Goal: Task Accomplishment & Management: Manage account settings

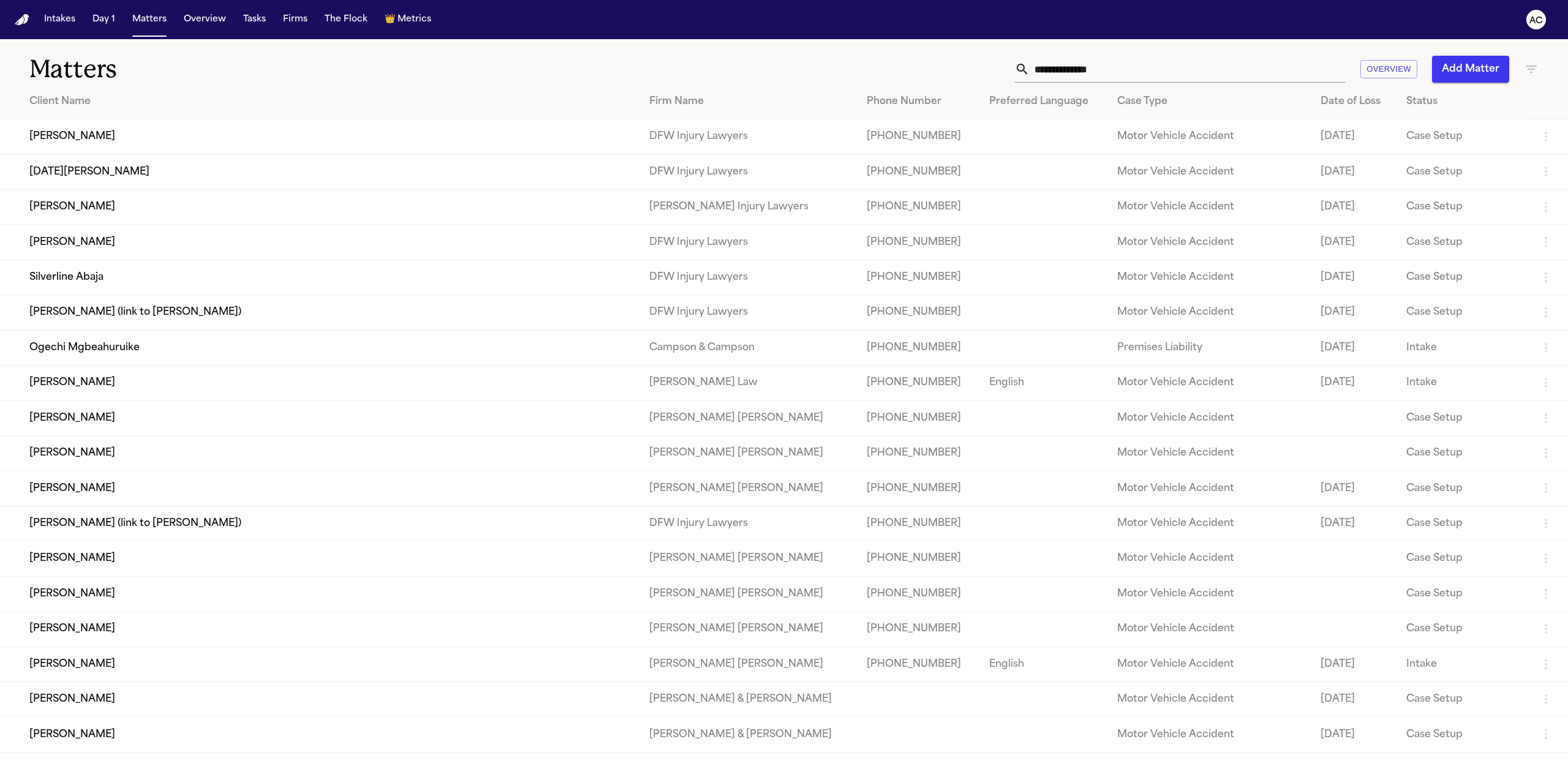
click at [1195, 70] on input "text" at bounding box center [1187, 69] width 316 height 27
paste input "**********"
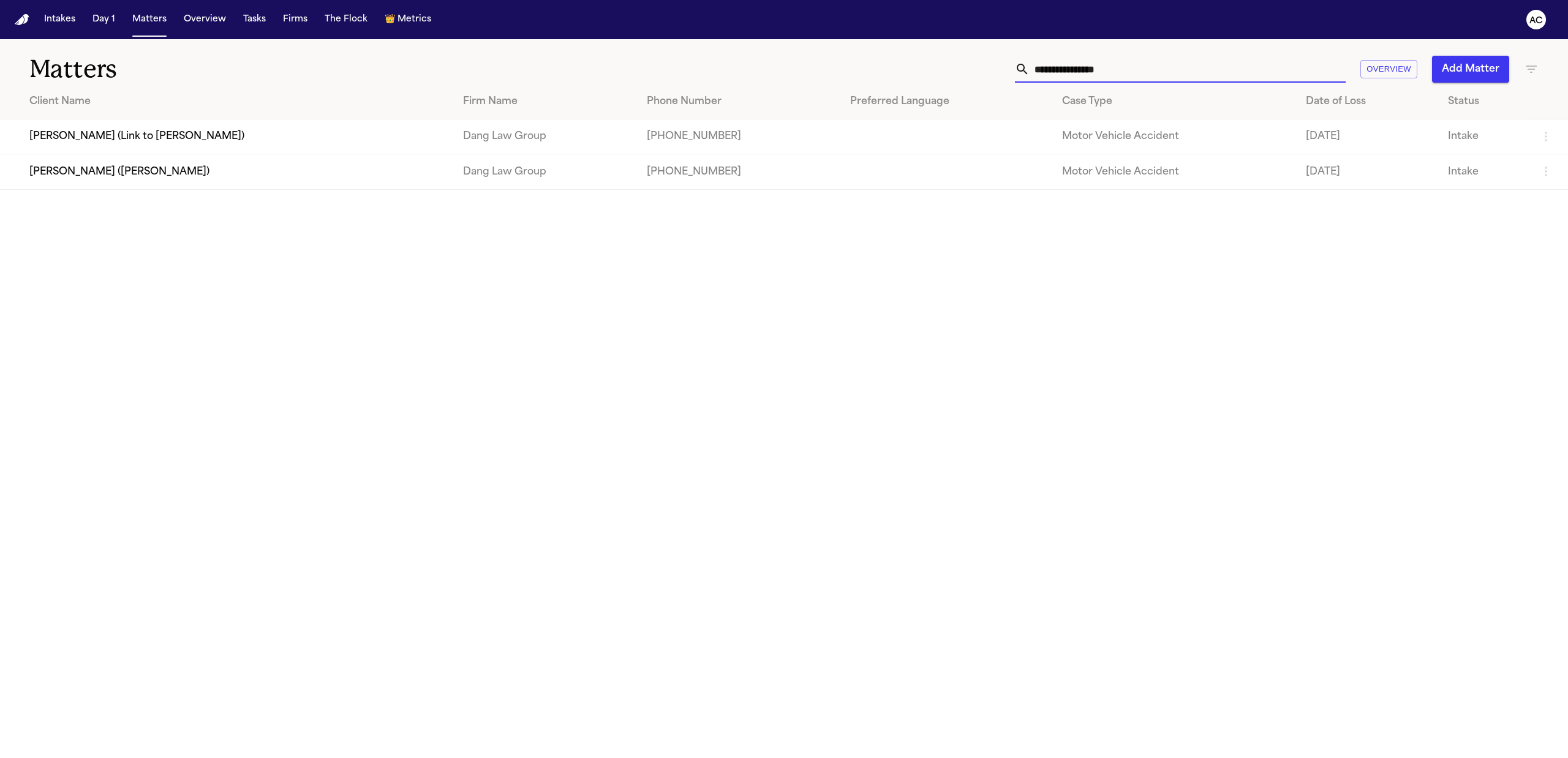
type input "**********"
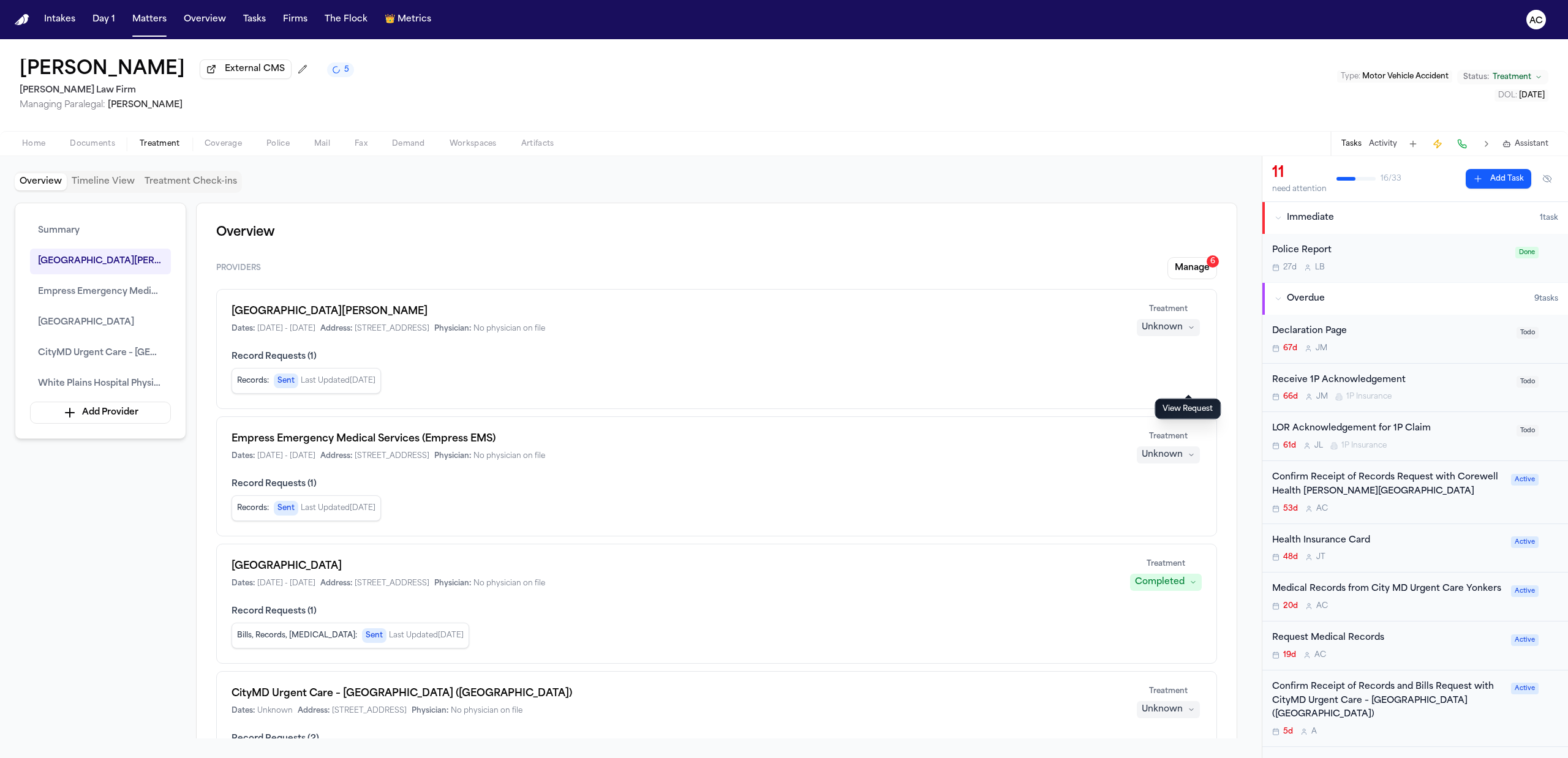
scroll to position [735, 0]
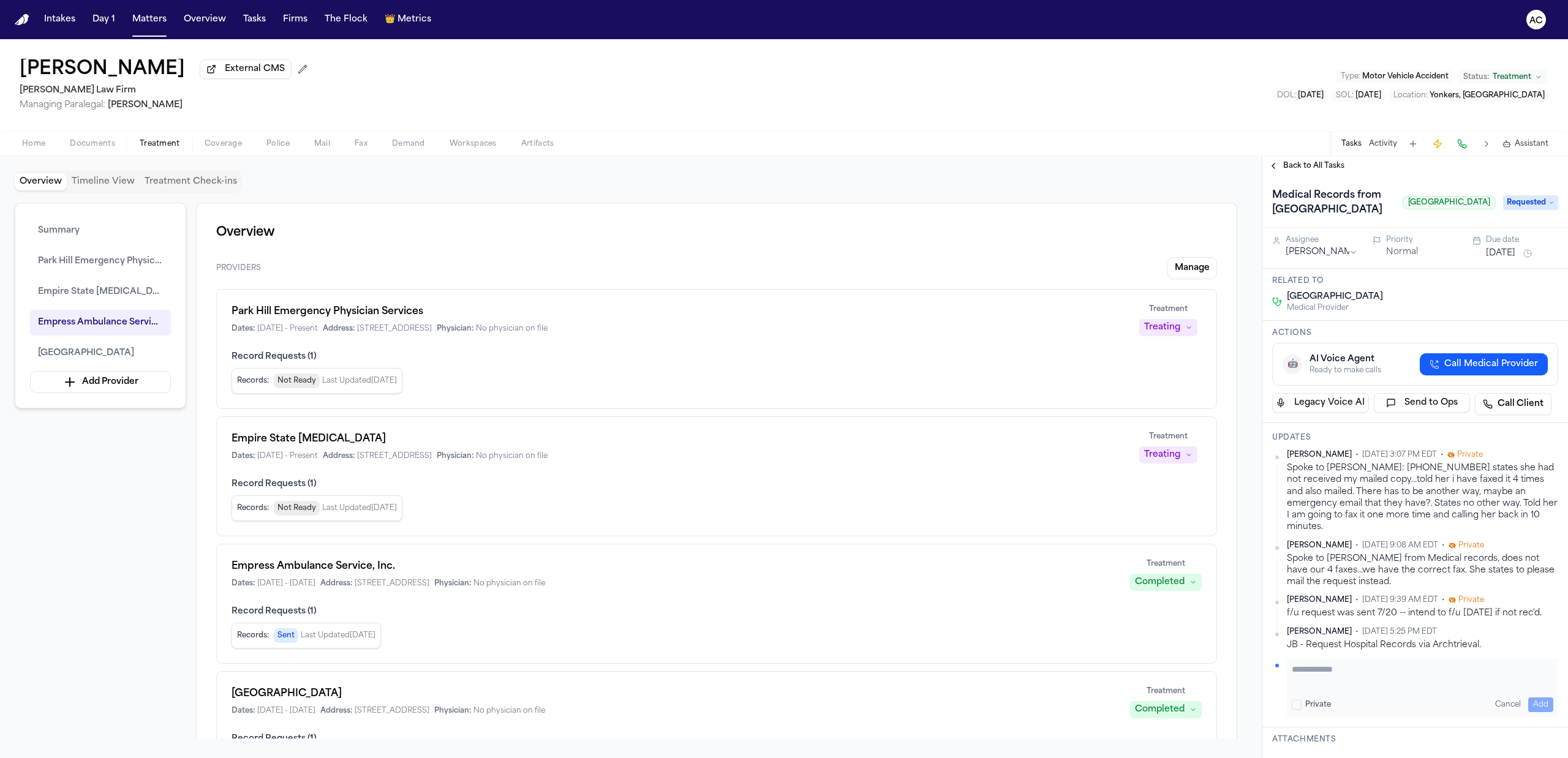
scroll to position [1306, 0]
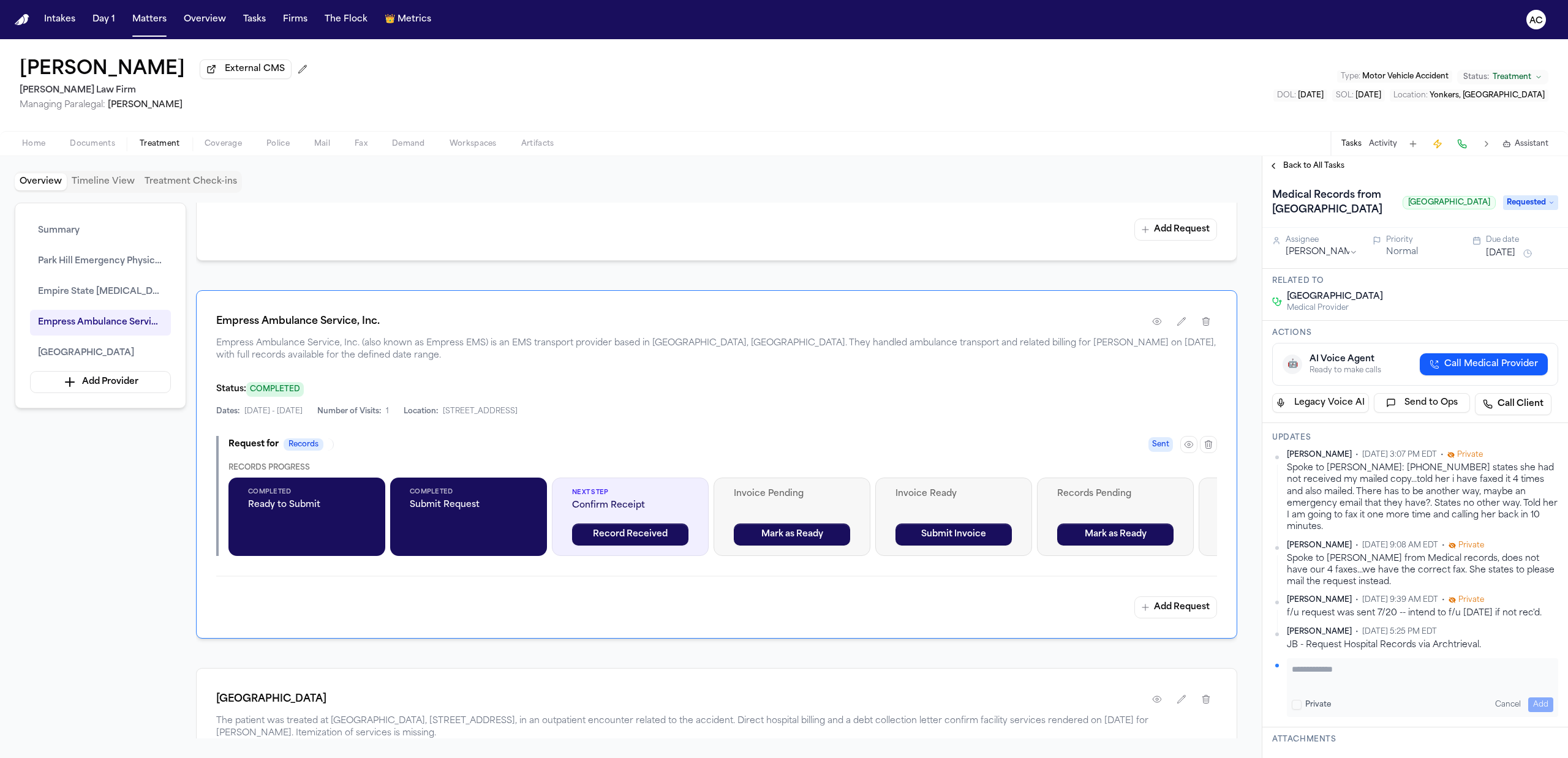
click at [1446, 371] on span "Call Medical Provider" at bounding box center [1491, 364] width 94 height 12
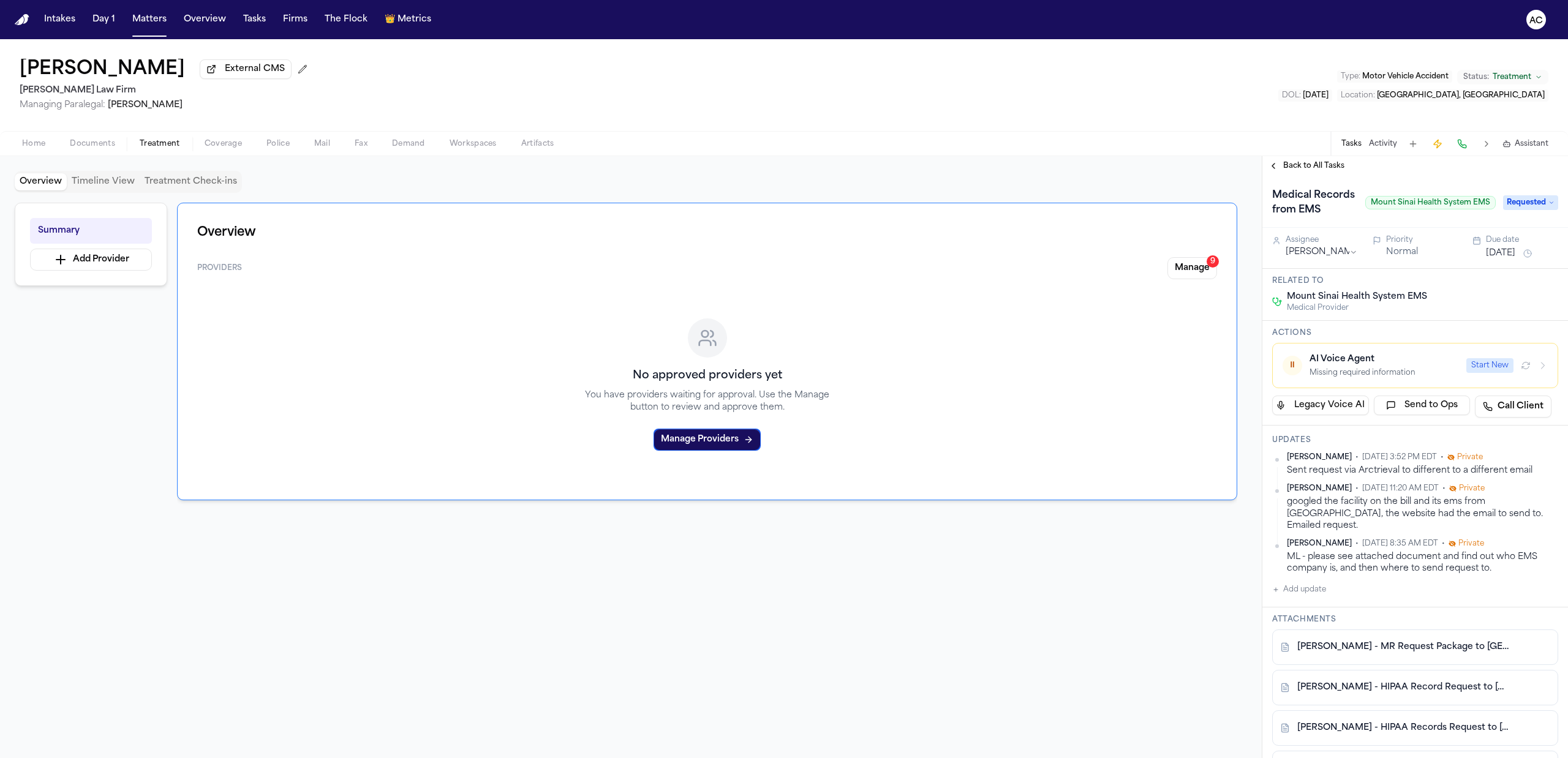
click at [167, 145] on span "Treatment" at bounding box center [160, 144] width 40 height 10
click at [12, 146] on button "Home" at bounding box center [34, 144] width 48 height 15
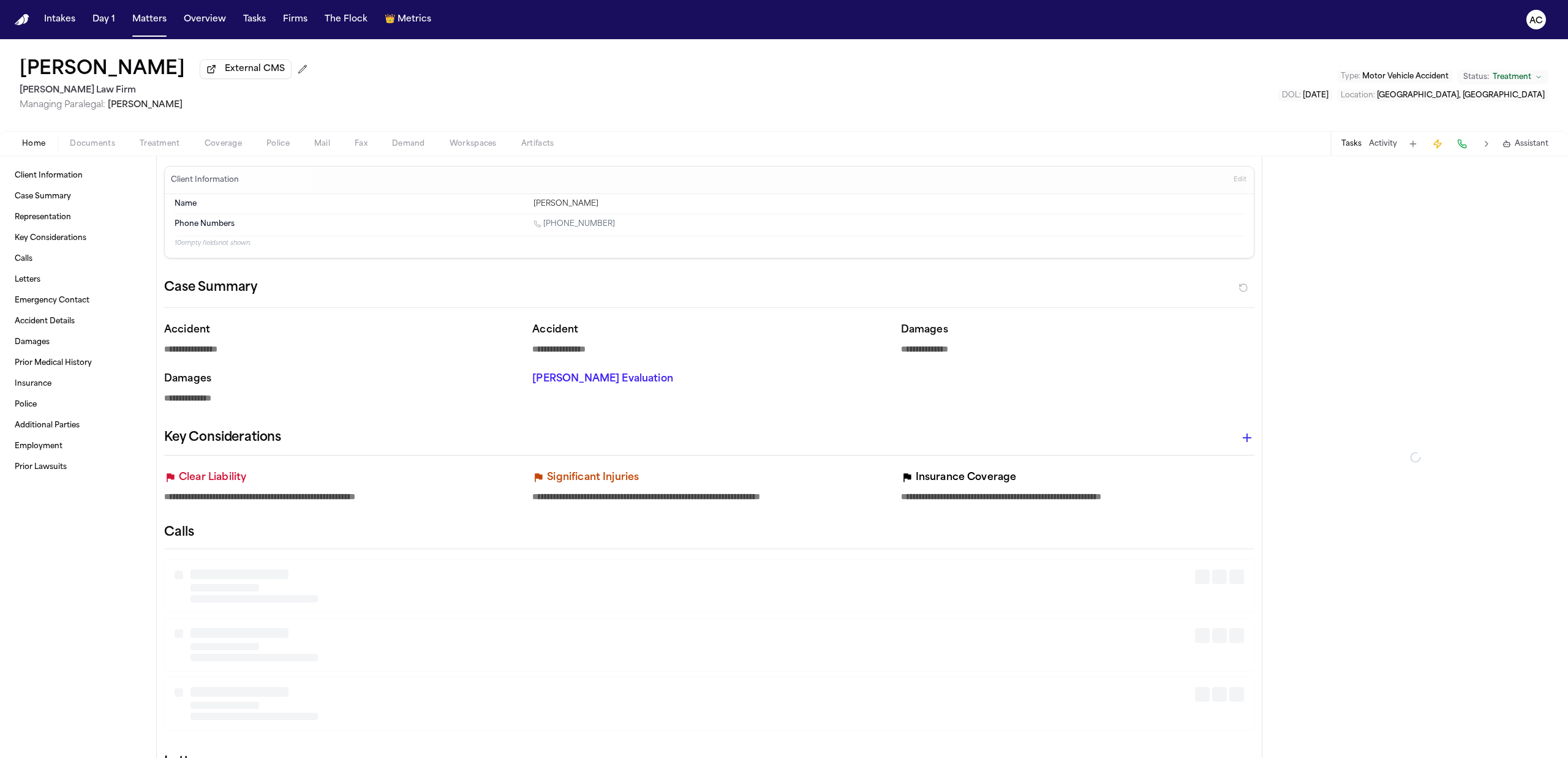
type textarea "*"
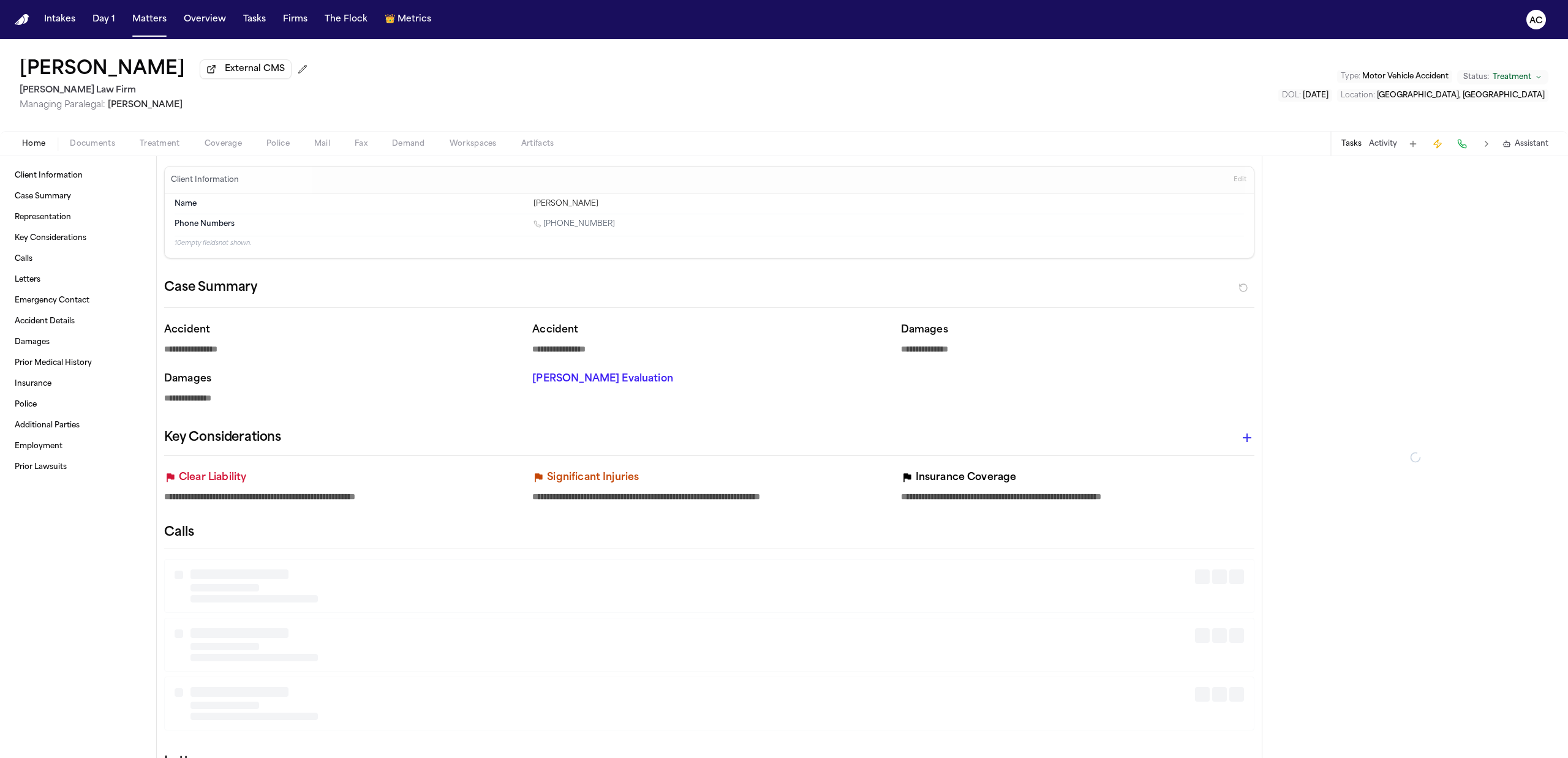
type textarea "*"
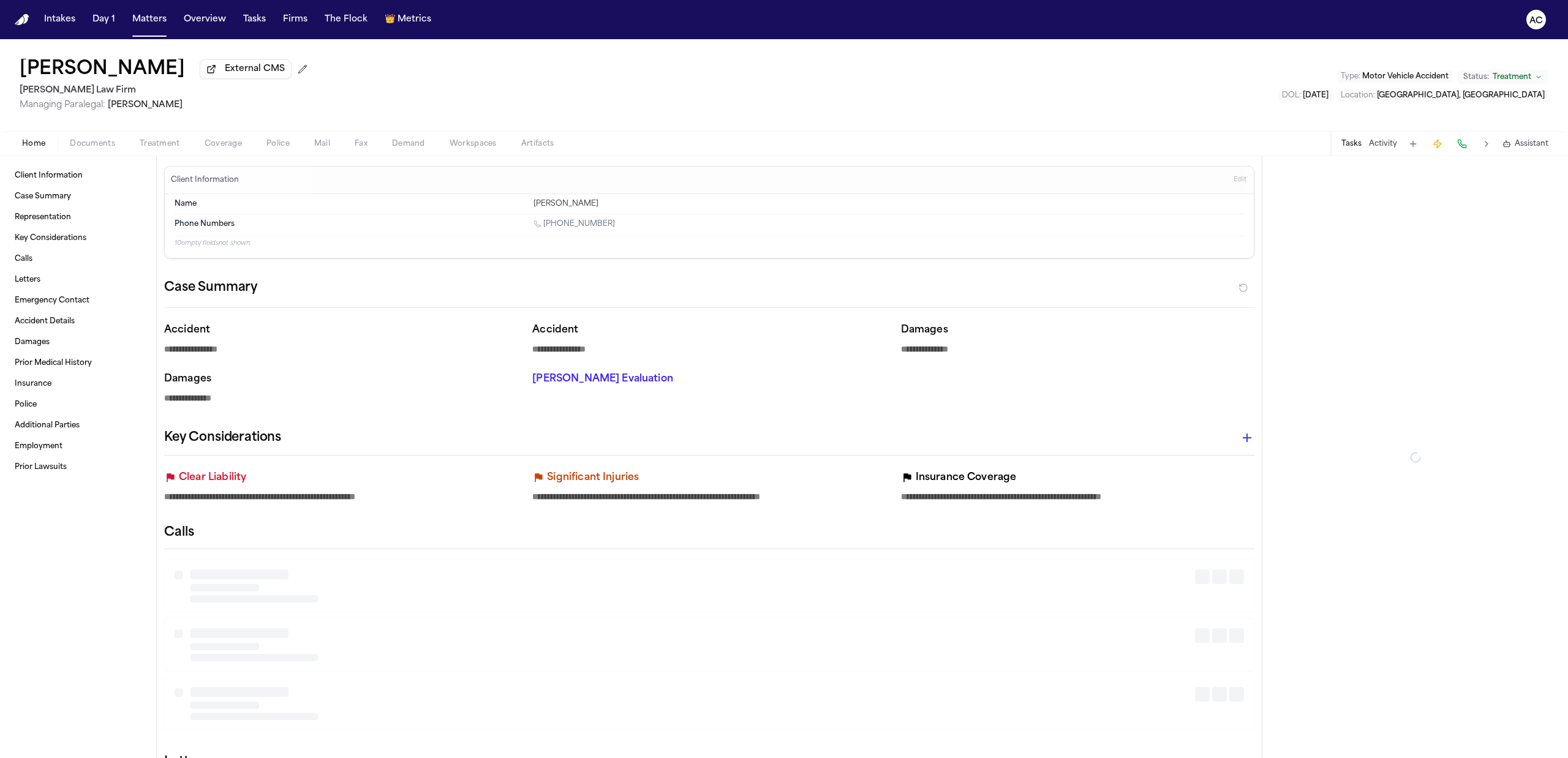
type textarea "*"
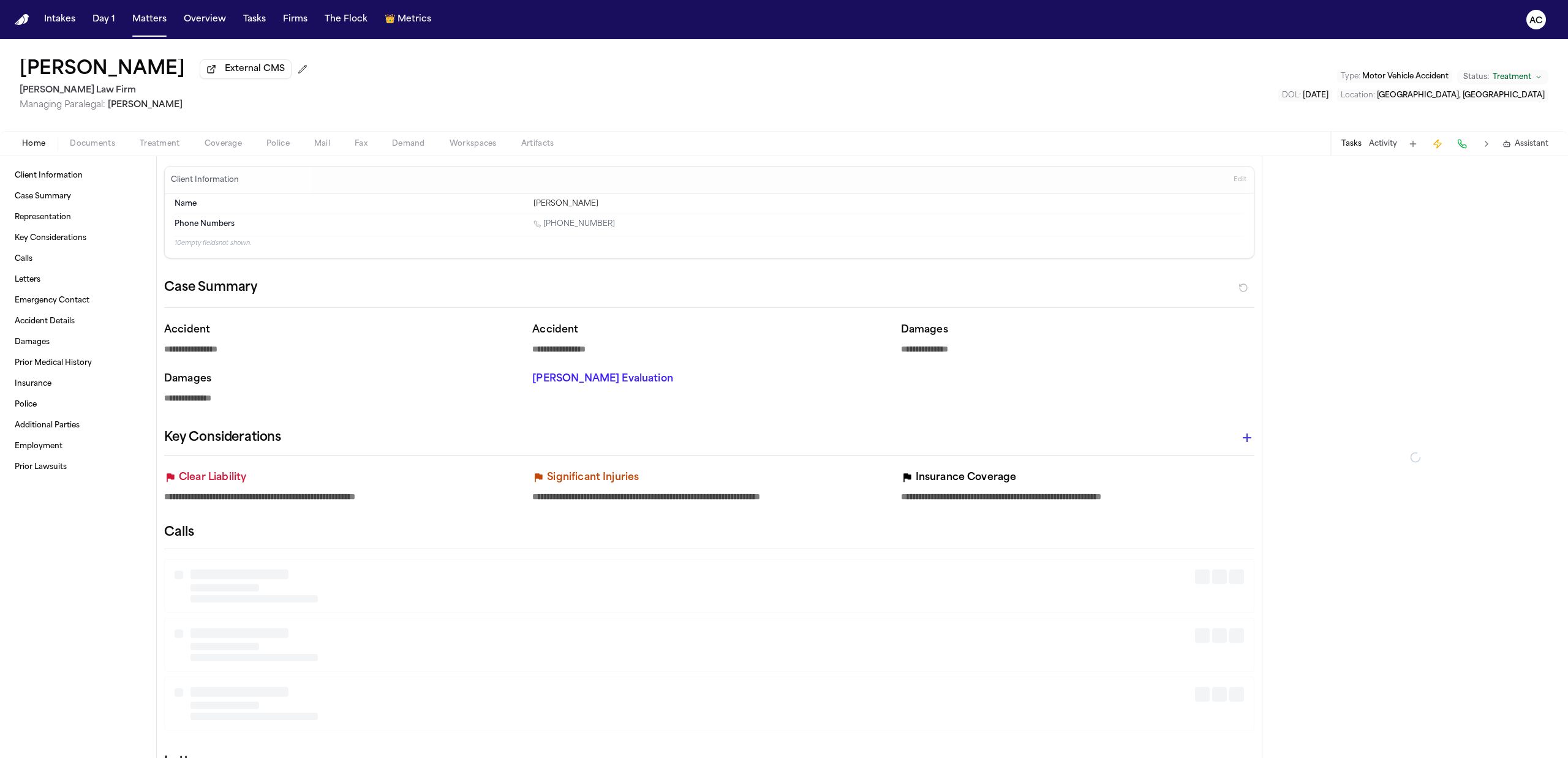
type textarea "*"
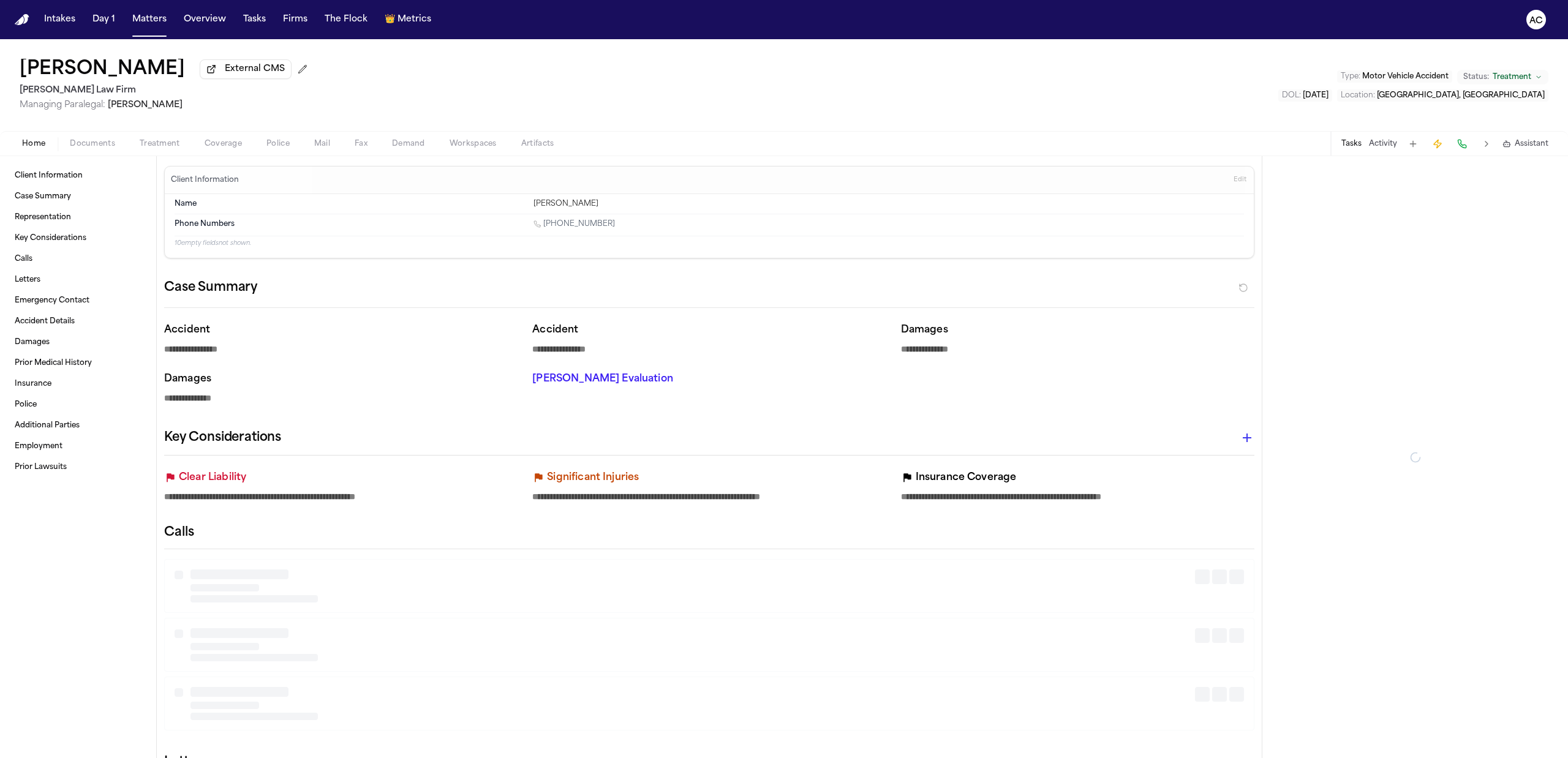
type textarea "*"
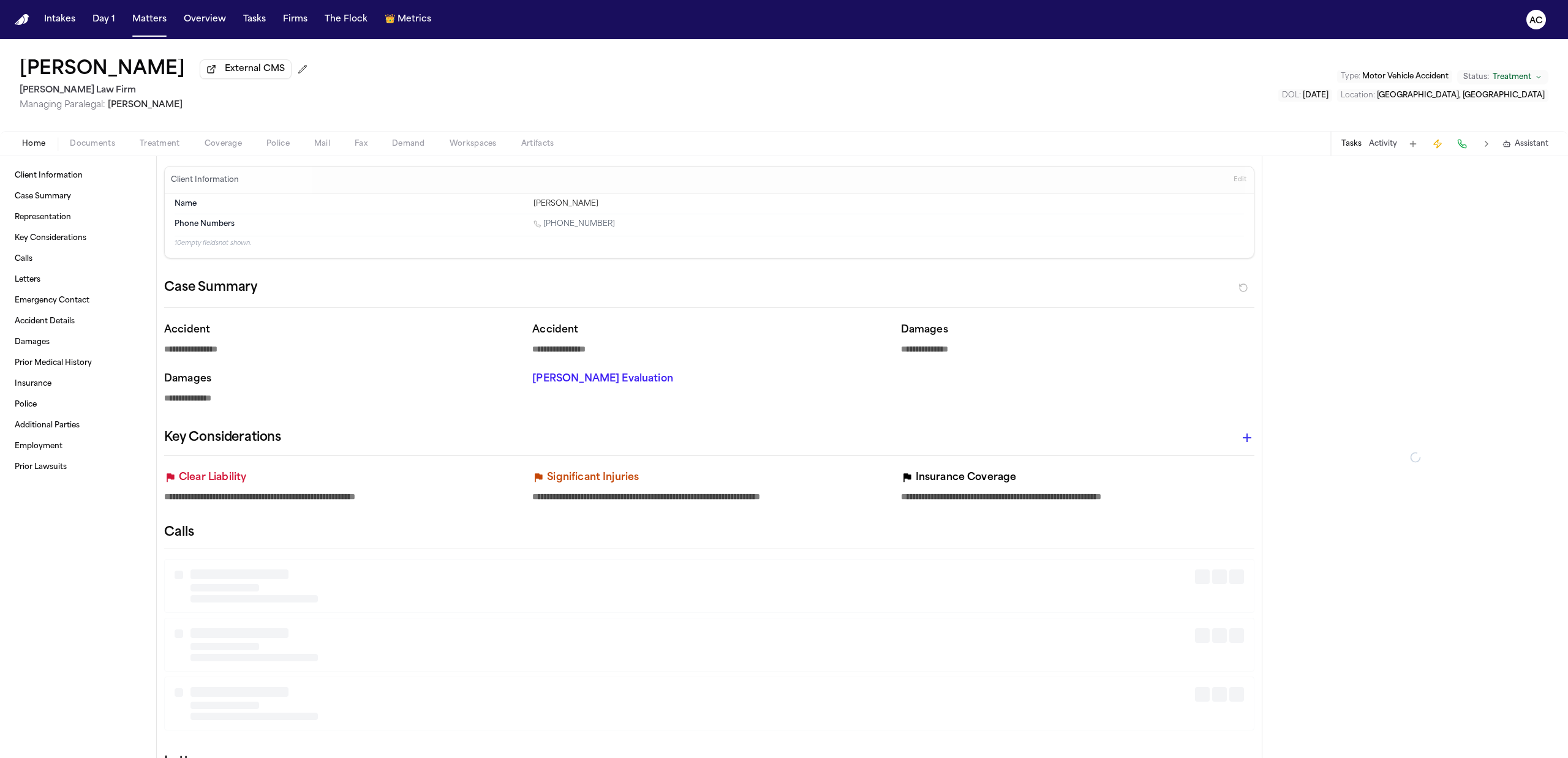
type textarea "*"
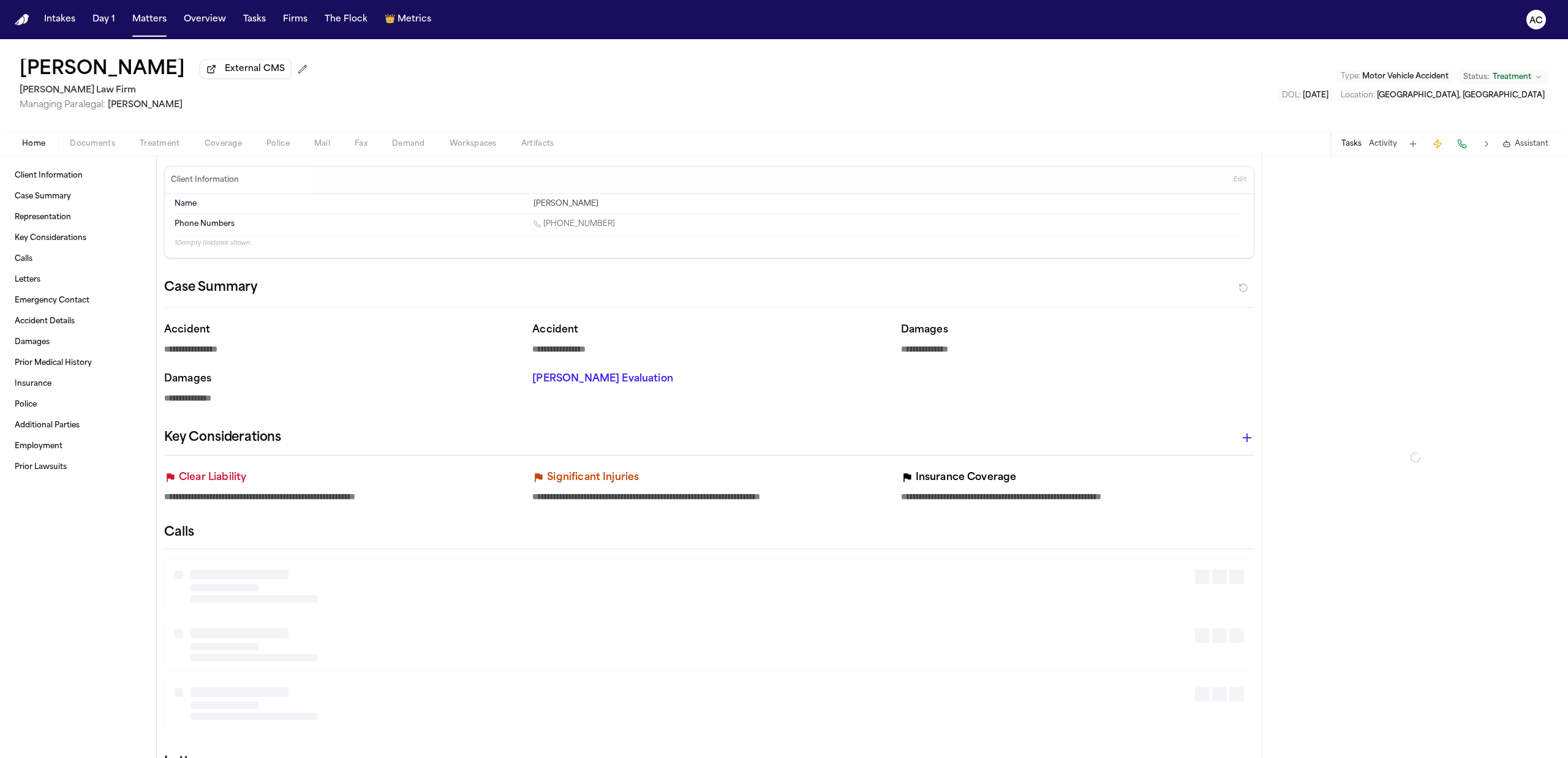
type textarea "*"
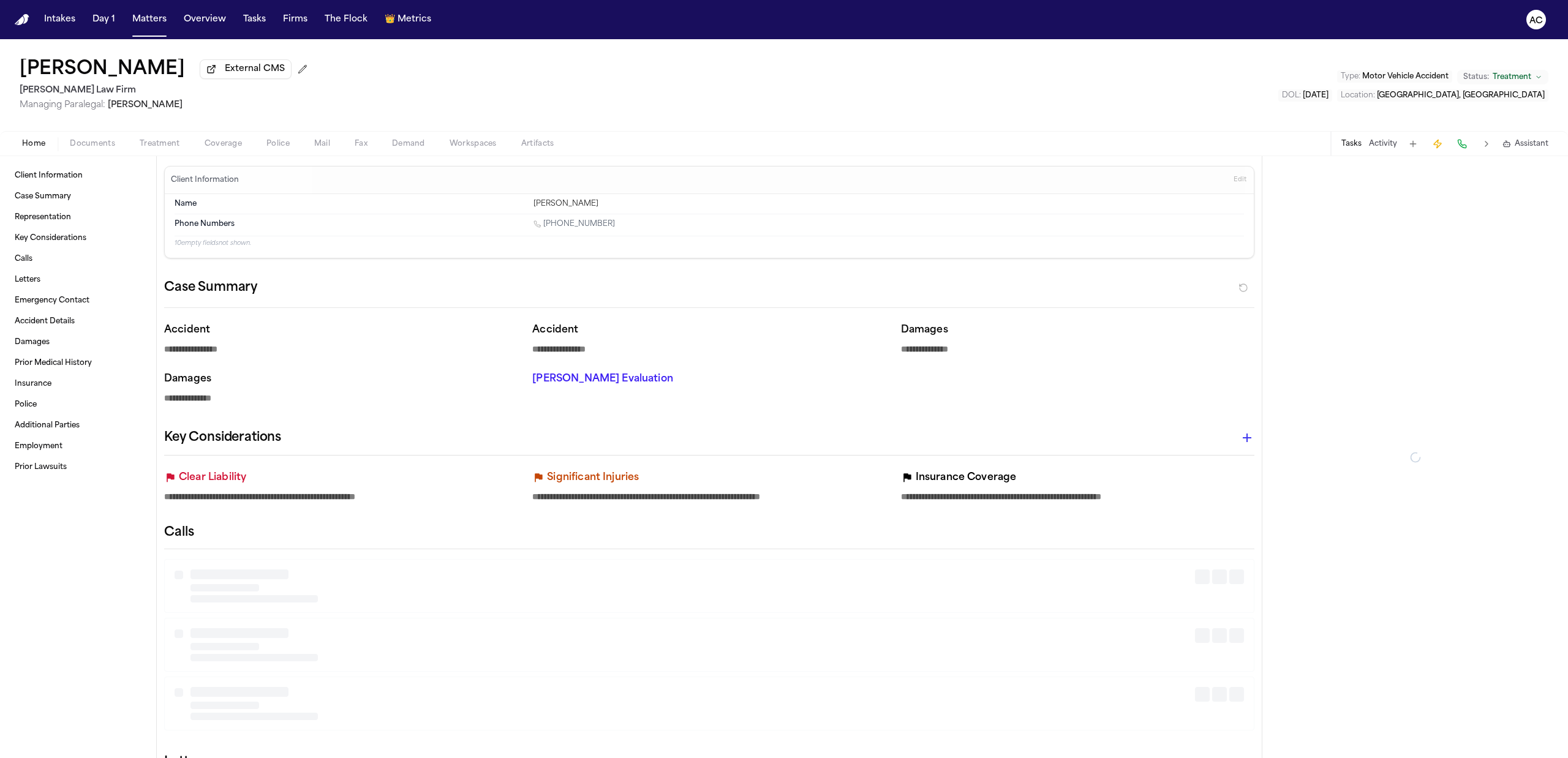
type textarea "*"
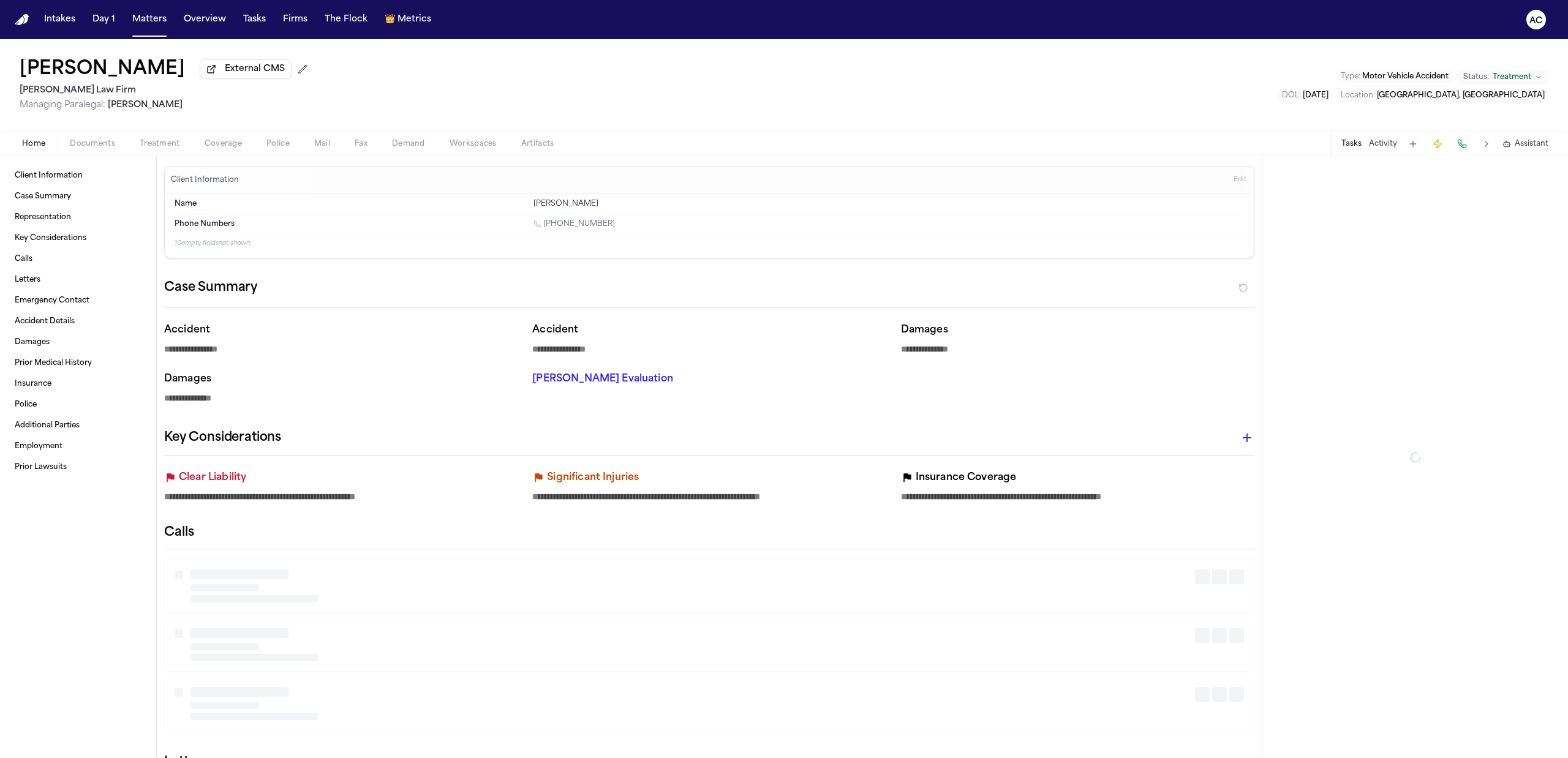
type textarea "*"
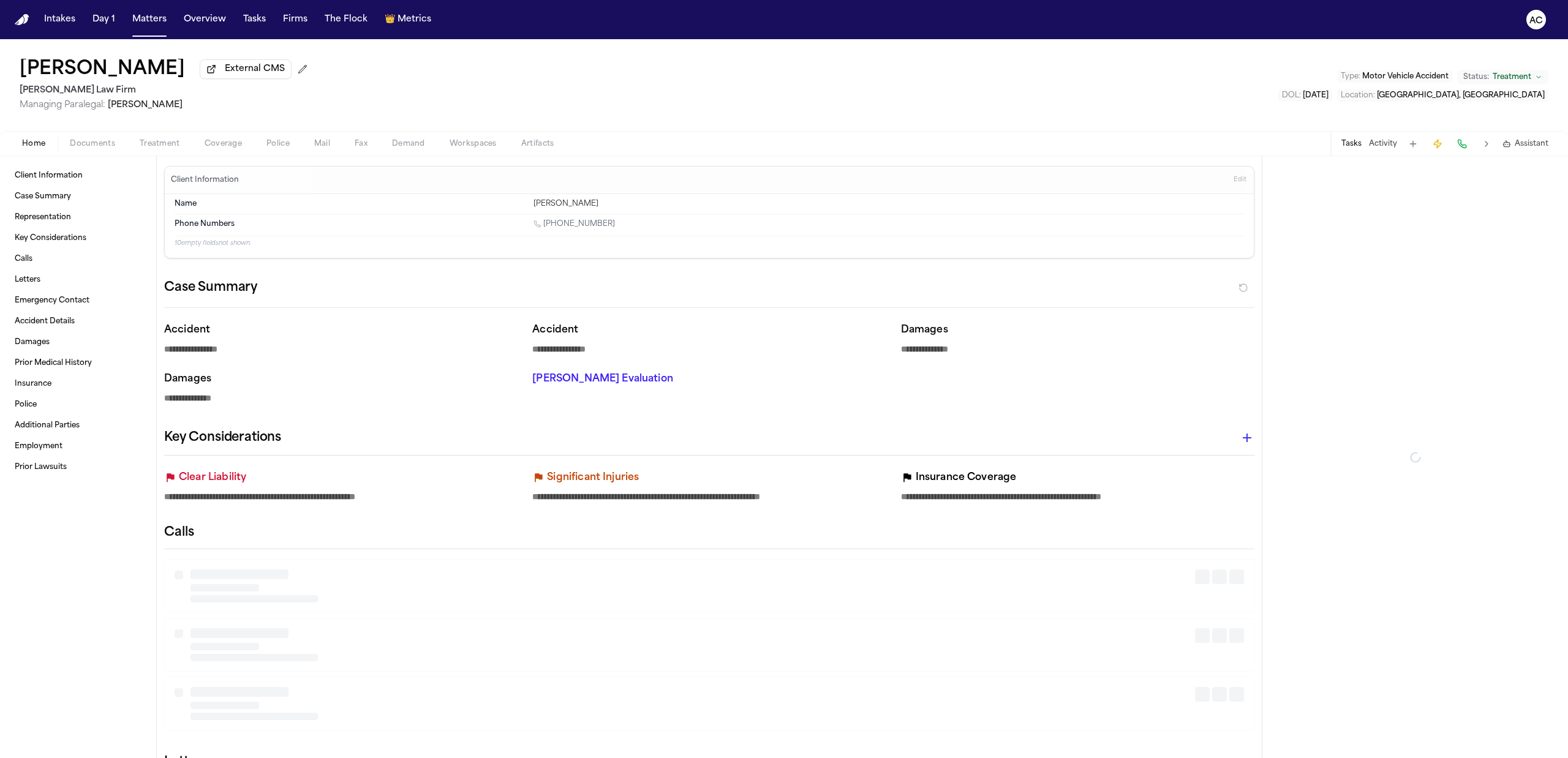
type textarea "*"
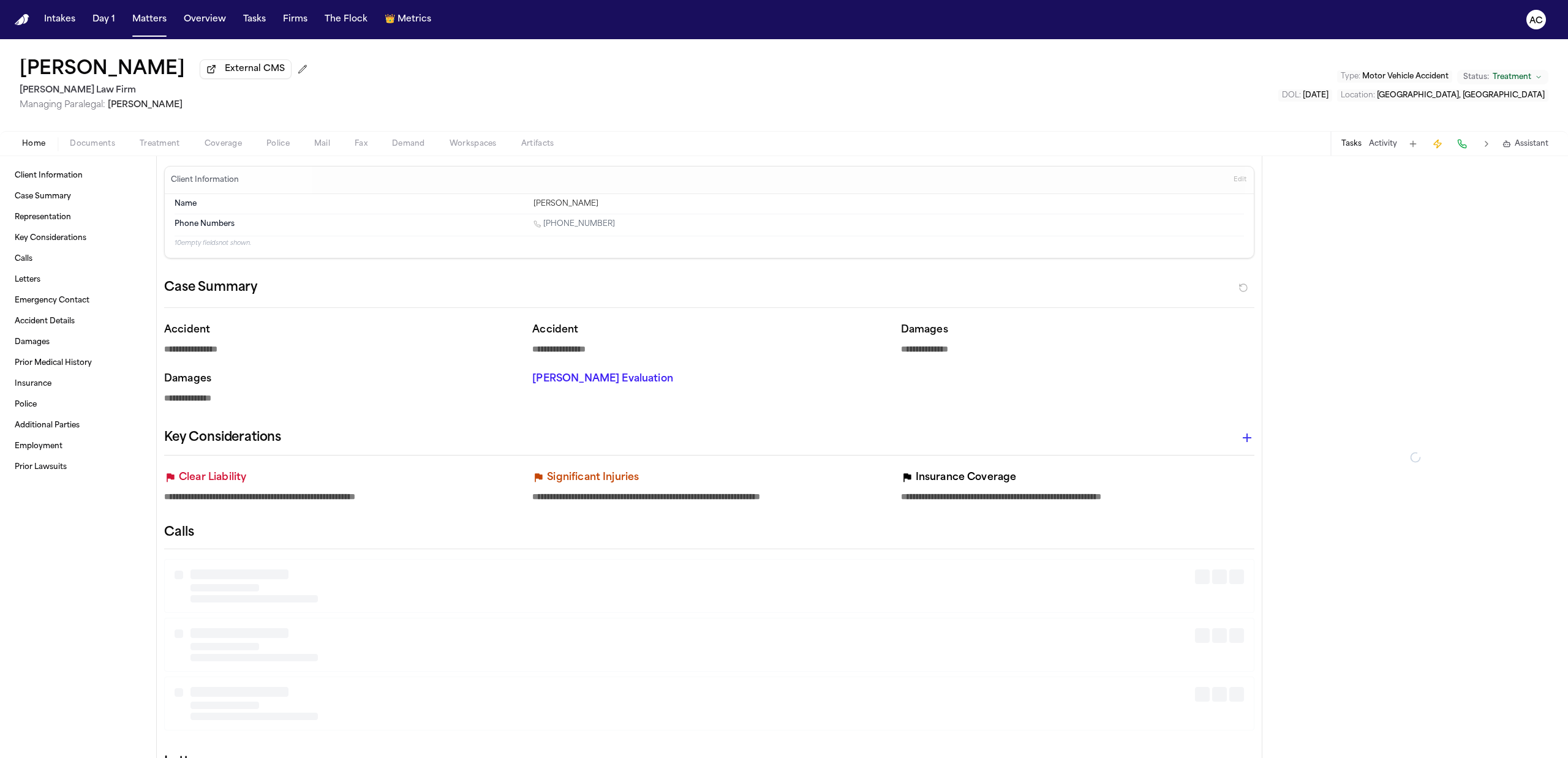
type textarea "*"
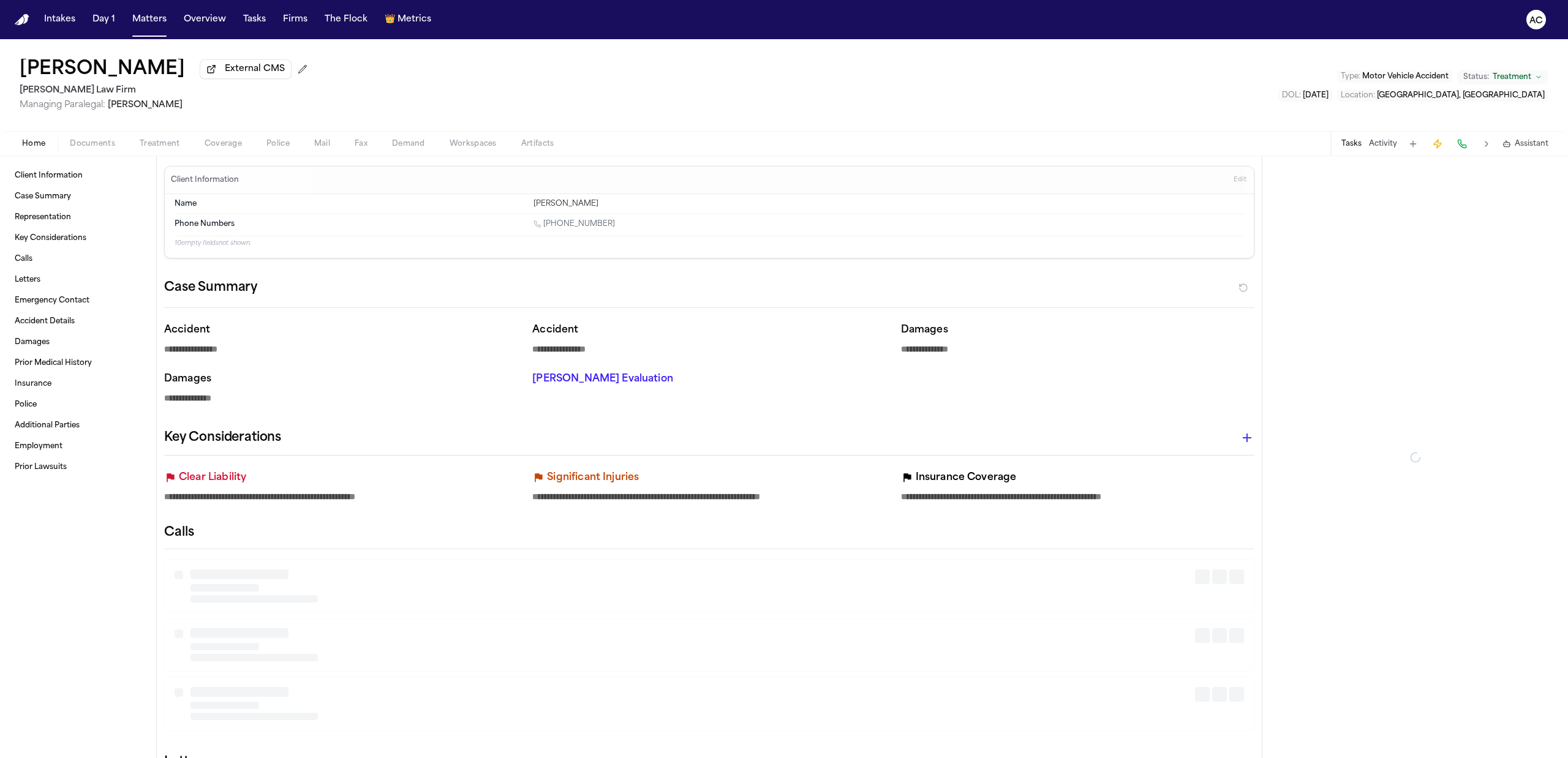
type textarea "*"
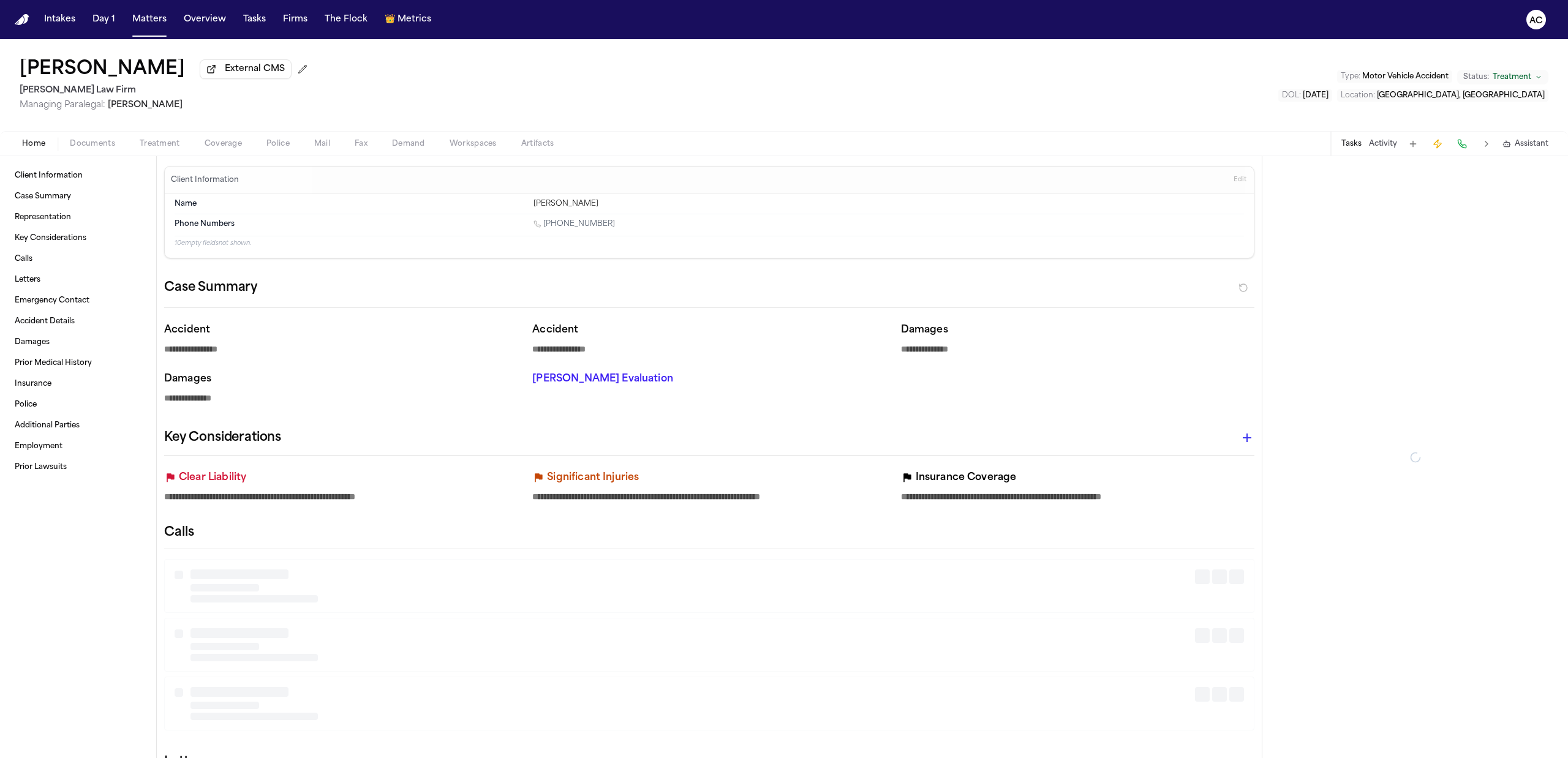
type textarea "*"
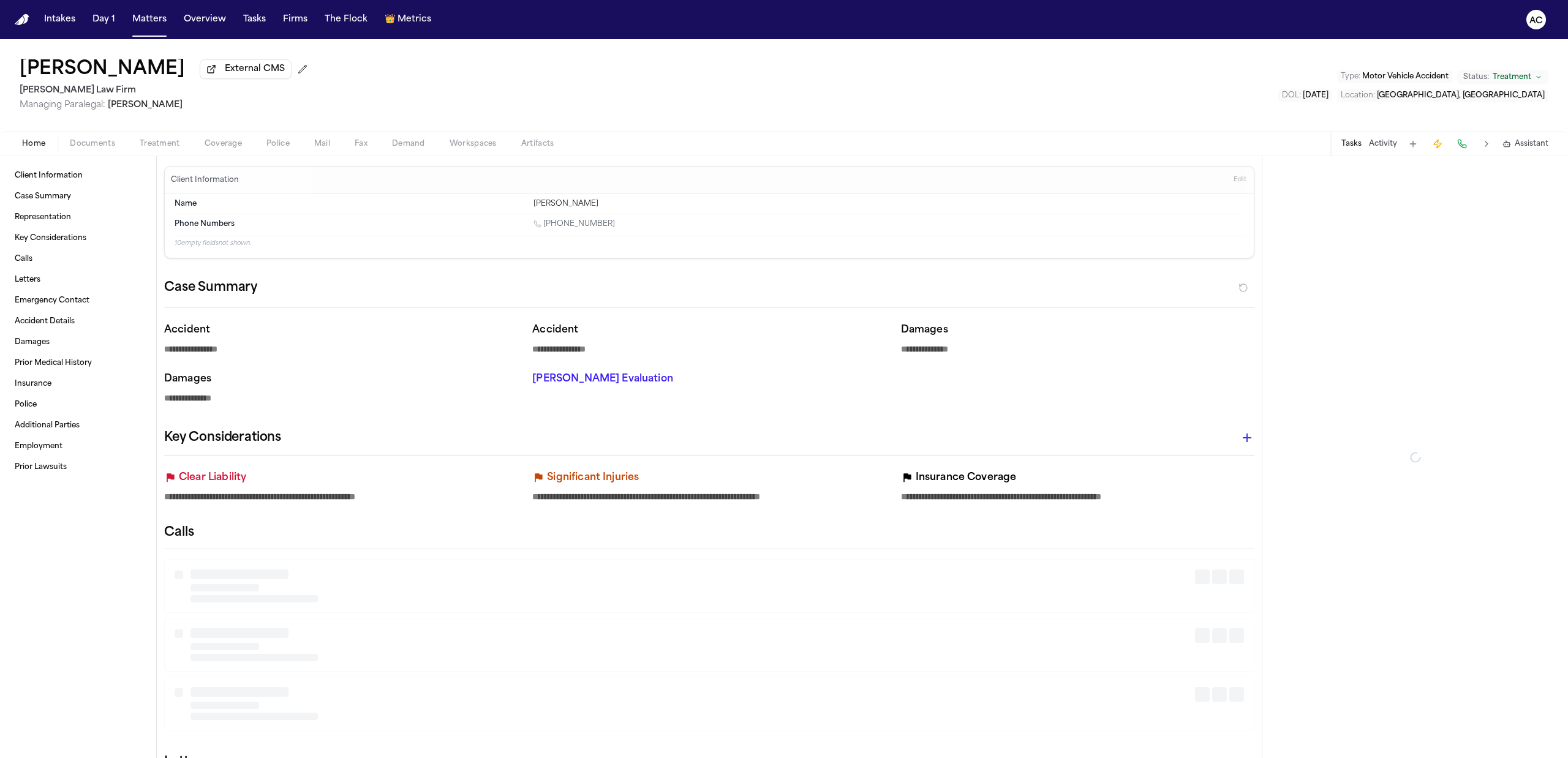
type textarea "*"
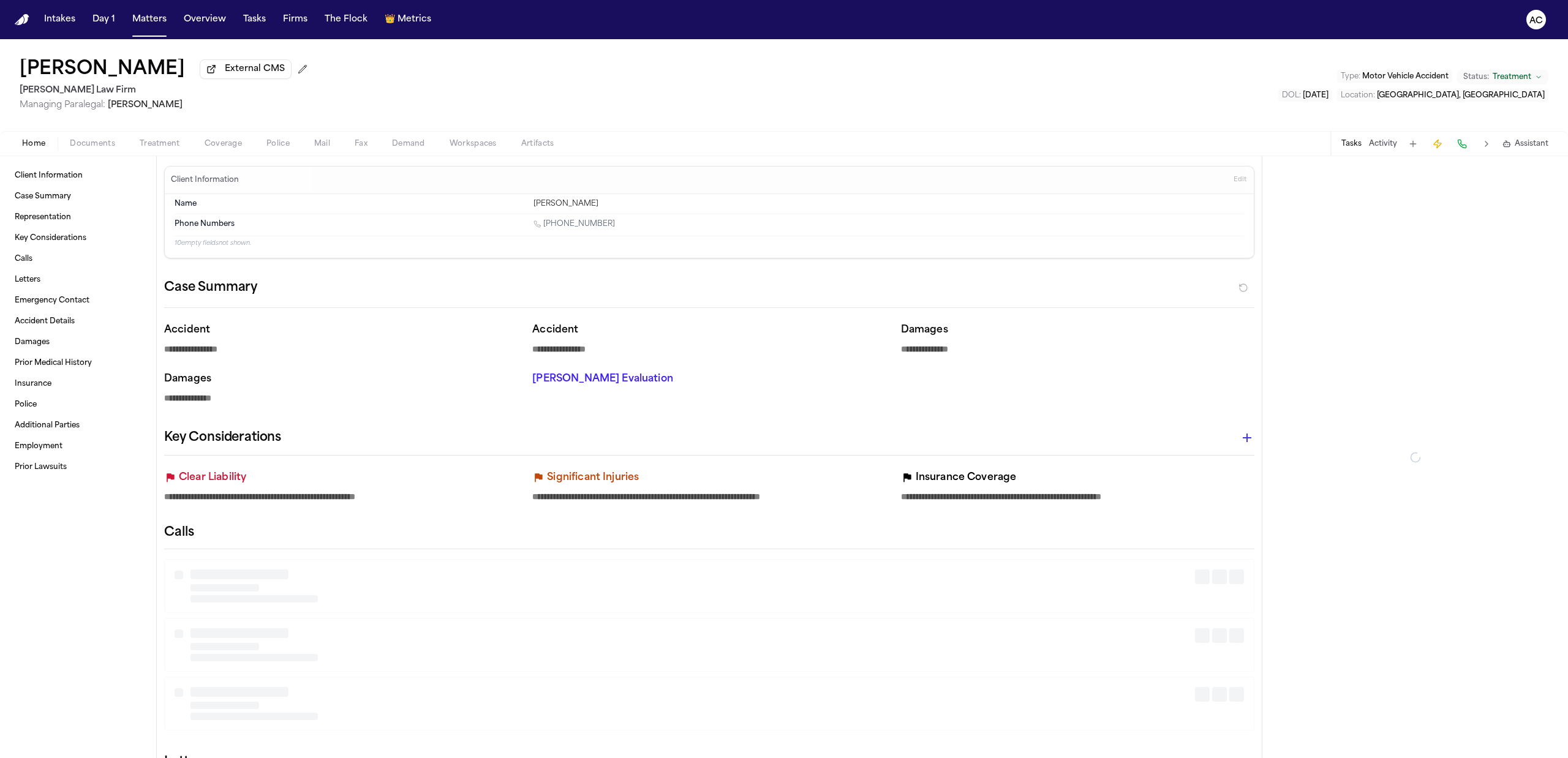
type textarea "*"
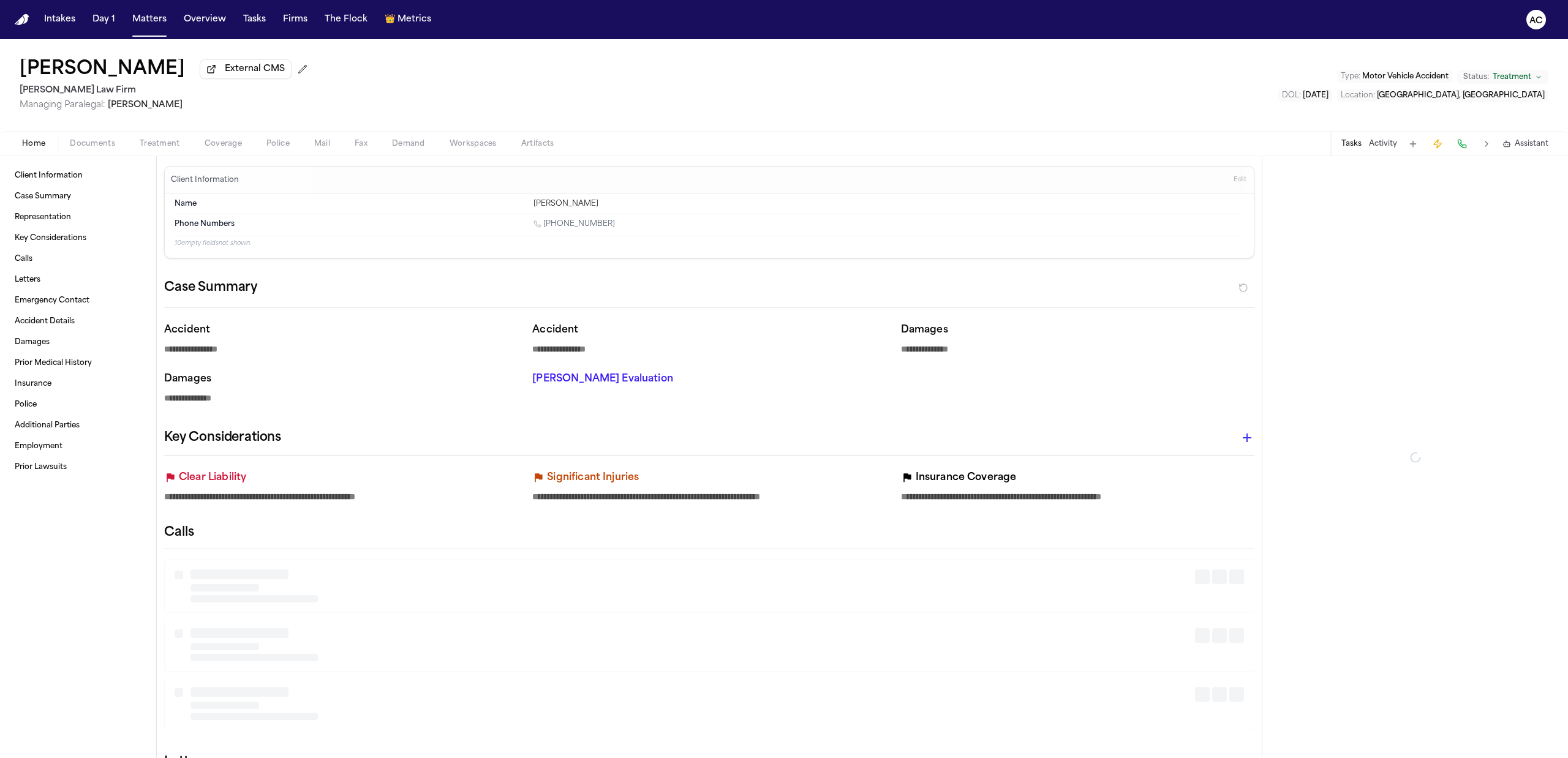
type textarea "*"
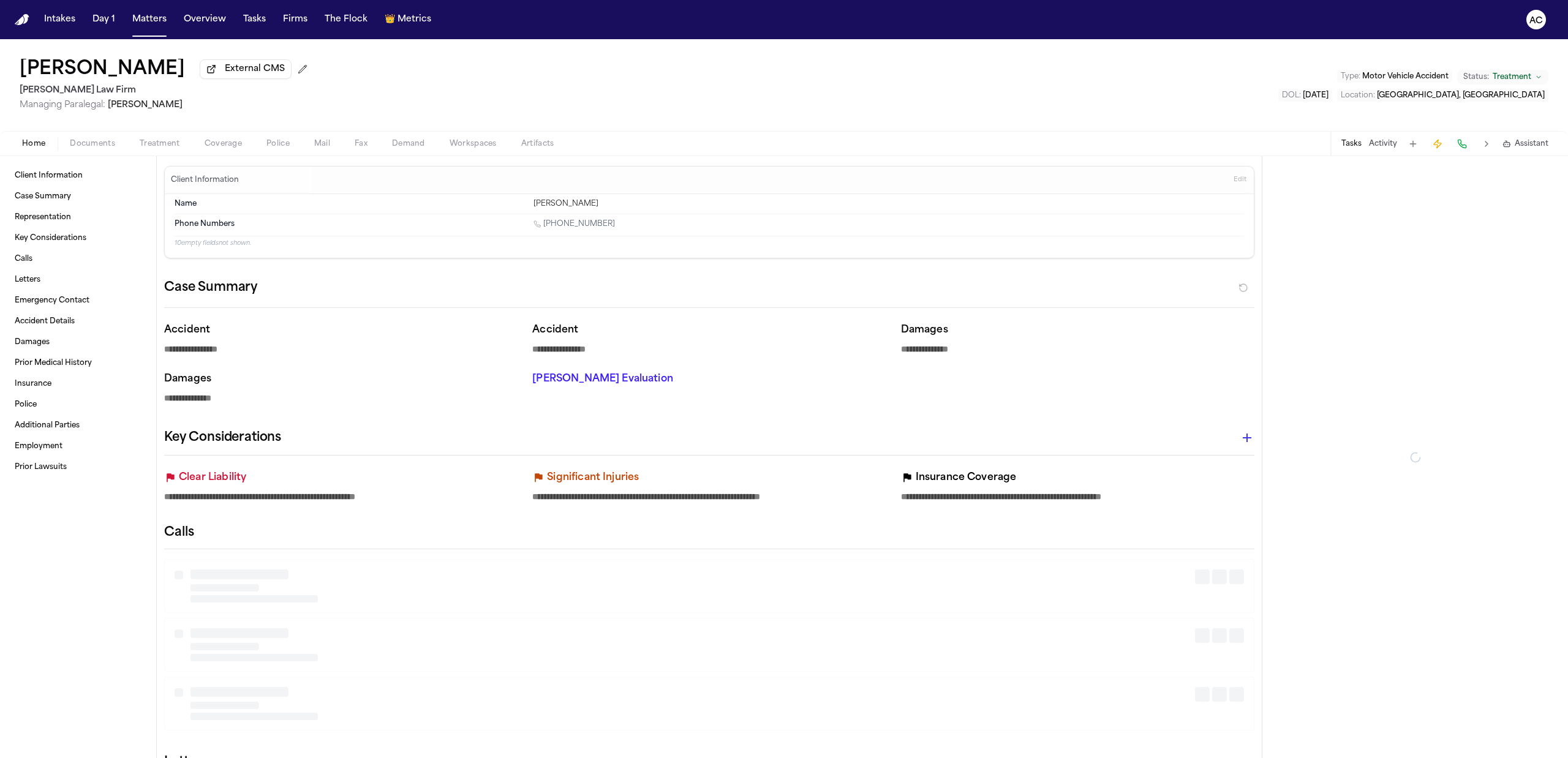
type textarea "*"
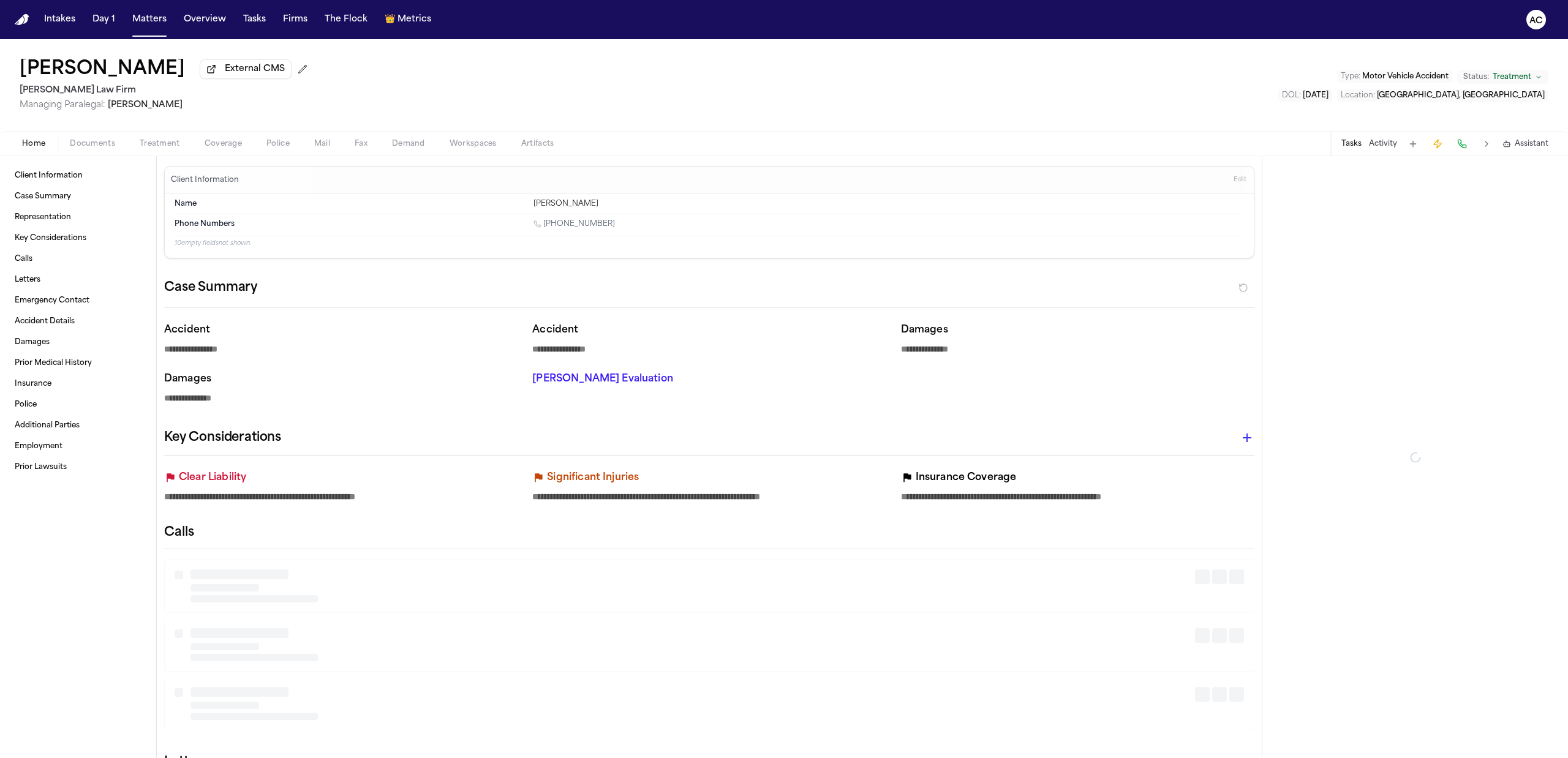
type textarea "*"
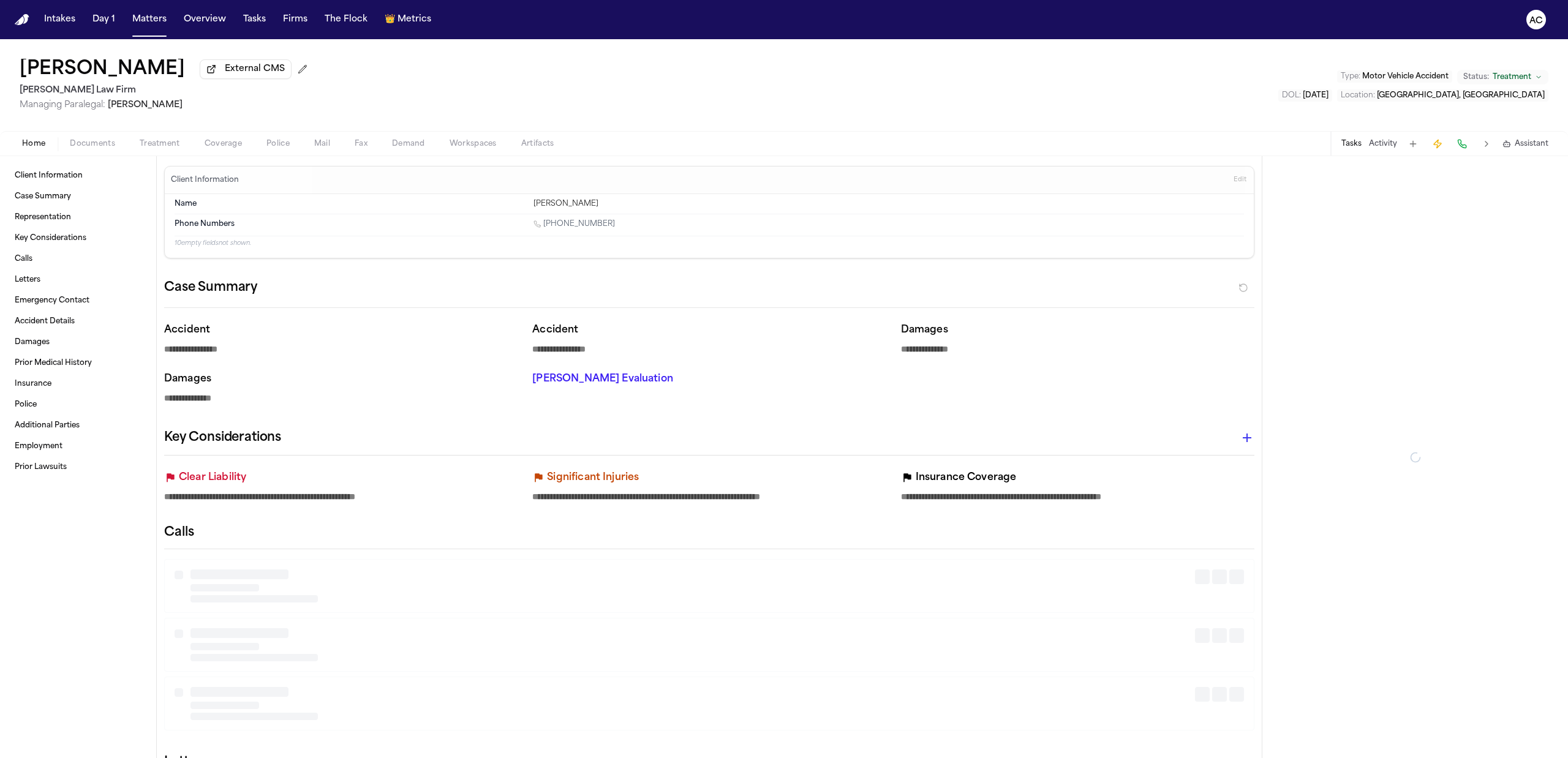
type textarea "*"
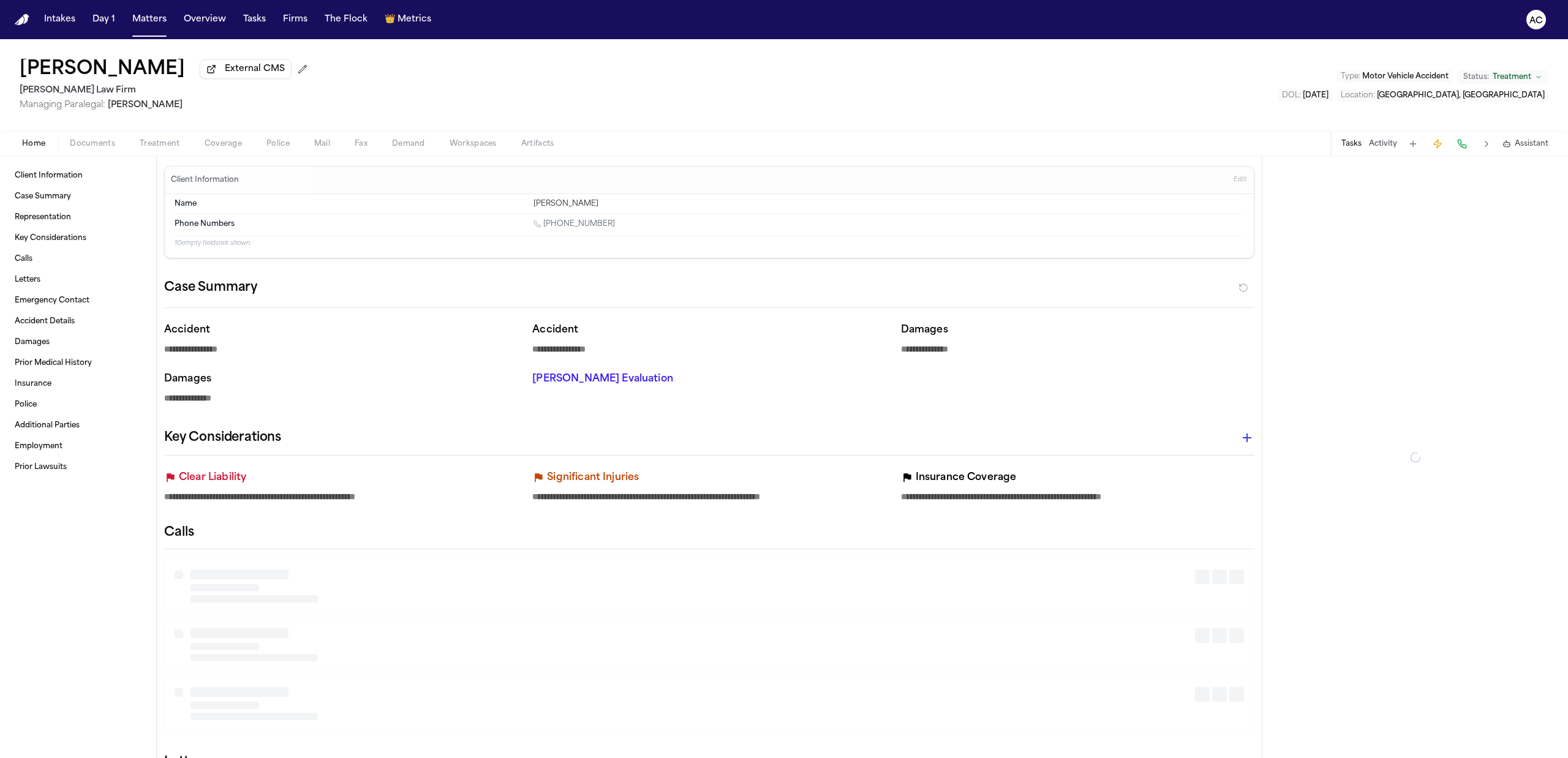
type textarea "*"
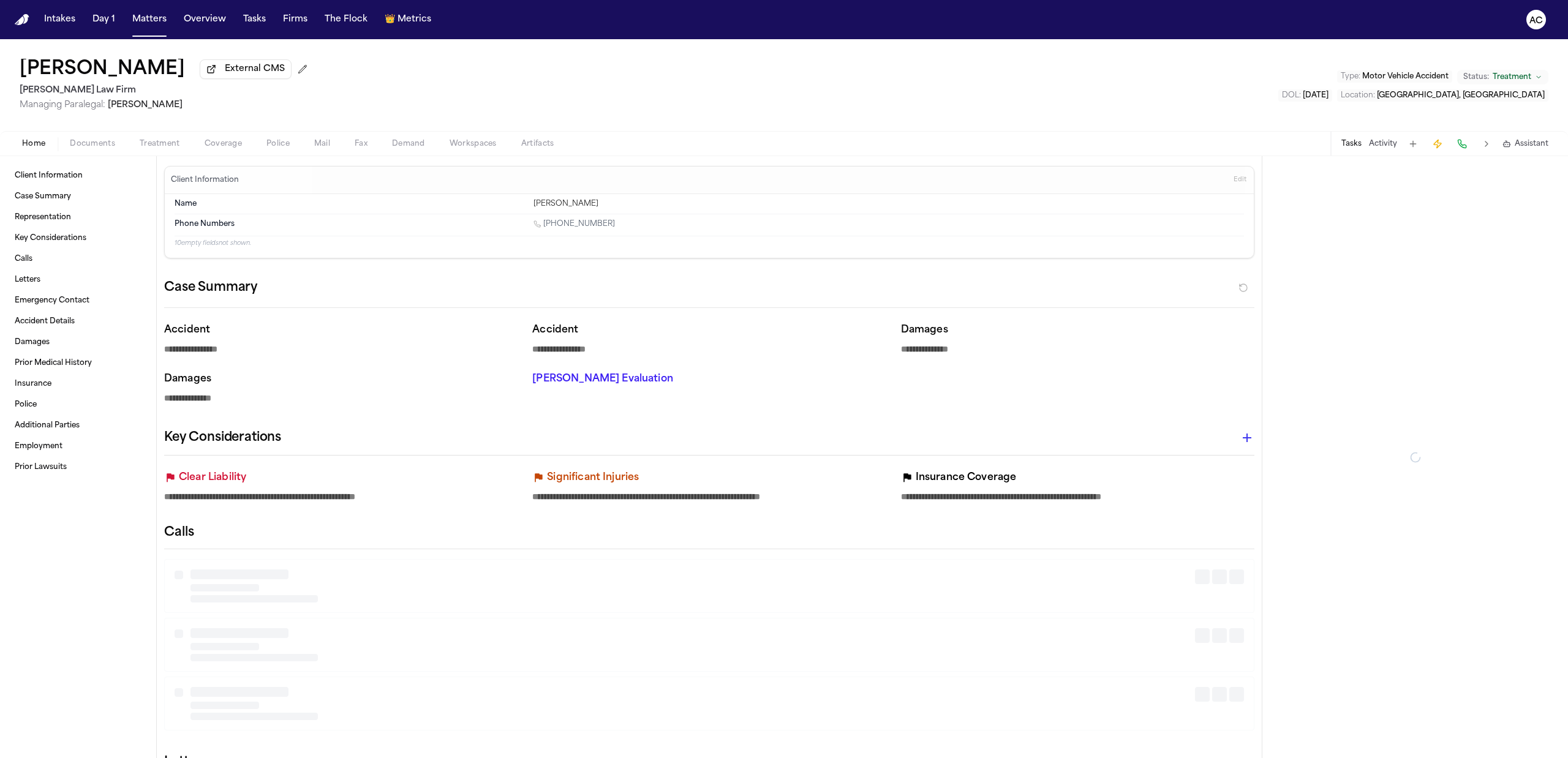
type textarea "*"
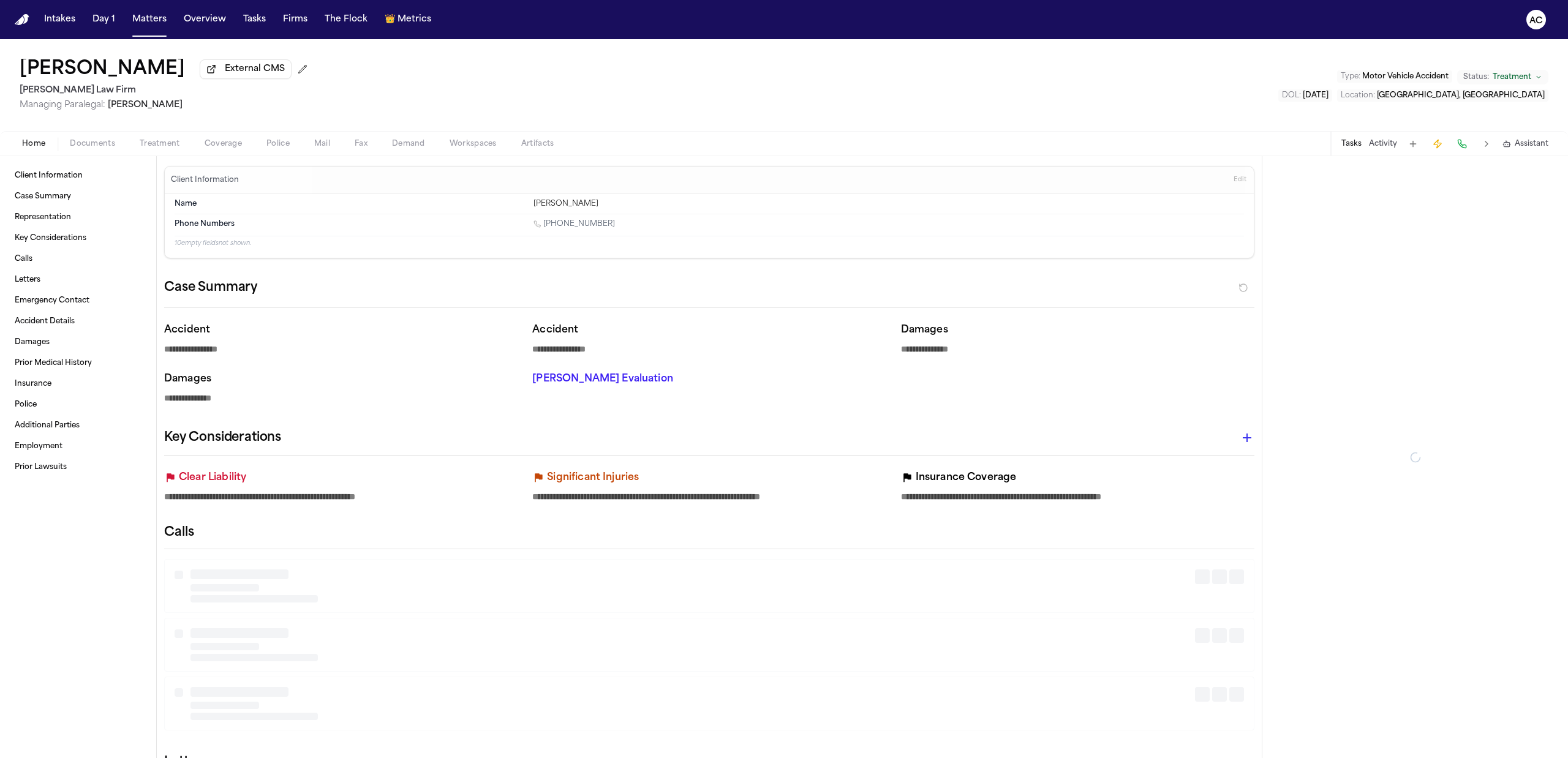
type textarea "*"
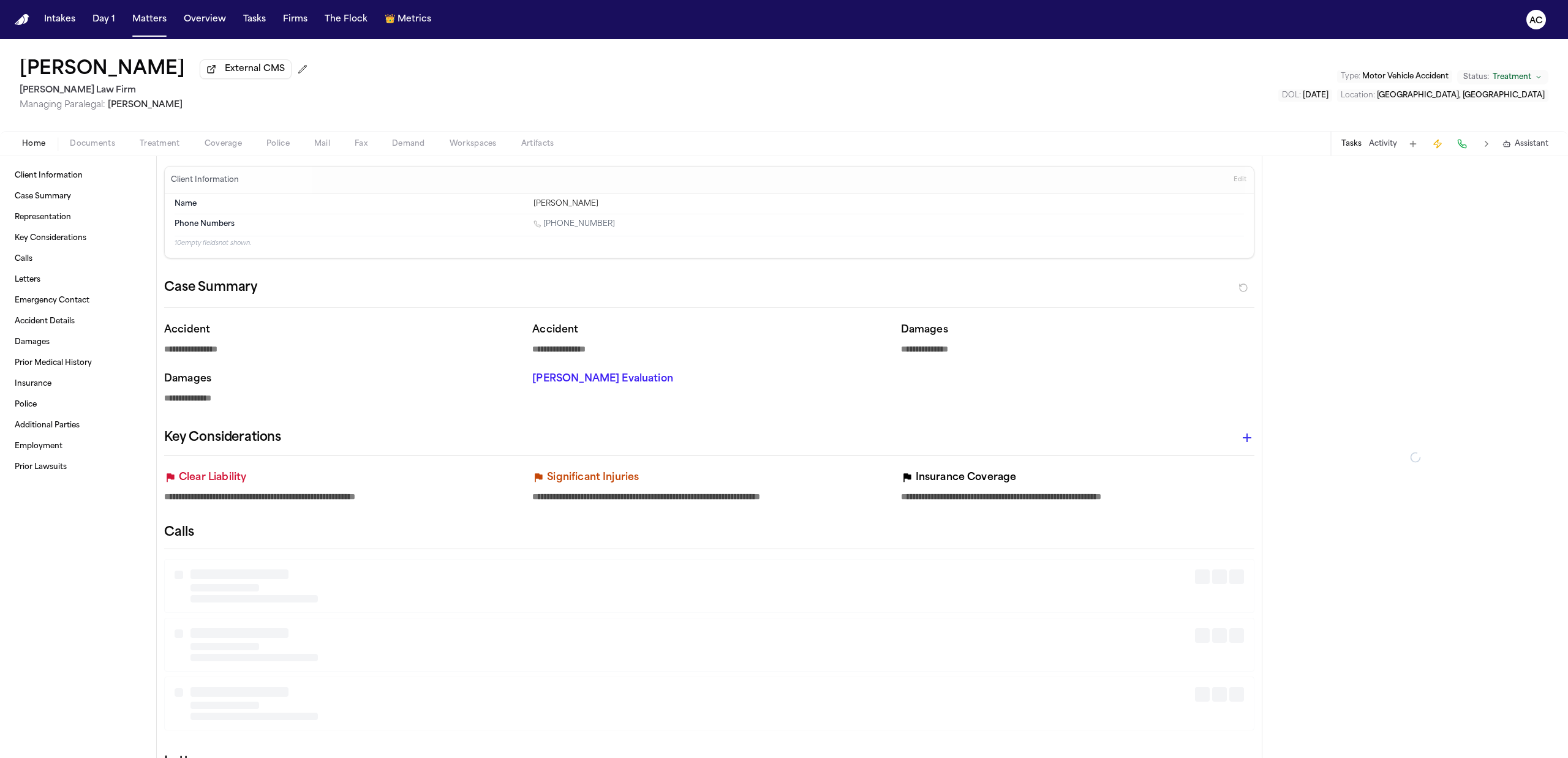
type textarea "*"
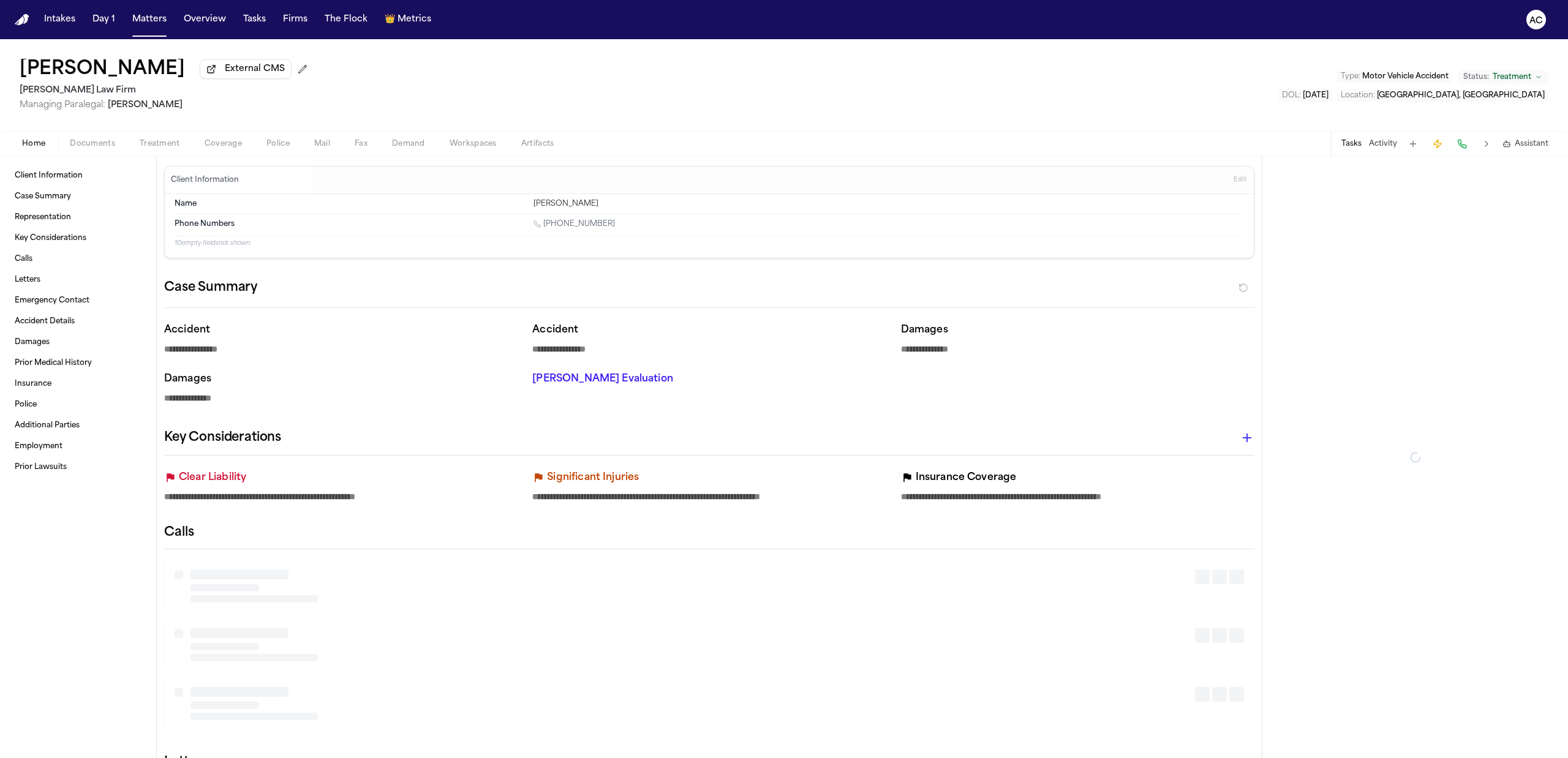
type textarea "*"
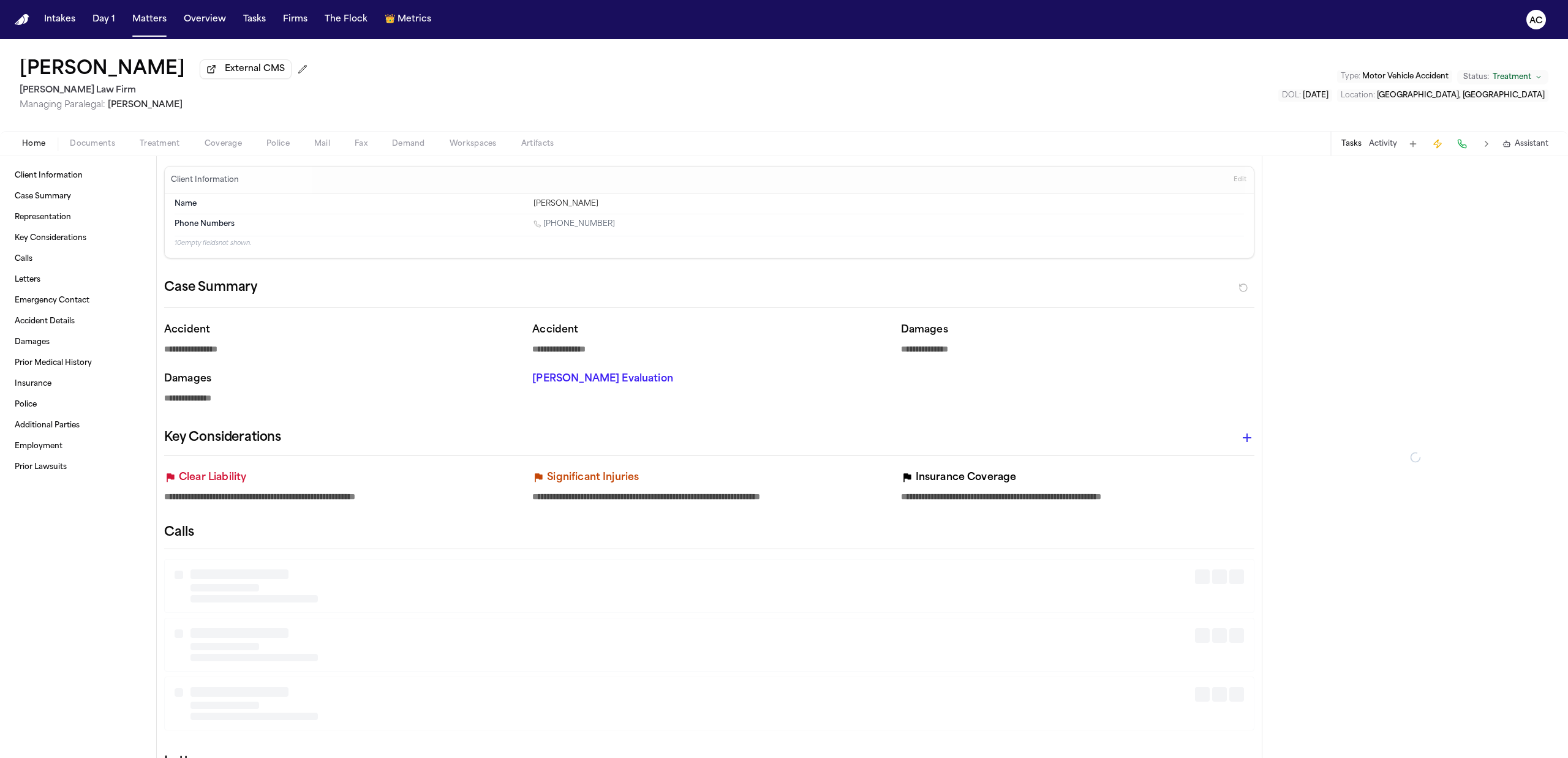
type textarea "*"
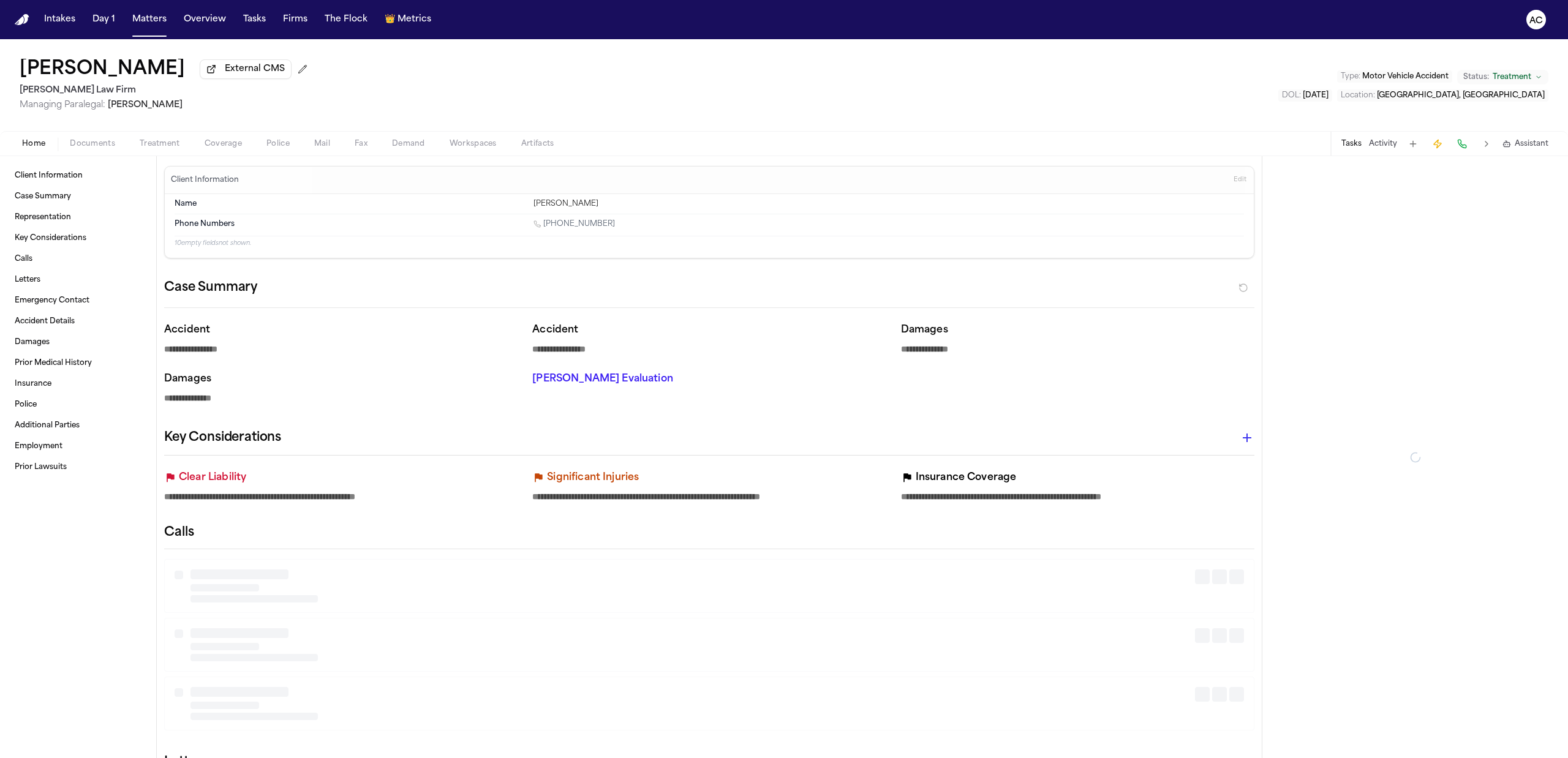
type textarea "*"
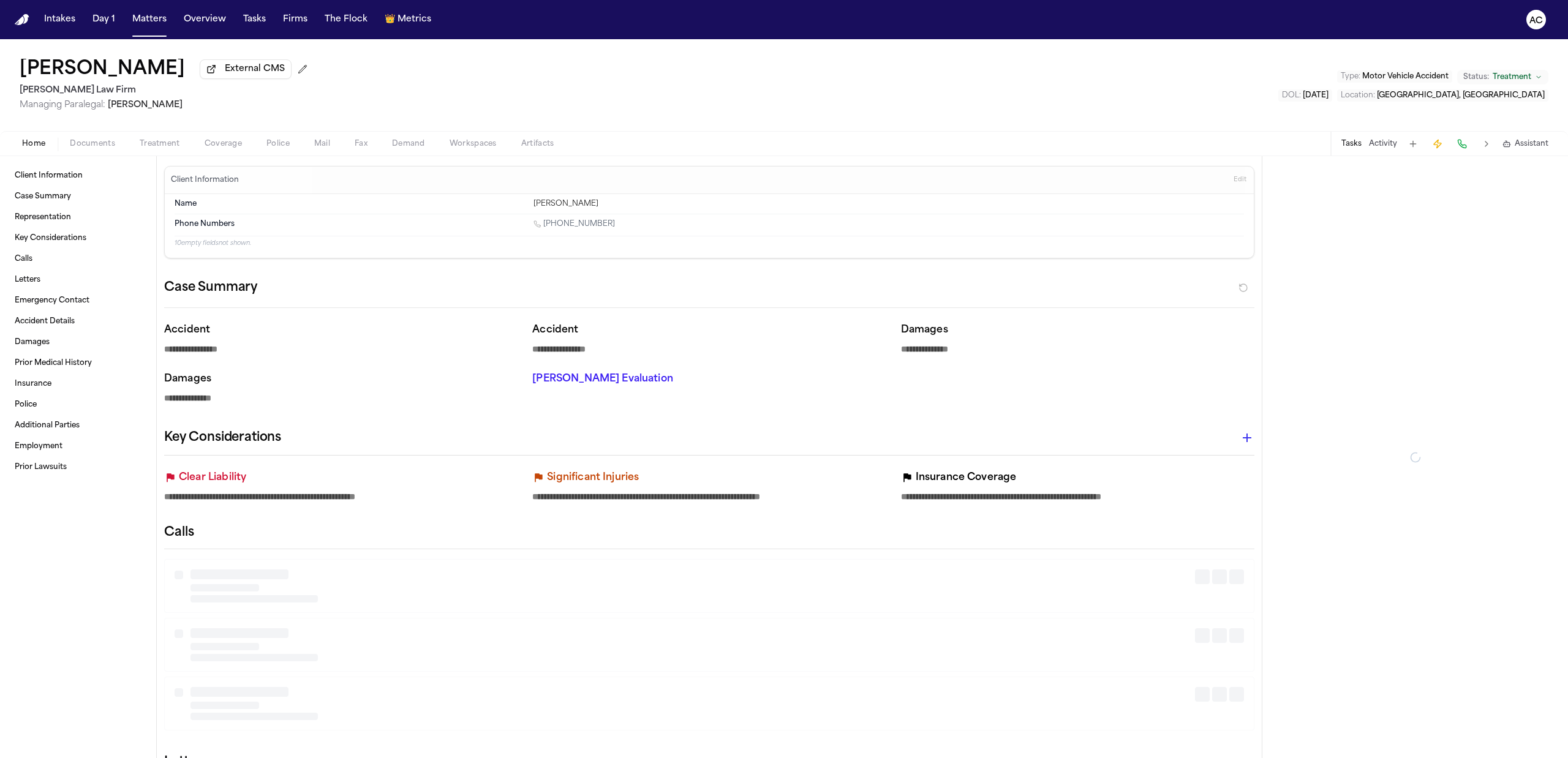
type textarea "*"
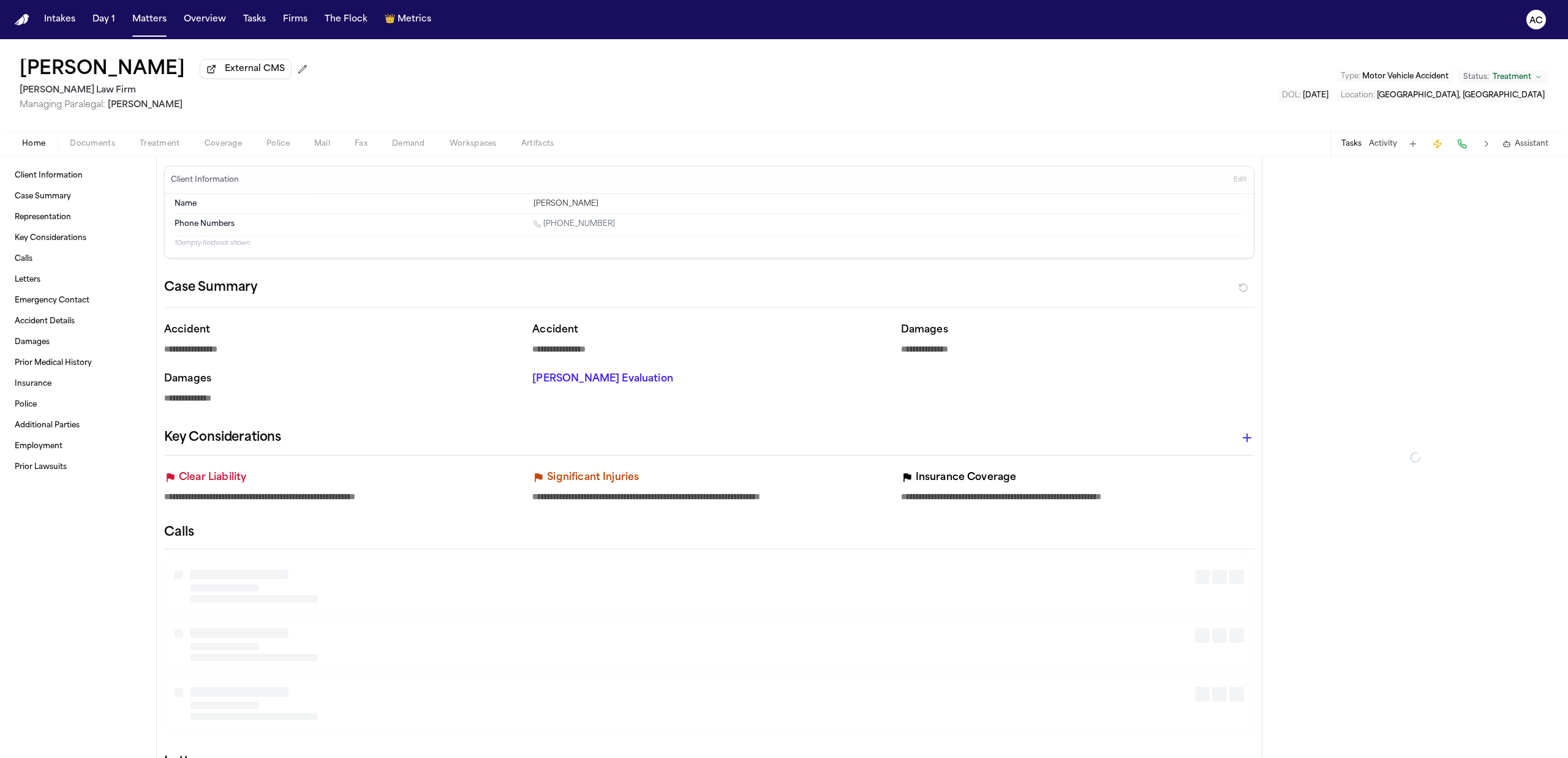
type textarea "*"
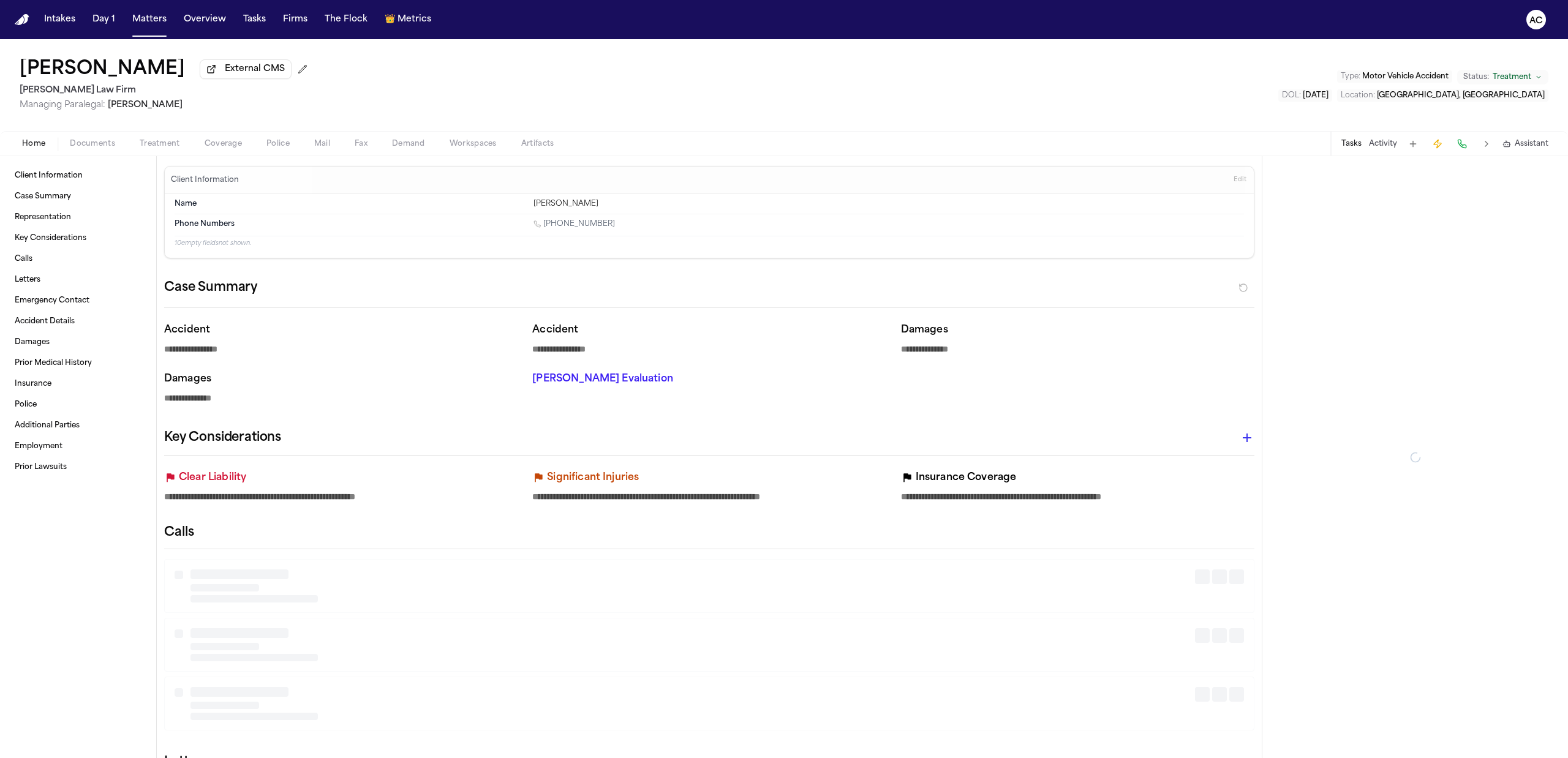
type textarea "*"
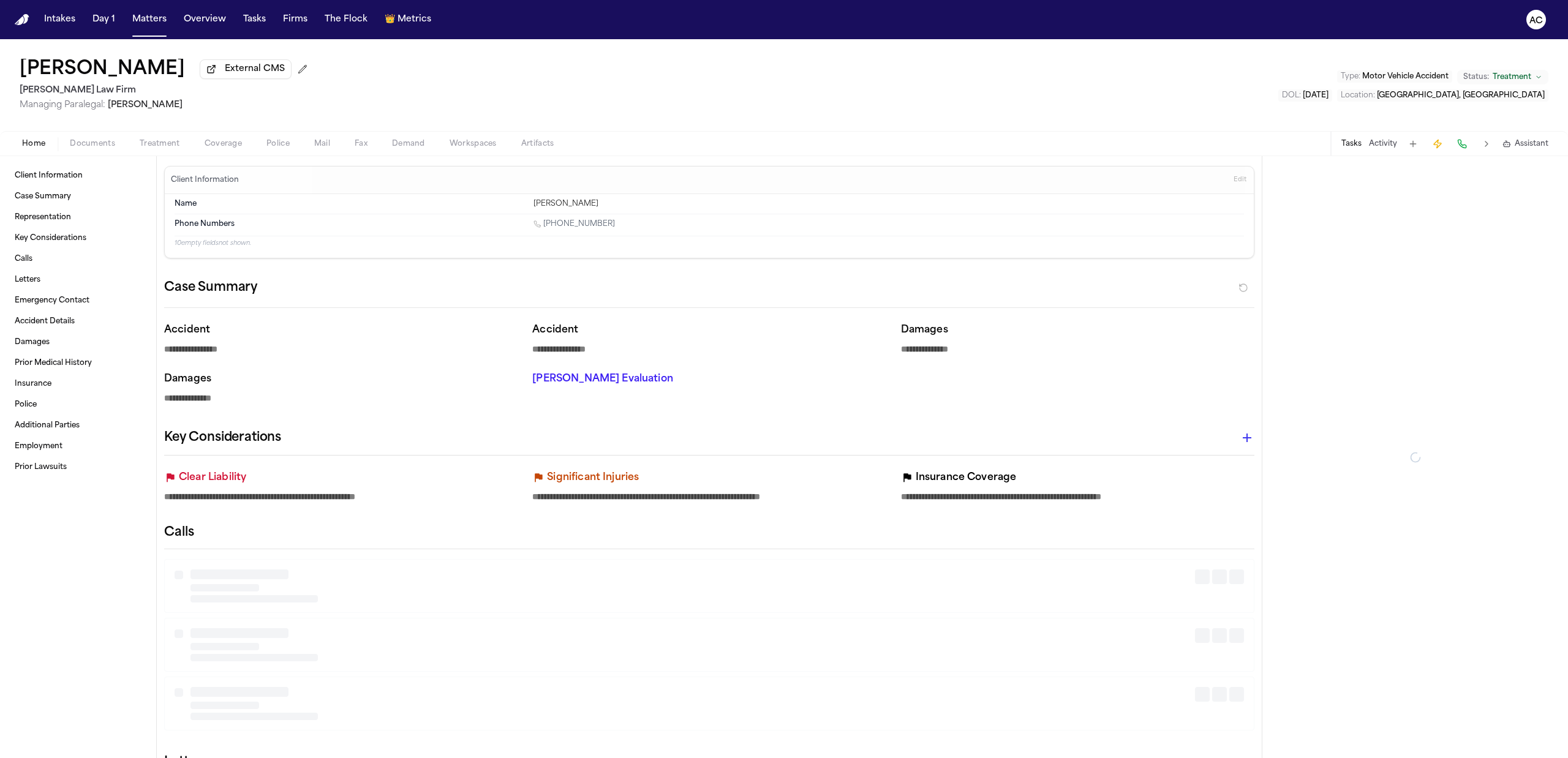
type textarea "*"
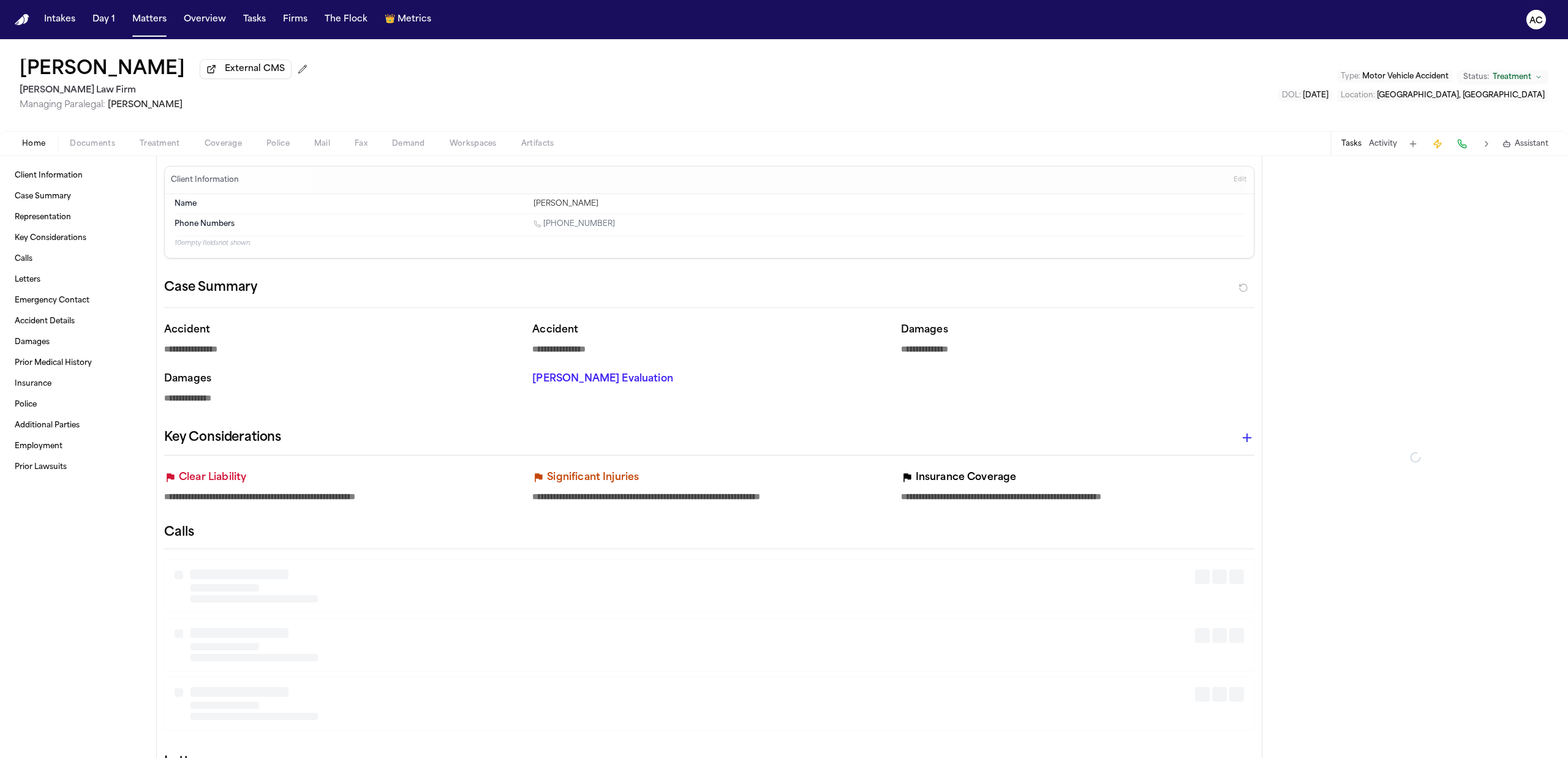
type textarea "*"
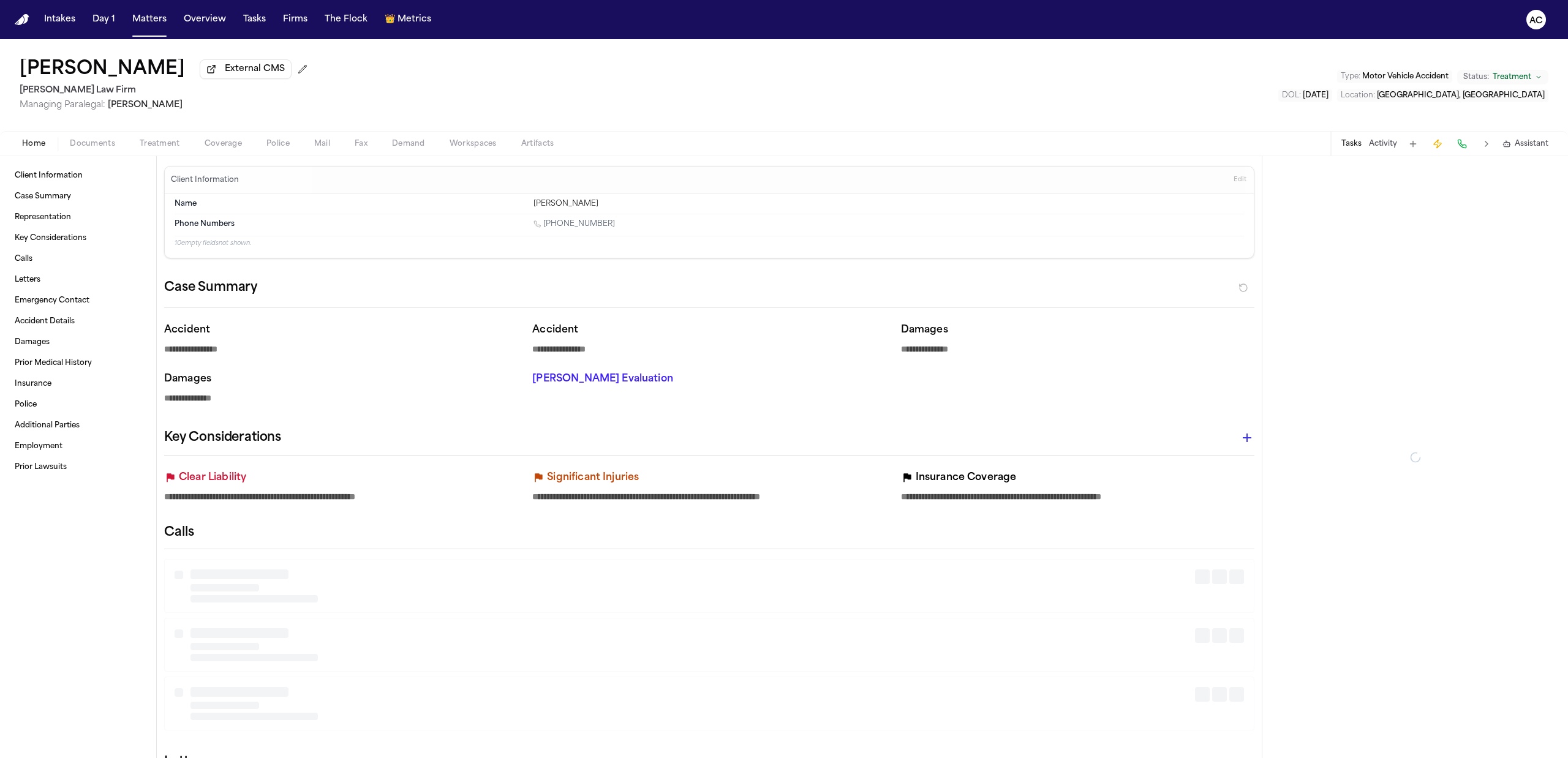
type textarea "*"
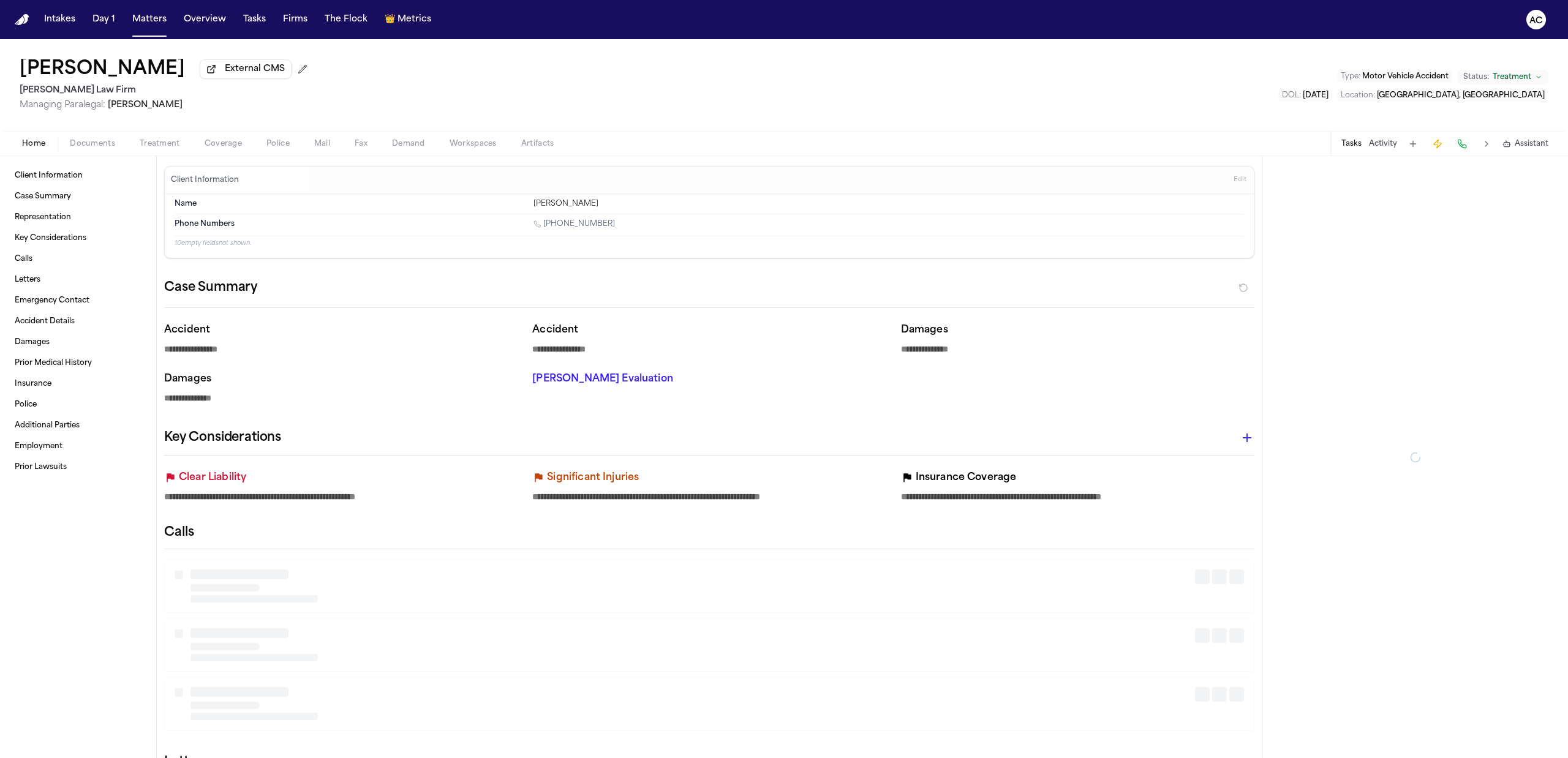
type textarea "*"
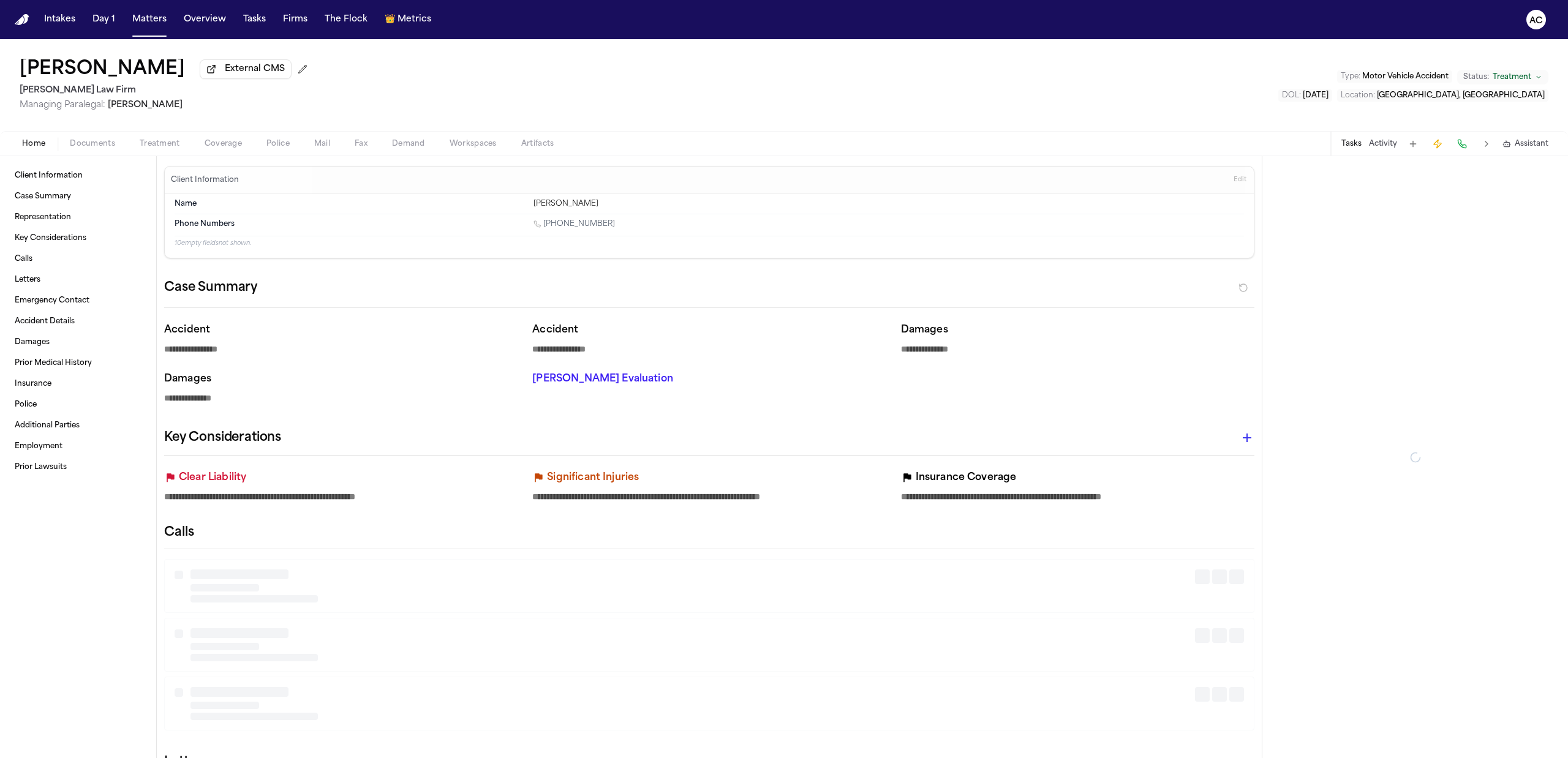
type textarea "*"
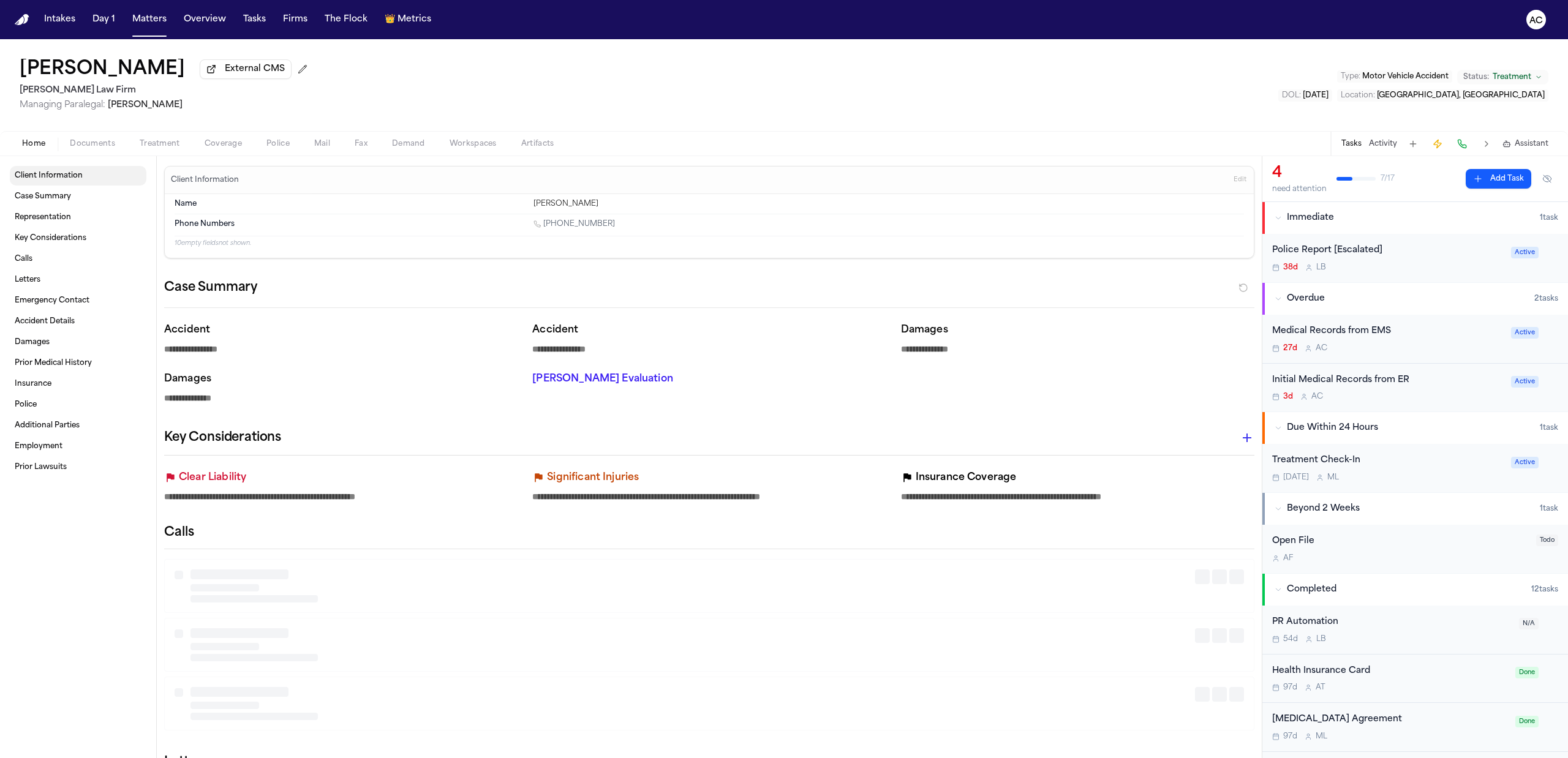
type textarea "*"
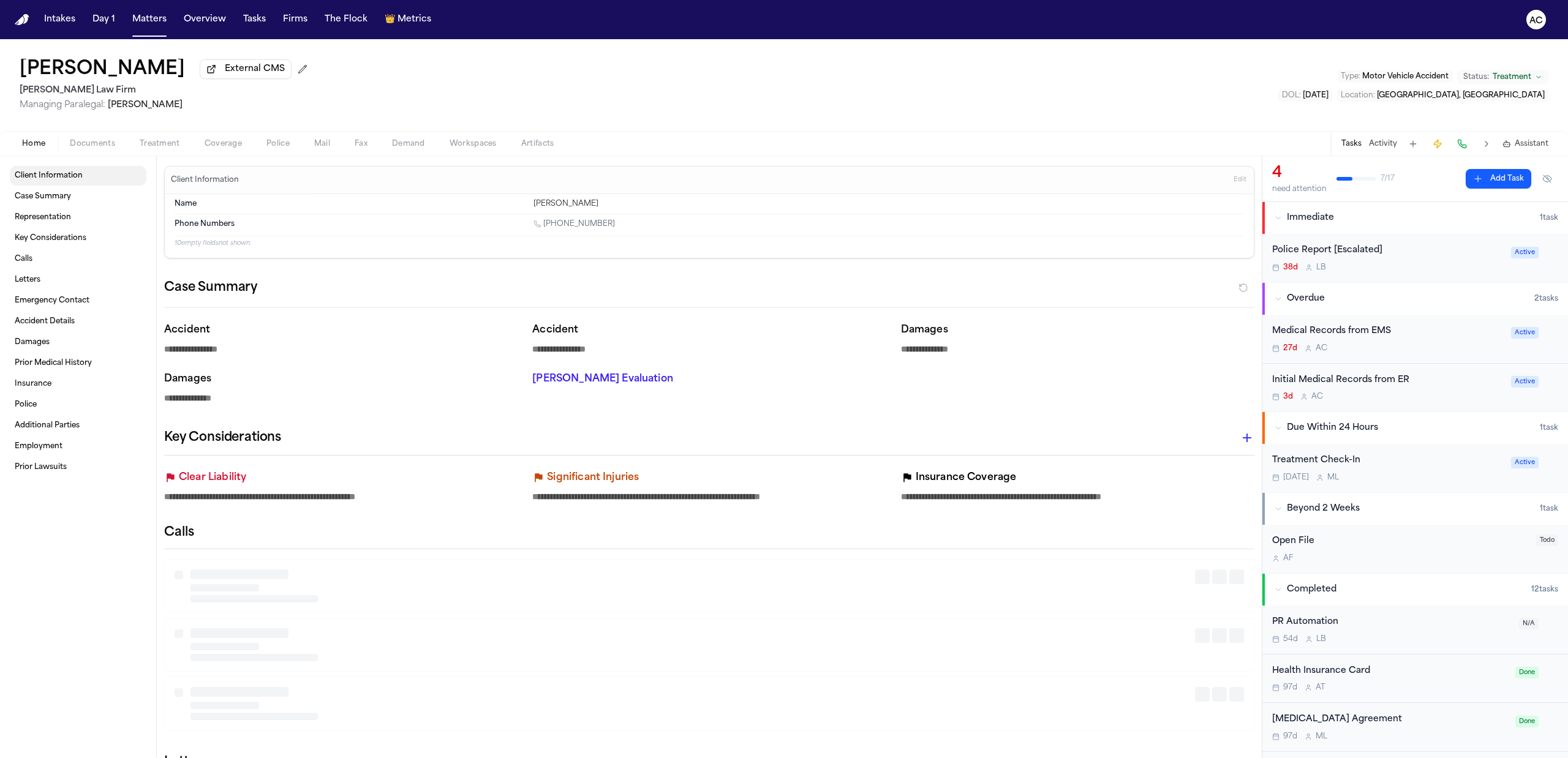
type textarea "*"
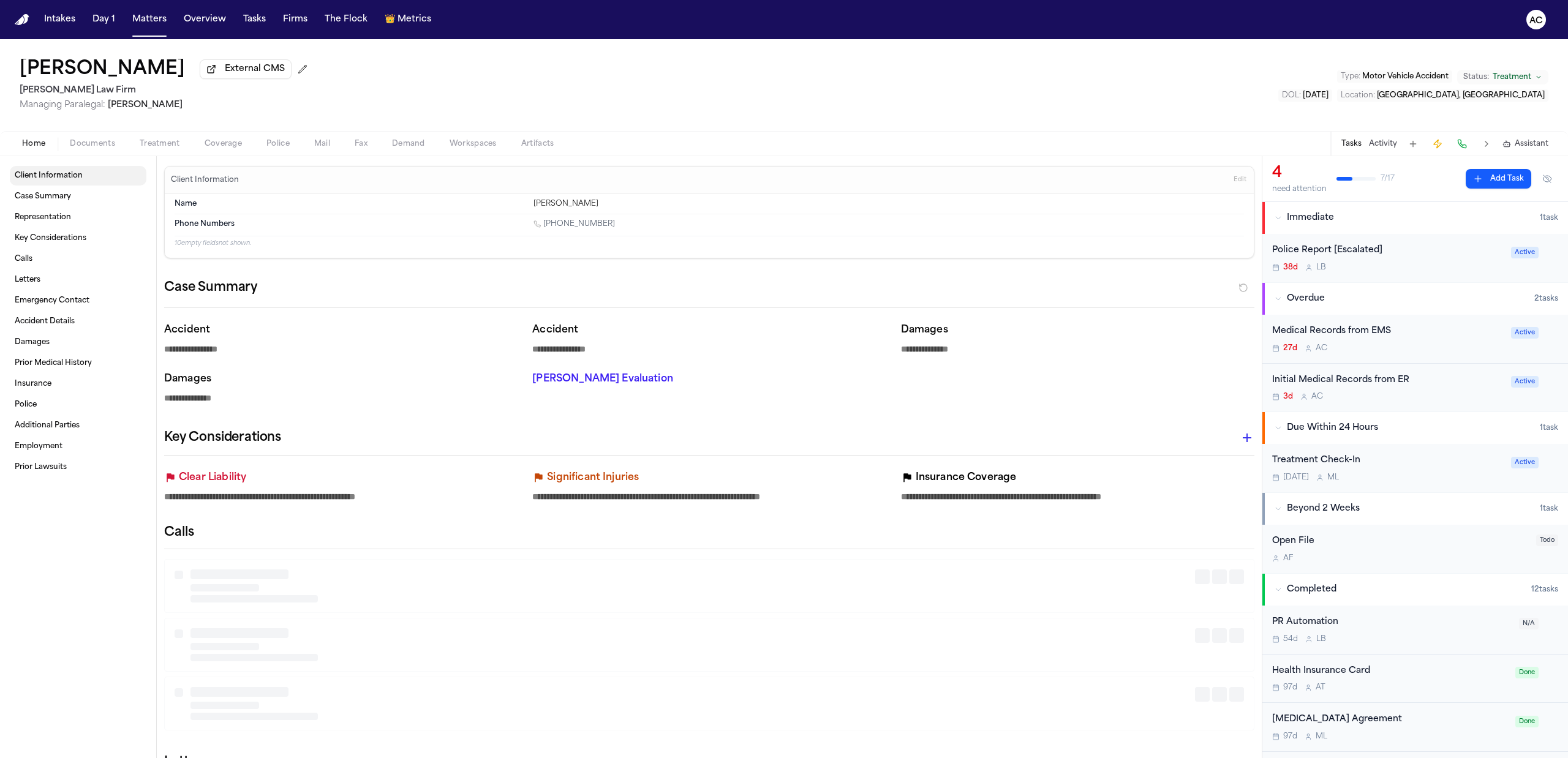
type textarea "*"
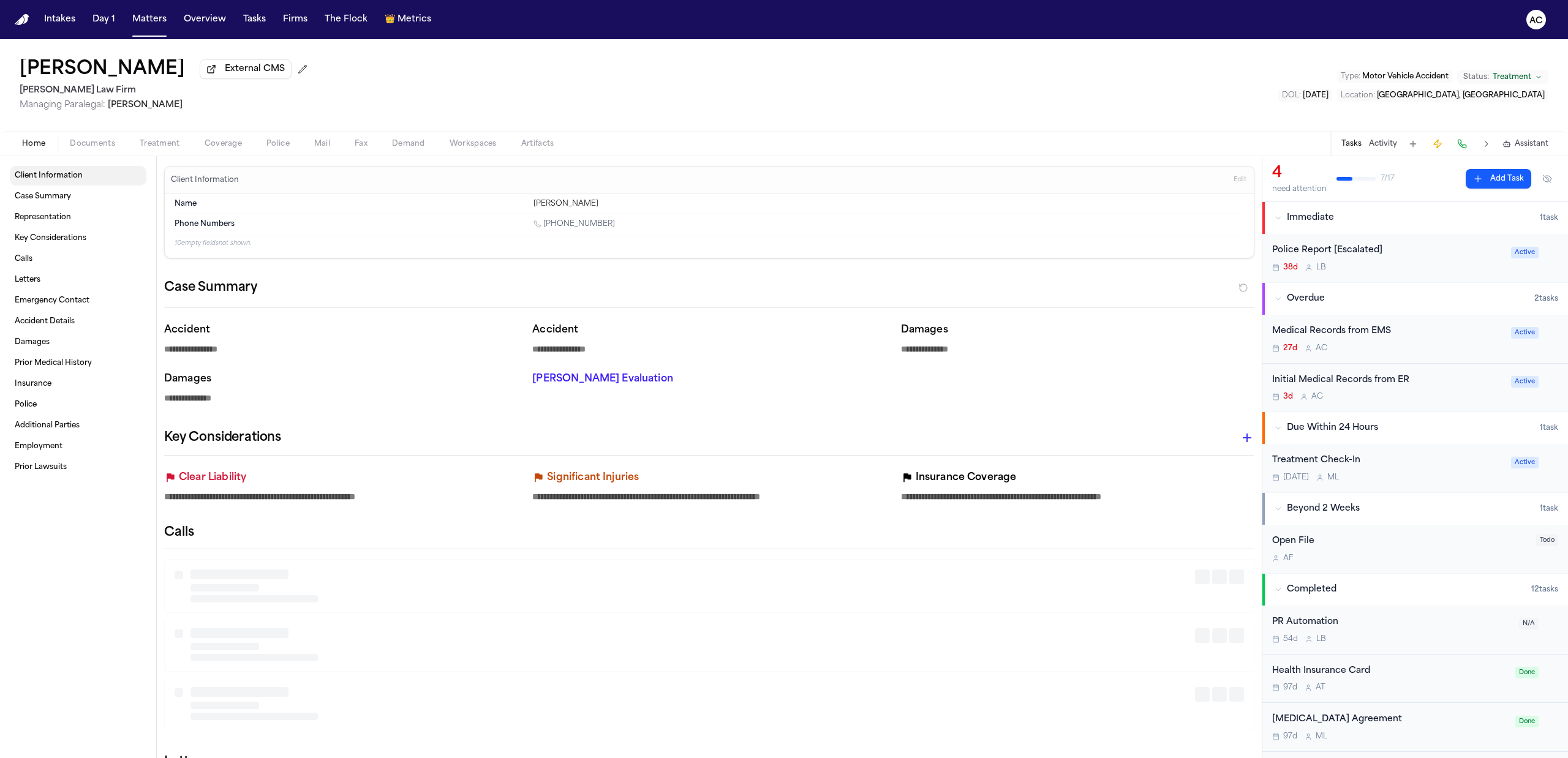
type textarea "*"
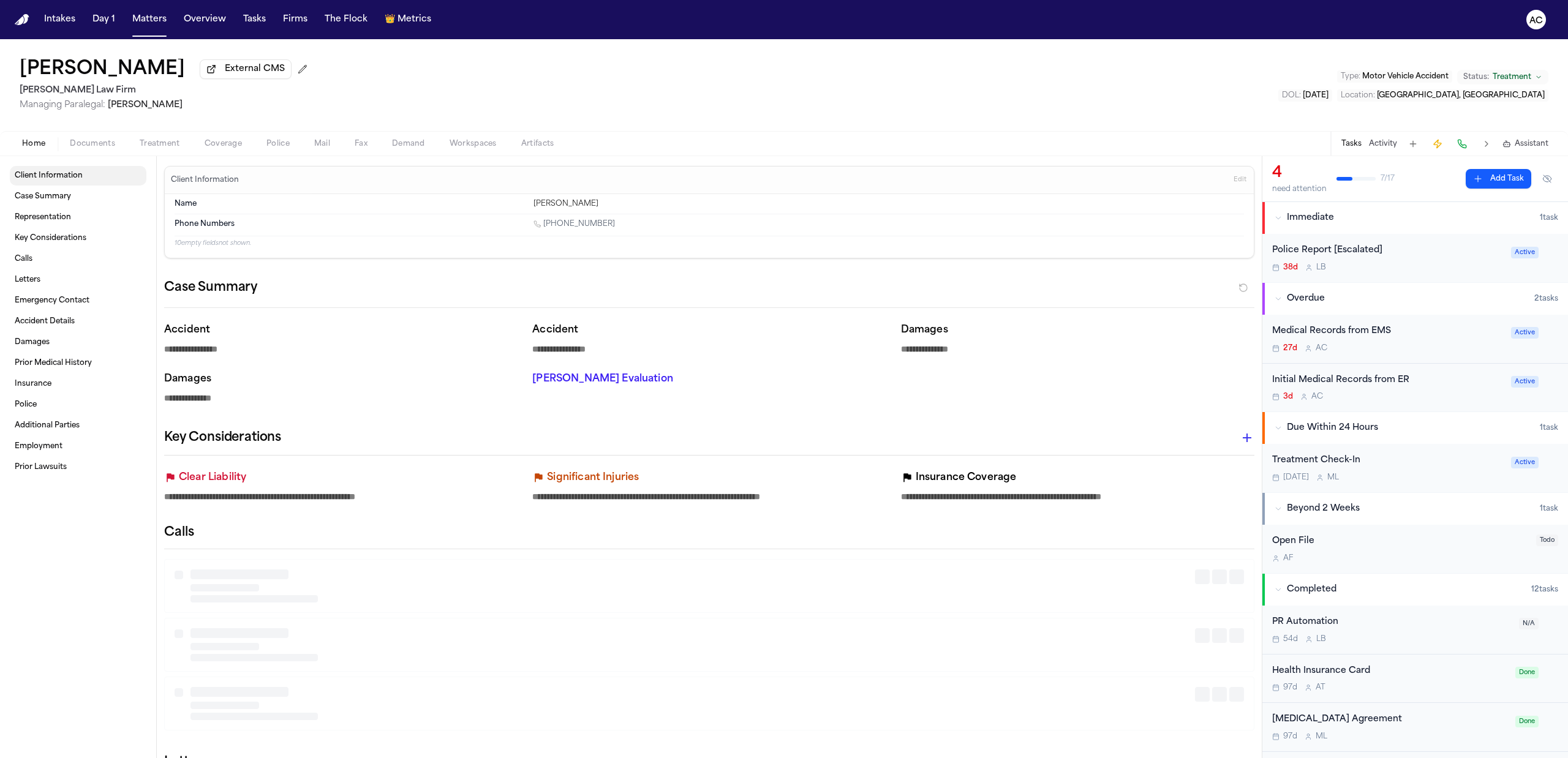
type textarea "*"
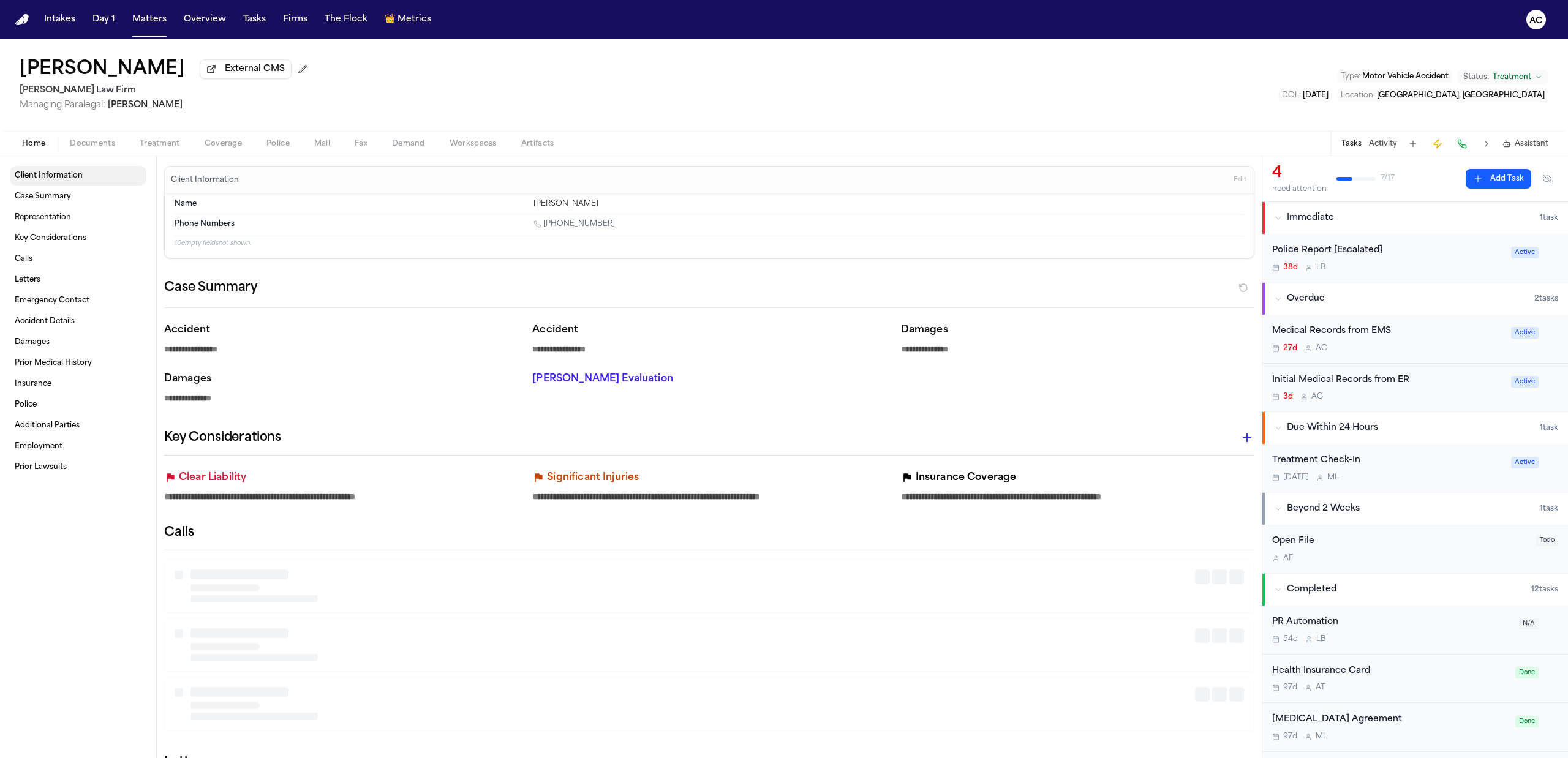
type textarea "*"
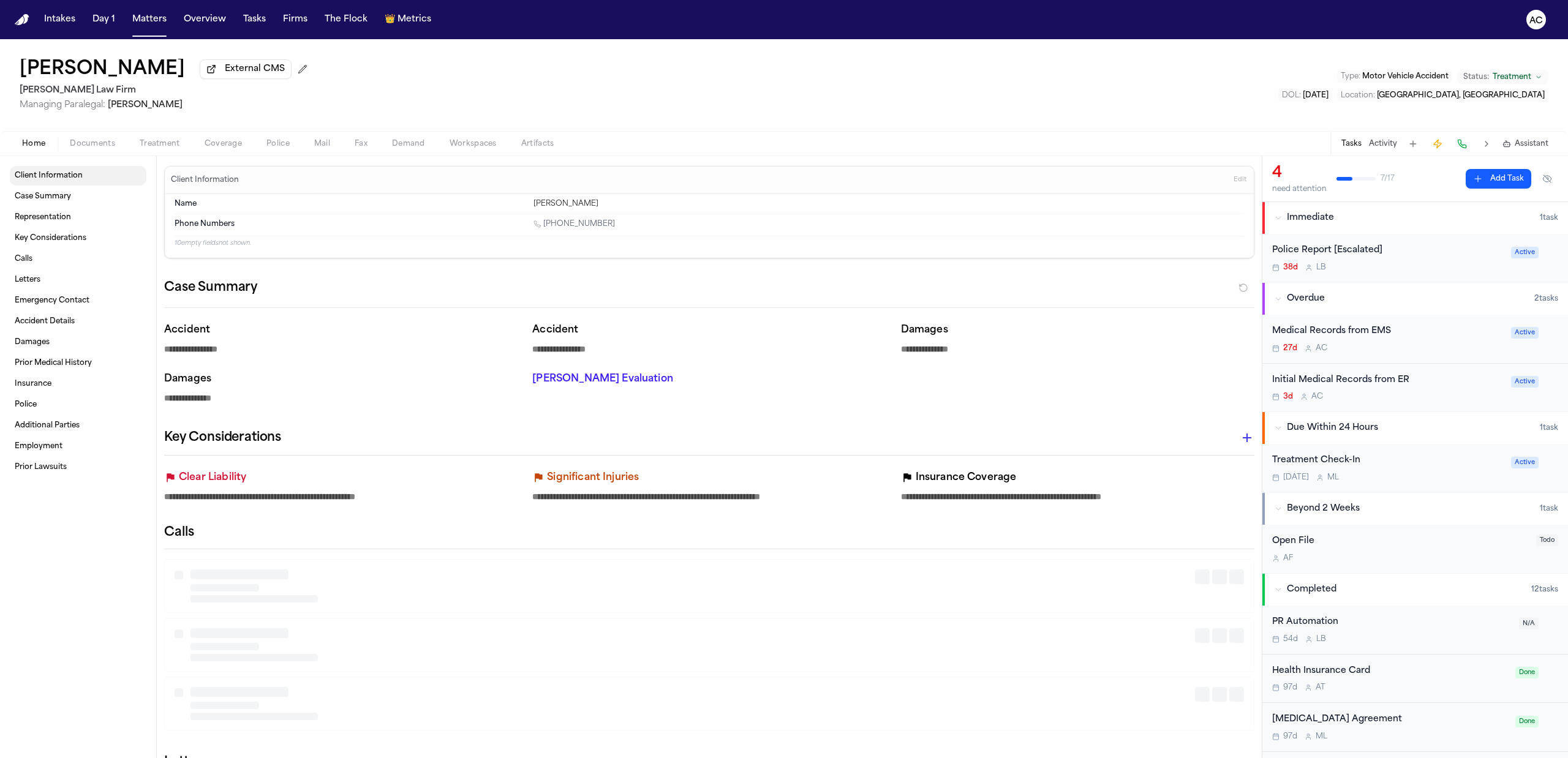
type textarea "*"
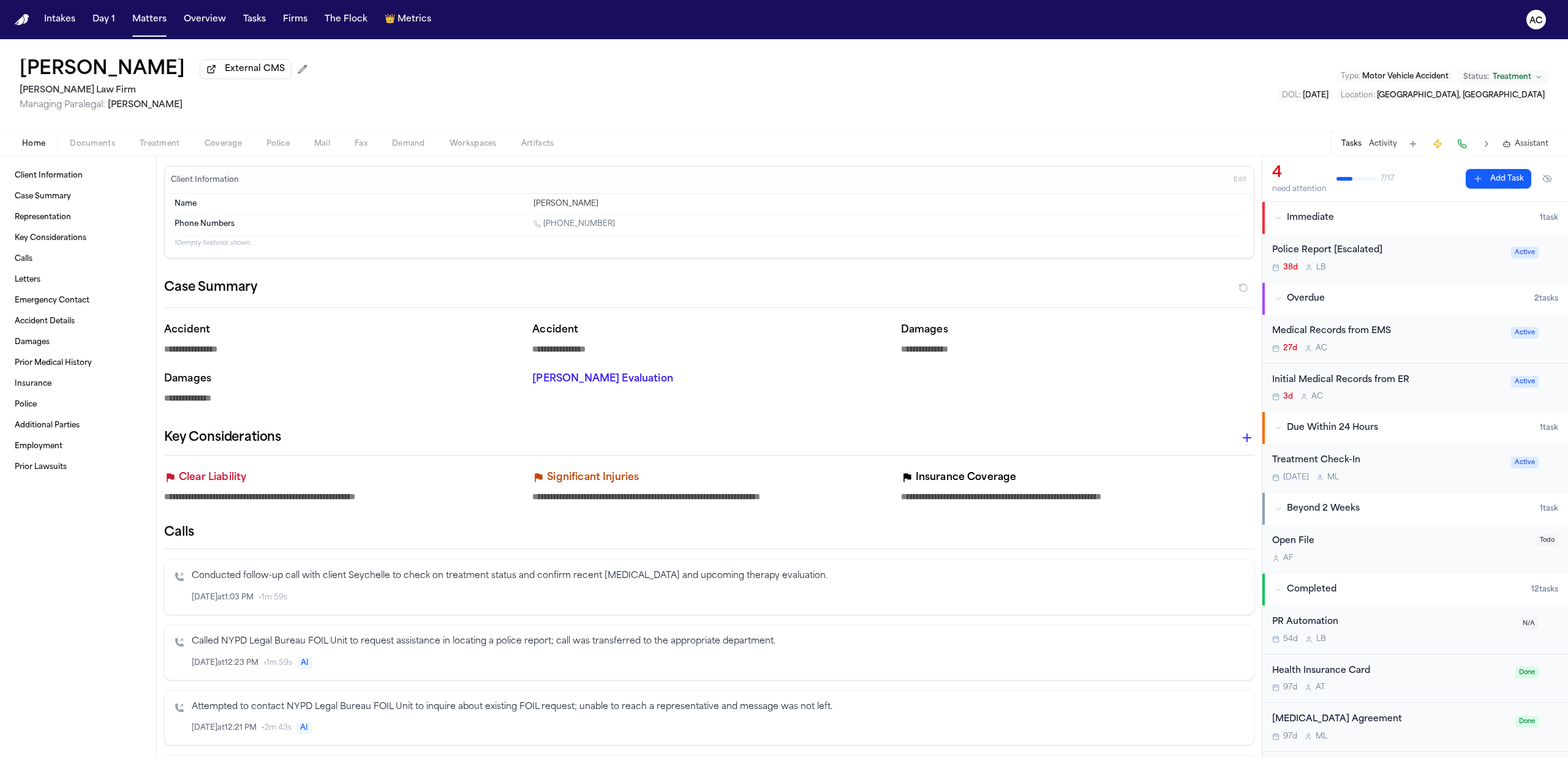
click at [160, 141] on span "Treatment" at bounding box center [160, 144] width 40 height 10
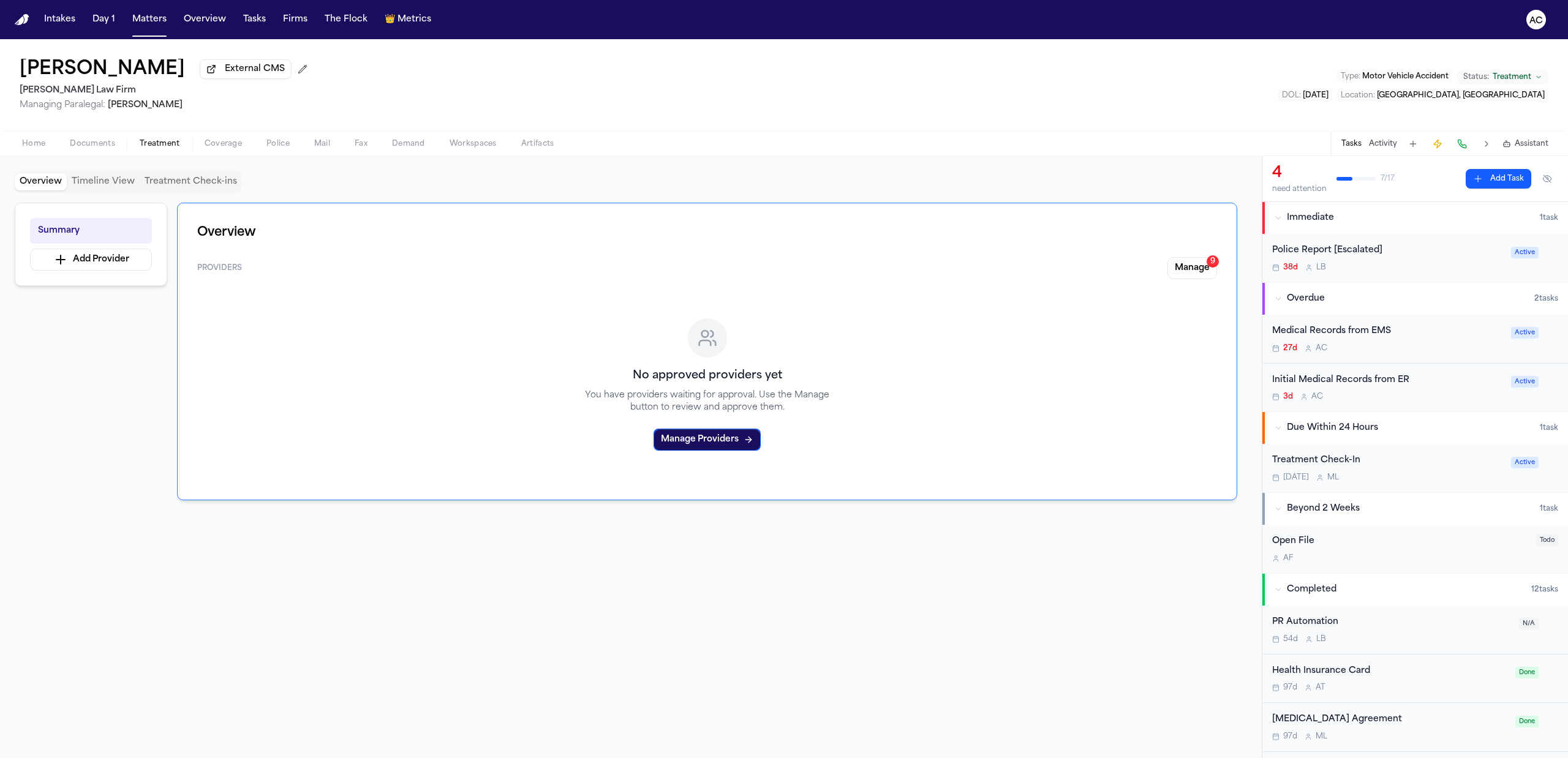
click at [1380, 375] on div "Initial Medical Records from ER" at bounding box center [1387, 381] width 232 height 14
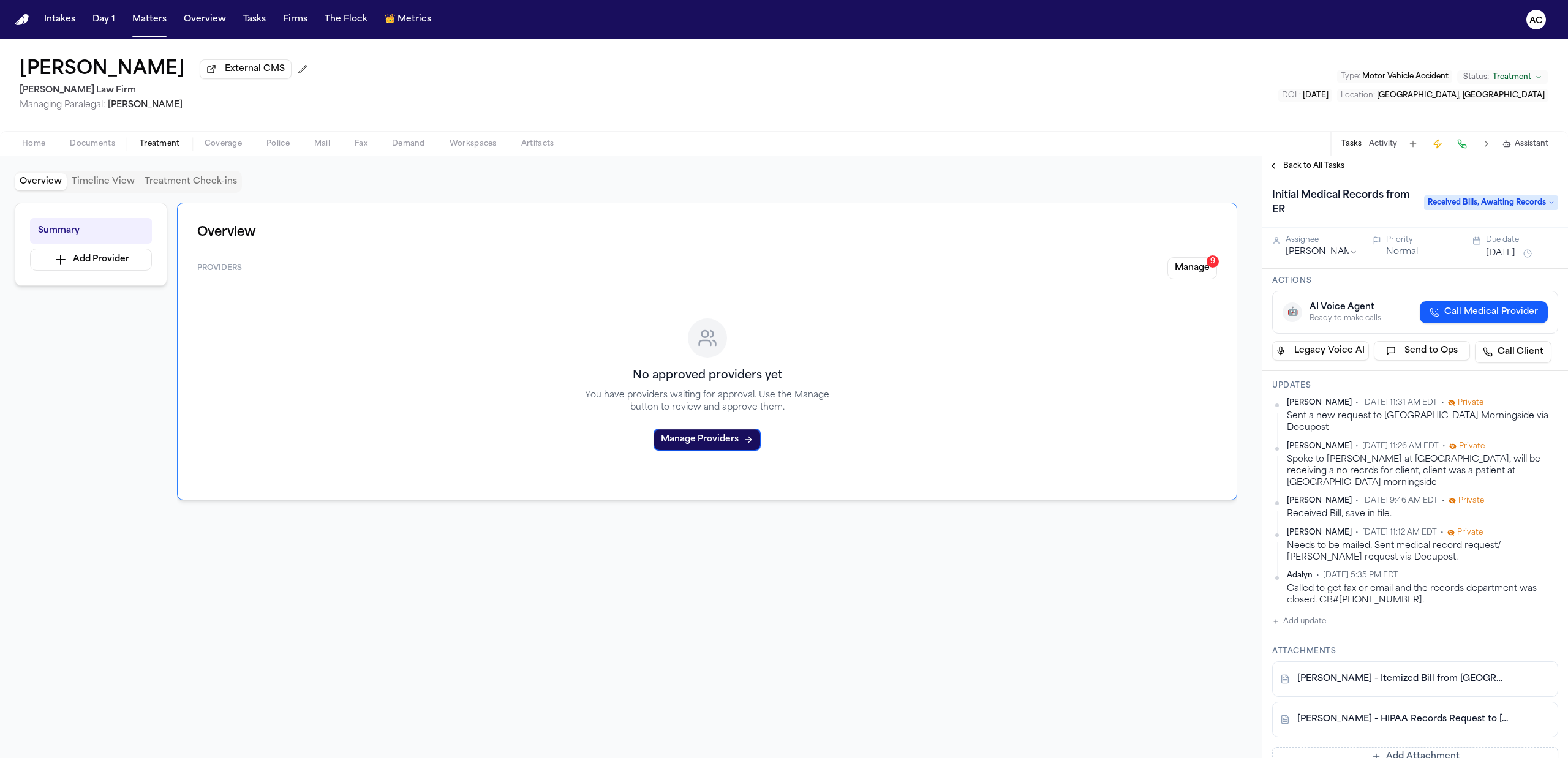
click at [1498, 309] on span "Call Medical Provider" at bounding box center [1491, 313] width 94 height 12
click at [84, 253] on button "Add Provider" at bounding box center [90, 259] width 121 height 22
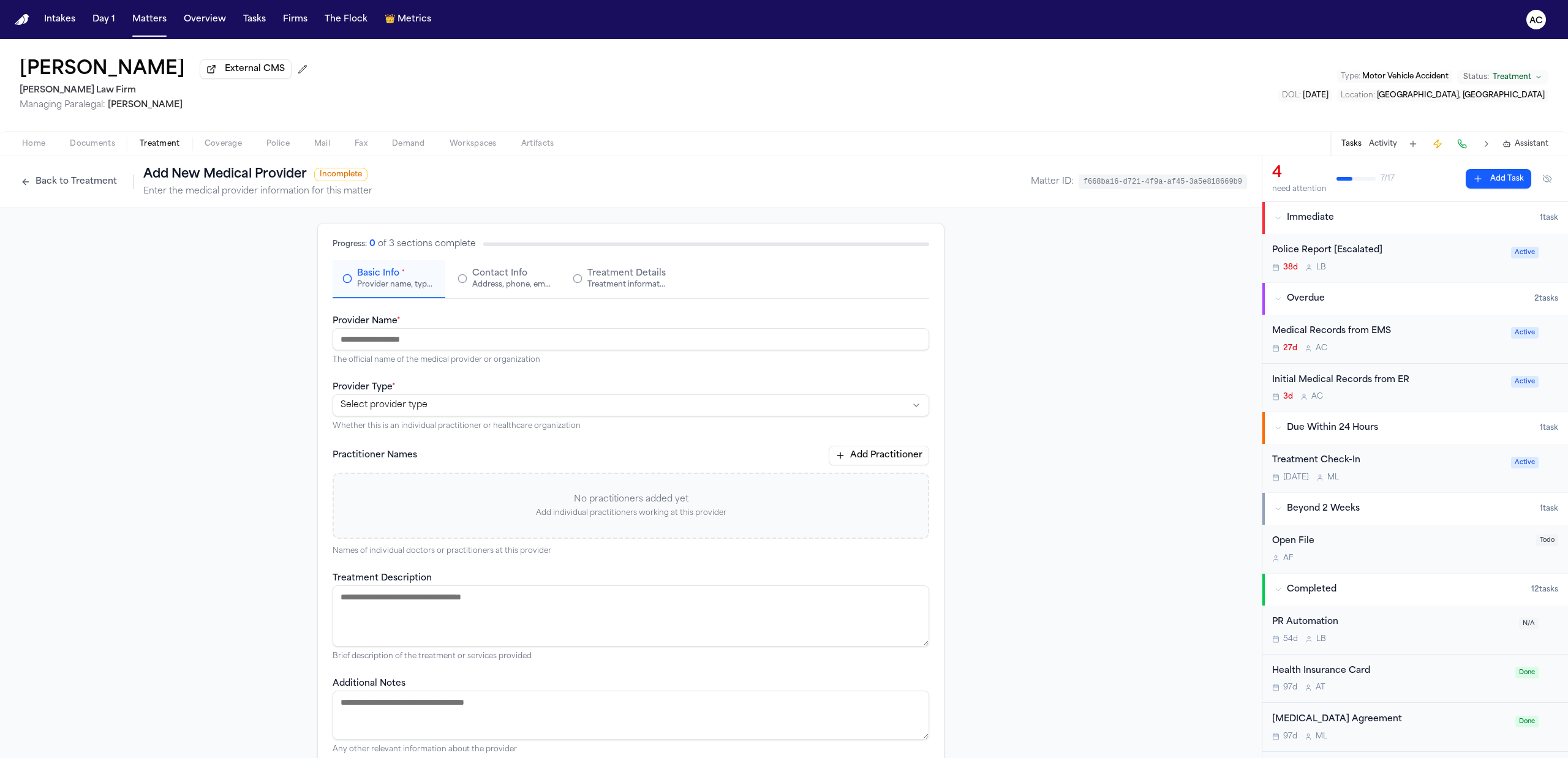
click at [1352, 331] on div "Medical Records from EMS" at bounding box center [1387, 332] width 232 height 14
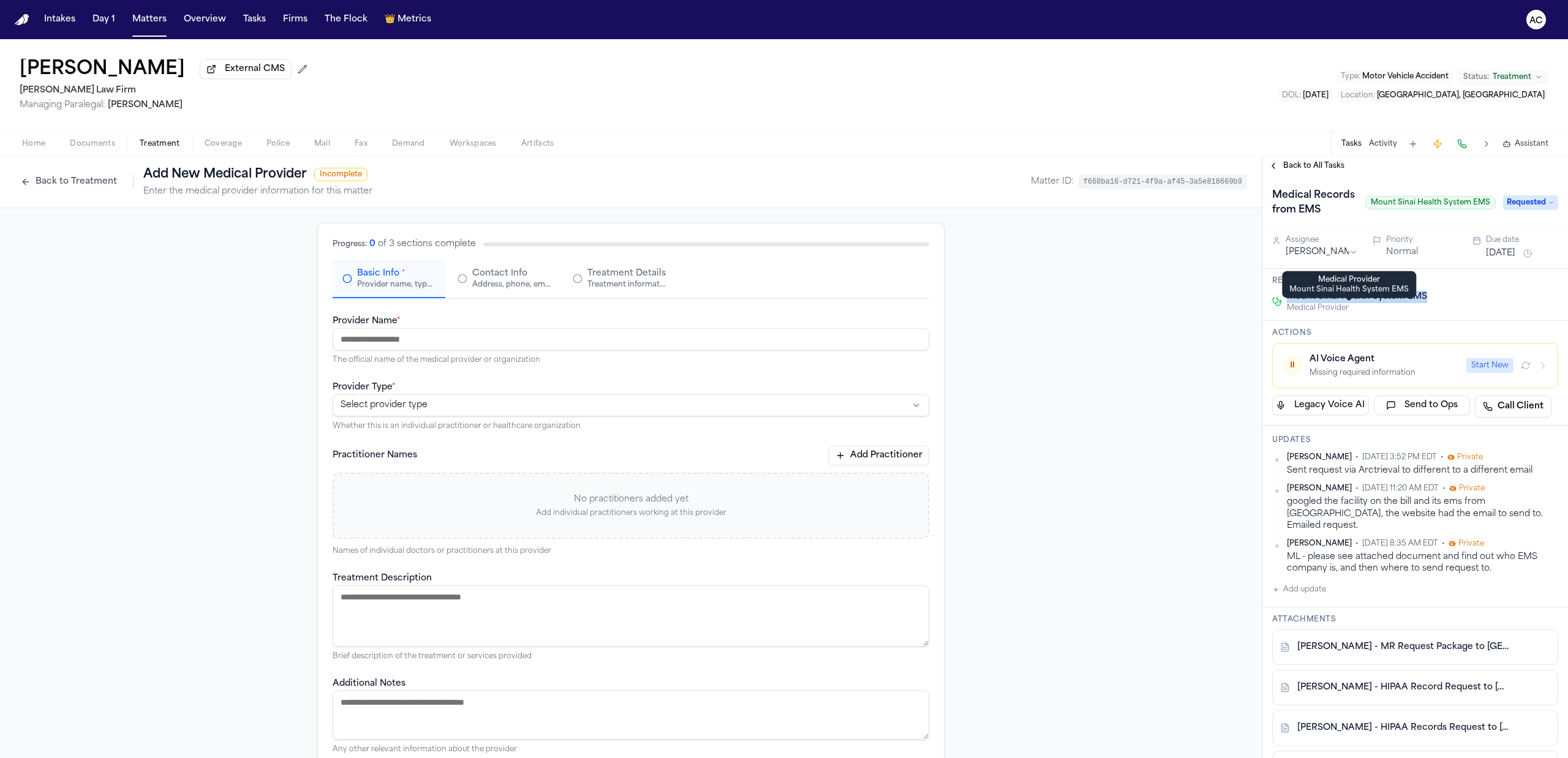
drag, startPoint x: 1429, startPoint y: 304, endPoint x: 1278, endPoint y: 307, distance: 151.0
click at [1278, 307] on div "Related to Mount Sinai Health System EMS Medical Provider" at bounding box center [1415, 295] width 306 height 52
copy span "Mount Sinai Health System EMS"
click at [392, 345] on input "Provider Name *" at bounding box center [630, 339] width 597 height 22
paste input "**********"
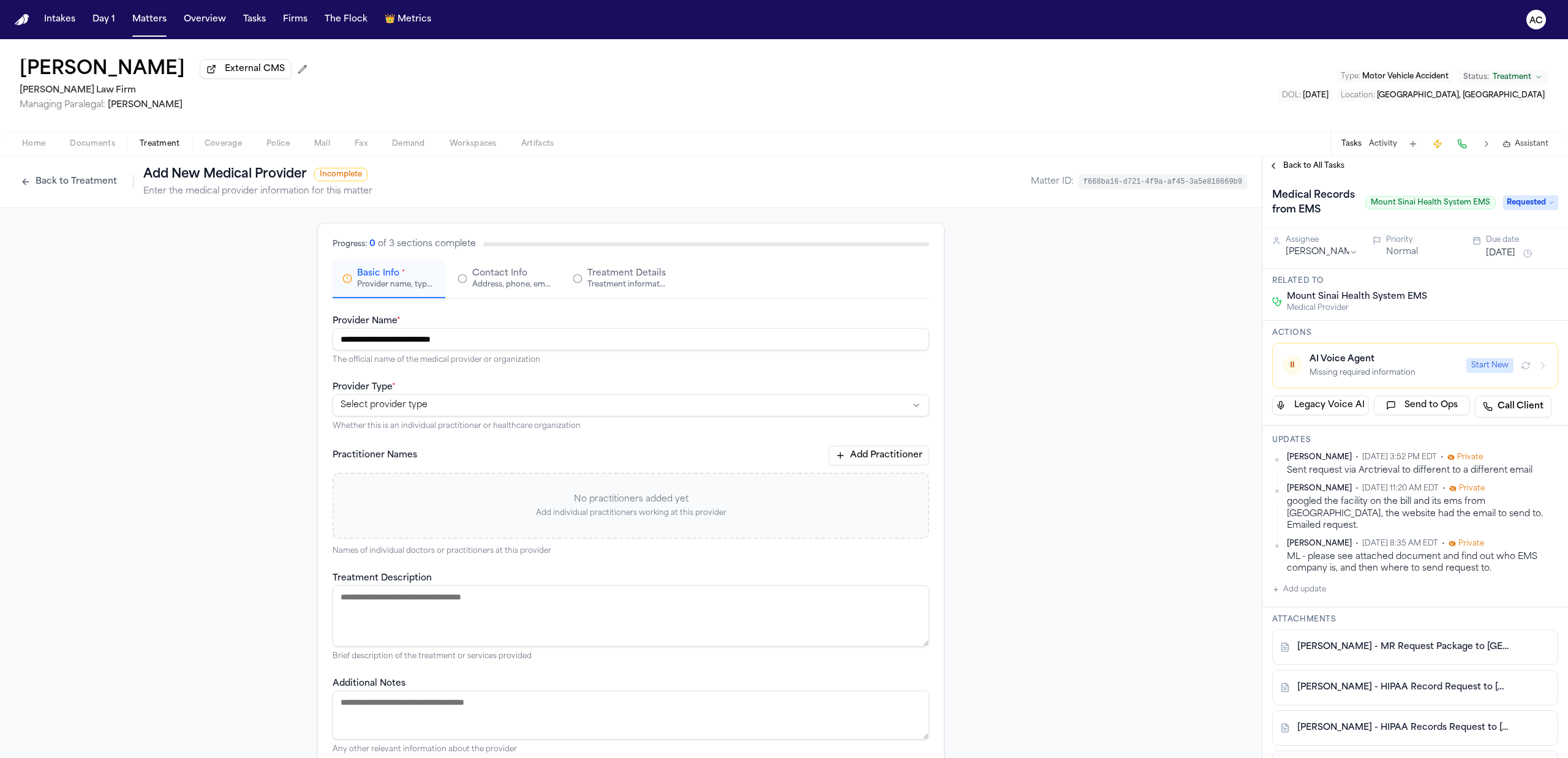
click at [553, 339] on input "**********" at bounding box center [630, 339] width 597 height 22
click at [622, 395] on html "**********" at bounding box center [784, 379] width 1568 height 758
click at [498, 335] on html "**********" at bounding box center [784, 379] width 1568 height 758
click at [498, 335] on input "**********" at bounding box center [630, 339] width 597 height 22
click at [562, 371] on div "**********" at bounding box center [630, 533] width 597 height 441
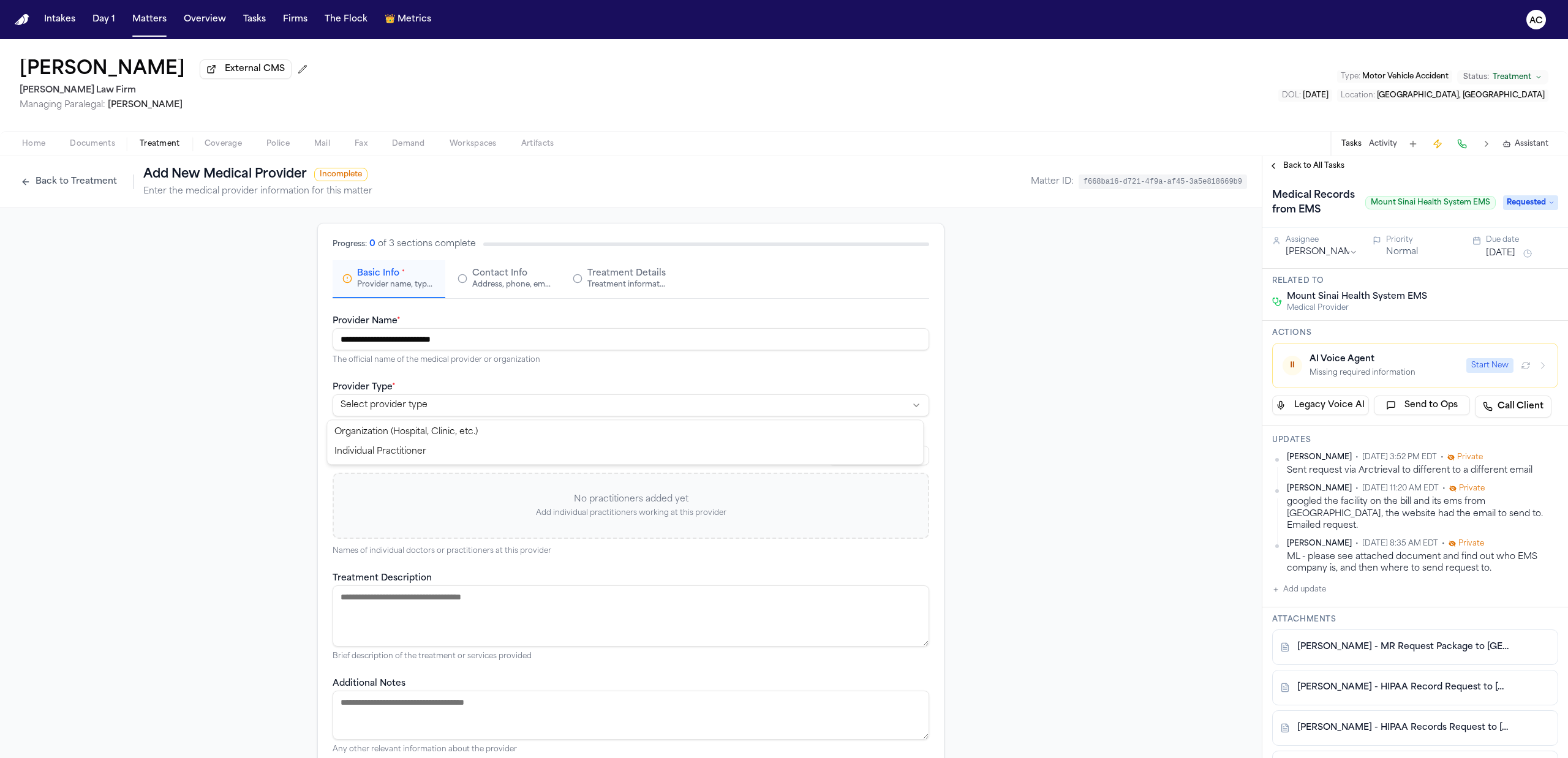
click at [436, 415] on html "**********" at bounding box center [784, 379] width 1568 height 758
drag, startPoint x: 467, startPoint y: 338, endPoint x: 275, endPoint y: 337, distance: 192.0
click at [275, 337] on div "**********" at bounding box center [630, 522] width 1262 height 628
paste input
click at [672, 384] on div "**********" at bounding box center [630, 405] width 597 height 51
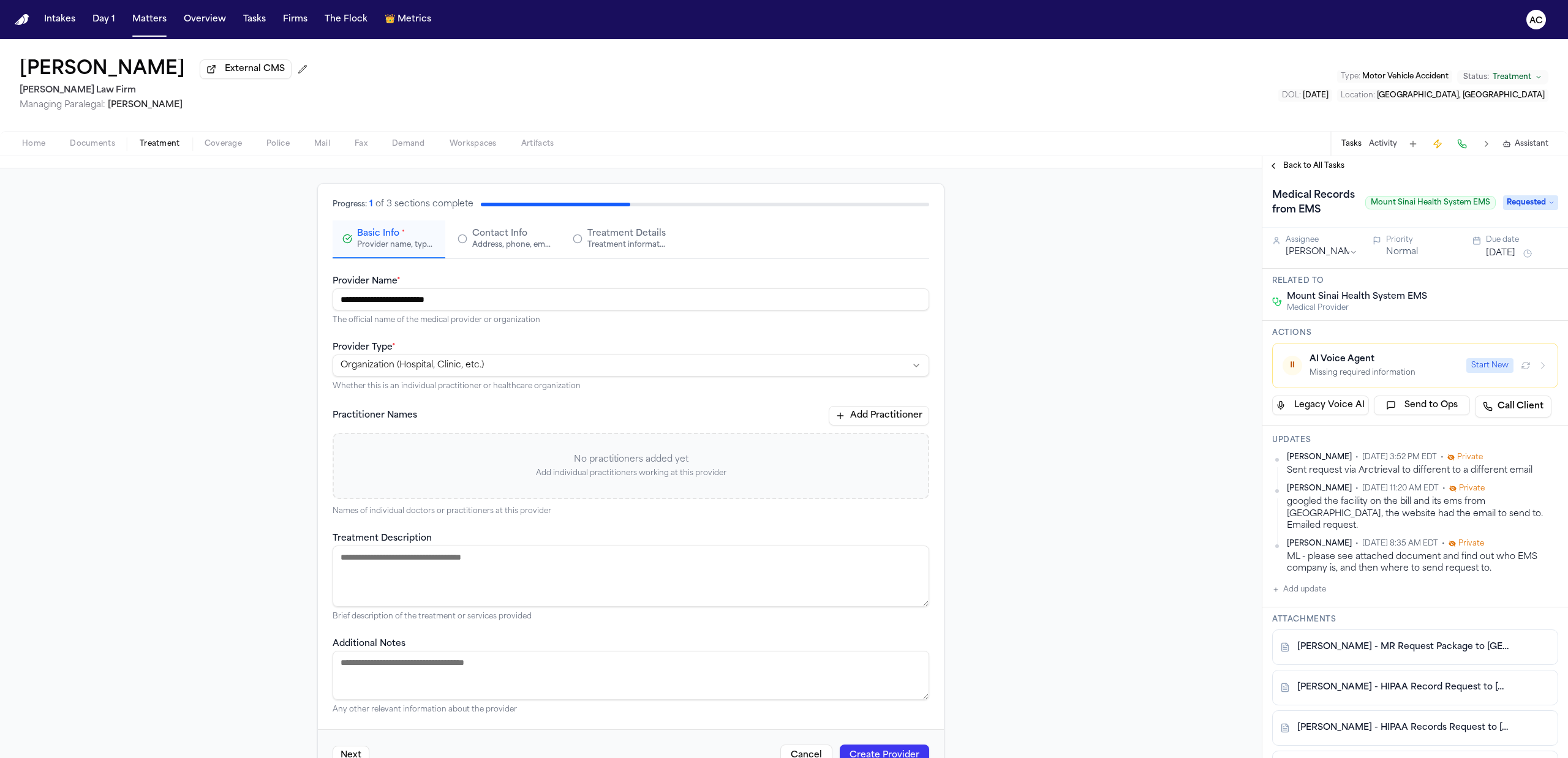
scroll to position [77, 0]
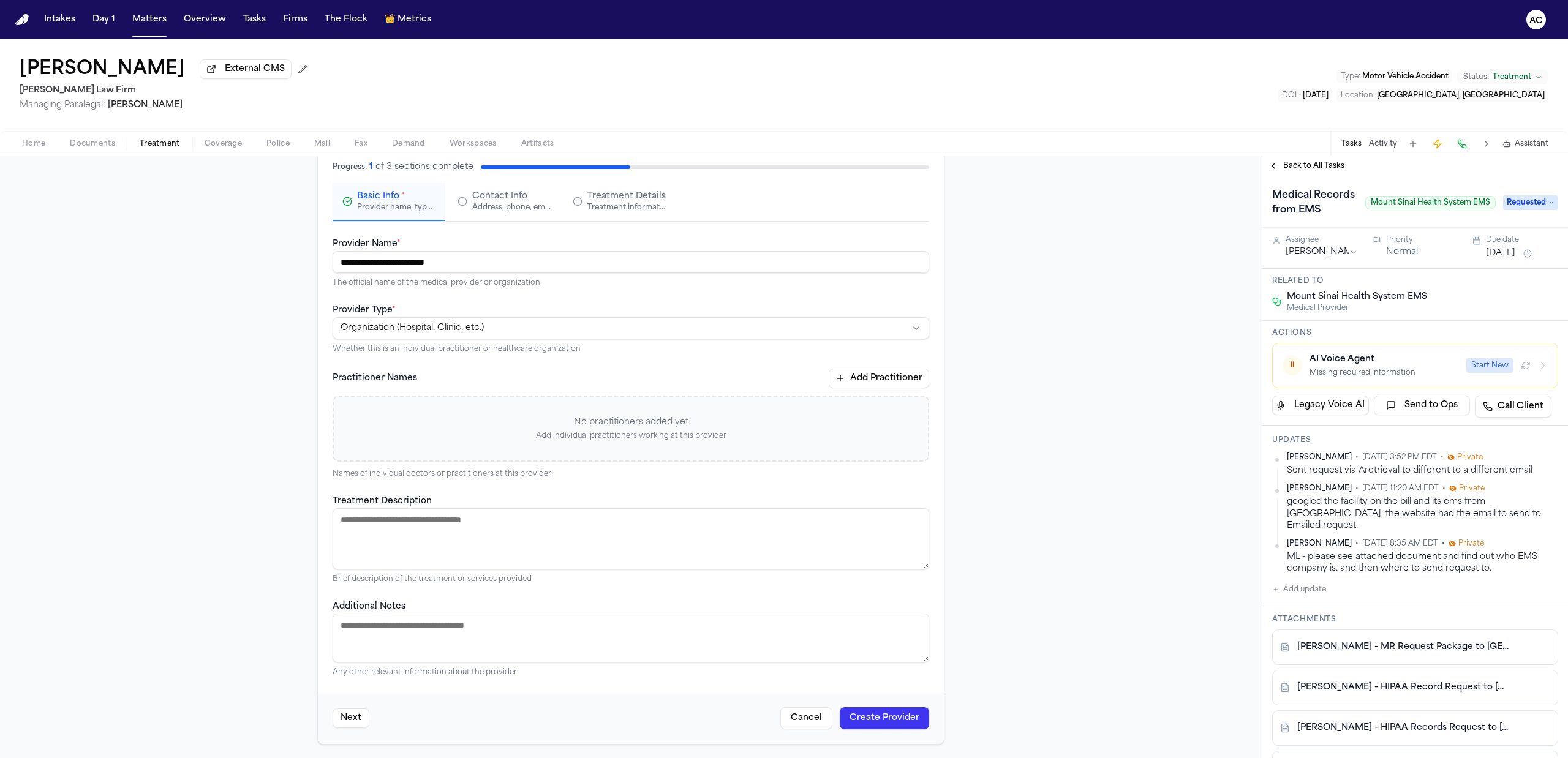
click at [488, 208] on div "Address, phone, email, and other contact details" at bounding box center [511, 207] width 79 height 10
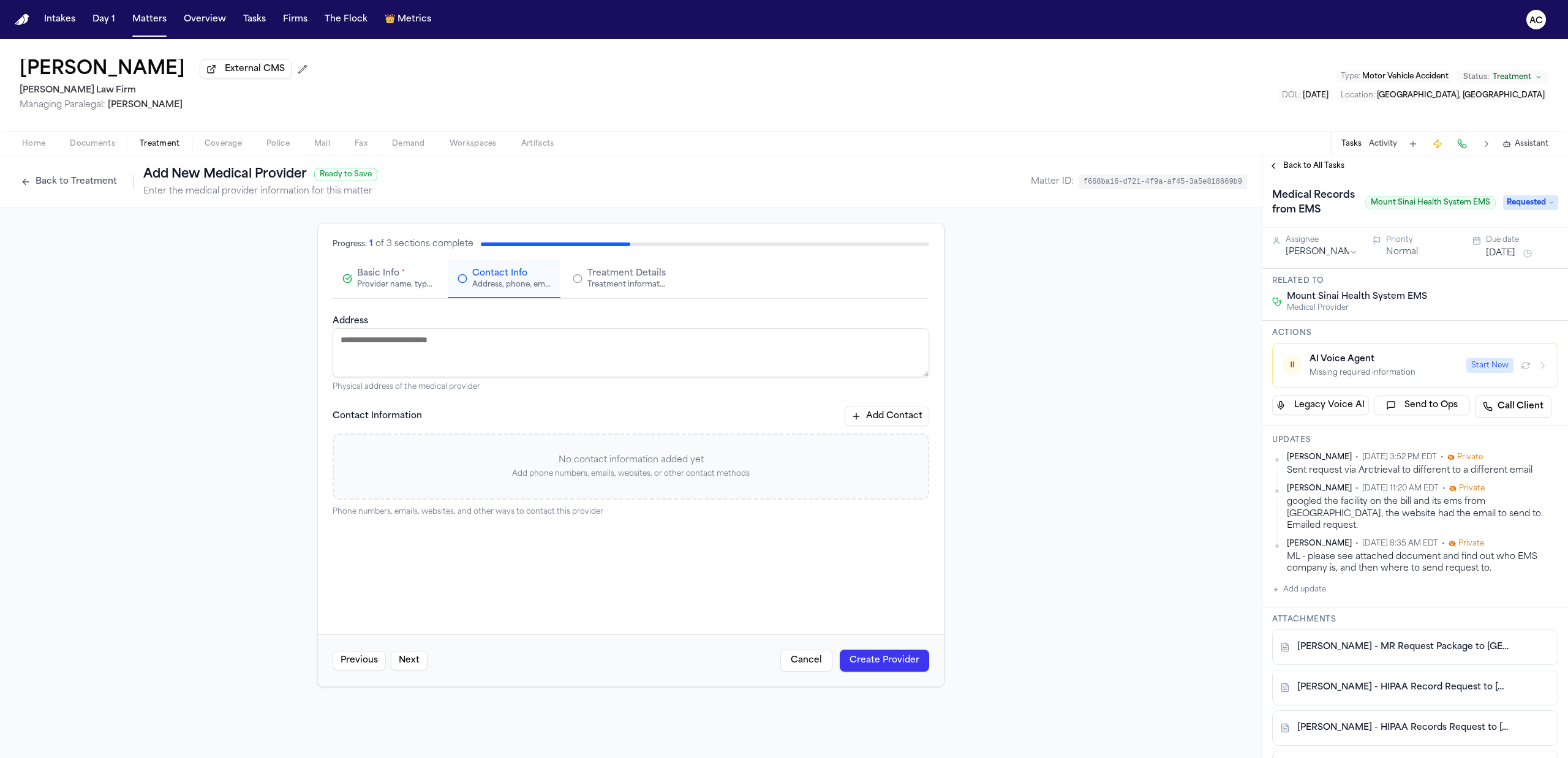
scroll to position [0, 0]
drag, startPoint x: 865, startPoint y: 419, endPoint x: 814, endPoint y: 430, distance: 52.2
click at [862, 419] on button "Add Contact" at bounding box center [886, 416] width 85 height 20
click at [589, 471] on input at bounding box center [630, 469] width 186 height 22
click at [809, 478] on input at bounding box center [812, 469] width 160 height 22
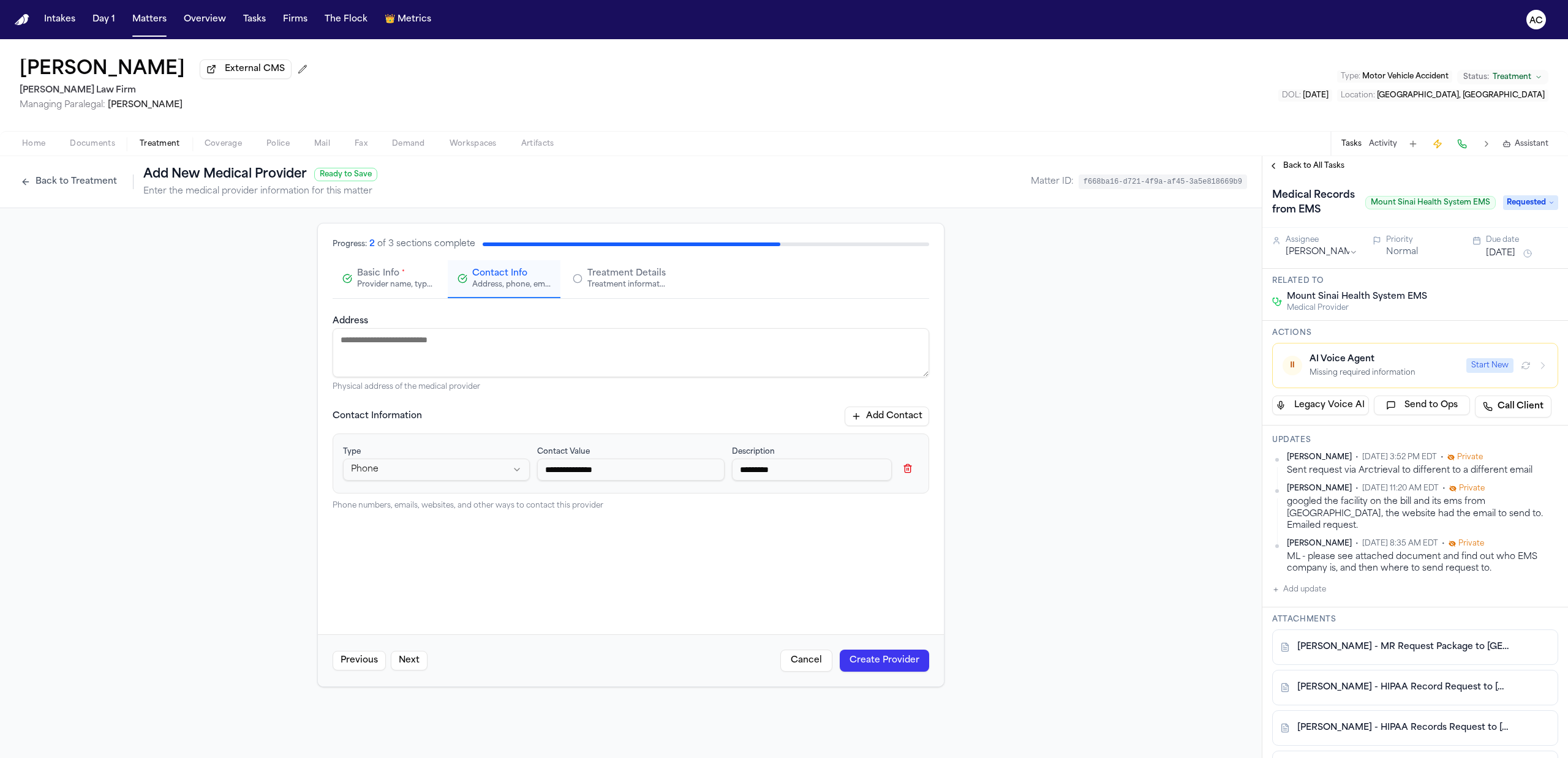
drag, startPoint x: 907, startPoint y: 415, endPoint x: 899, endPoint y: 420, distance: 9.4
click at [906, 415] on button "Add Contact" at bounding box center [886, 416] width 85 height 20
click at [446, 540] on html "**********" at bounding box center [784, 379] width 1568 height 758
click at [626, 547] on input at bounding box center [630, 539] width 186 height 22
paste input "**********"
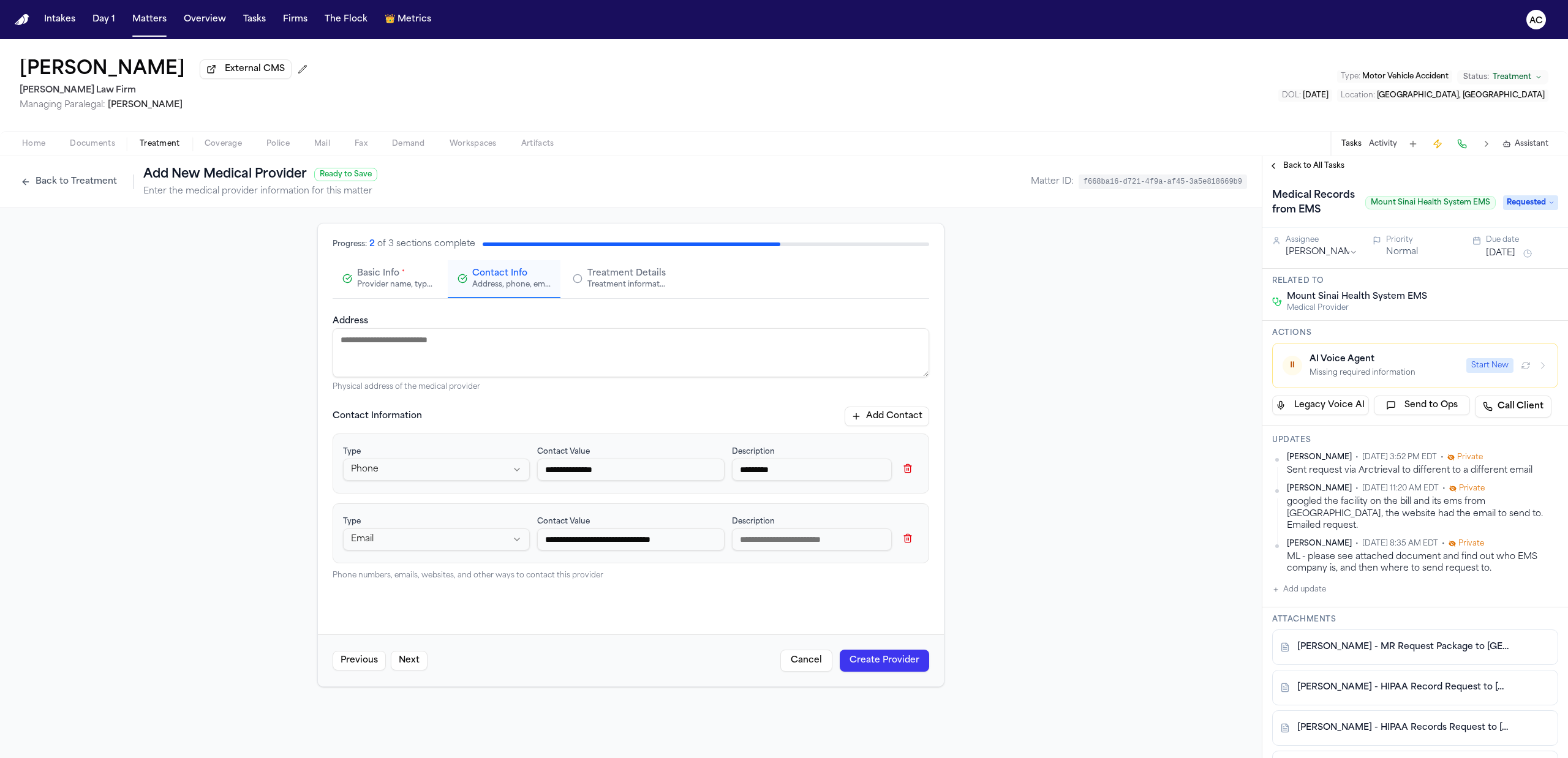
click at [816, 544] on input at bounding box center [812, 539] width 160 height 22
click at [476, 351] on textarea "Address" at bounding box center [630, 353] width 597 height 49
paste textarea "**********"
click at [402, 361] on textarea "**********" at bounding box center [630, 353] width 596 height 49
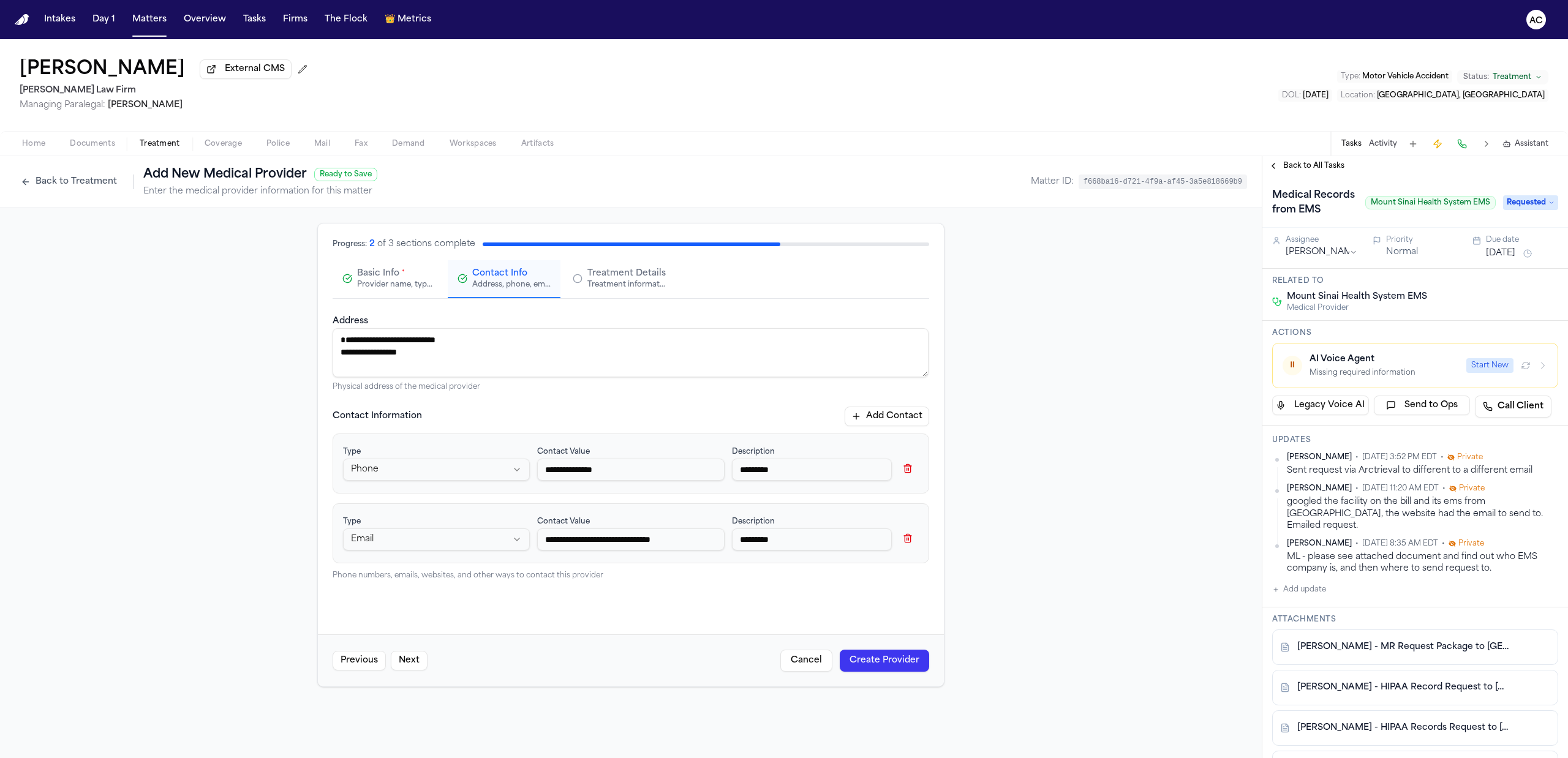
scroll to position [0, 0]
click at [471, 323] on div "**********" at bounding box center [630, 352] width 597 height 79
click at [459, 348] on textarea "**********" at bounding box center [630, 353] width 596 height 49
click at [456, 341] on textarea "**********" at bounding box center [630, 353] width 596 height 49
click at [339, 351] on textarea "**********" at bounding box center [630, 353] width 596 height 49
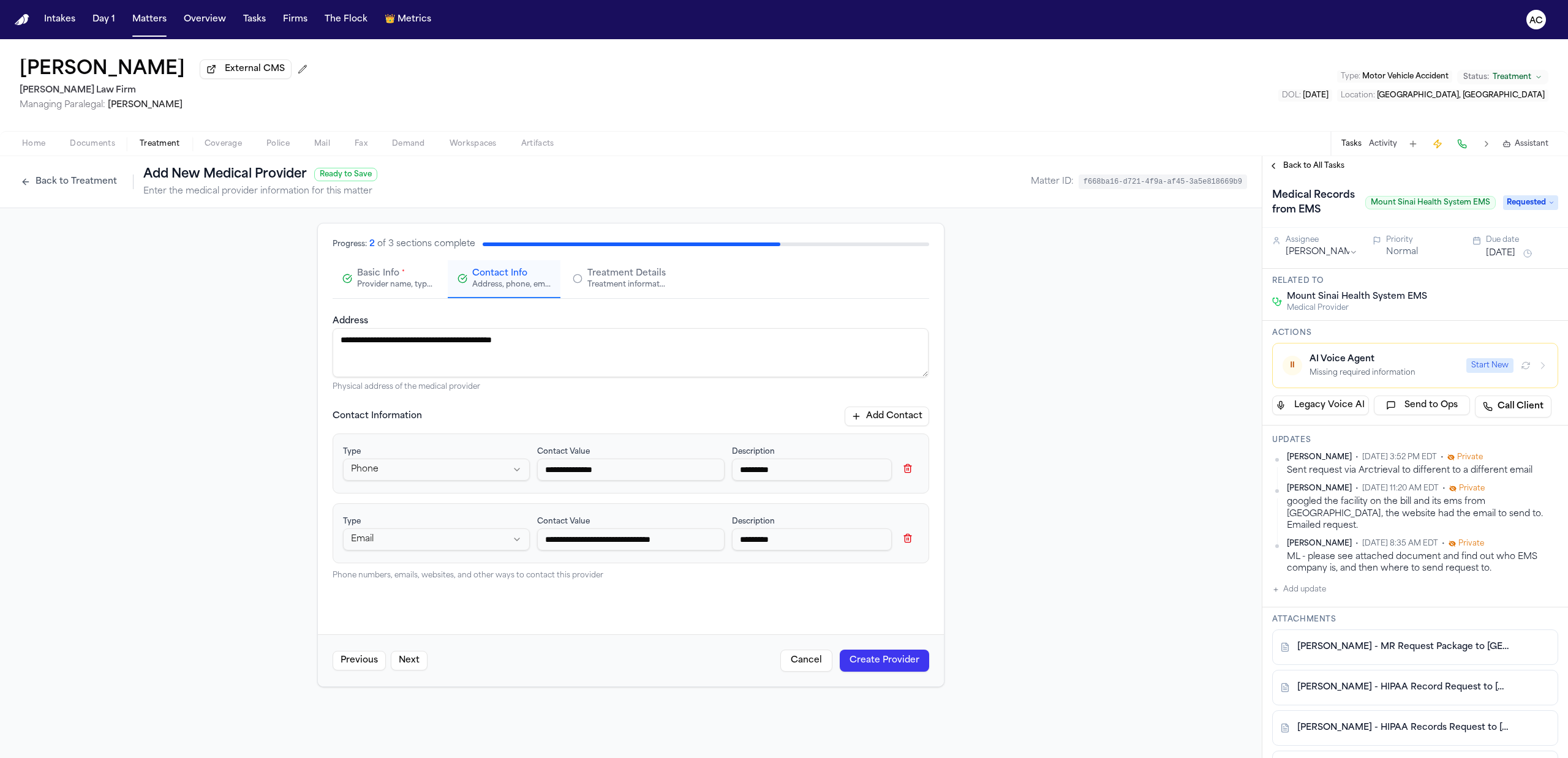
click at [908, 667] on button "Create Provider" at bounding box center [884, 660] width 89 height 22
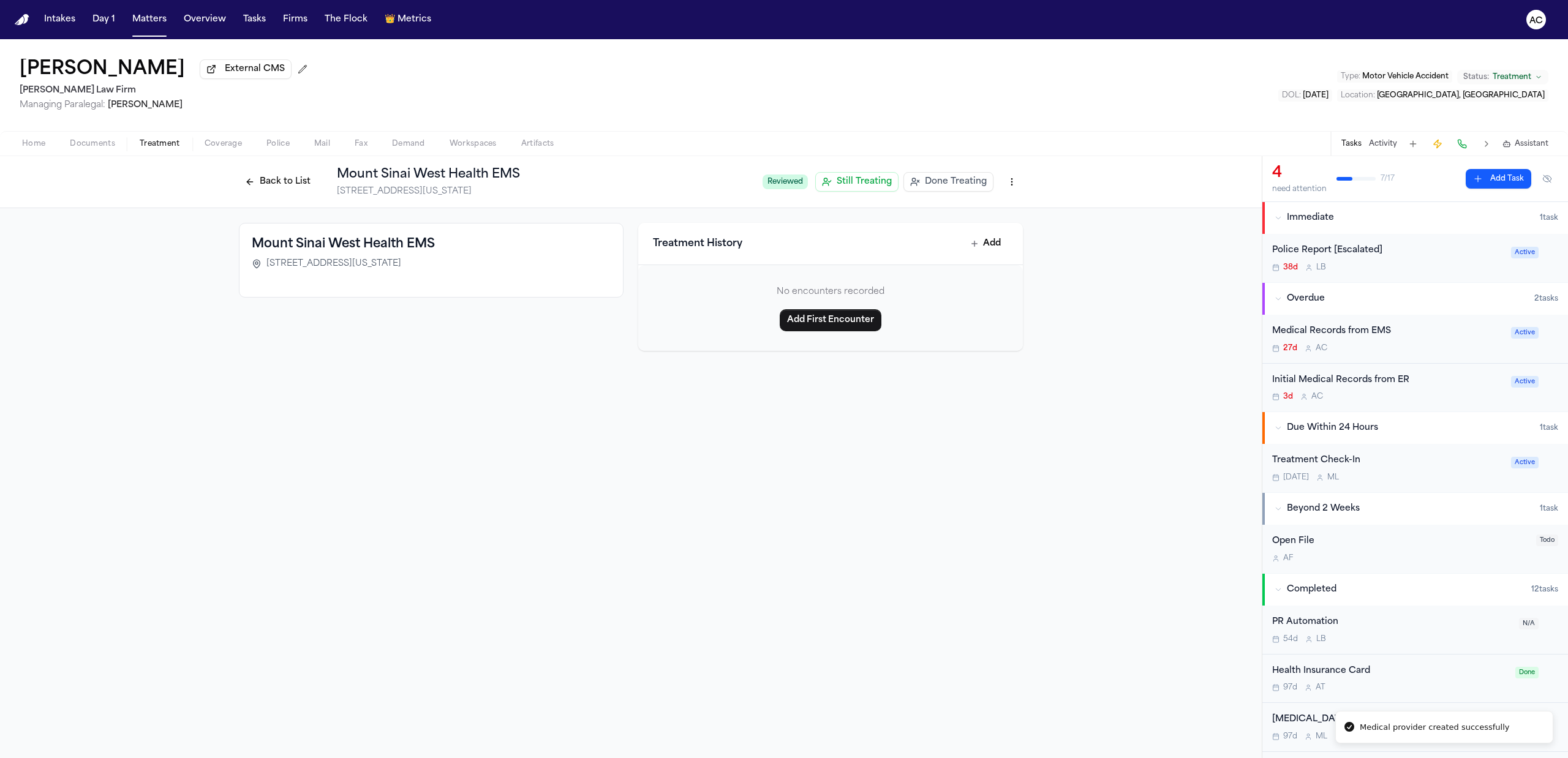
click at [1016, 180] on html "Medical provider created successfully Intakes Day 1 Matters Overview Tasks Firm…" at bounding box center [784, 379] width 1568 height 758
click at [981, 227] on div "Edit Provider" at bounding box center [968, 228] width 102 height 20
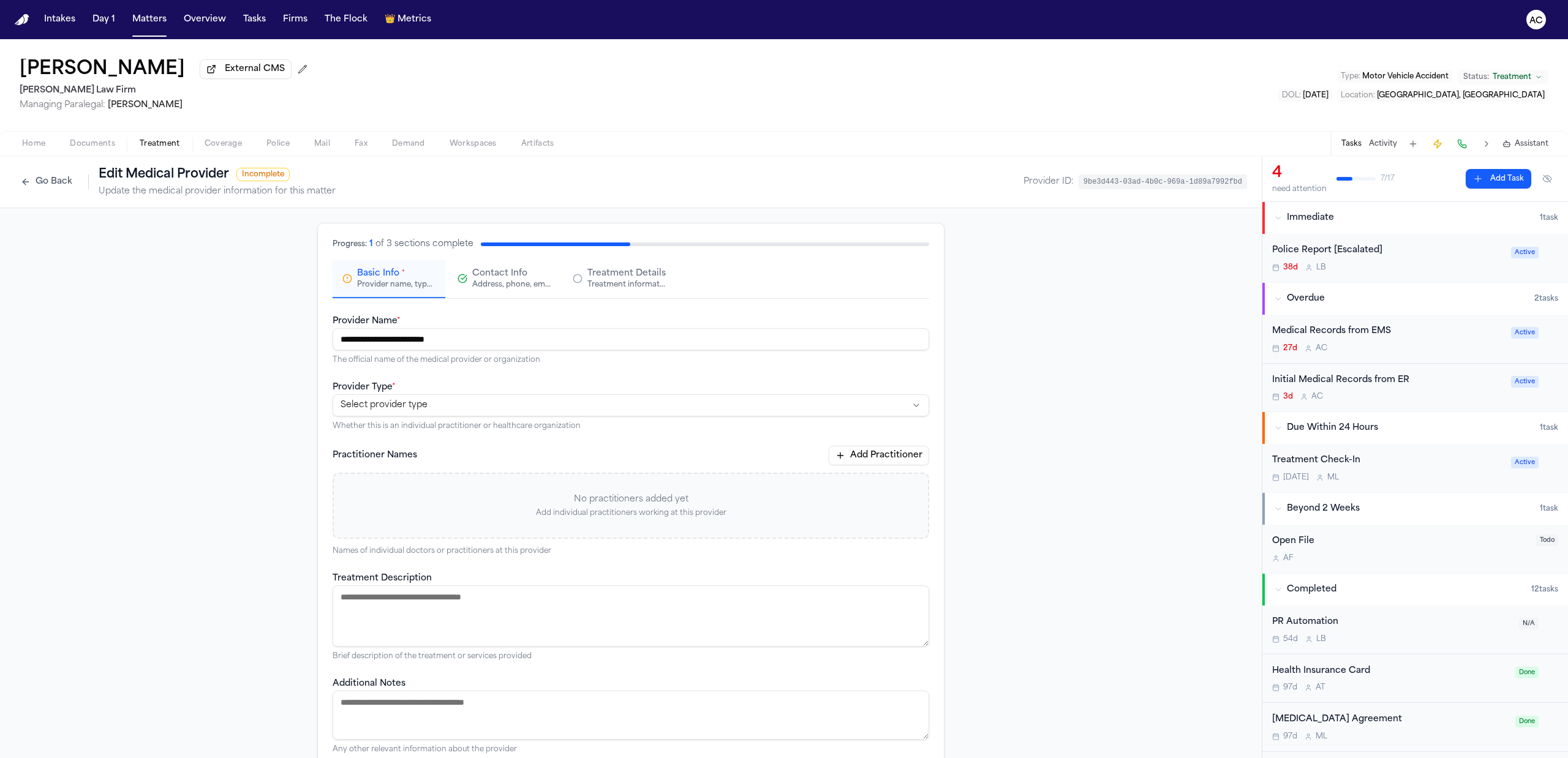
click at [403, 409] on html "**********" at bounding box center [784, 379] width 1568 height 758
click at [517, 282] on div "Address, phone, email, and other contact details" at bounding box center [511, 284] width 79 height 10
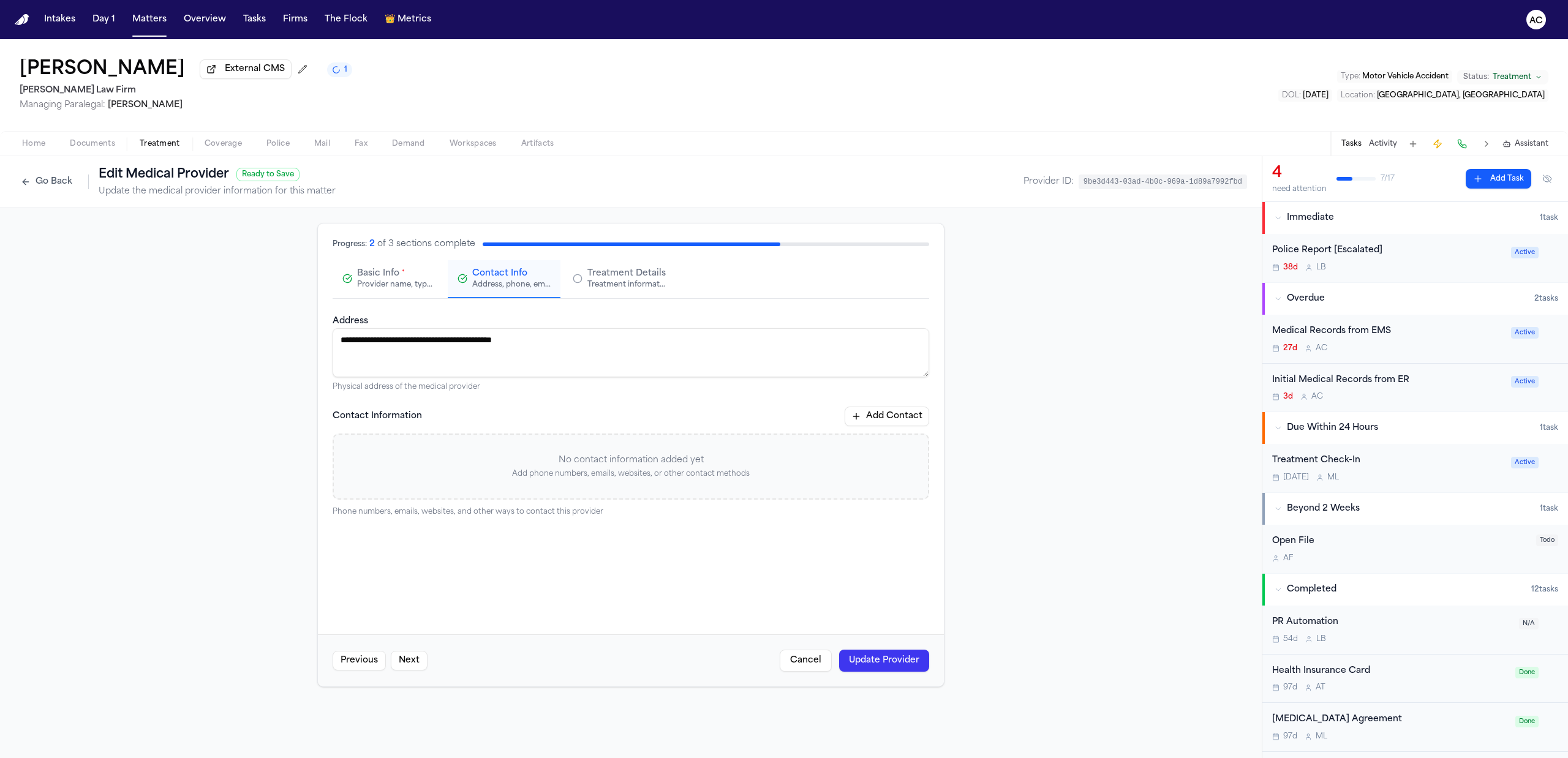
click at [893, 417] on button "Add Contact" at bounding box center [886, 416] width 85 height 20
click at [597, 468] on input at bounding box center [630, 469] width 186 height 22
click at [812, 482] on div "Description" at bounding box center [825, 463] width 186 height 39
click at [812, 476] on input at bounding box center [812, 469] width 160 height 22
click at [871, 412] on button "Add Contact" at bounding box center [886, 416] width 85 height 20
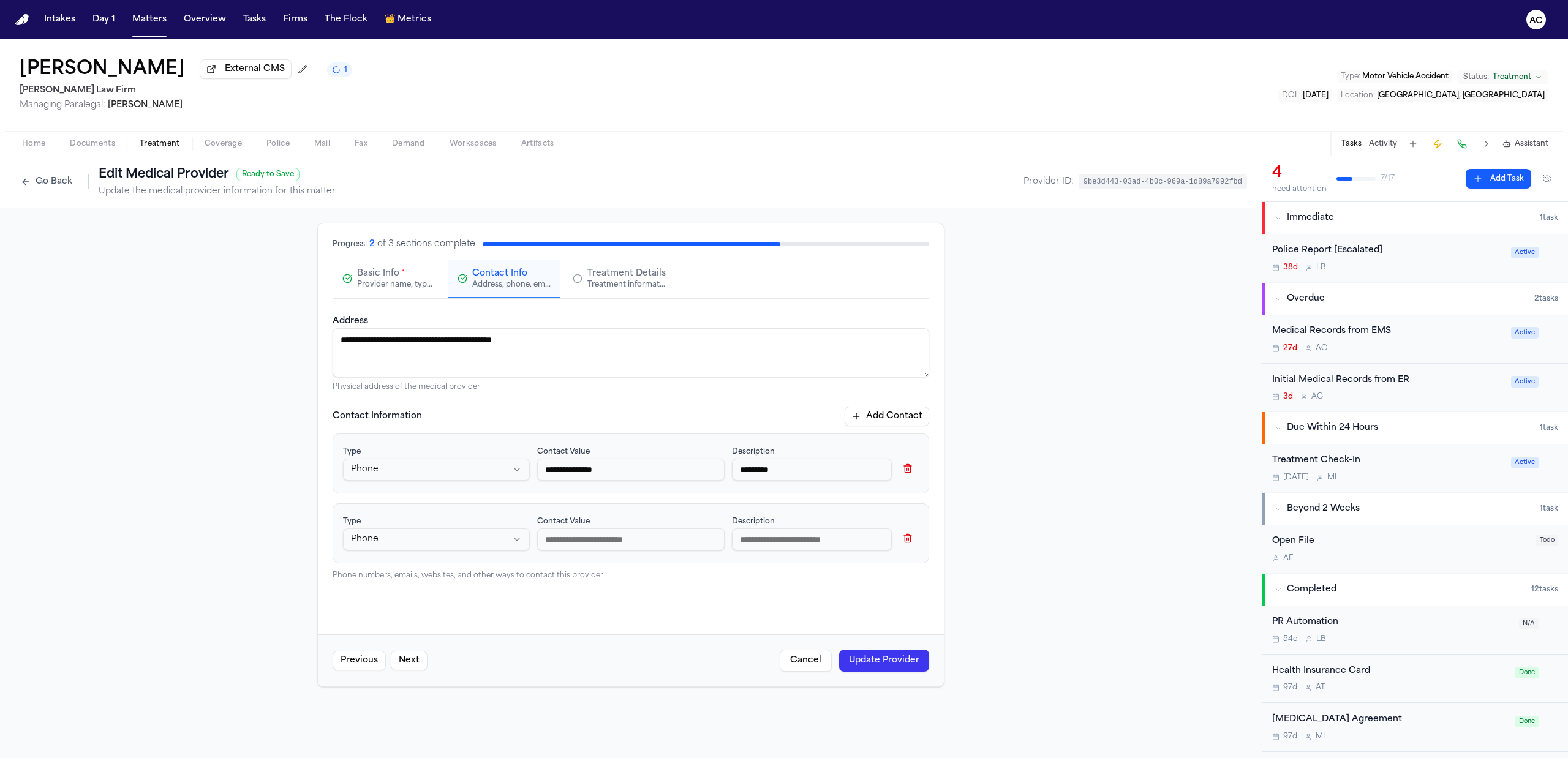
click at [562, 552] on div "Contact Value" at bounding box center [630, 533] width 186 height 39
click at [575, 541] on input at bounding box center [630, 539] width 186 height 22
paste input "**********"
click at [786, 543] on input at bounding box center [812, 539] width 160 height 22
click at [877, 669] on button "Update Provider" at bounding box center [884, 660] width 90 height 22
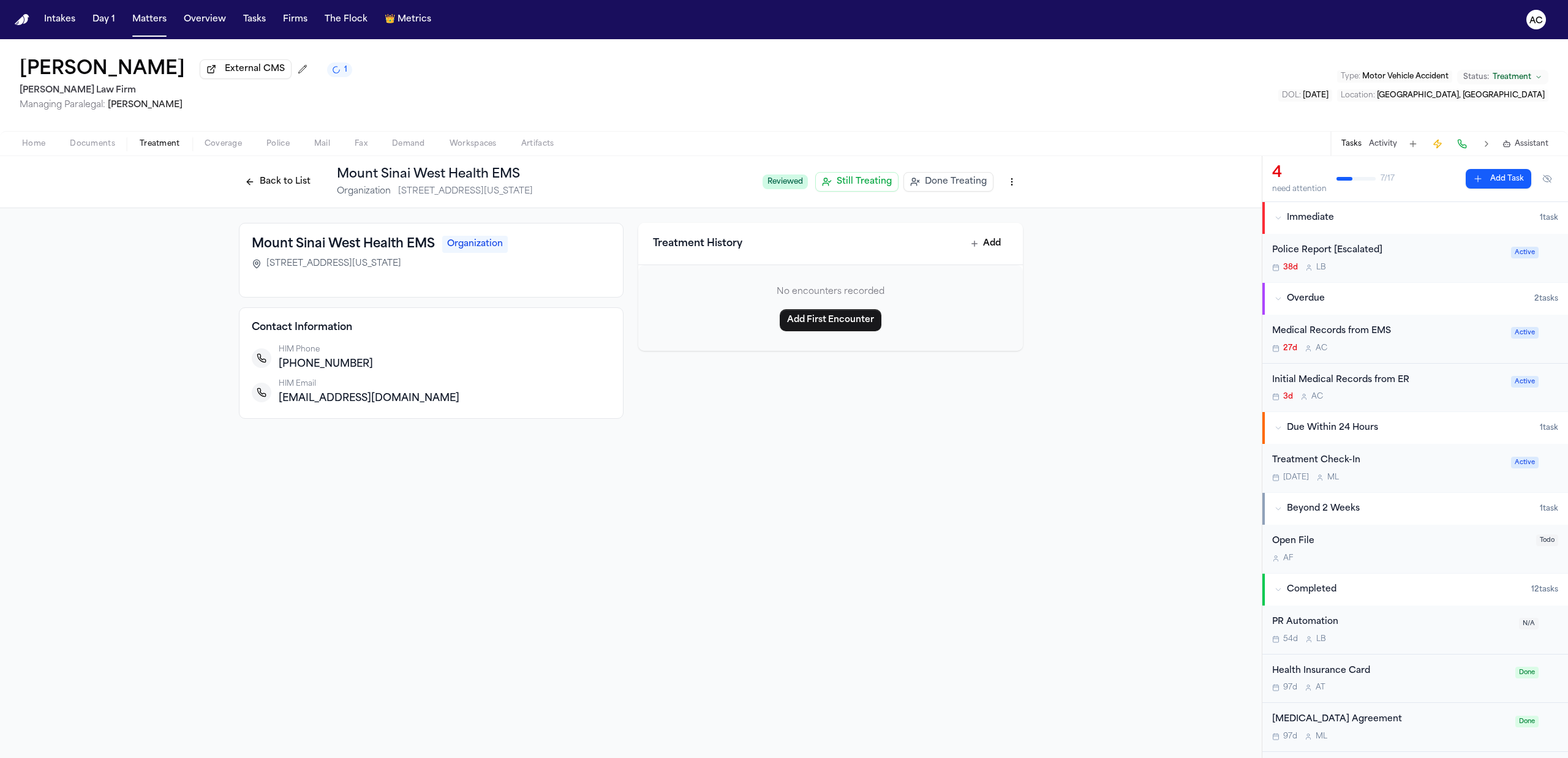
click at [266, 183] on button "Back to List" at bounding box center [278, 182] width 78 height 20
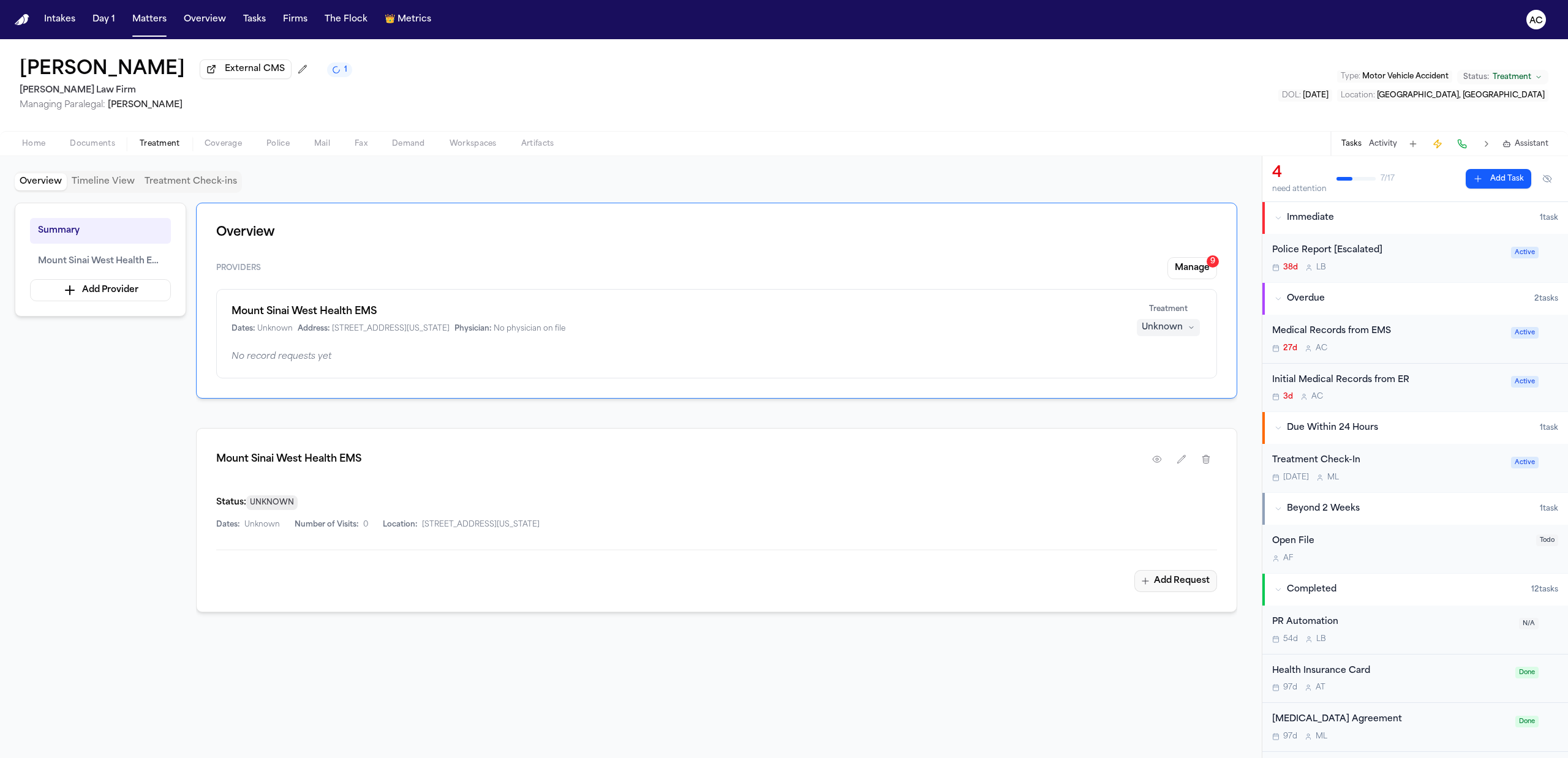
click at [1170, 581] on button "Add Request" at bounding box center [1175, 581] width 83 height 22
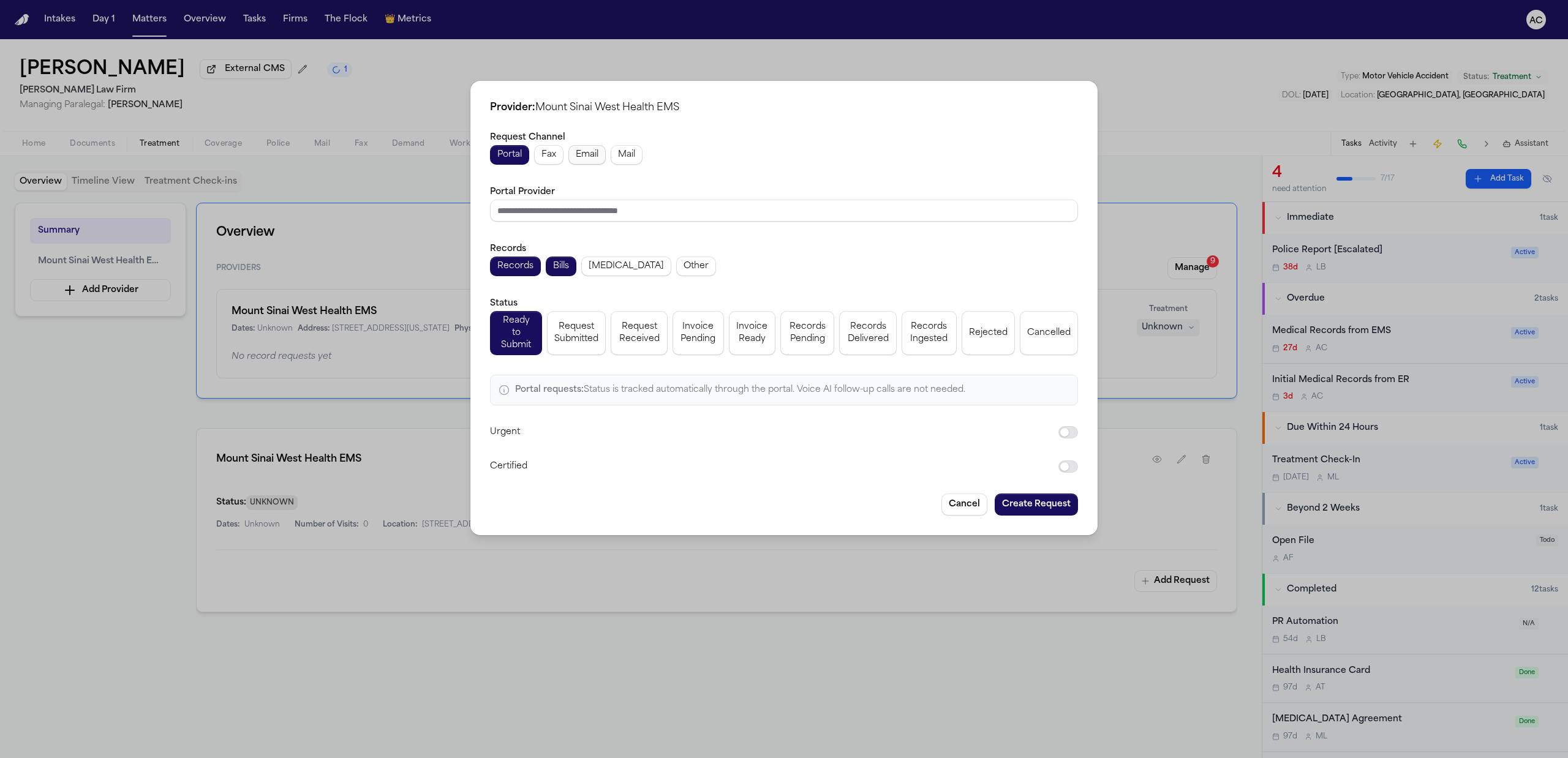
click at [591, 160] on span "Email" at bounding box center [587, 155] width 23 height 12
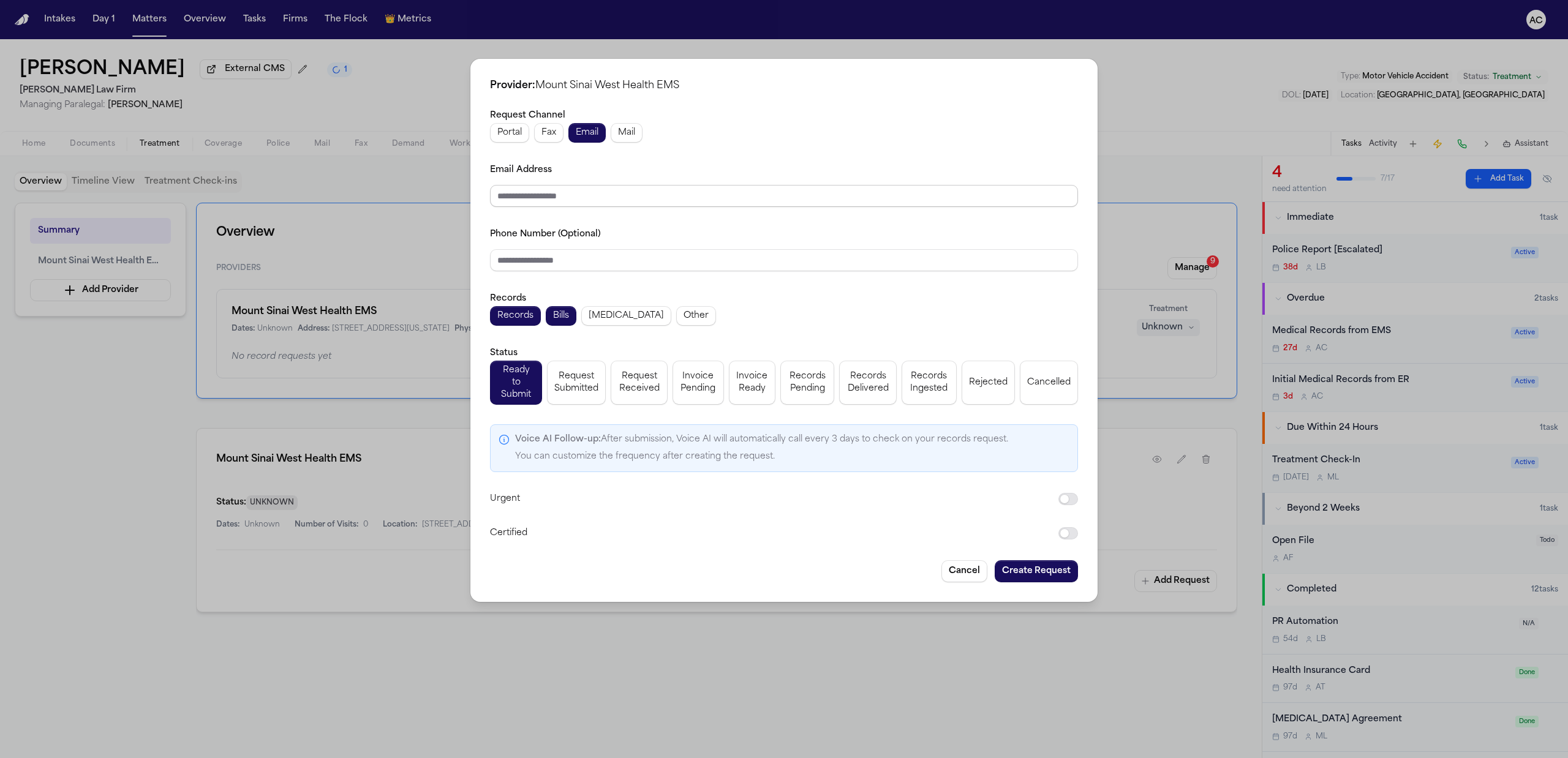
click at [557, 205] on input "Email Address" at bounding box center [783, 196] width 588 height 22
paste input "**********"
click at [802, 157] on div "**********" at bounding box center [783, 324] width 588 height 433
click at [588, 393] on span "Request Submitted" at bounding box center [576, 383] width 44 height 24
click at [1026, 562] on button "Create Request" at bounding box center [1035, 571] width 83 height 22
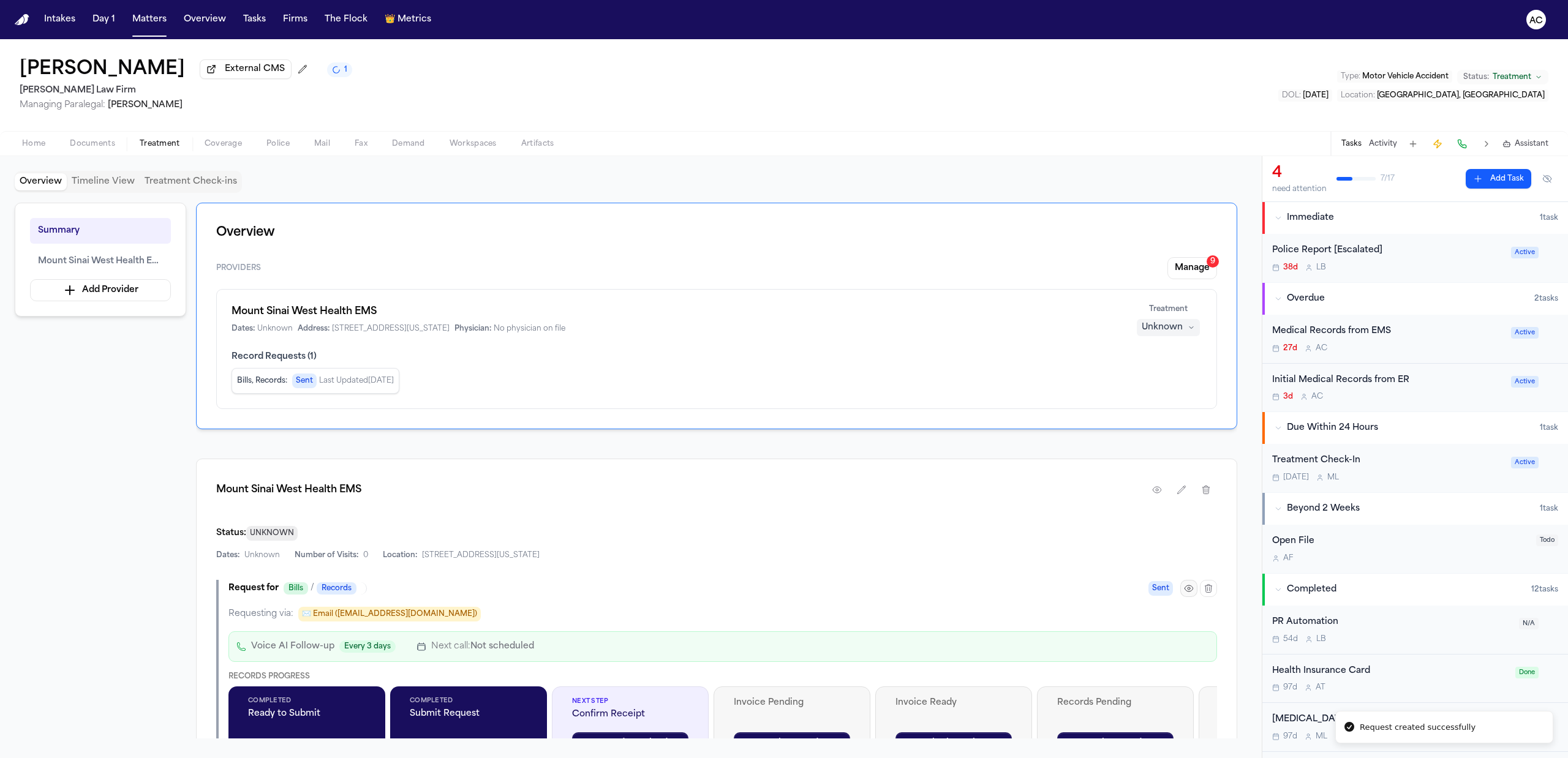
click at [1186, 591] on icon "button" at bounding box center [1188, 588] width 10 height 10
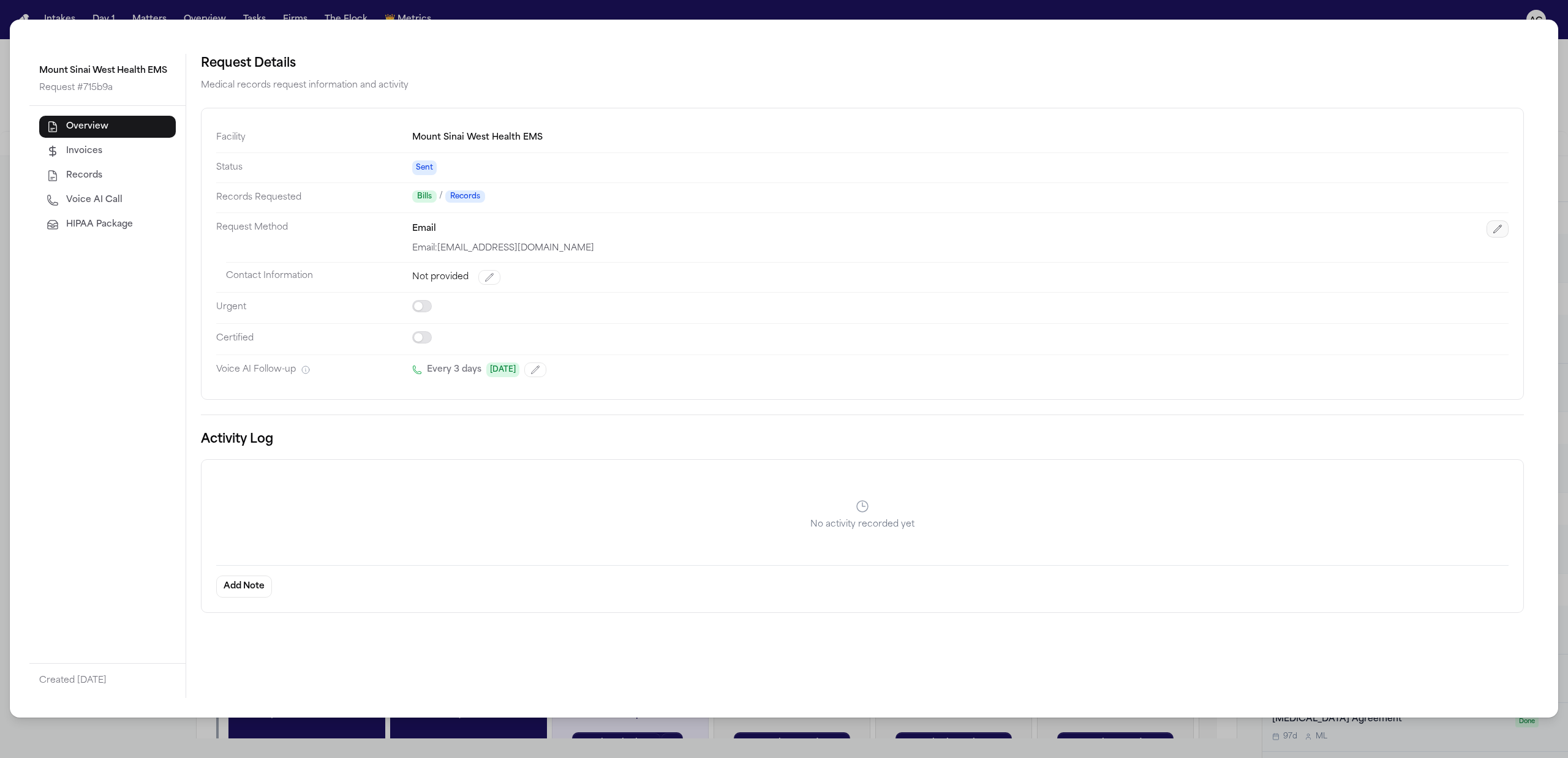
click at [1502, 230] on button "button" at bounding box center [1497, 228] width 22 height 17
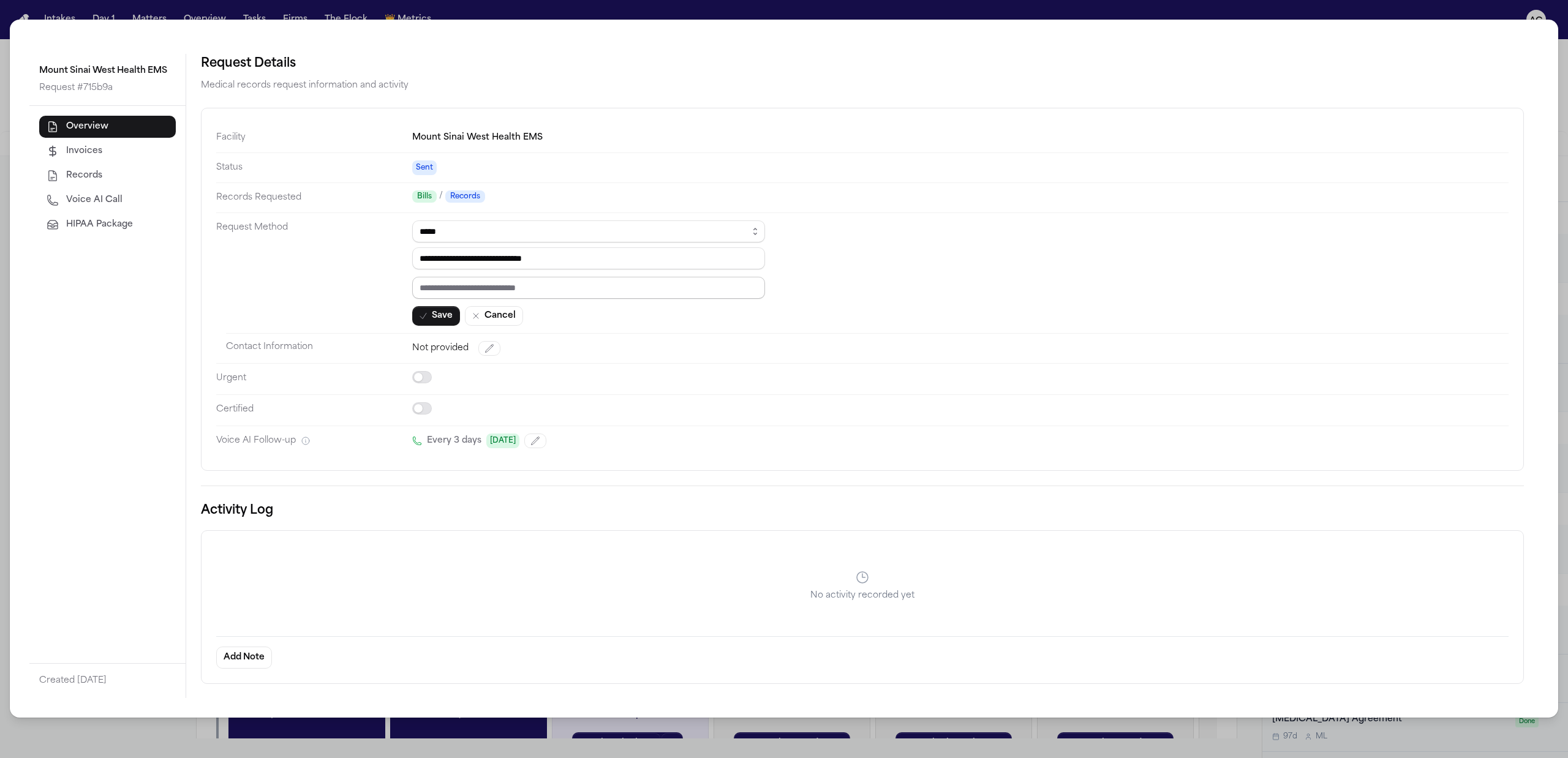
click at [611, 294] on input "text" at bounding box center [588, 287] width 353 height 22
paste input "*********"
click at [445, 314] on button "Save" at bounding box center [436, 316] width 48 height 20
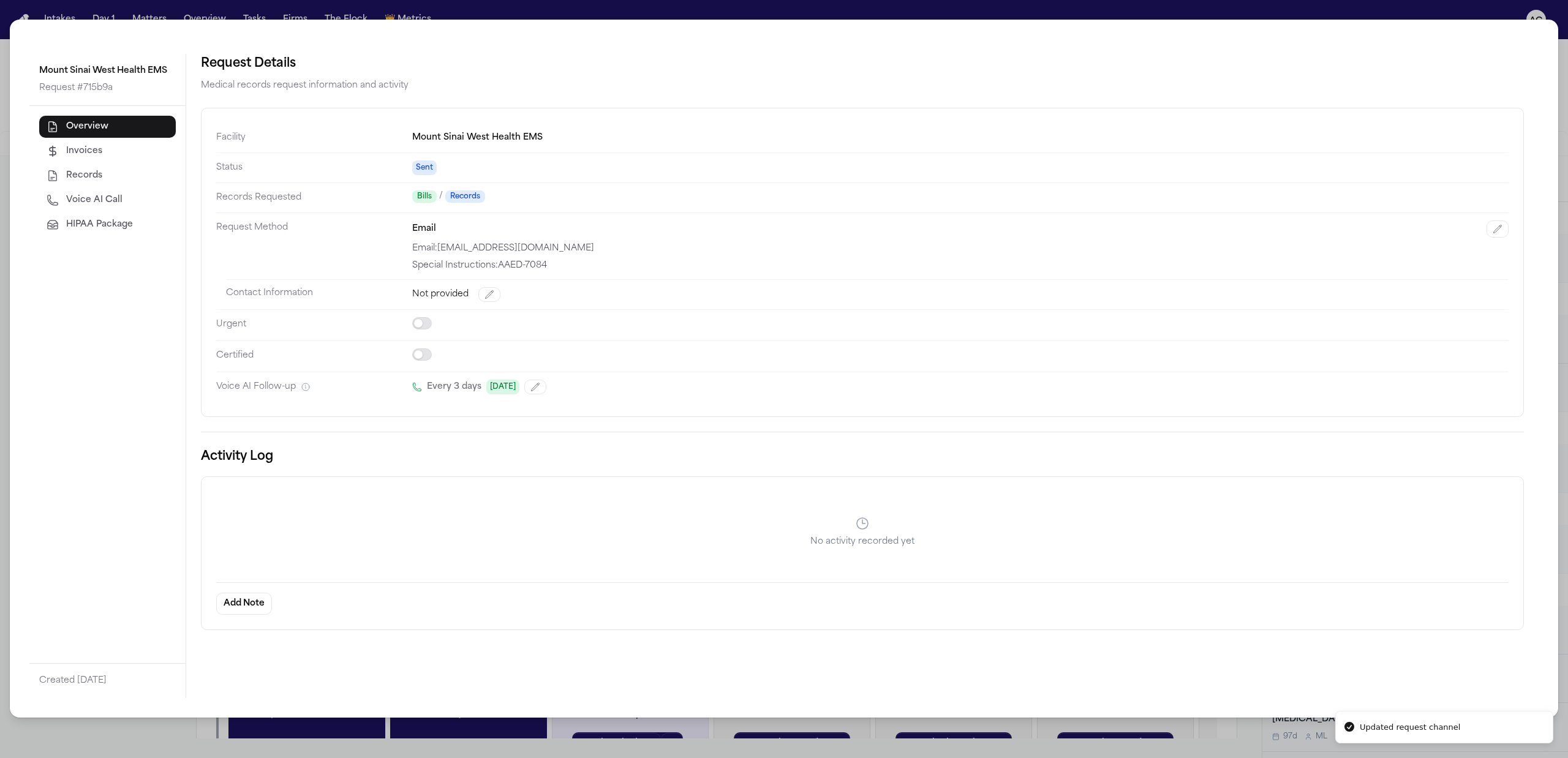
click at [76, 202] on span "Voice AI Call" at bounding box center [95, 200] width 57 height 12
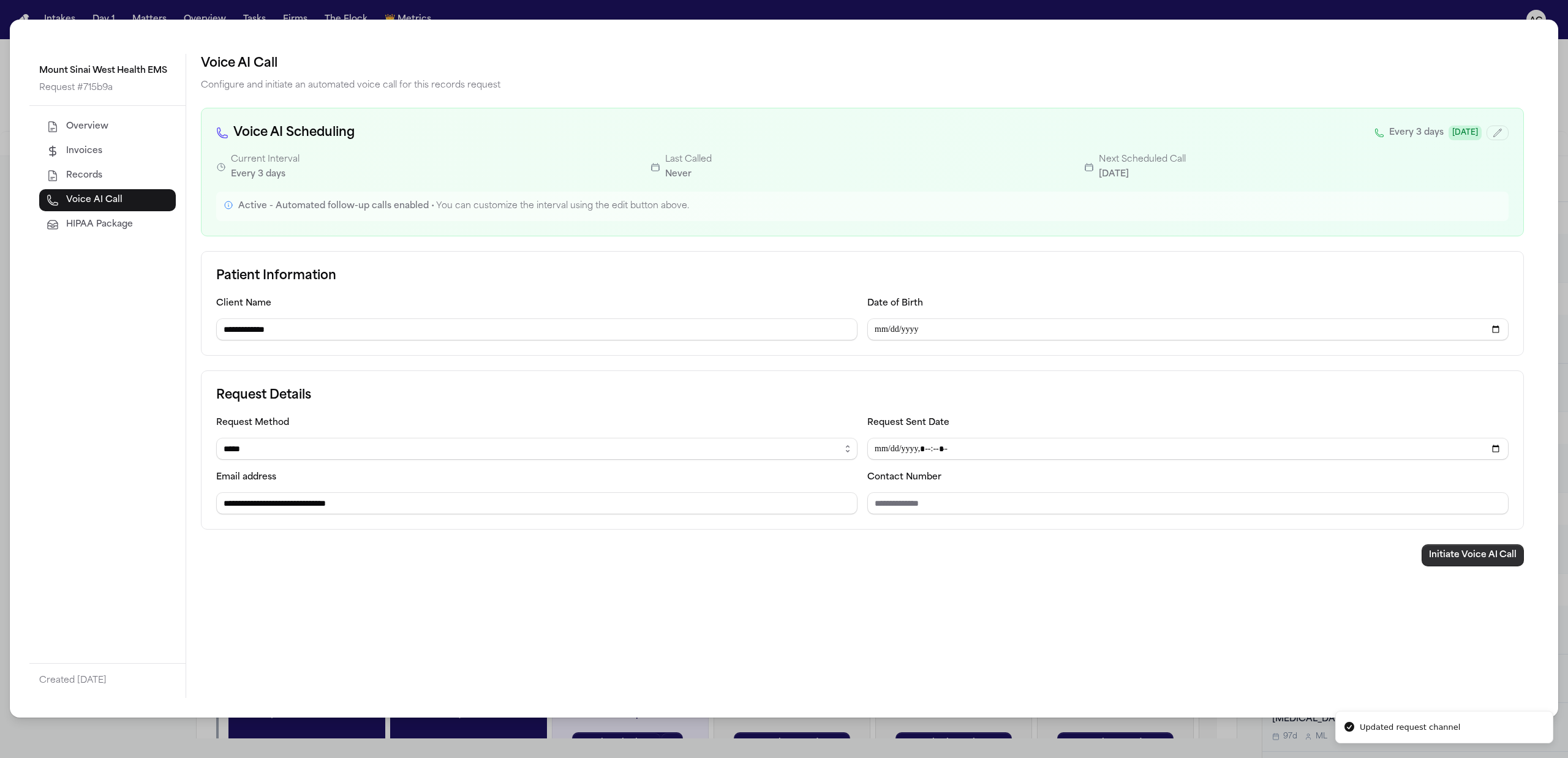
drag, startPoint x: 1505, startPoint y: 559, endPoint x: 1358, endPoint y: 640, distance: 167.8
click at [1505, 559] on button "Initiate Voice AI Call" at bounding box center [1472, 555] width 102 height 22
click at [1429, 2] on div "**********" at bounding box center [784, 379] width 1568 height 758
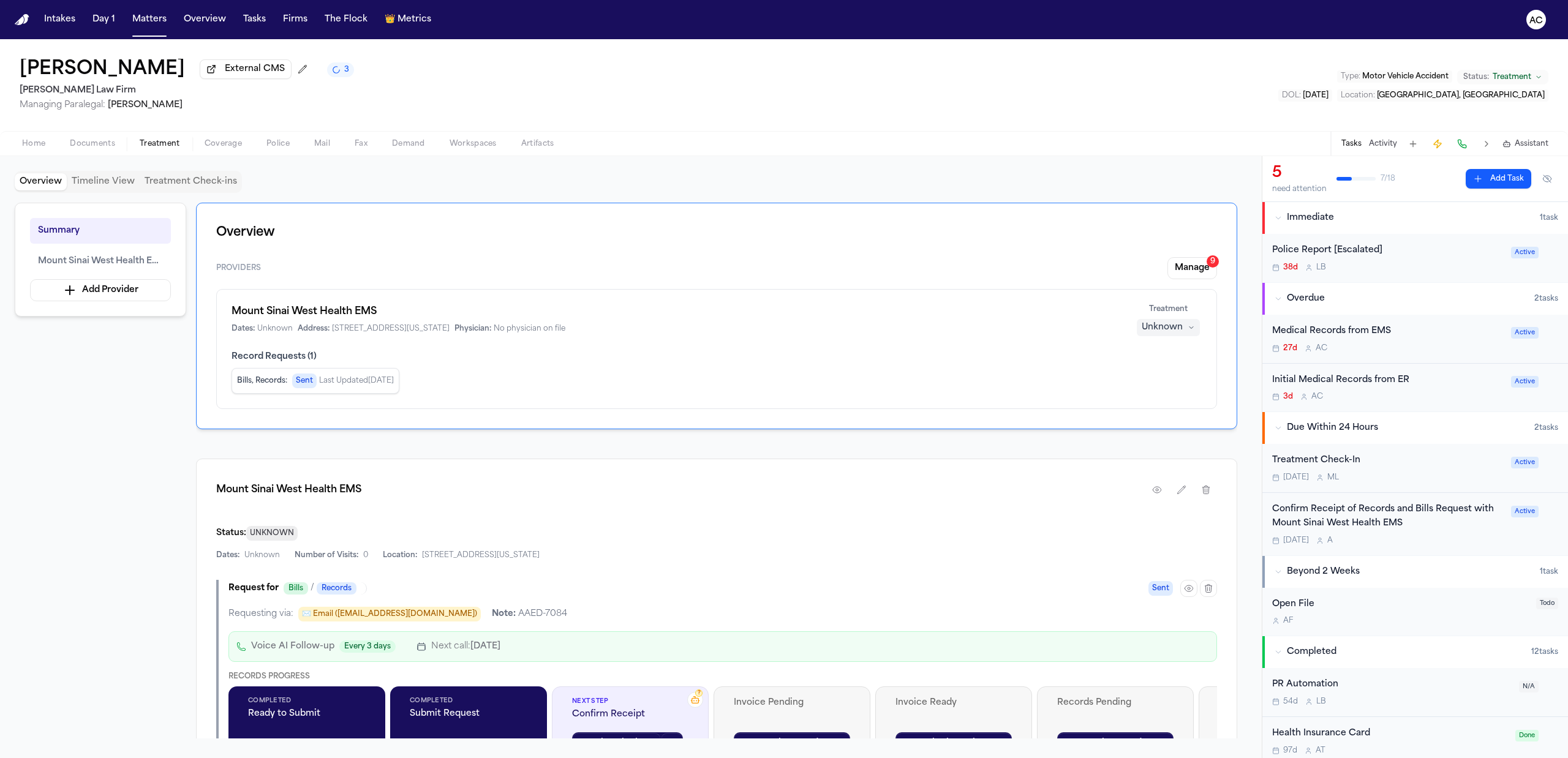
click at [115, 552] on div "Summary Mount Sinai West Health EMS Add Provider Overview Providers Manage 9 Mo…" at bounding box center [630, 470] width 1232 height 536
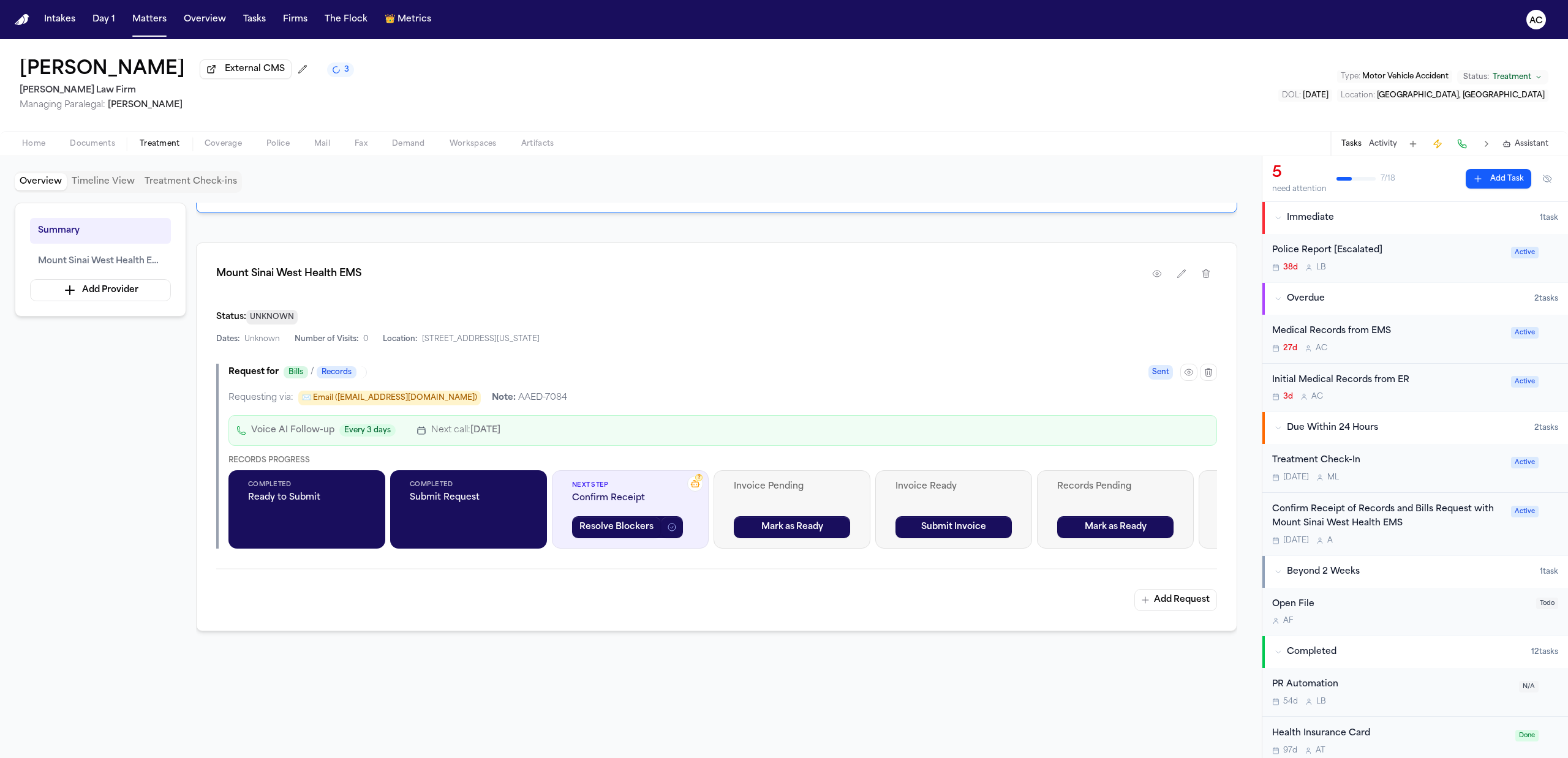
scroll to position [245, 0]
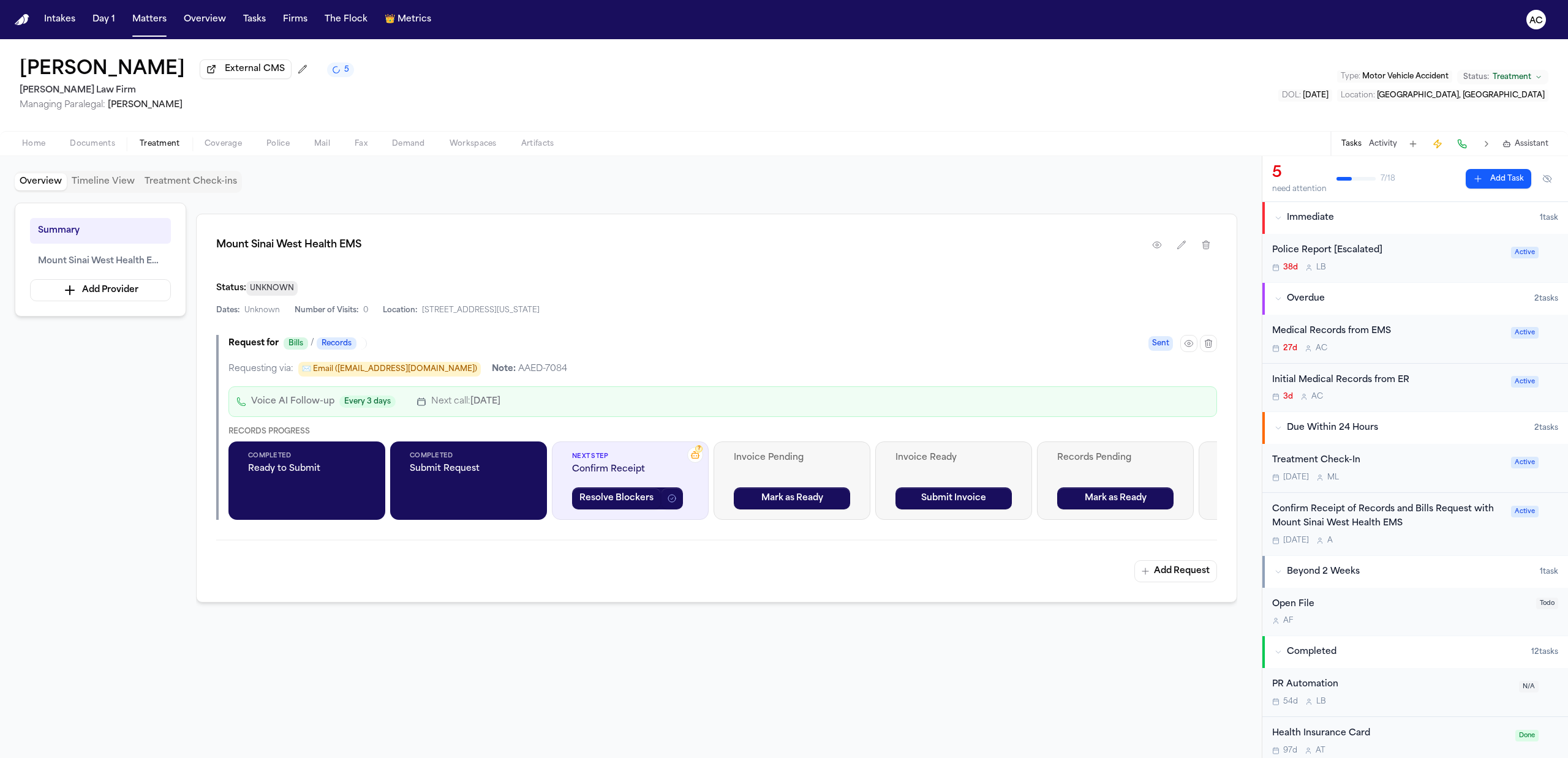
click at [1373, 326] on div "Medical Records from EMS" at bounding box center [1387, 332] width 232 height 14
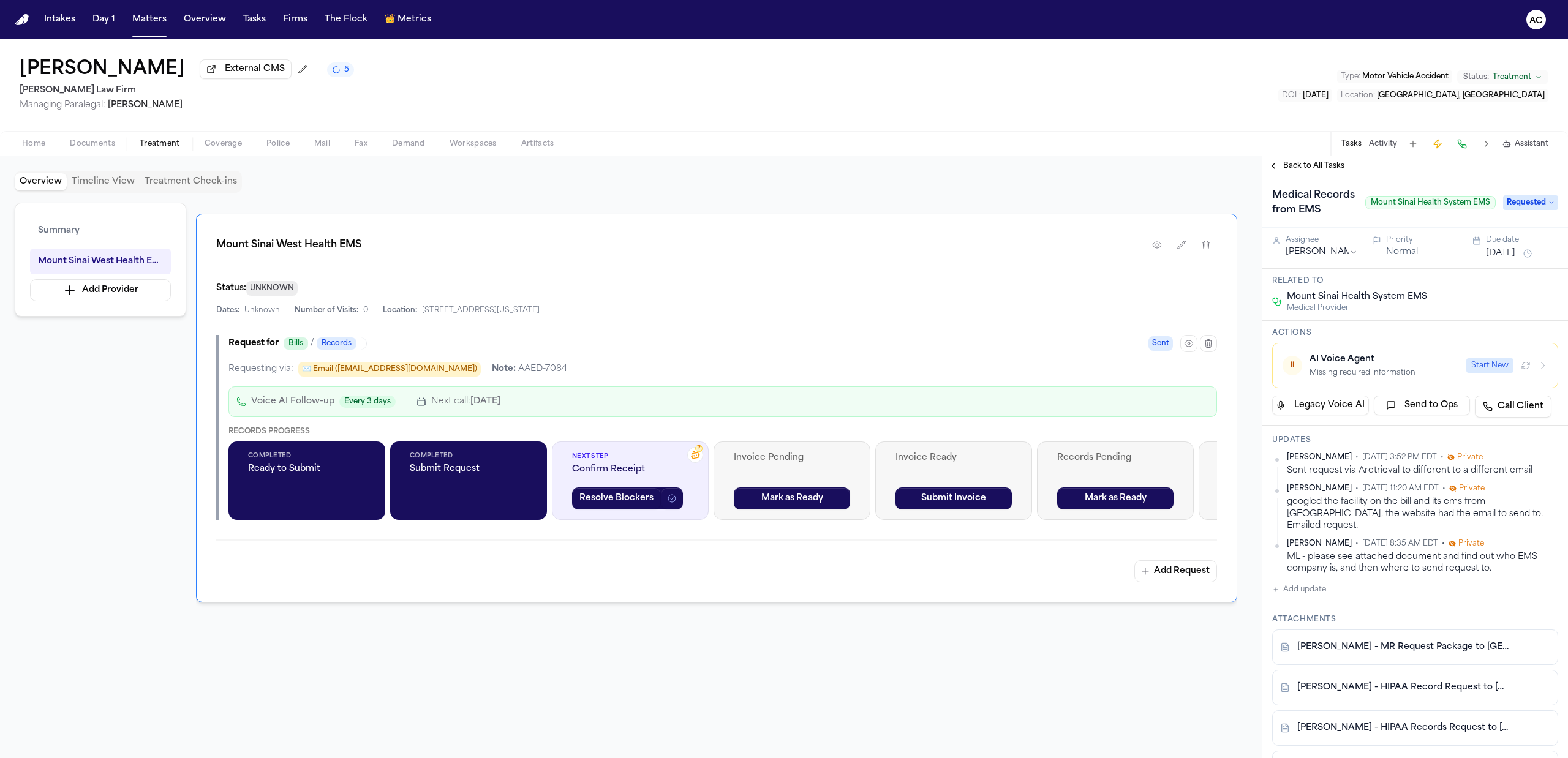
click at [1304, 597] on button "Add update" at bounding box center [1298, 589] width 54 height 15
click at [1297, 630] on button "Private" at bounding box center [1296, 629] width 10 height 10
click at [1345, 593] on textarea "Add your update" at bounding box center [1422, 600] width 261 height 24
click at [1536, 628] on button "Add" at bounding box center [1540, 628] width 25 height 15
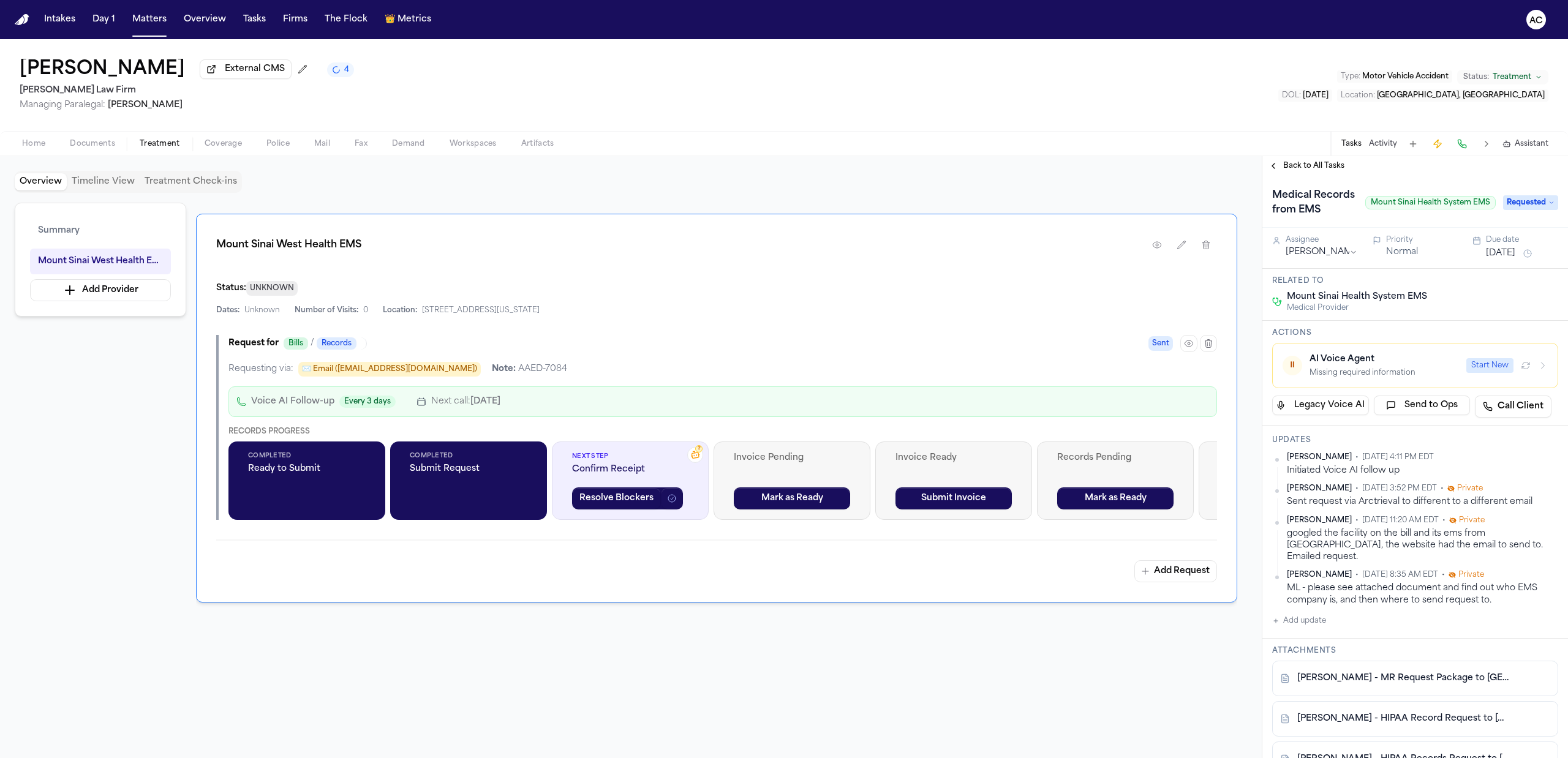
click at [1518, 373] on button "button" at bounding box center [1525, 365] width 15 height 15
click at [40, 141] on span "Home" at bounding box center [34, 144] width 23 height 10
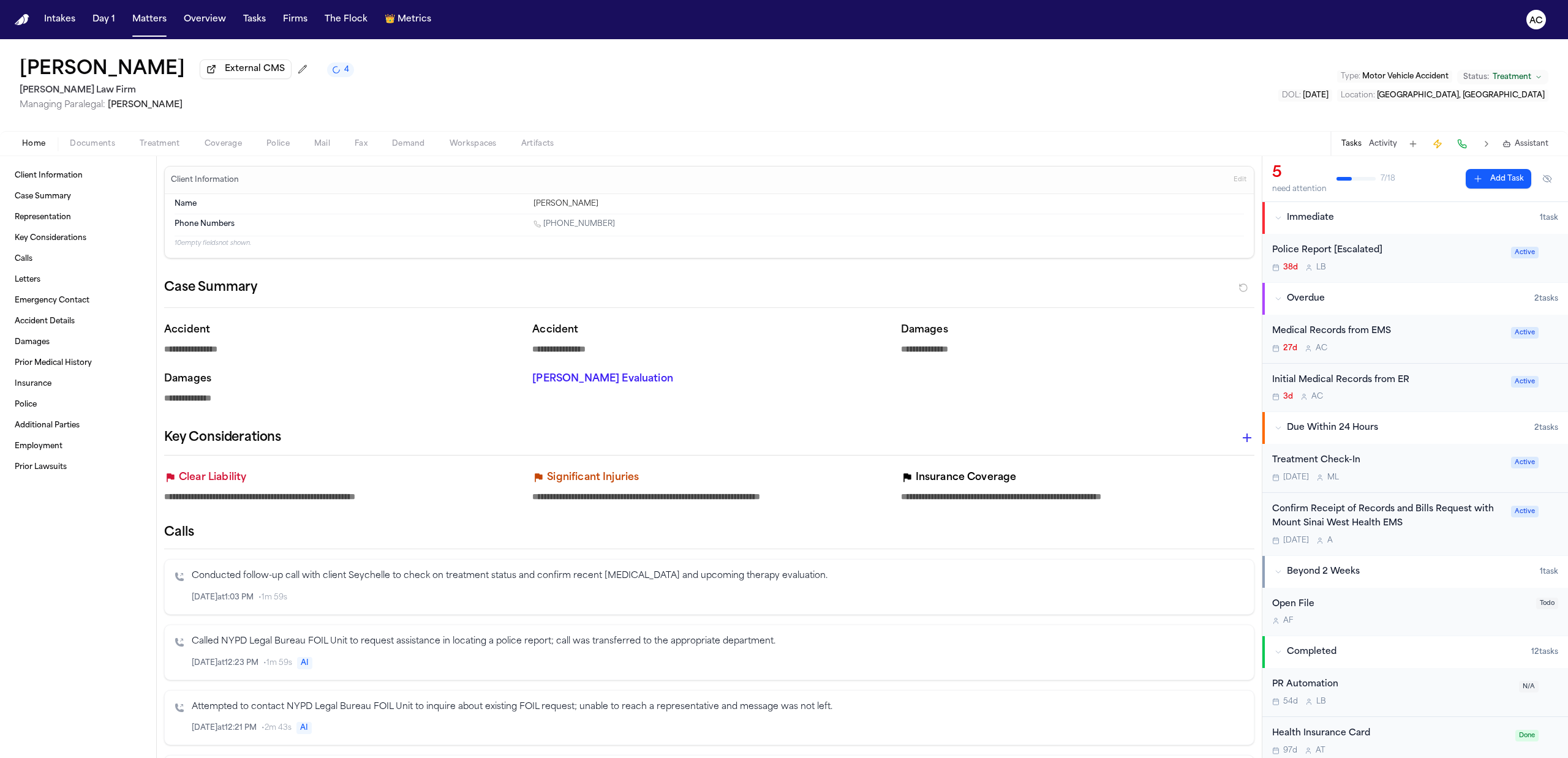
click at [1372, 325] on div "Medical Records from EMS" at bounding box center [1387, 332] width 232 height 14
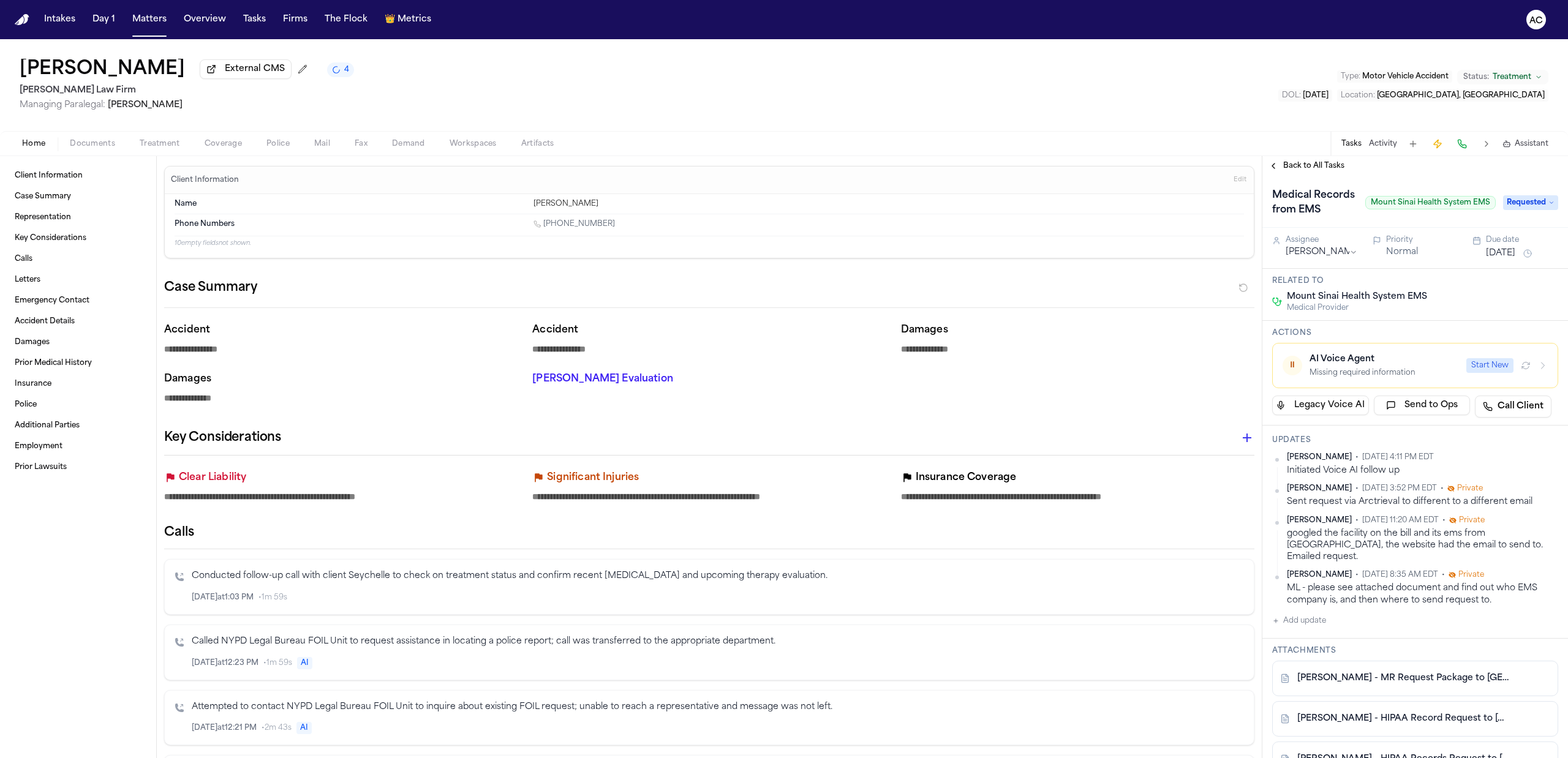
click at [1488, 373] on button "Start New" at bounding box center [1489, 365] width 47 height 15
click at [1326, 165] on span "Back to All Tasks" at bounding box center [1314, 166] width 61 height 10
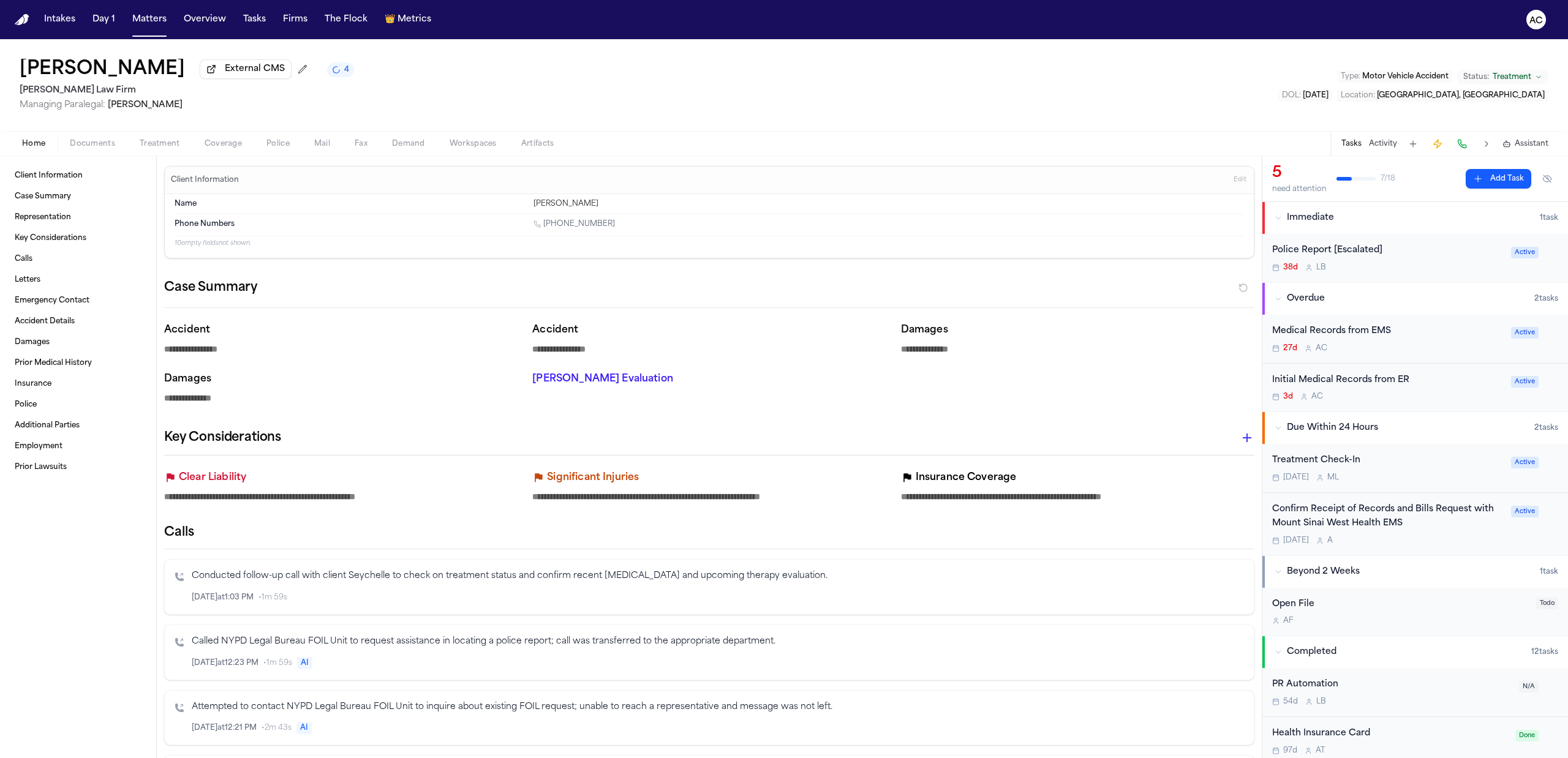
click at [128, 544] on div "Client Information Case Summary Representation Key Considerations Calls Letters…" at bounding box center [78, 457] width 156 height 602
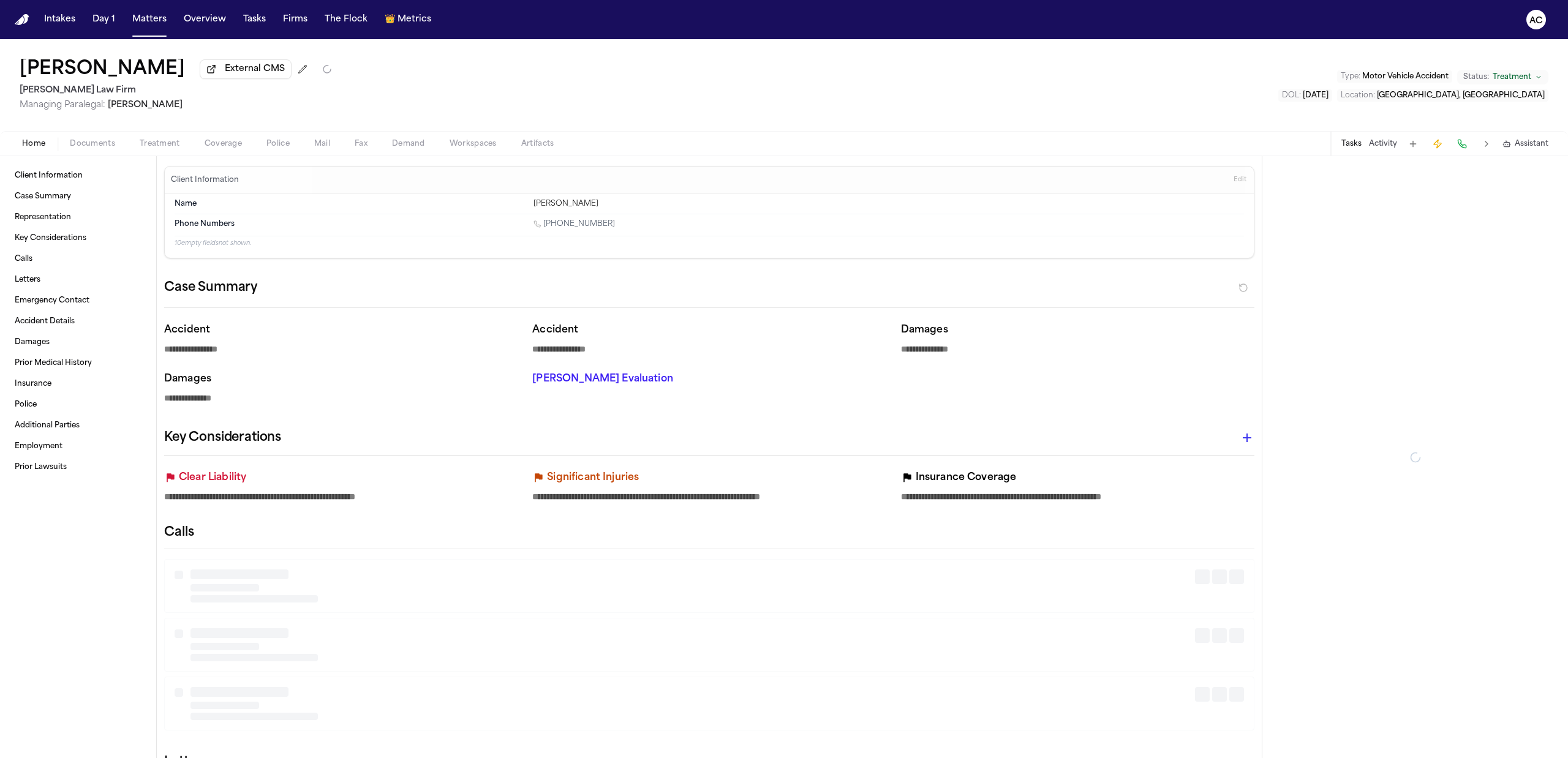
type textarea "*"
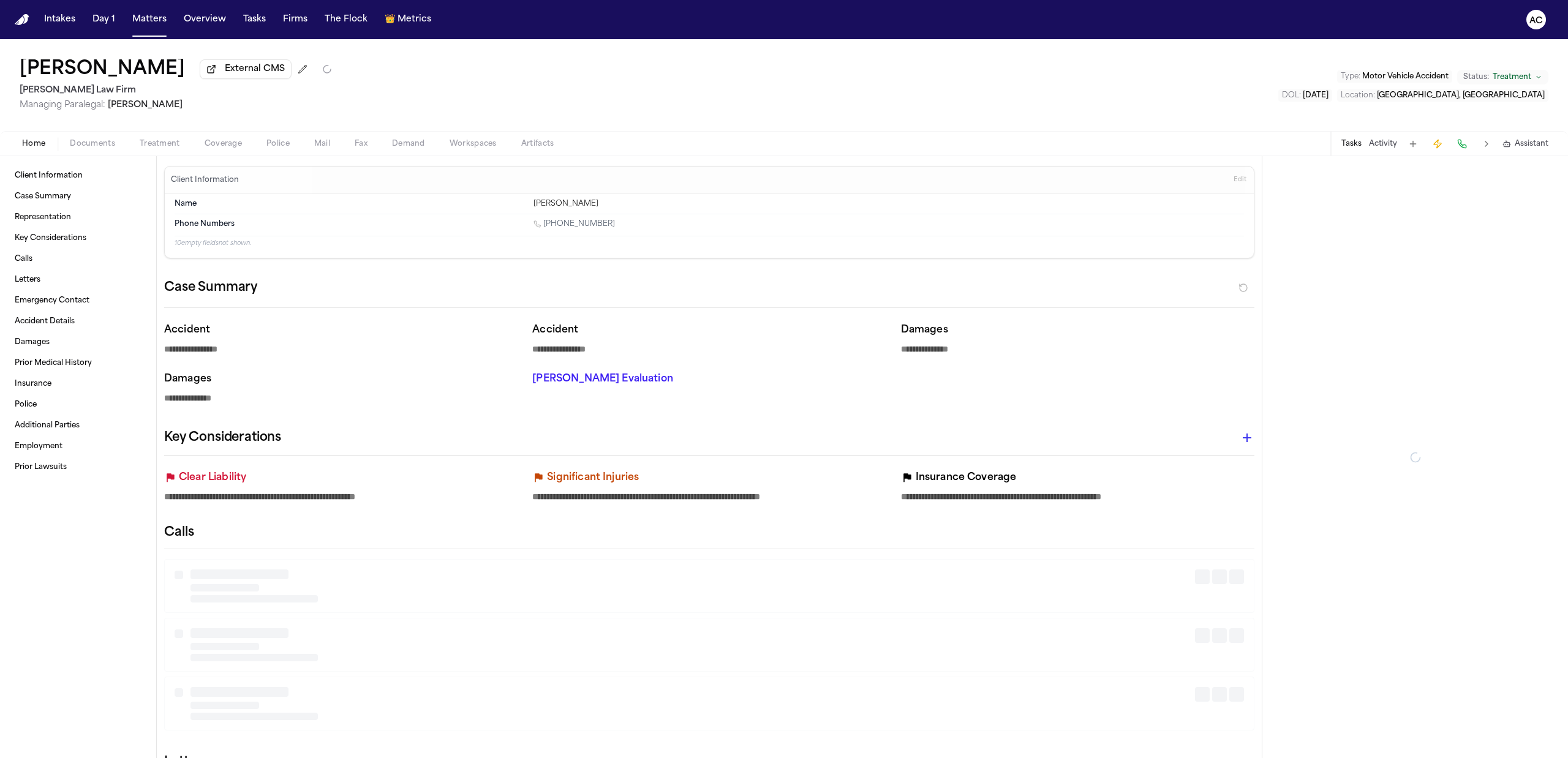
type textarea "*"
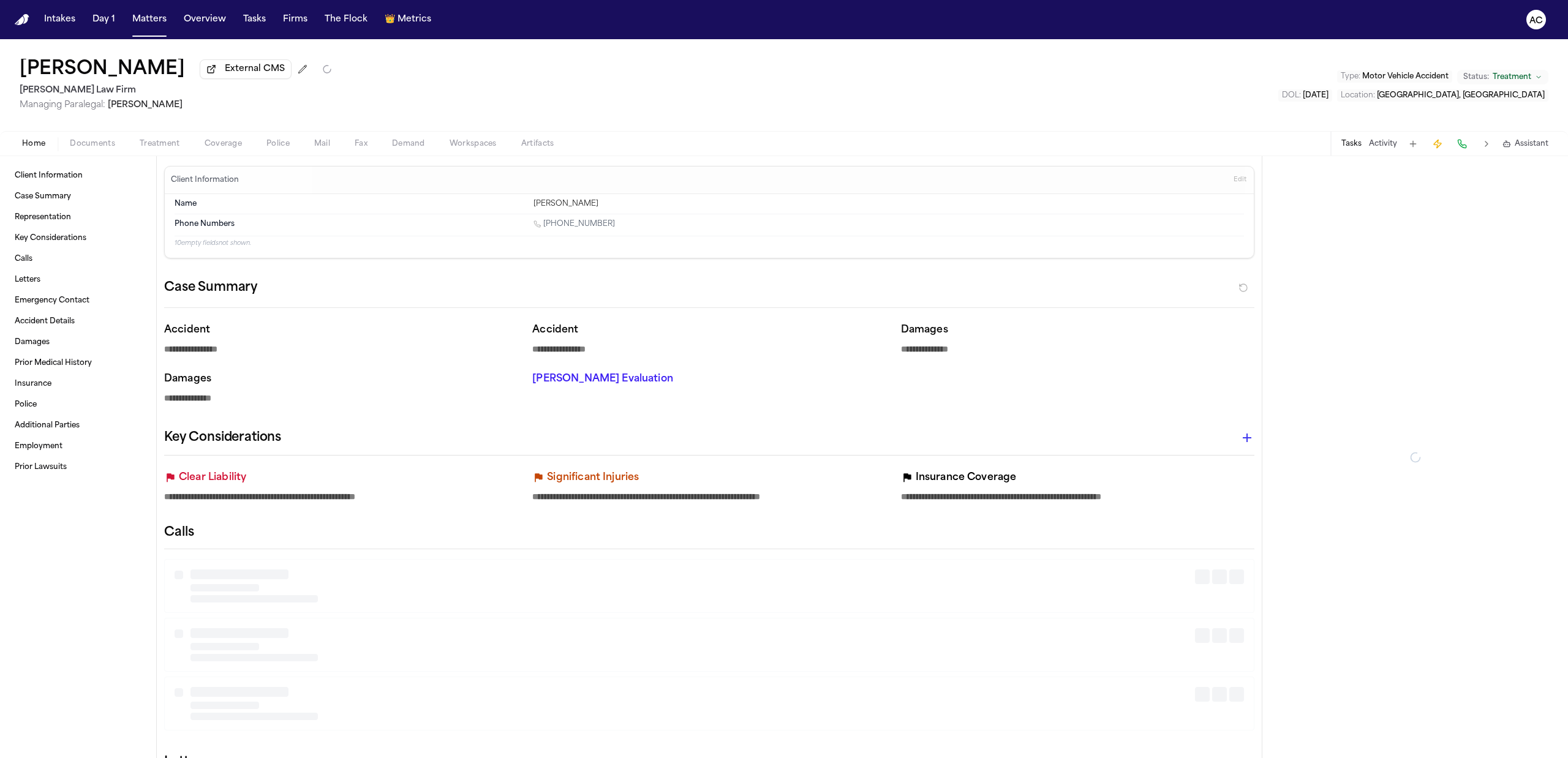
type textarea "*"
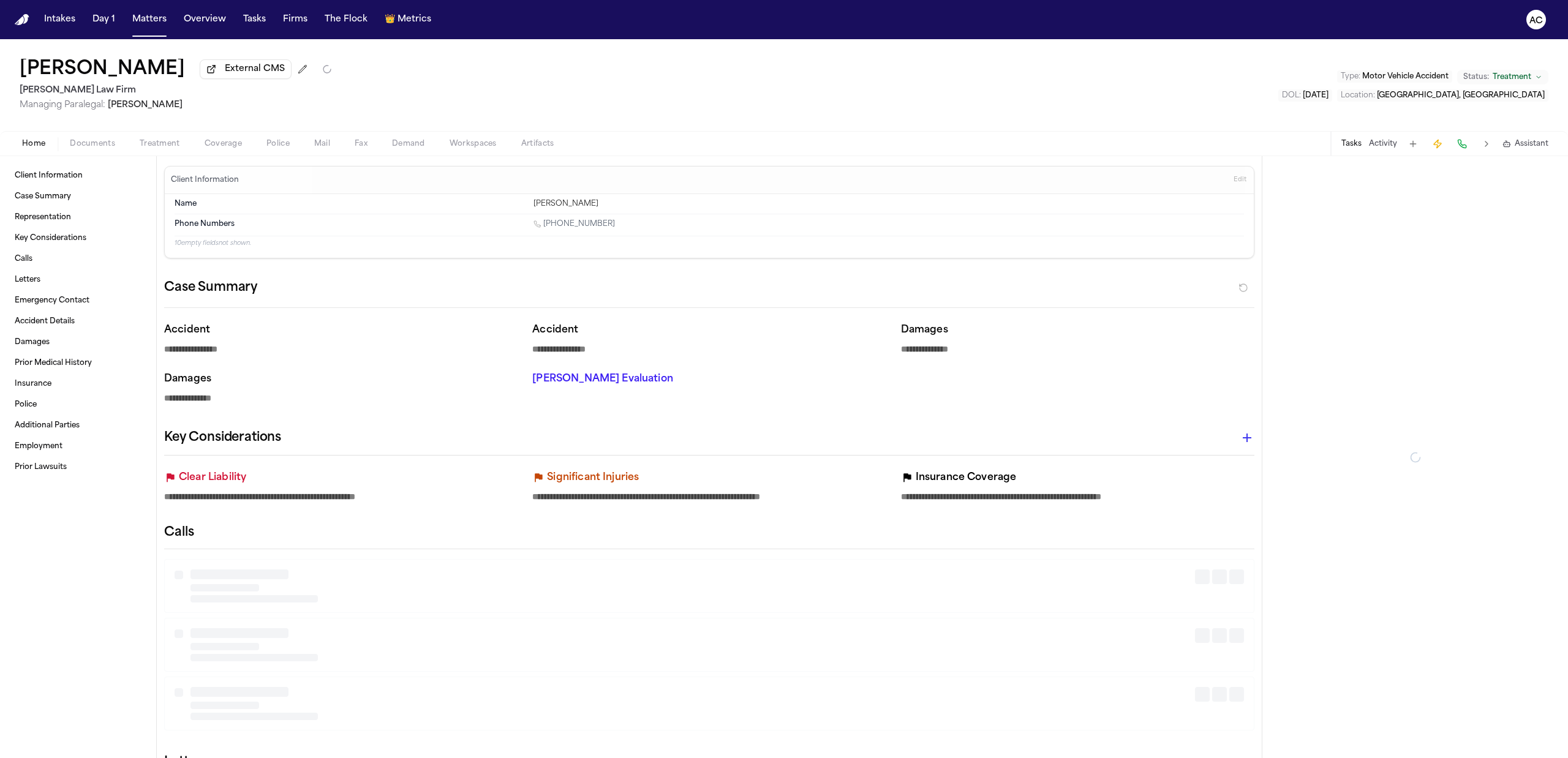
type textarea "*"
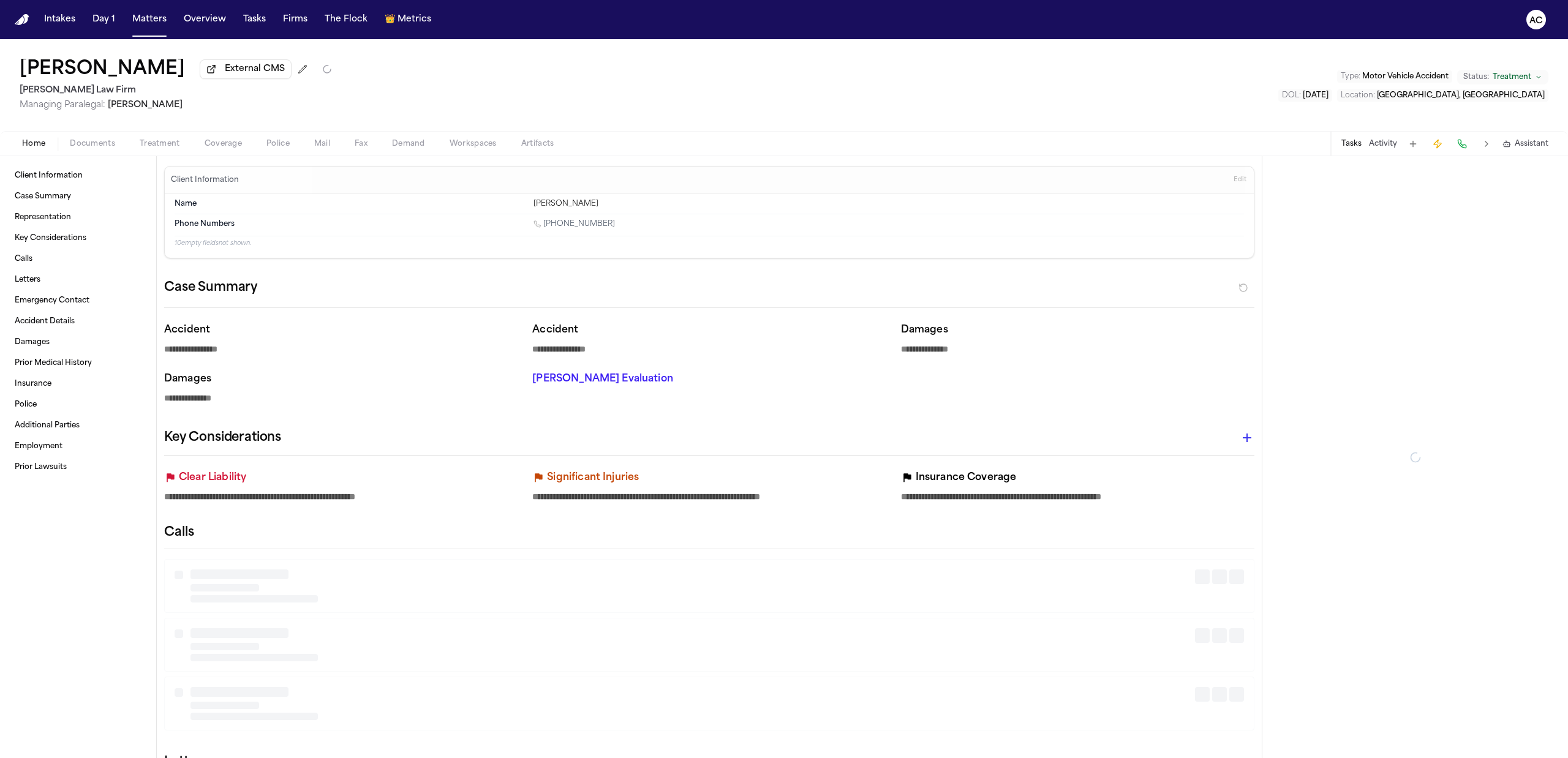
type textarea "*"
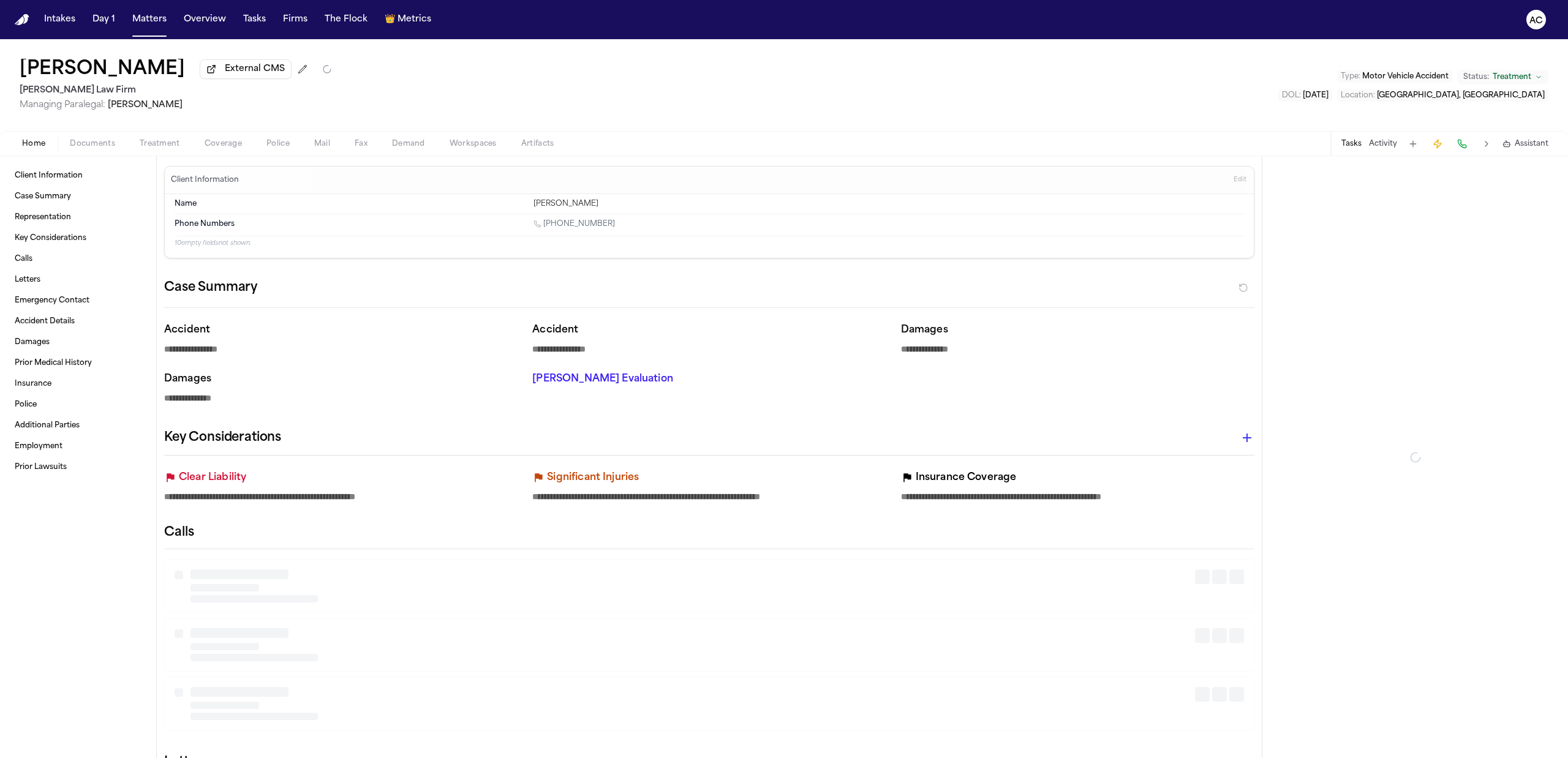
type textarea "*"
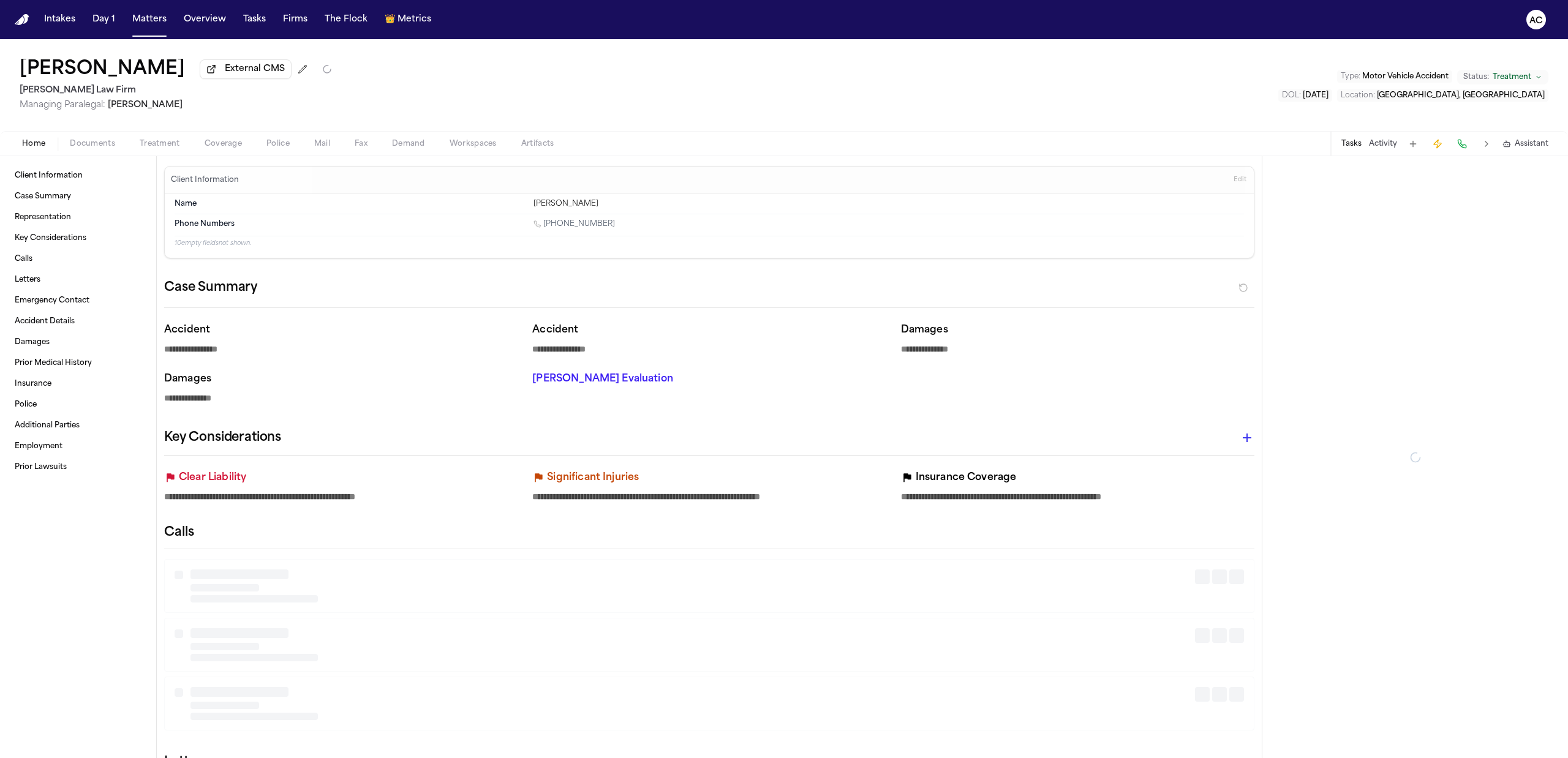
type textarea "*"
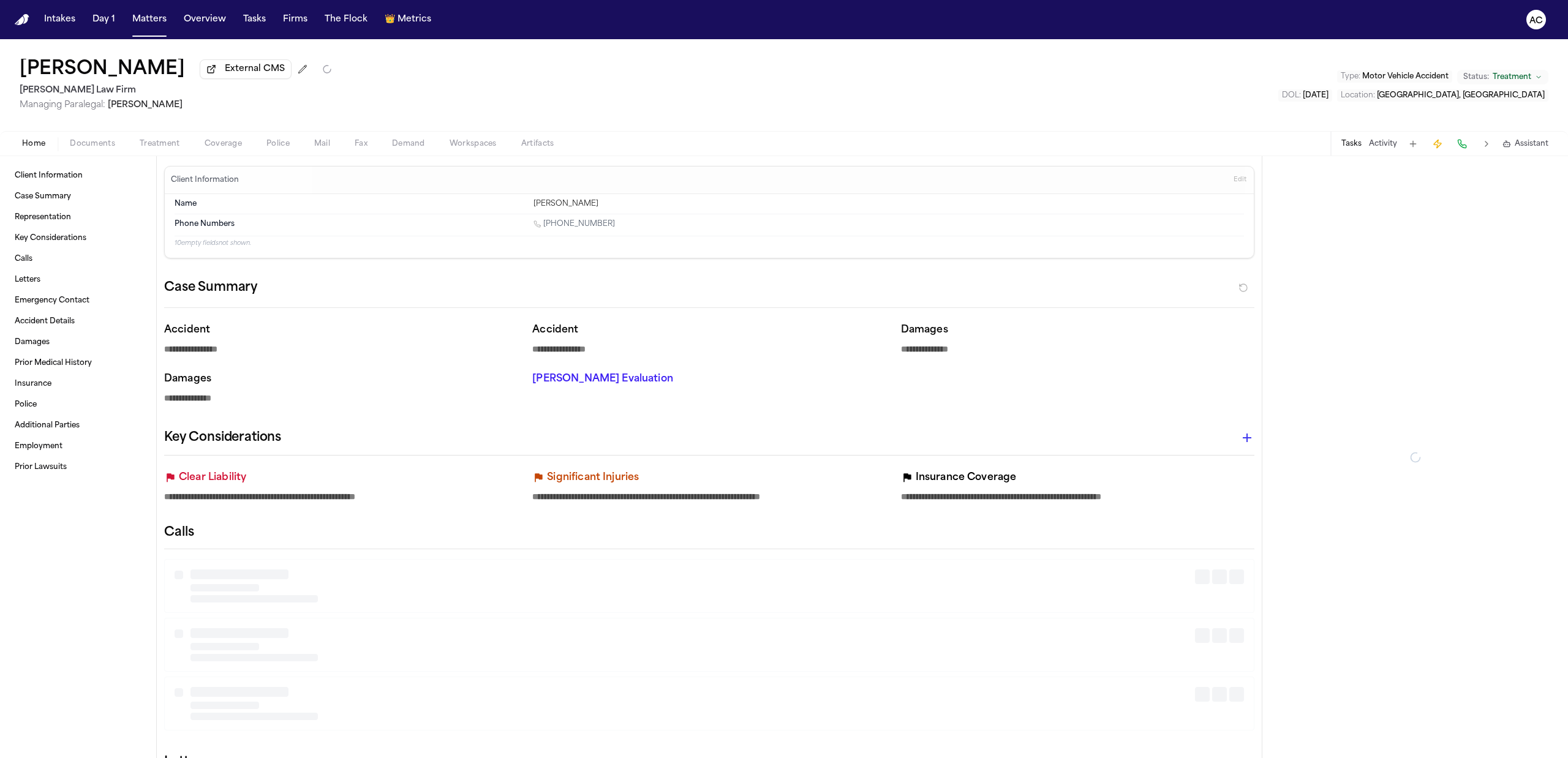
type textarea "*"
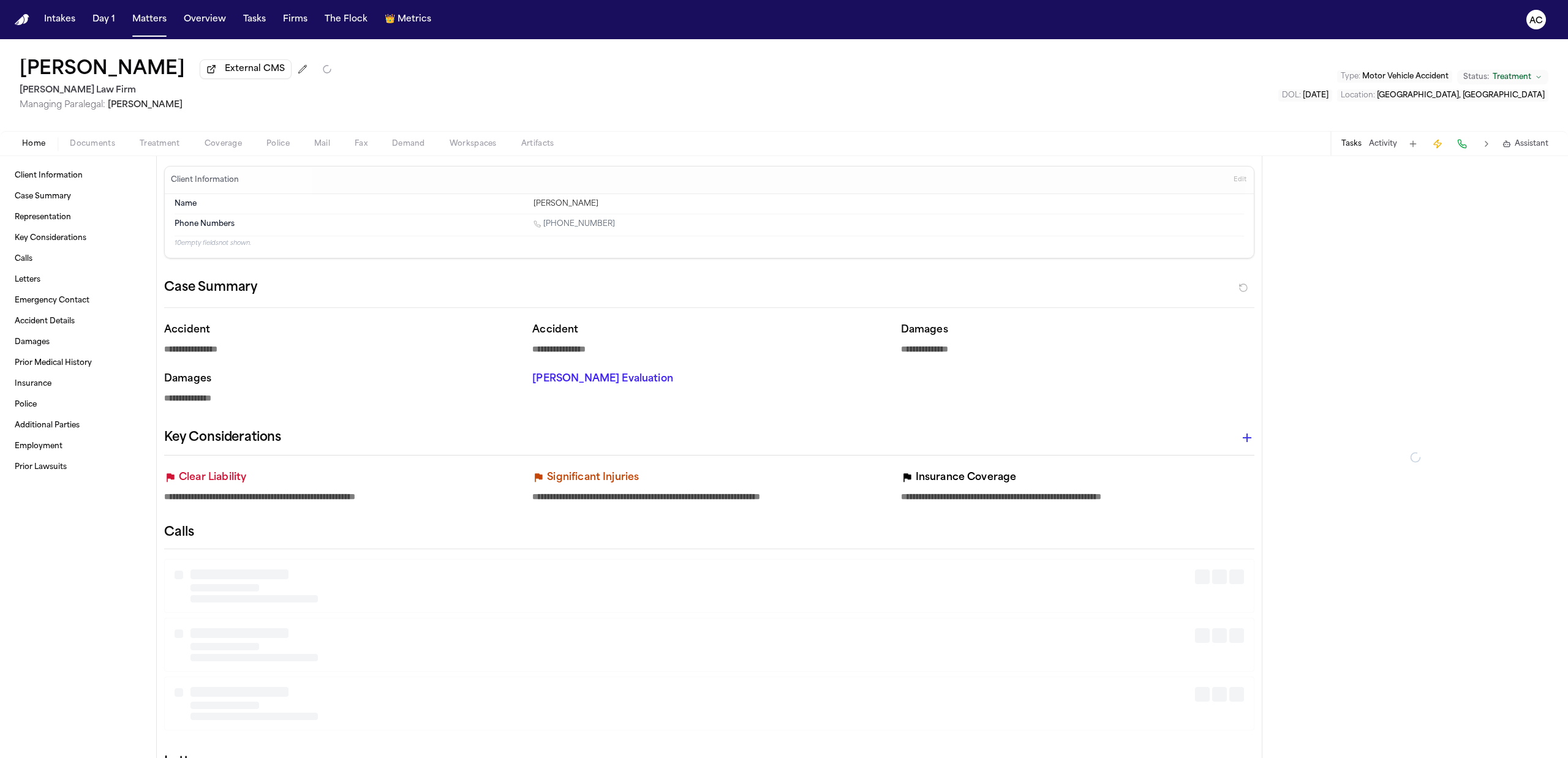
type textarea "*"
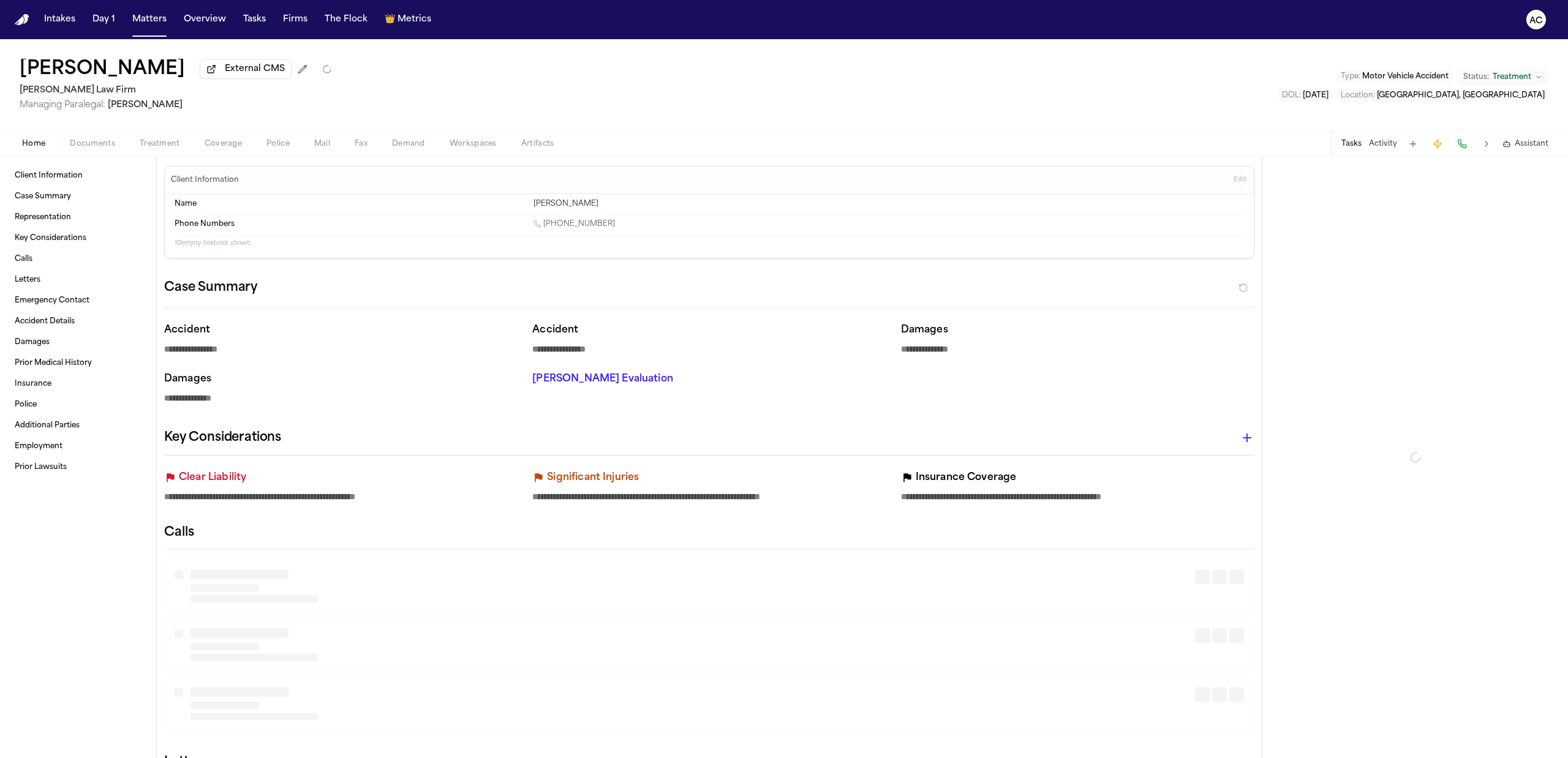
type textarea "*"
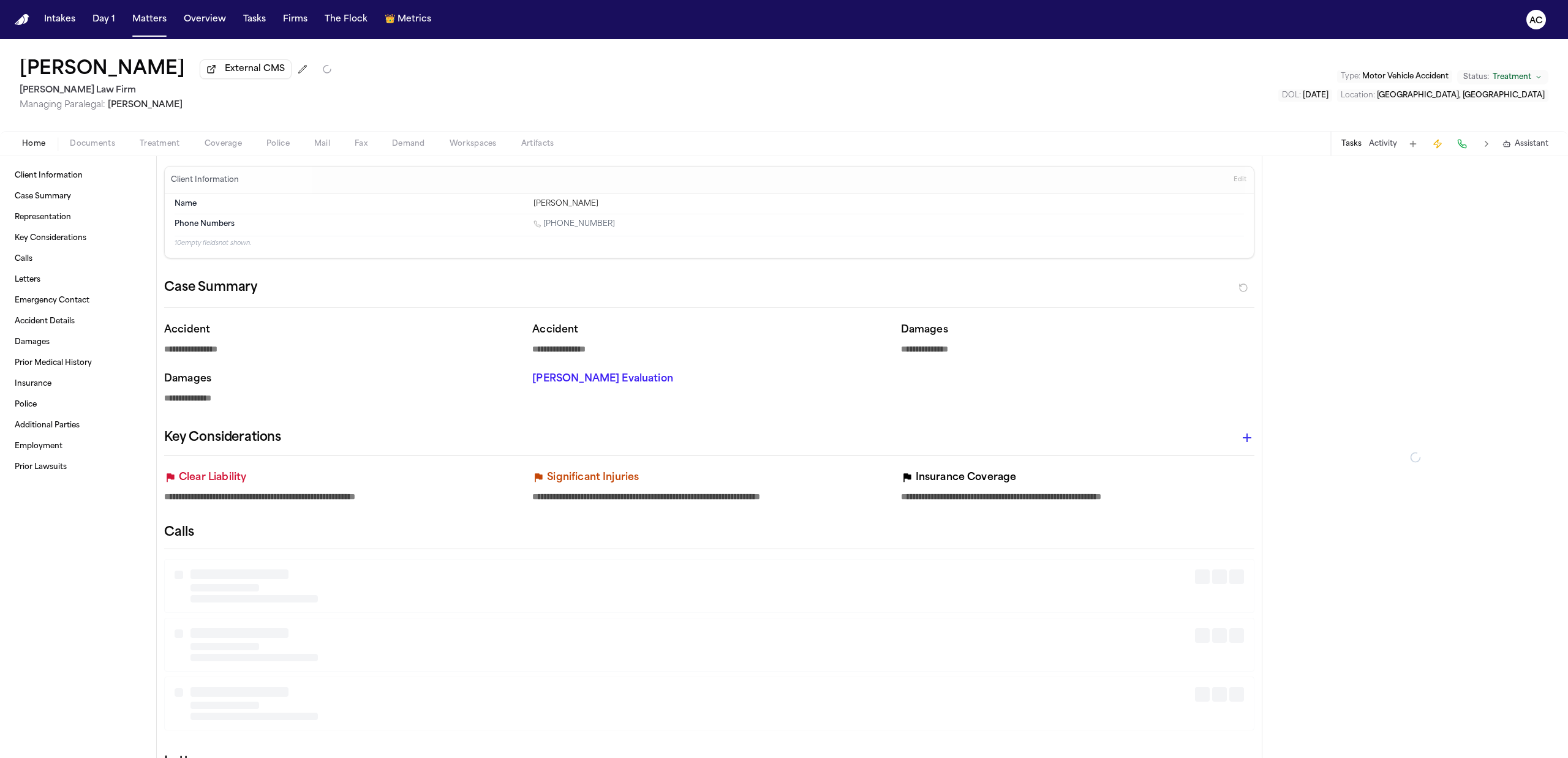
type textarea "*"
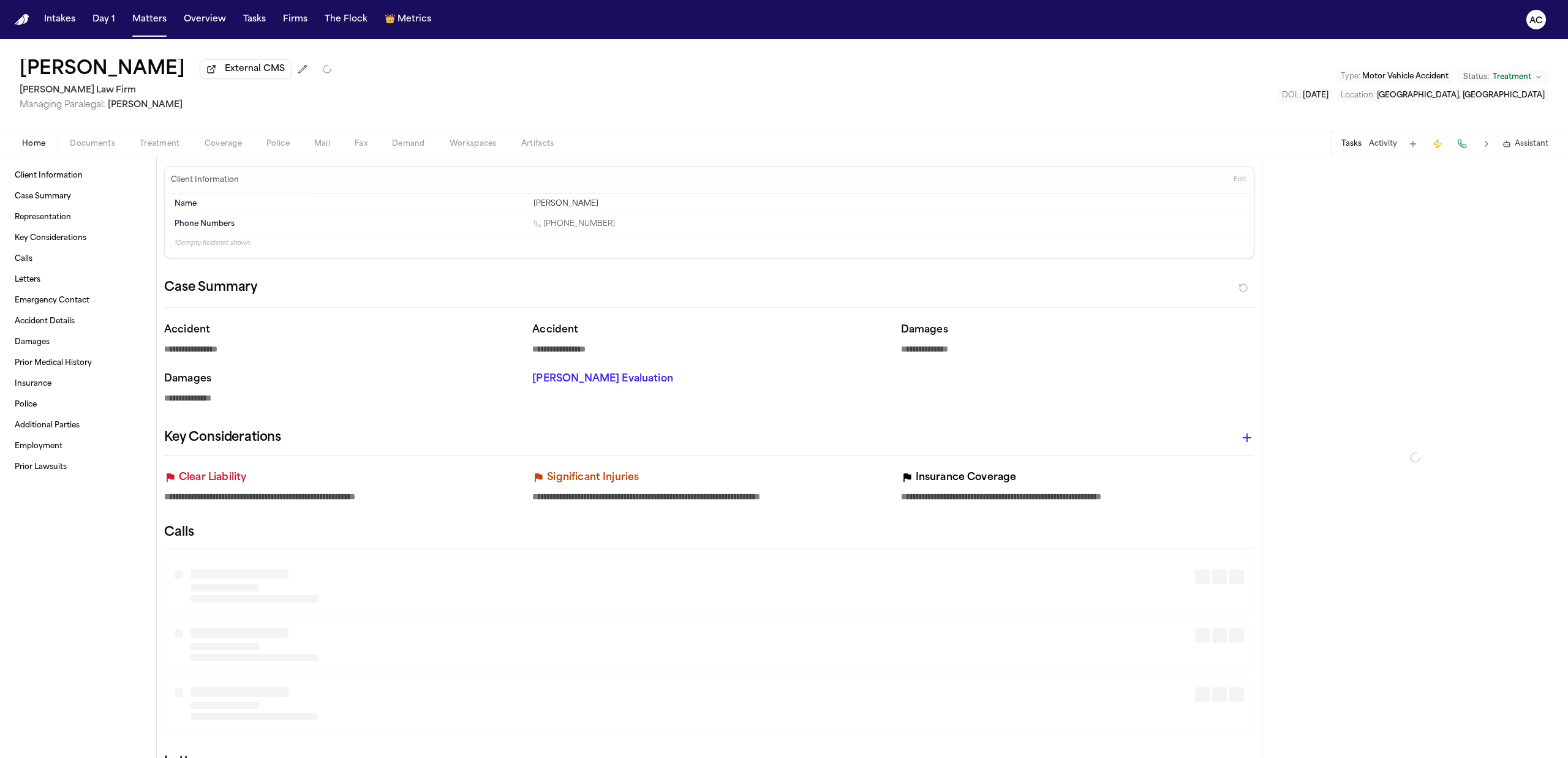
type textarea "*"
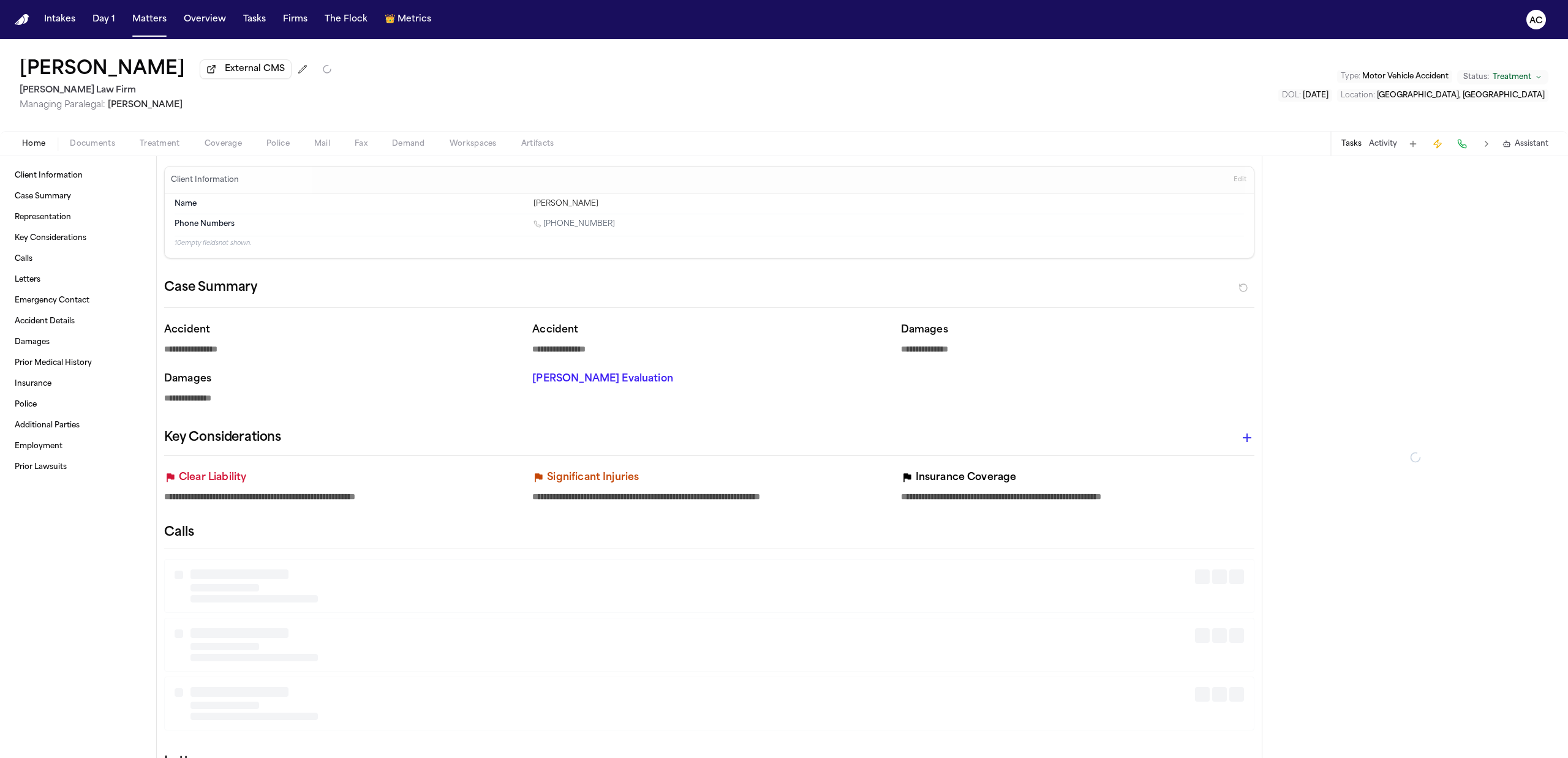
type textarea "*"
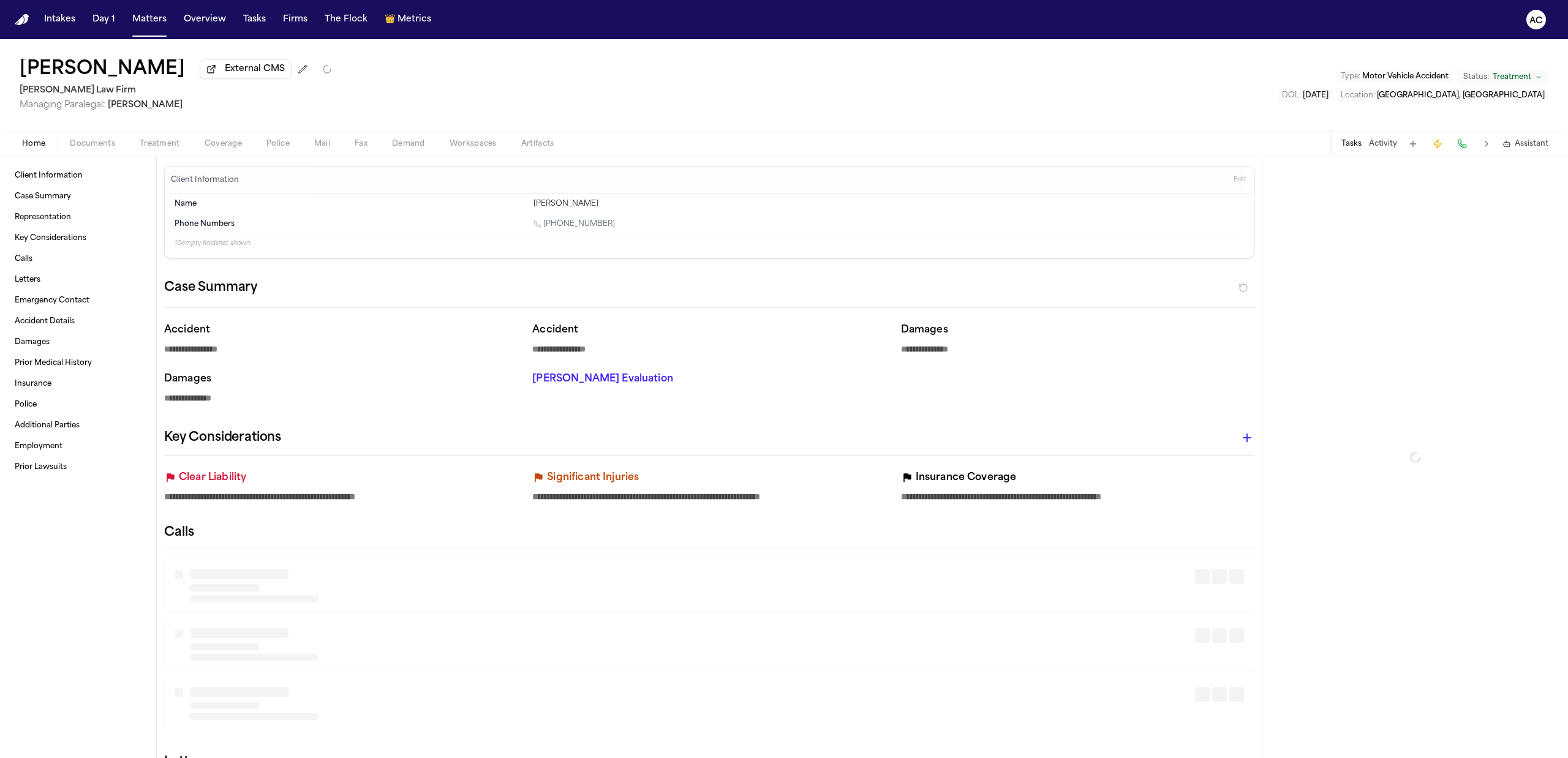
type textarea "*"
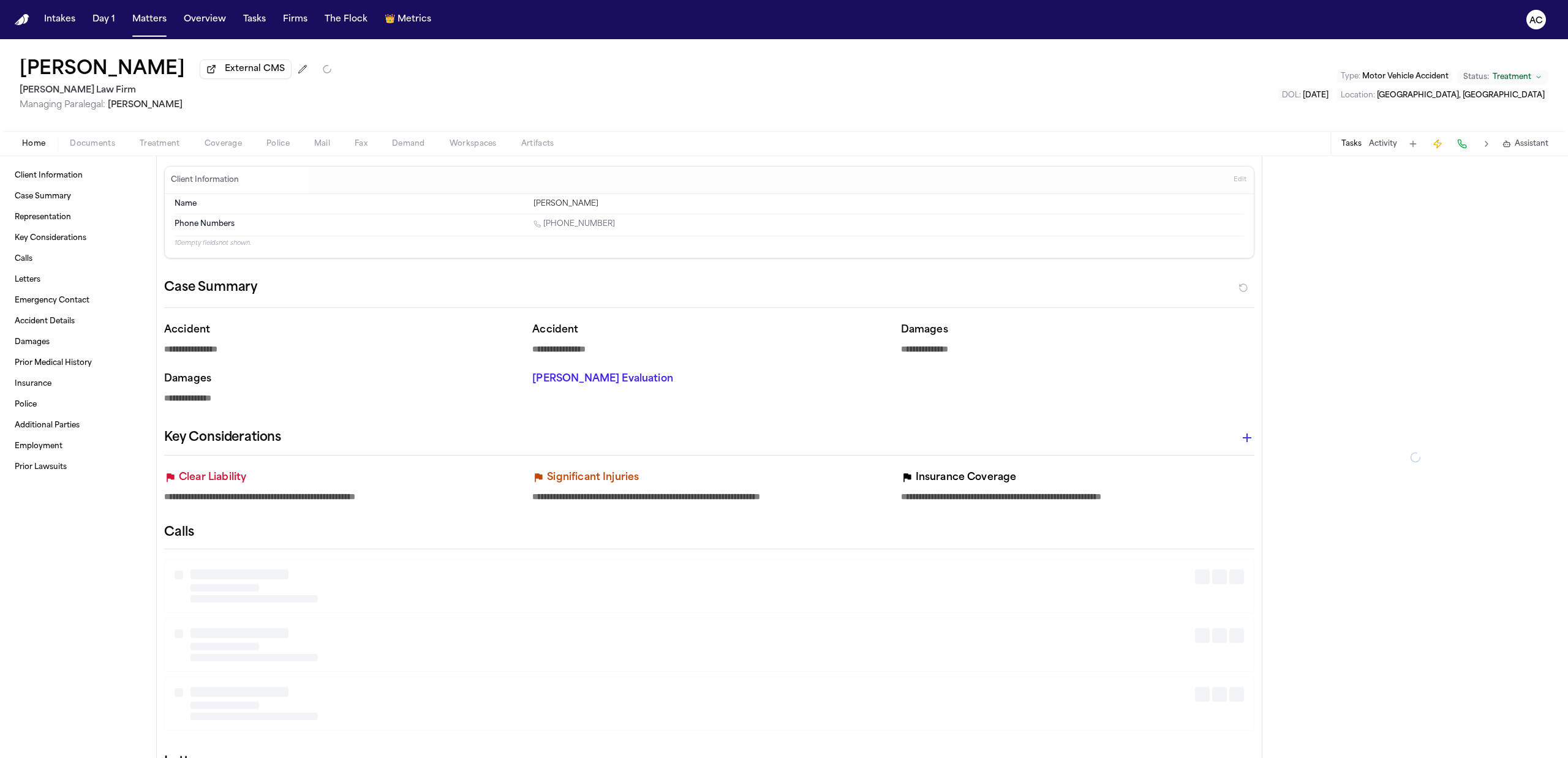
type textarea "*"
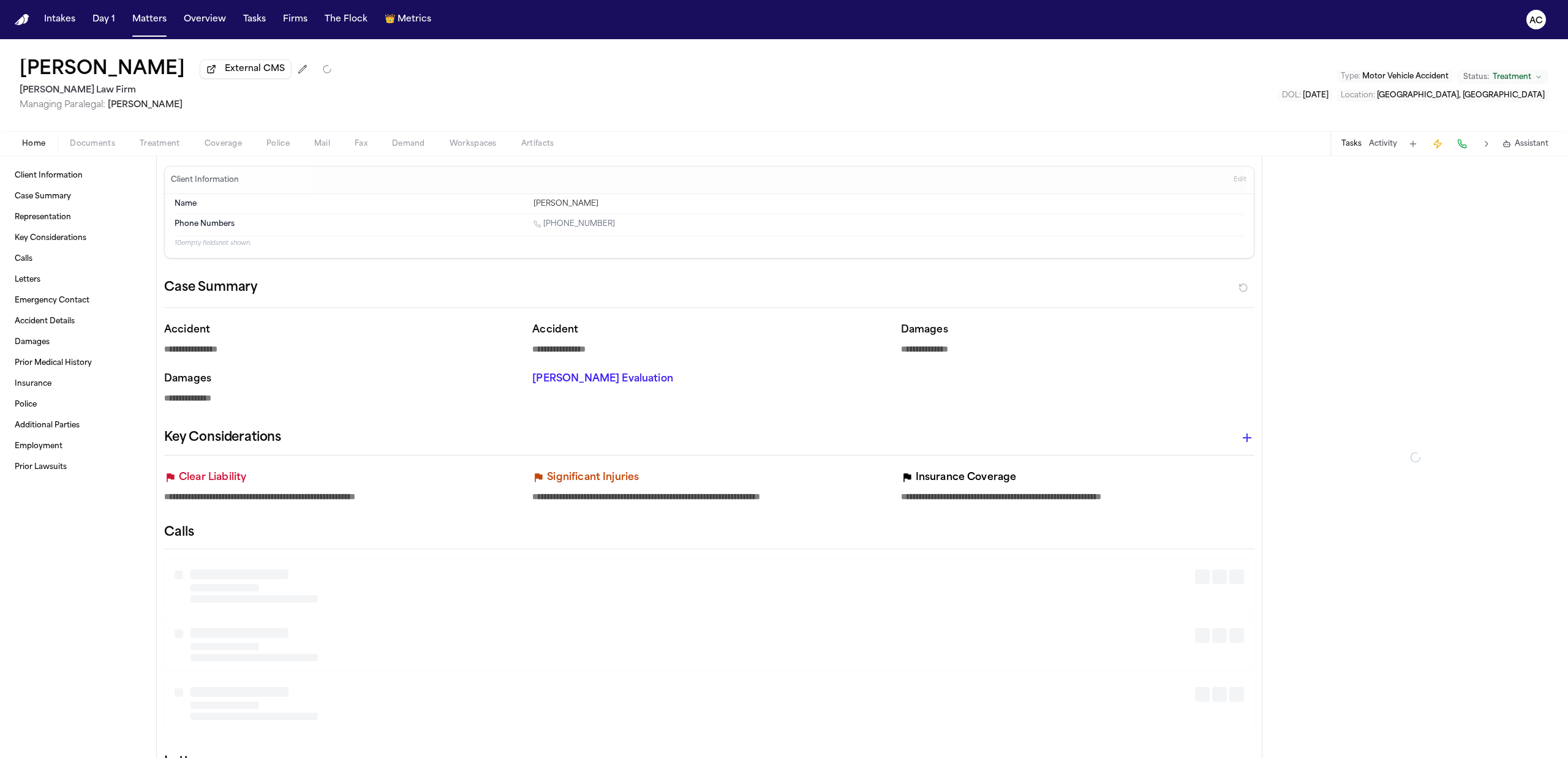
type textarea "*"
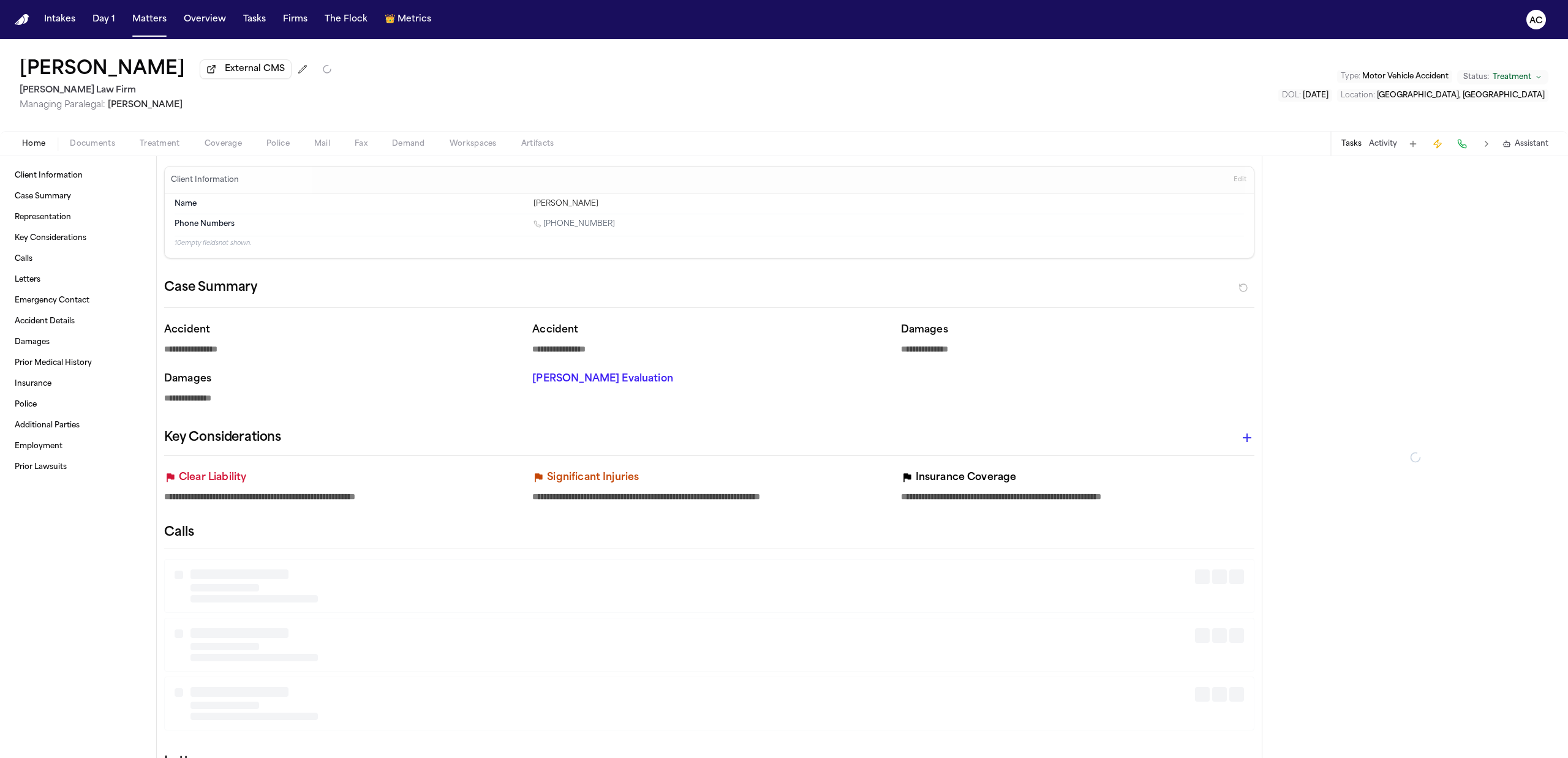
type textarea "*"
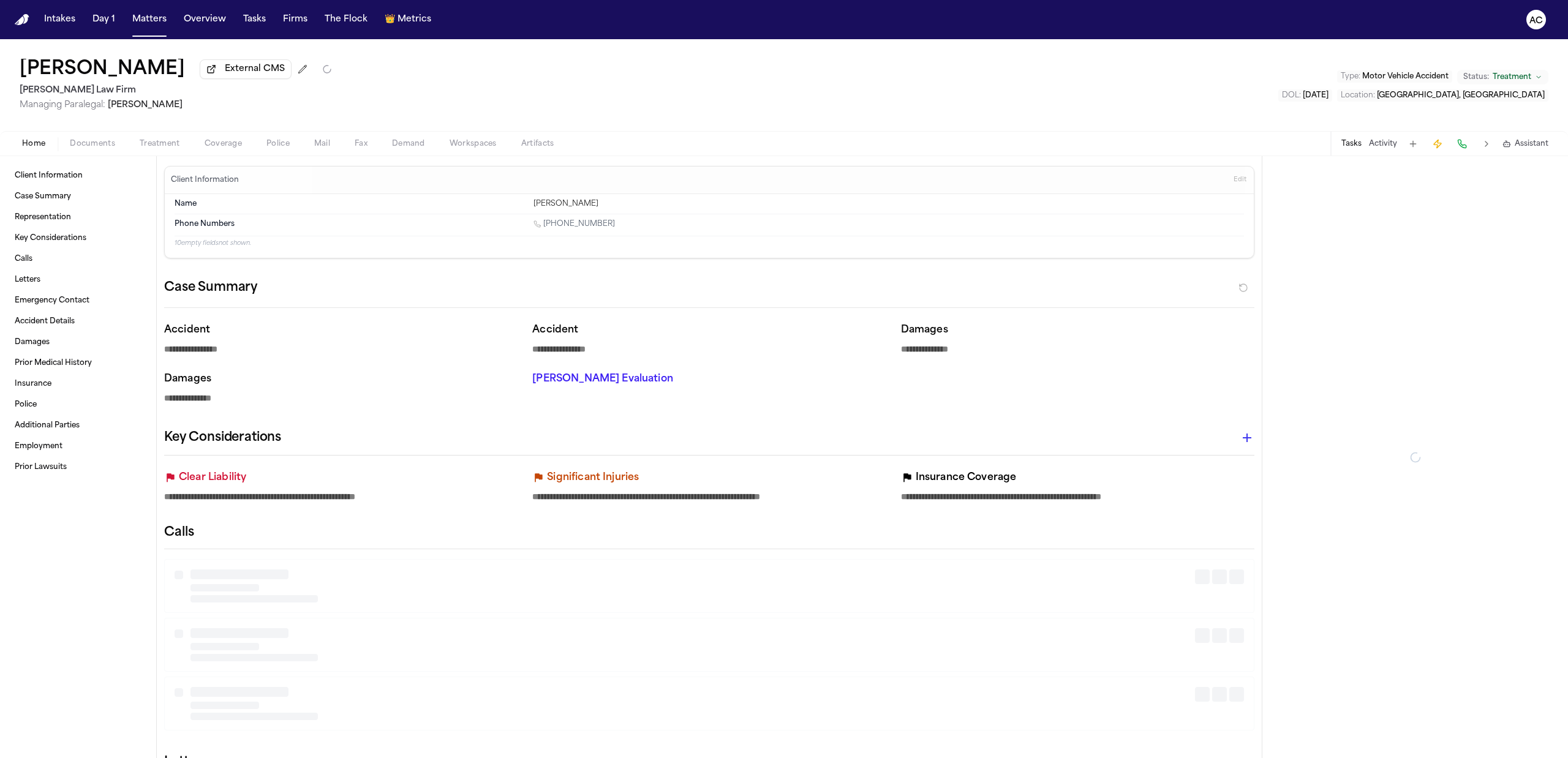
type textarea "*"
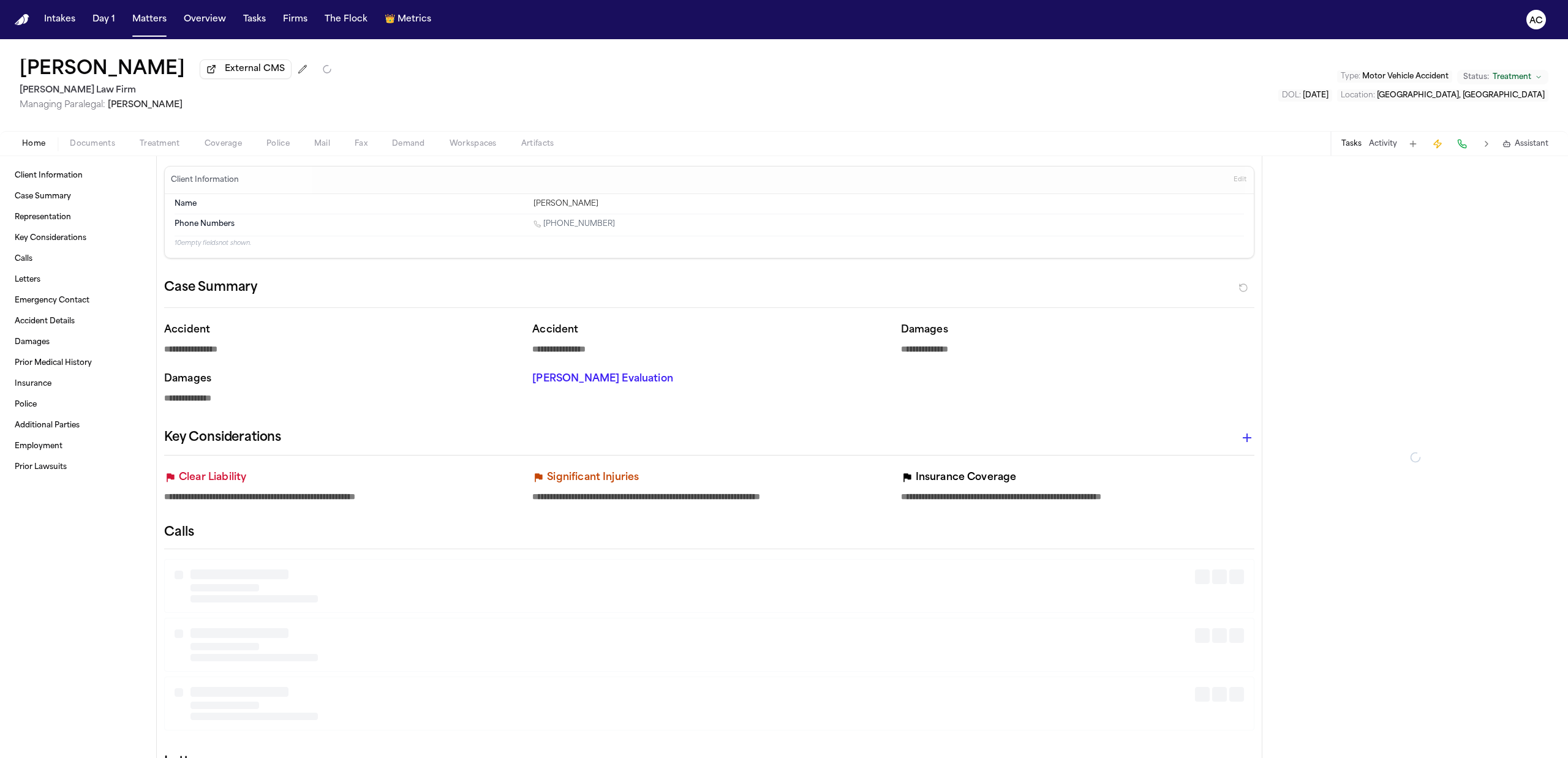
type textarea "*"
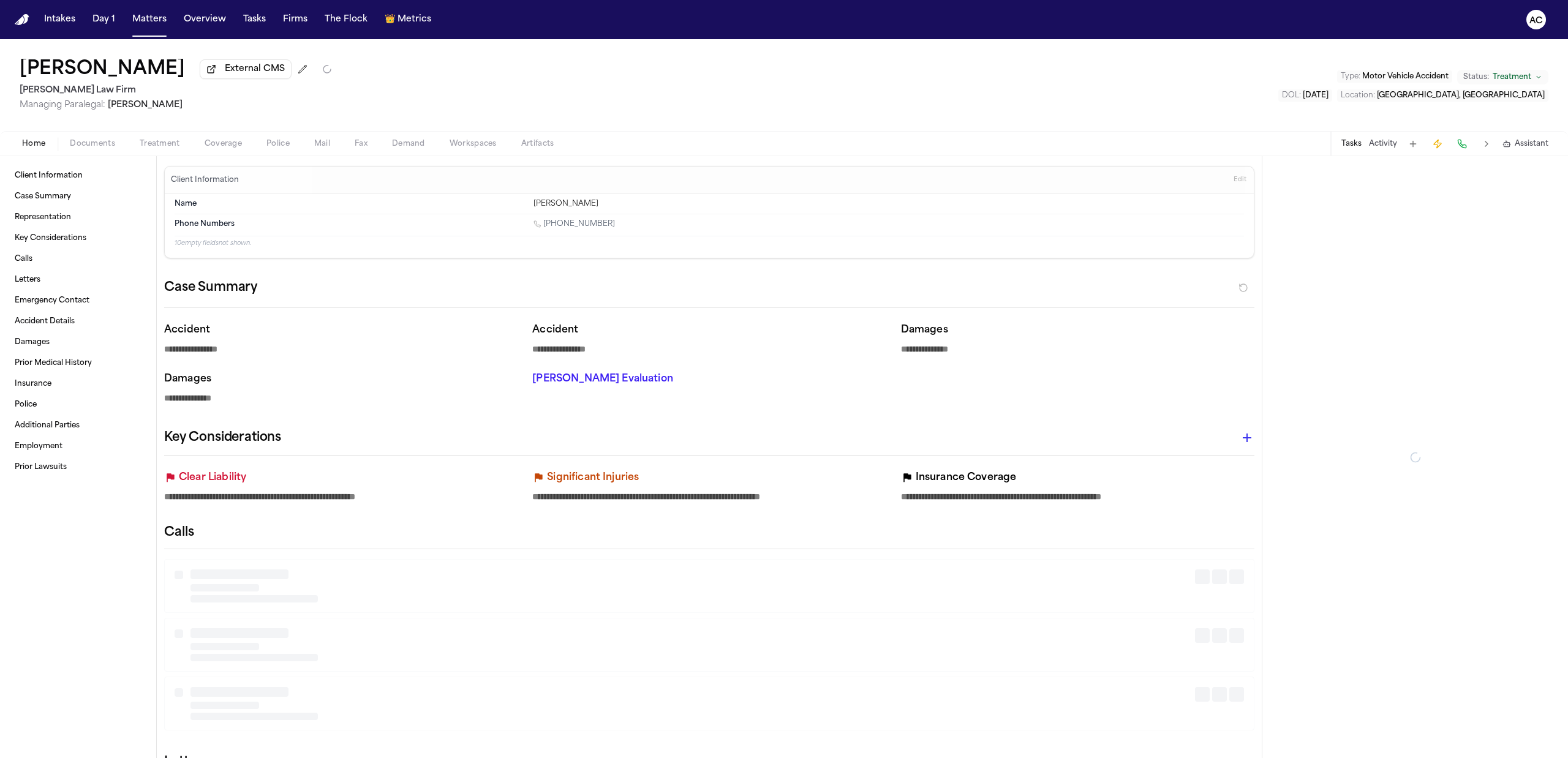
type textarea "*"
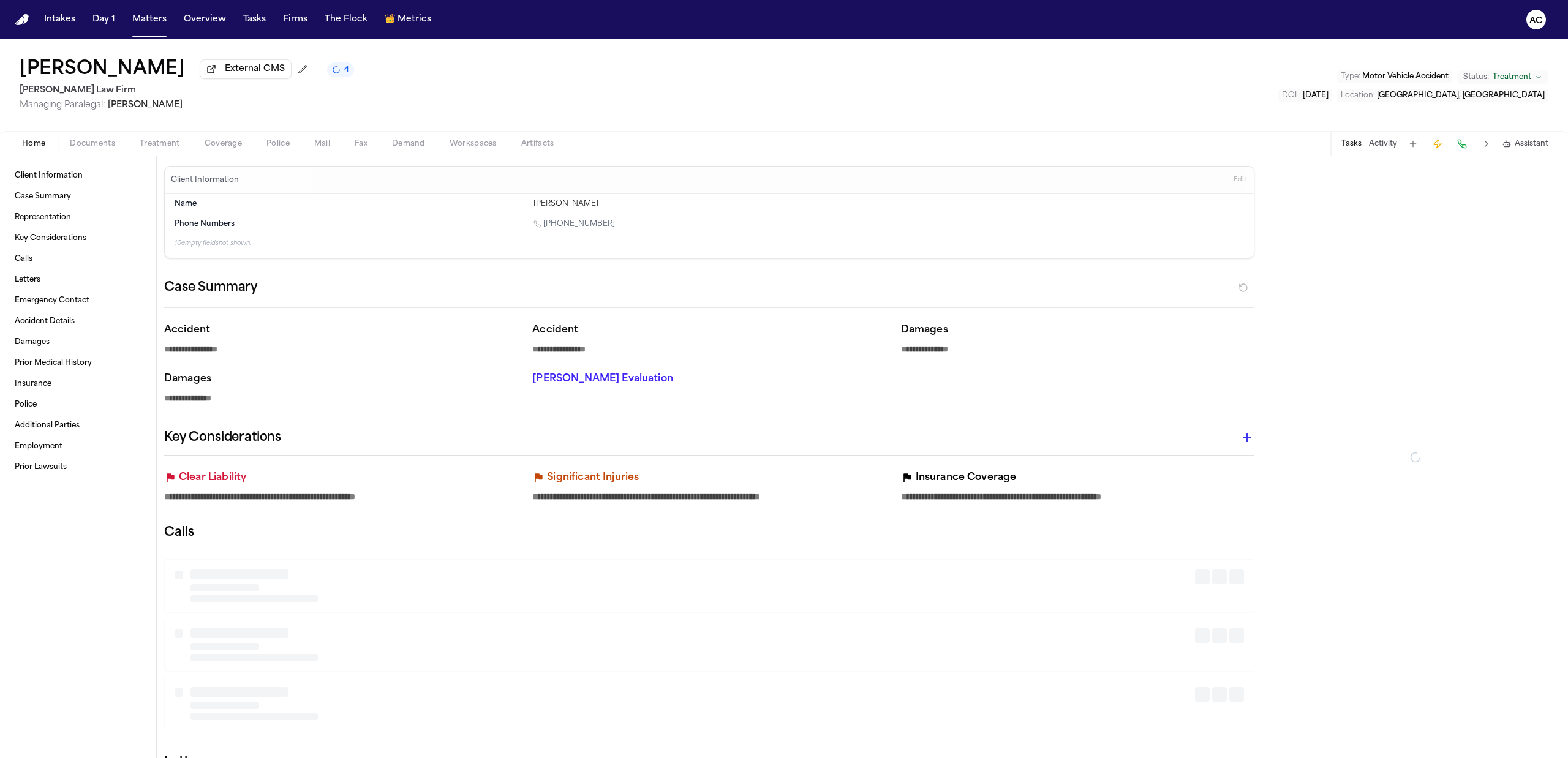
type textarea "*"
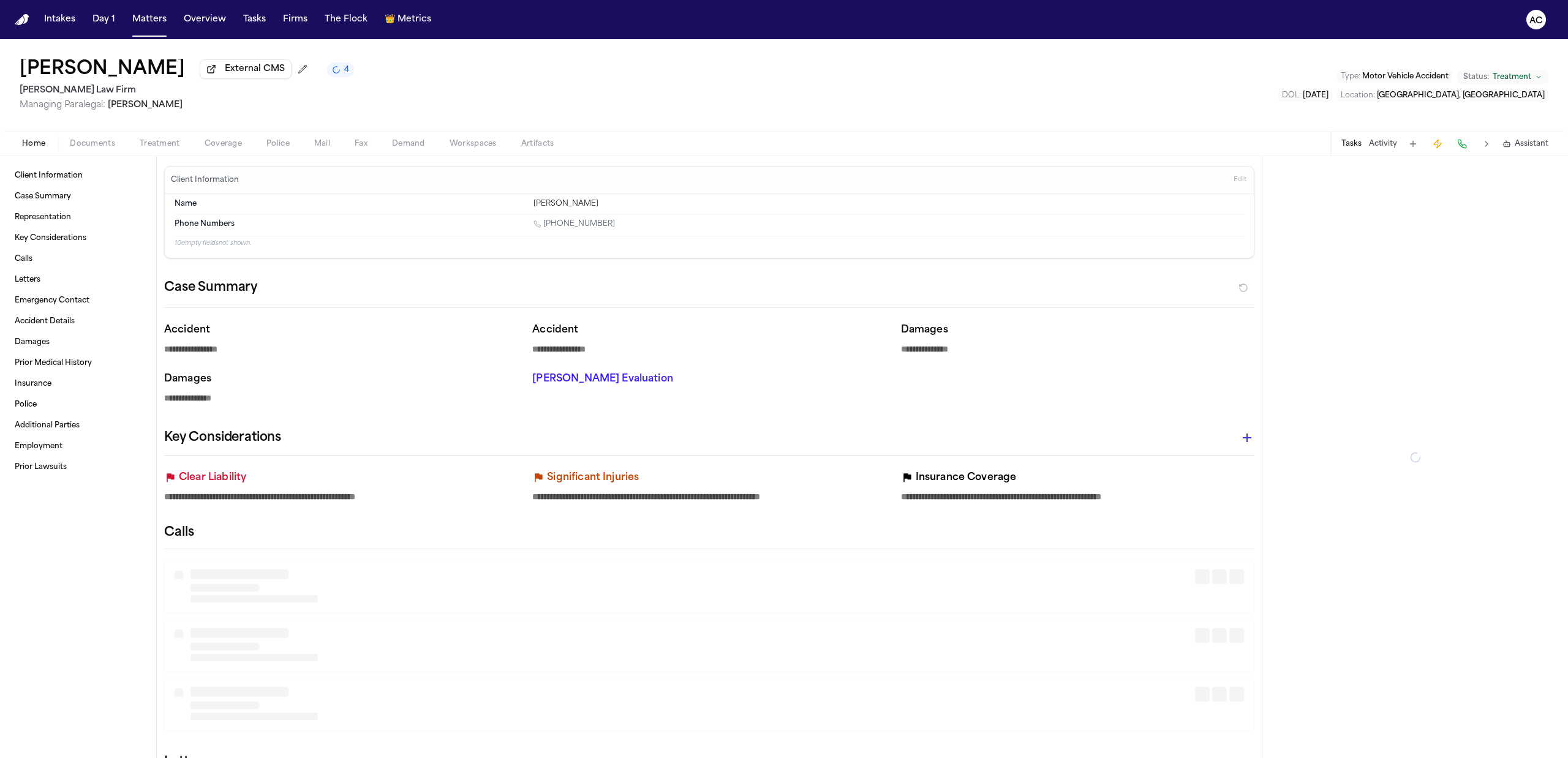
type textarea "*"
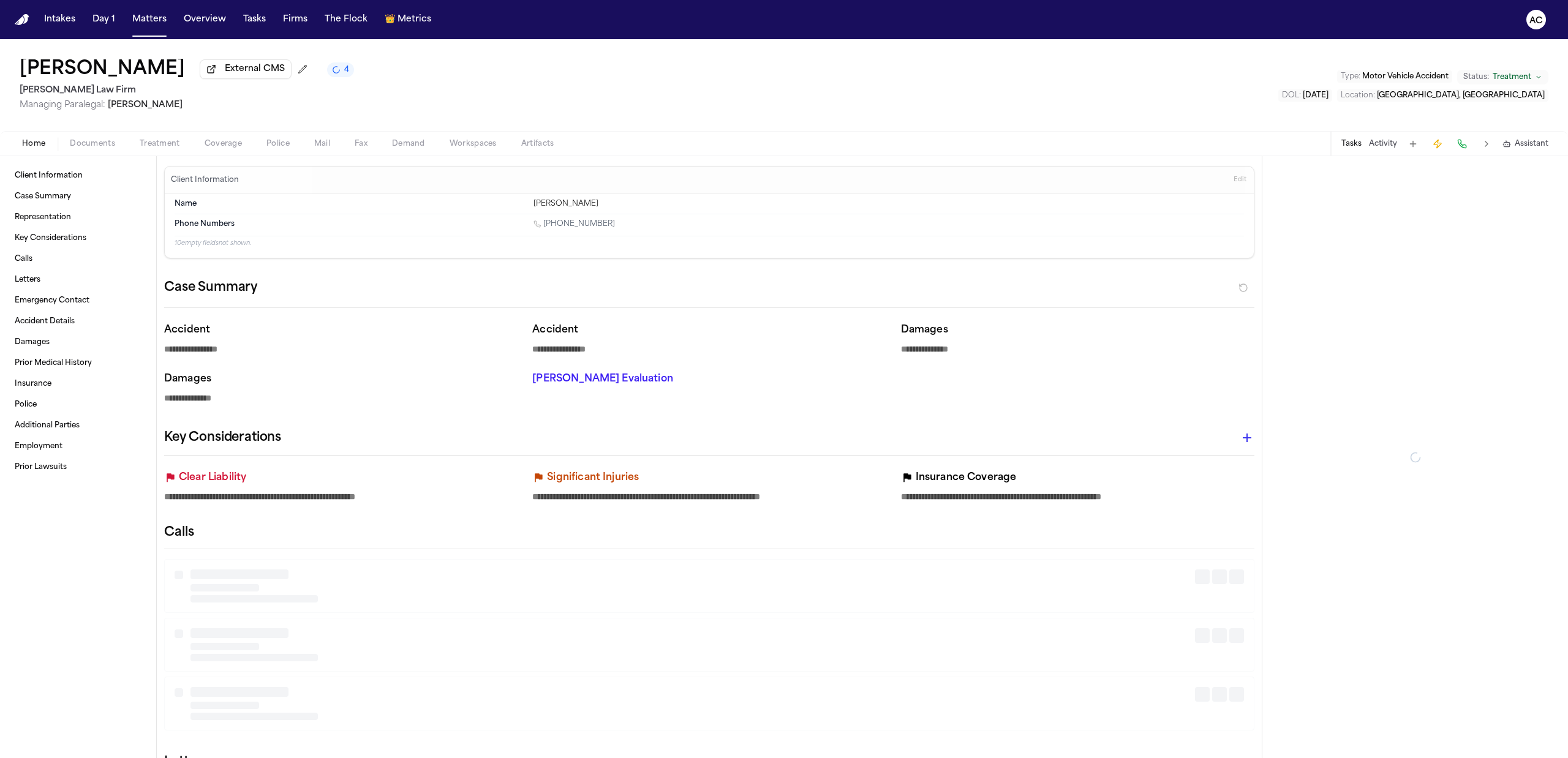
type textarea "*"
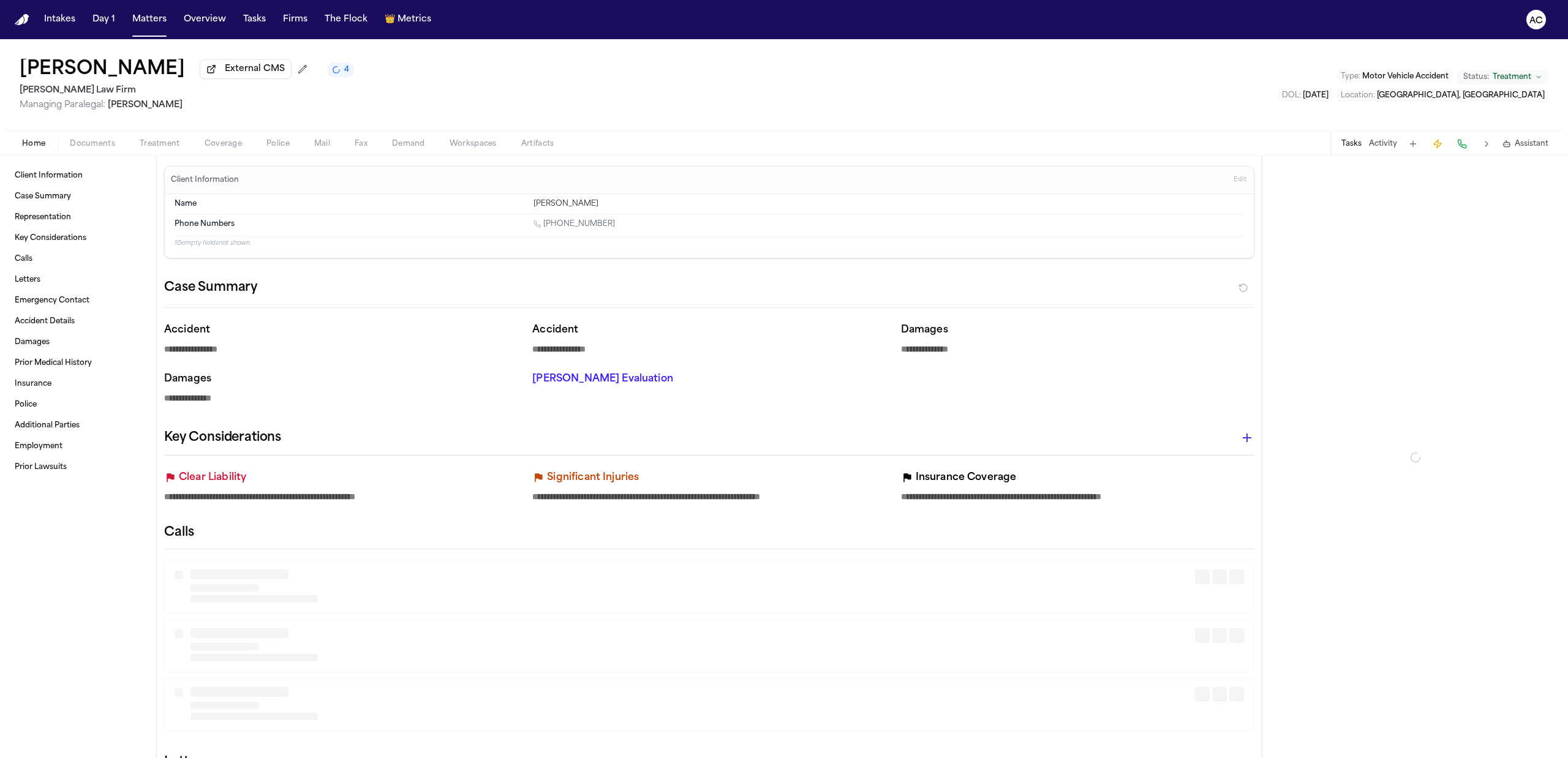
type textarea "*"
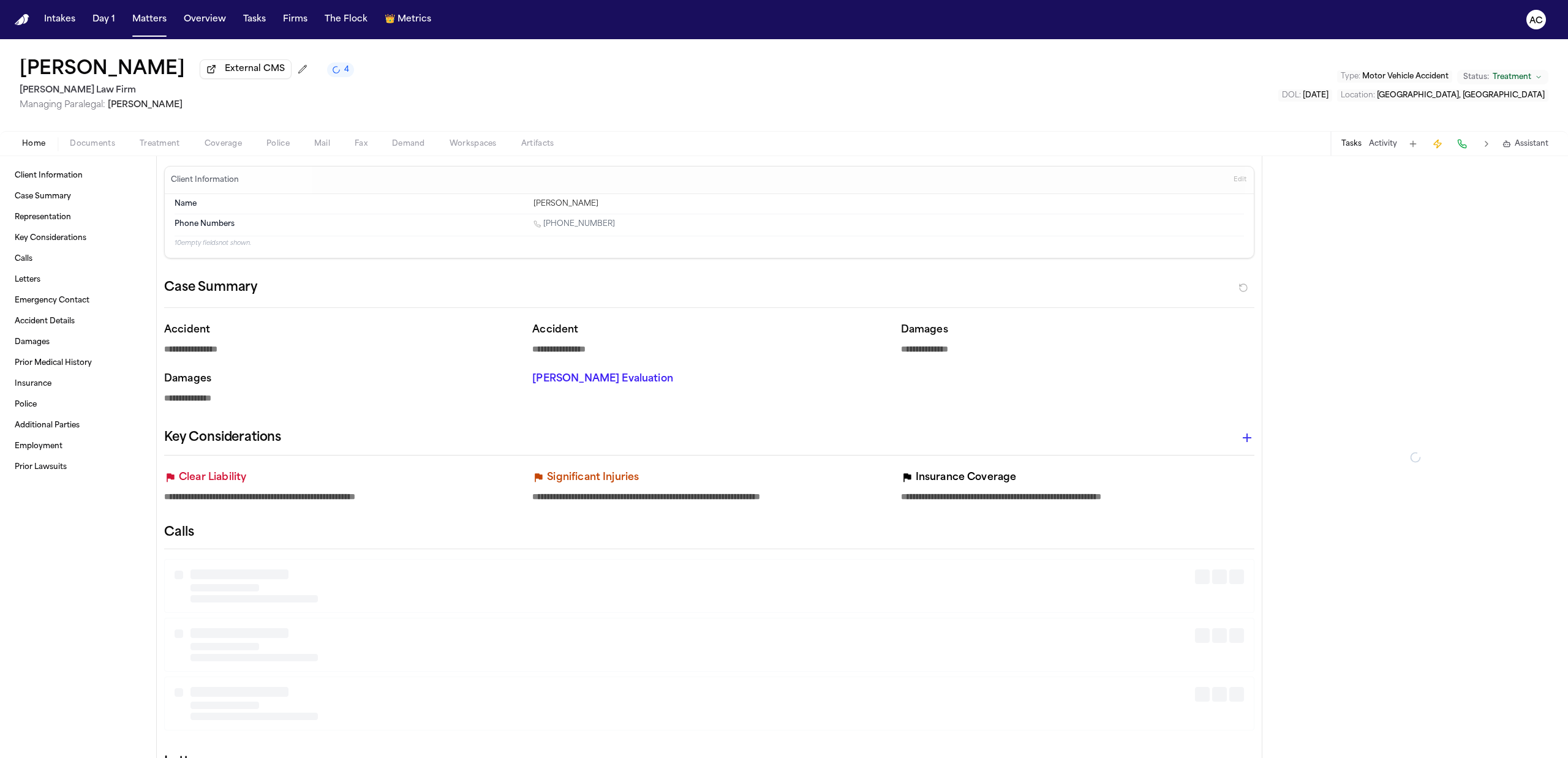
type textarea "*"
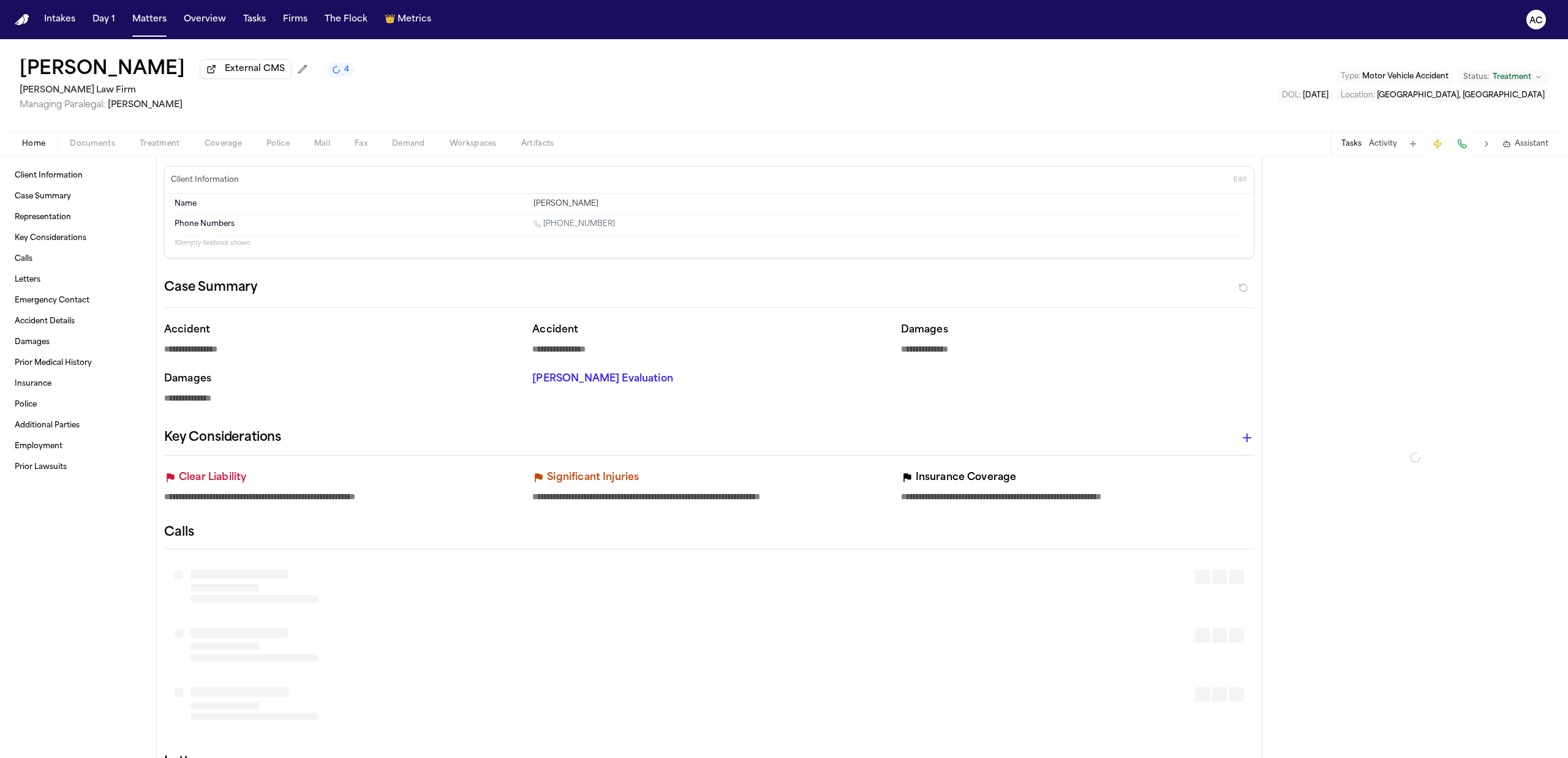
type textarea "*"
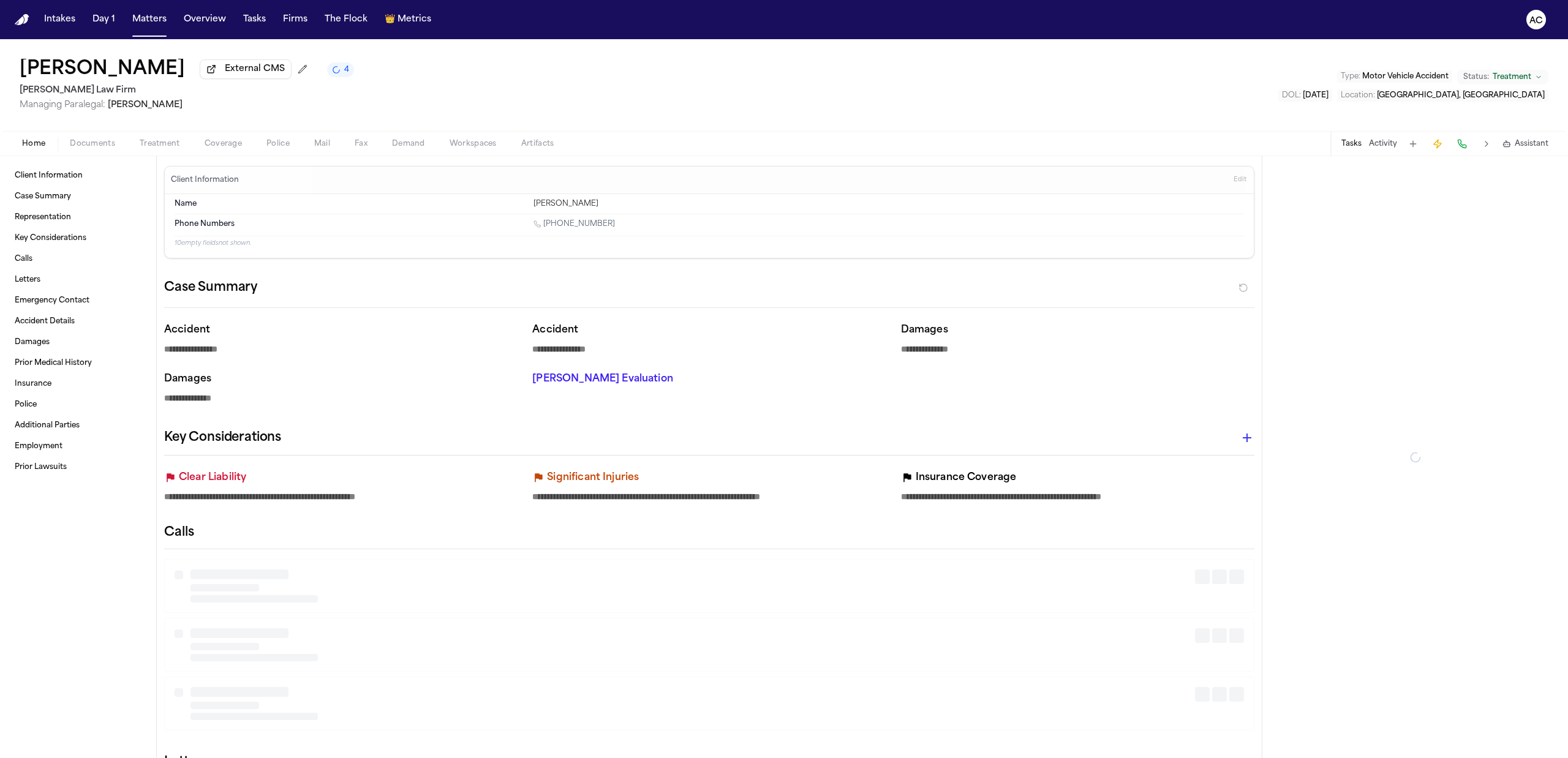
type textarea "*"
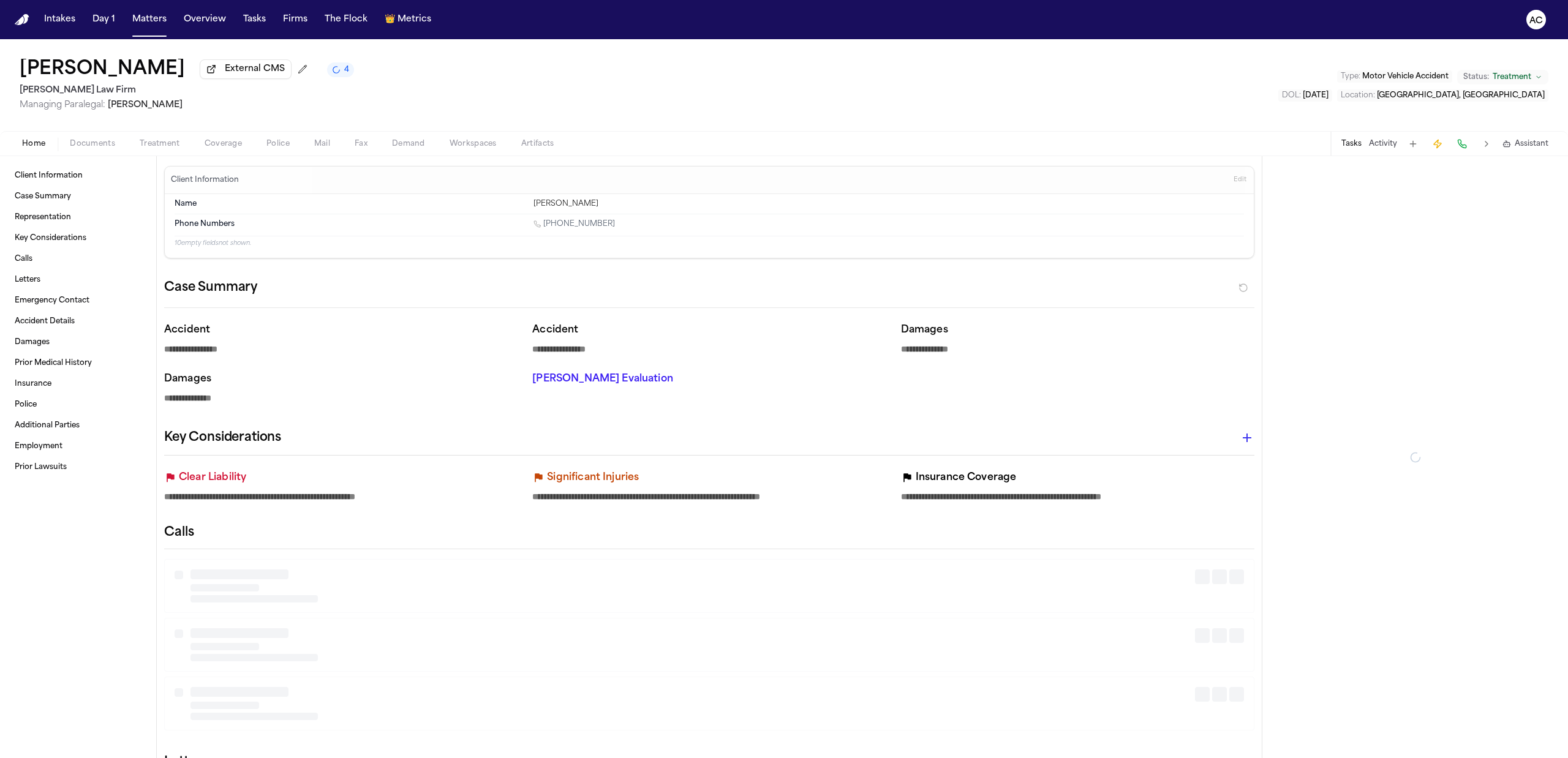
type textarea "*"
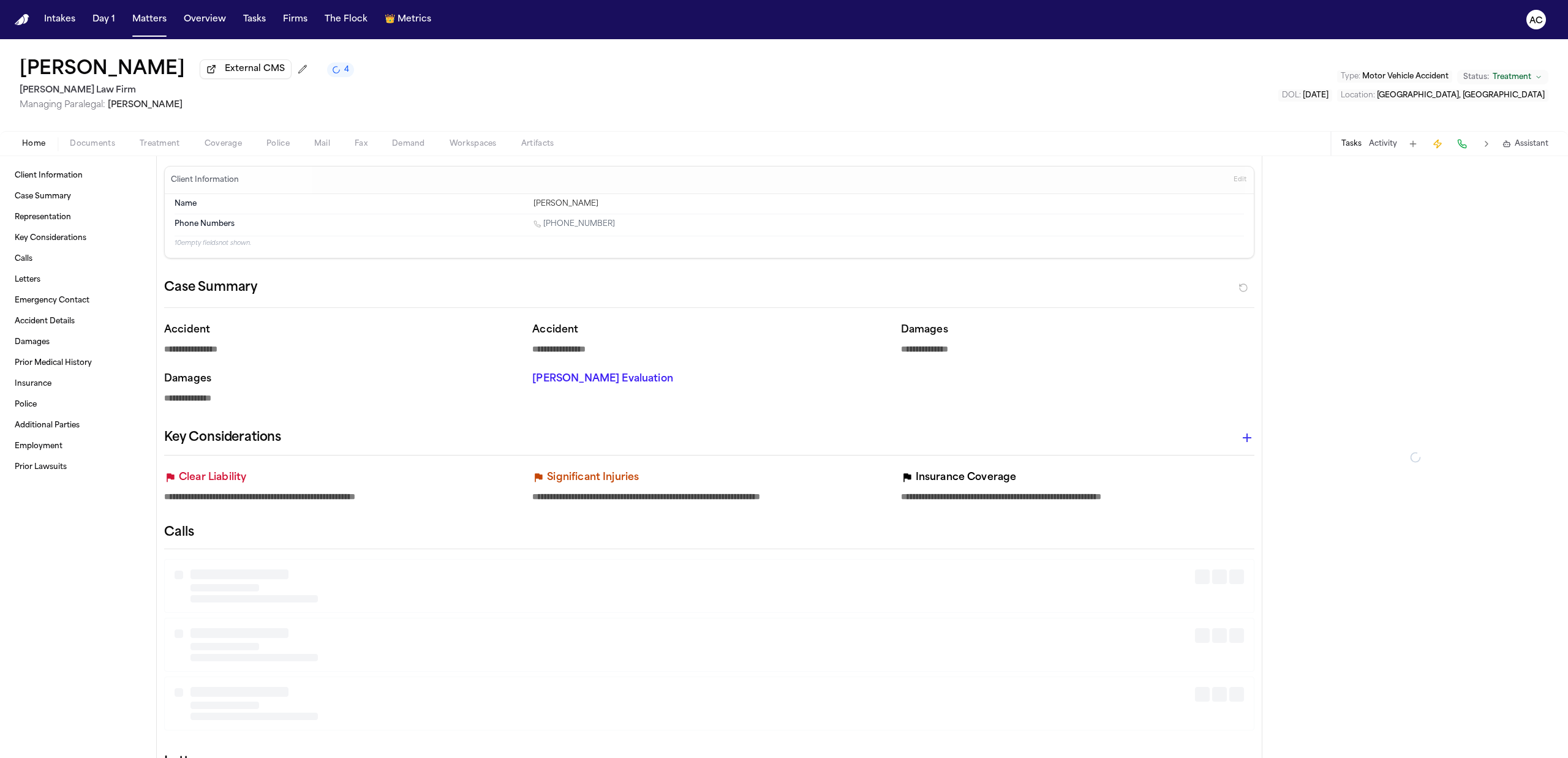
type textarea "*"
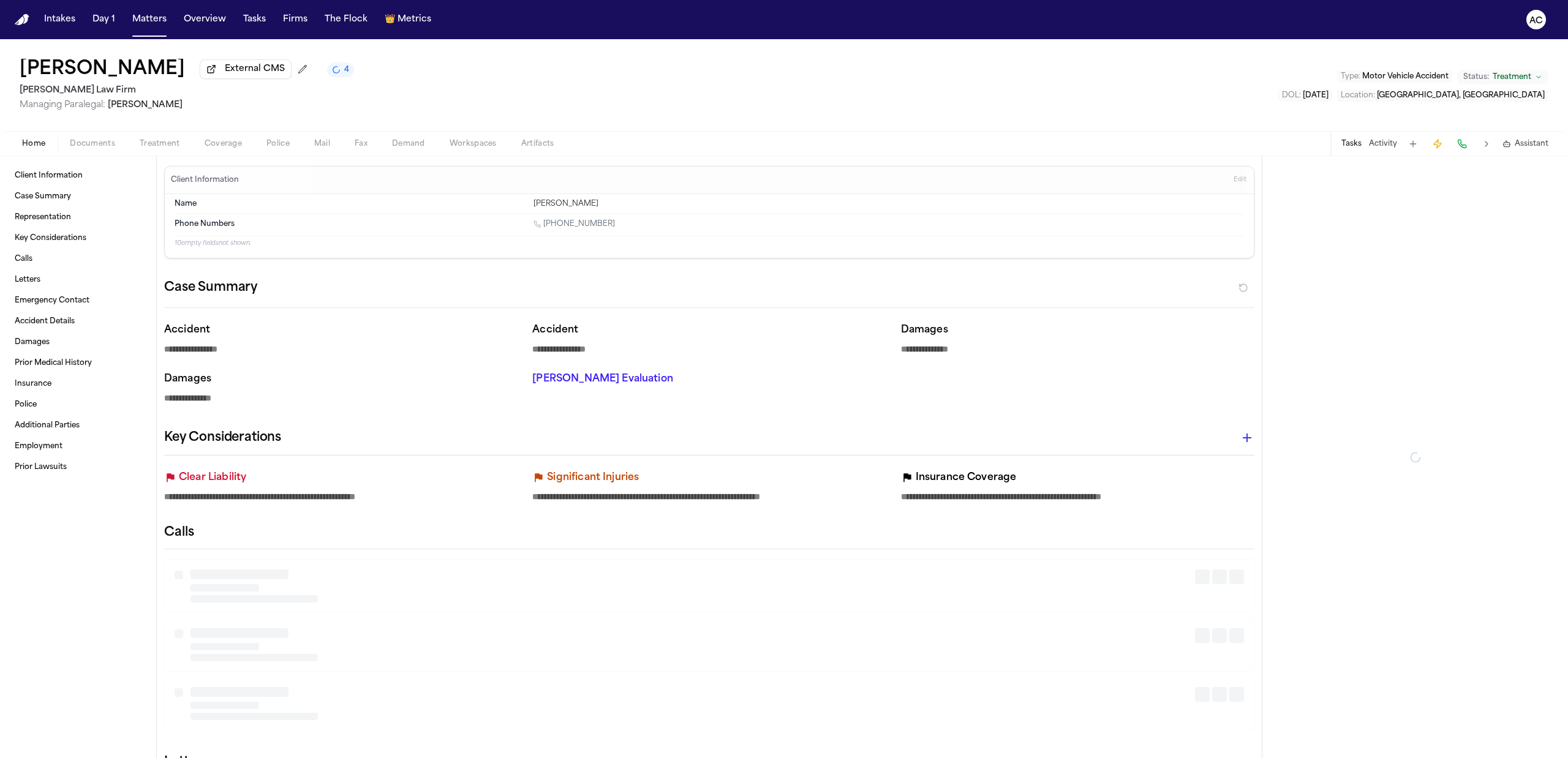
type textarea "*"
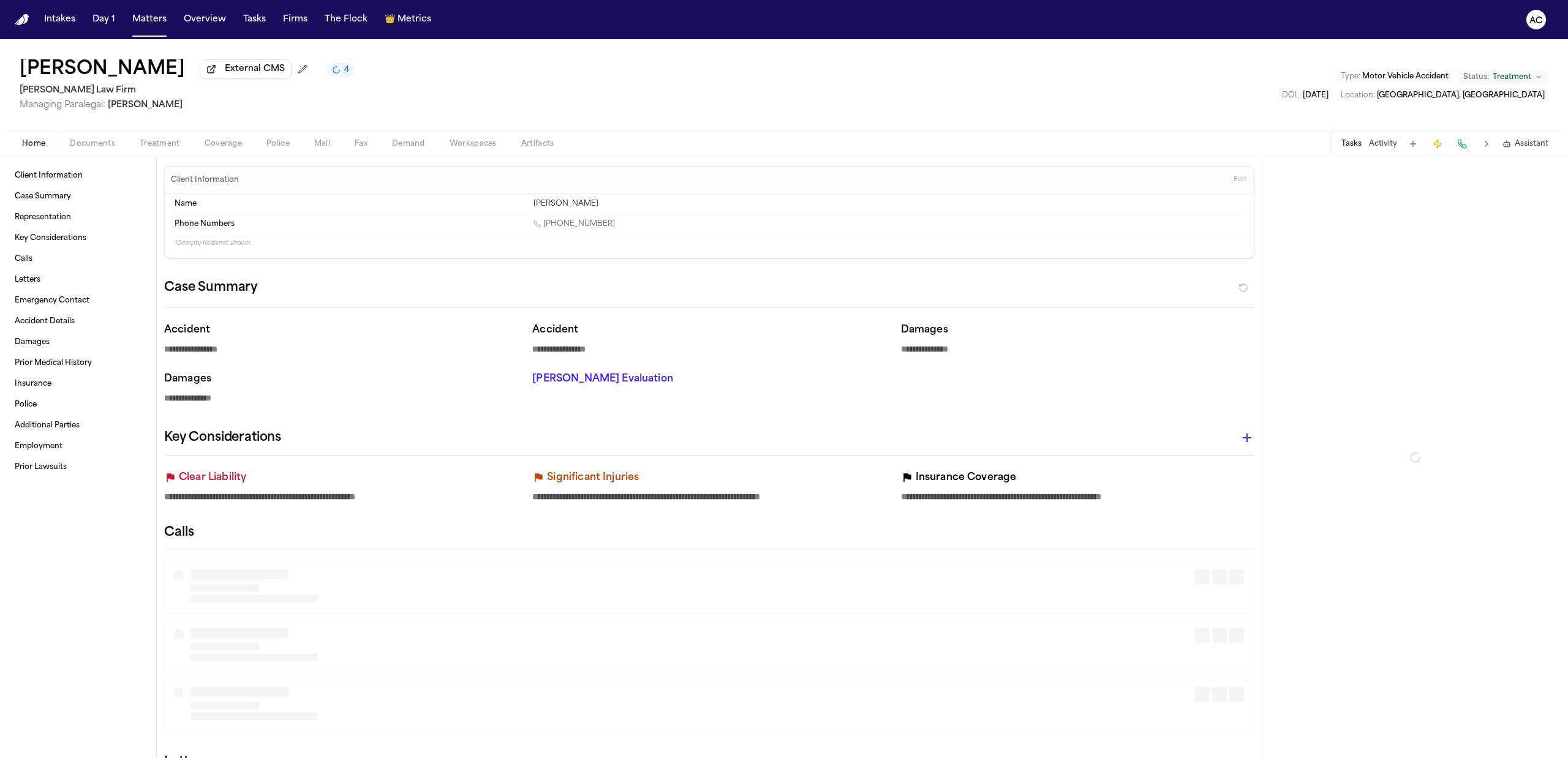
type textarea "*"
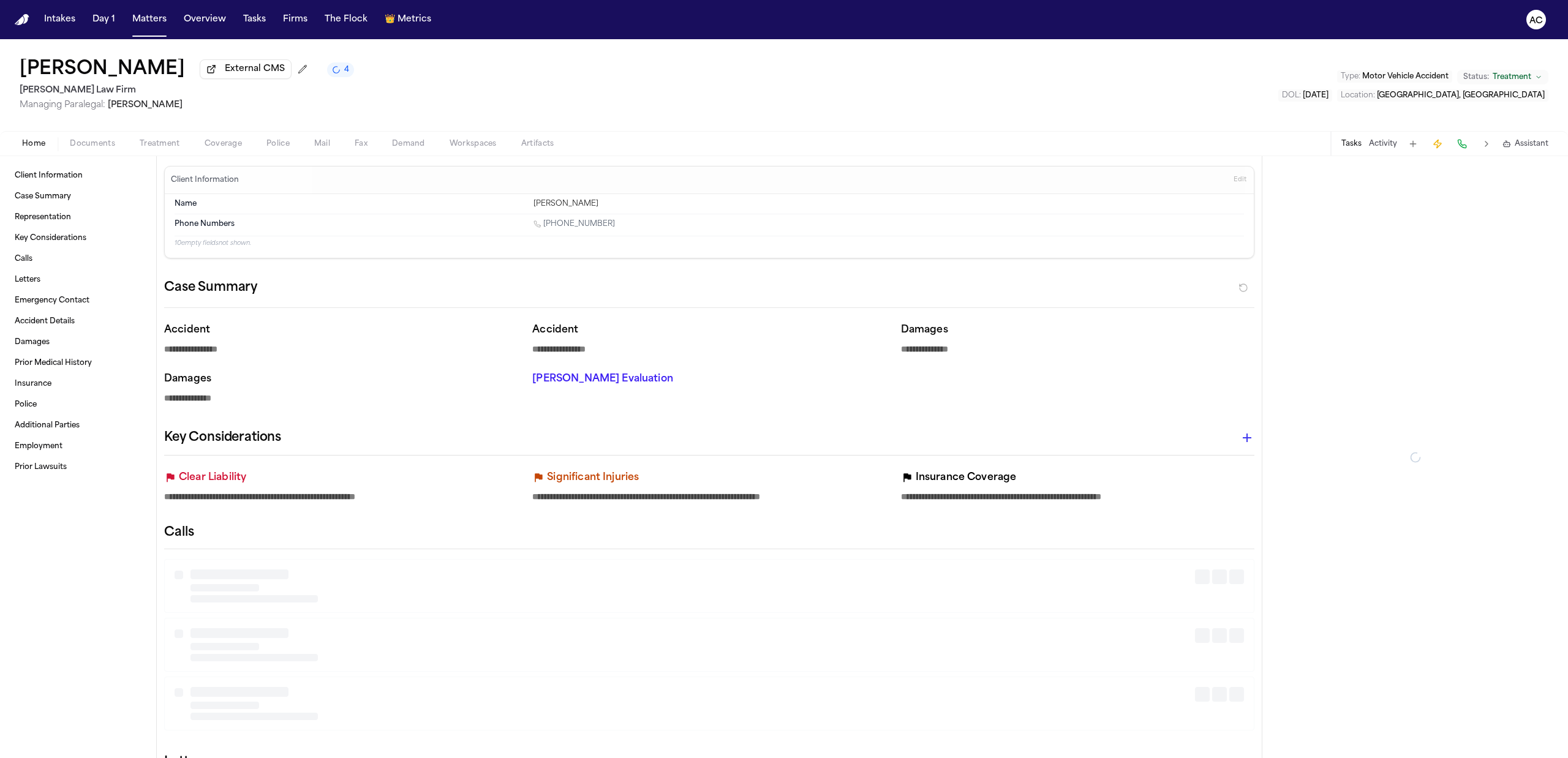
type textarea "*"
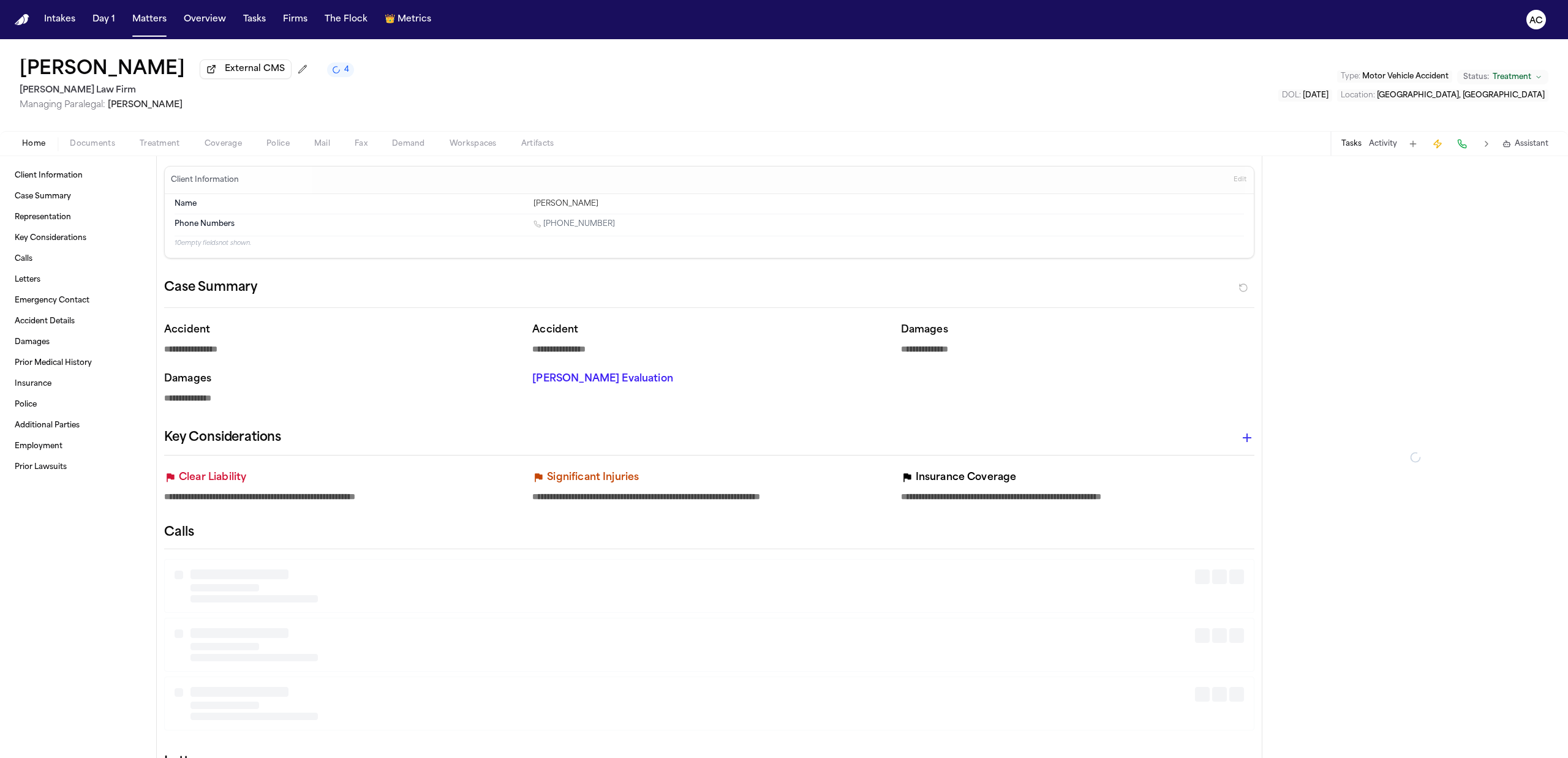
type textarea "*"
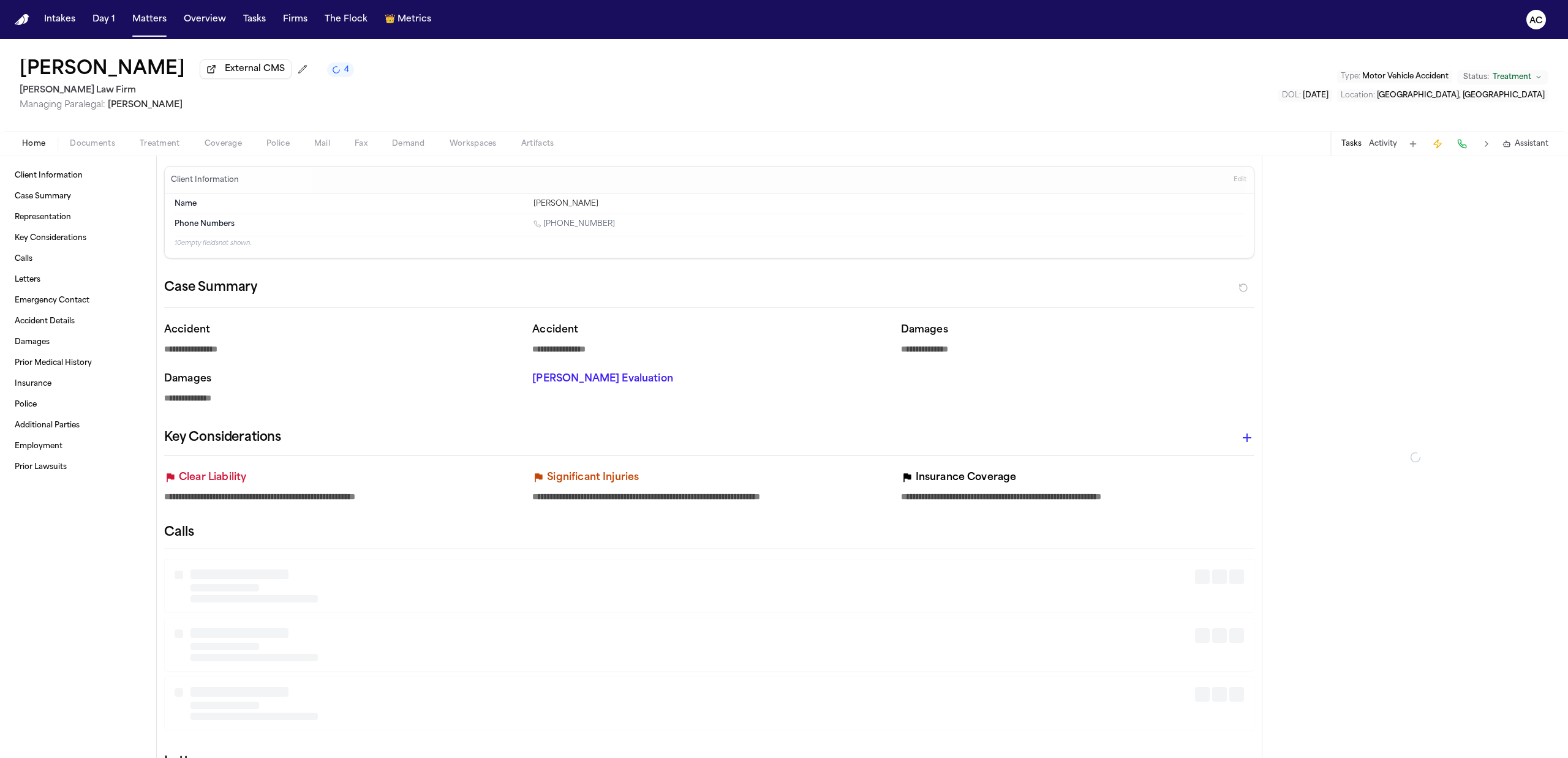
type textarea "*"
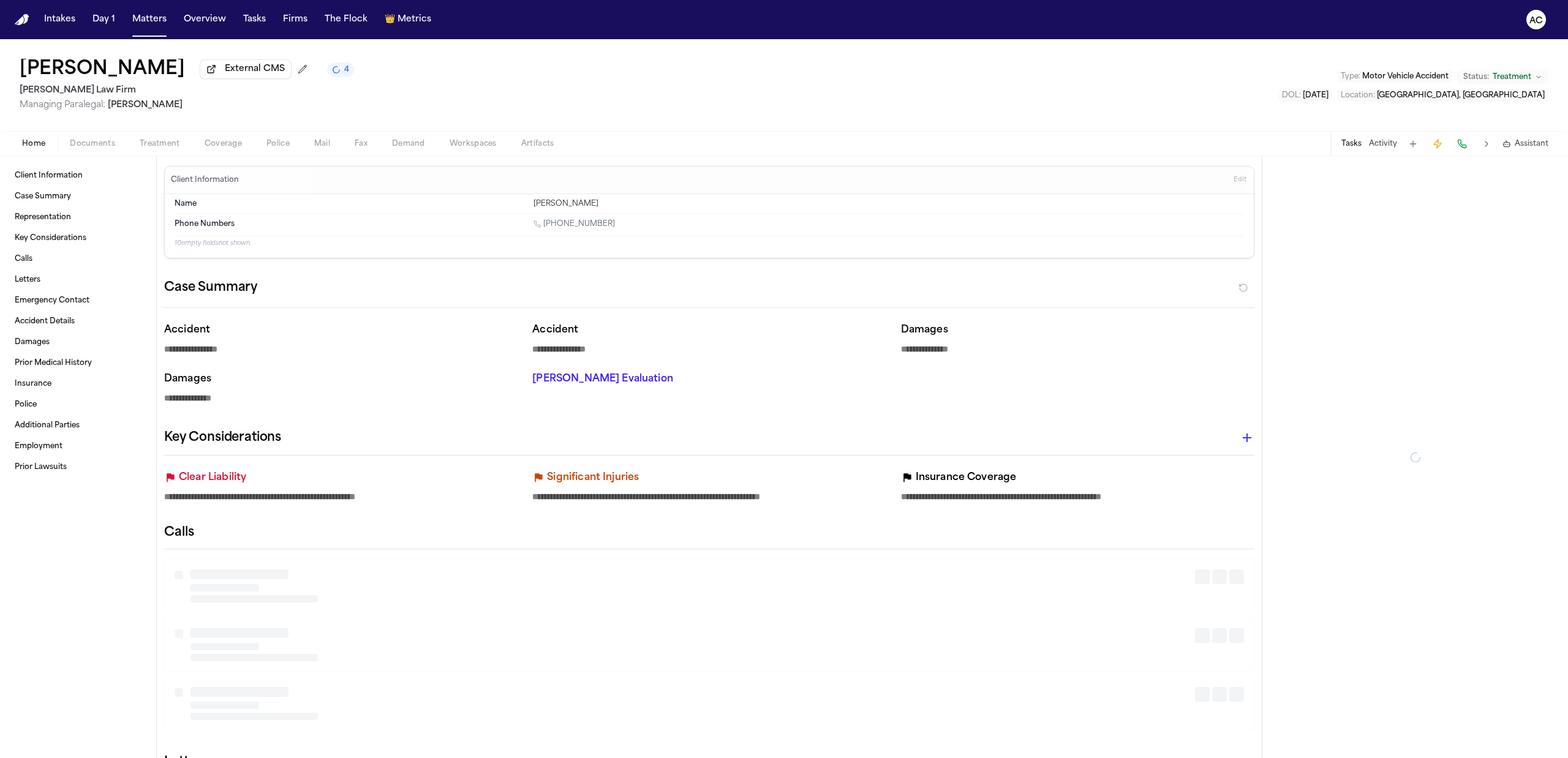
type textarea "*"
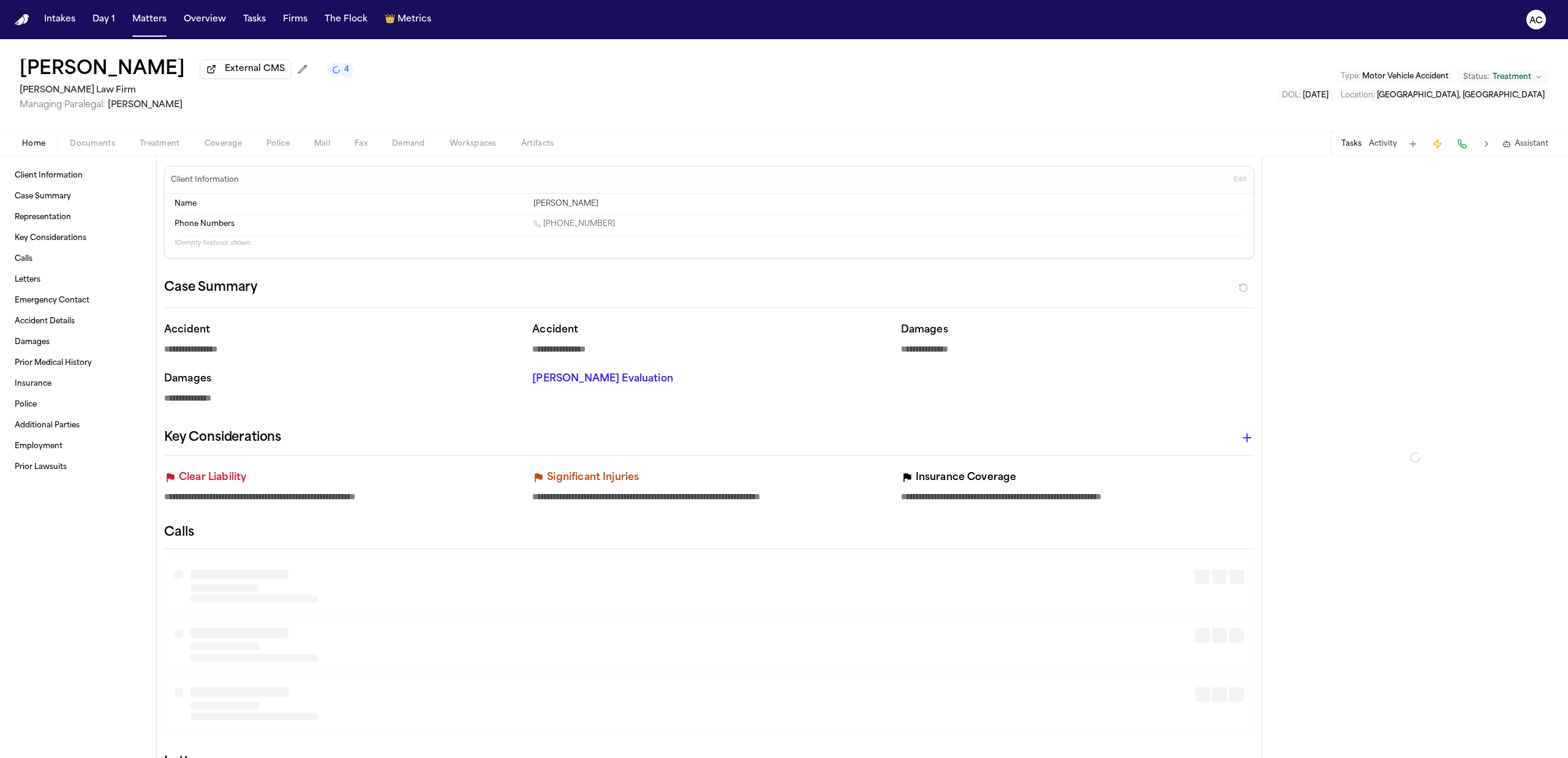
type textarea "*"
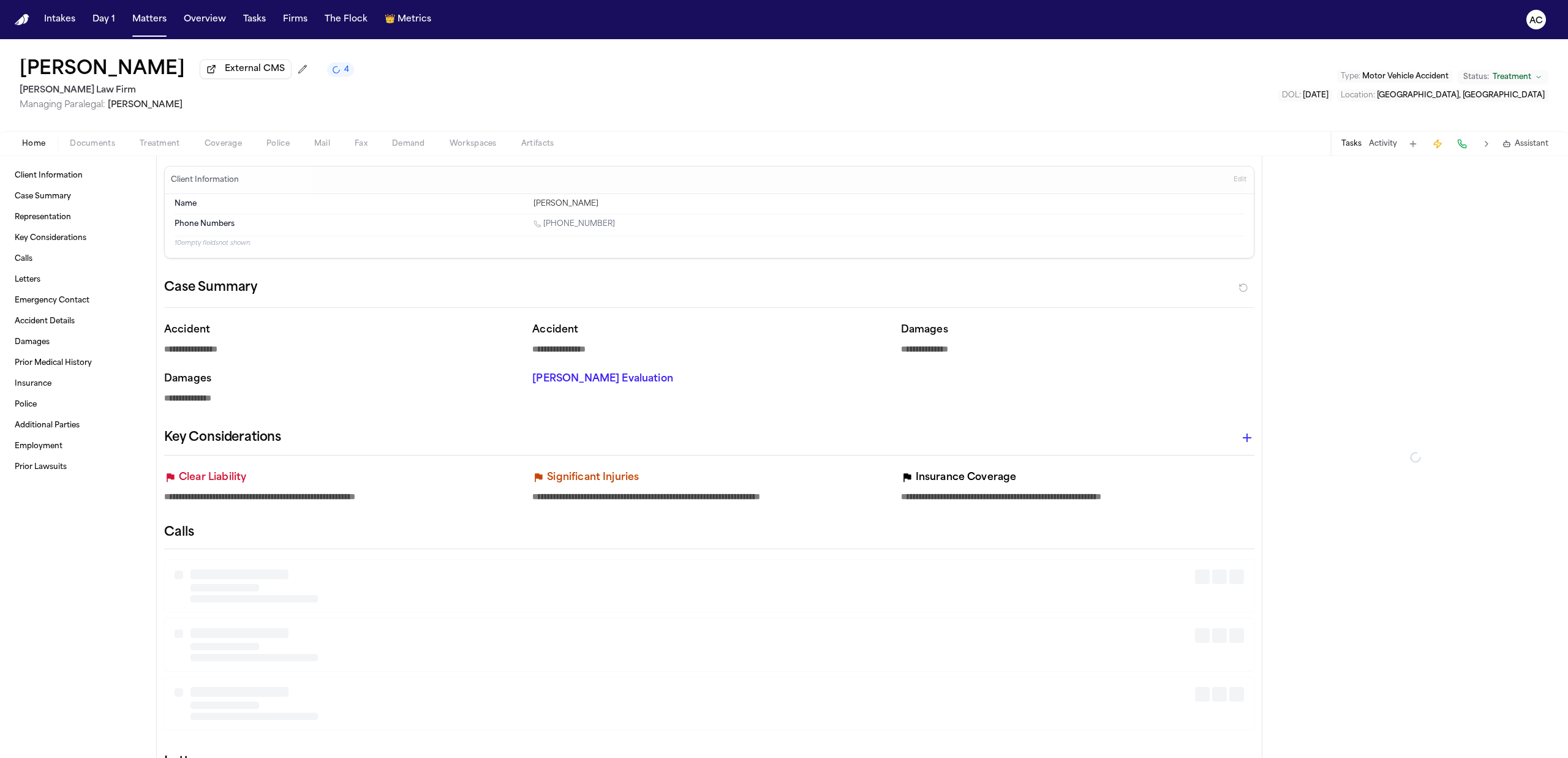
type textarea "*"
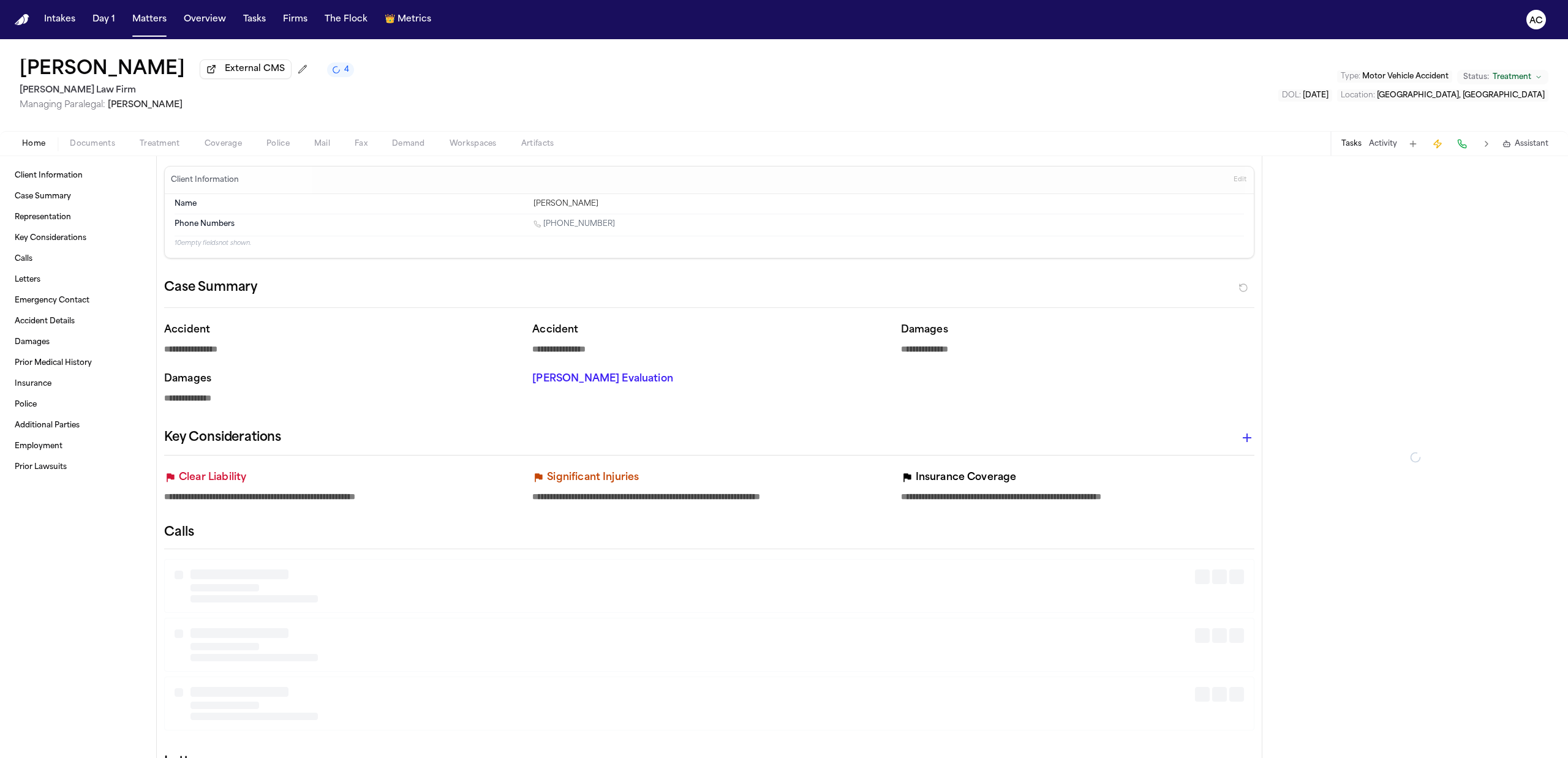
type textarea "*"
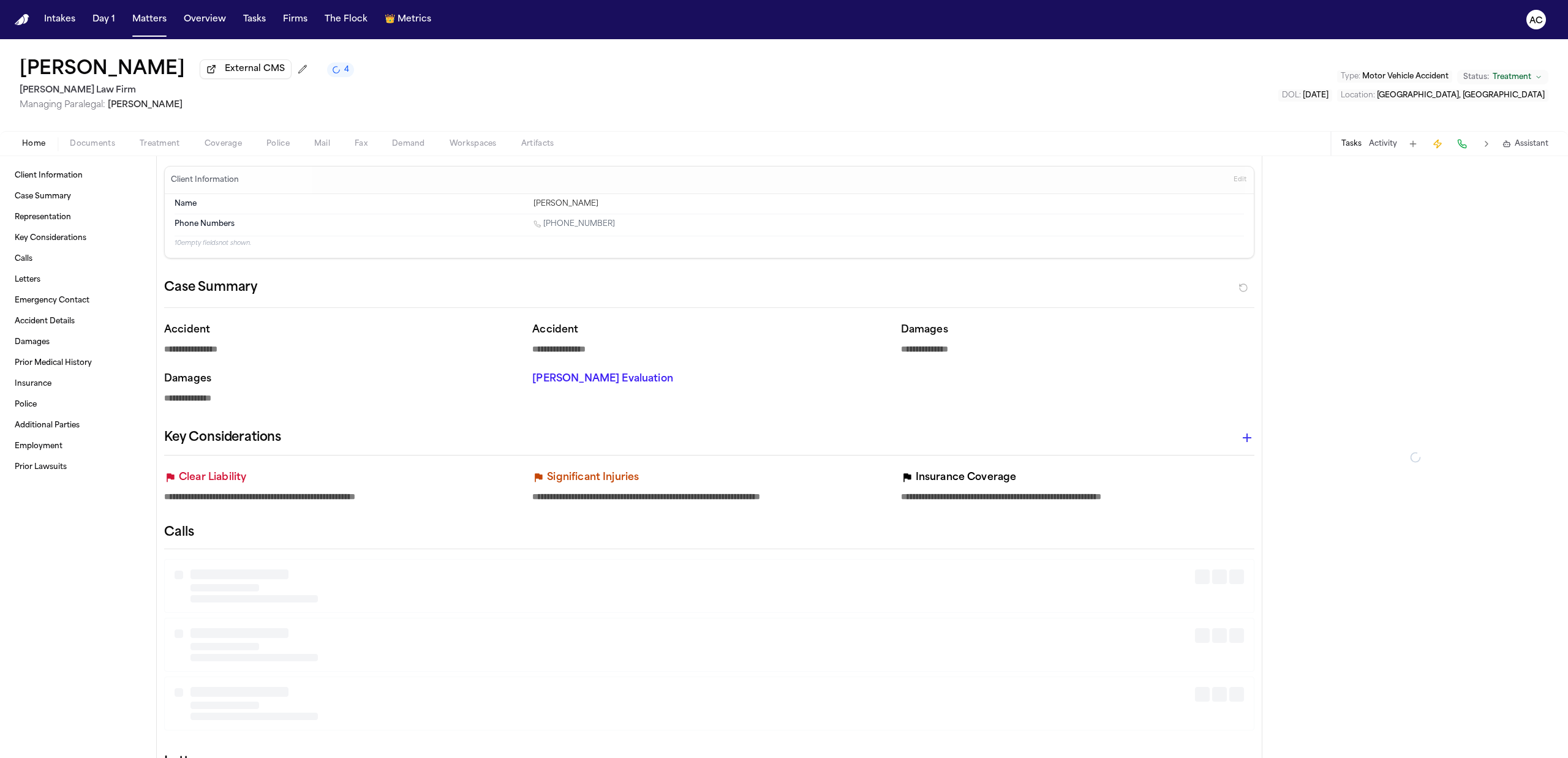
type textarea "*"
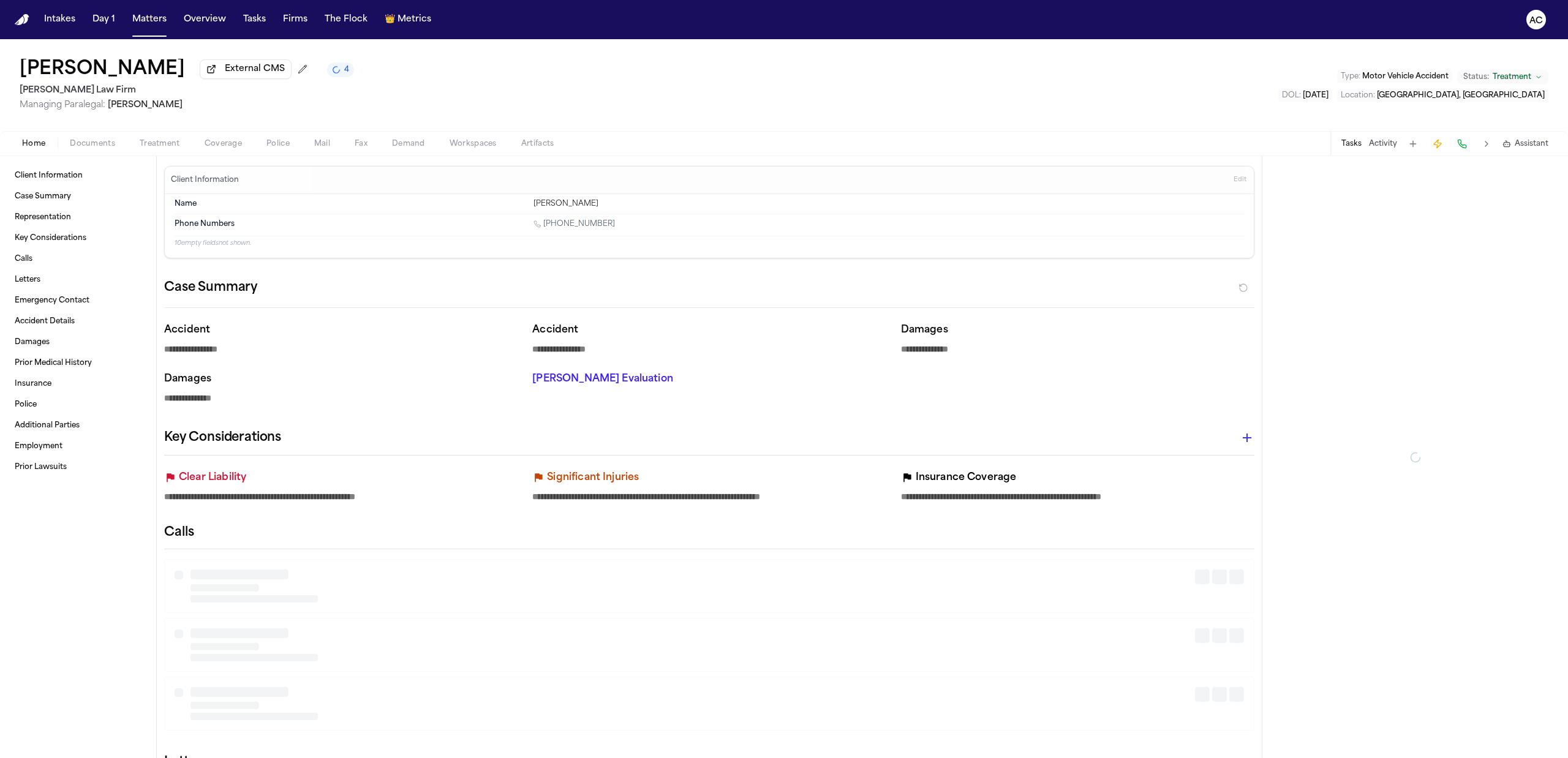
type textarea "*"
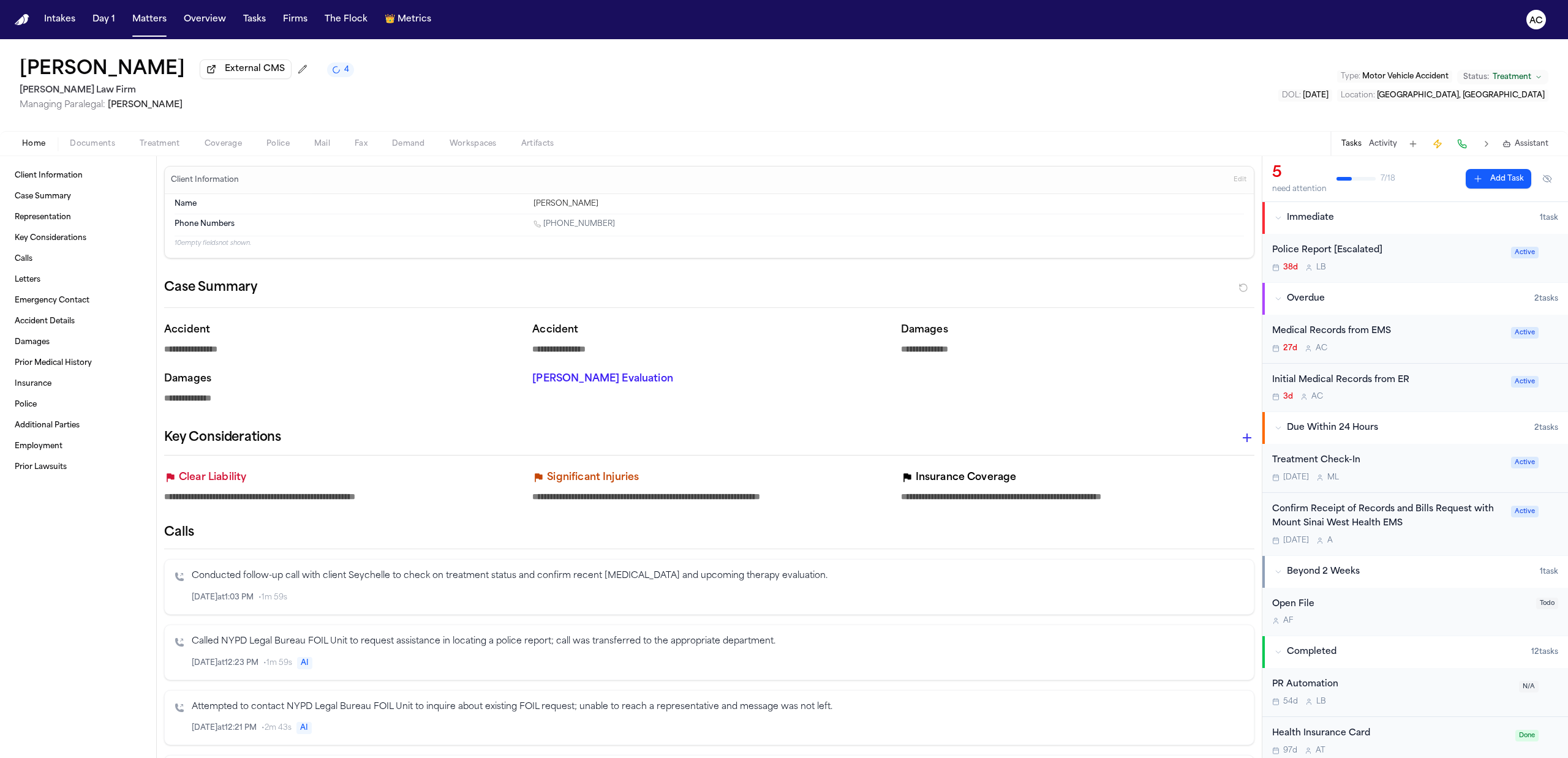
type textarea "*"
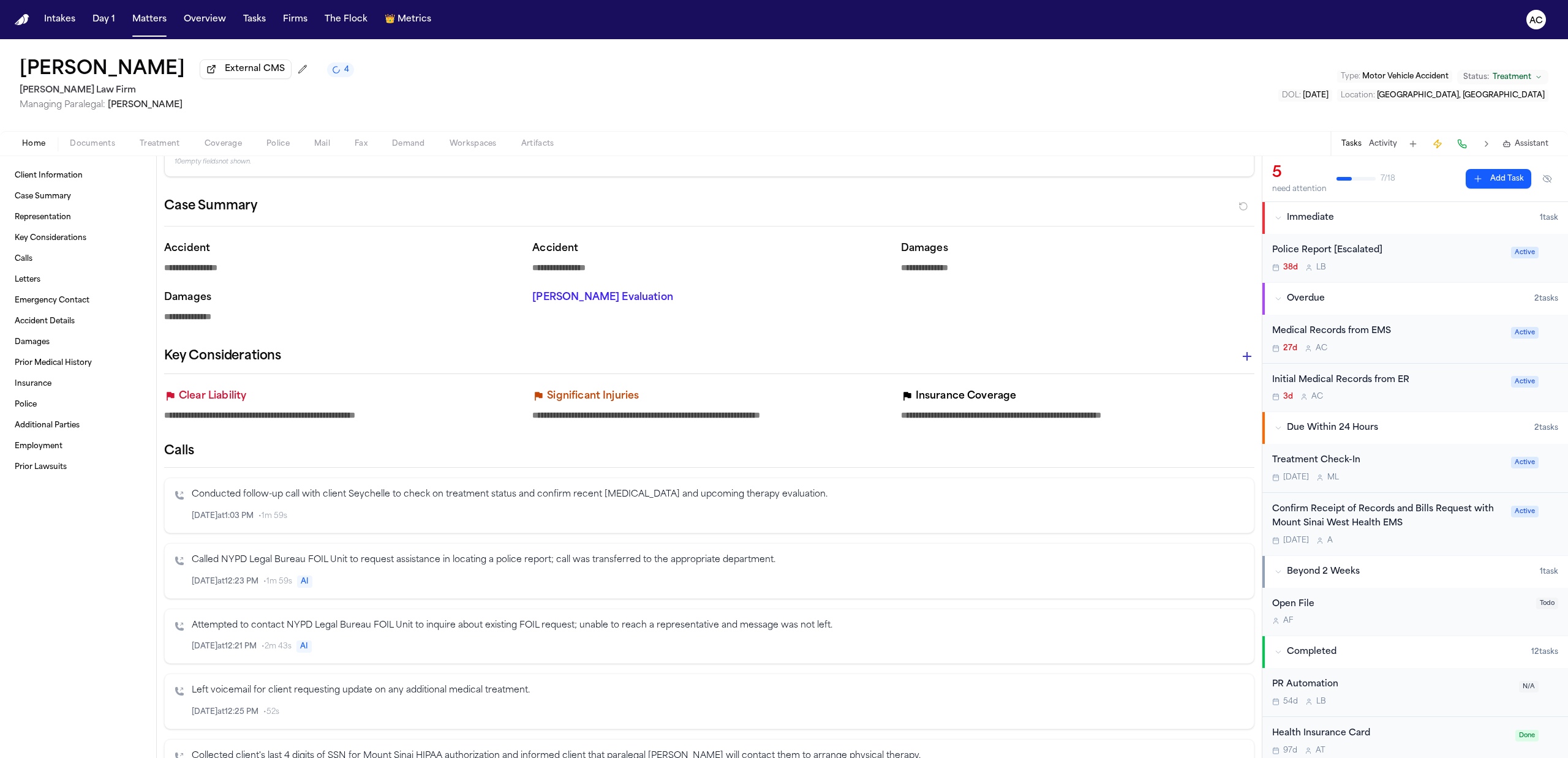
click at [1368, 333] on div "Medical Records from EMS" at bounding box center [1387, 332] width 232 height 14
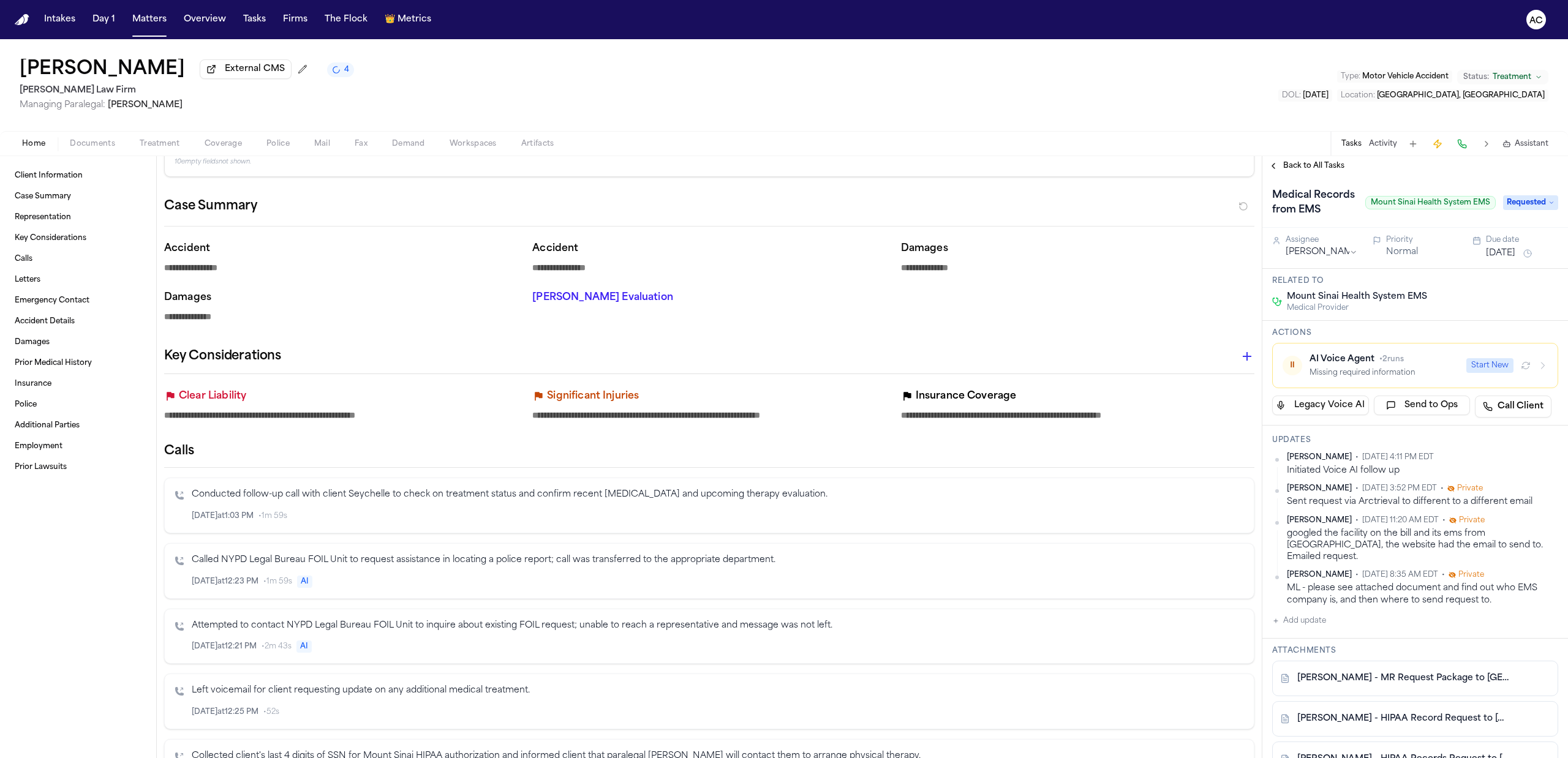
click at [1466, 373] on button "Start New" at bounding box center [1489, 365] width 47 height 15
click at [1302, 168] on span "Back to All Tasks" at bounding box center [1314, 166] width 61 height 10
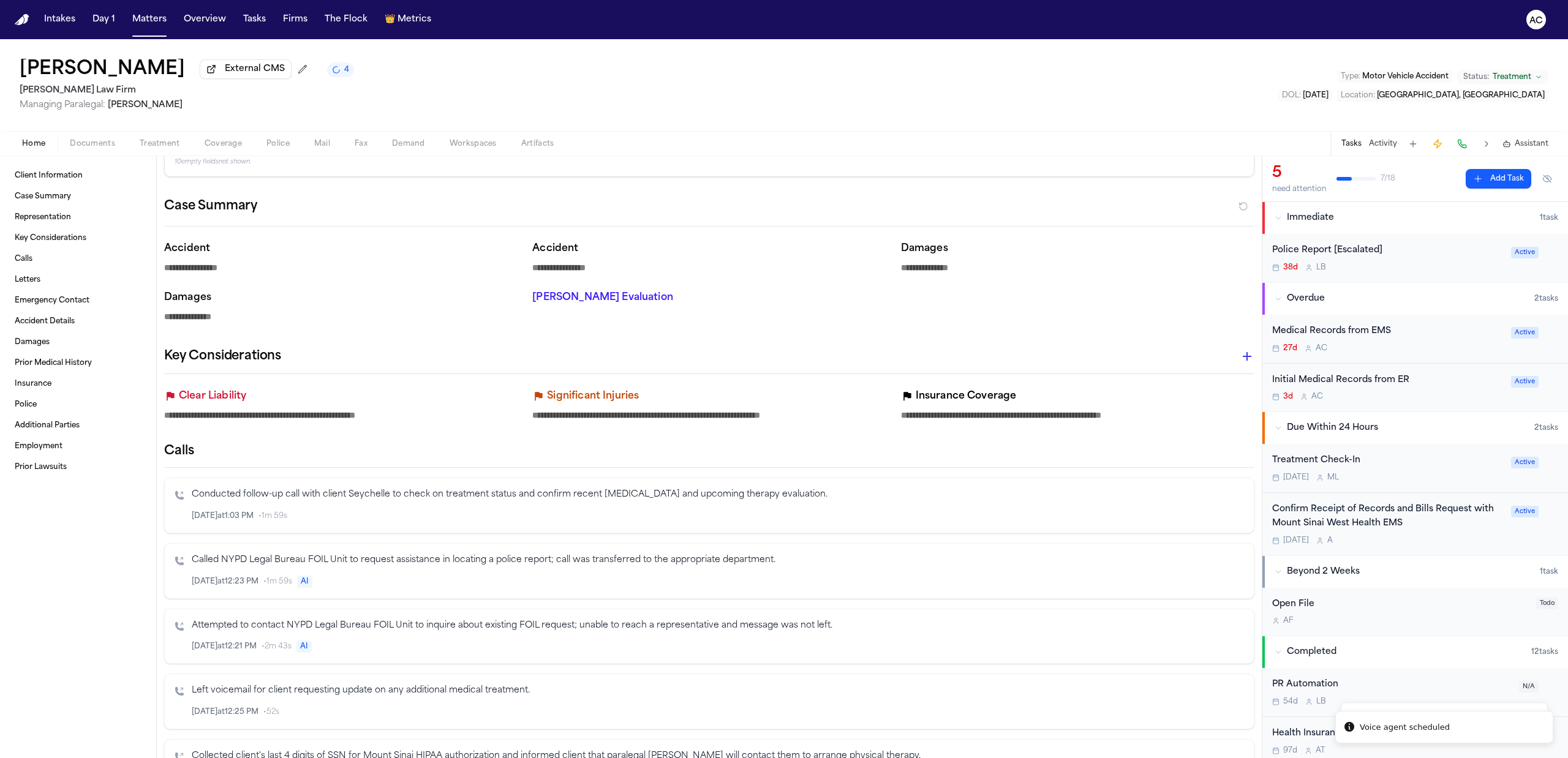
click at [1359, 381] on div "Initial Medical Records from ER" at bounding box center [1387, 381] width 232 height 14
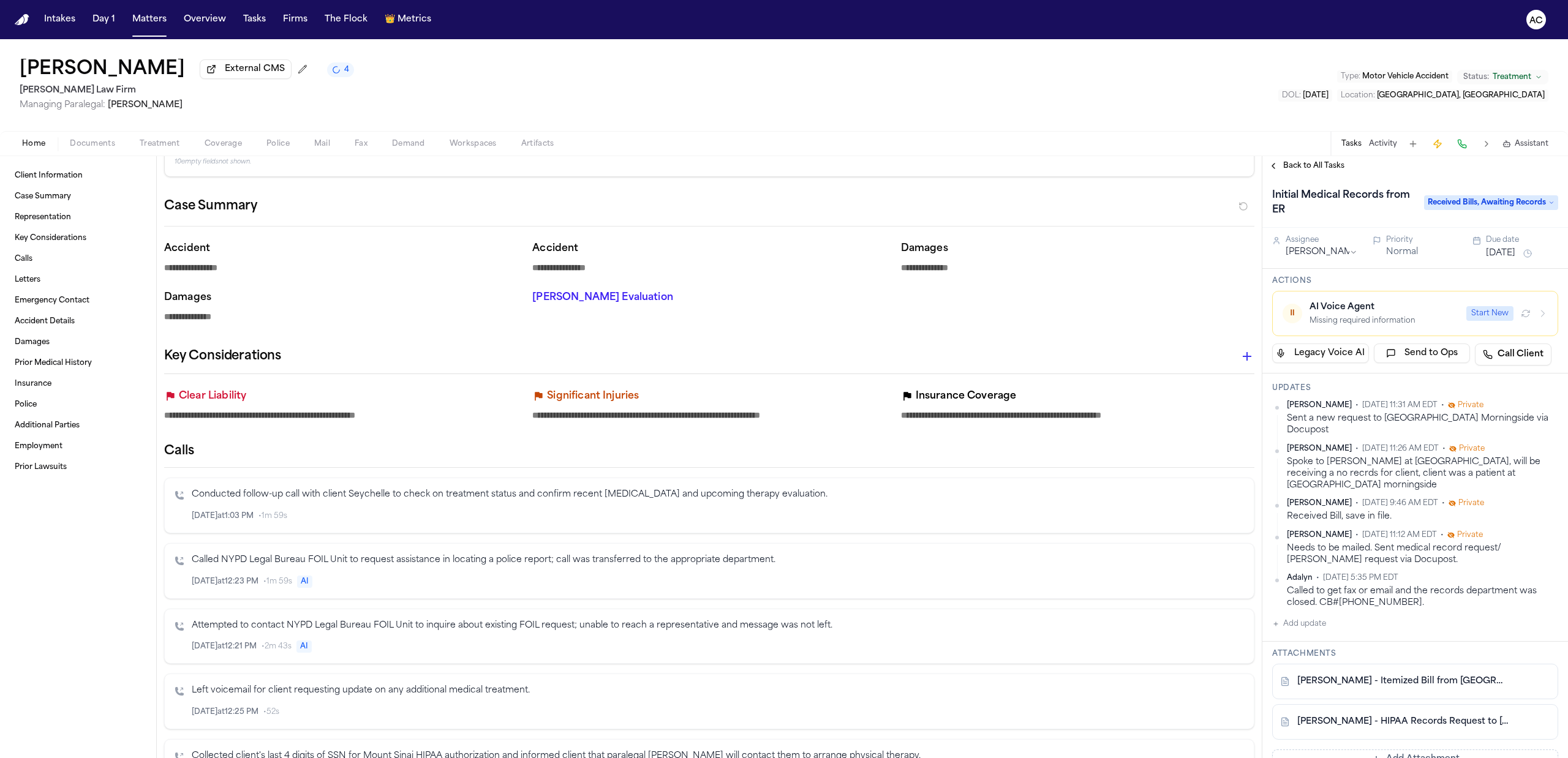
click at [1318, 621] on button "Add update" at bounding box center [1298, 624] width 54 height 15
click at [1323, 634] on textarea "Add your update" at bounding box center [1422, 633] width 261 height 24
click at [1528, 661] on button "Add" at bounding box center [1540, 662] width 25 height 15
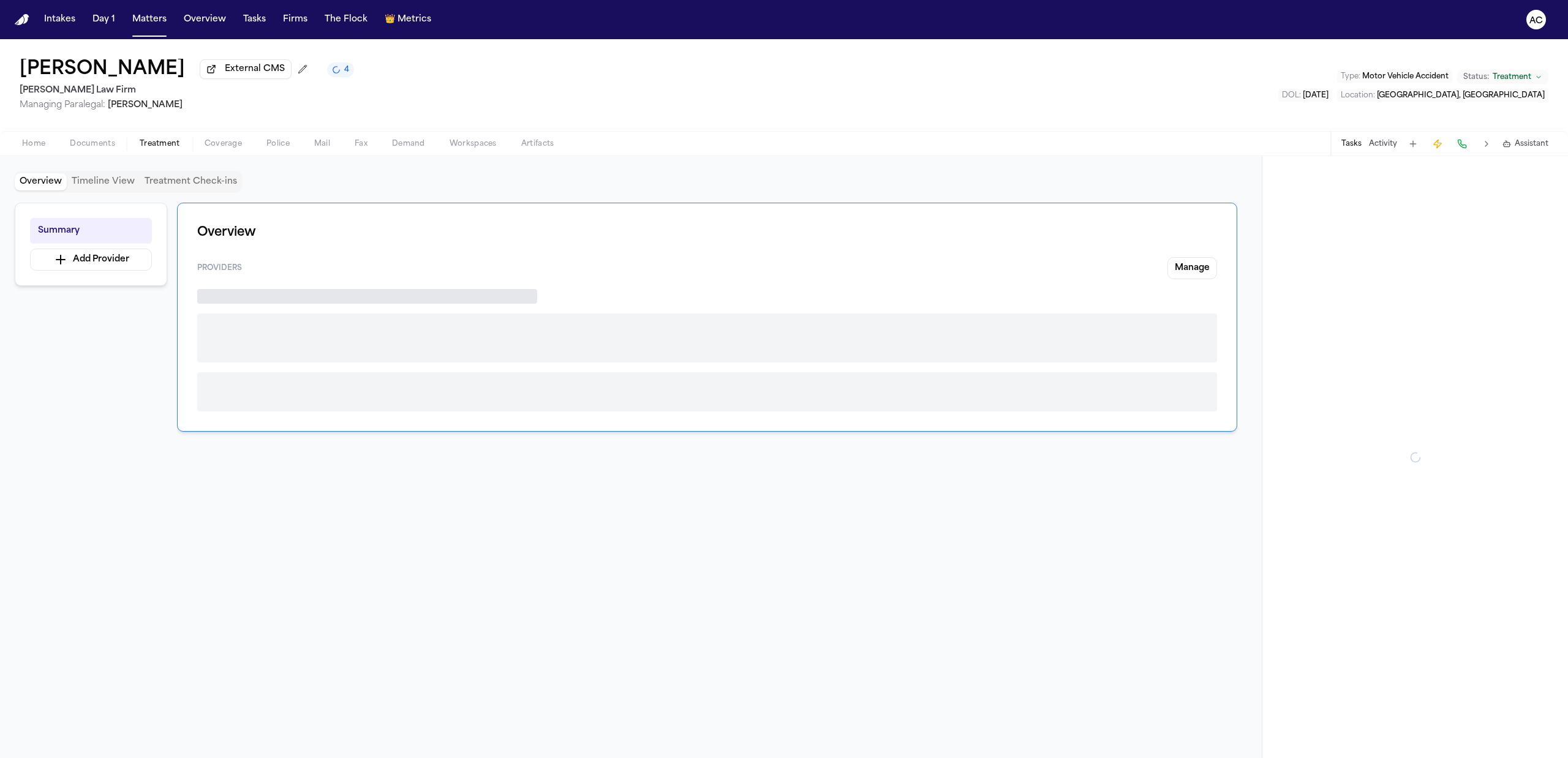
click at [165, 139] on span "Treatment" at bounding box center [160, 144] width 40 height 10
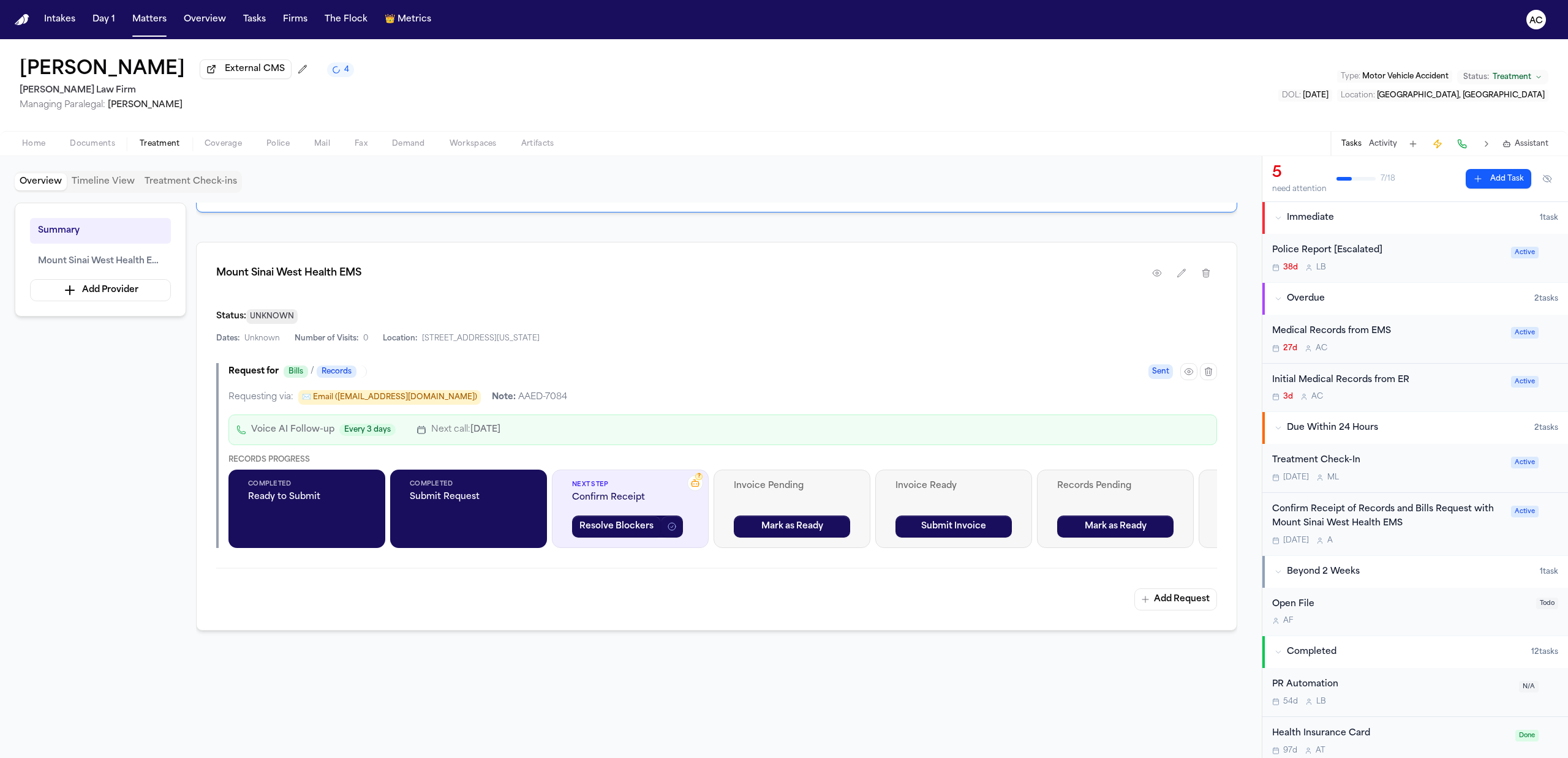
scroll to position [216, 0]
click at [91, 134] on div "Home Documents Treatment Coverage Police Mail Fax Demand Workspaces Artifacts T…" at bounding box center [784, 143] width 1568 height 24
click at [1191, 380] on button "button" at bounding box center [1188, 372] width 17 height 17
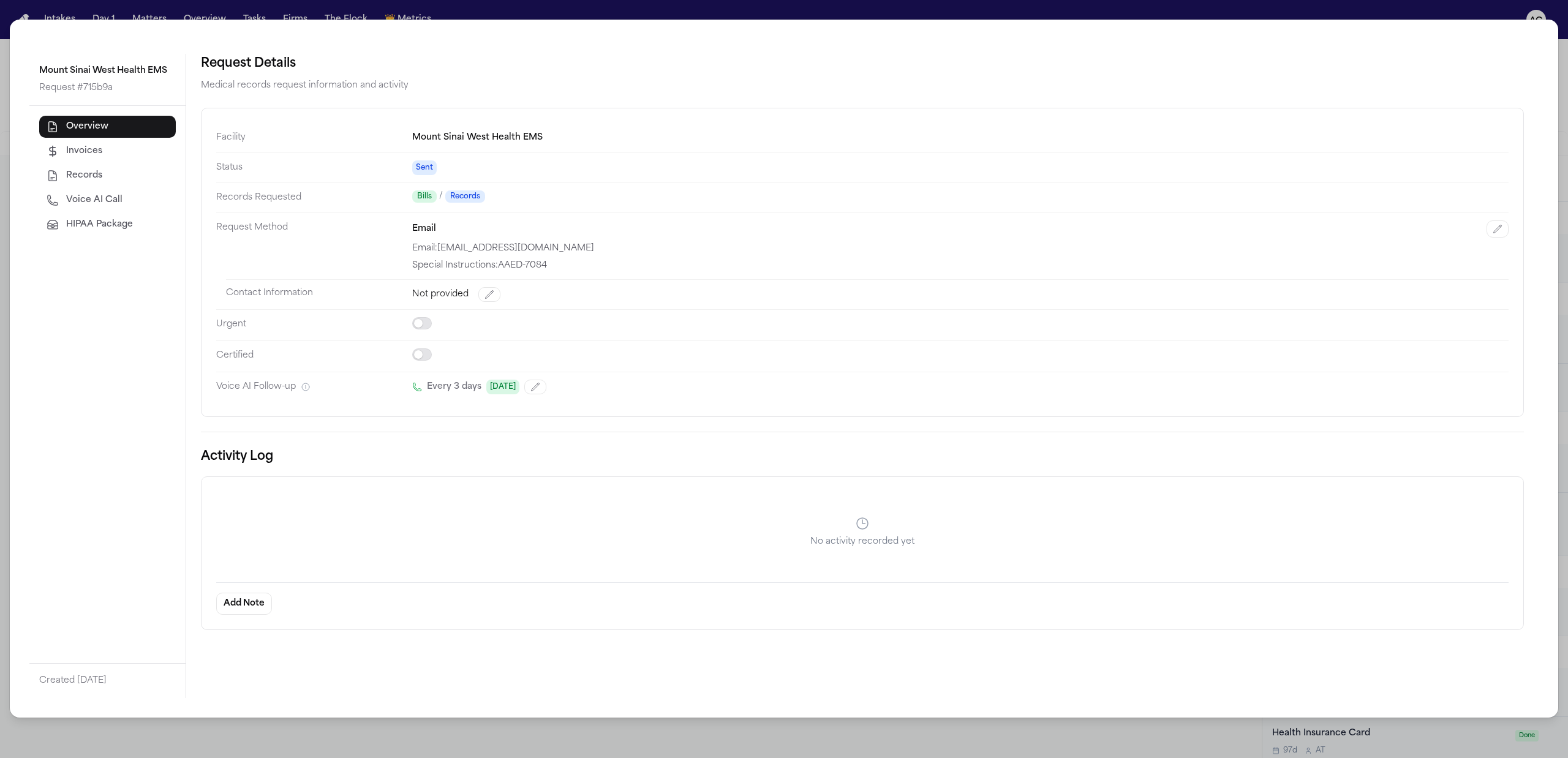
click at [1566, 75] on div "Mount Sinai West Health EMS Request # 715b9a Overview Invoices Records Voice AI…" at bounding box center [784, 379] width 1568 height 758
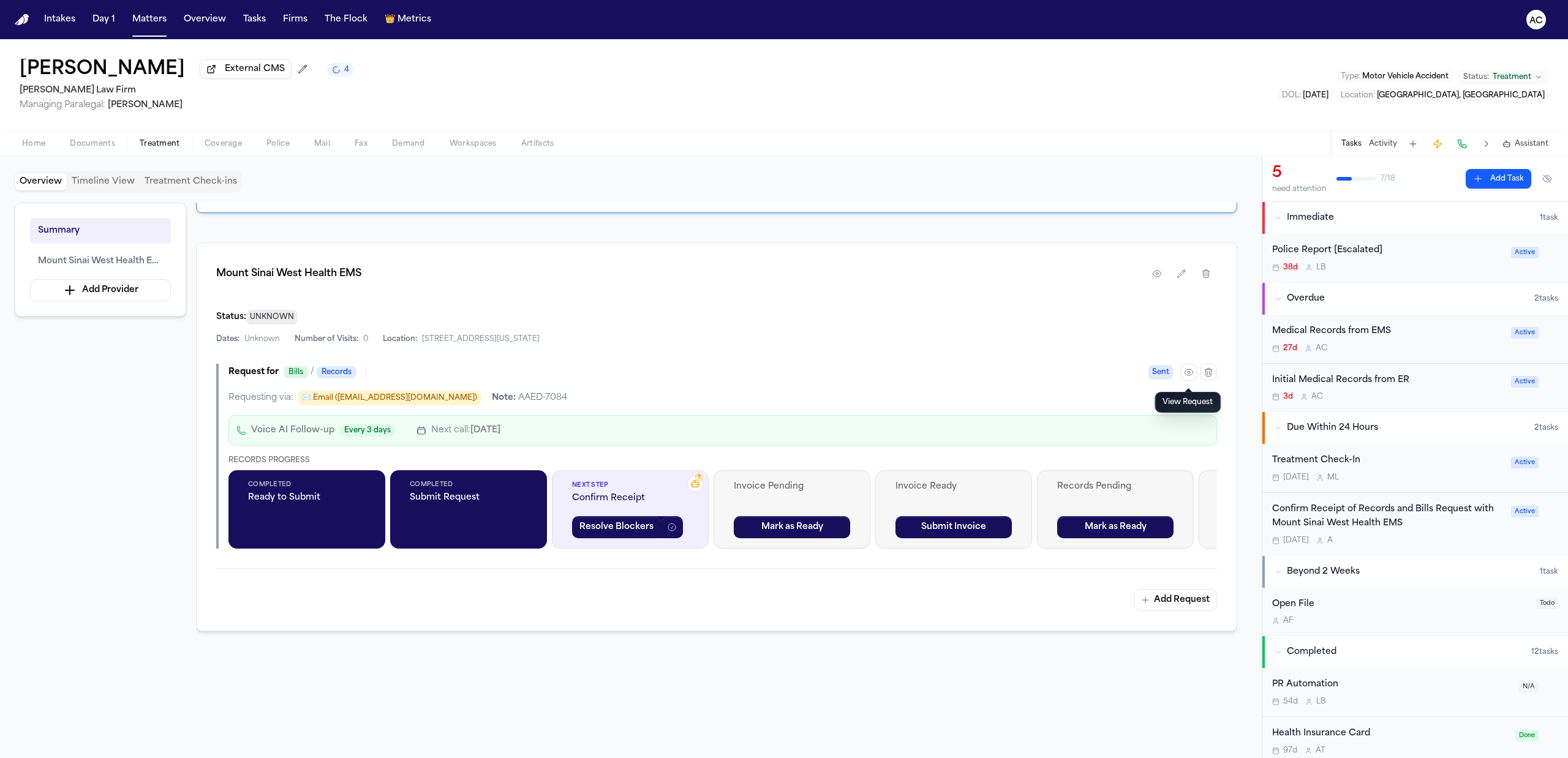
click at [1336, 381] on div "Initial Medical Records from ER" at bounding box center [1387, 381] width 232 height 14
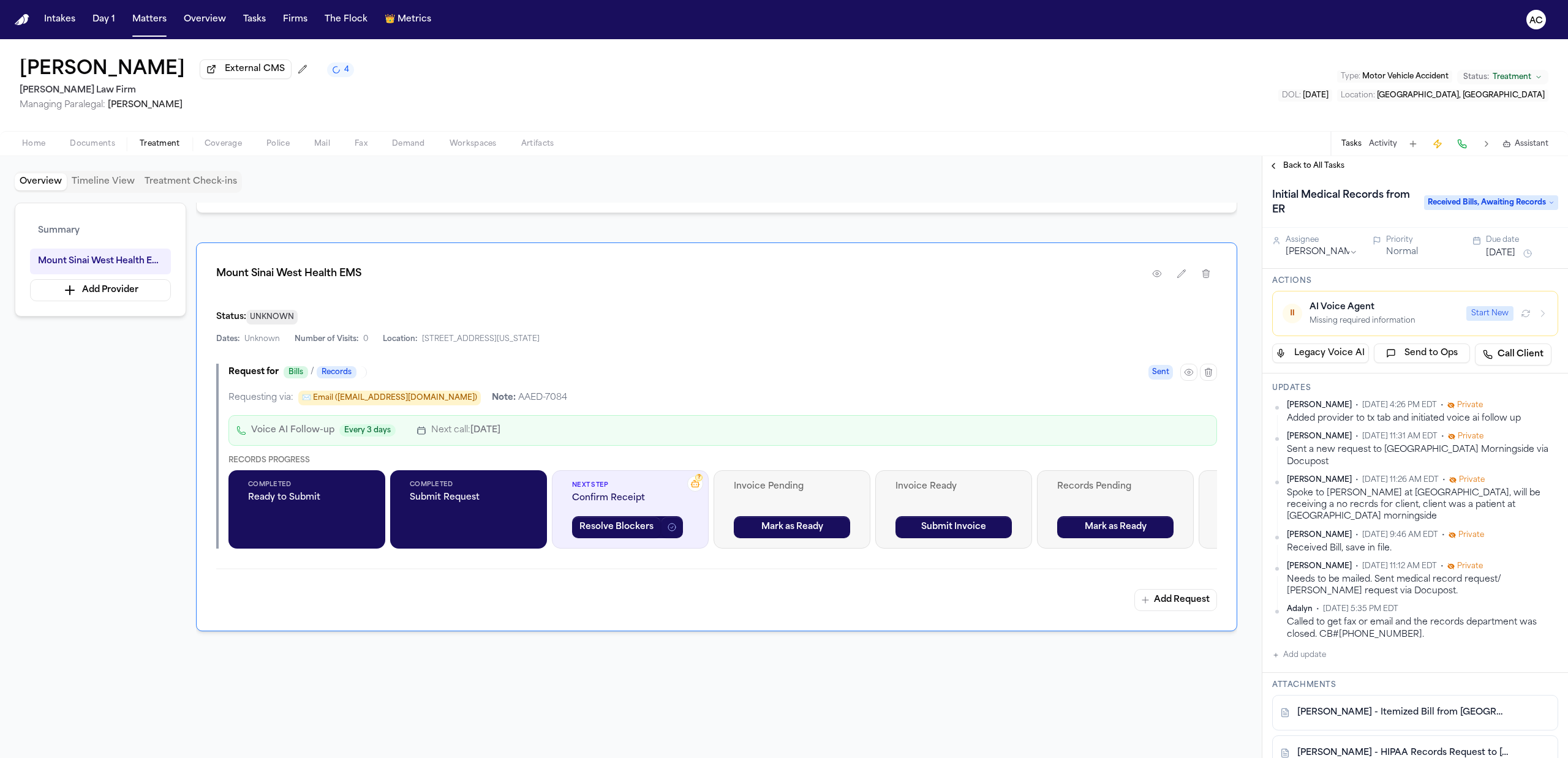
click at [1537, 312] on icon "button" at bounding box center [1542, 313] width 10 height 10
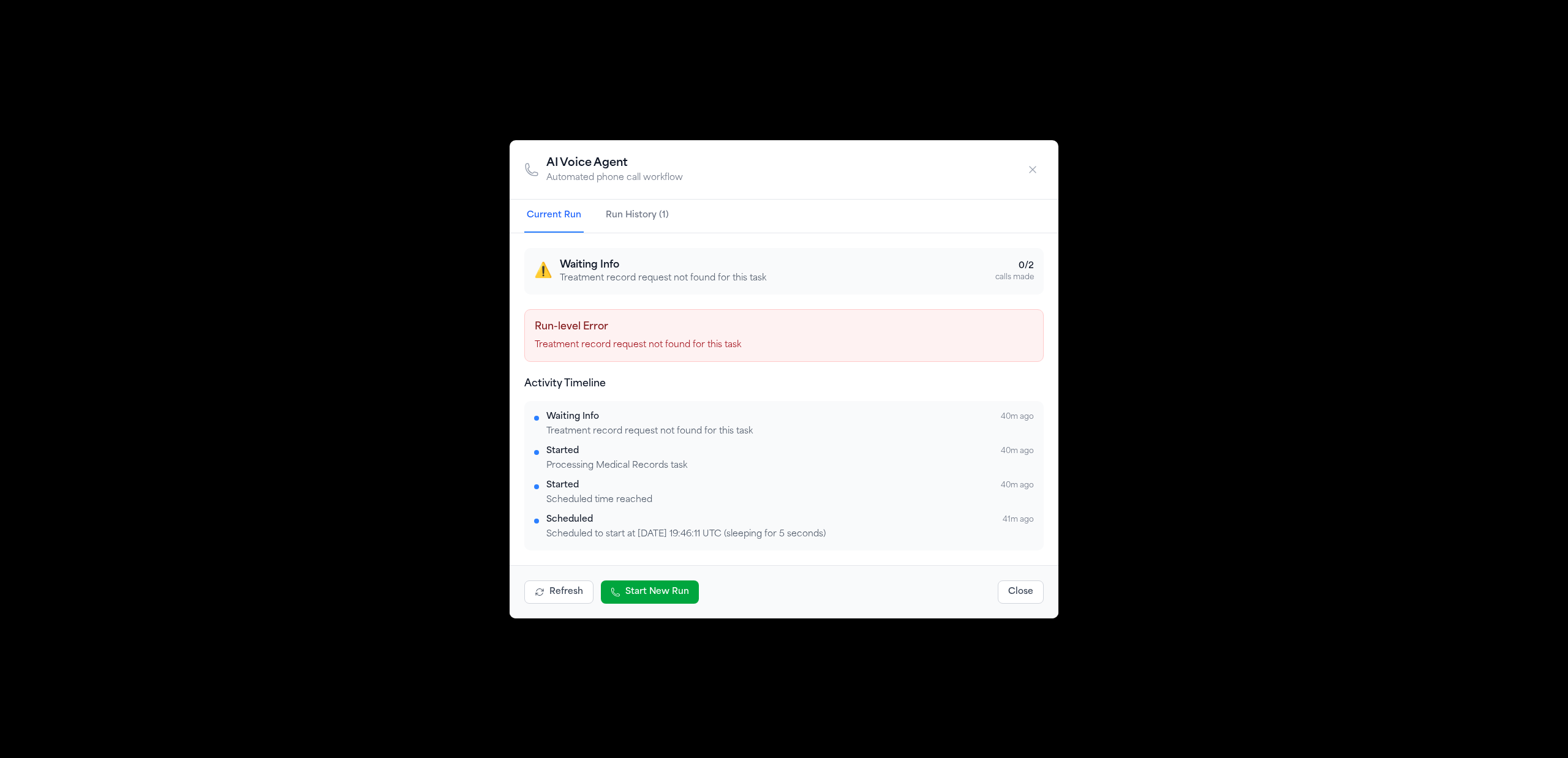
click at [637, 209] on button "Run History (1)" at bounding box center [637, 215] width 68 height 33
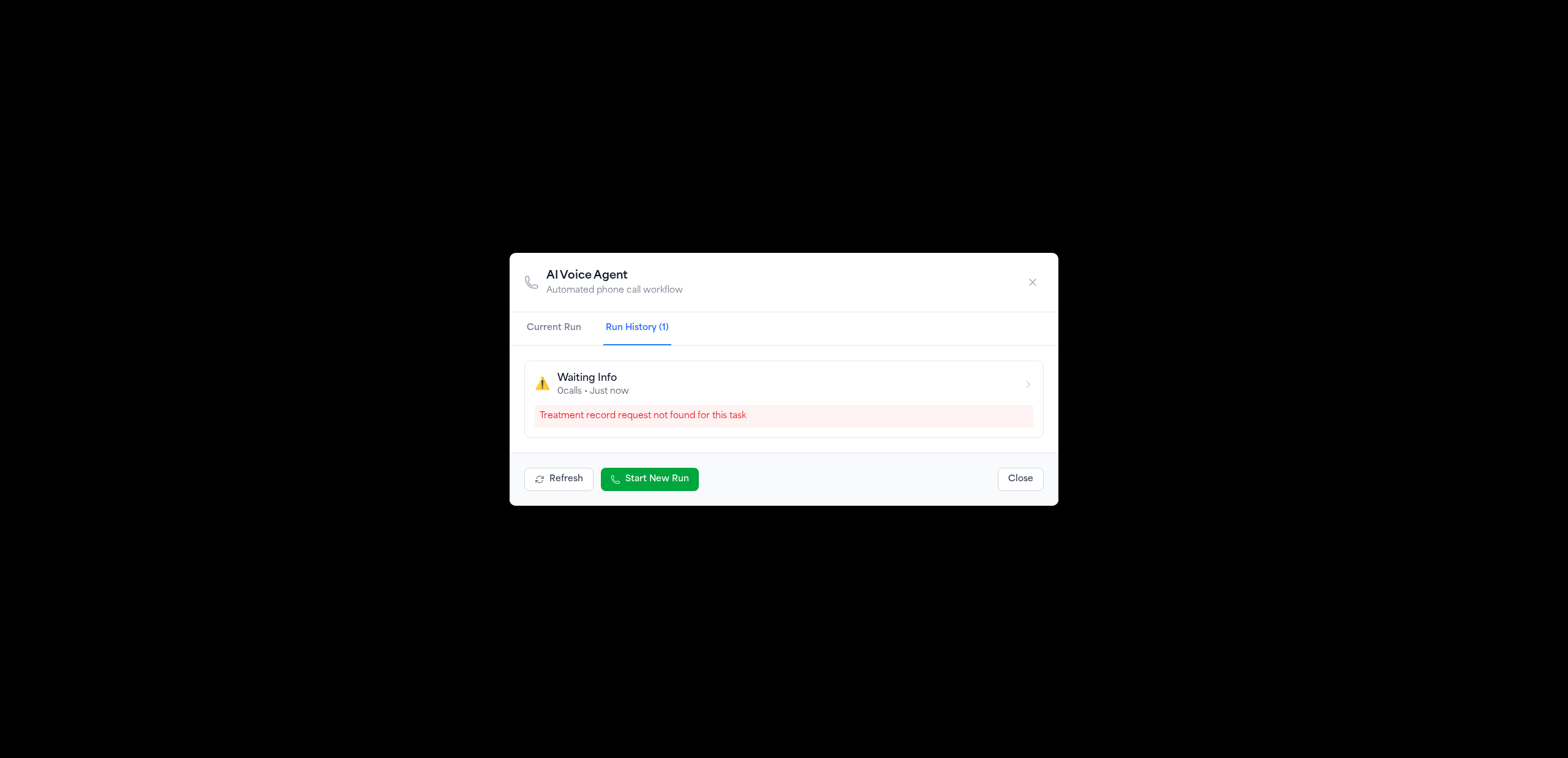
click at [544, 324] on button "Current Run" at bounding box center [554, 329] width 60 height 33
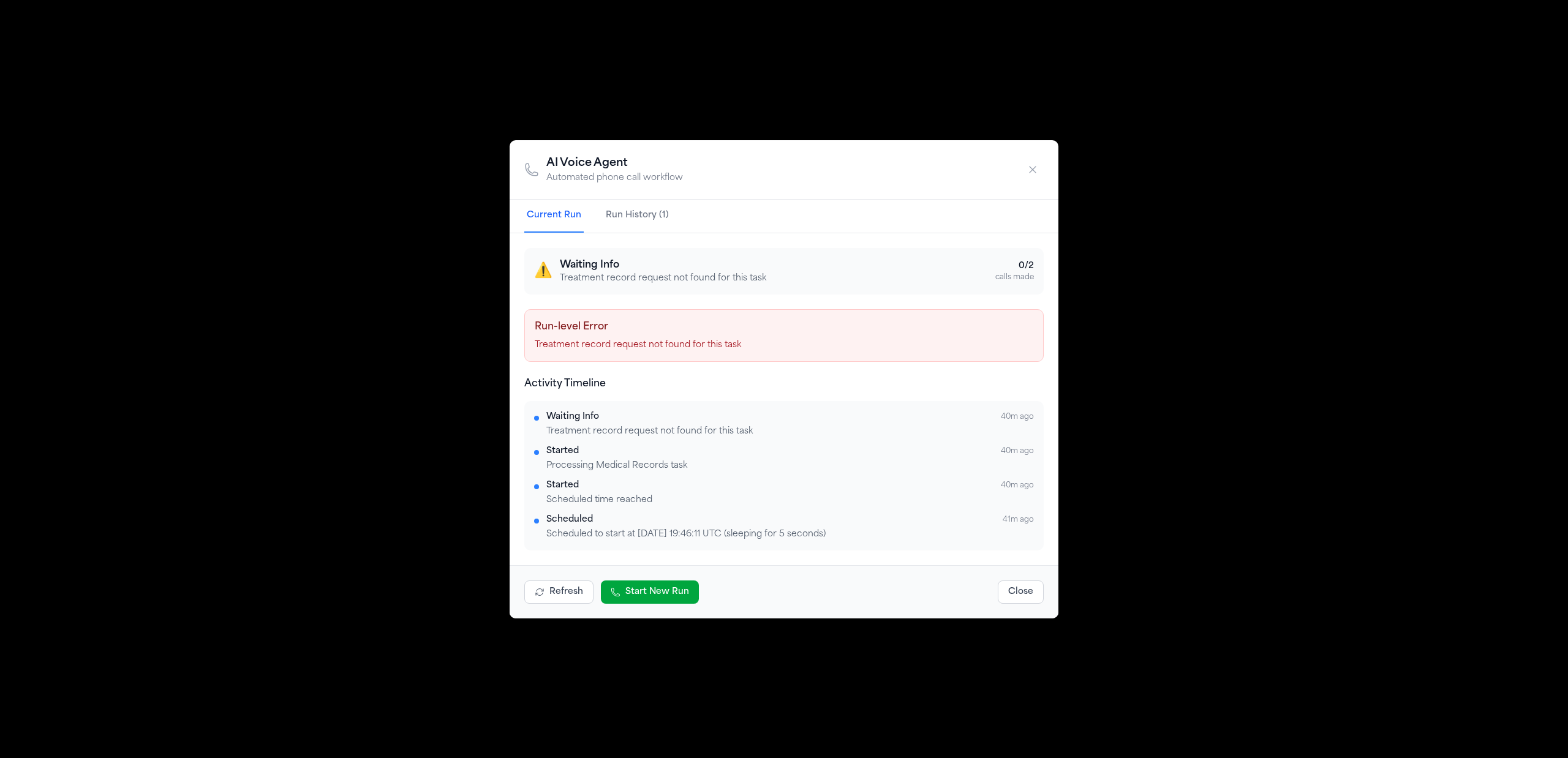
click at [577, 346] on p "Treatment record request not found for this task" at bounding box center [784, 345] width 498 height 12
click at [795, 355] on div "Run-level Error Treatment record request not found for this task" at bounding box center [784, 335] width 520 height 53
click at [796, 355] on div "Run-level Error Treatment record request not found for this task" at bounding box center [784, 335] width 520 height 53
click at [1032, 167] on icon "button" at bounding box center [1032, 170] width 12 height 12
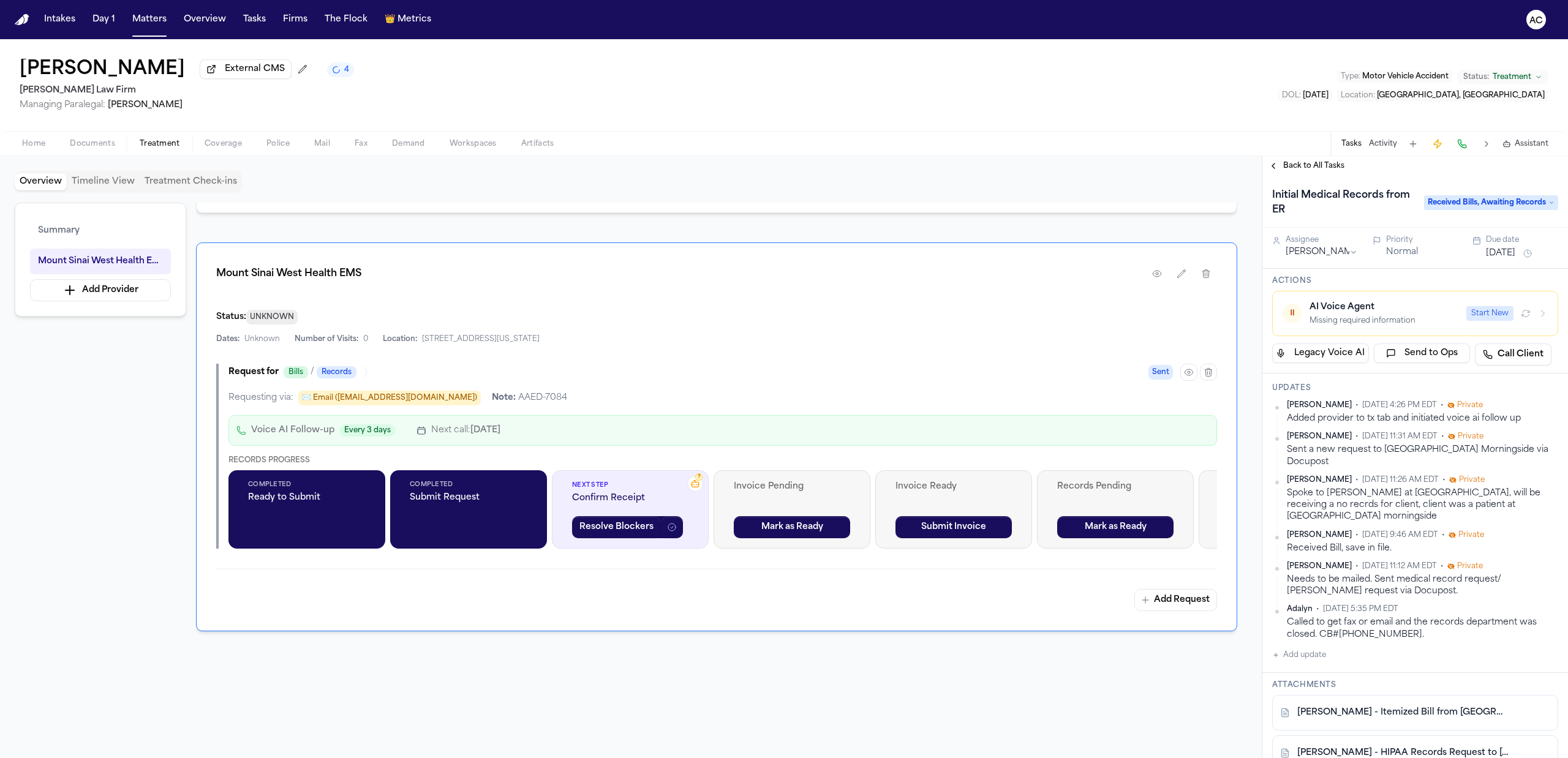
click at [806, 144] on div "Home Documents Treatment Coverage Police Mail Fax Demand Workspaces Artifacts T…" at bounding box center [784, 143] width 1568 height 24
click at [1318, 169] on span "Back to All Tasks" at bounding box center [1314, 166] width 61 height 10
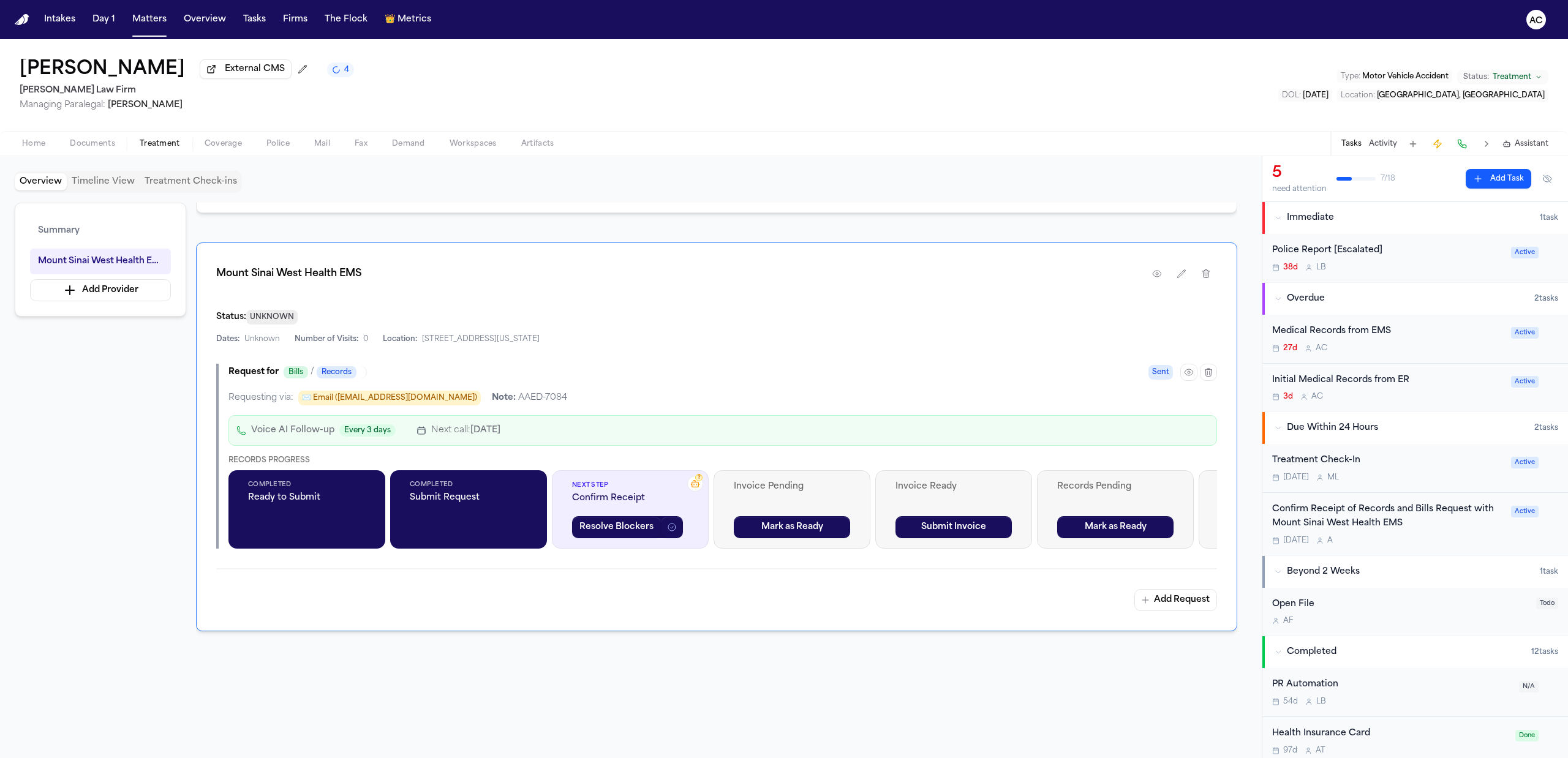
click at [1352, 334] on div "Medical Records from EMS" at bounding box center [1387, 332] width 232 height 14
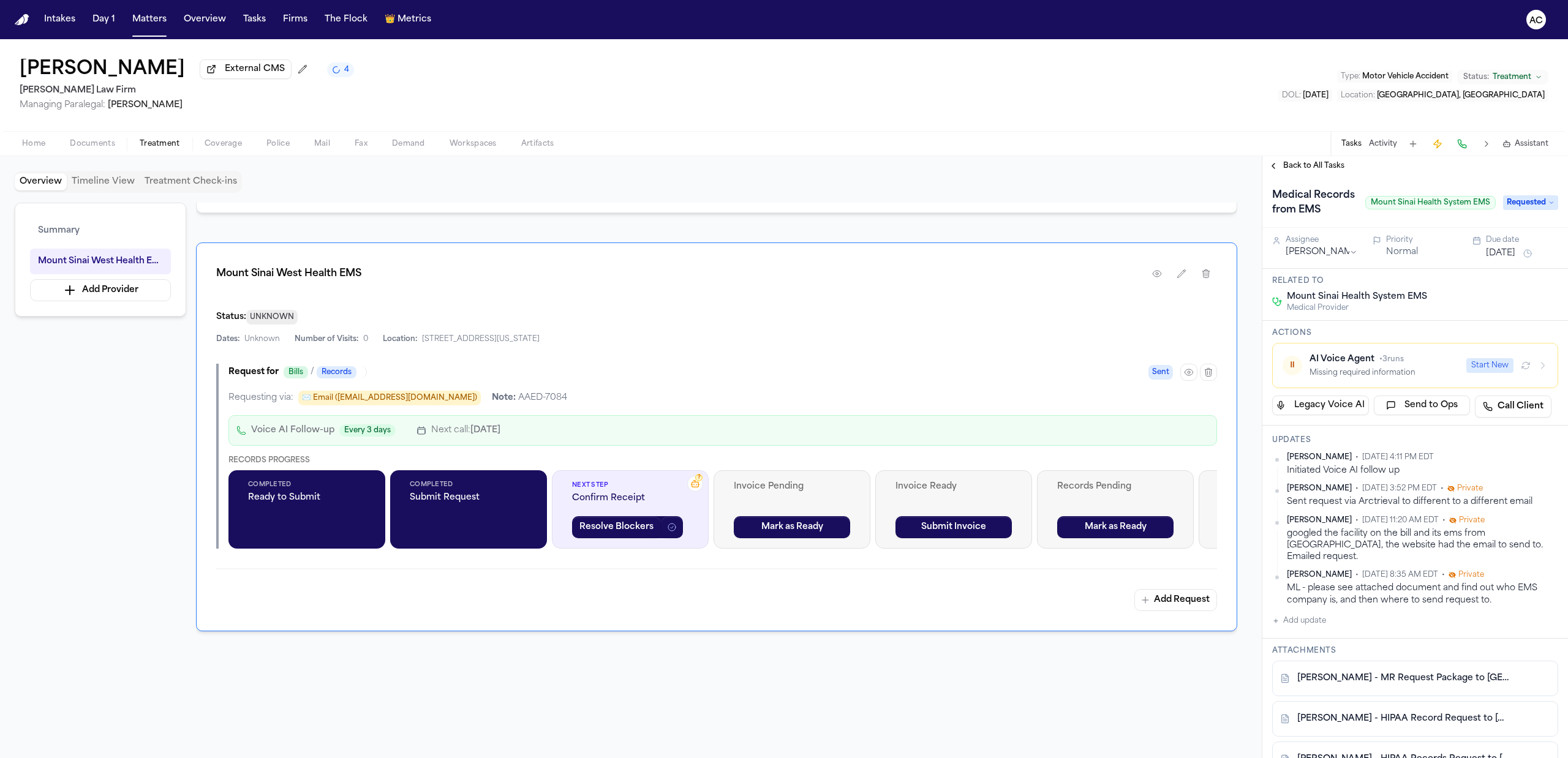
click at [1537, 371] on icon "button" at bounding box center [1542, 365] width 10 height 10
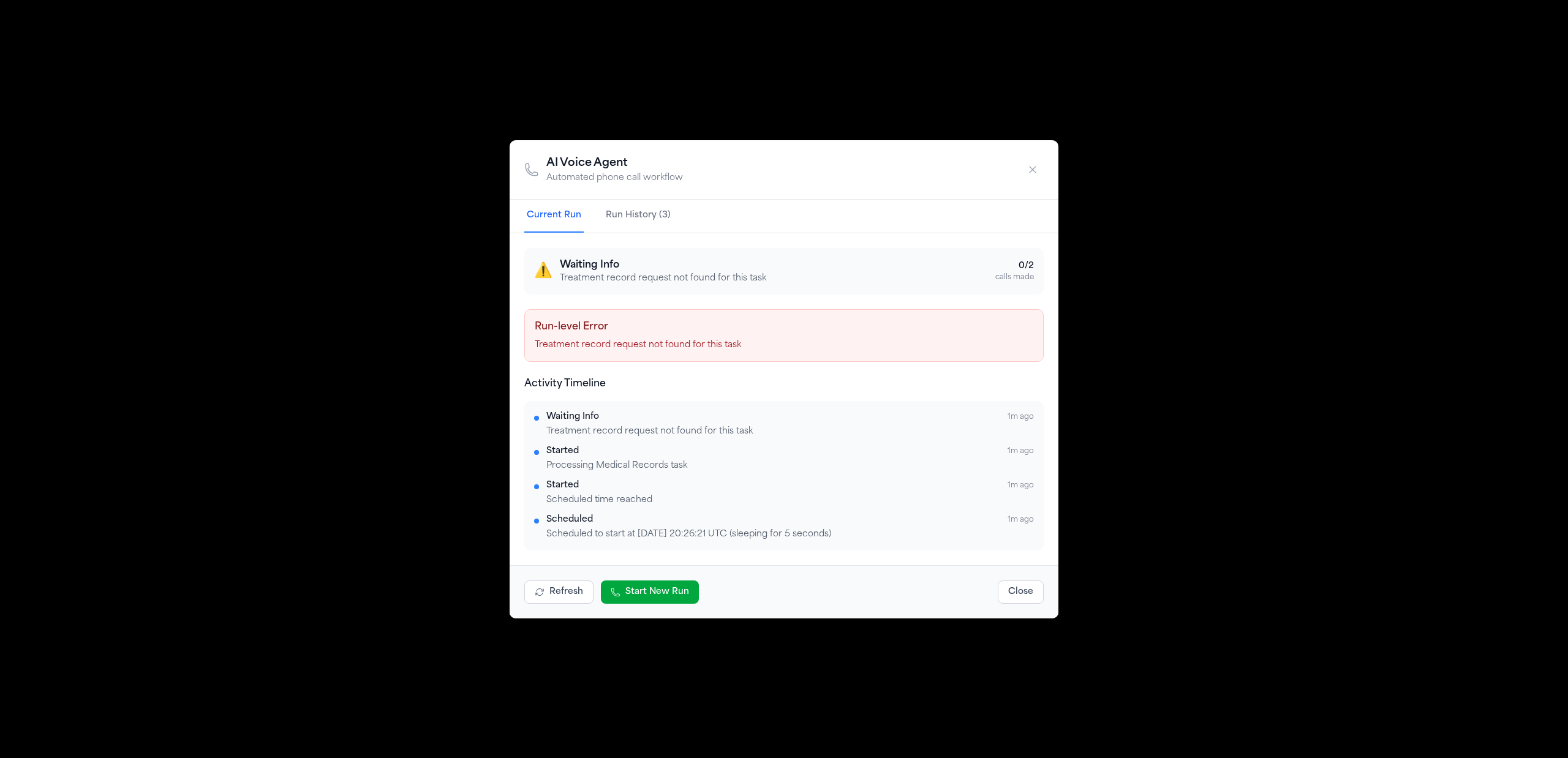
click at [1302, 488] on div "AI Voice Agent Automated phone call workflow Current Run Run History (3) ⚠️ Wai…" at bounding box center [784, 379] width 1568 height 758
click at [646, 575] on div "Refresh Start New Run Close" at bounding box center [784, 592] width 549 height 53
click at [662, 588] on button "Start New Run" at bounding box center [650, 592] width 98 height 23
click at [1142, 397] on div "AI Voice Agent Automated phone call workflow Current Run Run History (4) ⚠️ Wai…" at bounding box center [784, 379] width 1568 height 758
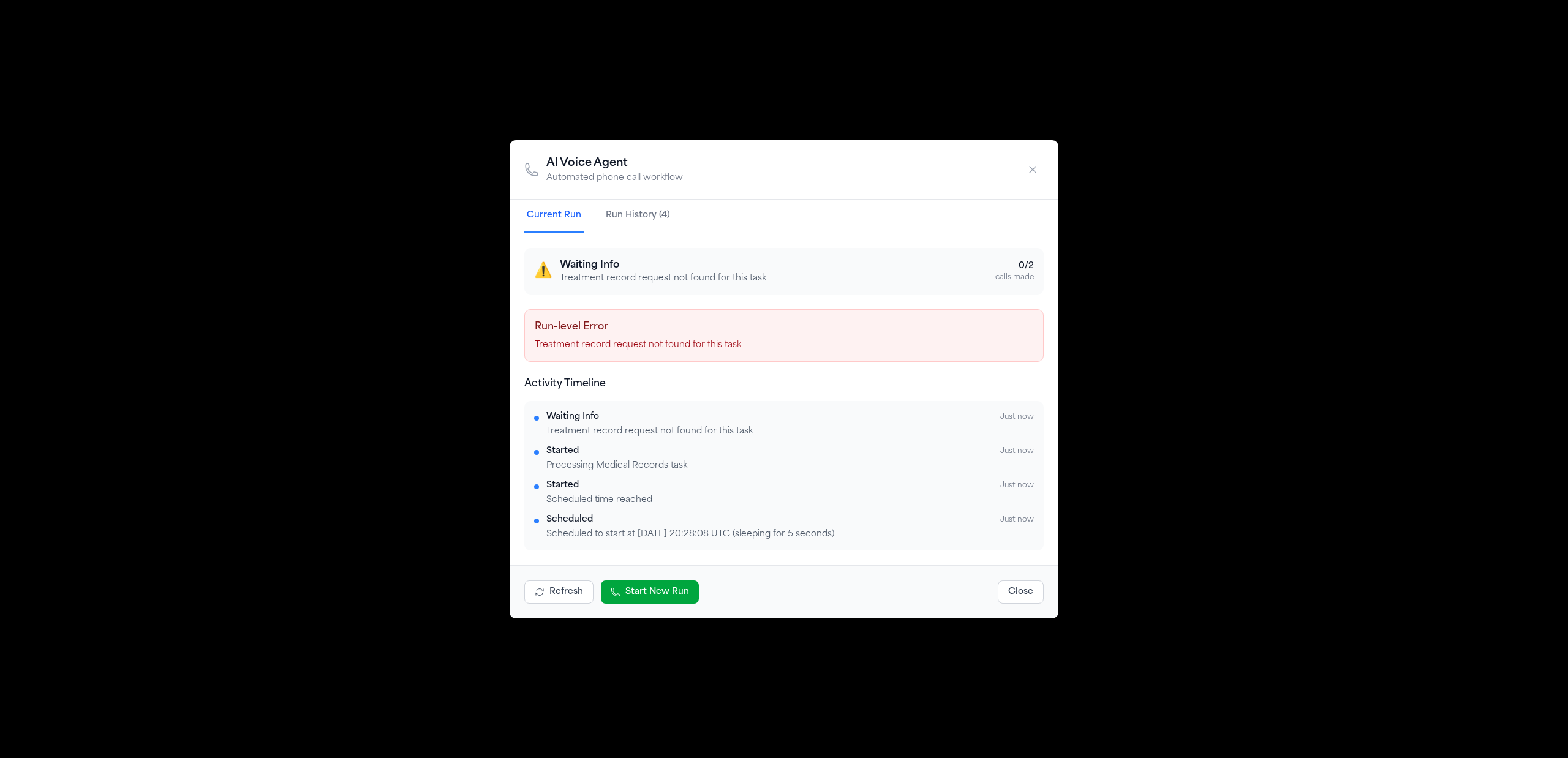
drag, startPoint x: 1152, startPoint y: 278, endPoint x: 1147, endPoint y: 253, distance: 25.5
click at [1152, 265] on div "AI Voice Agent Automated phone call workflow Current Run Run History (4) ⚠️ Wai…" at bounding box center [784, 379] width 1568 height 758
click at [1032, 167] on icon "button" at bounding box center [1032, 170] width 12 height 12
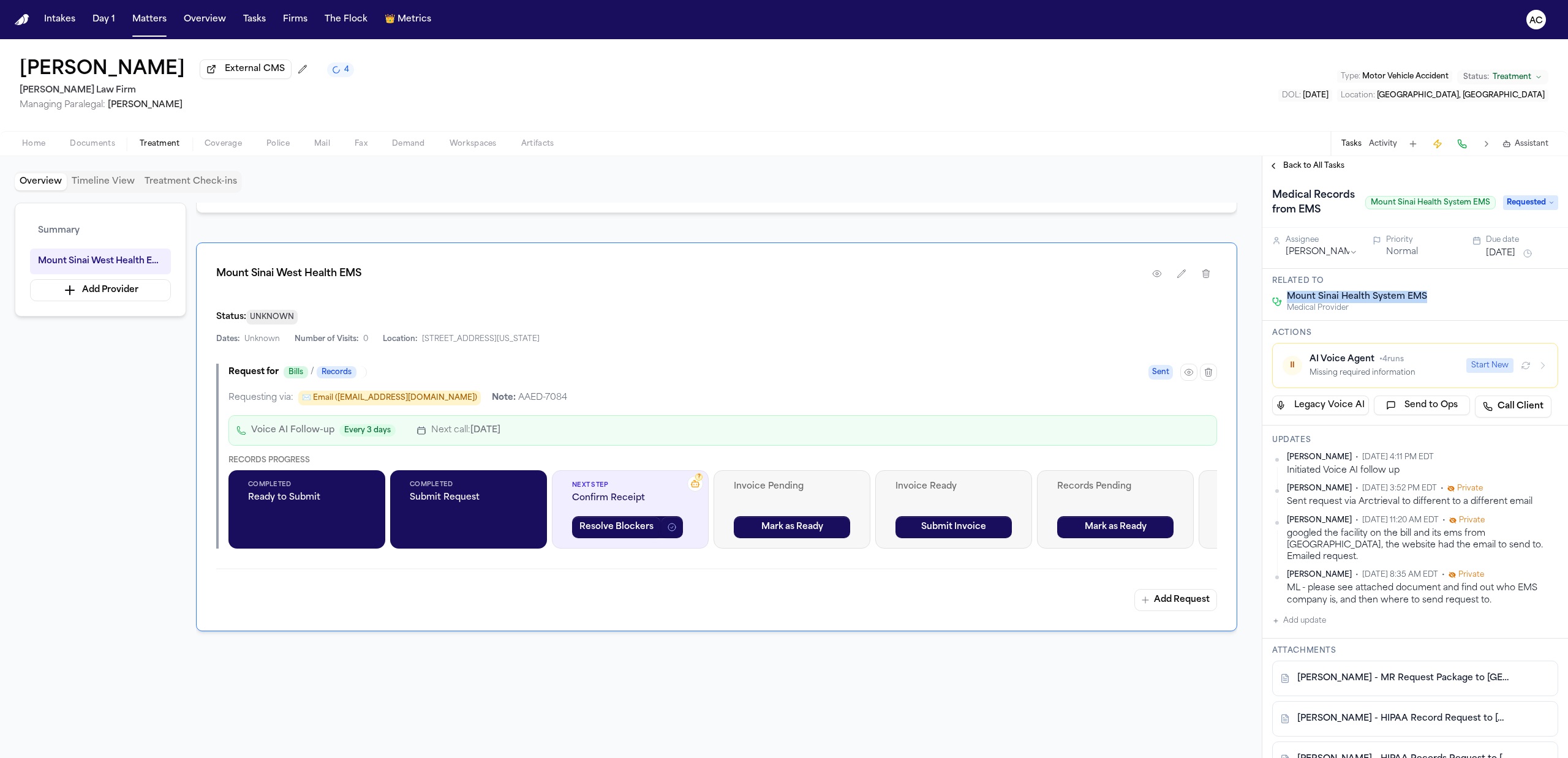
drag, startPoint x: 1443, startPoint y: 306, endPoint x: 1286, endPoint y: 303, distance: 157.0
click at [1286, 303] on div "Related to Mount Sinai Health System EMS Medical Provider" at bounding box center [1415, 295] width 306 height 52
copy span "Mount Sinai Health System EMS"
click at [1181, 273] on icon "button" at bounding box center [1181, 274] width 10 height 10
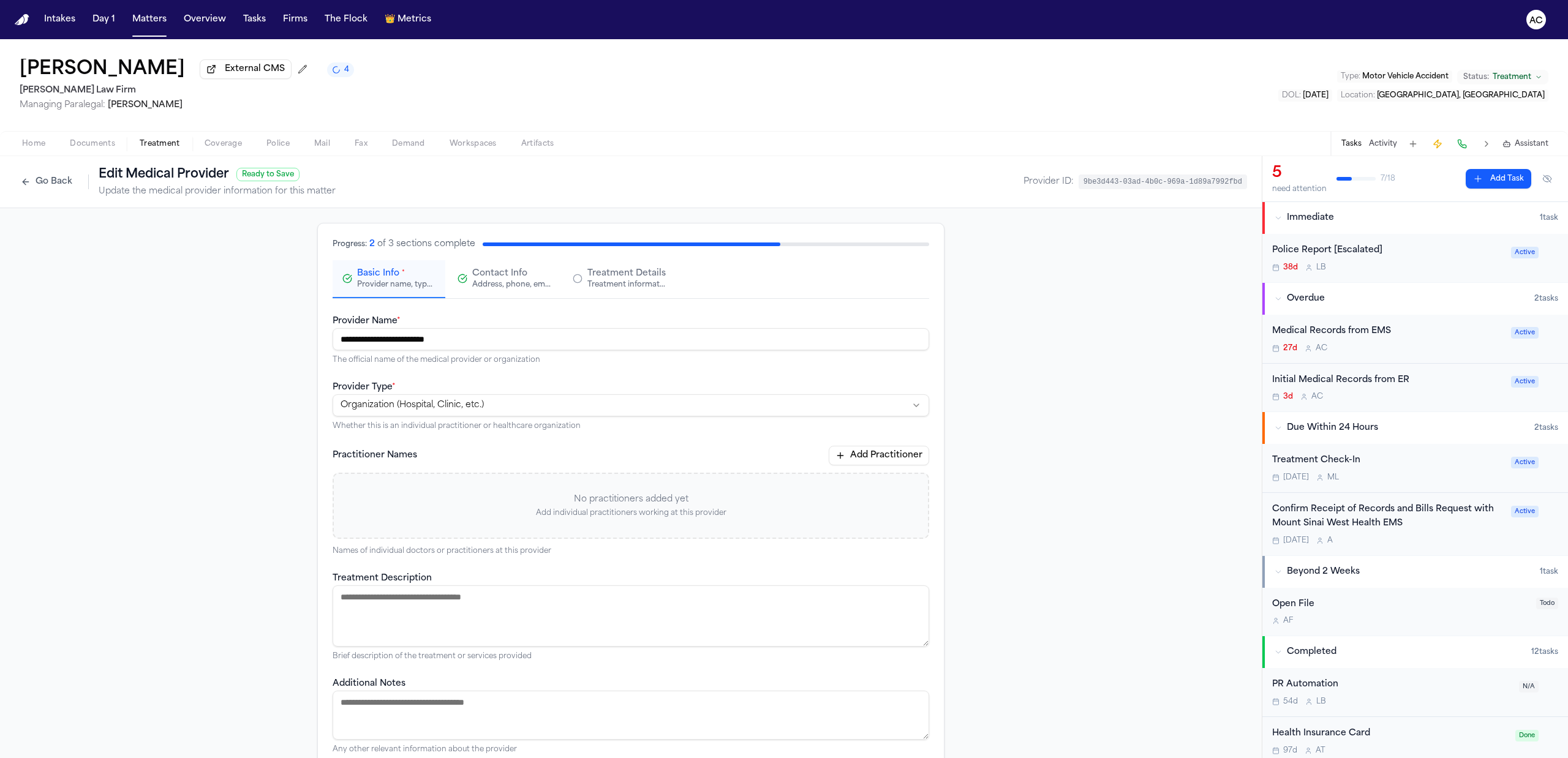
drag, startPoint x: 478, startPoint y: 344, endPoint x: 211, endPoint y: 316, distance: 268.5
click at [211, 316] on div "**********" at bounding box center [630, 522] width 1262 height 628
paste input "**"
click at [1084, 456] on div "**********" at bounding box center [630, 522] width 1262 height 628
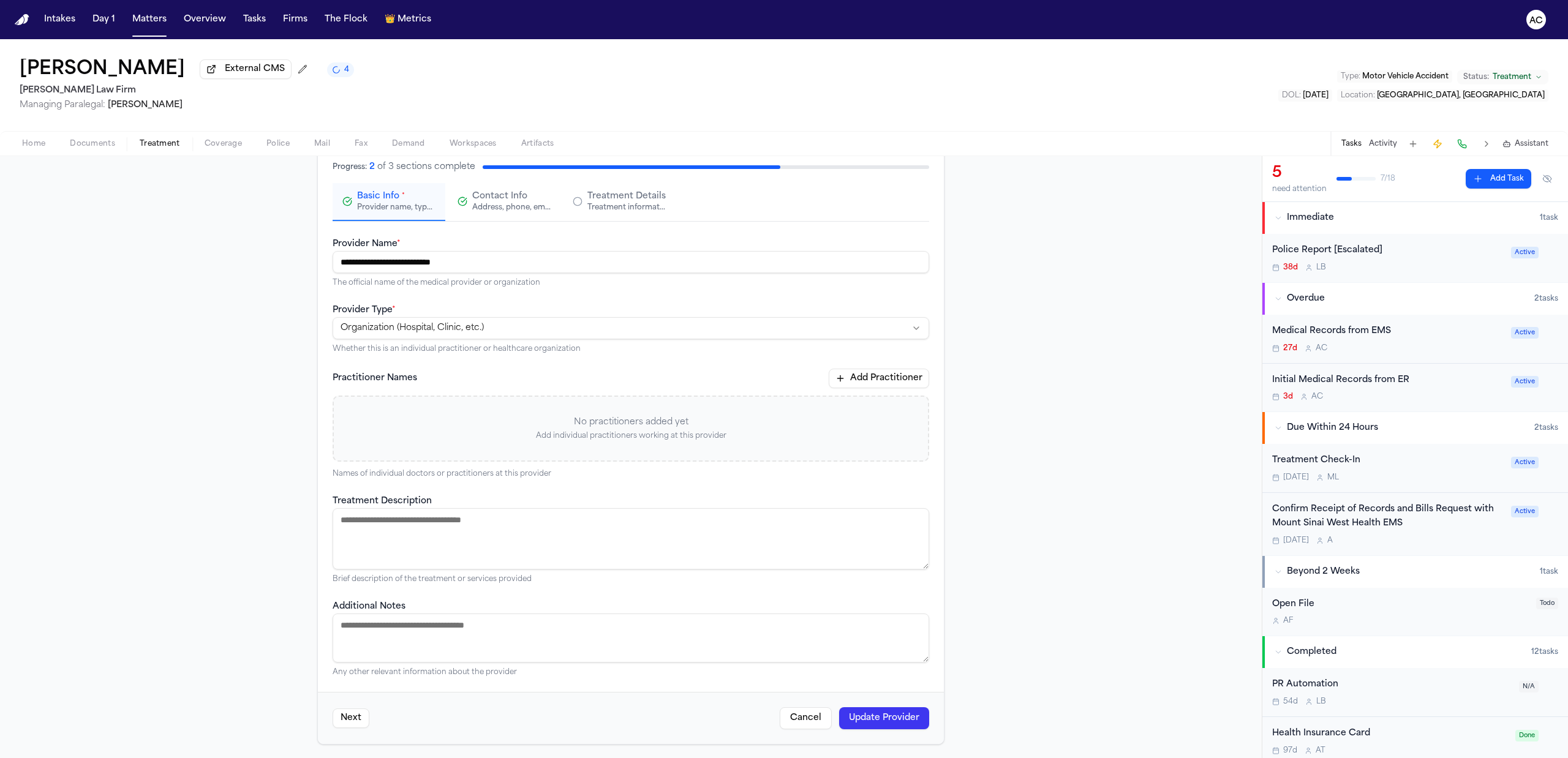
click at [880, 714] on button "Update Provider" at bounding box center [884, 718] width 90 height 22
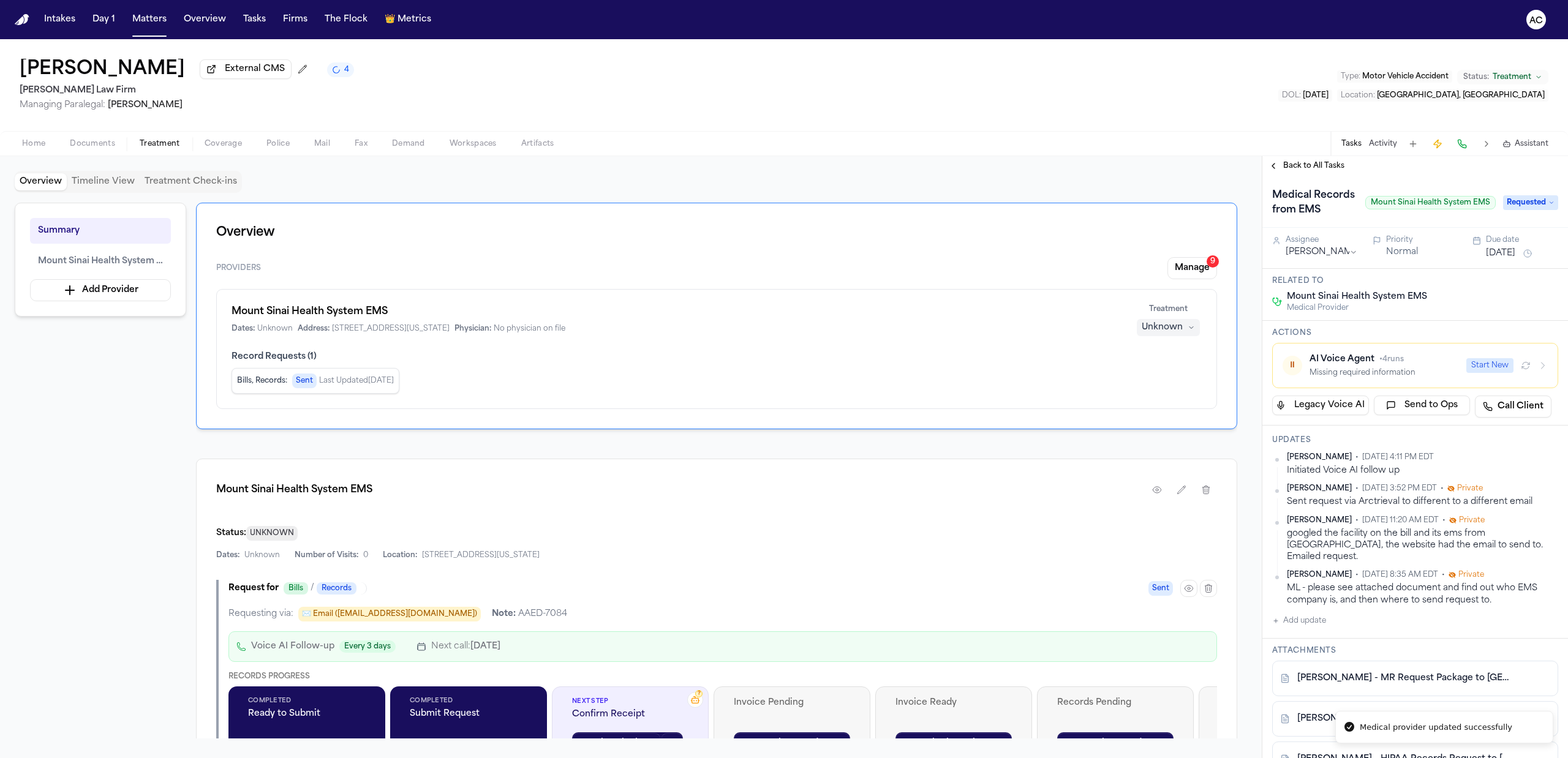
click at [1537, 371] on icon "button" at bounding box center [1542, 365] width 10 height 10
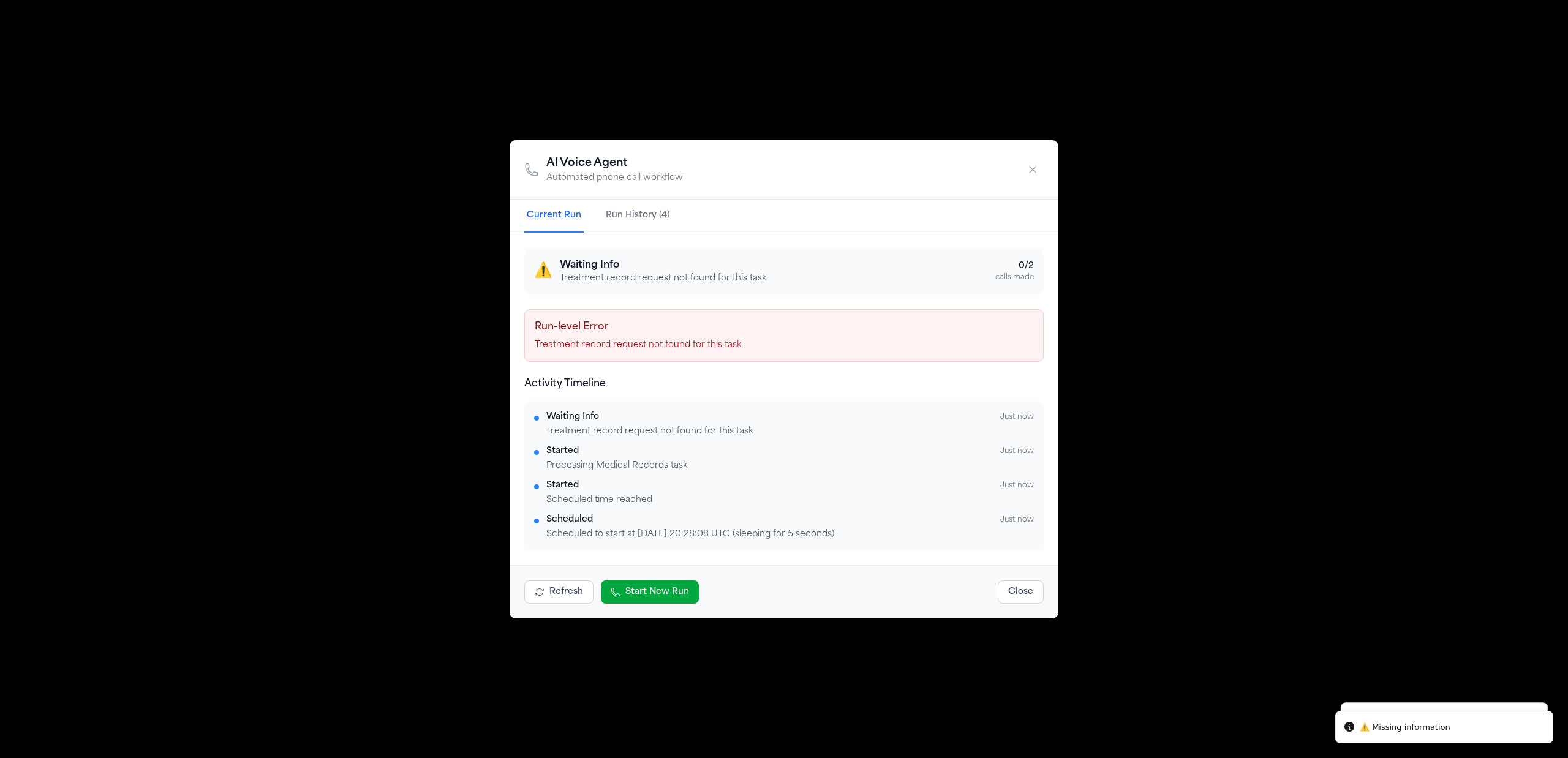
click at [657, 587] on button "Start New Run" at bounding box center [650, 592] width 98 height 23
click at [1035, 173] on icon "button" at bounding box center [1032, 170] width 12 height 12
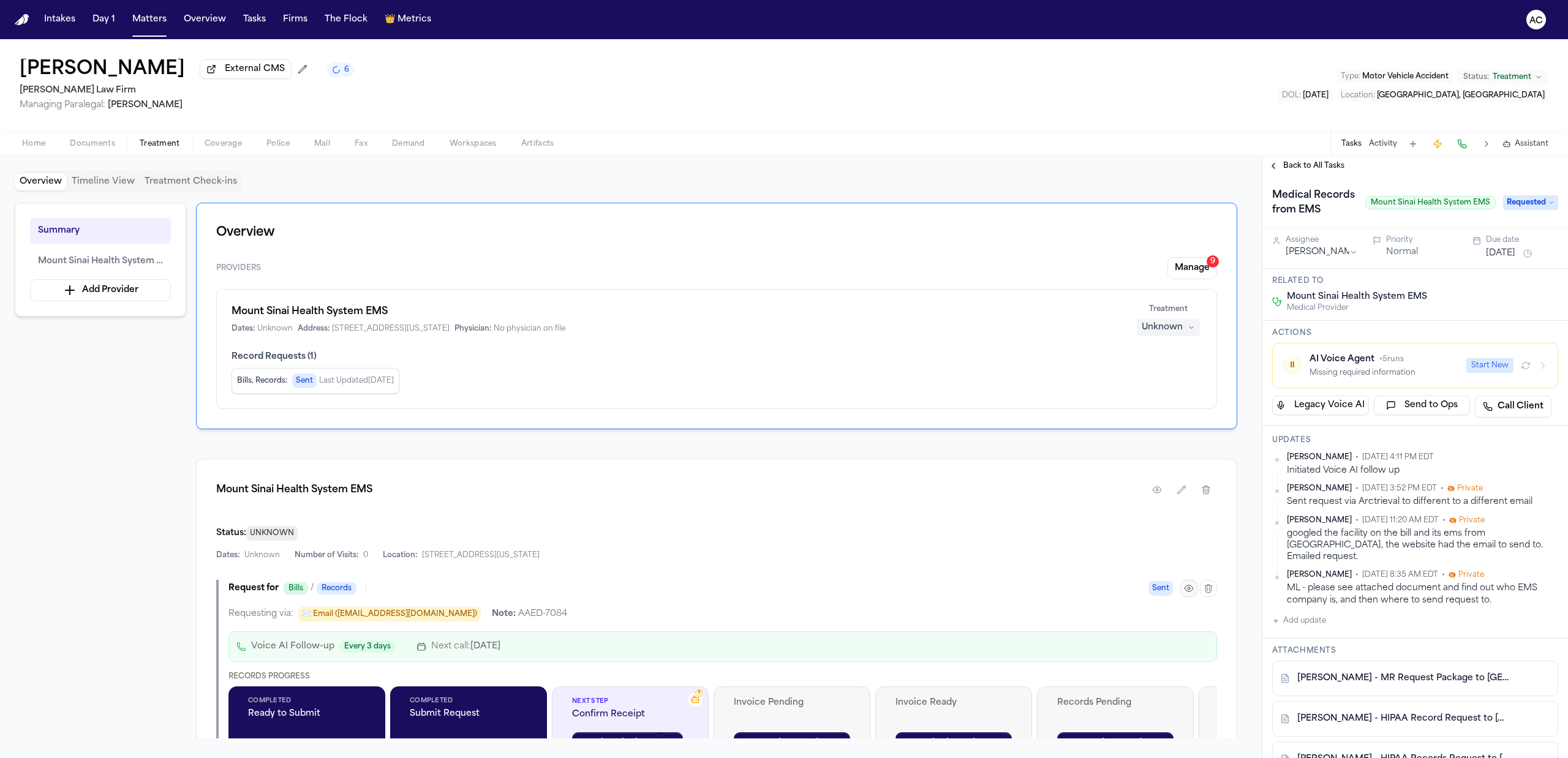
click at [1193, 591] on icon "button" at bounding box center [1188, 588] width 10 height 10
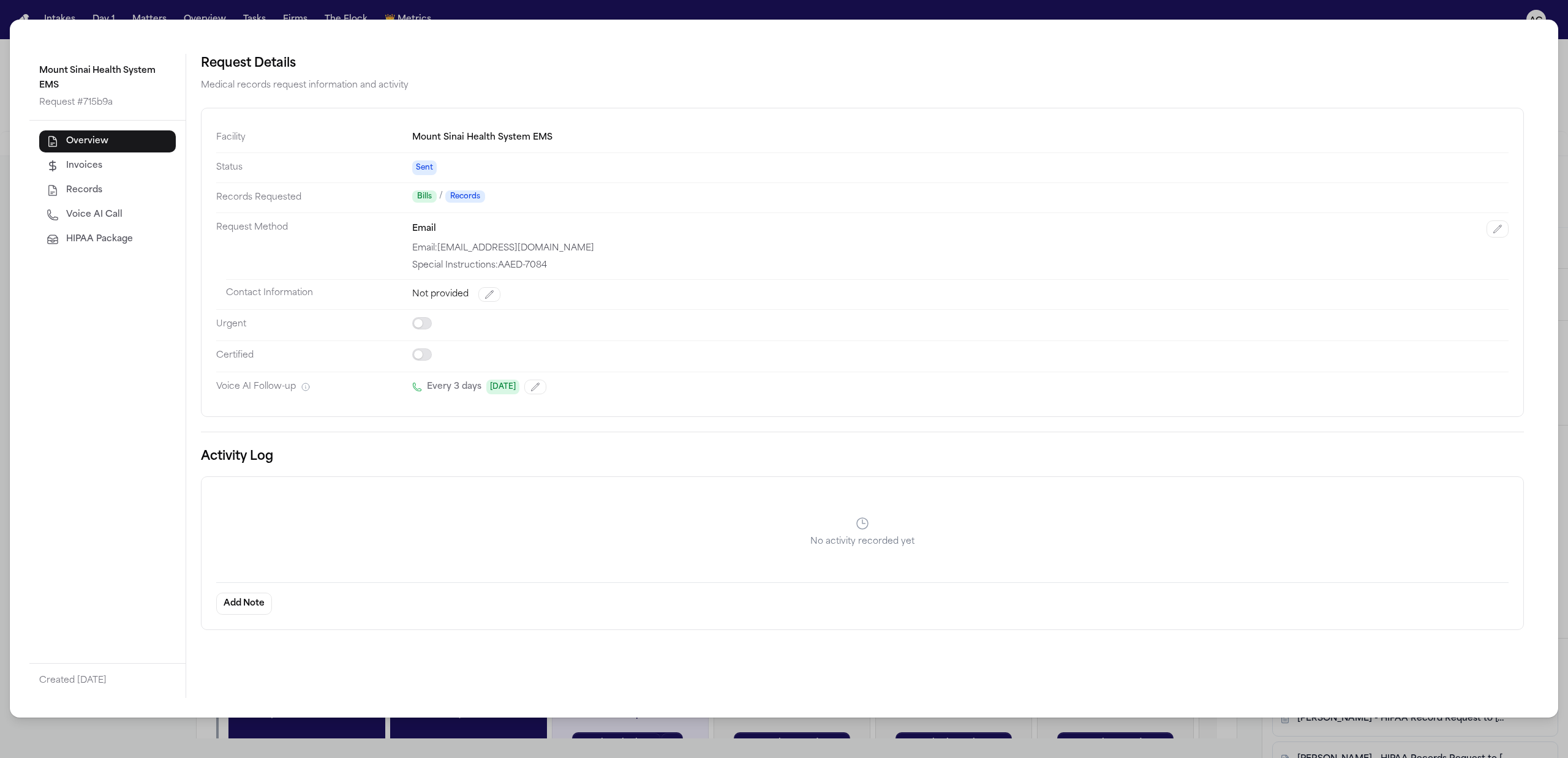
click at [111, 213] on span "Voice AI Call" at bounding box center [95, 215] width 57 height 12
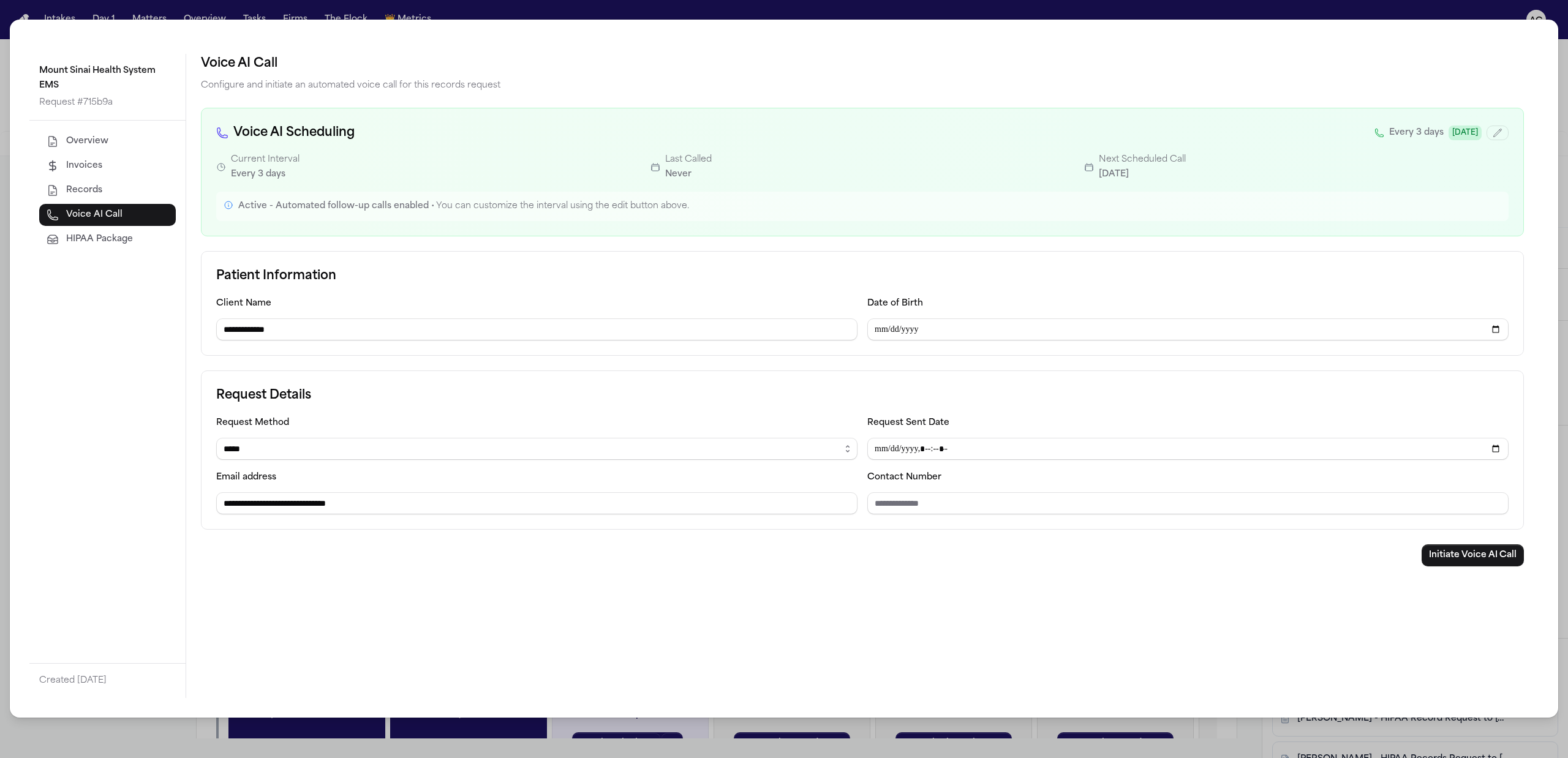
click at [936, 6] on div "**********" at bounding box center [784, 379] width 1568 height 758
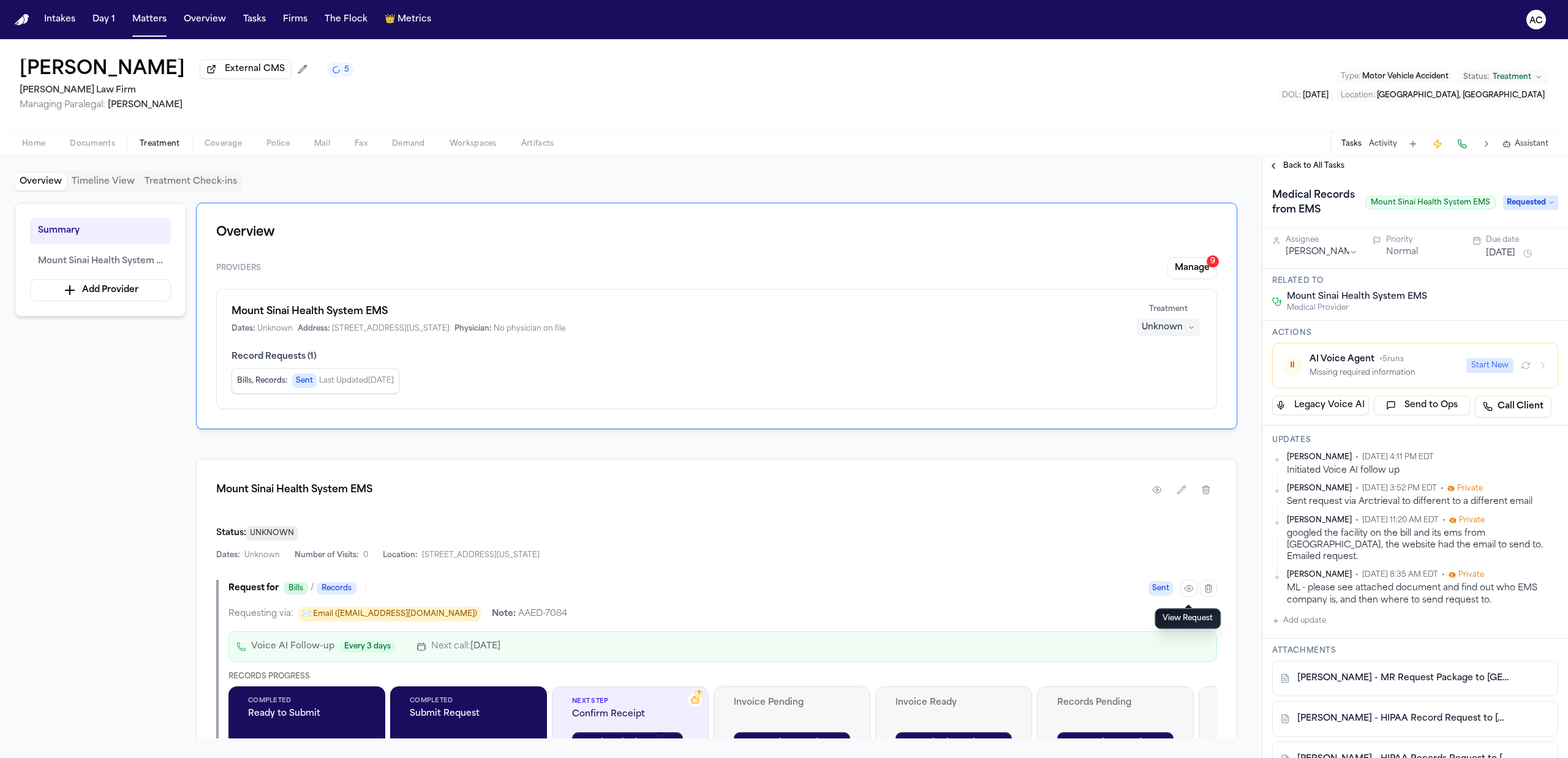
click at [91, 143] on span "Documents" at bounding box center [92, 144] width 45 height 10
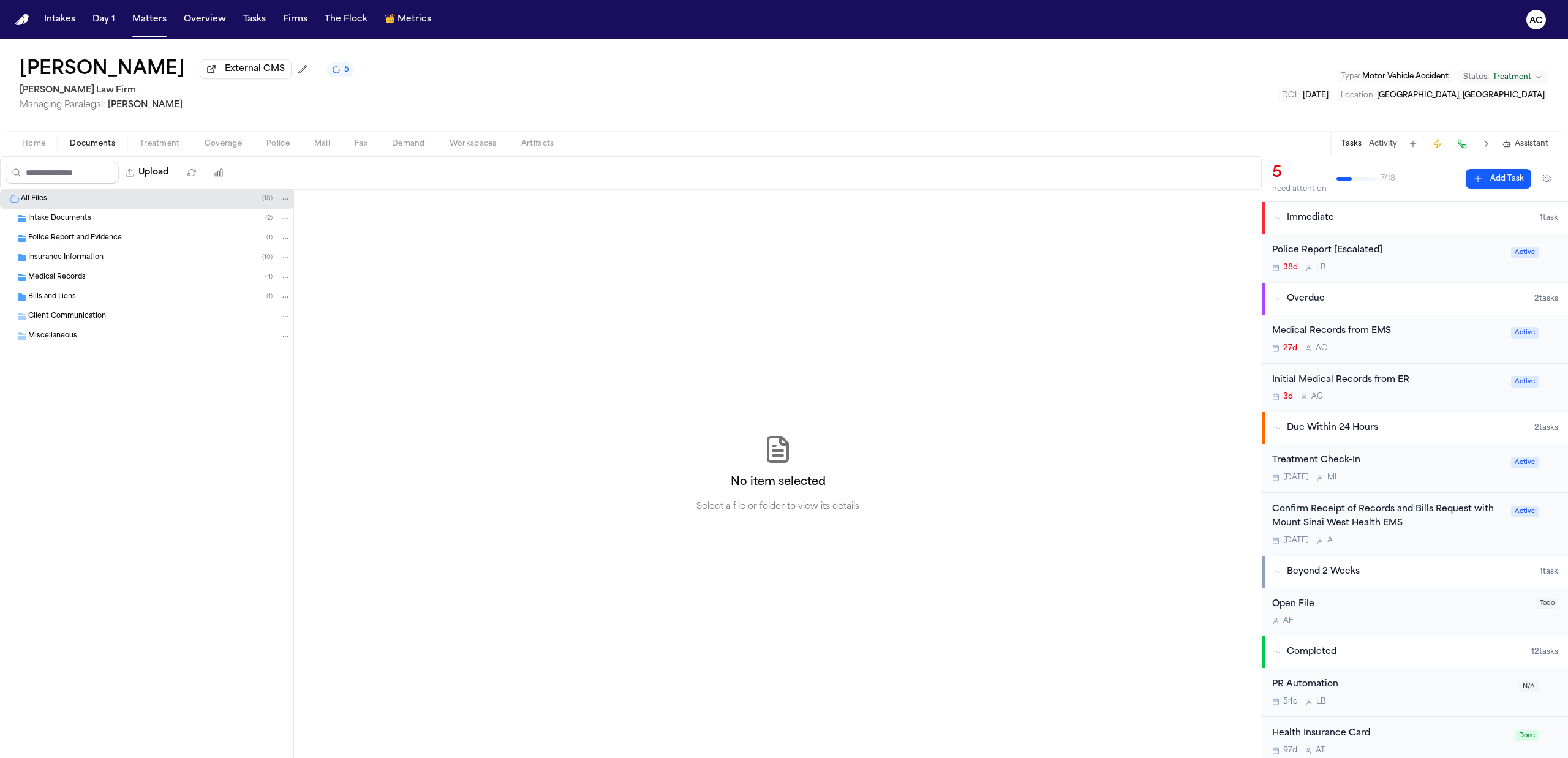
click at [35, 141] on span "Home" at bounding box center [34, 144] width 23 height 10
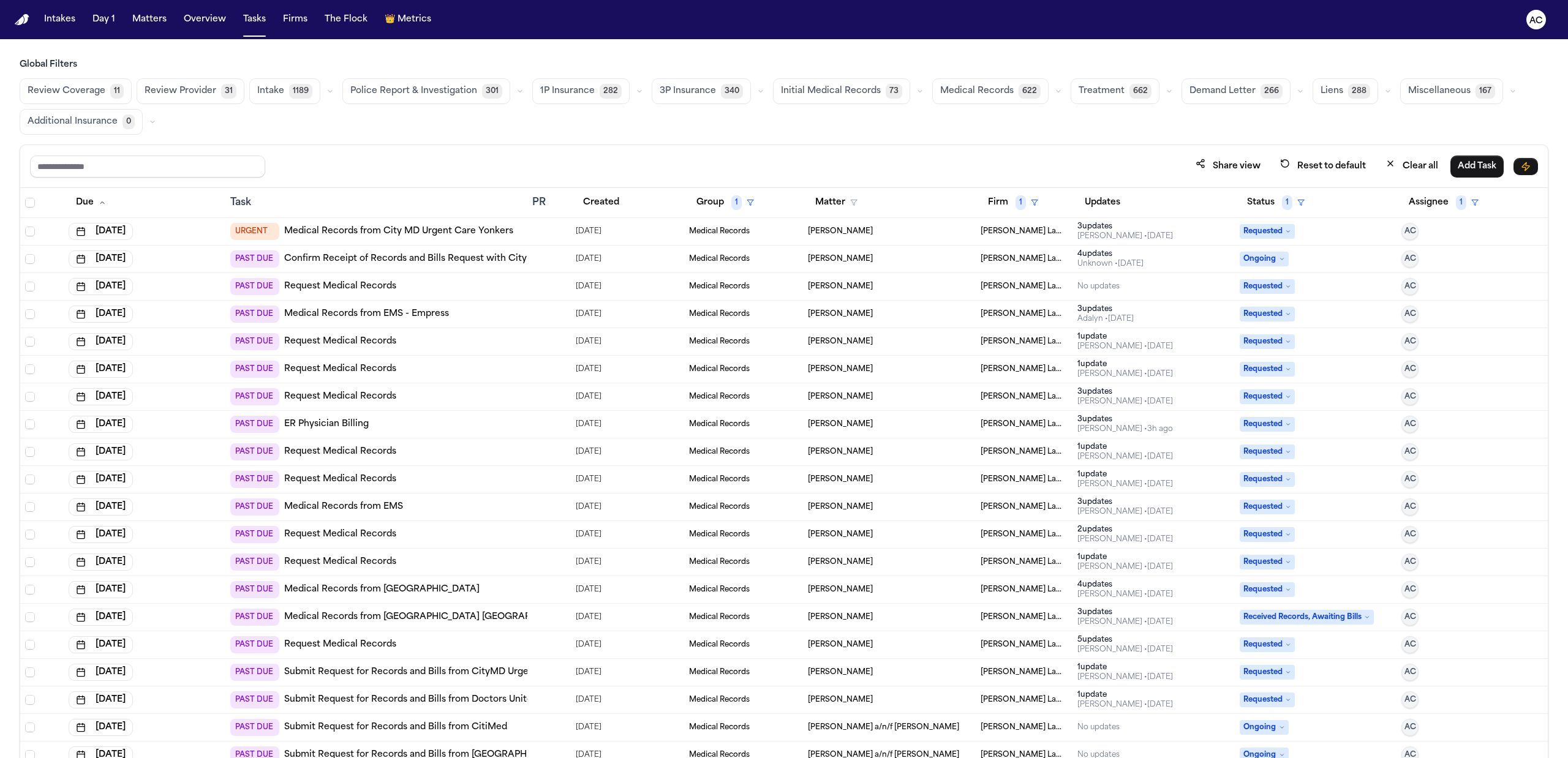
click at [331, 156] on div "Share view Reset to default Clear all Add Task" at bounding box center [783, 167] width 1508 height 23
click at [1272, 199] on button "Status 1" at bounding box center [1275, 202] width 73 height 22
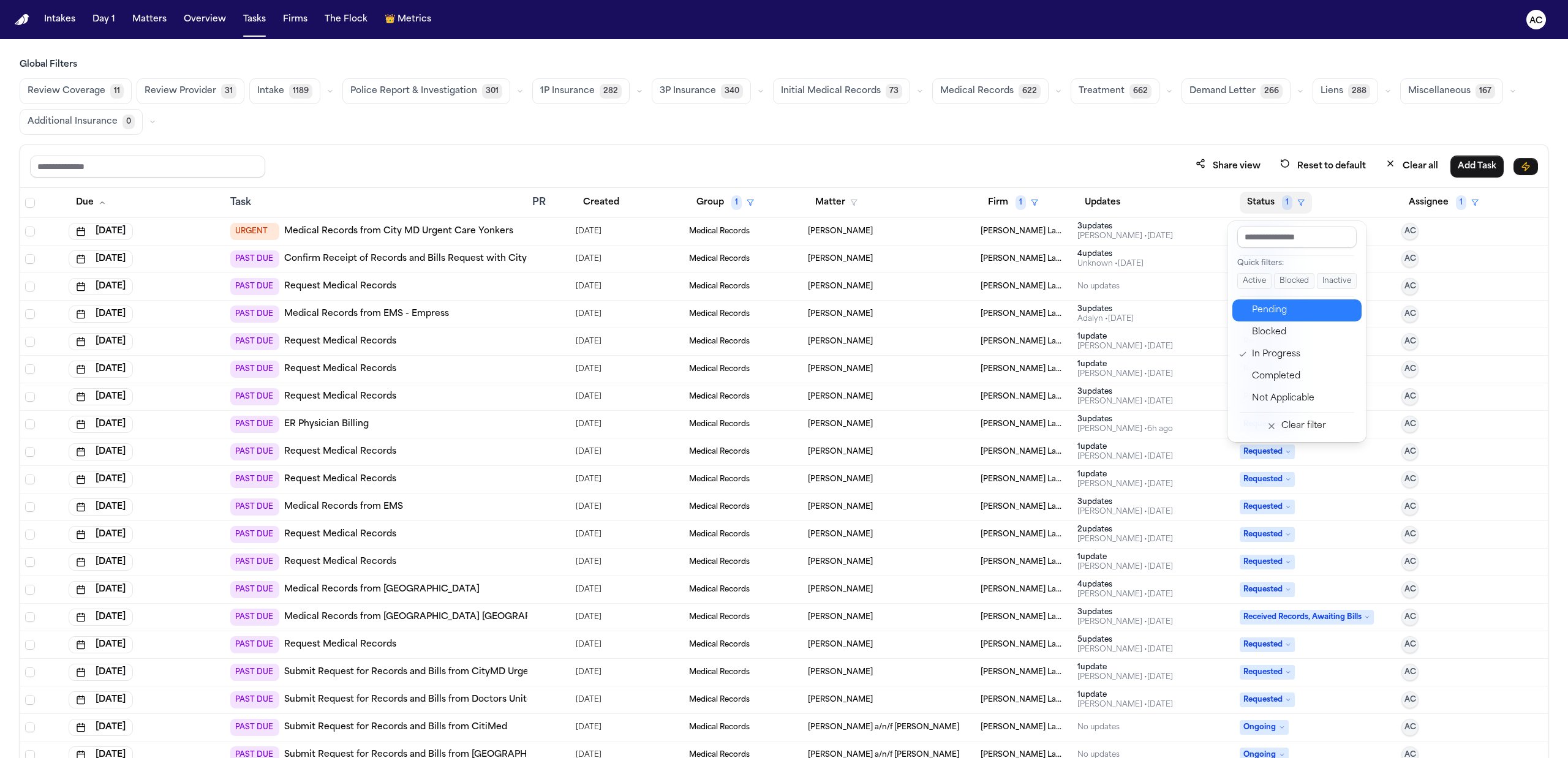
click at [1279, 302] on button "Pending" at bounding box center [1296, 310] width 129 height 22
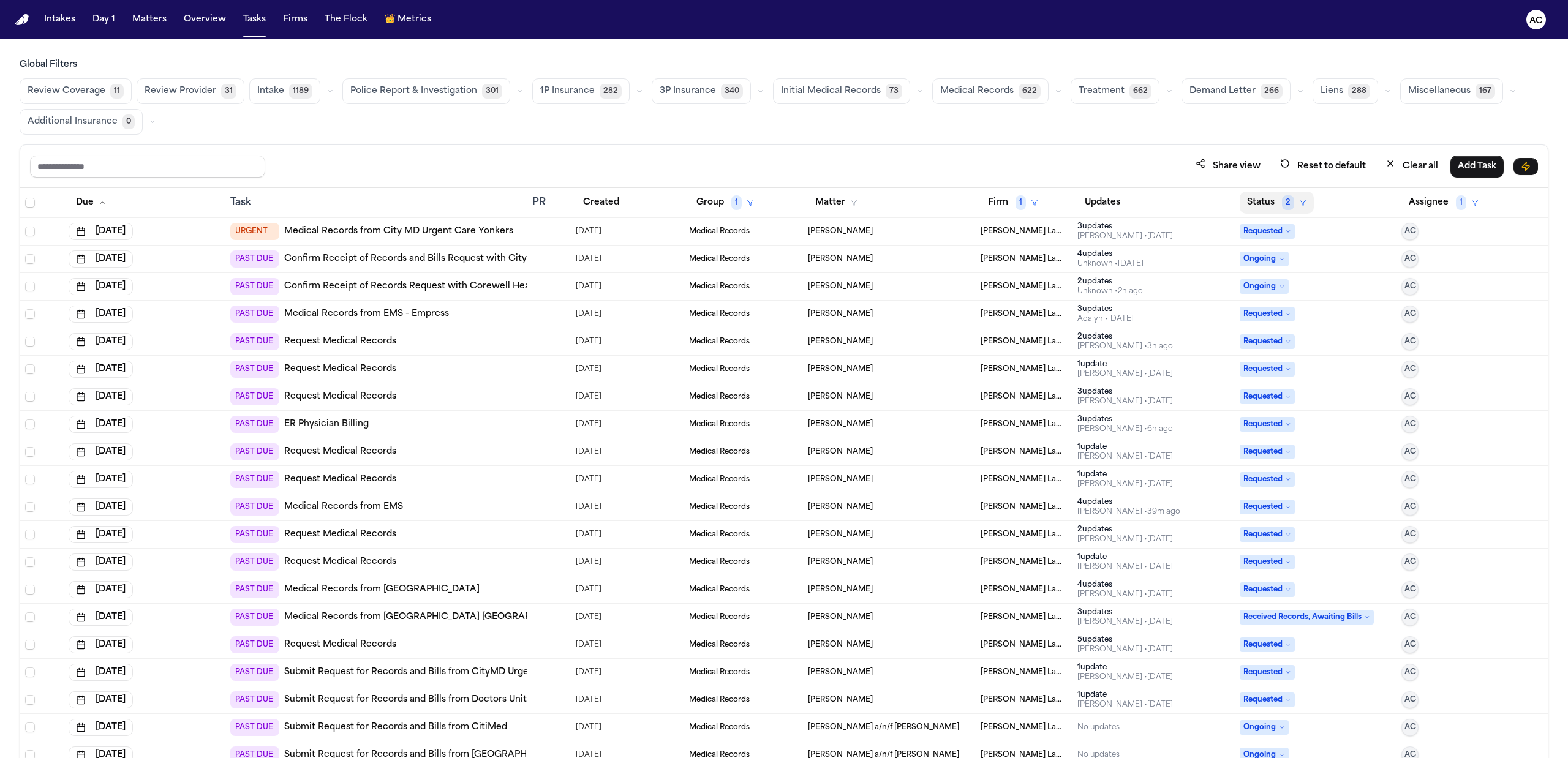
click at [1255, 197] on button "Status 2" at bounding box center [1276, 202] width 74 height 22
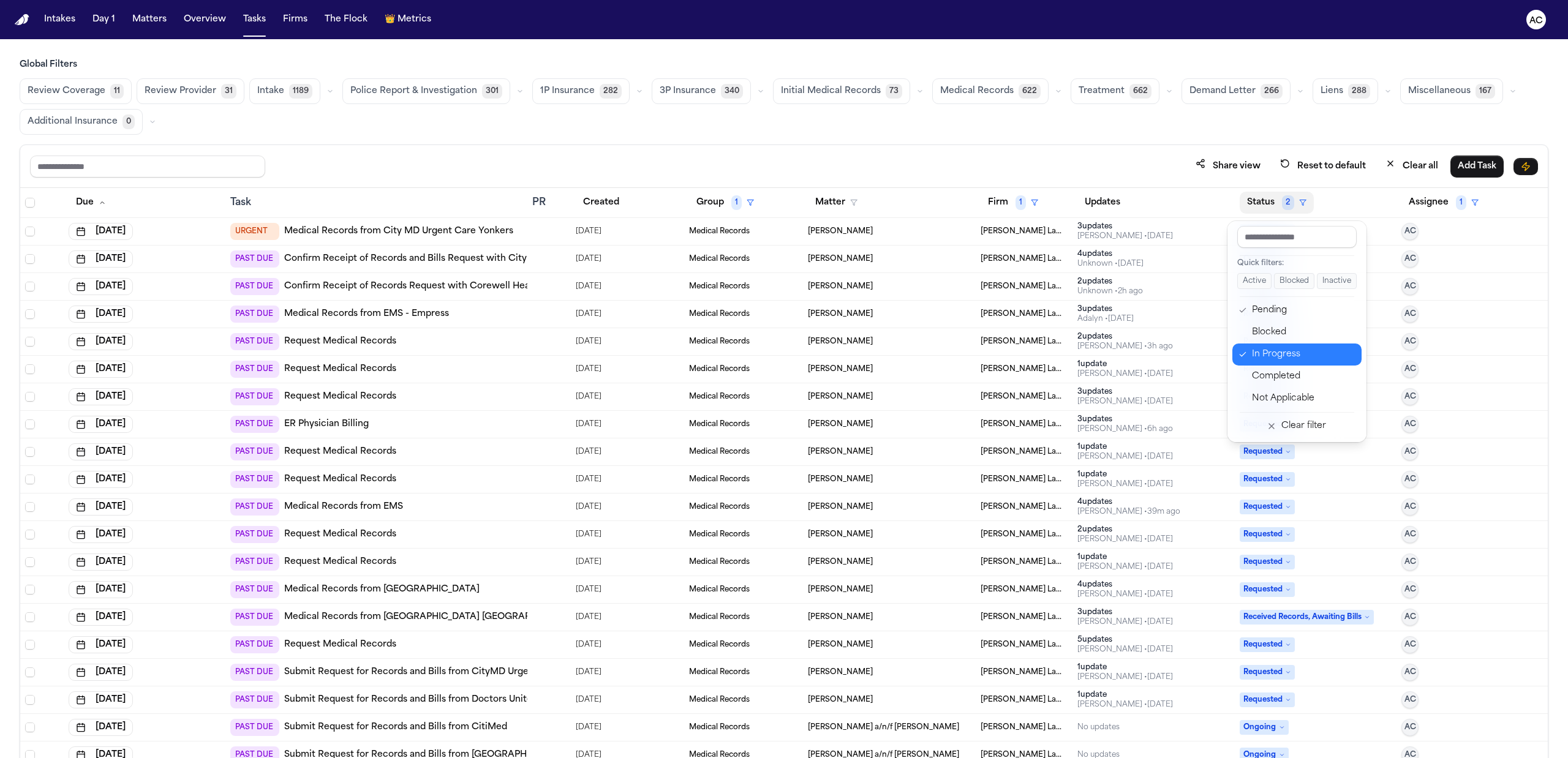
click at [1278, 356] on div "In Progress" at bounding box center [1303, 354] width 102 height 15
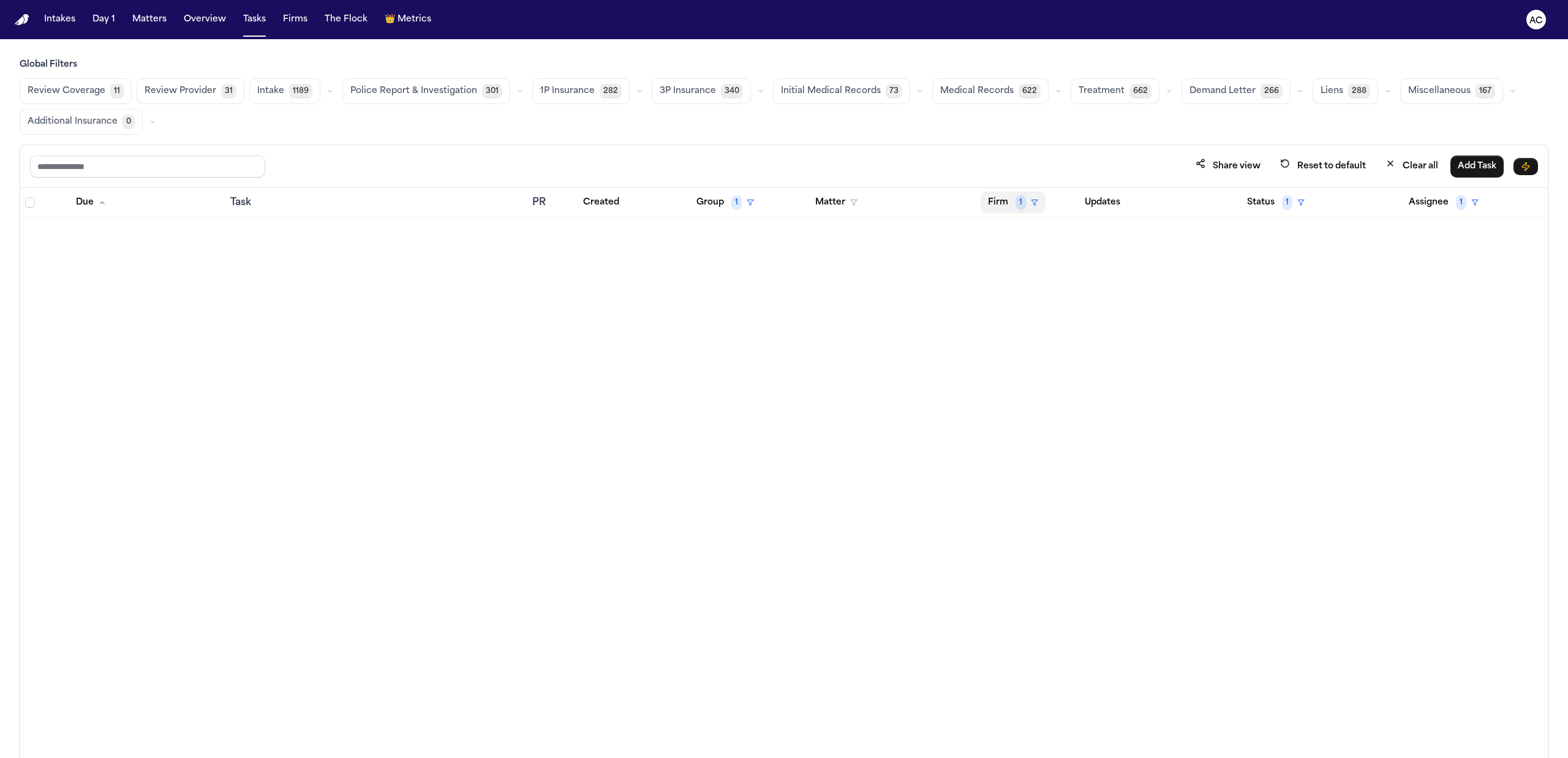
click at [985, 211] on button "Firm 1" at bounding box center [1012, 202] width 65 height 22
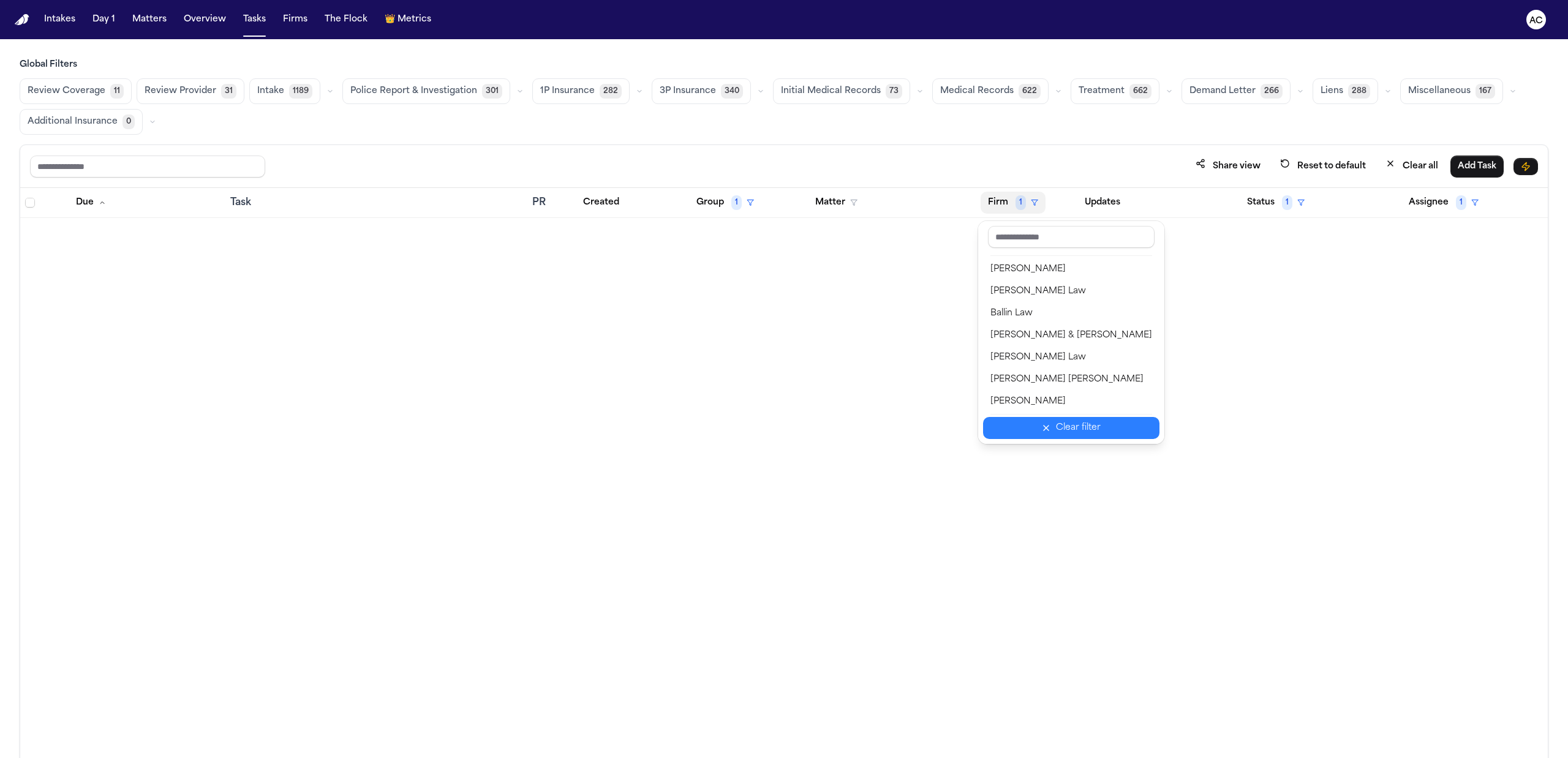
click at [1065, 432] on div "Clear filter" at bounding box center [1078, 428] width 45 height 15
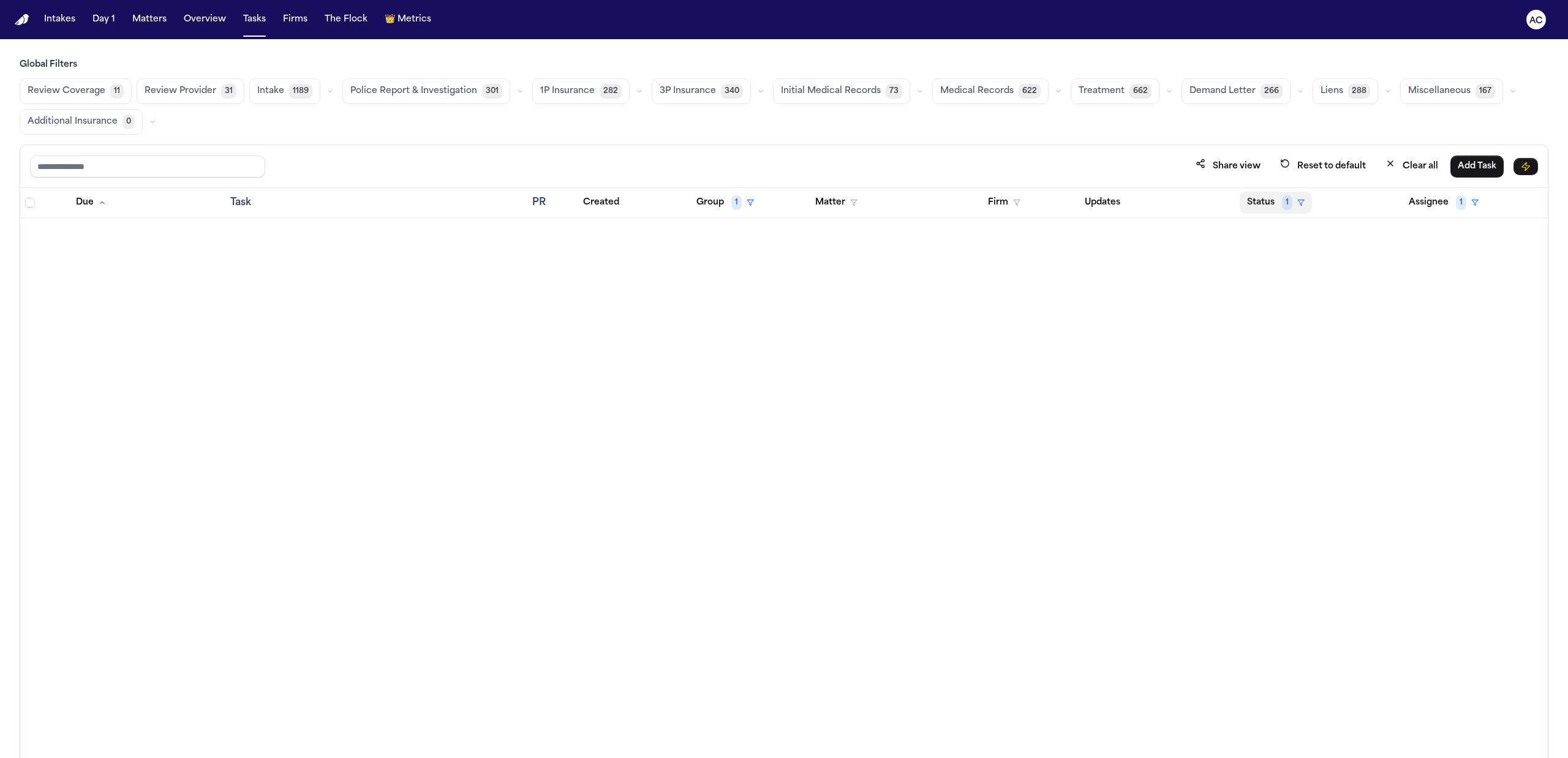
click at [1272, 205] on button "Status 1" at bounding box center [1275, 202] width 73 height 22
click at [1307, 356] on div "In Progress" at bounding box center [1313, 354] width 102 height 15
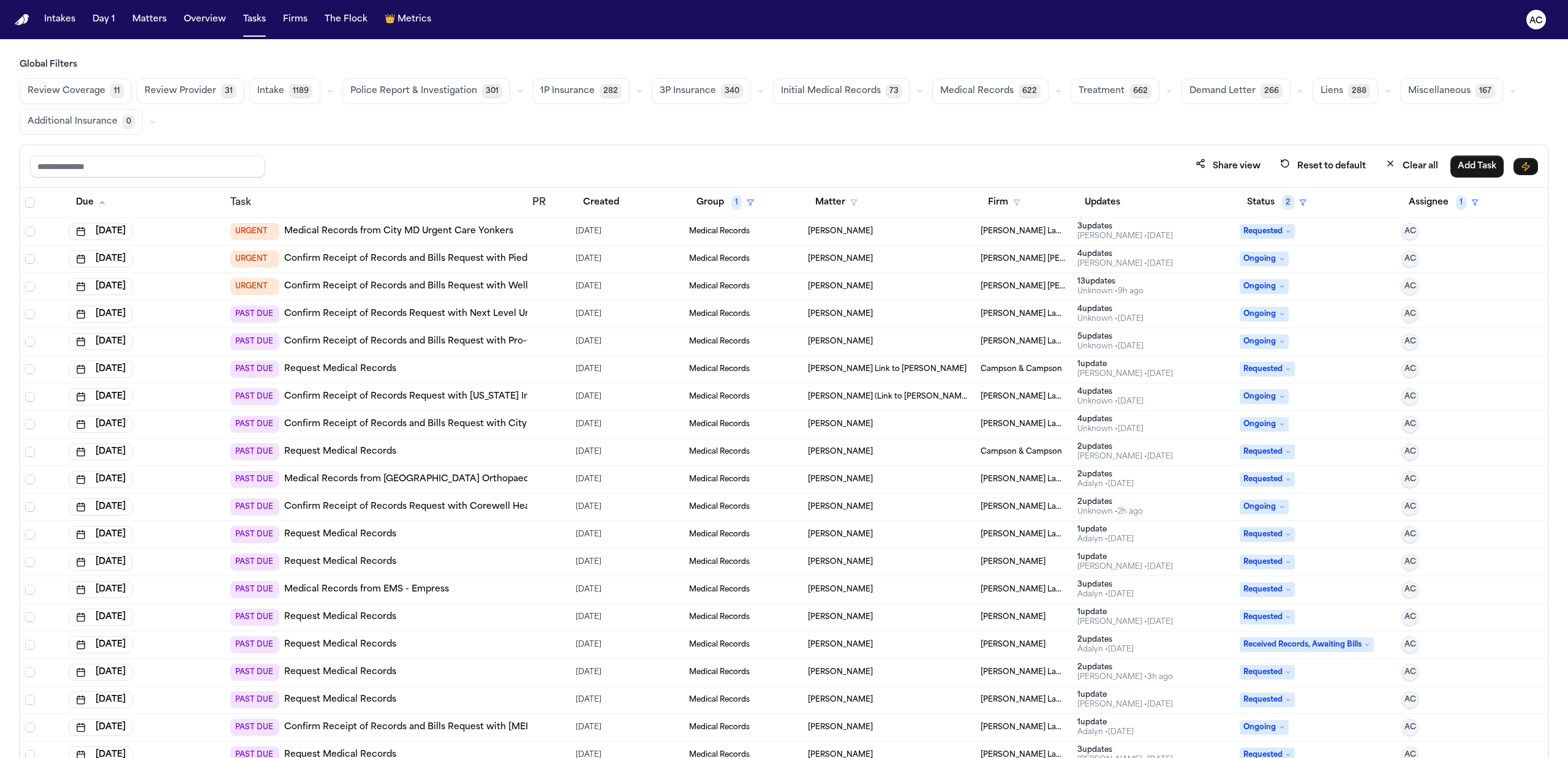
click at [1266, 191] on th "Status 2" at bounding box center [1316, 202] width 162 height 30
click at [1262, 196] on button "Status 2" at bounding box center [1276, 202] width 74 height 22
click at [1266, 304] on div "Pending" at bounding box center [1303, 310] width 102 height 15
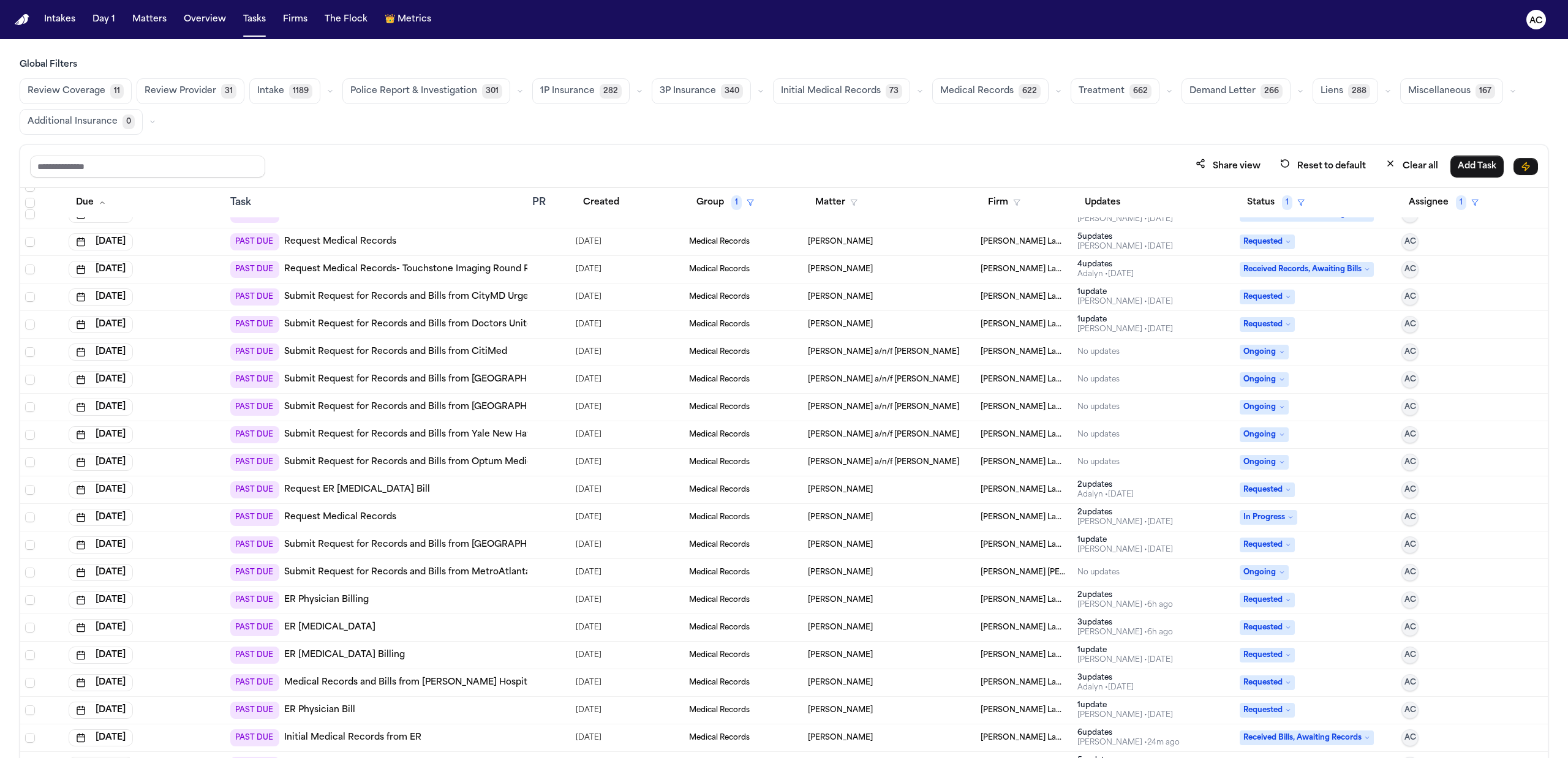
scroll to position [408, 0]
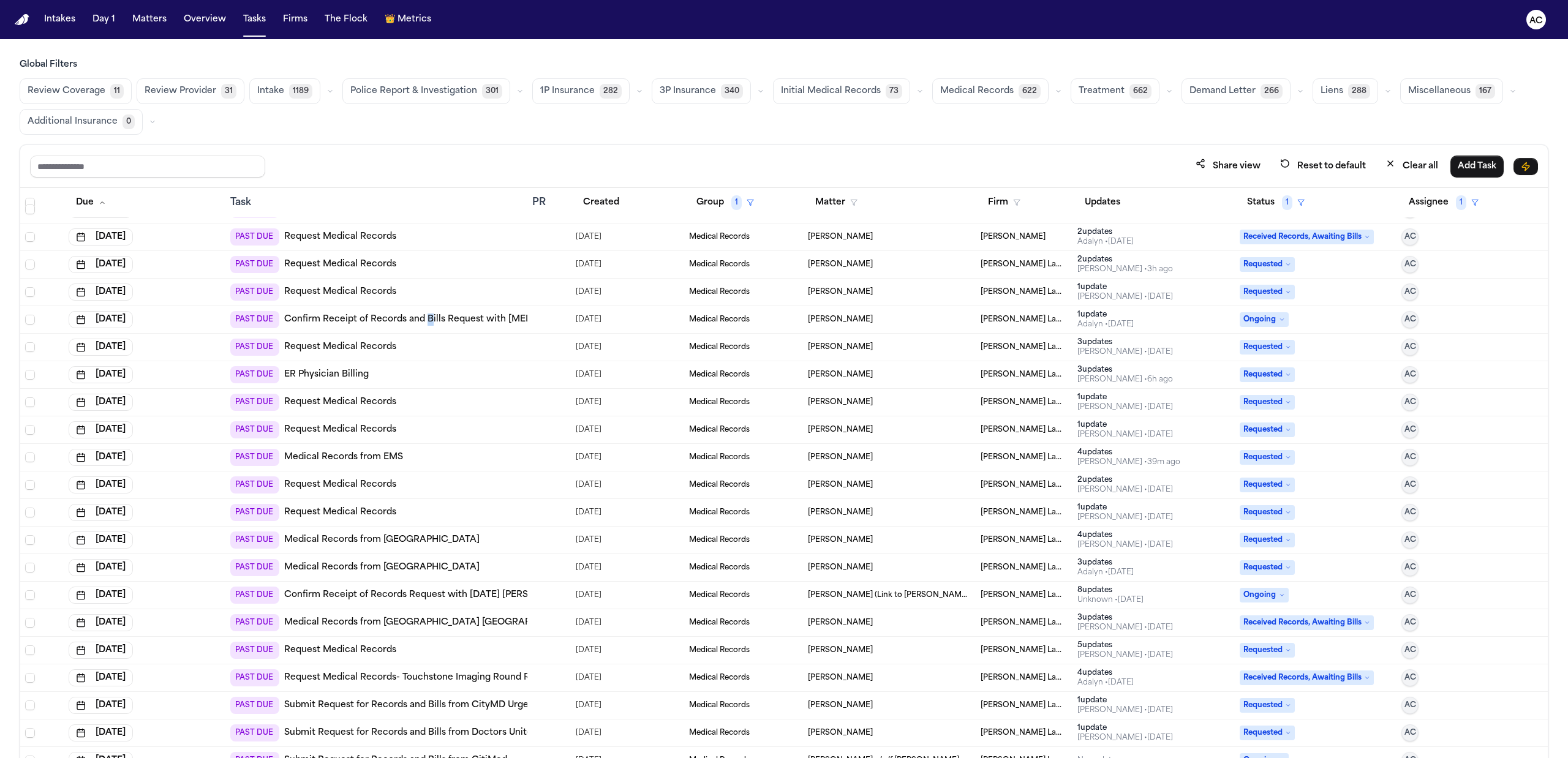
click at [424, 312] on td "PAST DUE Confirm Receipt of Records and Bills Request with MRI Centers of Texas" at bounding box center [377, 320] width 303 height 28
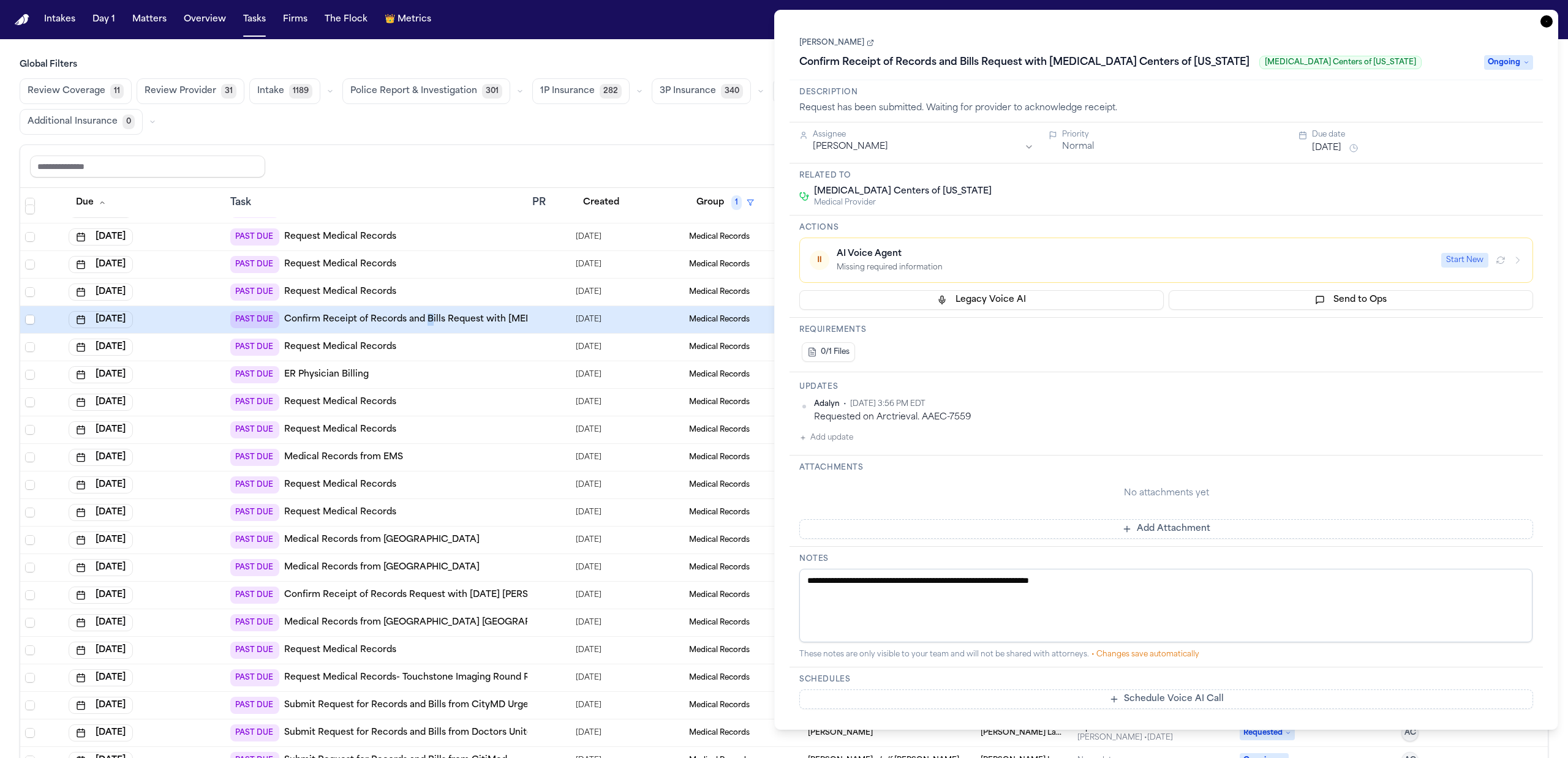
click at [444, 322] on link "Confirm Receipt of Records and Bills Request with [MEDICAL_DATA] Centers of [US…" at bounding box center [485, 319] width 402 height 12
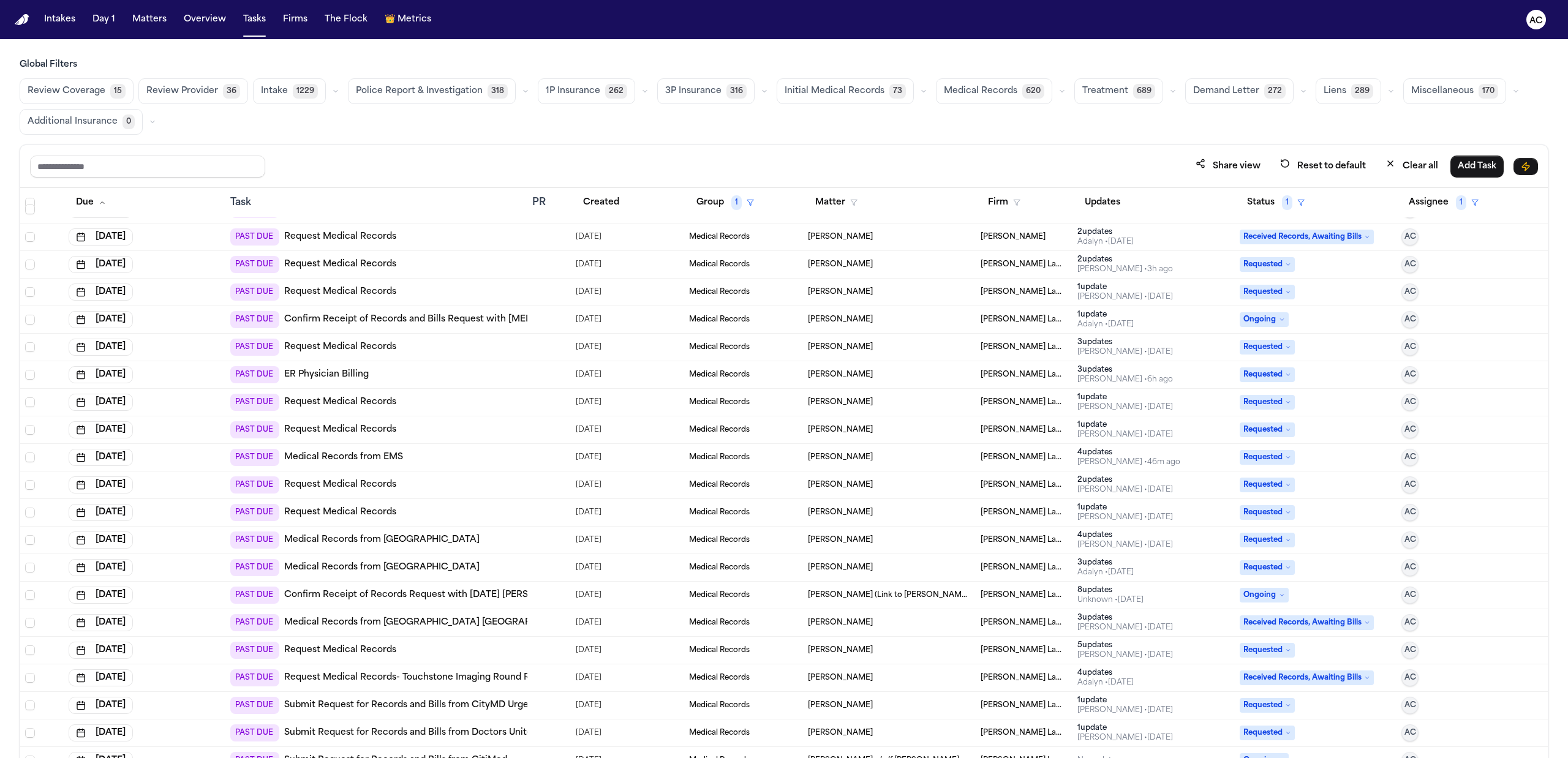
click at [474, 541] on link "Medical Records from Saint Joseph's Medical Center" at bounding box center [382, 540] width 196 height 12
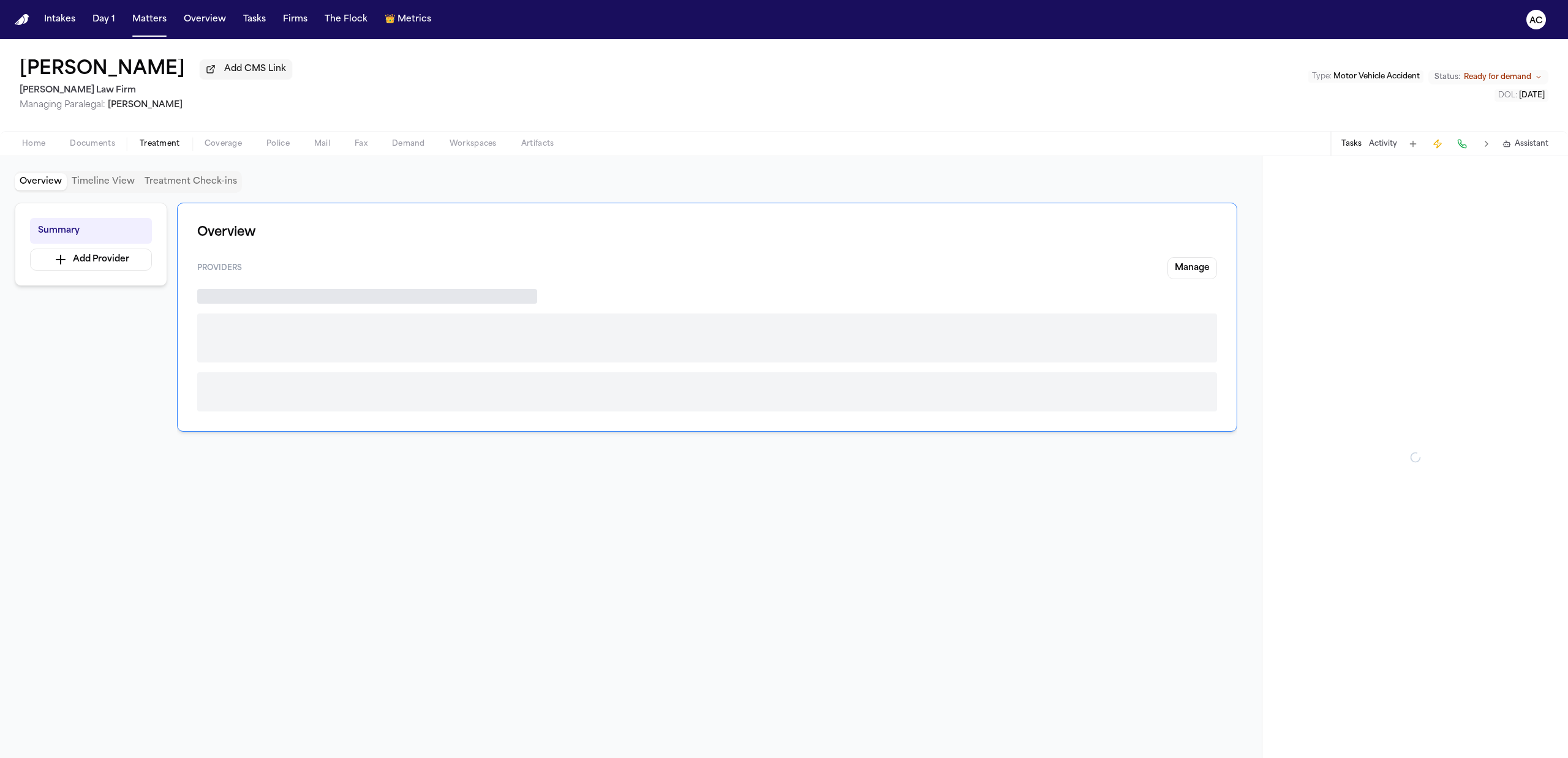
click at [141, 141] on span "Treatment" at bounding box center [160, 144] width 40 height 10
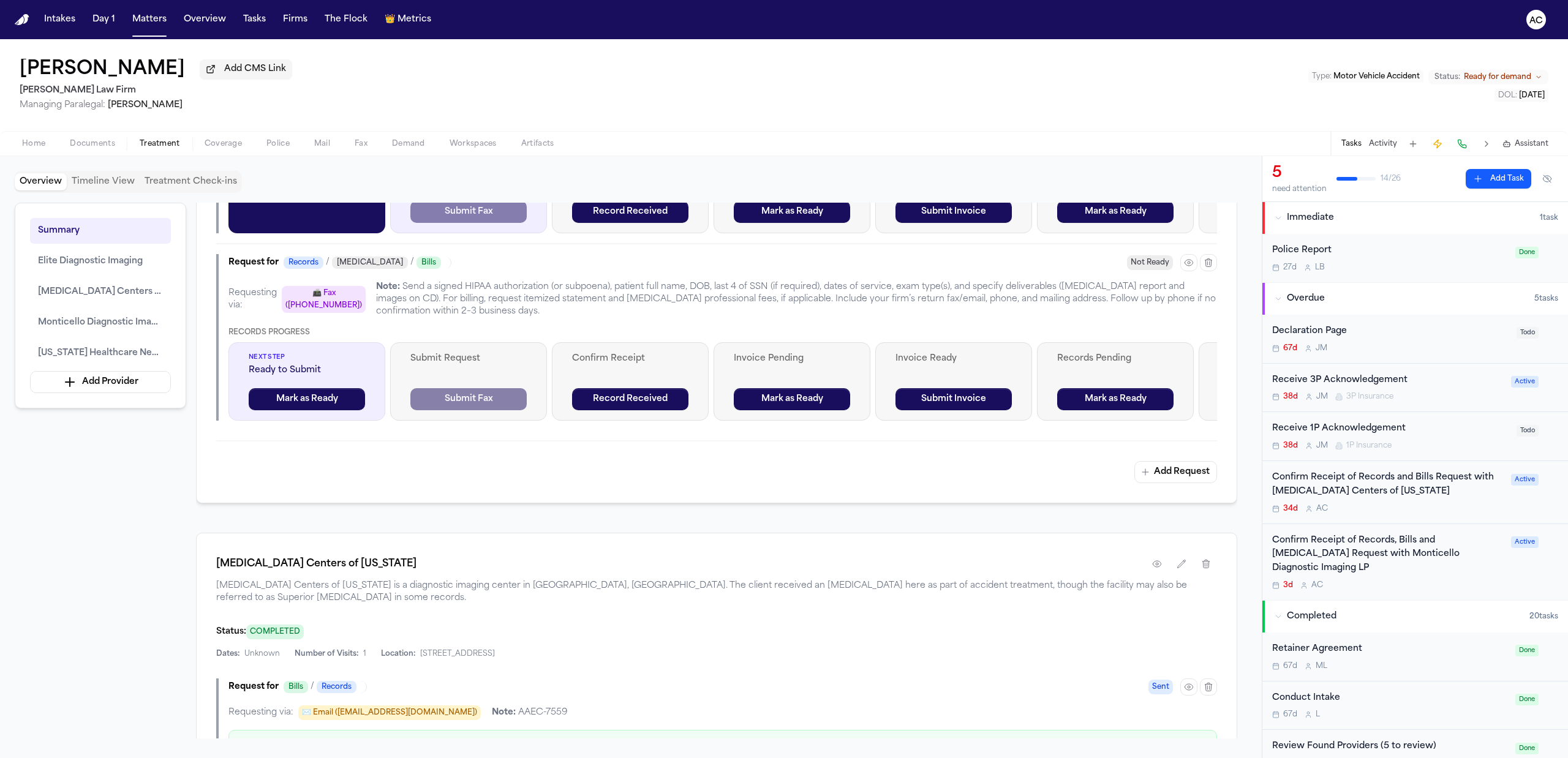
scroll to position [1142, 0]
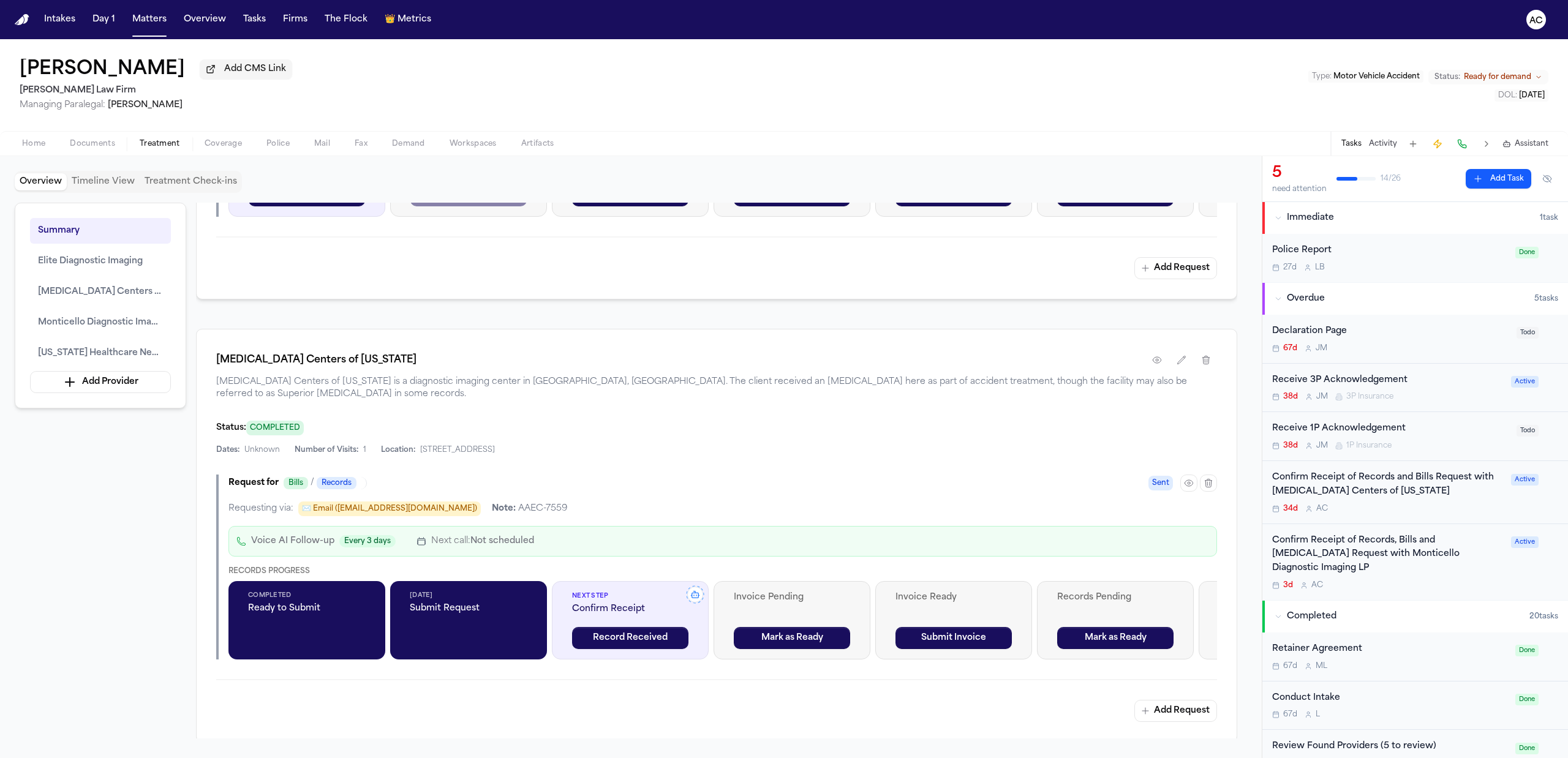
click at [1360, 556] on div "Confirm Receipt of Records, Bills and [MEDICAL_DATA] Request with Monticello Di…" at bounding box center [1387, 555] width 232 height 41
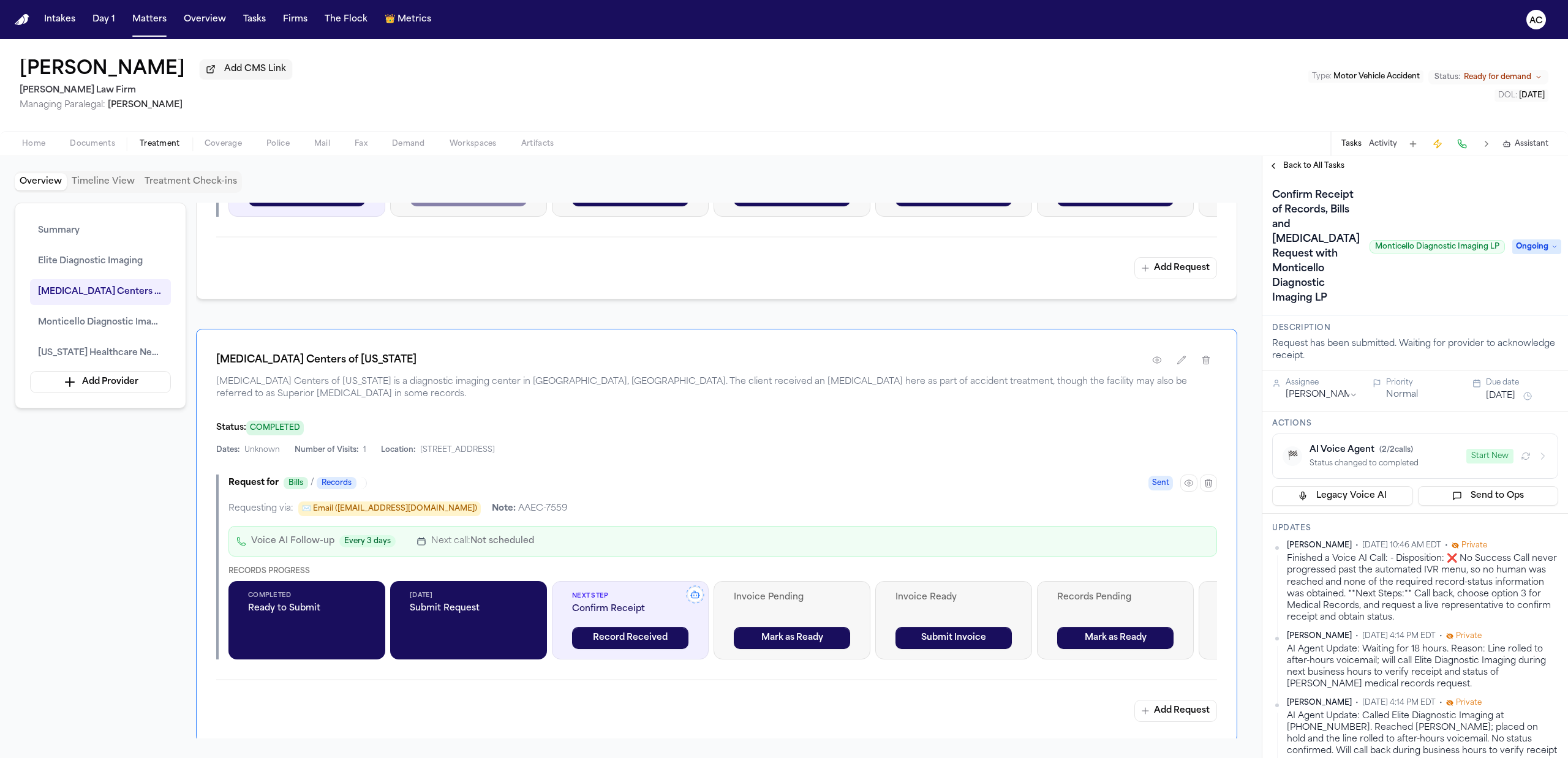
click at [1481, 461] on button "Start New" at bounding box center [1489, 455] width 47 height 15
click at [1306, 160] on div "Back to All Tasks" at bounding box center [1415, 166] width 306 height 20
click at [1307, 162] on span "Back to All Tasks" at bounding box center [1314, 166] width 61 height 10
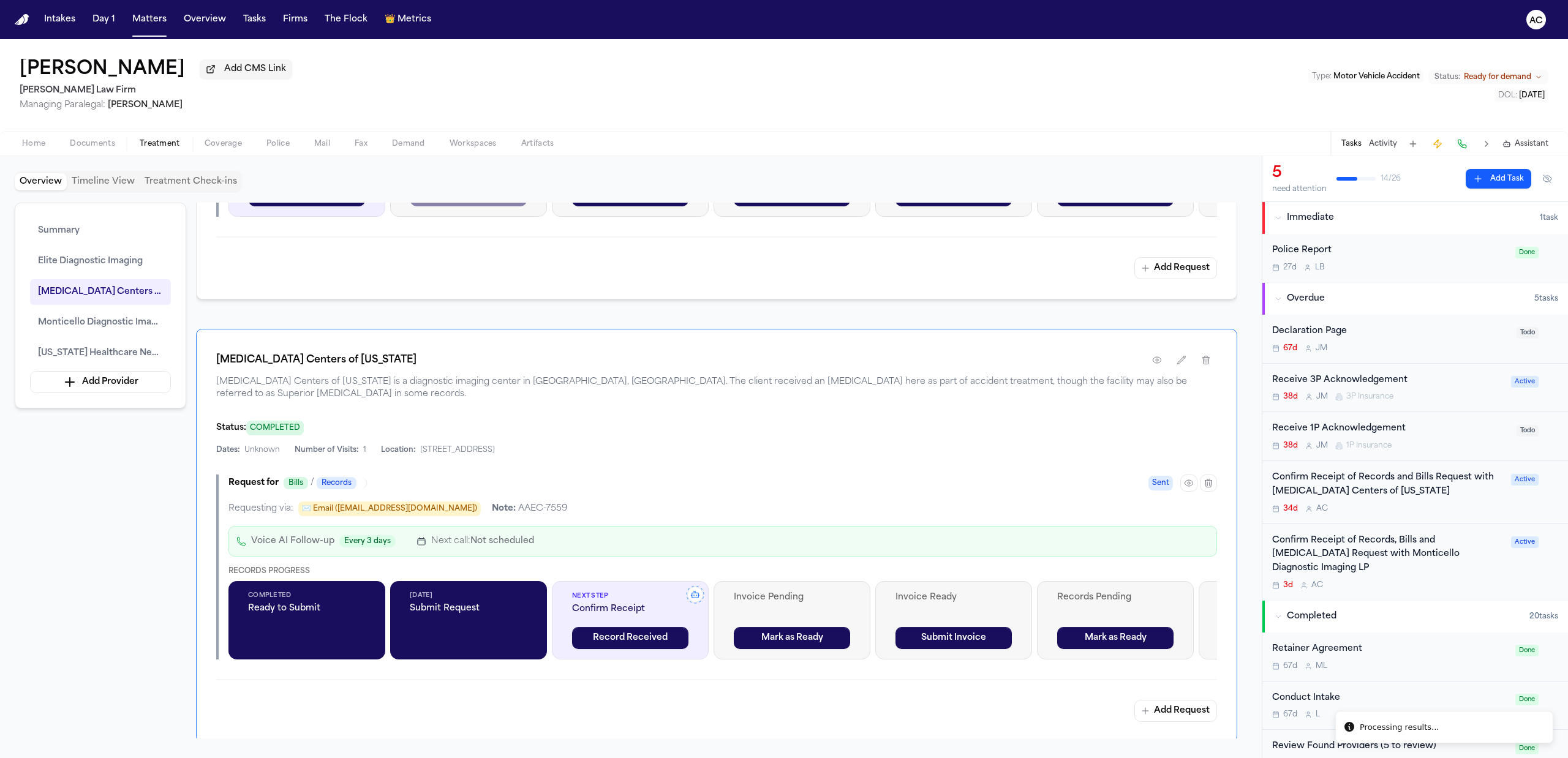
click at [1329, 488] on div "Confirm Receipt of Records and Bills Request with [MEDICAL_DATA] Centers of [US…" at bounding box center [1387, 484] width 232 height 28
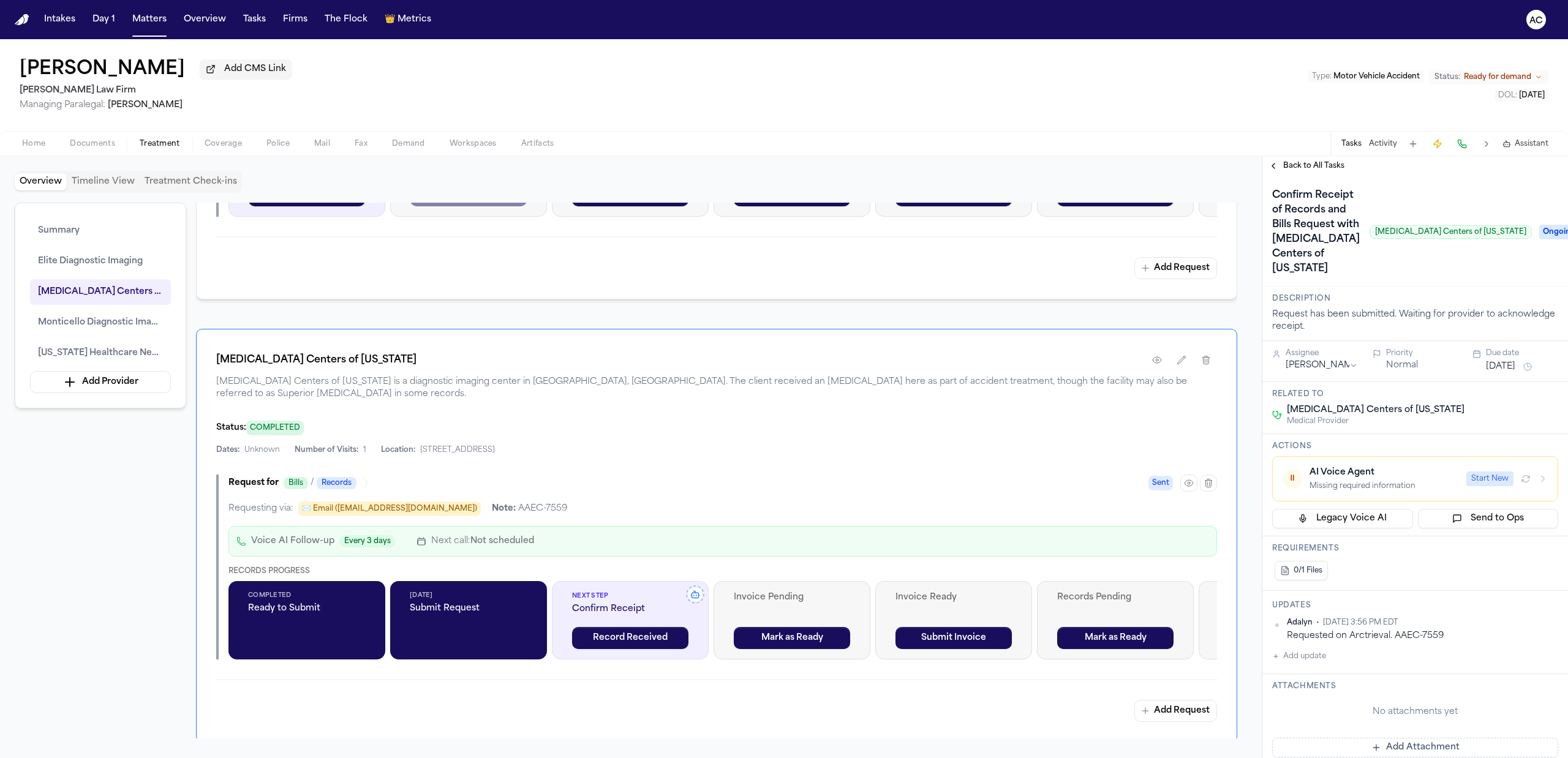
click at [1467, 471] on button "Start New" at bounding box center [1489, 478] width 47 height 15
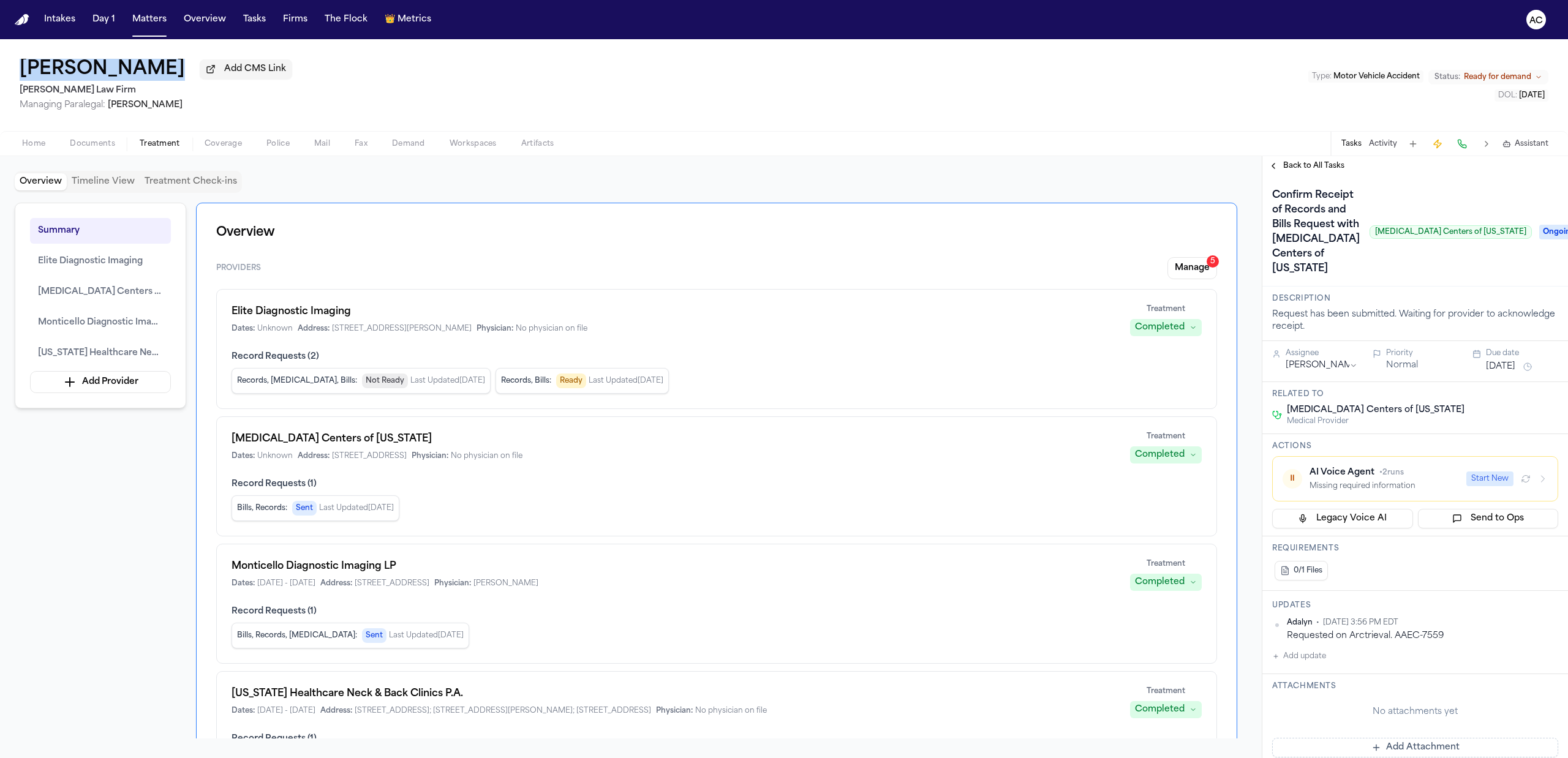
drag, startPoint x: 154, startPoint y: 69, endPoint x: 20, endPoint y: 49, distance: 135.5
click at [20, 49] on div "[PERSON_NAME] Add CMS Link [PERSON_NAME] Law Firm Managing Paralegal: [PERSON_N…" at bounding box center [784, 85] width 1568 height 92
click at [1539, 225] on span "Ongoing" at bounding box center [1563, 232] width 49 height 15
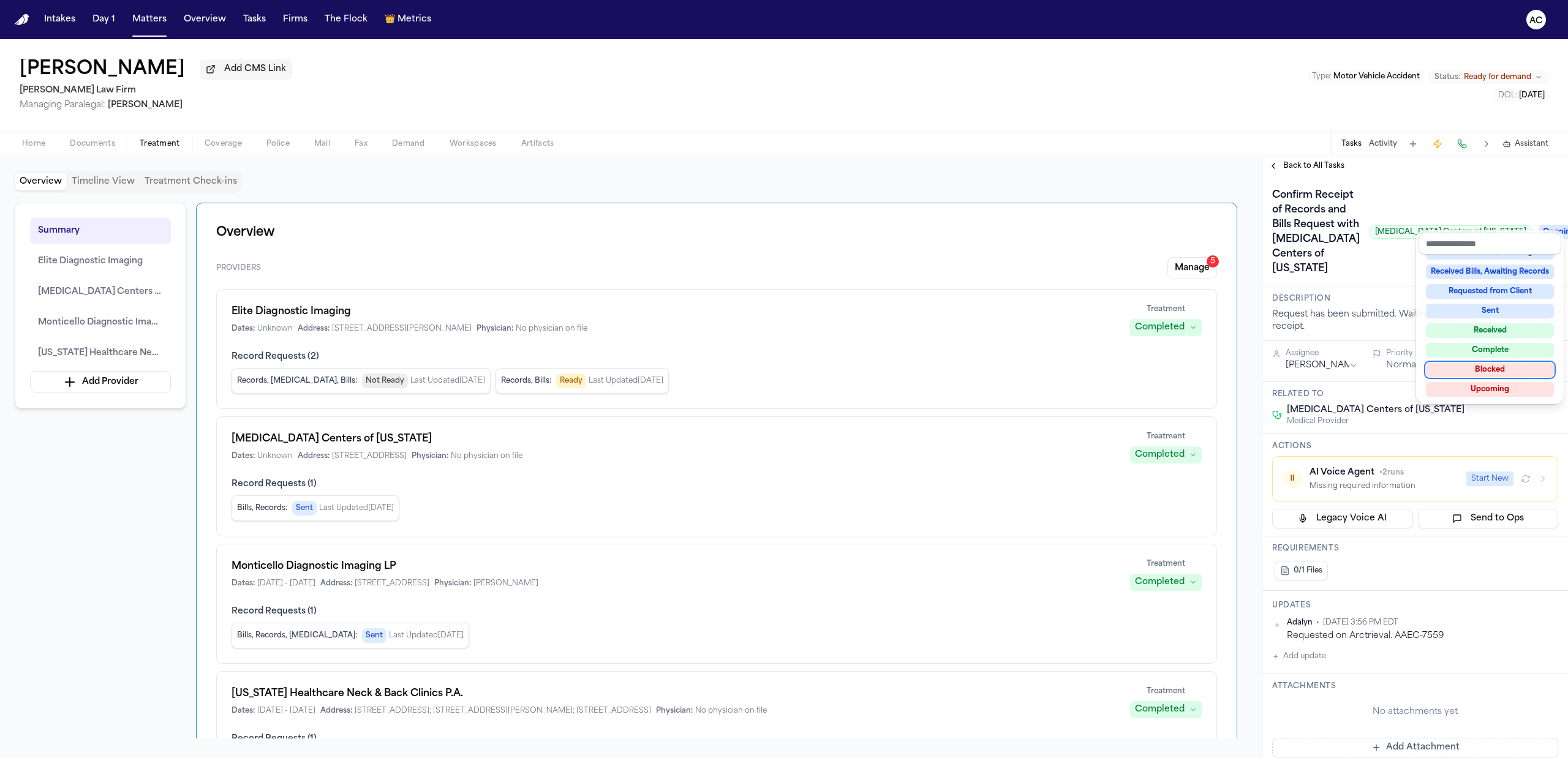
click at [1514, 366] on div "Blocked" at bounding box center [1489, 369] width 128 height 15
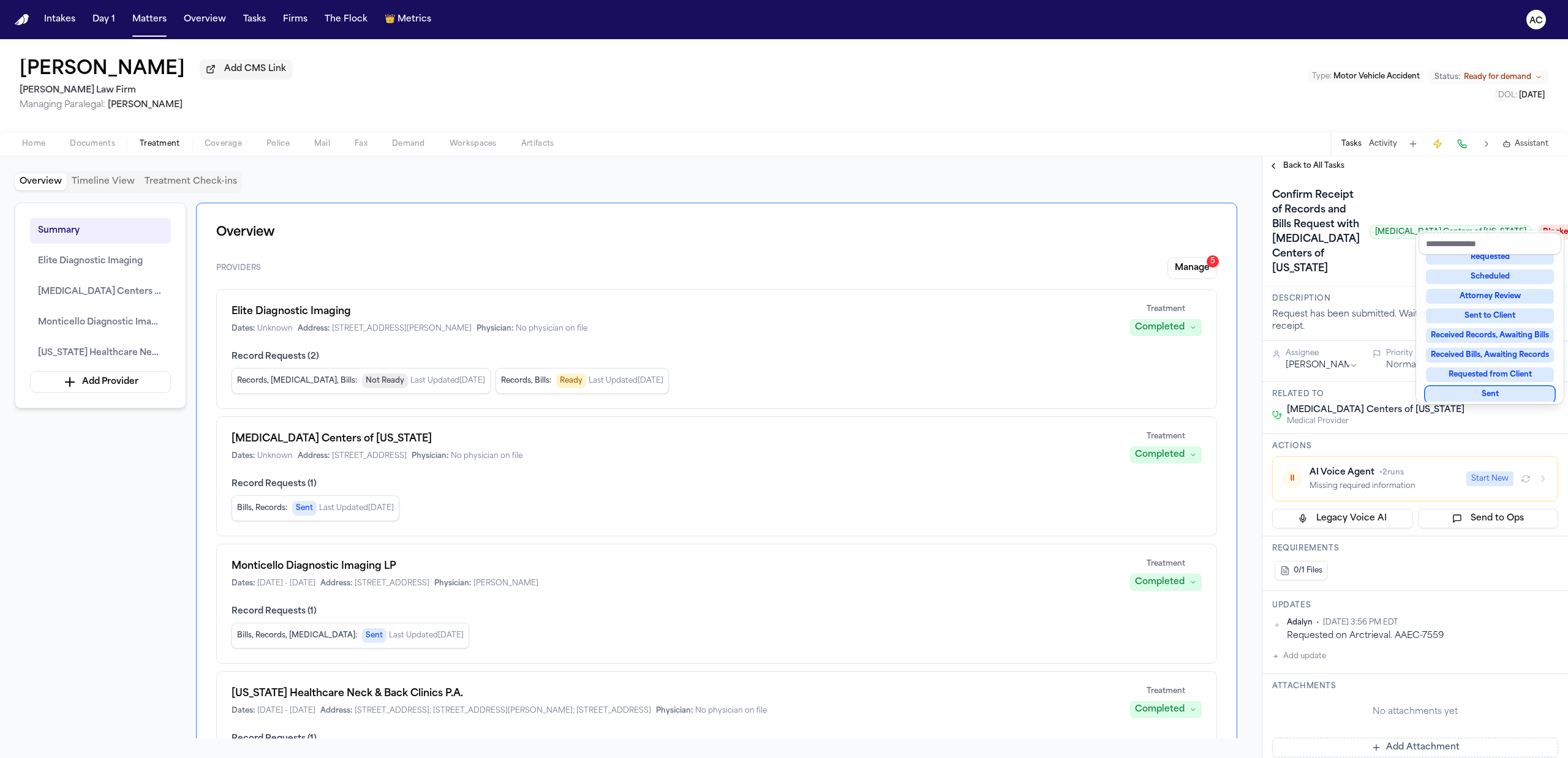
click at [1309, 626] on div "**********" at bounding box center [1415, 656] width 306 height 962
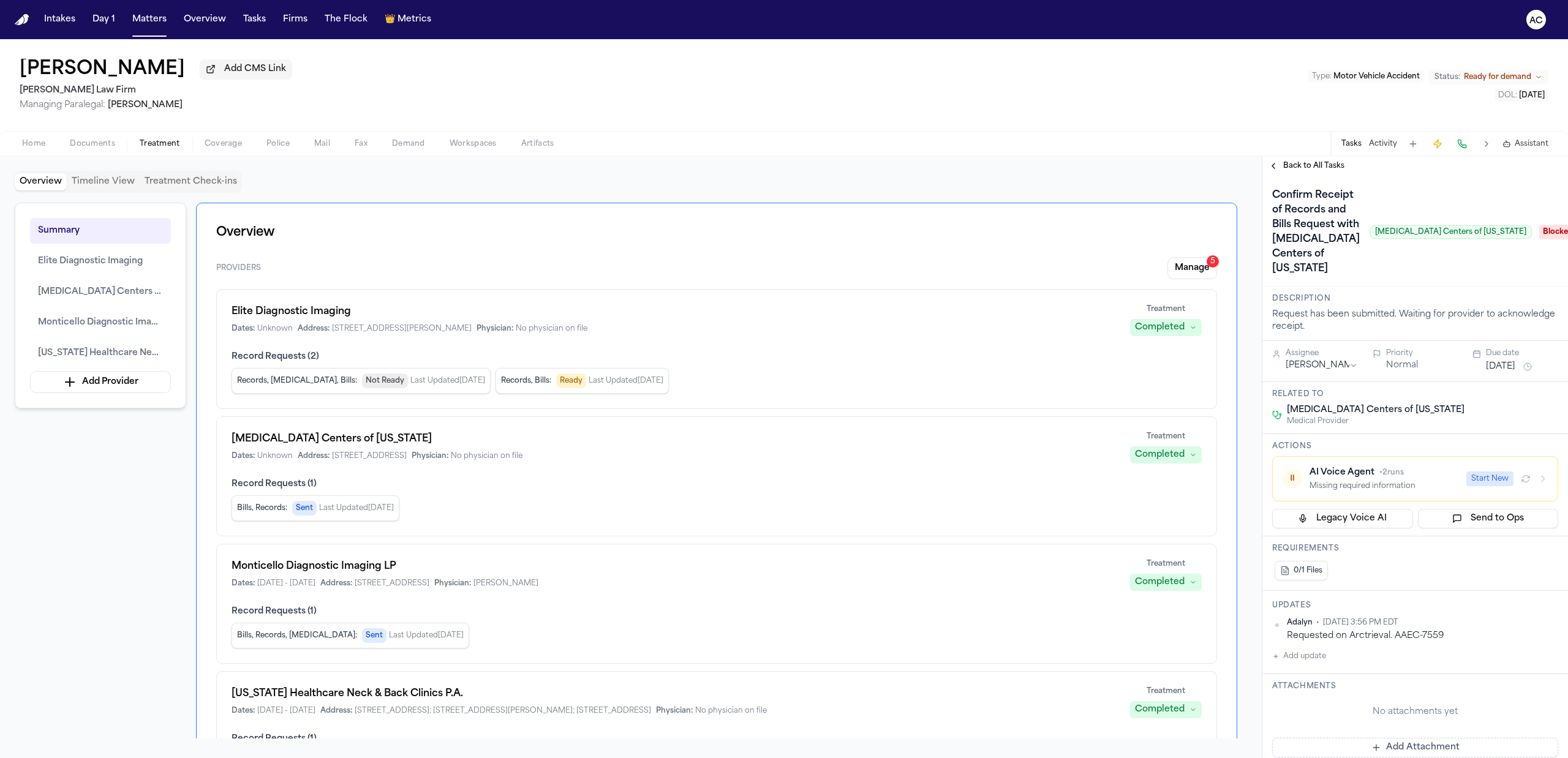
click at [1314, 649] on button "Add update" at bounding box center [1298, 656] width 54 height 15
click at [1333, 654] on textarea "Add your update" at bounding box center [1422, 666] width 261 height 24
type textarea "*"
paste textarea "**********"
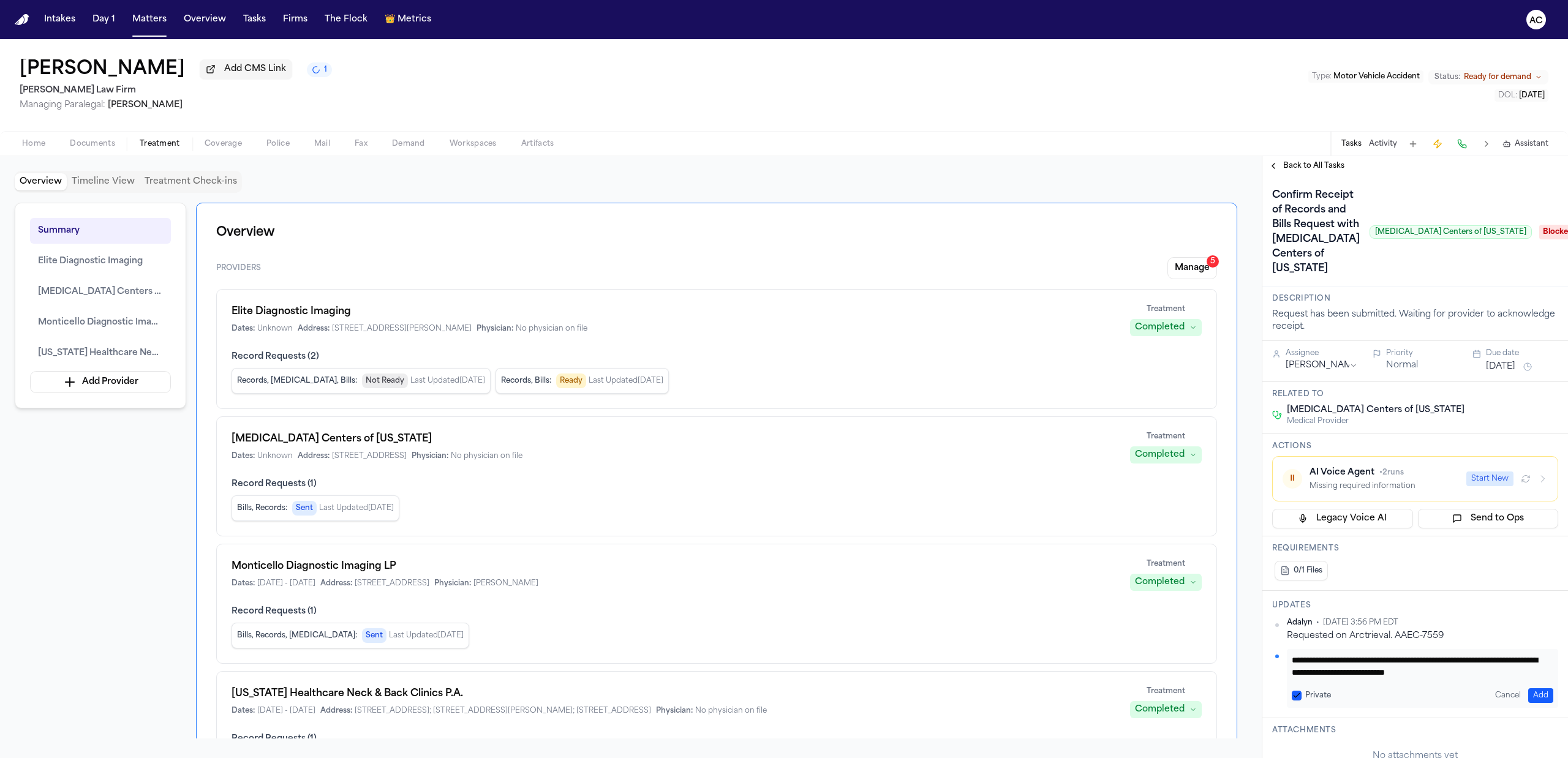
drag, startPoint x: 1404, startPoint y: 652, endPoint x: 1472, endPoint y: 644, distance: 68.5
click at [1468, 649] on div "**********" at bounding box center [1422, 678] width 271 height 59
drag, startPoint x: 1467, startPoint y: 643, endPoint x: 1492, endPoint y: 664, distance: 32.6
click at [1488, 659] on div "**********" at bounding box center [1422, 678] width 271 height 59
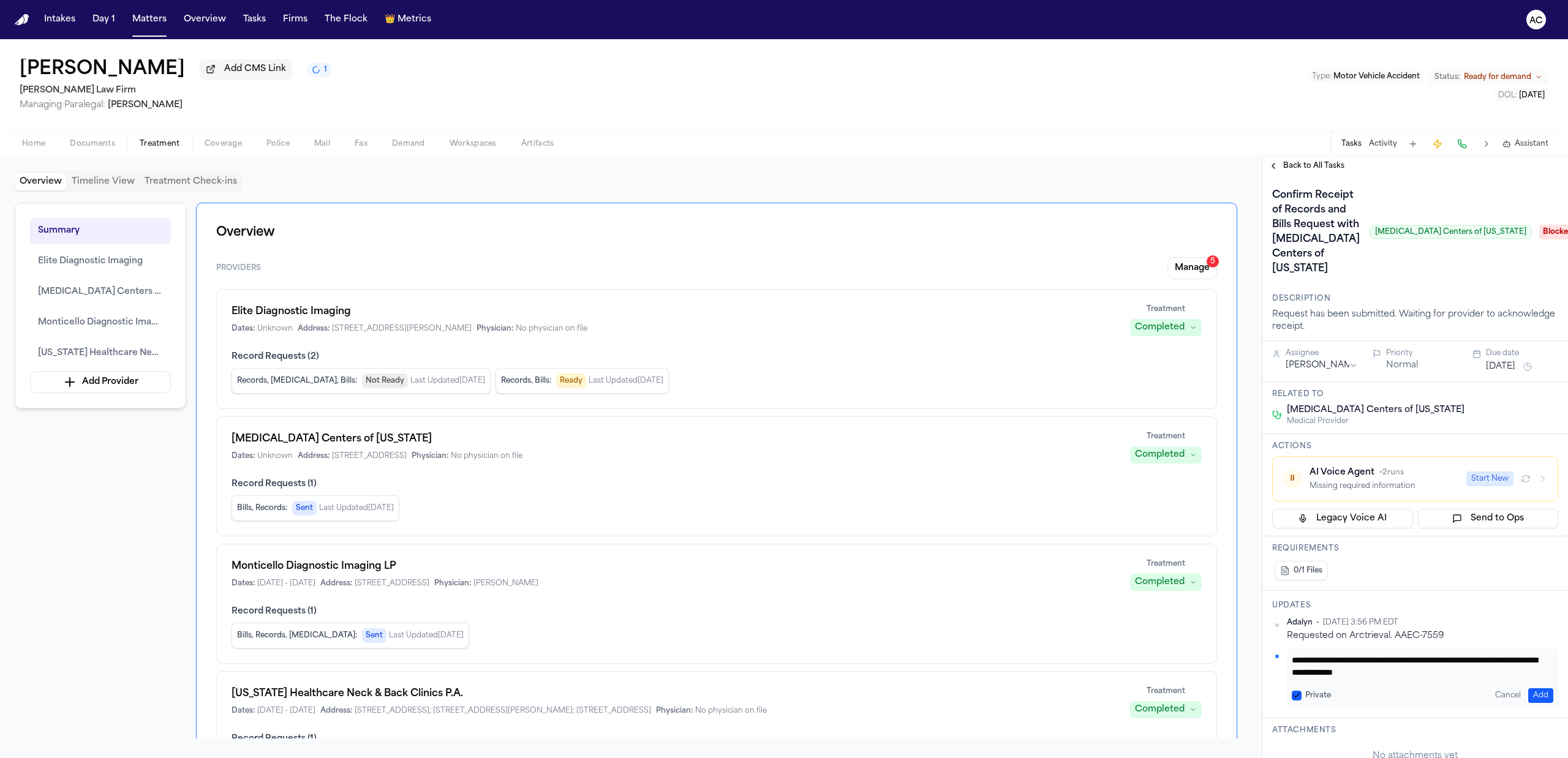
scroll to position [0, 0]
type textarea "**********"
click at [1299, 691] on button "Private" at bounding box center [1296, 695] width 10 height 10
click at [1537, 688] on button "Add" at bounding box center [1540, 695] width 25 height 15
click at [1323, 165] on span "Back to All Tasks" at bounding box center [1314, 166] width 61 height 10
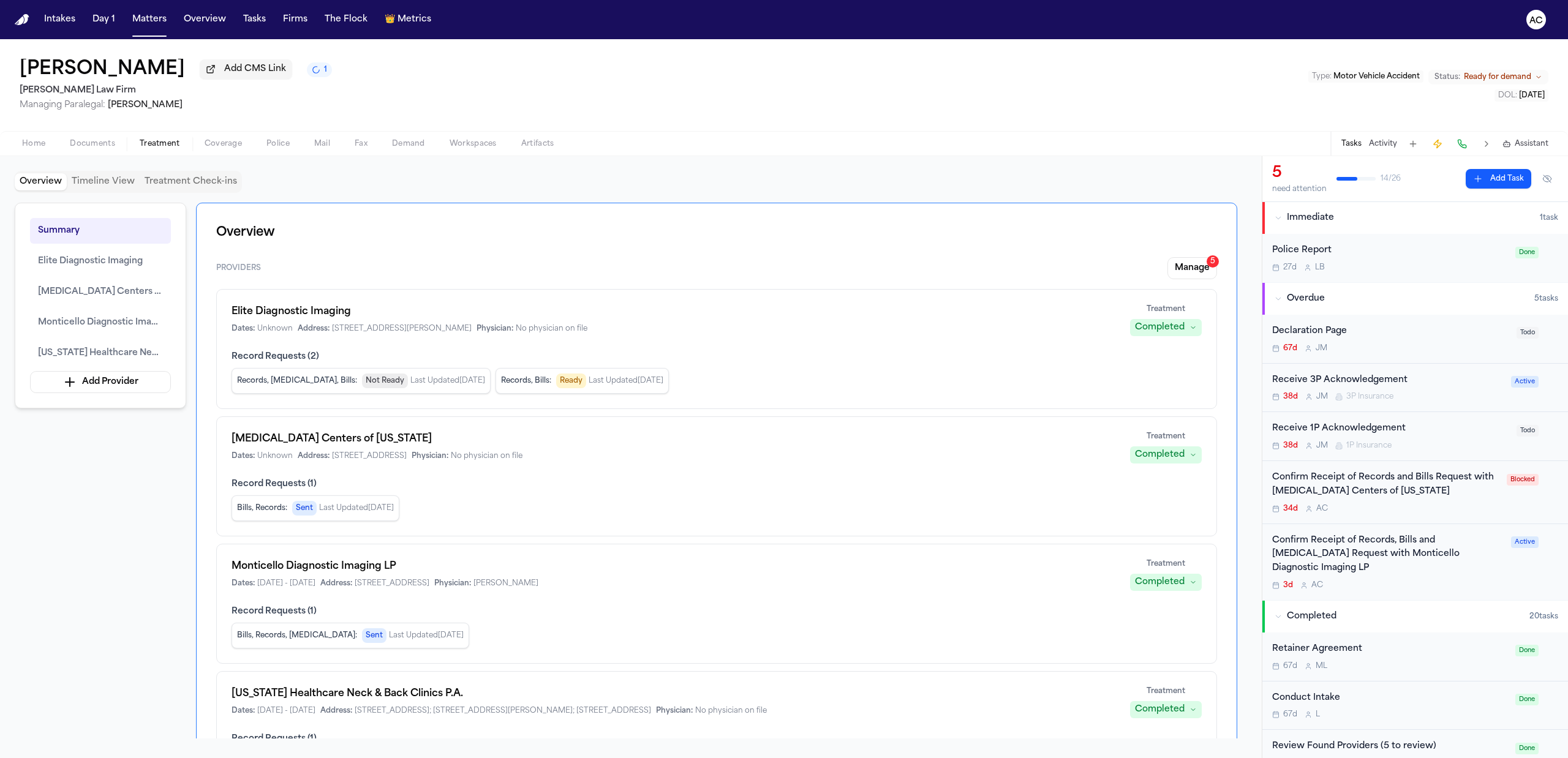
click at [1346, 543] on div "Confirm Receipt of Records, Bills and [MEDICAL_DATA] Request with Monticello Di…" at bounding box center [1387, 555] width 232 height 41
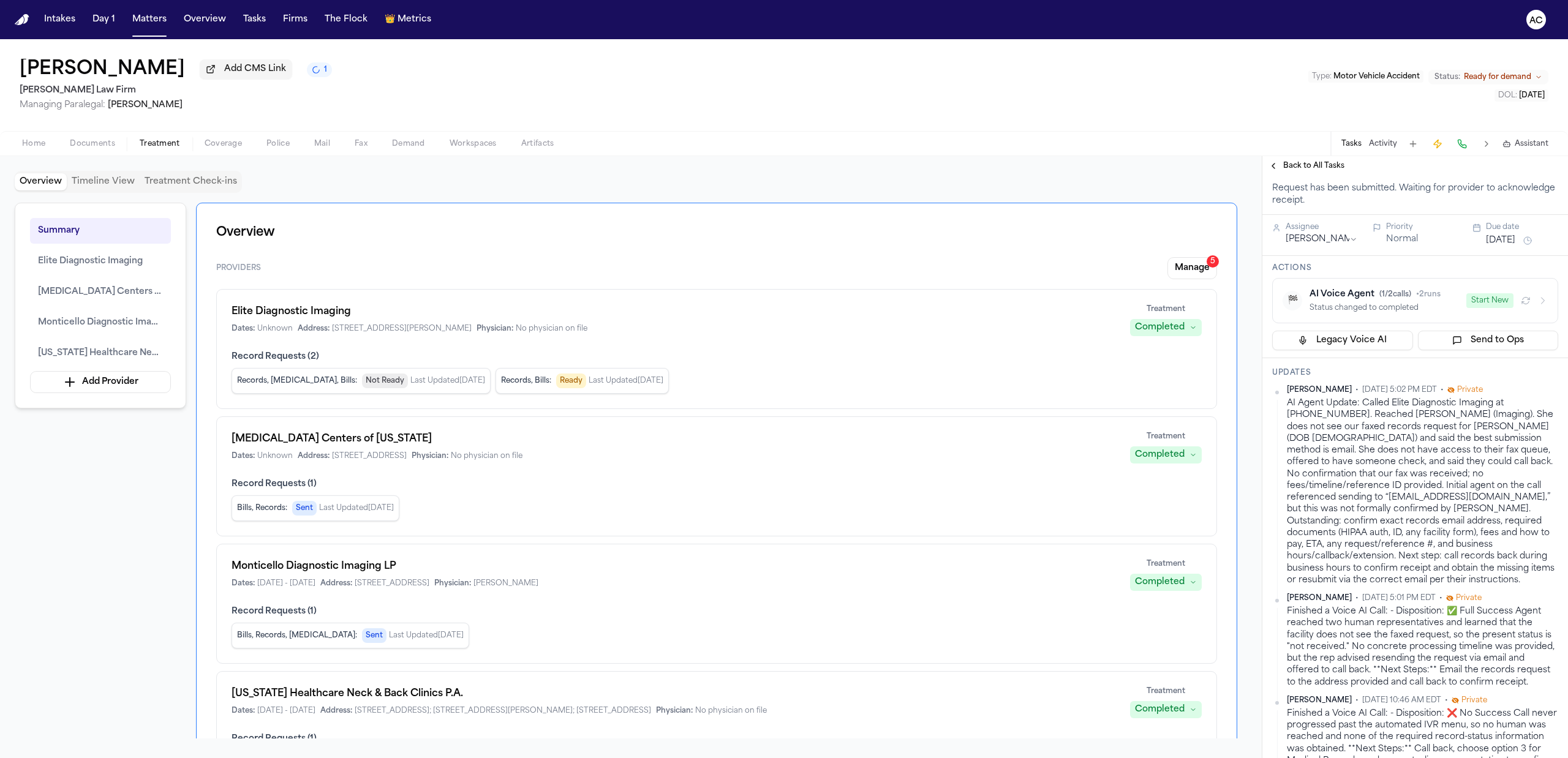
scroll to position [163, 0]
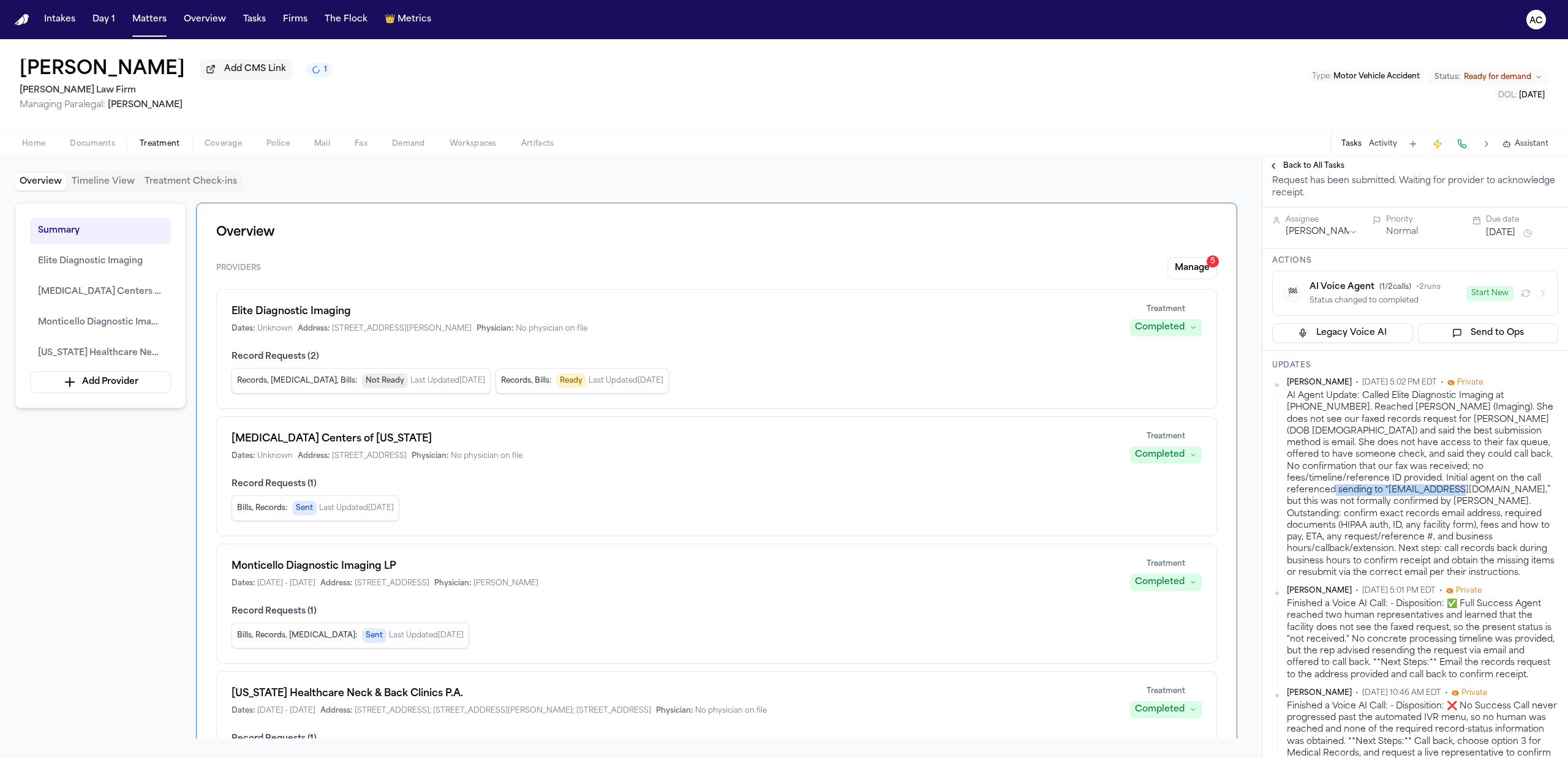
drag, startPoint x: 1407, startPoint y: 492, endPoint x: 1289, endPoint y: 490, distance: 118.0
click at [1289, 490] on div "AI Agent Update: Called Elite Diagnostic Imaging at +1 (817) 591-4624. Reached …" at bounding box center [1422, 484] width 271 height 189
copy div "affidavits@eliteimaging.com"
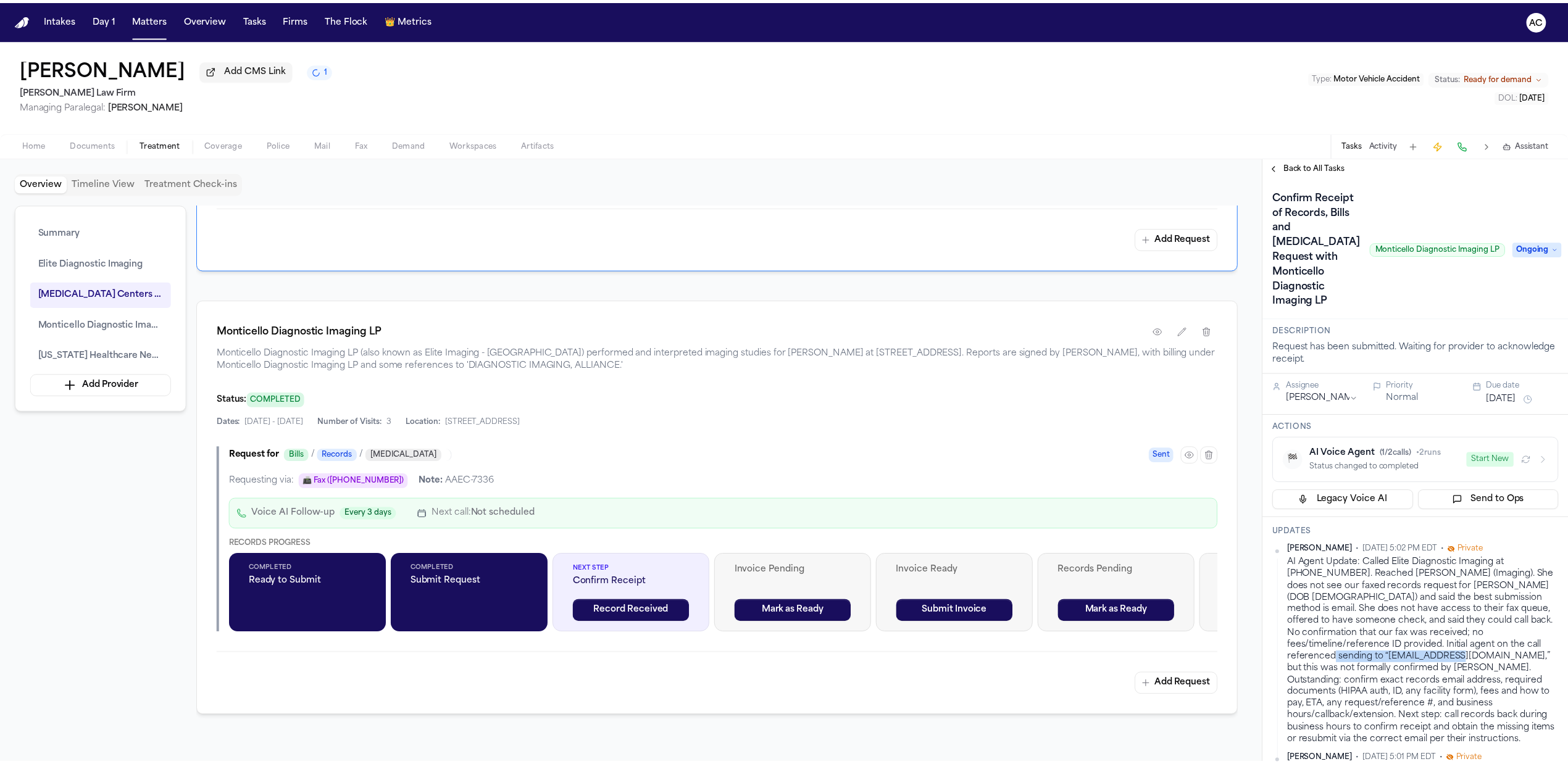
scroll to position [1645, 0]
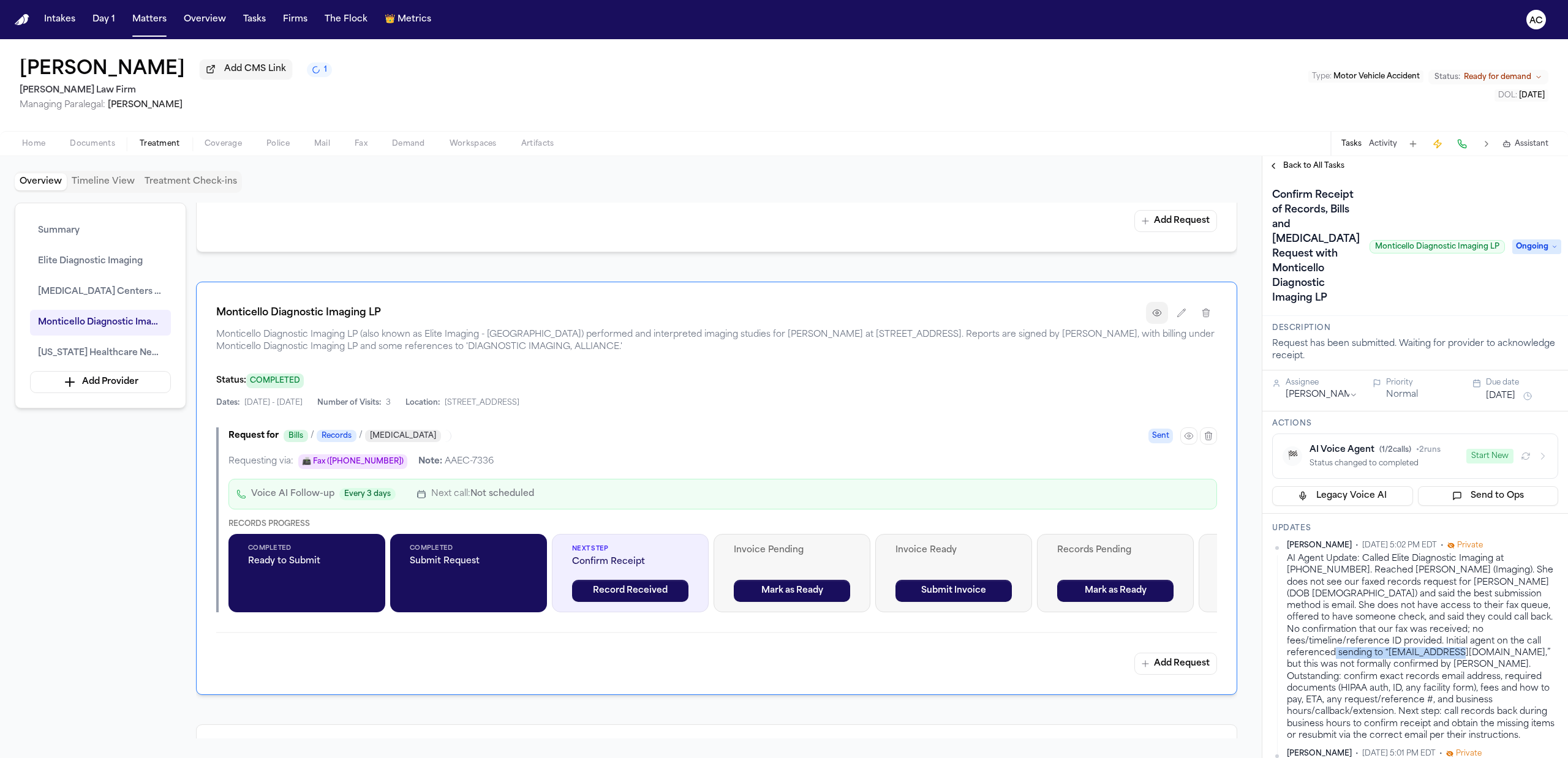
click at [1159, 309] on icon "button" at bounding box center [1156, 313] width 8 height 6
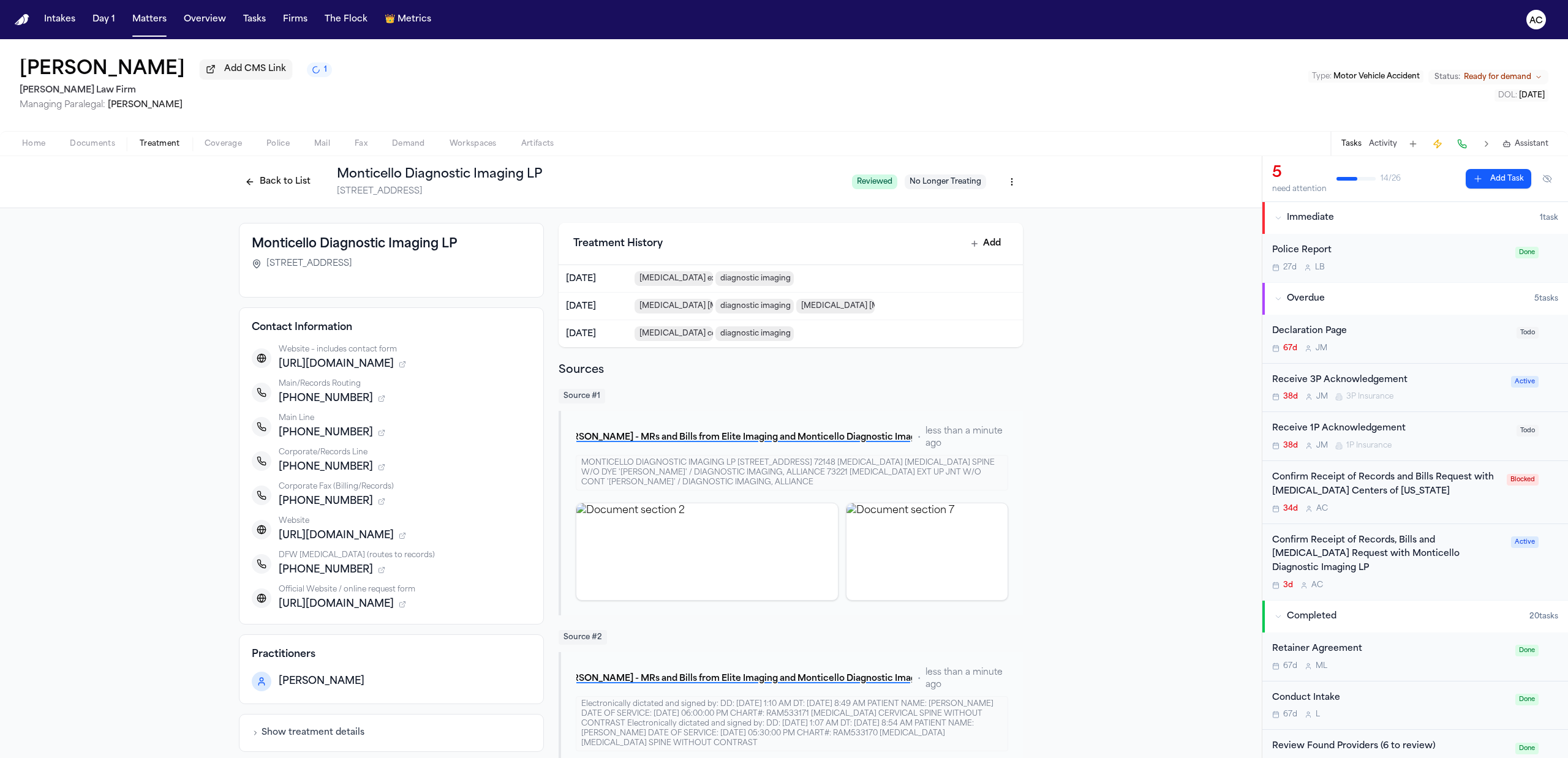
click at [1004, 180] on html "Intakes Day 1 Matters Overview Tasks Firms The Flock 👑 Metrics AC Beverly Arana…" at bounding box center [784, 379] width 1568 height 758
click at [969, 245] on div "Edit Provider" at bounding box center [960, 248] width 103 height 20
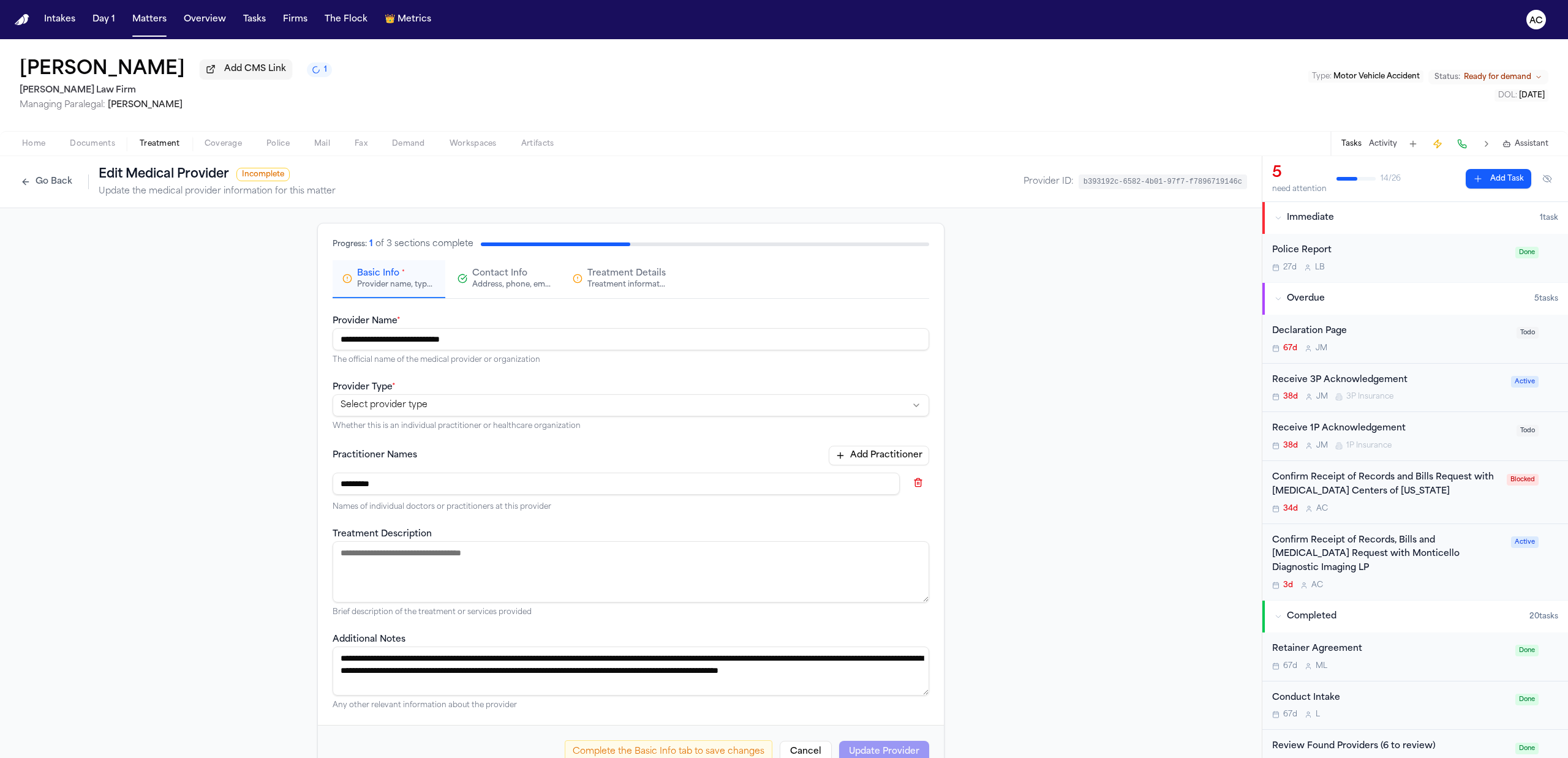
click at [507, 277] on span "Contact Info" at bounding box center [500, 274] width 55 height 12
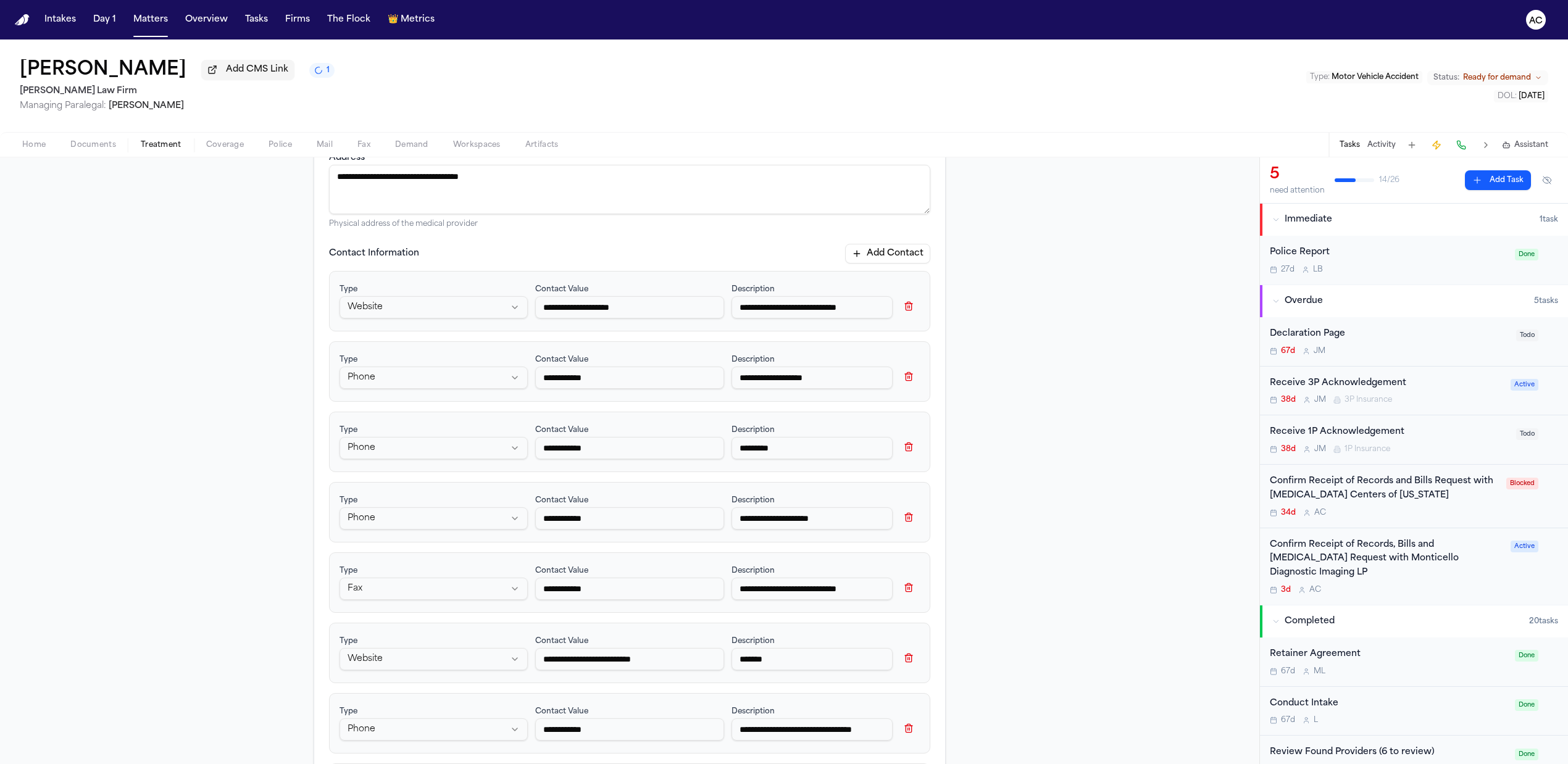
click at [885, 253] on button "Add Contact" at bounding box center [888, 254] width 86 height 20
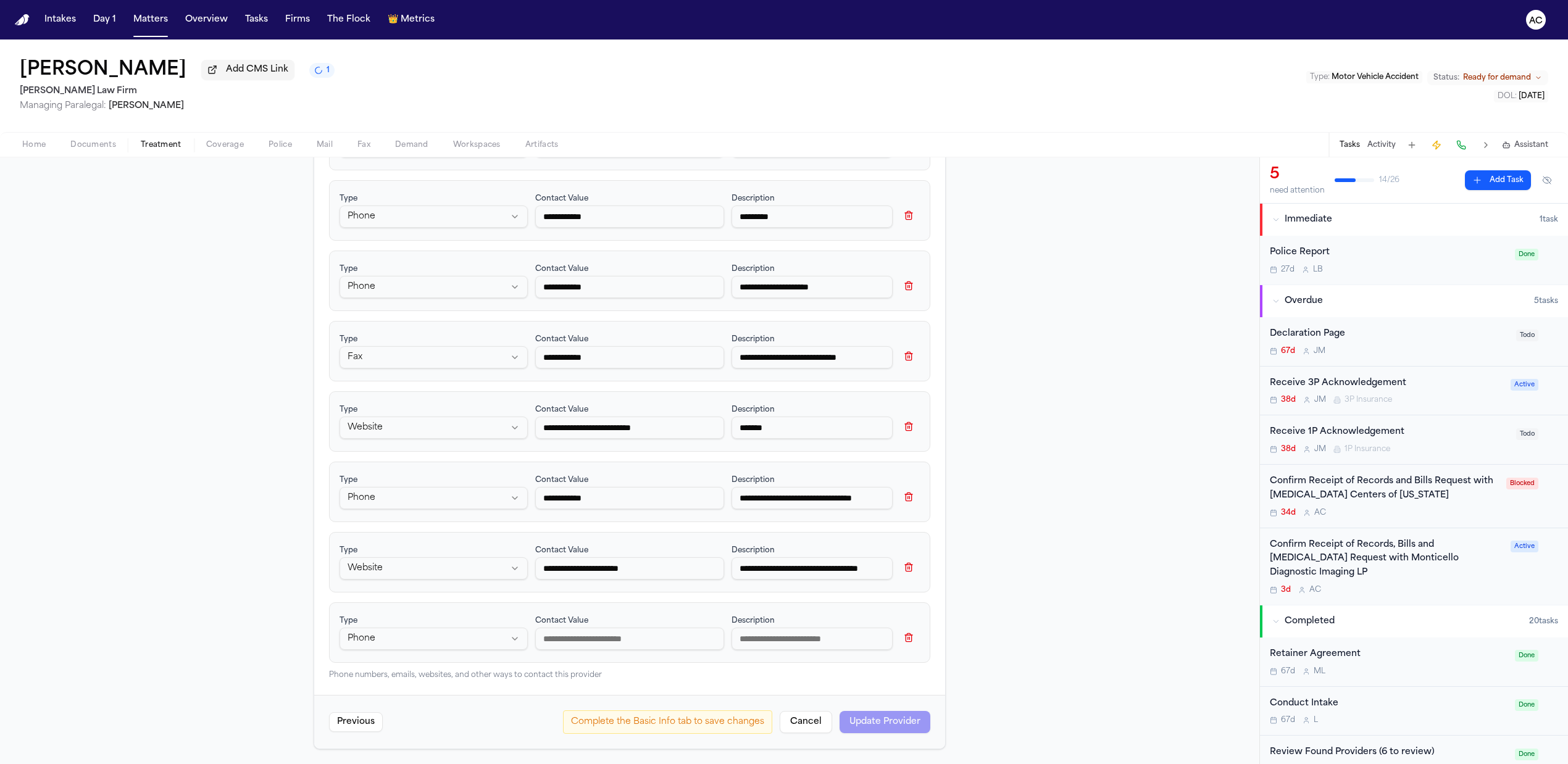
click at [425, 642] on html "**********" at bounding box center [784, 382] width 1568 height 764
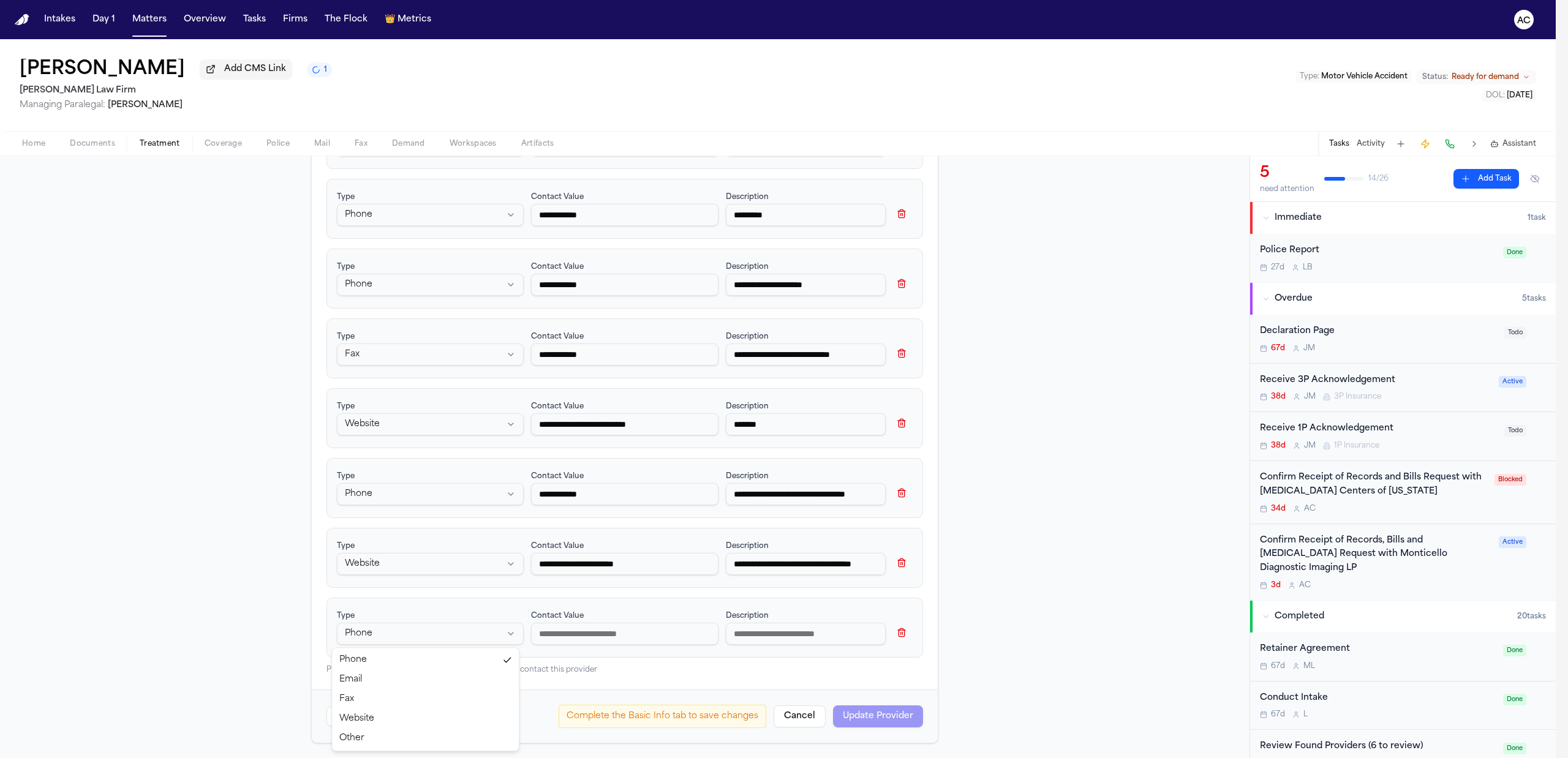
select select "*****"
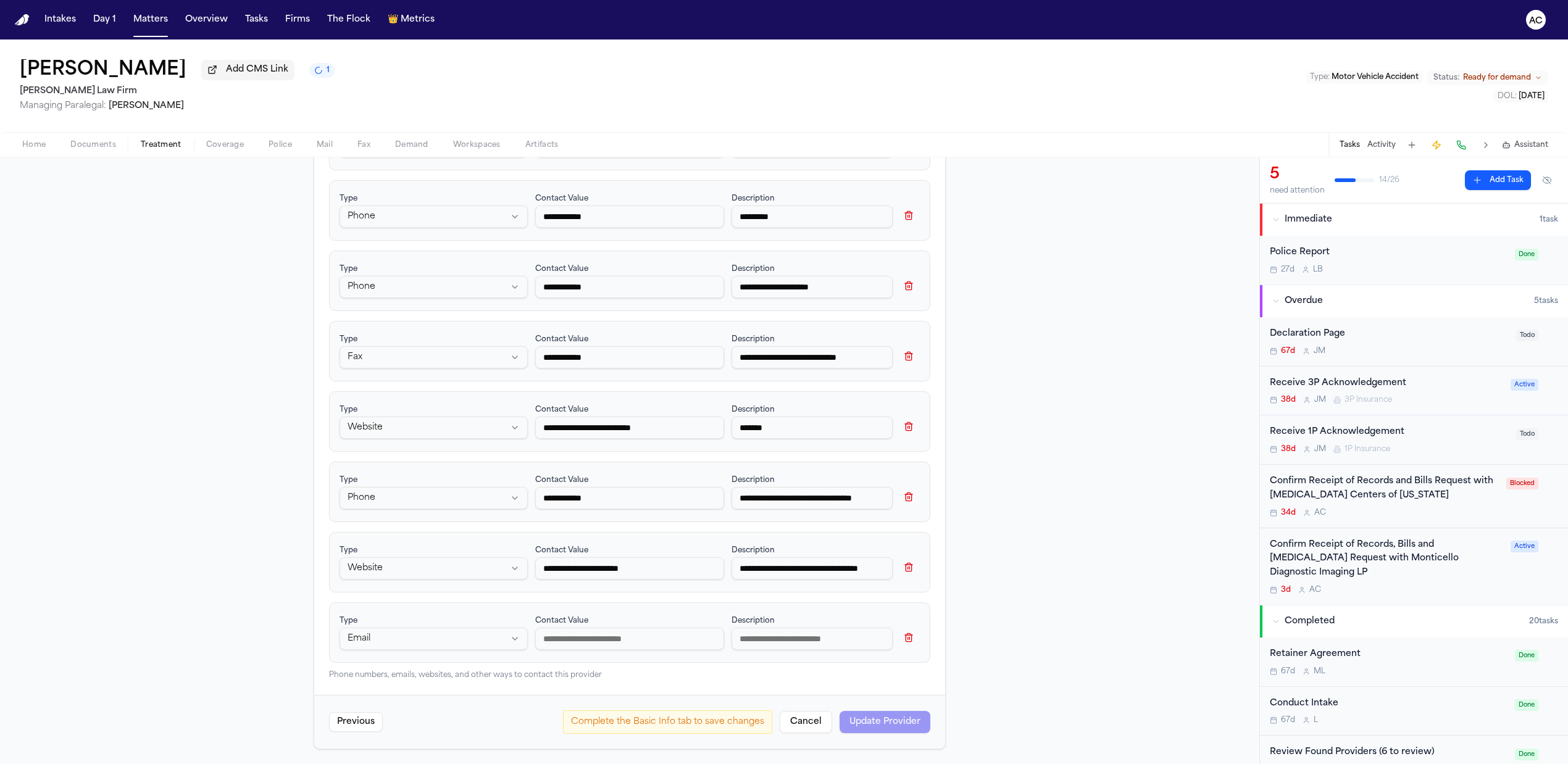
click at [608, 639] on input at bounding box center [630, 638] width 188 height 22
paste input "**********"
type input "**********"
click at [797, 648] on input at bounding box center [812, 638] width 161 height 22
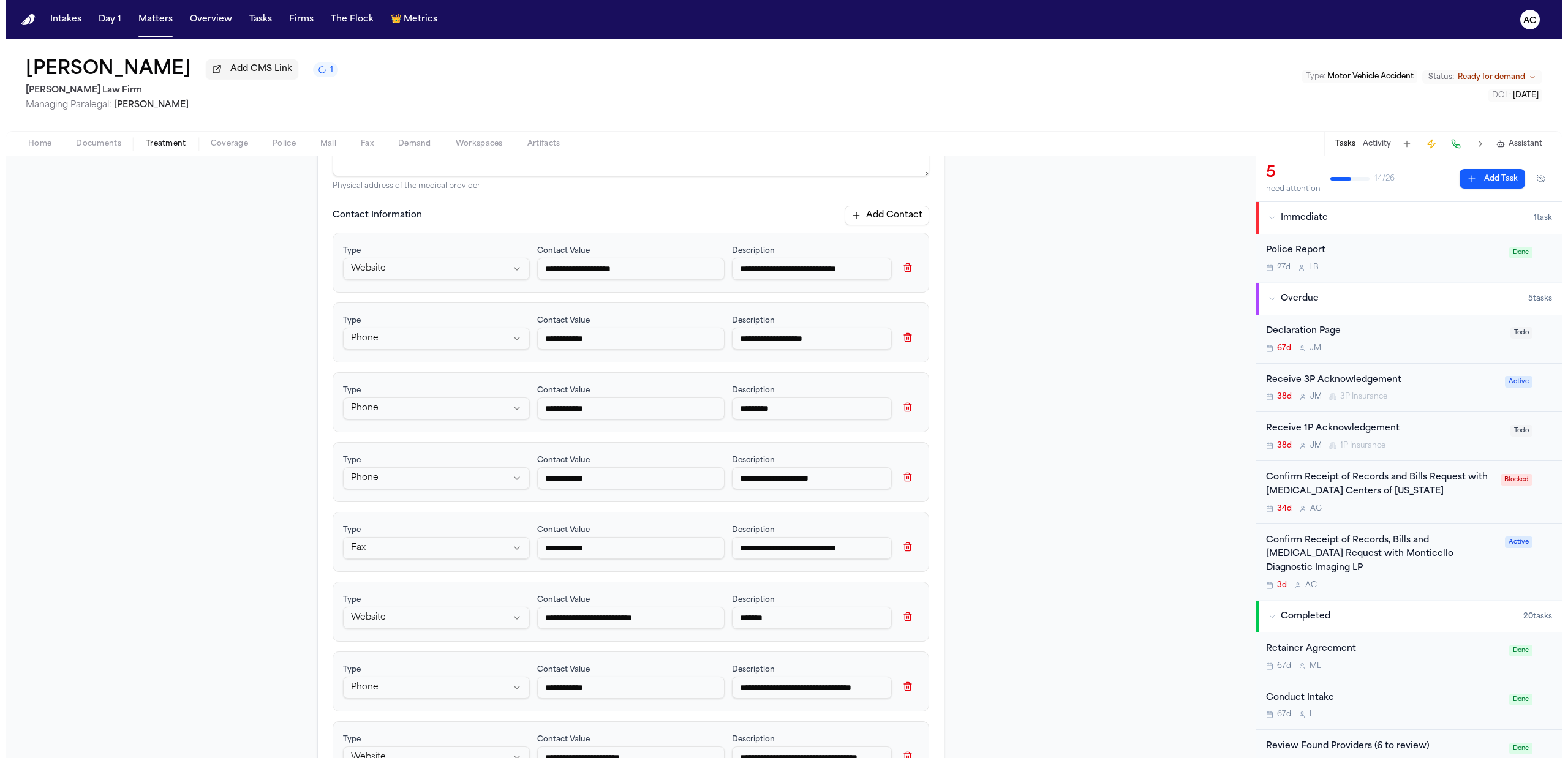
scroll to position [0, 0]
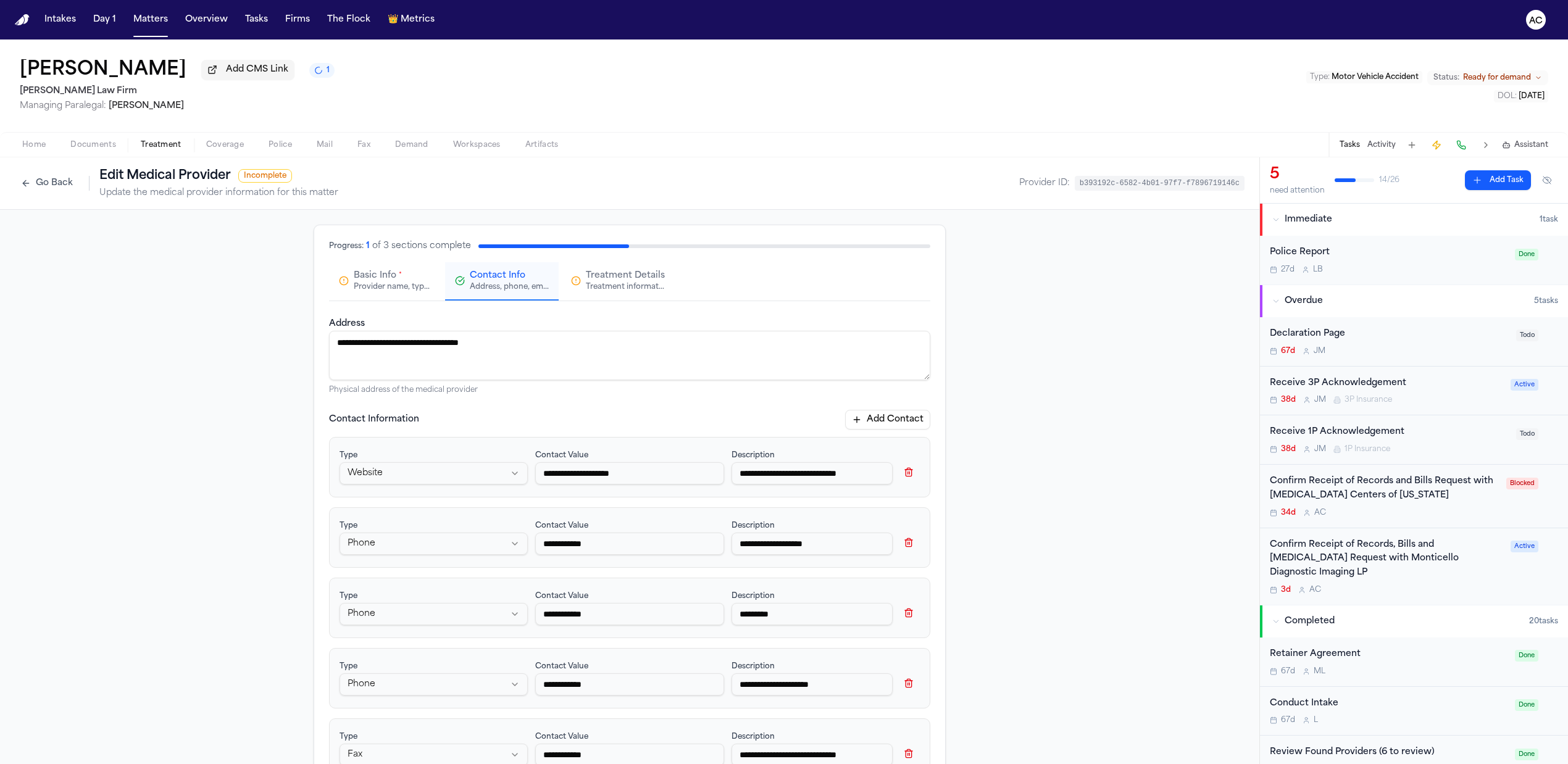
type input "**********"
click at [387, 289] on div "Provider name, type, and general information" at bounding box center [393, 286] width 79 height 10
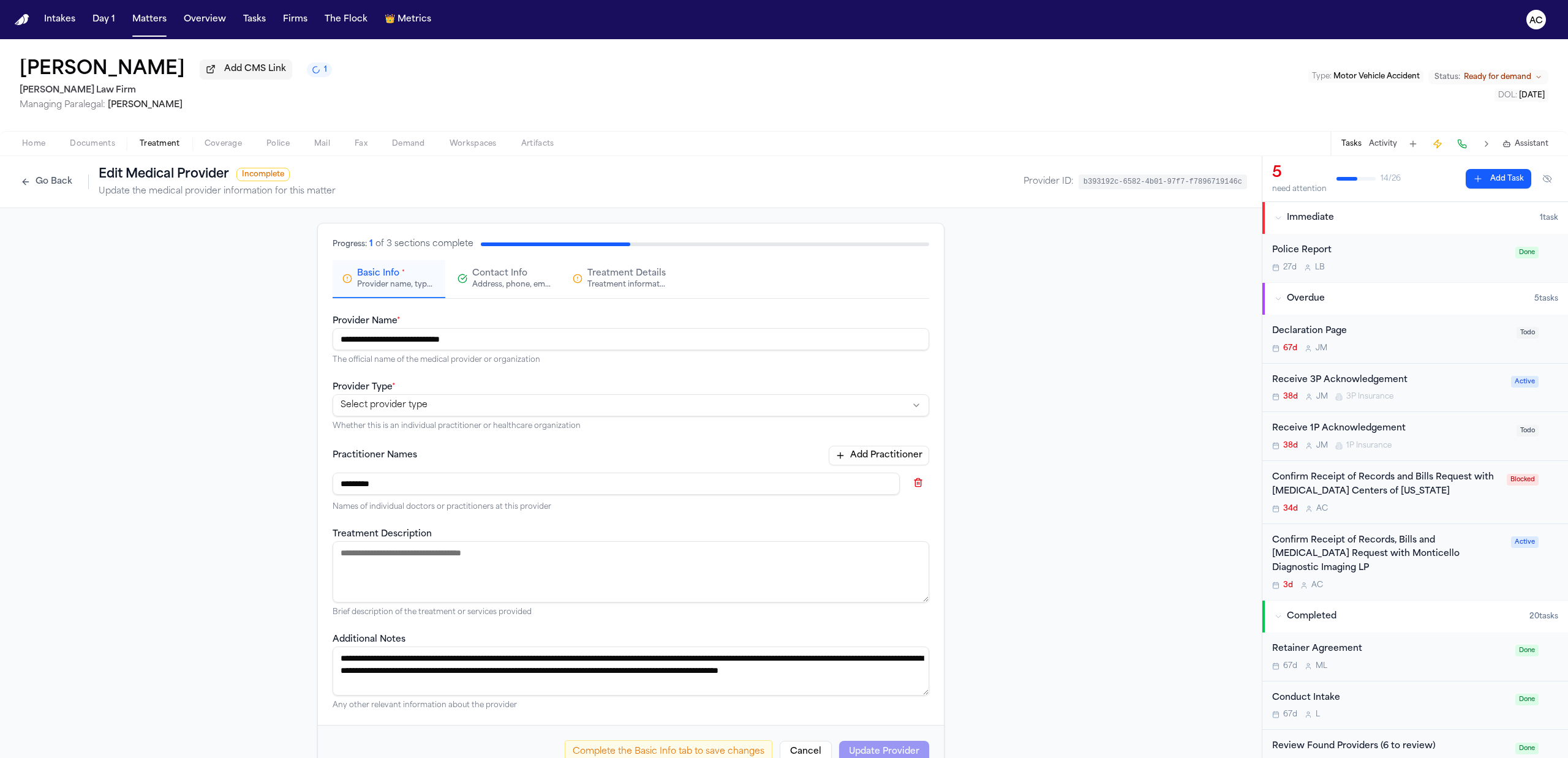
click at [442, 407] on html "**********" at bounding box center [784, 379] width 1568 height 758
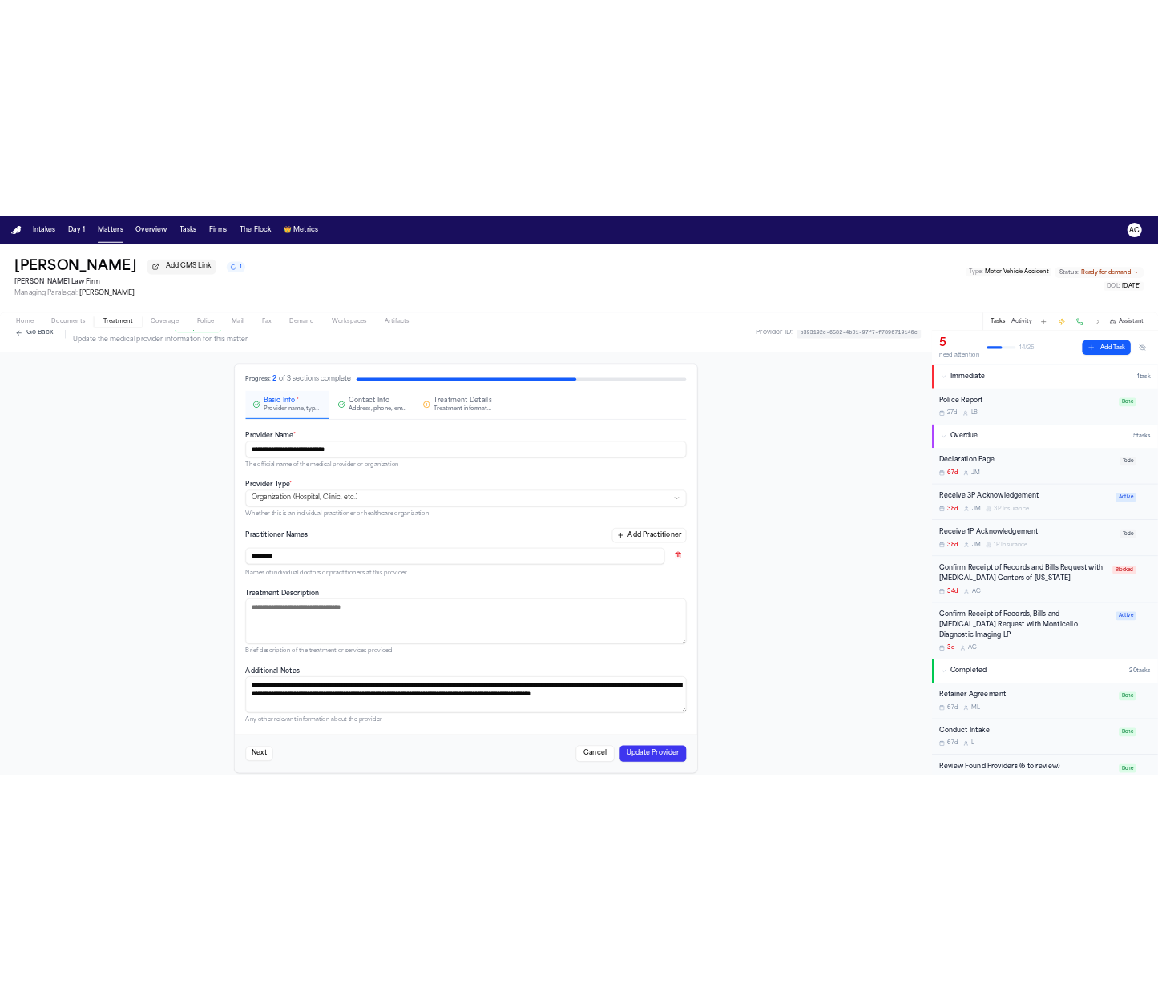
scroll to position [45, 0]
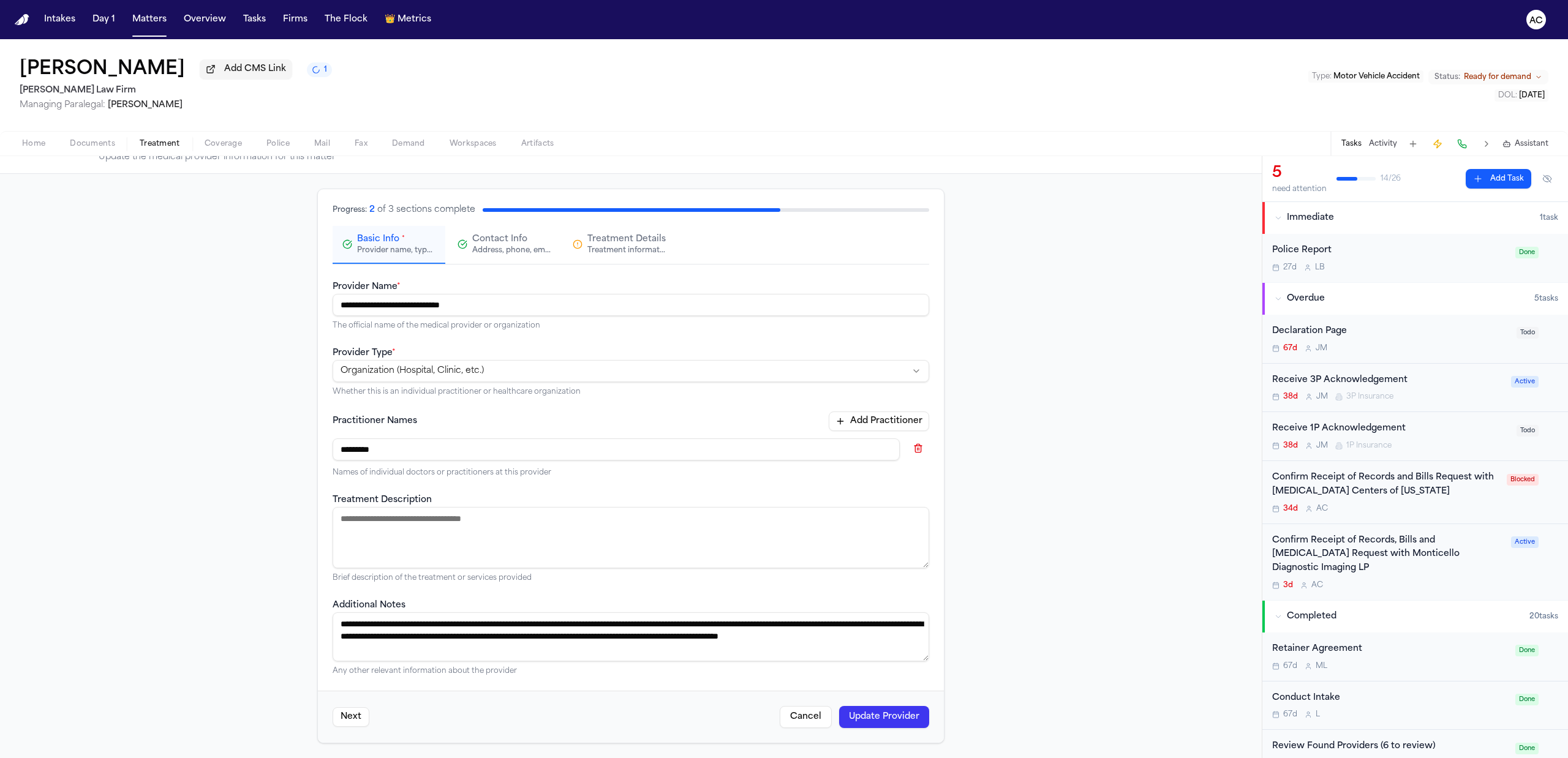
click at [896, 714] on button "Update Provider" at bounding box center [884, 717] width 90 height 22
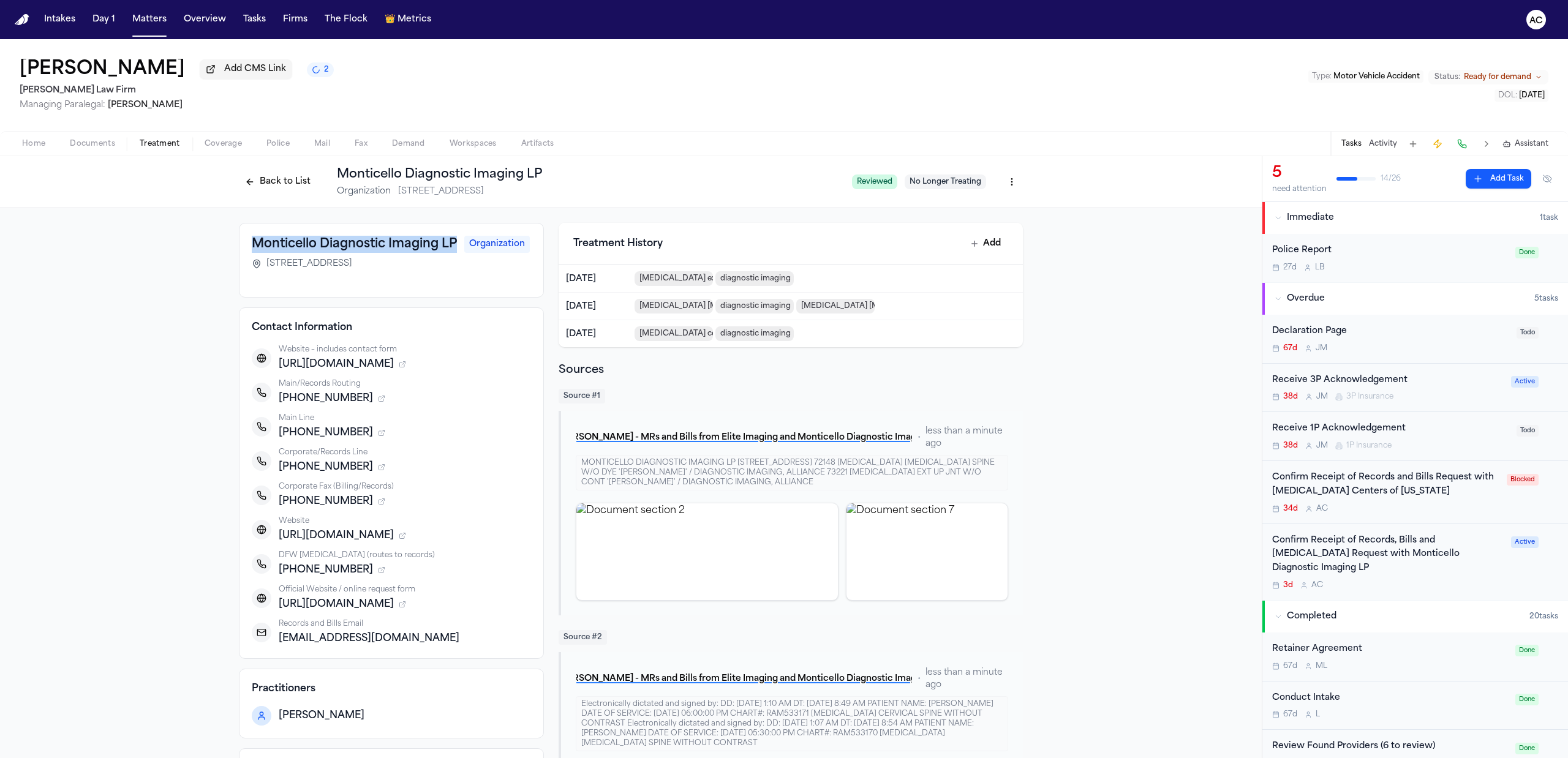
drag, startPoint x: 280, startPoint y: 258, endPoint x: 245, endPoint y: 234, distance: 42.4
click at [245, 234] on div "Monticello Diagnostic Imaging LP Organization 3712 W 7th Street, Fort Worth, TX…" at bounding box center [391, 261] width 305 height 75
copy h3 "Monticello Diagnostic Imaging LP"
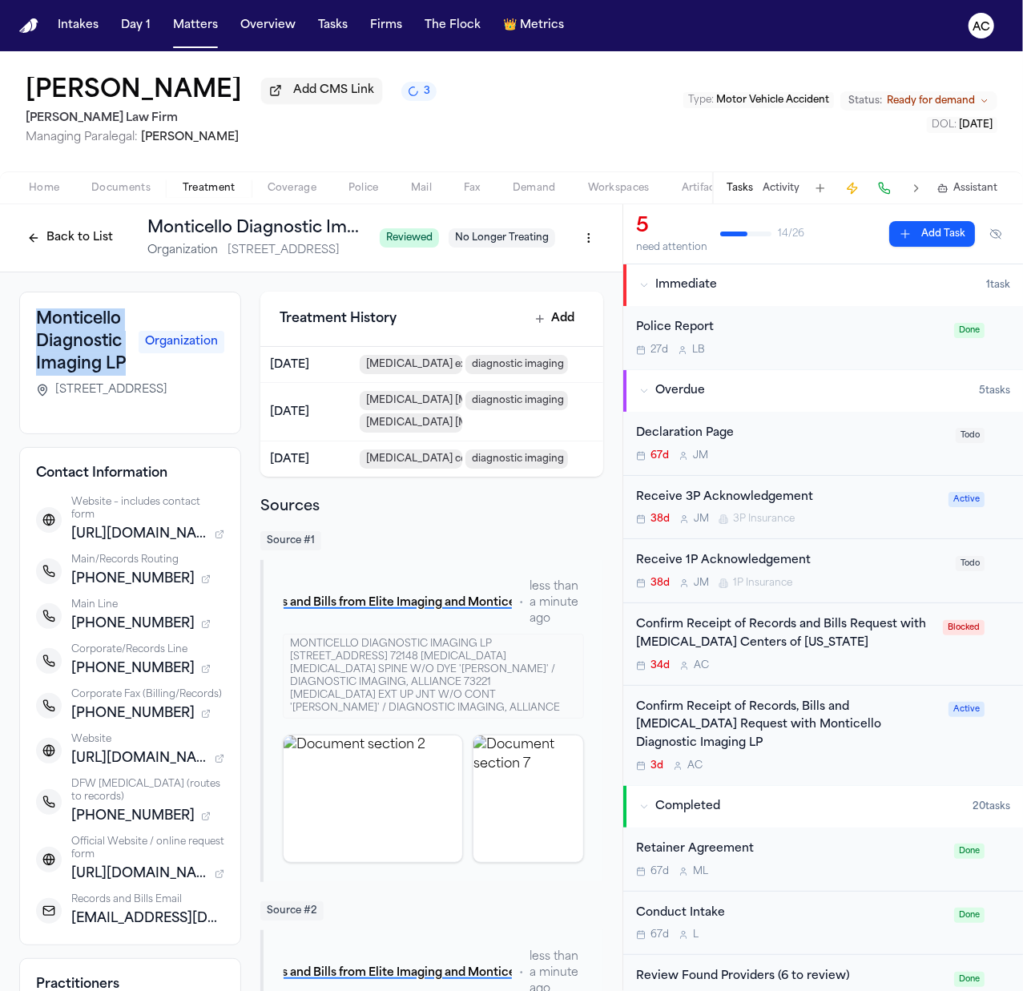
click at [745, 182] on button "Tasks" at bounding box center [740, 188] width 26 height 13
click at [744, 186] on button "Tasks" at bounding box center [740, 188] width 26 height 13
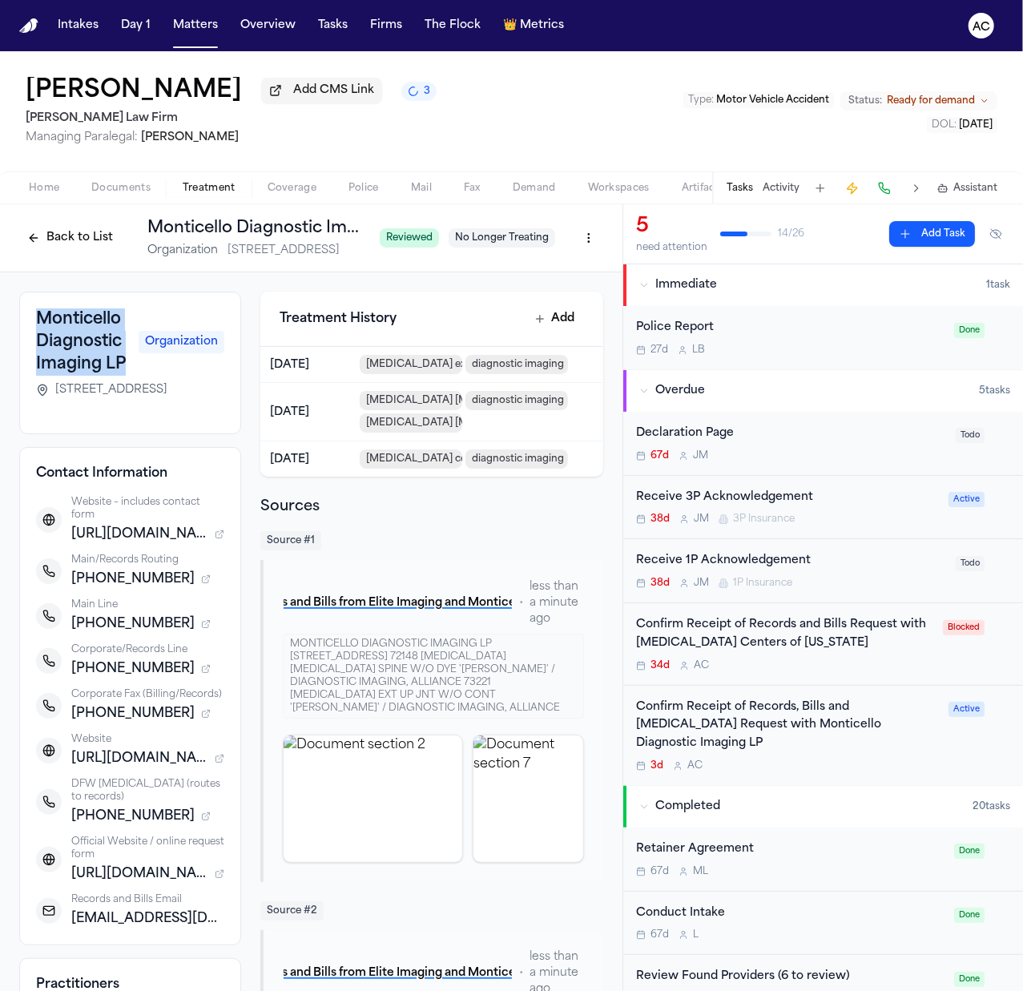
click at [982, 234] on button at bounding box center [996, 234] width 29 height 26
click at [1001, 238] on button at bounding box center [996, 234] width 29 height 26
click at [998, 238] on div "5 need attention 14 / 26 Add Task" at bounding box center [823, 234] width 400 height 60
click at [988, 232] on button at bounding box center [996, 234] width 29 height 26
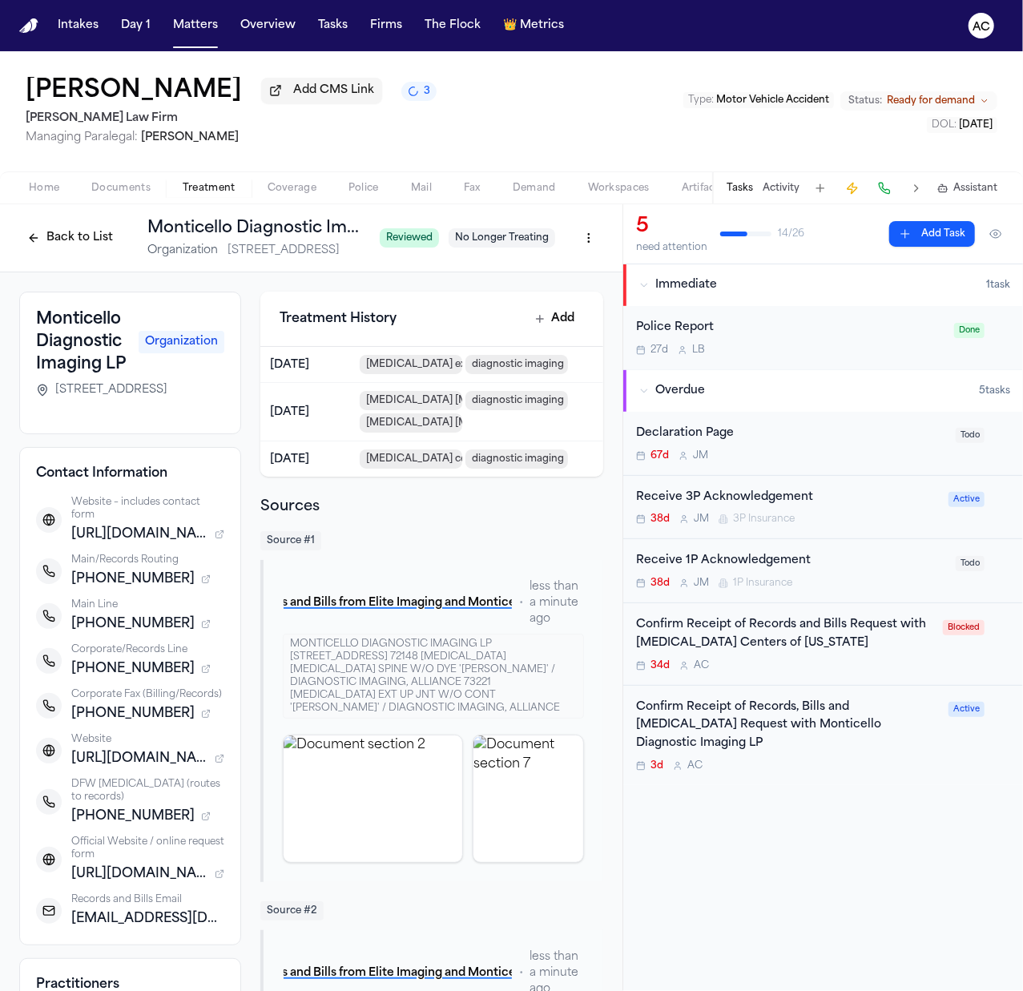
click at [736, 190] on button "Tasks" at bounding box center [740, 188] width 26 height 13
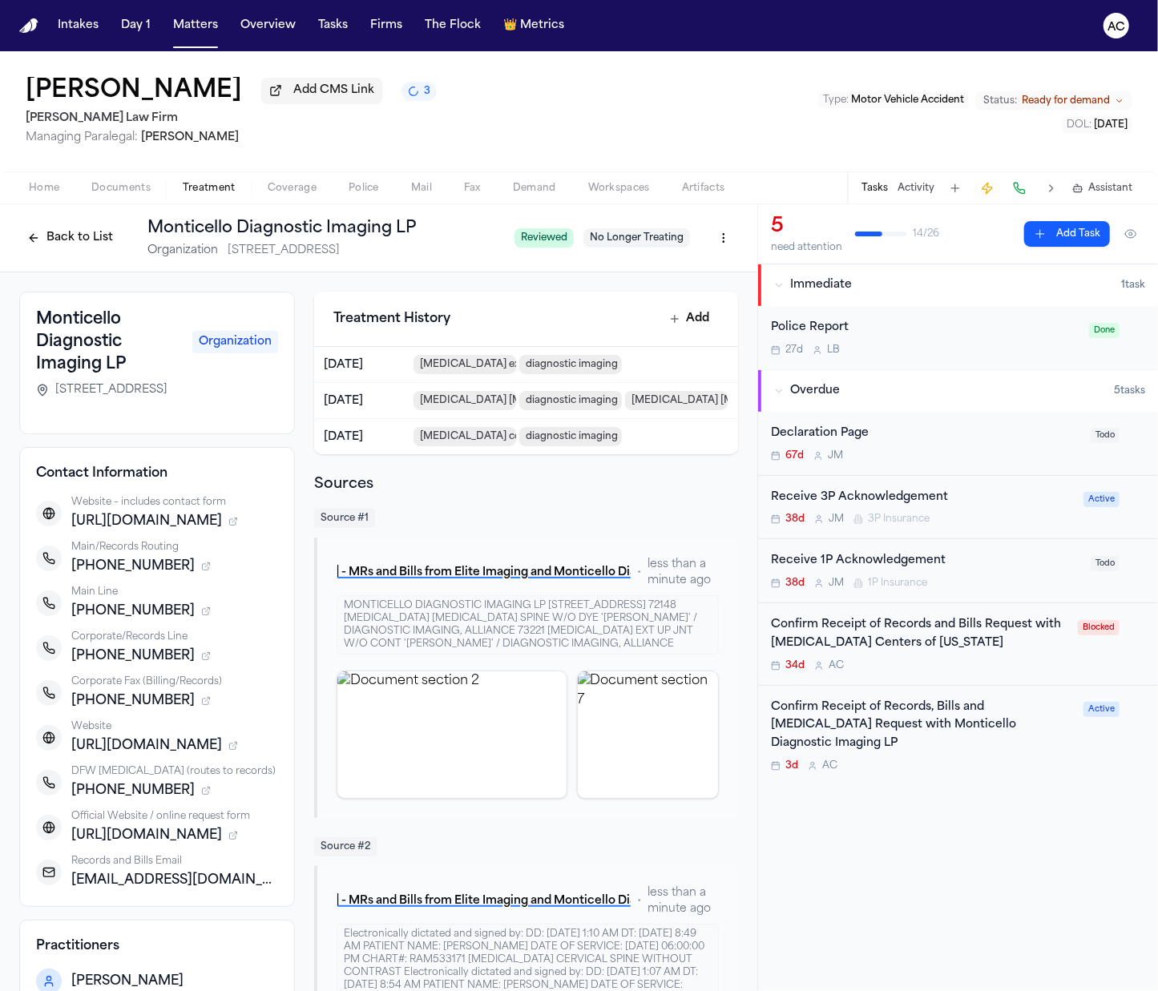
drag, startPoint x: 103, startPoint y: 401, endPoint x: 46, endPoint y: 389, distance: 58.3
click at [46, 389] on div "3712 W 7th Street, Fort Worth, TX 76107" at bounding box center [157, 390] width 242 height 16
copy span "3712 W 7th Street, Fort Worth, TX 76107"
drag, startPoint x: 256, startPoint y: 898, endPoint x: 69, endPoint y: 908, distance: 187.8
click at [69, 907] on div "Contact Information Website – includes contact form https://elitemri.com Main/R…" at bounding box center [157, 677] width 276 height 460
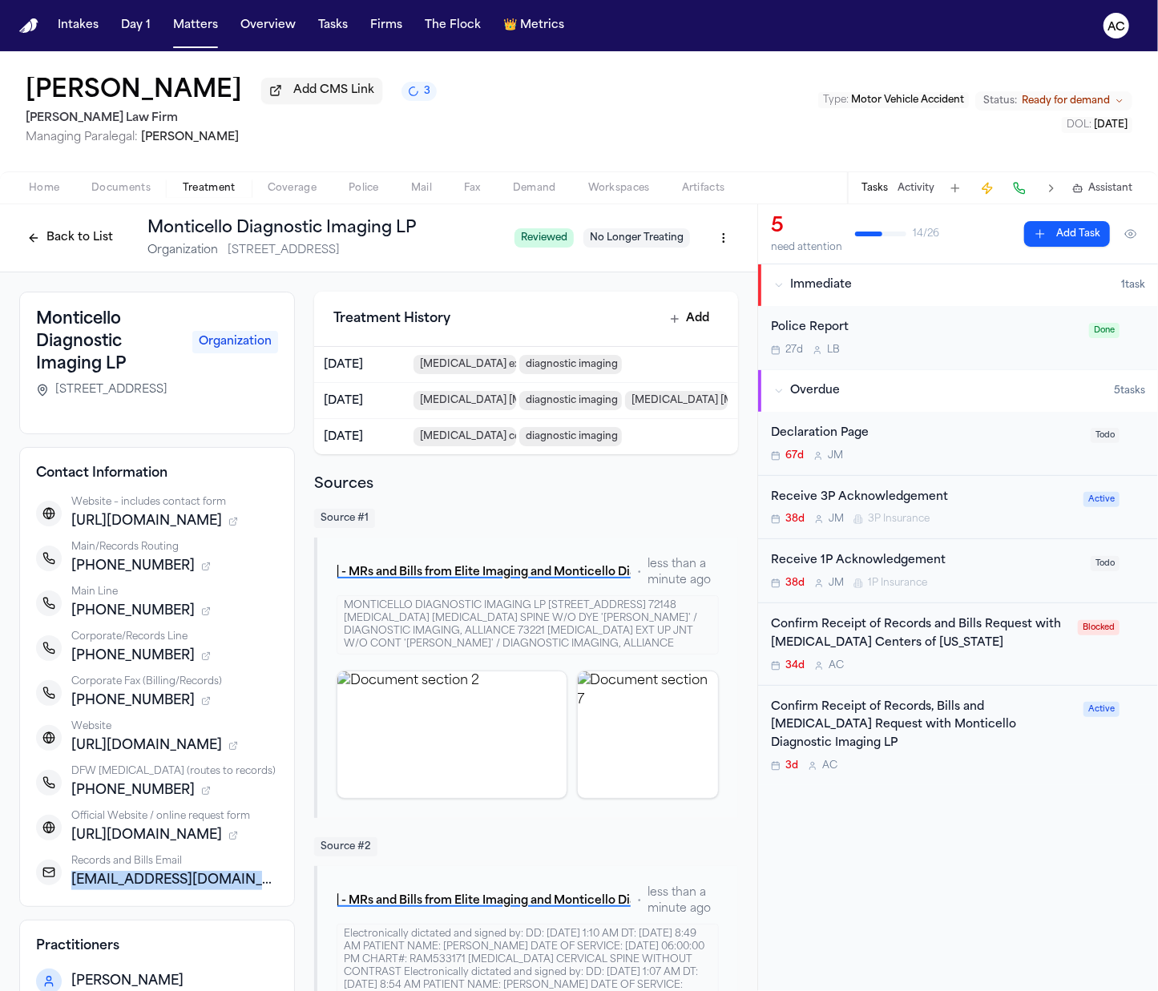
copy span "affidavits@eliteimaging.com"
drag, startPoint x: 157, startPoint y: 579, endPoint x: 85, endPoint y: 579, distance: 72.1
click at [85, 576] on span "+18175914624" at bounding box center [132, 566] width 123 height 19
copy span "8175914624"
drag, startPoint x: 157, startPoint y: 716, endPoint x: 87, endPoint y: 713, distance: 70.6
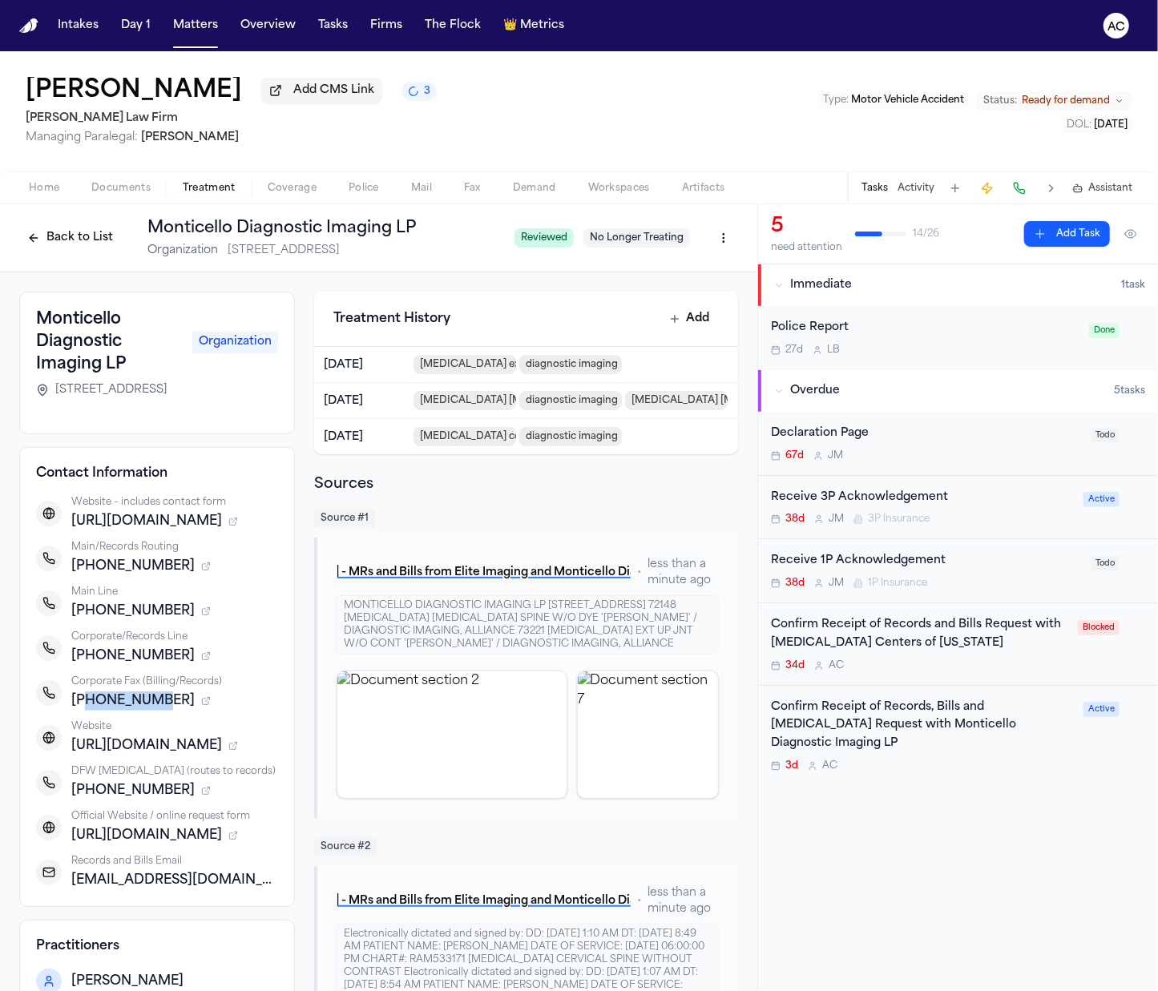
click at [87, 711] on span "+18174020336" at bounding box center [132, 701] width 123 height 19
copy span "817402033"
drag, startPoint x: 808, startPoint y: 840, endPoint x: 809, endPoint y: 829, distance: 11.3
click at [808, 840] on div "5 need attention 14 / 26 Add Task Immediate 1 task Police Report 27d L B Done O…" at bounding box center [958, 597] width 400 height 787
click at [763, 111] on div "Beverly Arana Add CMS Link 3 Hecht Law Firm Managing Paralegal: Jessica Barrett…" at bounding box center [579, 111] width 1158 height 120
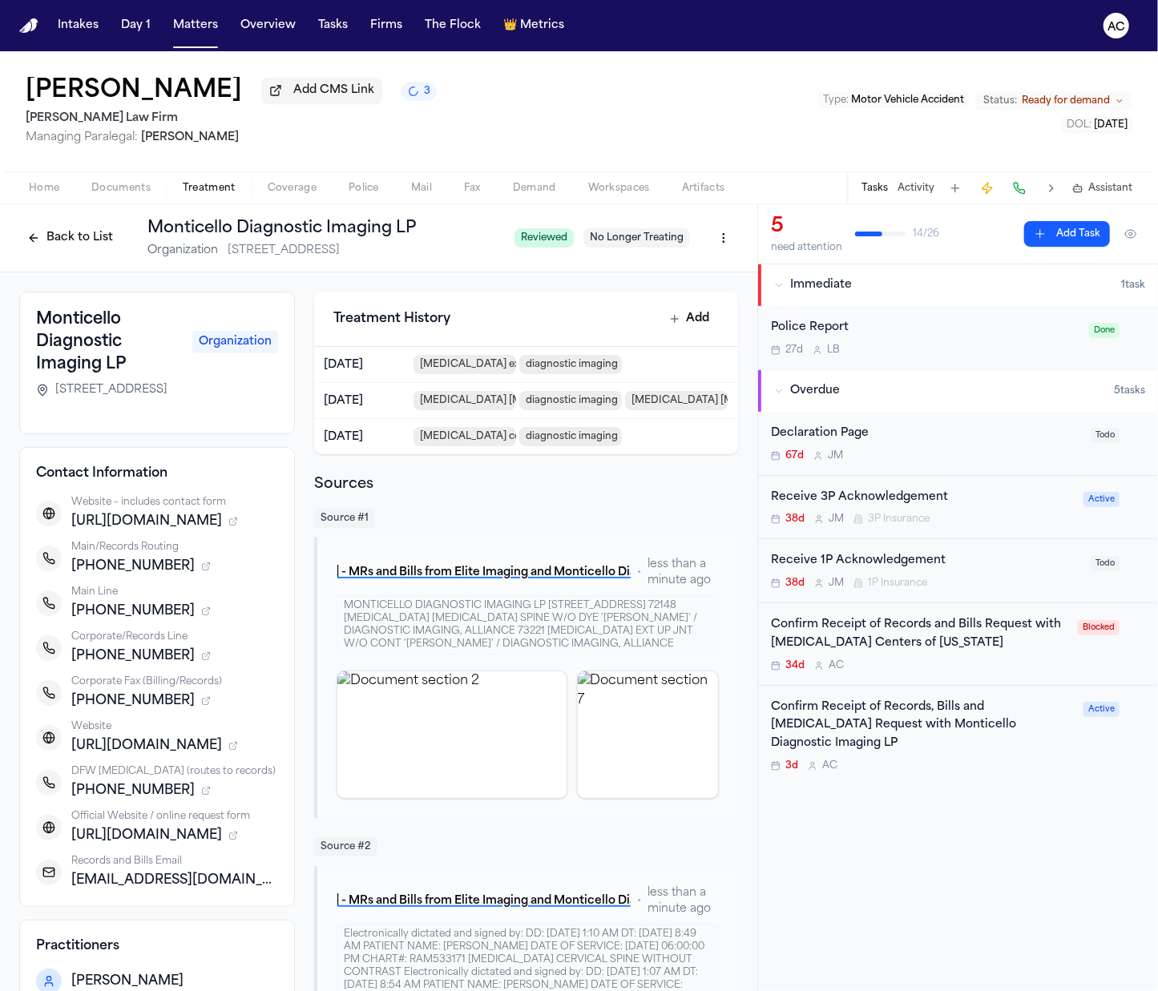
click at [56, 225] on button "Back to List" at bounding box center [70, 238] width 102 height 26
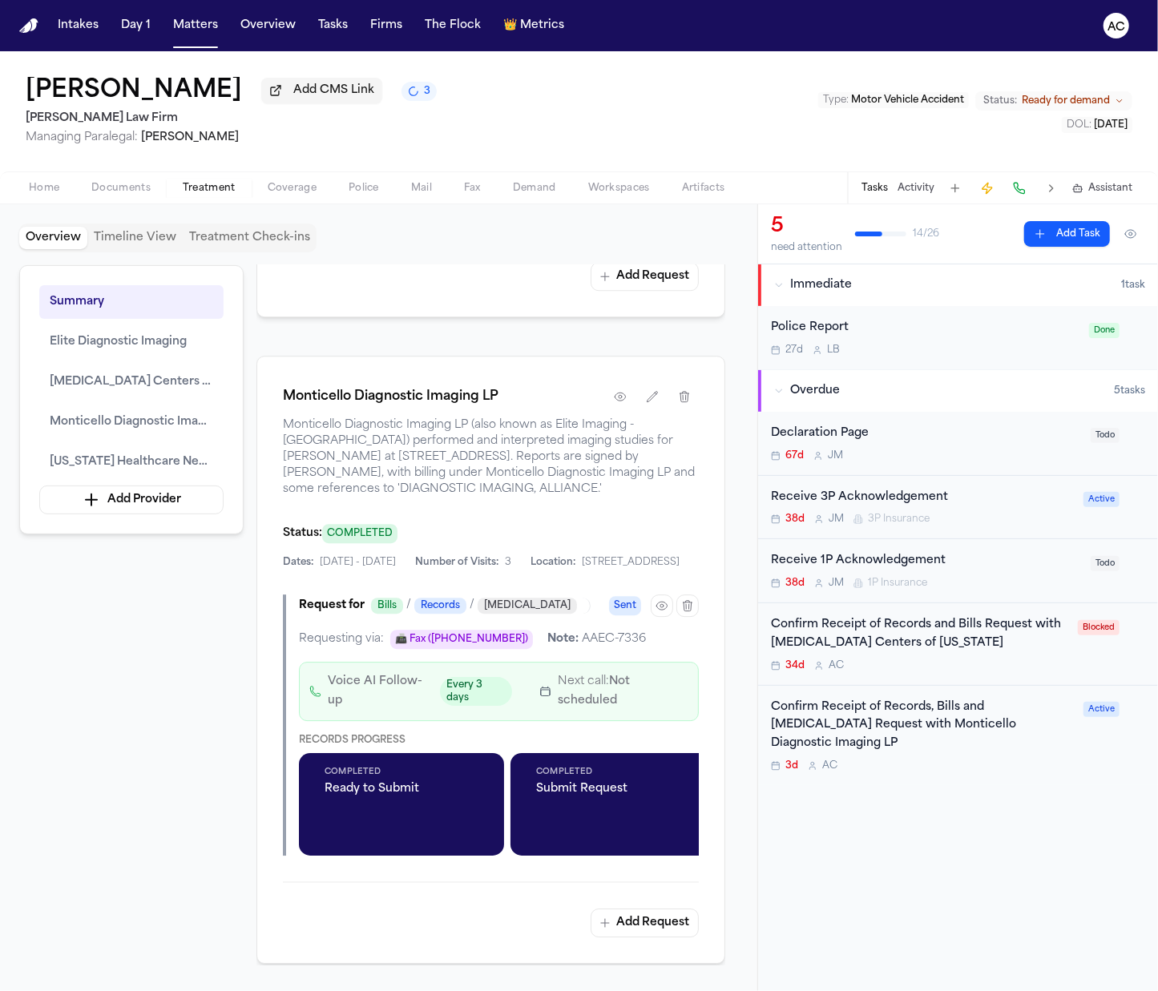
scroll to position [2671, 0]
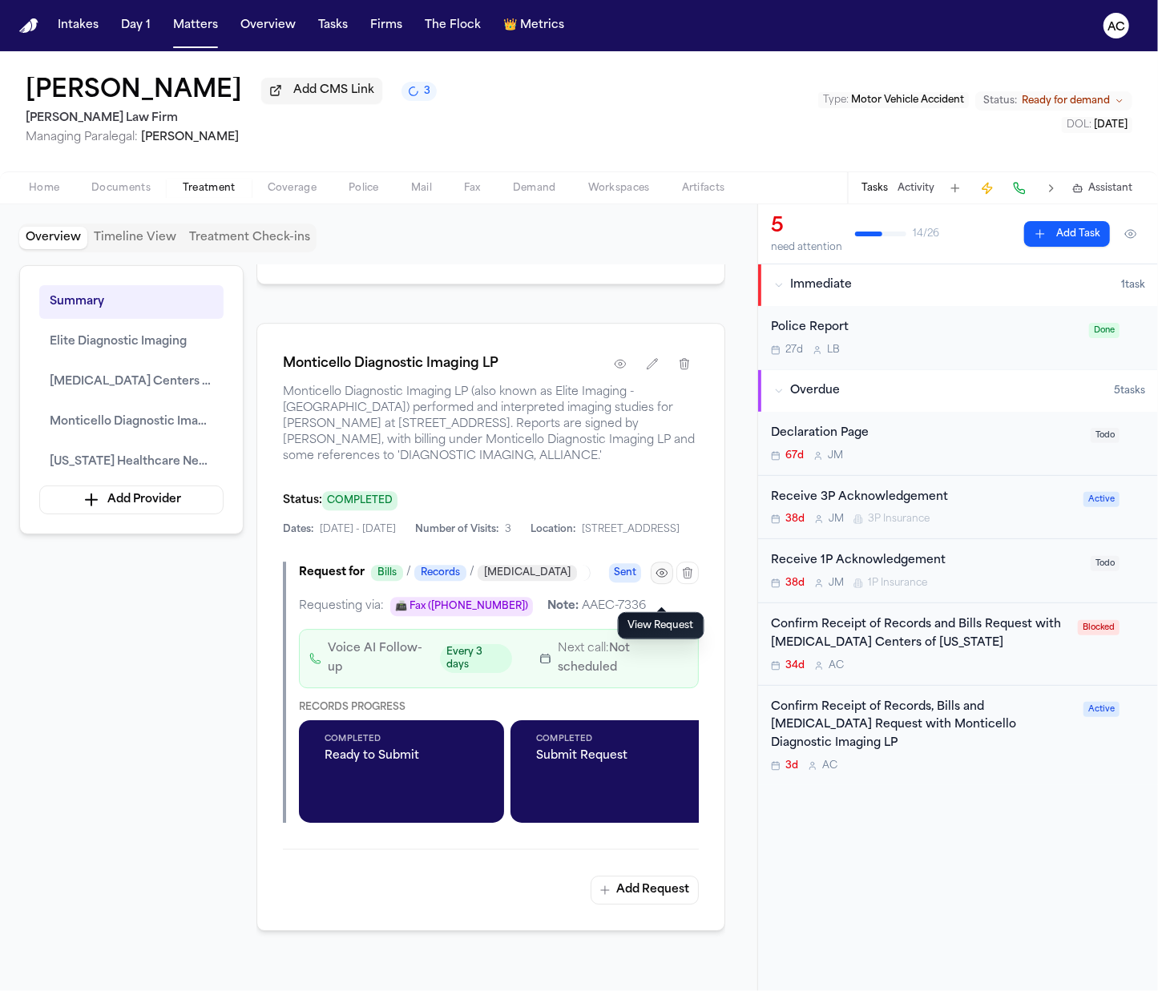
click at [657, 579] on icon "button" at bounding box center [662, 573] width 13 height 13
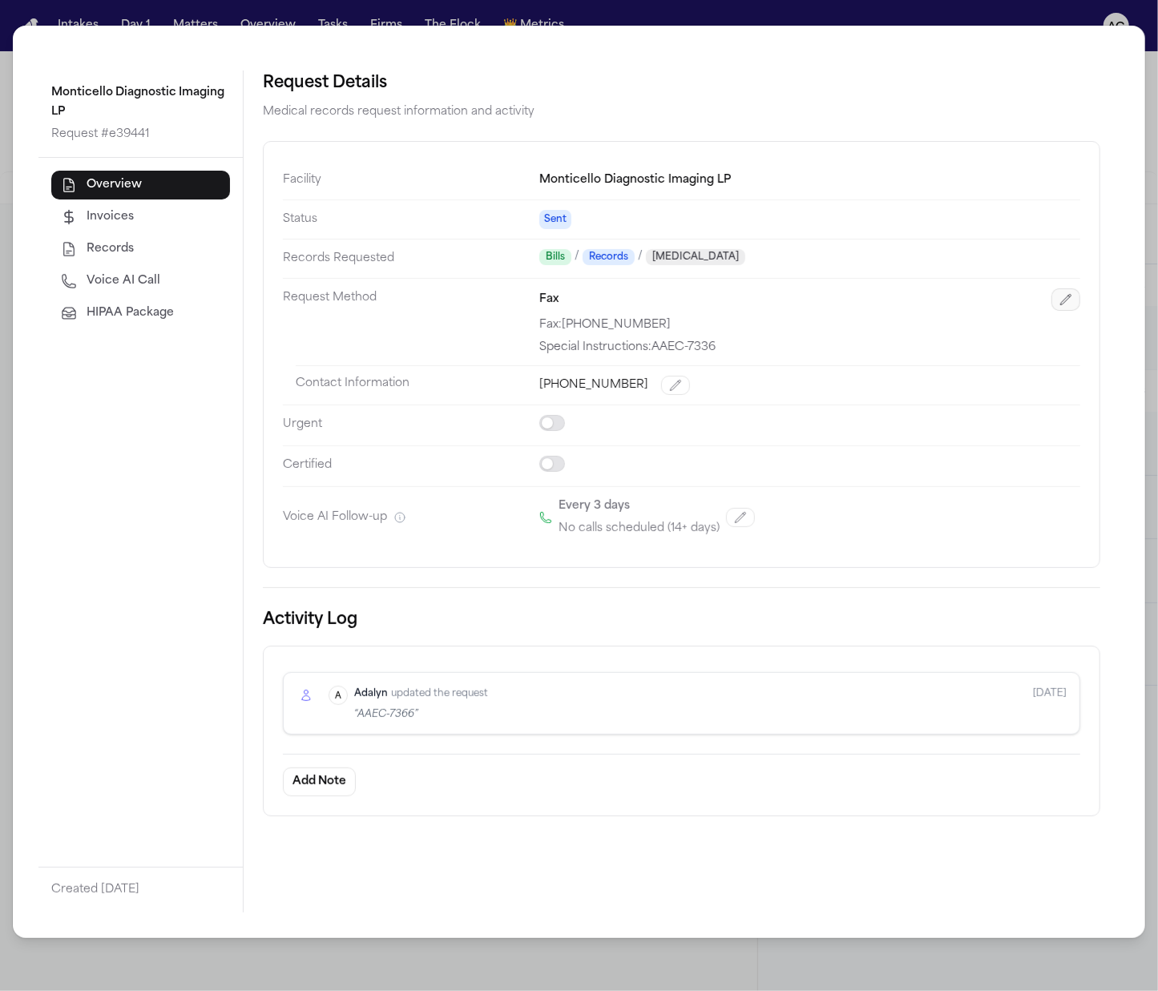
click at [1072, 295] on button "button" at bounding box center [1065, 299] width 29 height 22
select select "***"
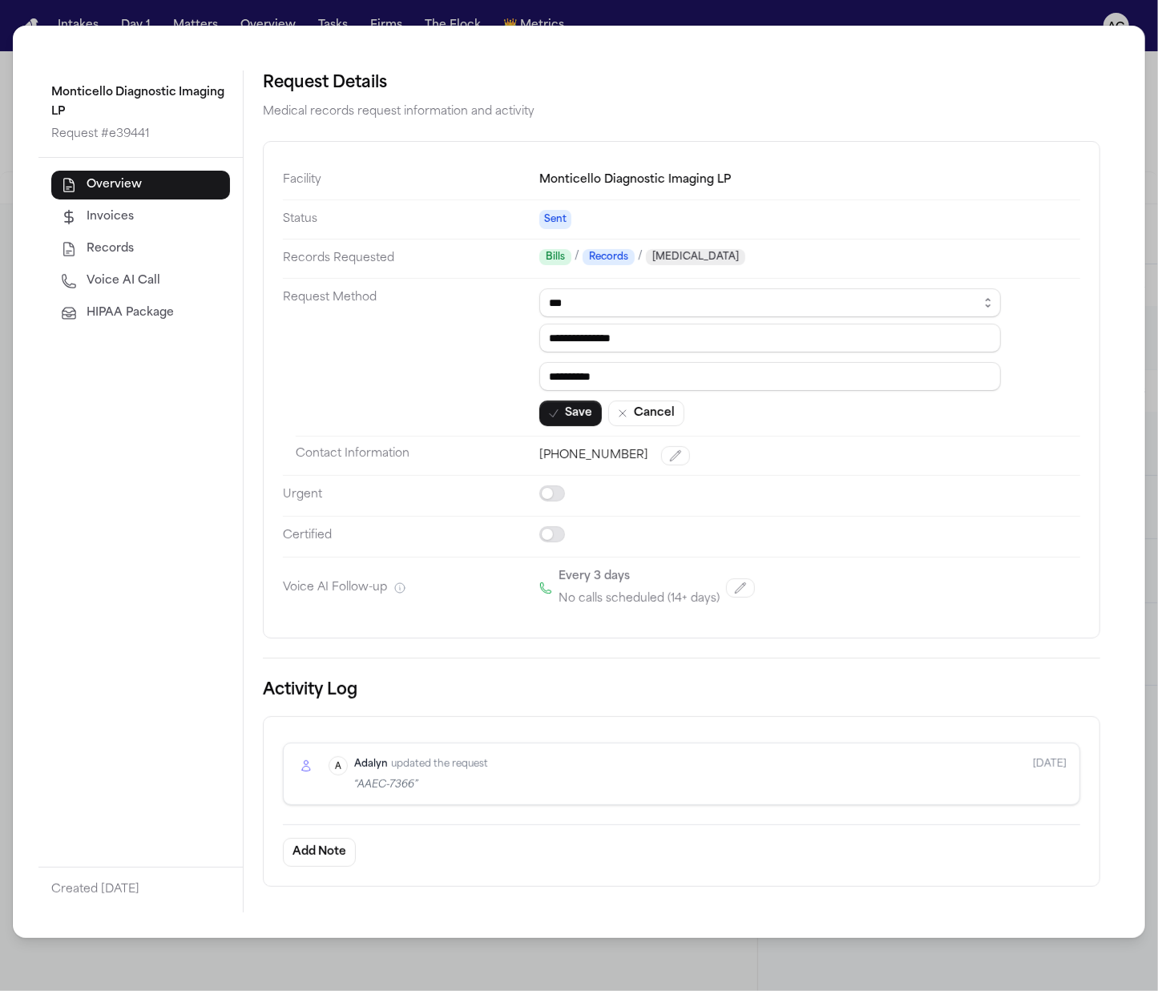
drag, startPoint x: 614, startPoint y: 346, endPoint x: 492, endPoint y: 346, distance: 121.8
click at [492, 346] on dl "**********" at bounding box center [681, 390] width 797 height 458
paste input "**********"
type input "**********"
click at [612, 299] on select "****** ***** *** ****" at bounding box center [770, 302] width 462 height 29
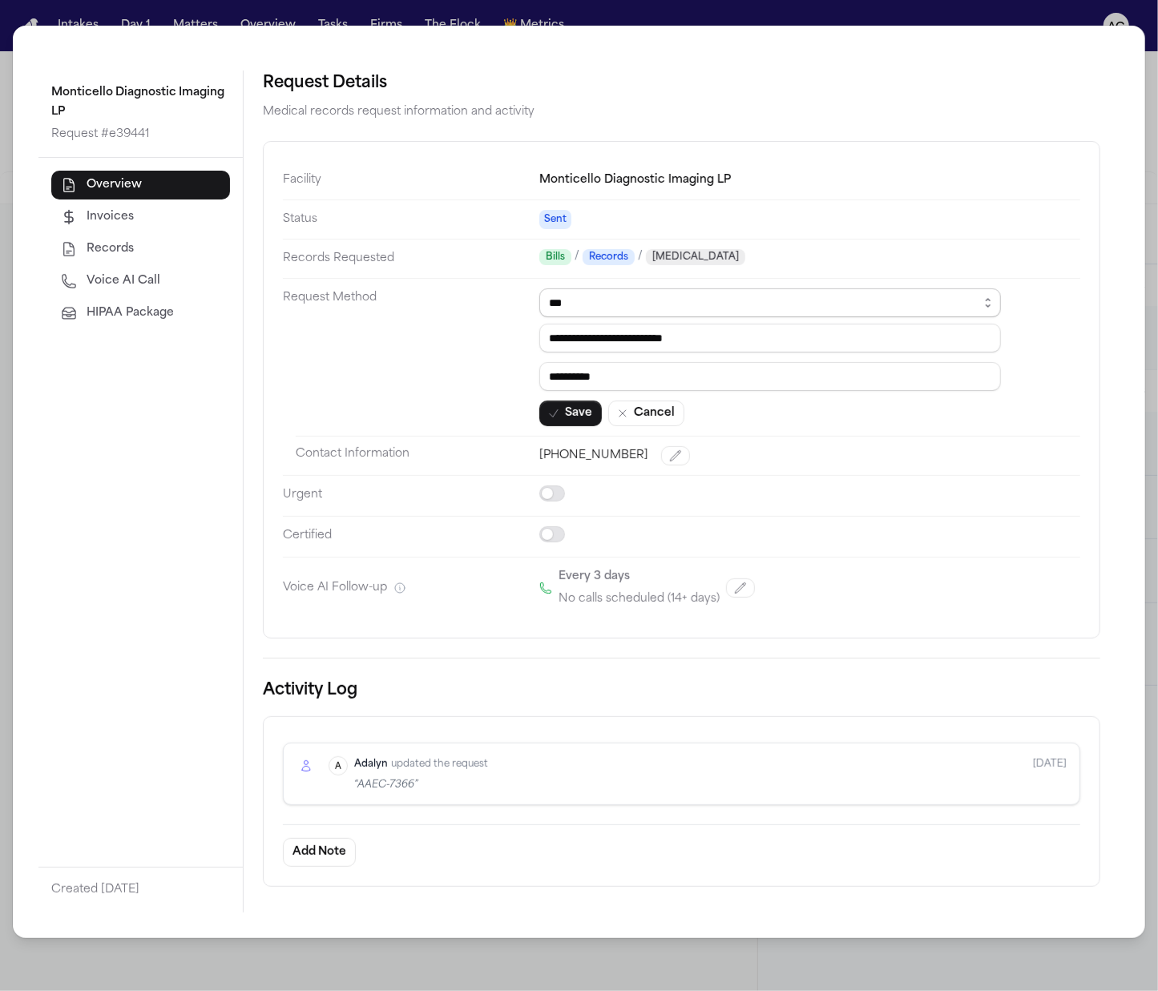
select select "*****"
click at [539, 290] on select "****** ***** *** ****" at bounding box center [770, 302] width 462 height 29
drag, startPoint x: 635, startPoint y: 376, endPoint x: 510, endPoint y: 375, distance: 124.2
click at [510, 375] on dl "Facility Monticello Diagnostic Imaging LP Status Sent Records Requested Bills /…" at bounding box center [681, 390] width 797 height 458
paste input "text"
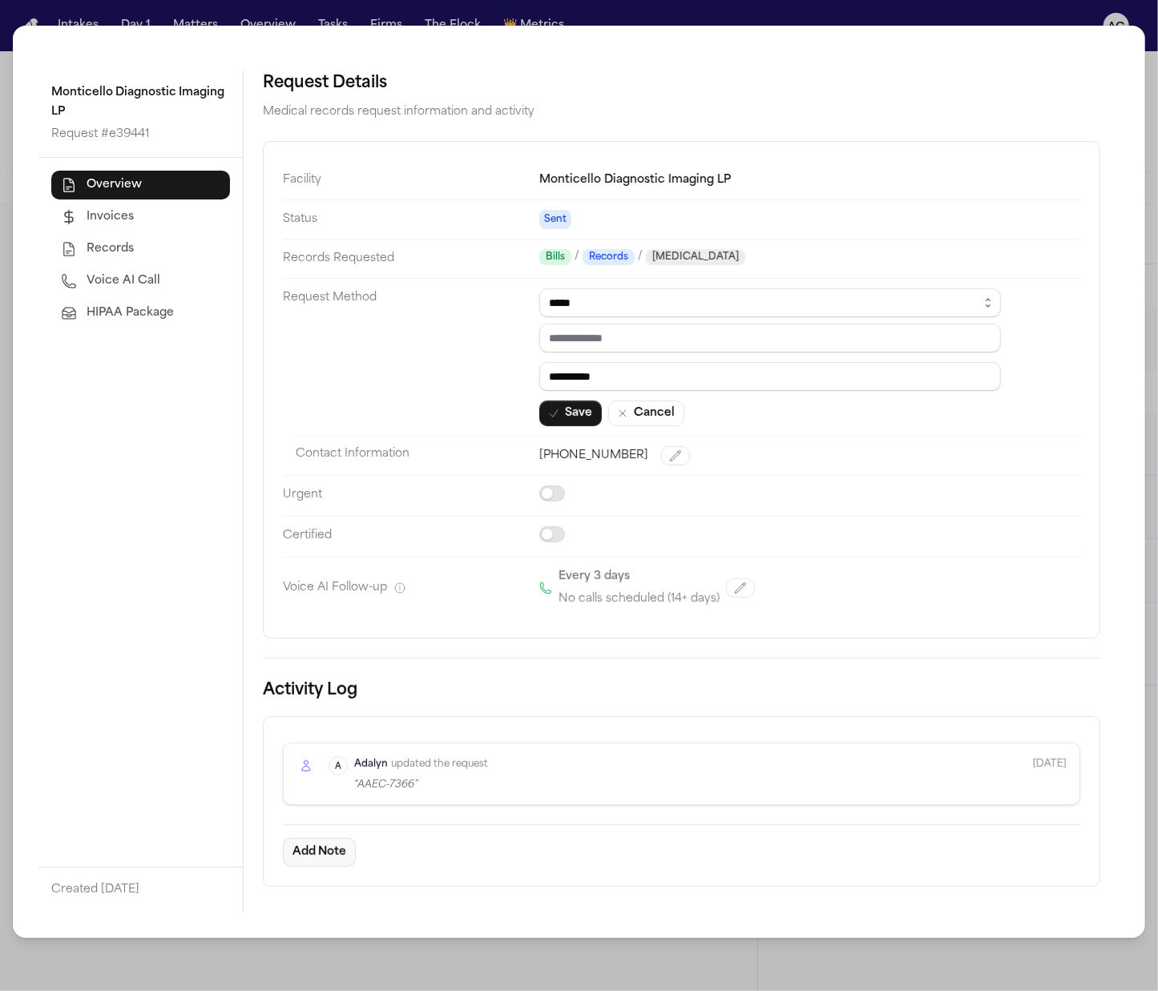
type input "*********"
click at [337, 865] on button "Add Note" at bounding box center [319, 852] width 73 height 29
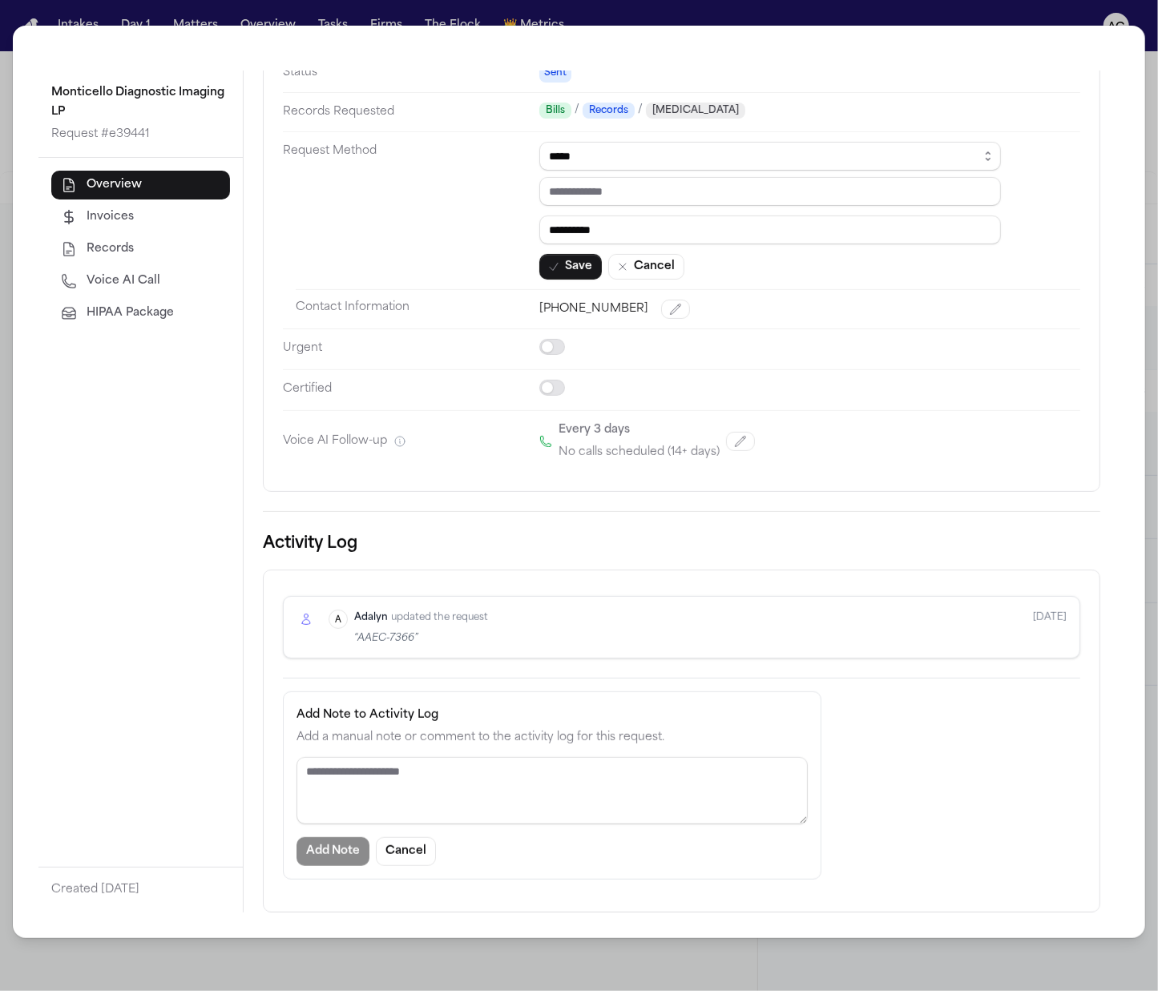
click at [421, 752] on div "Add Note to Activity Log Add a manual note or comment to the activity log for t…" at bounding box center [552, 764] width 511 height 119
click at [437, 780] on textarea "Add Note to Activity Log" at bounding box center [552, 790] width 511 height 67
paste textarea "* *********"
click at [542, 766] on textarea "**********" at bounding box center [552, 790] width 510 height 68
type textarea "**********"
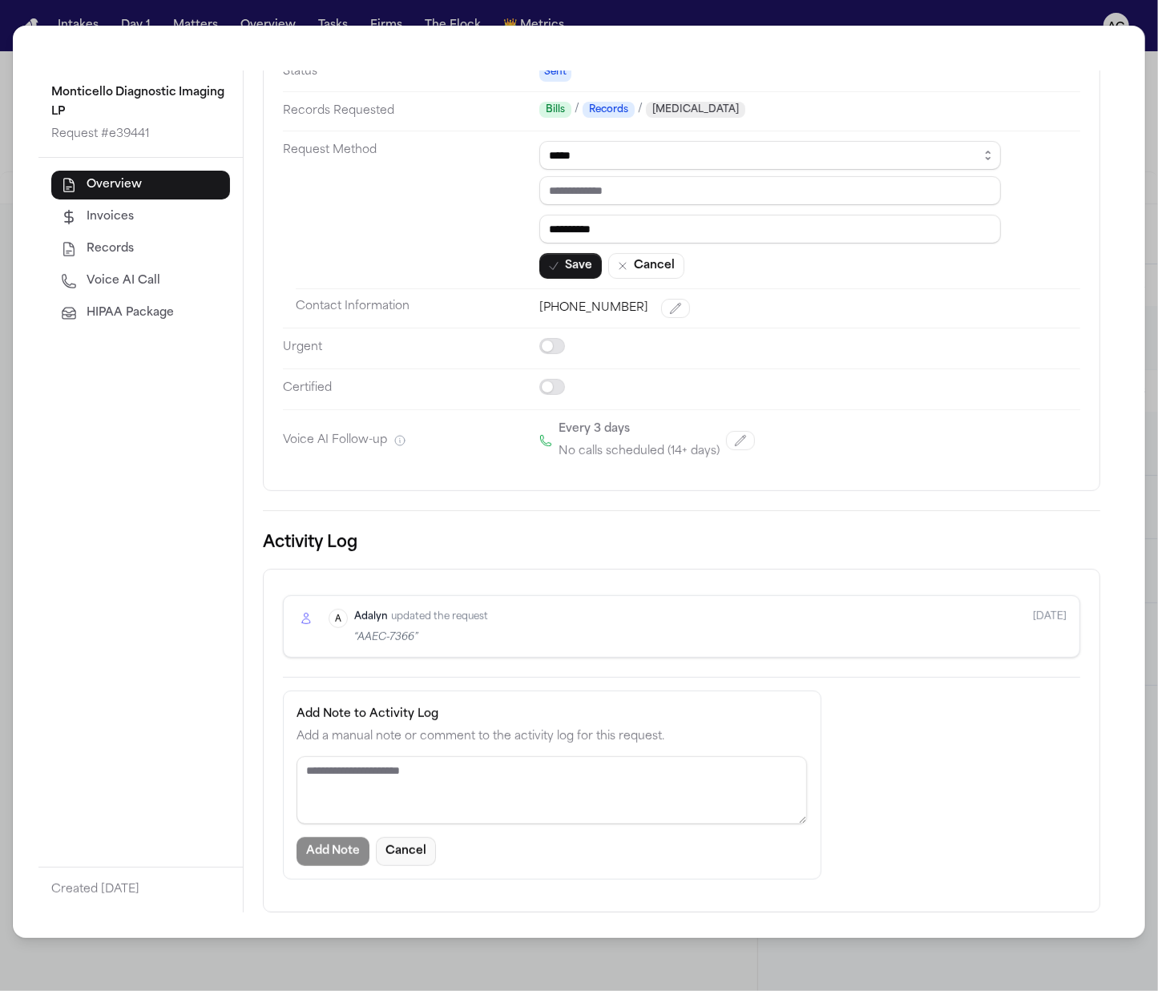
click at [424, 844] on button "Cancel" at bounding box center [406, 851] width 60 height 29
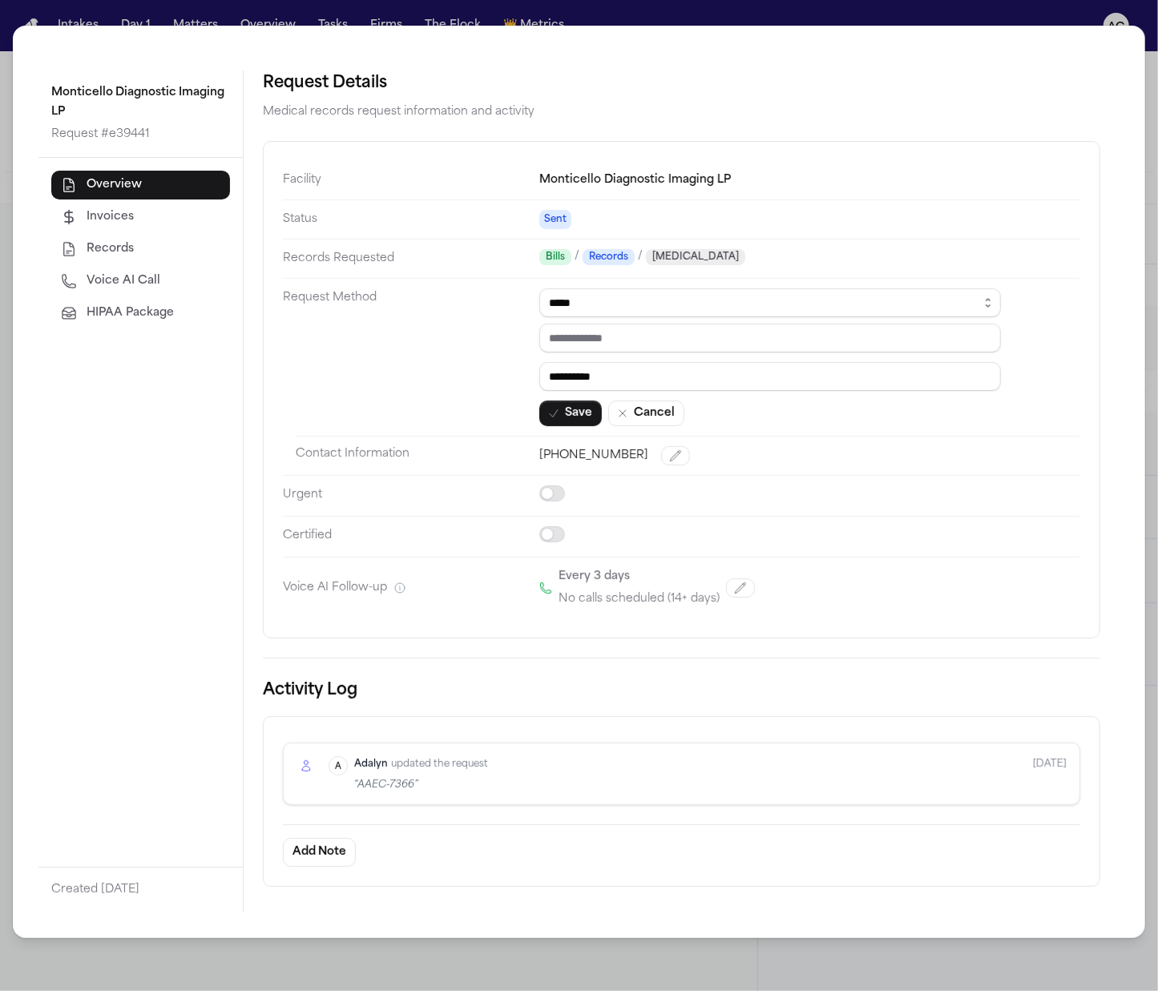
scroll to position [0, 0]
click at [572, 414] on button "Save" at bounding box center [570, 414] width 63 height 26
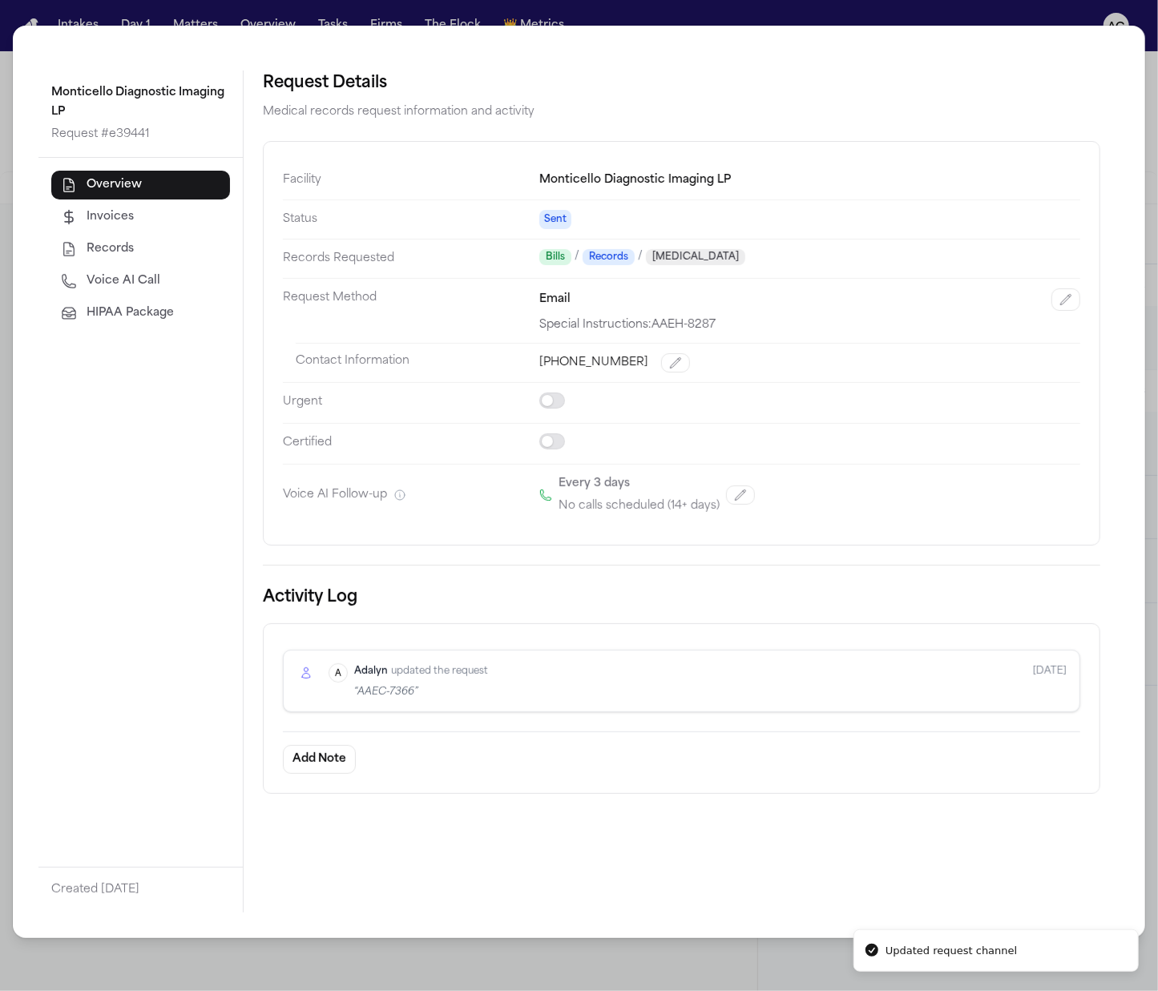
click at [895, 10] on div "Monticello Diagnostic Imaging LP Request # e39441 Overview Invoices Records Voi…" at bounding box center [579, 495] width 1158 height 991
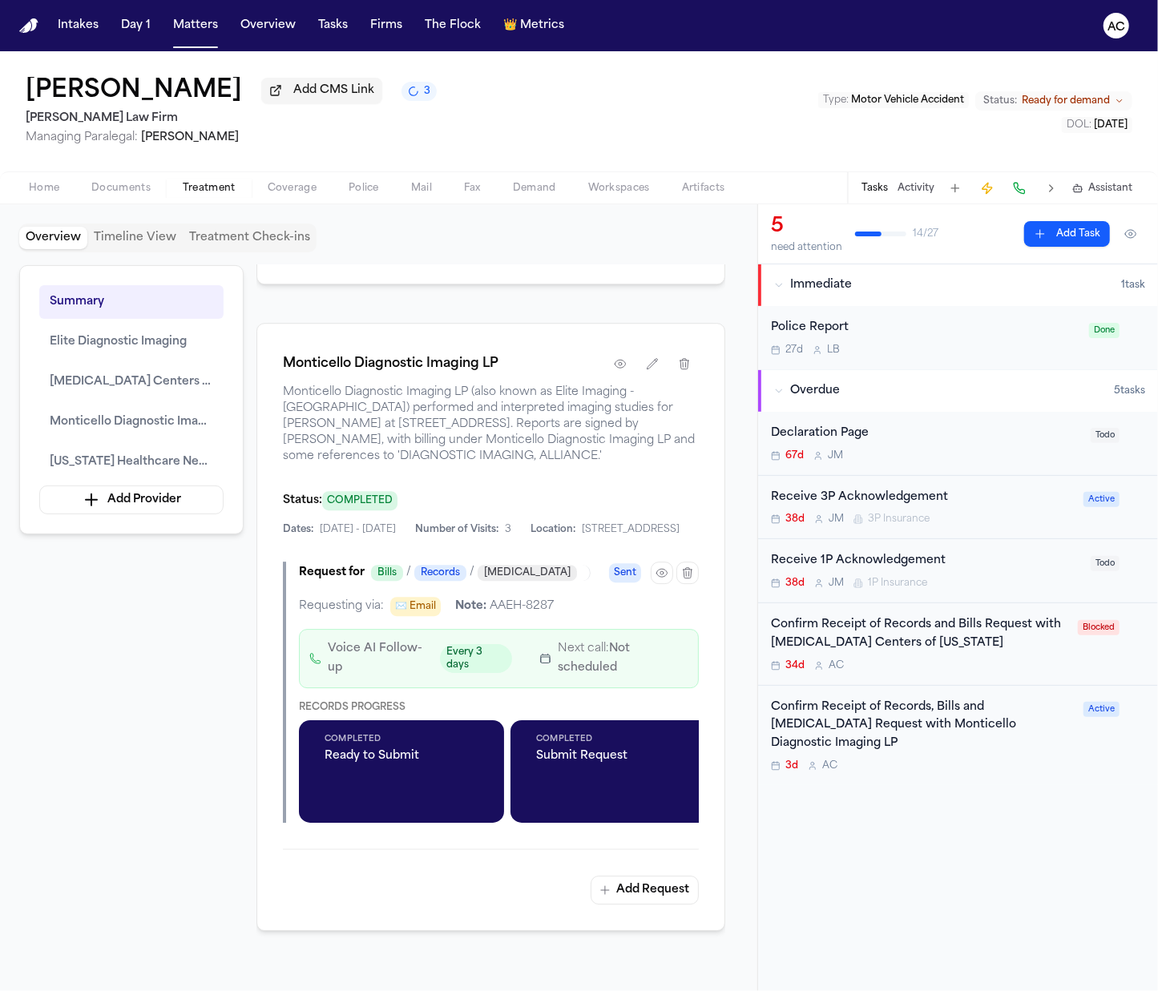
click at [886, 725] on div "Confirm Receipt of Records, Bills and Radiology Request with Monticello Diagnos…" at bounding box center [922, 726] width 303 height 54
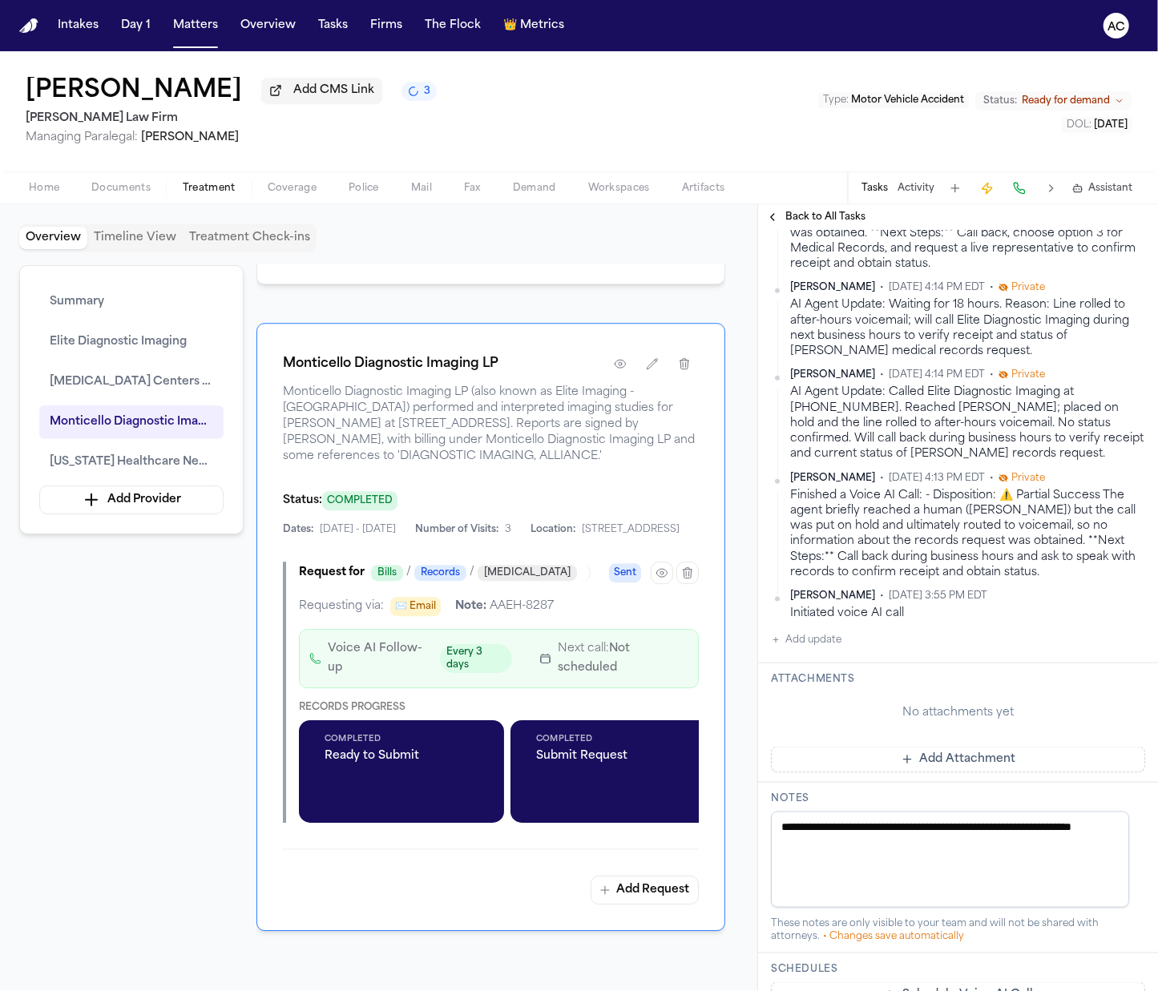
scroll to position [962, 0]
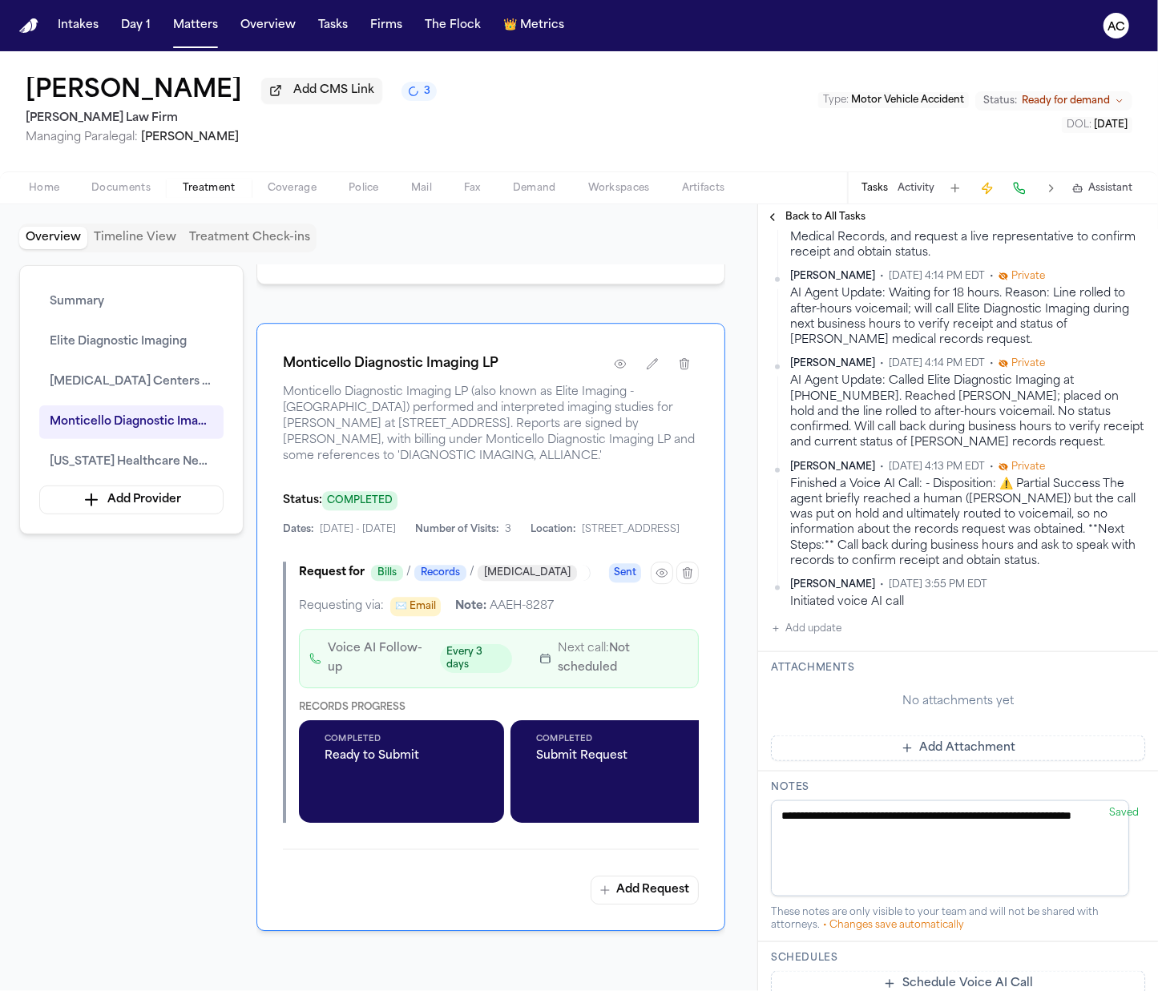
click at [819, 639] on button "Add update" at bounding box center [806, 628] width 71 height 19
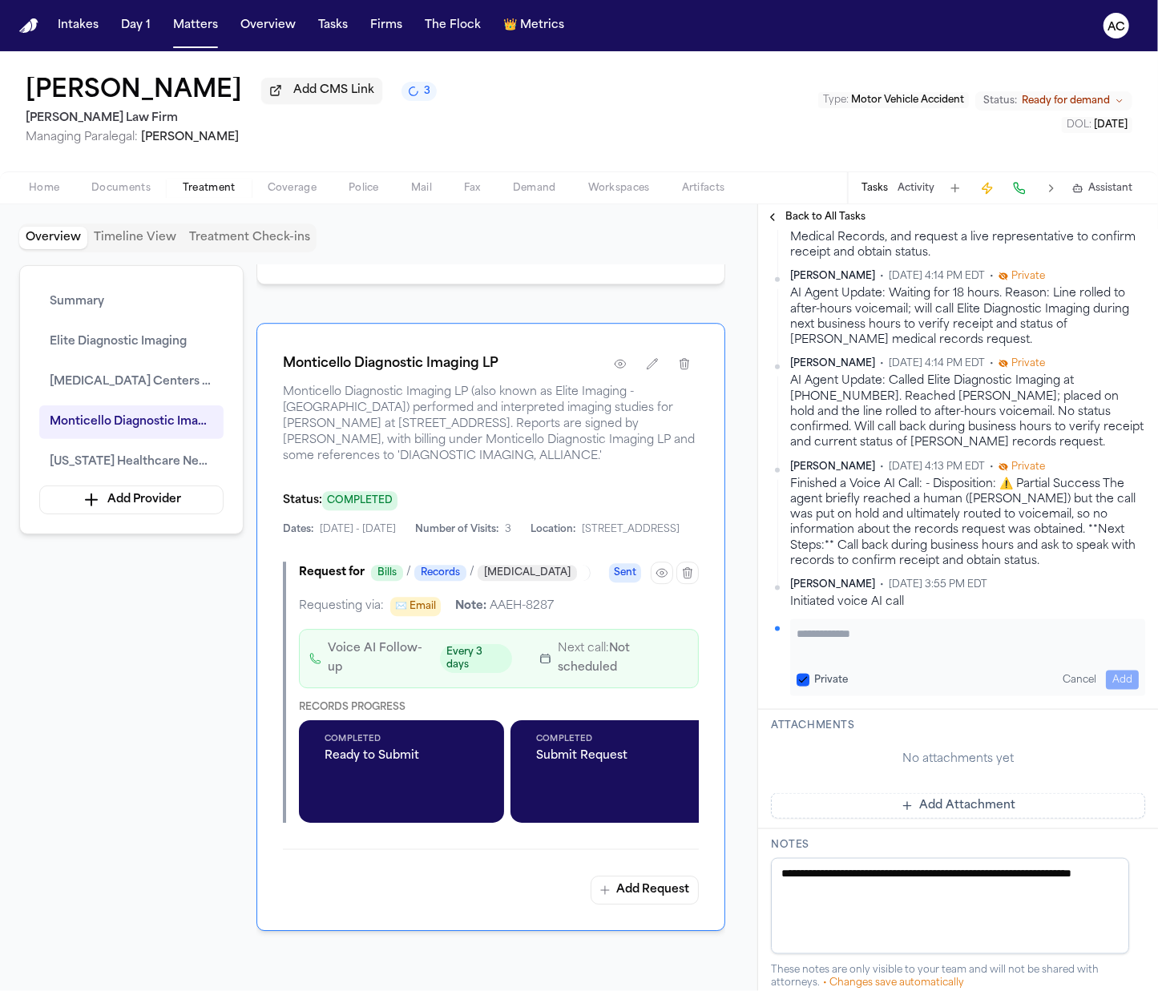
click at [801, 687] on button "Private" at bounding box center [803, 680] width 13 height 13
click at [832, 648] on textarea "Add your update" at bounding box center [968, 642] width 342 height 32
paste textarea "**********"
type textarea "**********"
click at [1106, 690] on button "Add" at bounding box center [1122, 680] width 33 height 19
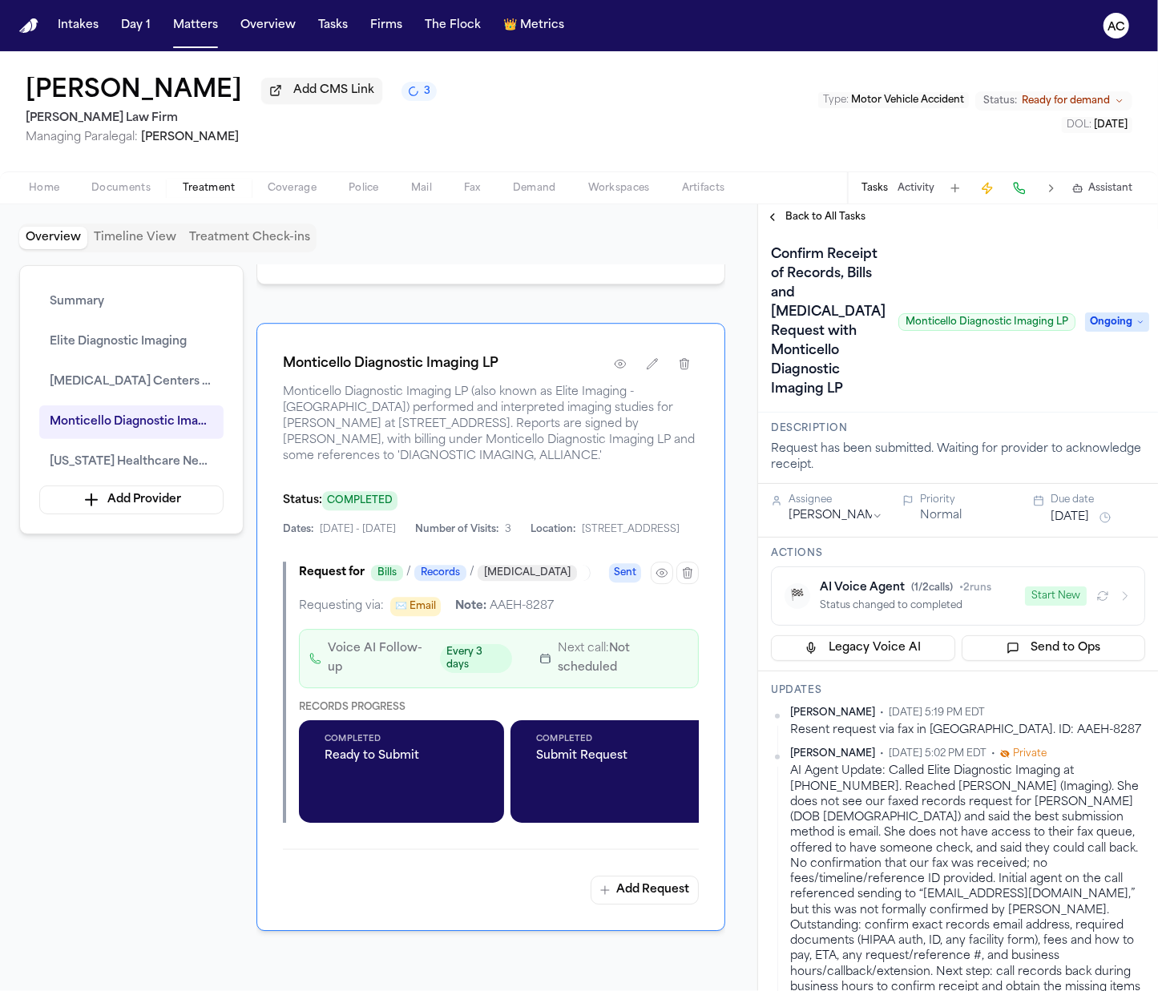
scroll to position [0, 0]
click at [1125, 713] on html "Intakes Day 1 Matters Overview Tasks Firms The Flock 👑 Metrics AC Beverly Arana…" at bounding box center [579, 495] width 1158 height 991
click at [1080, 738] on div "Edit" at bounding box center [1078, 740] width 95 height 22
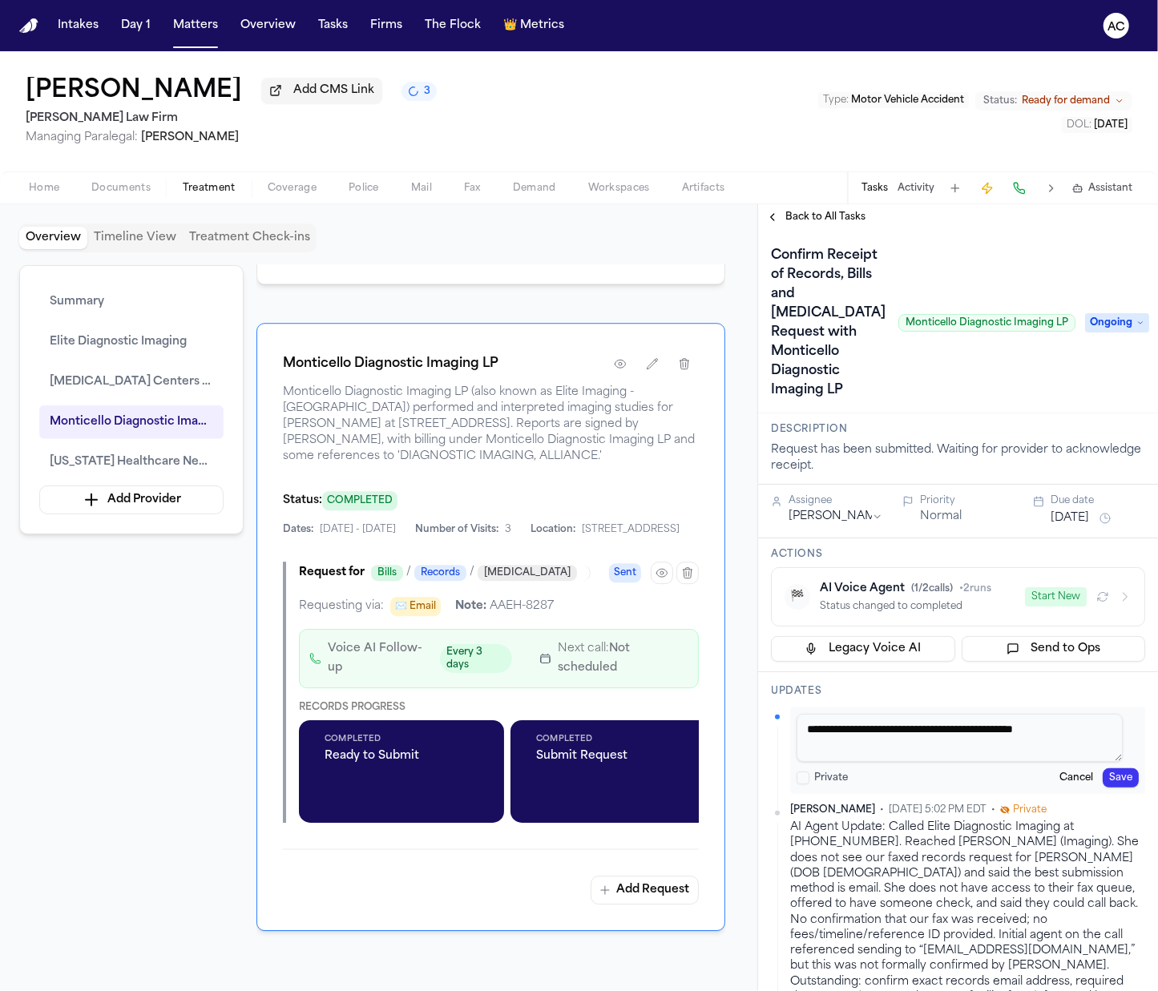
click at [915, 728] on textarea "**********" at bounding box center [960, 738] width 326 height 48
drag, startPoint x: 950, startPoint y: 950, endPoint x: 795, endPoint y: 950, distance: 155.5
click at [795, 950] on div "AI Agent Update: Called Elite Diagnostic Imaging at +1 (817) 591-4624. Reached …" at bounding box center [967, 943] width 355 height 247
copy div "affidavits@eliteimaging.com"
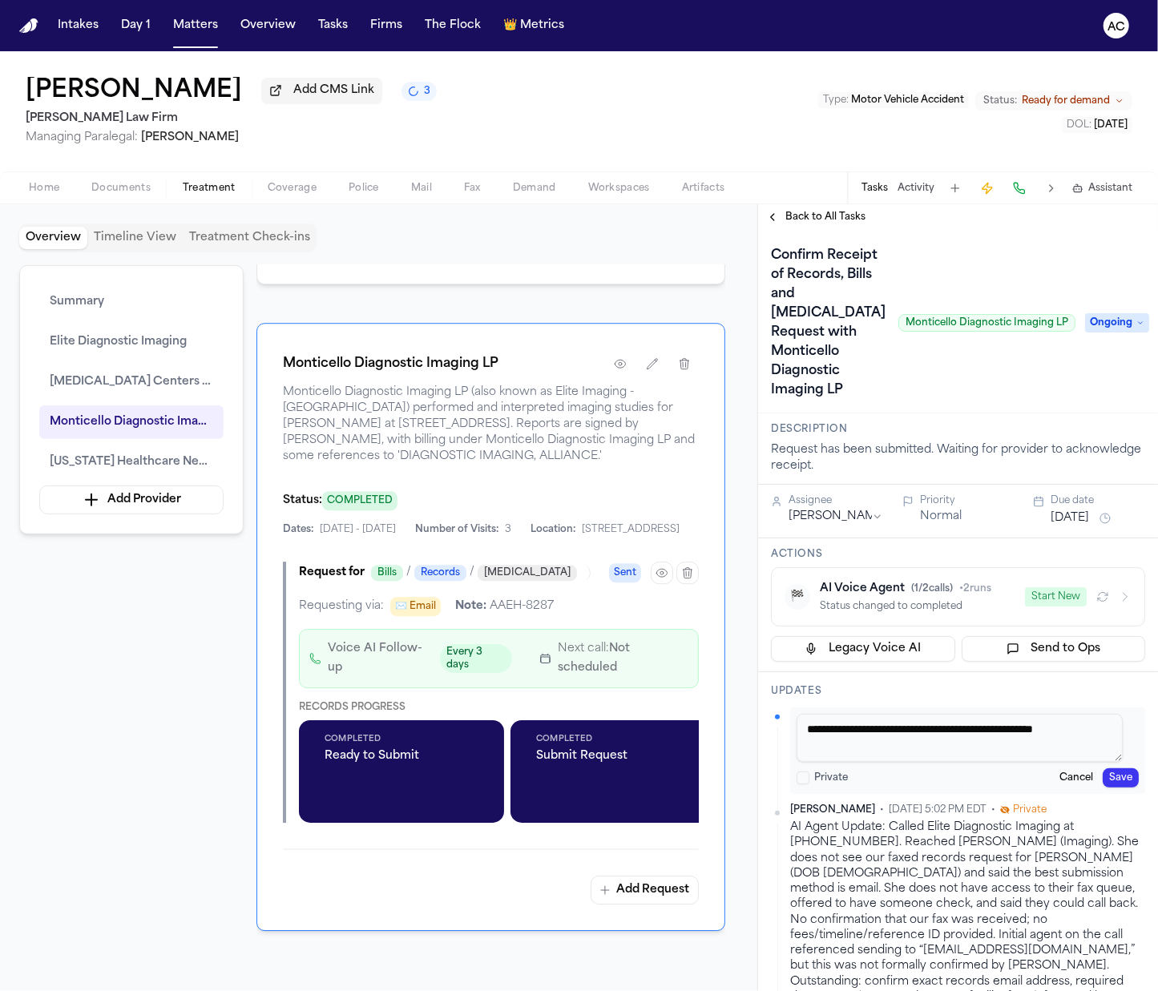
click at [959, 725] on textarea "**********" at bounding box center [960, 738] width 326 height 48
paste textarea "**********"
click at [995, 729] on textarea "**********" at bounding box center [960, 738] width 326 height 48
type textarea "**********"
click at [1116, 781] on button "Save" at bounding box center [1121, 778] width 36 height 19
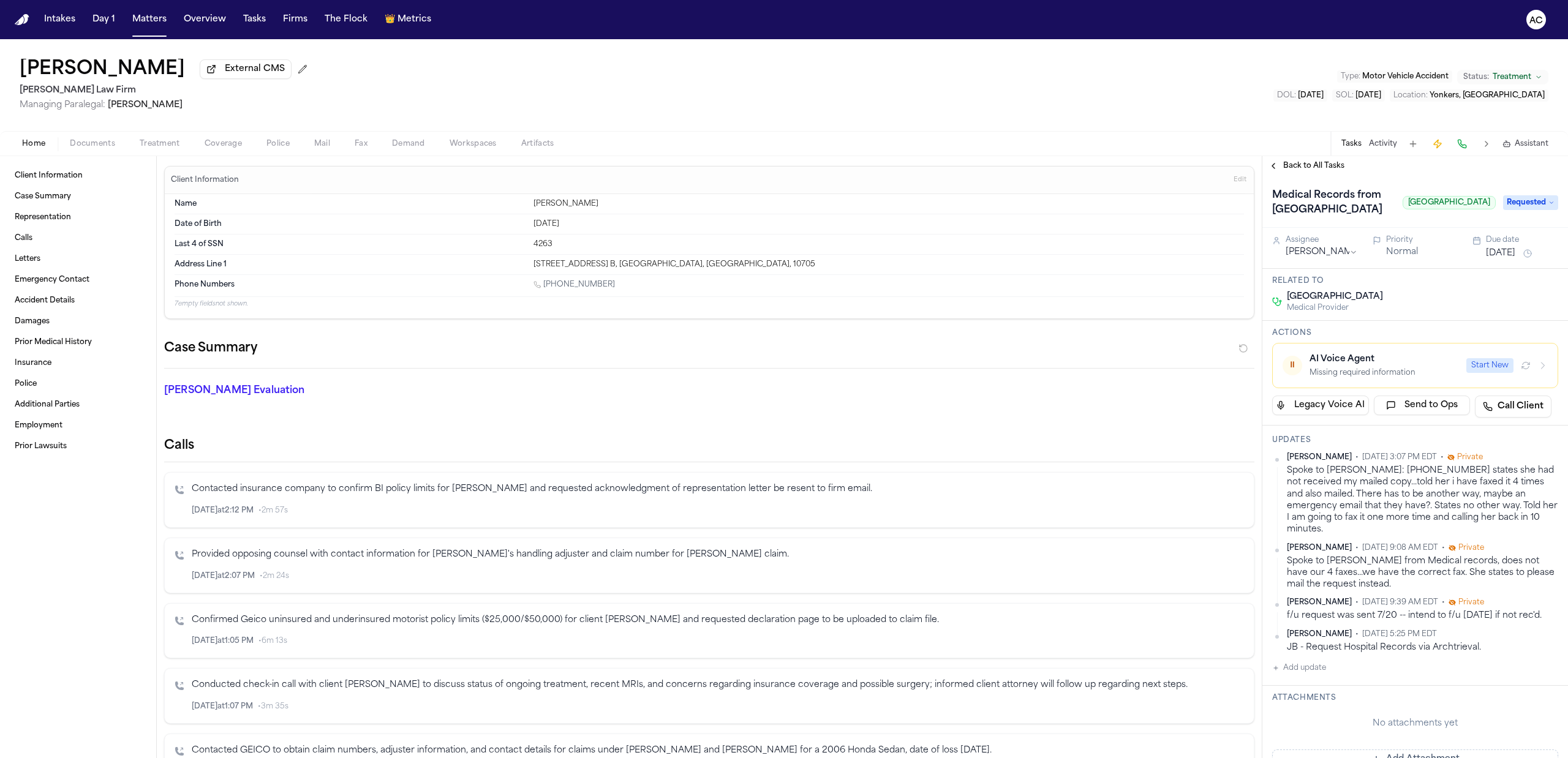
click at [1313, 675] on button "Add update" at bounding box center [1298, 668] width 54 height 15
click at [153, 143] on span "Treatment" at bounding box center [160, 144] width 40 height 10
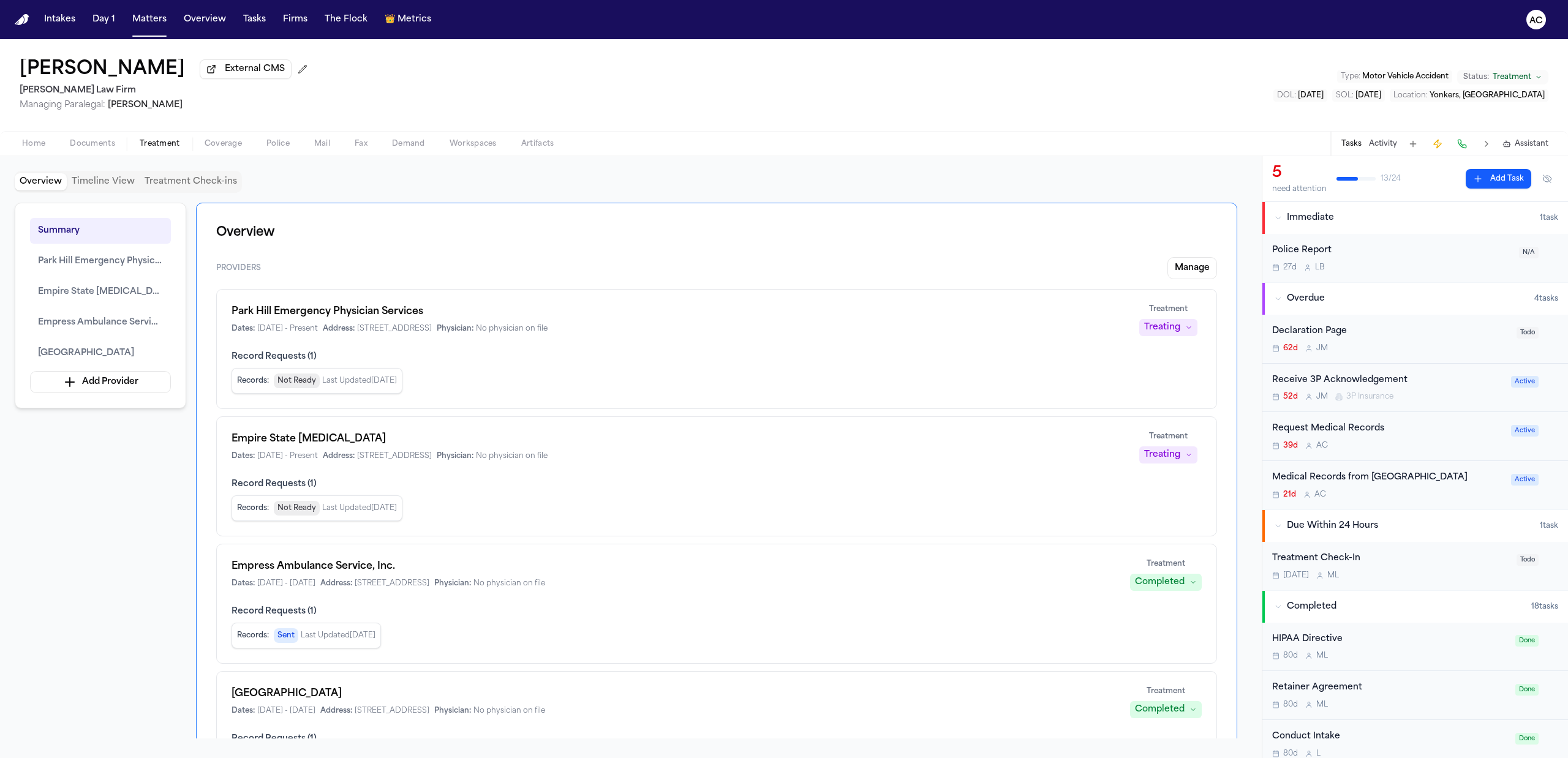
click at [1358, 476] on div "Medical Records from [GEOGRAPHIC_DATA]" at bounding box center [1387, 478] width 232 height 14
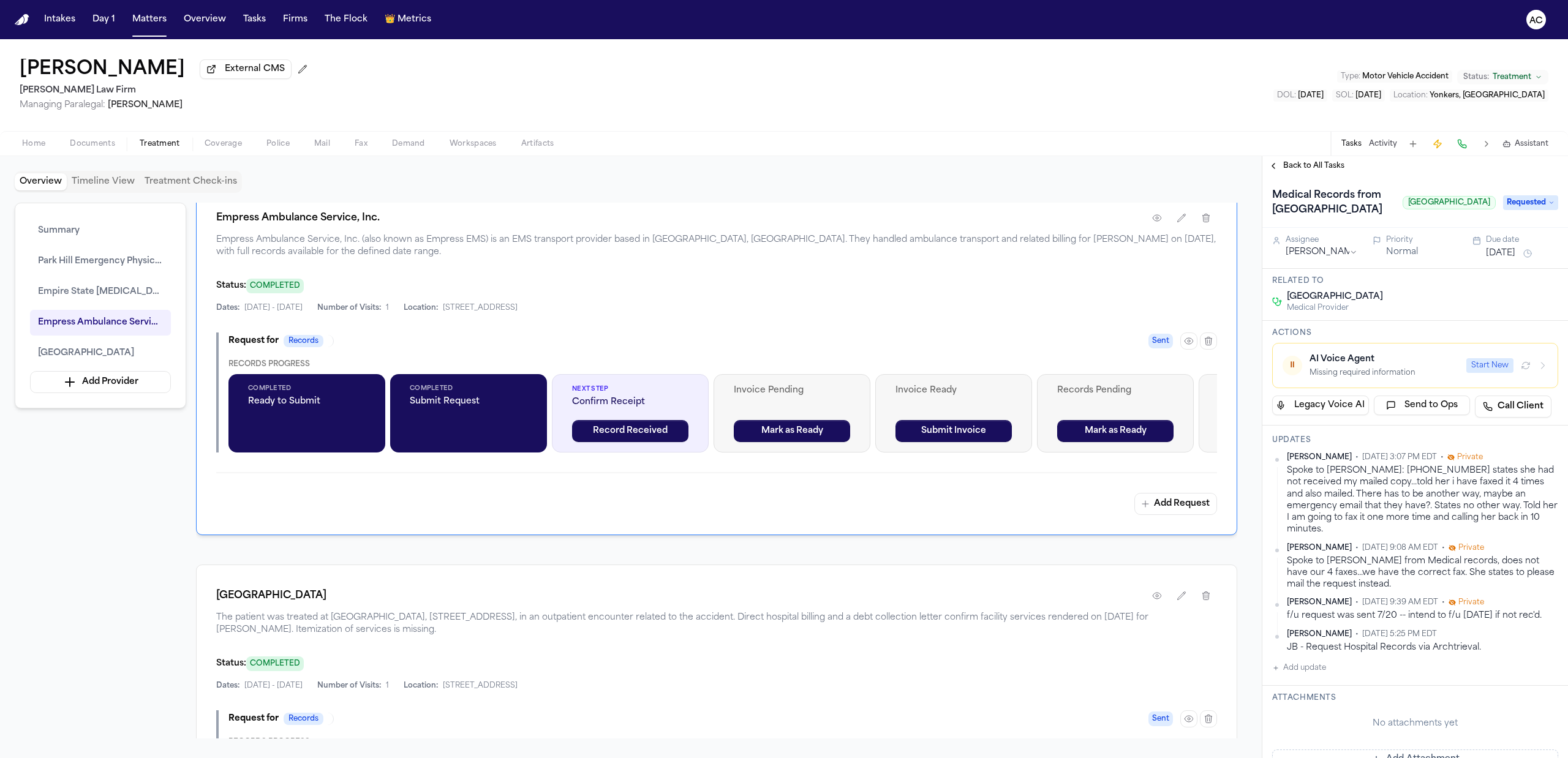
scroll to position [1551, 0]
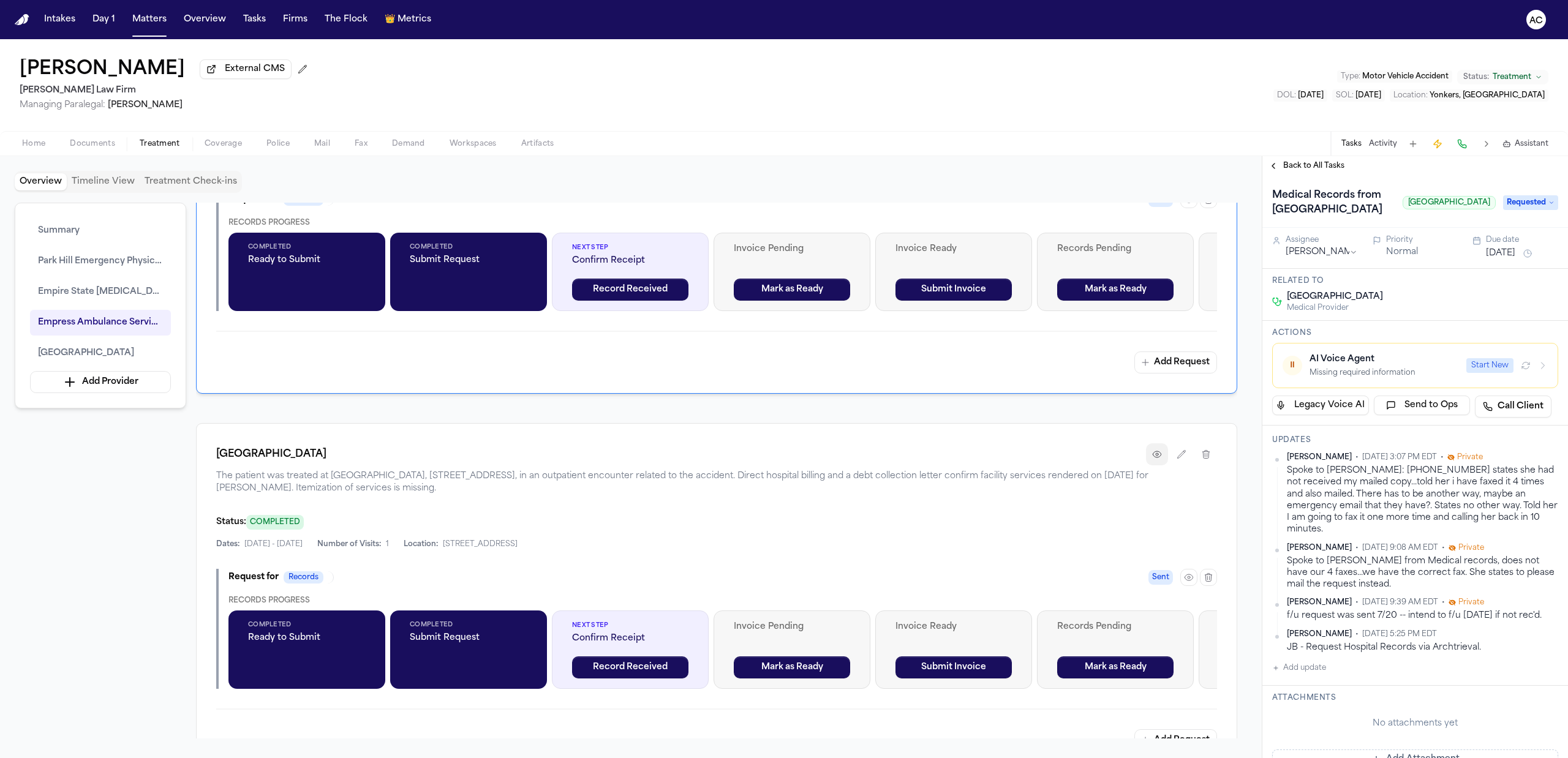
click at [1164, 454] on button "button" at bounding box center [1156, 454] width 22 height 22
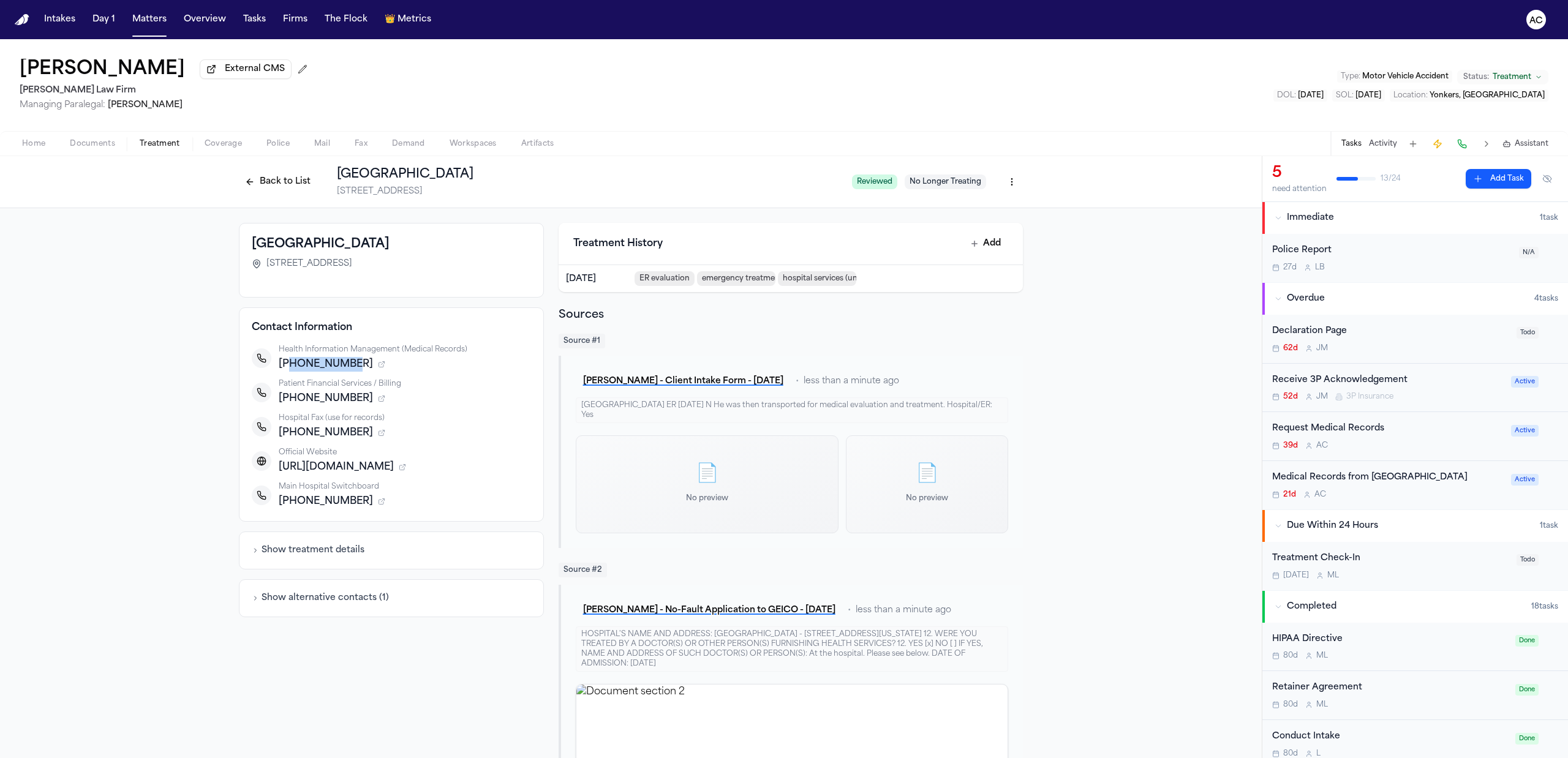
drag, startPoint x: 339, startPoint y: 363, endPoint x: 282, endPoint y: 361, distance: 57.0
click at [282, 361] on span "[PHONE_NUMBER]" at bounding box center [326, 364] width 94 height 15
copy span "9143787638"
click at [1357, 485] on div "Medical Records from [GEOGRAPHIC_DATA]" at bounding box center [1387, 478] width 232 height 14
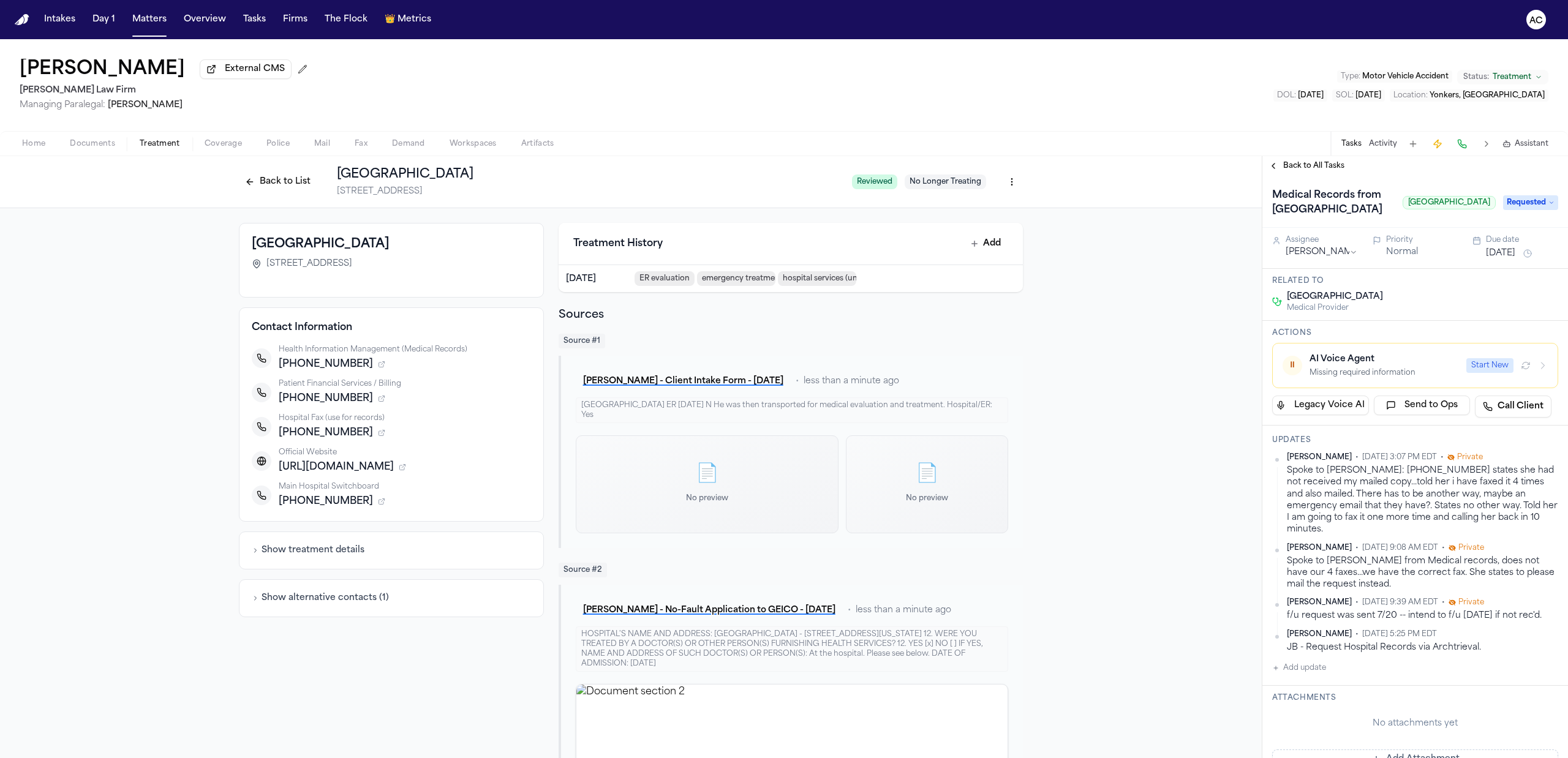
click at [1312, 675] on button "Add update" at bounding box center [1298, 668] width 54 height 15
drag, startPoint x: 1331, startPoint y: 705, endPoint x: 1333, endPoint y: 697, distance: 8.2
click at [1331, 690] on textarea "Add your update" at bounding box center [1422, 678] width 261 height 24
click at [1298, 712] on button "Private" at bounding box center [1296, 707] width 10 height 10
drag, startPoint x: 1307, startPoint y: 708, endPoint x: 1317, endPoint y: 701, distance: 12.2
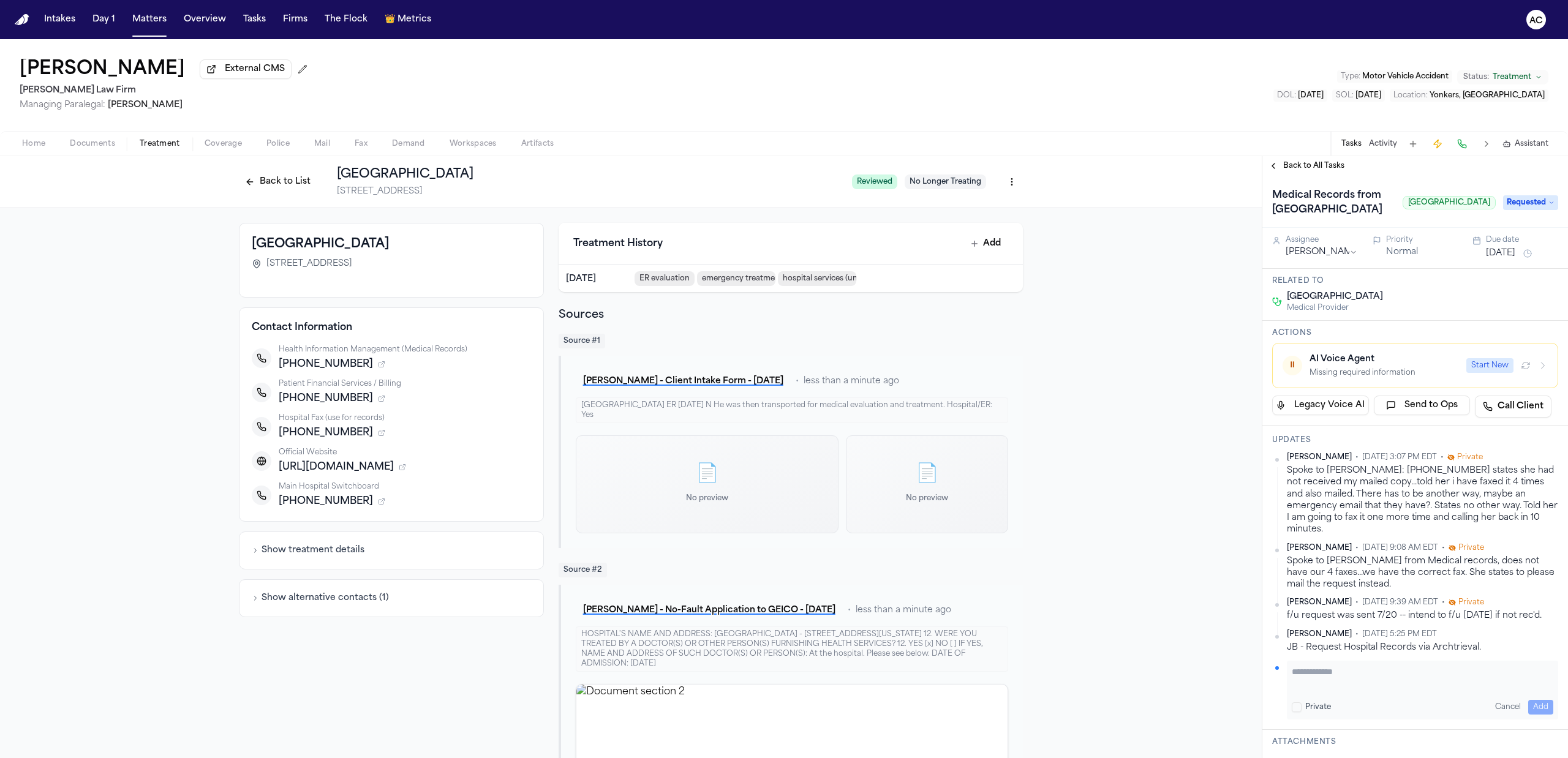
click at [1308, 690] on textarea "Add your update" at bounding box center [1422, 678] width 261 height 24
paste textarea "**********"
type textarea "**********"
type button "on"
click at [1330, 690] on textarea "**********" at bounding box center [1416, 678] width 249 height 24
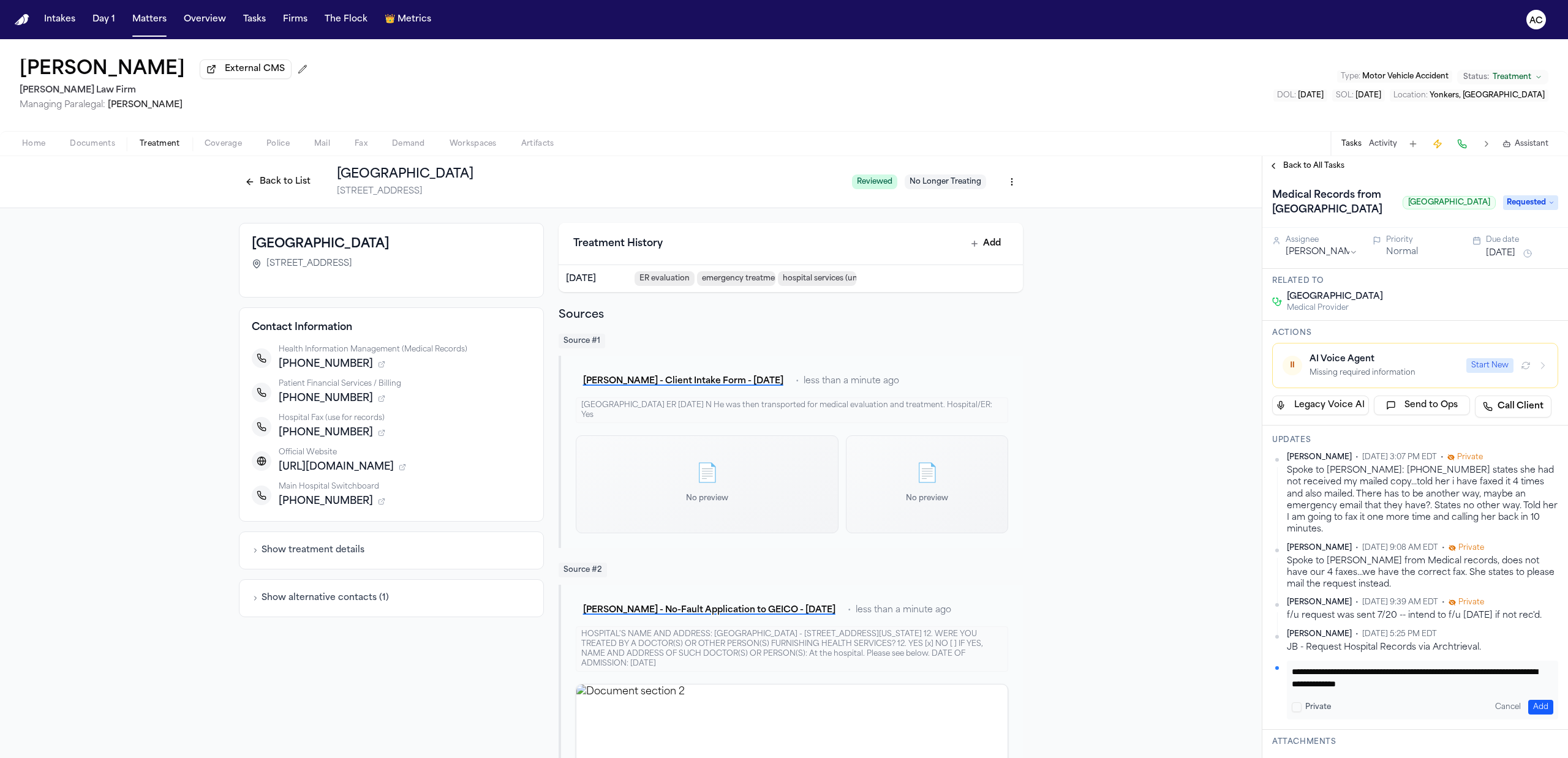
click at [1383, 690] on textarea "**********" at bounding box center [1416, 678] width 249 height 24
click at [1404, 690] on textarea "**********" at bounding box center [1416, 678] width 249 height 24
type textarea "**********"
click at [1530, 714] on button "Add" at bounding box center [1540, 707] width 25 height 15
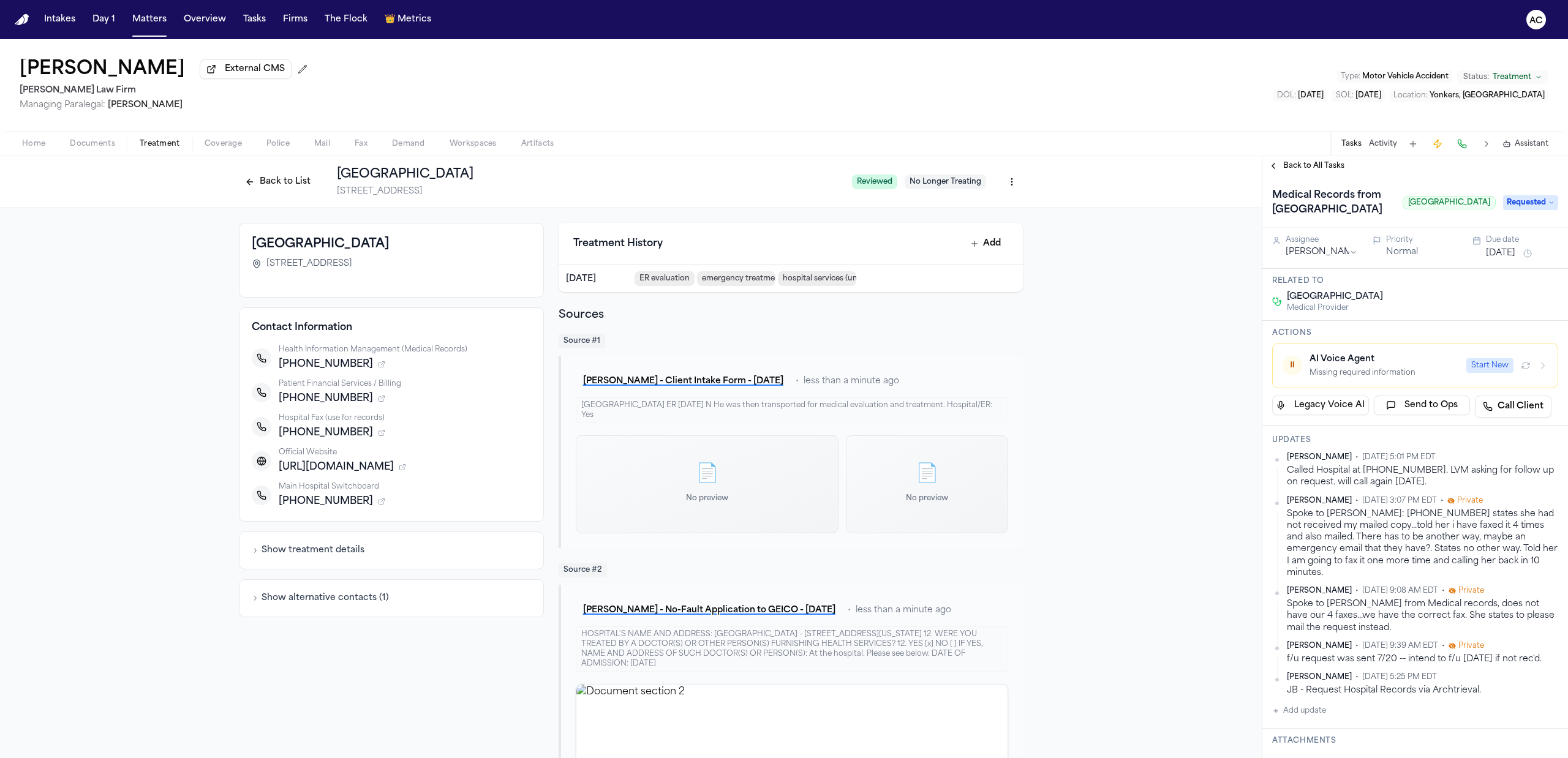
drag, startPoint x: 112, startPoint y: 213, endPoint x: 211, endPoint y: 81, distance: 165.0
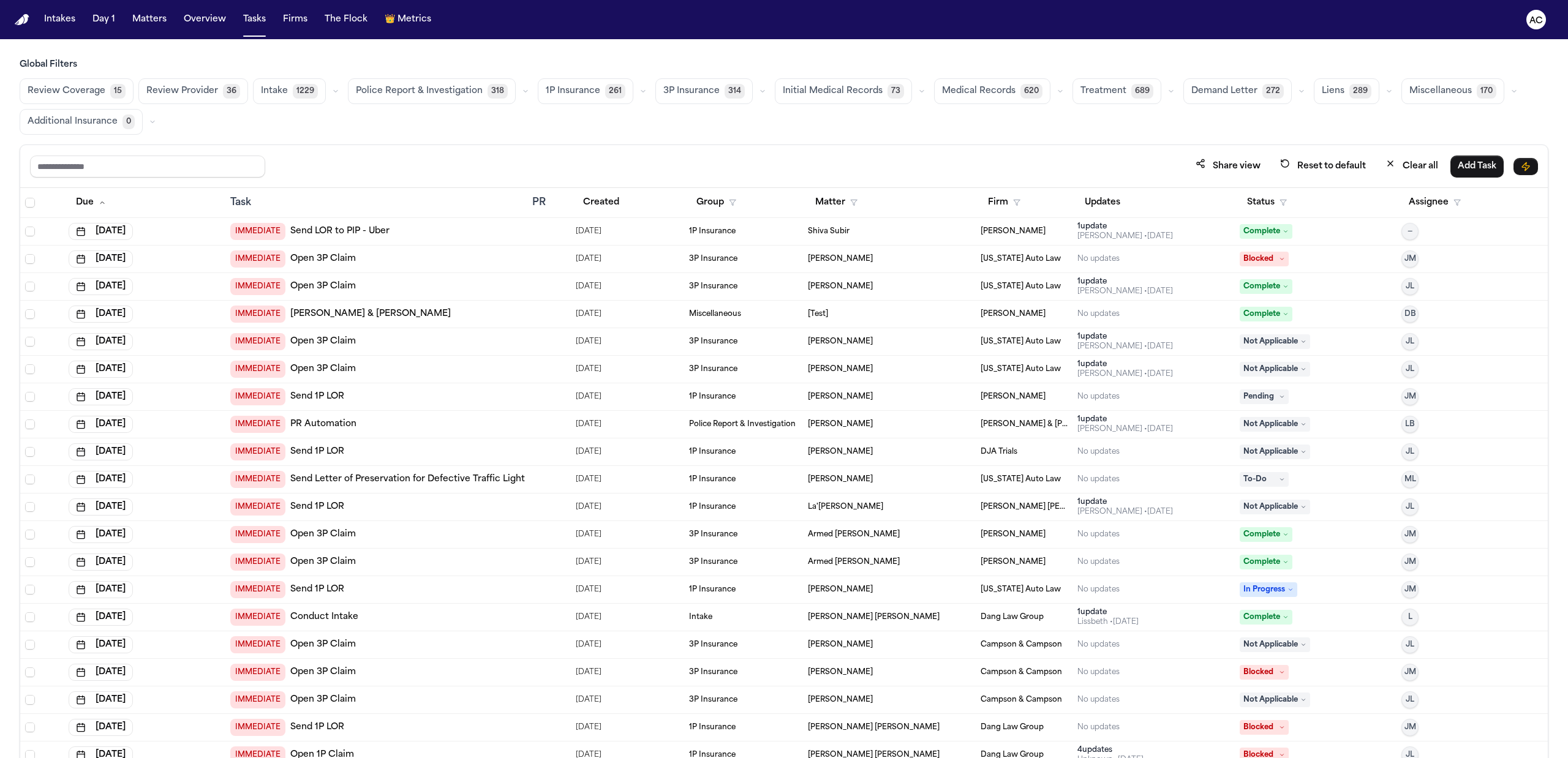
click at [983, 83] on button "Medical Records 620" at bounding box center [992, 92] width 116 height 26
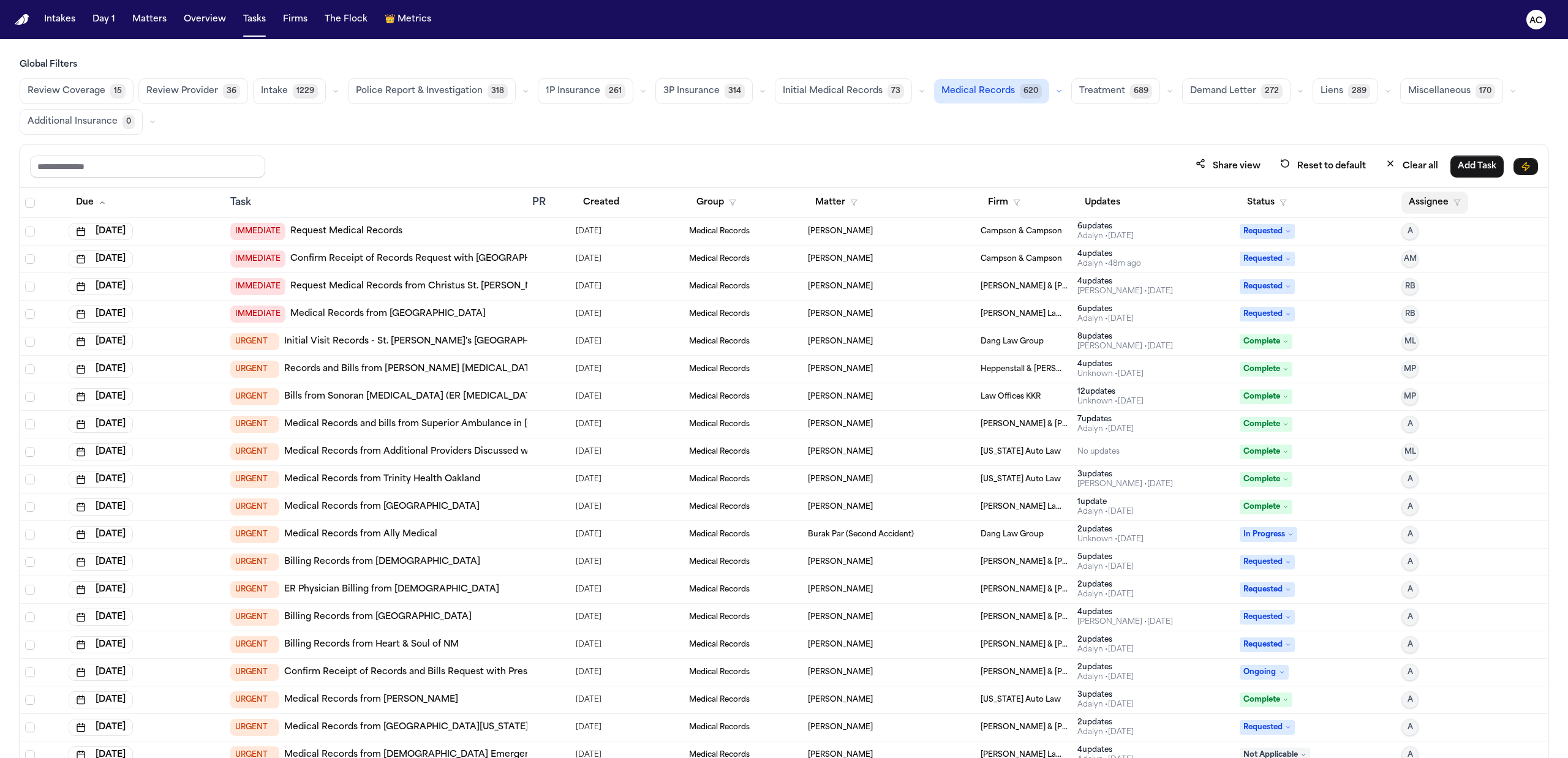
click at [1429, 199] on button "Assignee" at bounding box center [1434, 202] width 66 height 22
click at [1447, 335] on div "[PERSON_NAME]" at bounding box center [1472, 332] width 119 height 15
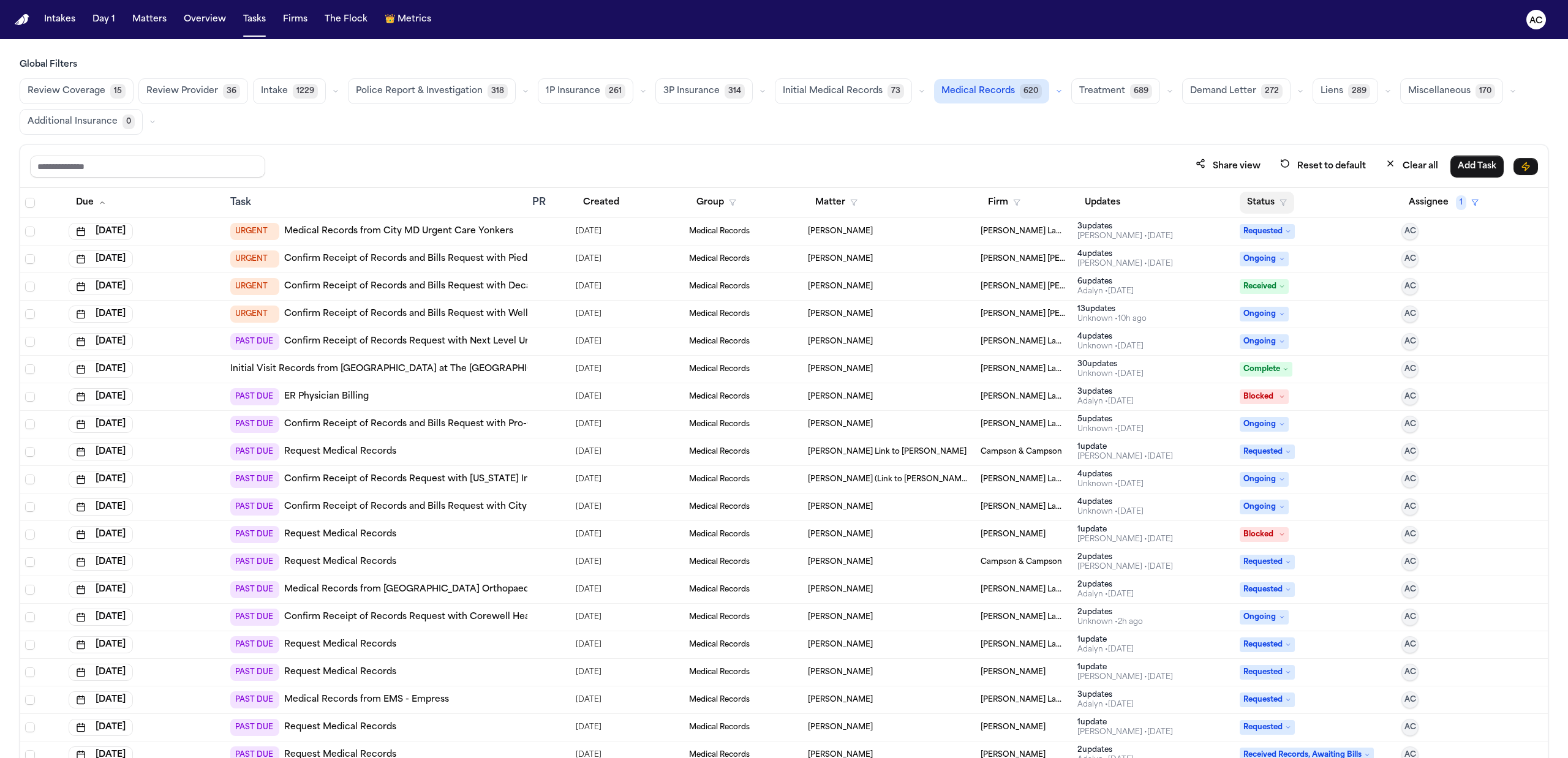
click at [1264, 199] on button "Status" at bounding box center [1266, 202] width 54 height 22
click at [1314, 348] on div "In Progress" at bounding box center [1303, 354] width 102 height 15
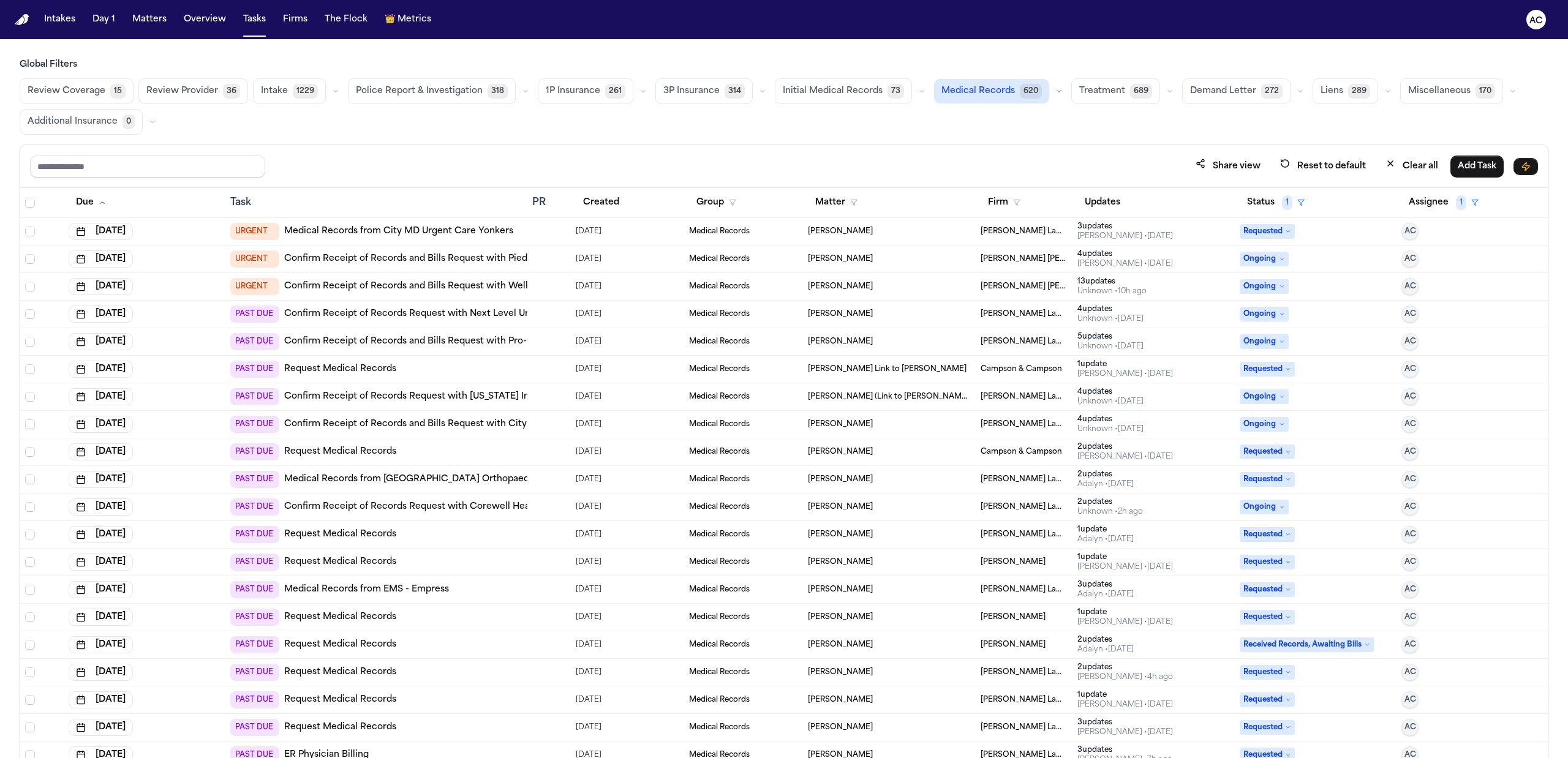
click at [480, 474] on div "PAST DUE Medical Records from [GEOGRAPHIC_DATA] Orthopaedic & [MEDICAL_DATA] Sp…" at bounding box center [449, 479] width 439 height 17
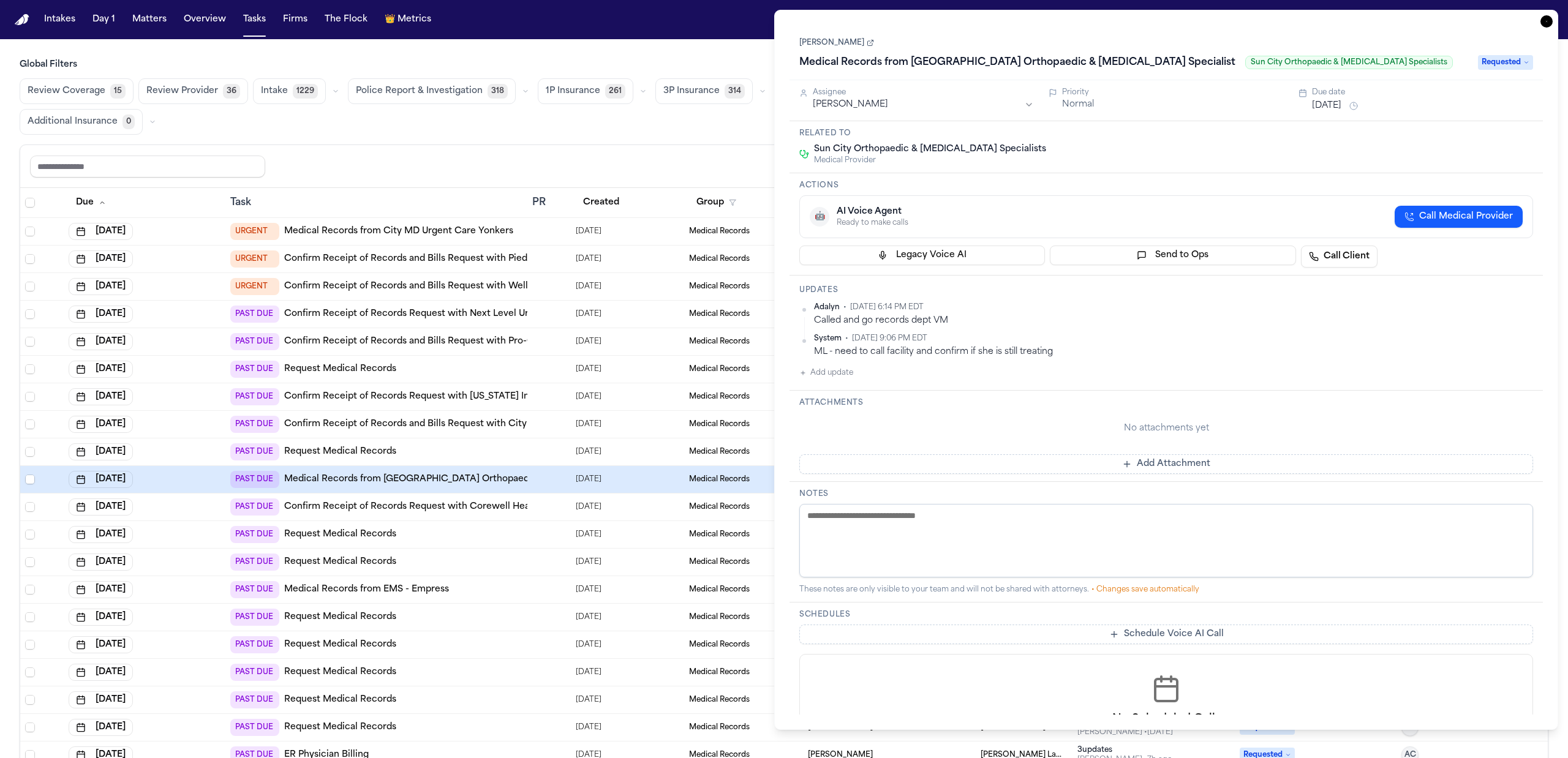
click at [1485, 215] on span "Call Medical Provider" at bounding box center [1466, 217] width 94 height 12
click at [1522, 219] on button "⏸ AI Voice Agent Missing required information Start New" at bounding box center [1166, 218] width 734 height 45
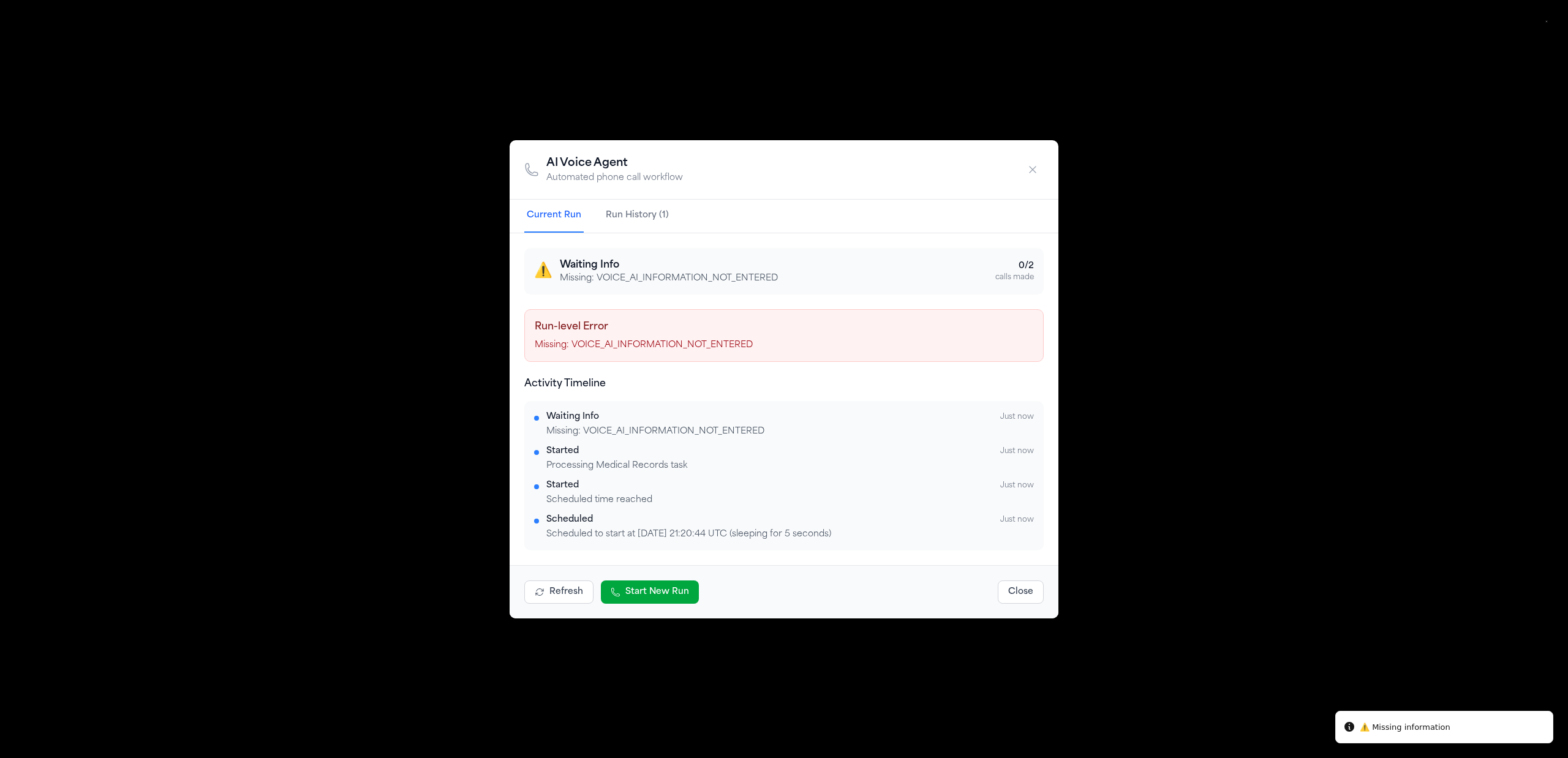
click at [1179, 303] on div "AI Voice Agent Automated phone call workflow Current Run Run History (1) ⚠️ Wai…" at bounding box center [784, 379] width 1568 height 758
drag, startPoint x: 1167, startPoint y: 180, endPoint x: 1152, endPoint y: 231, distance: 53.2
click at [1172, 183] on div "AI Voice Agent Automated phone call workflow Current Run Run History (1) ⚠️ Wai…" at bounding box center [784, 379] width 1568 height 758
click at [1035, 167] on icon "button" at bounding box center [1032, 170] width 12 height 12
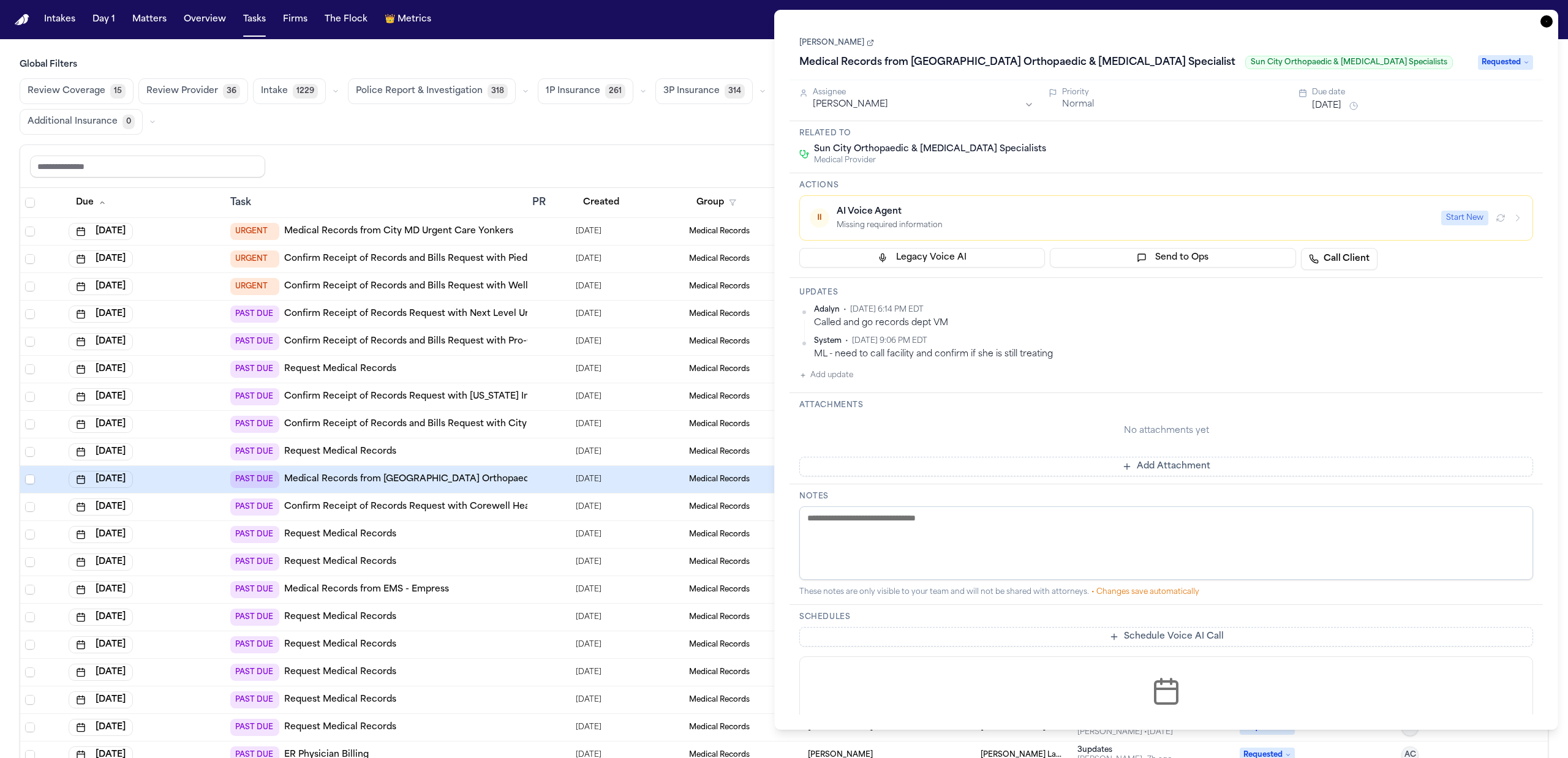
click at [716, 39] on main "Global Filters Review Coverage 15 Review Provider 36 Intake 1229 Police Report …" at bounding box center [784, 398] width 1568 height 719
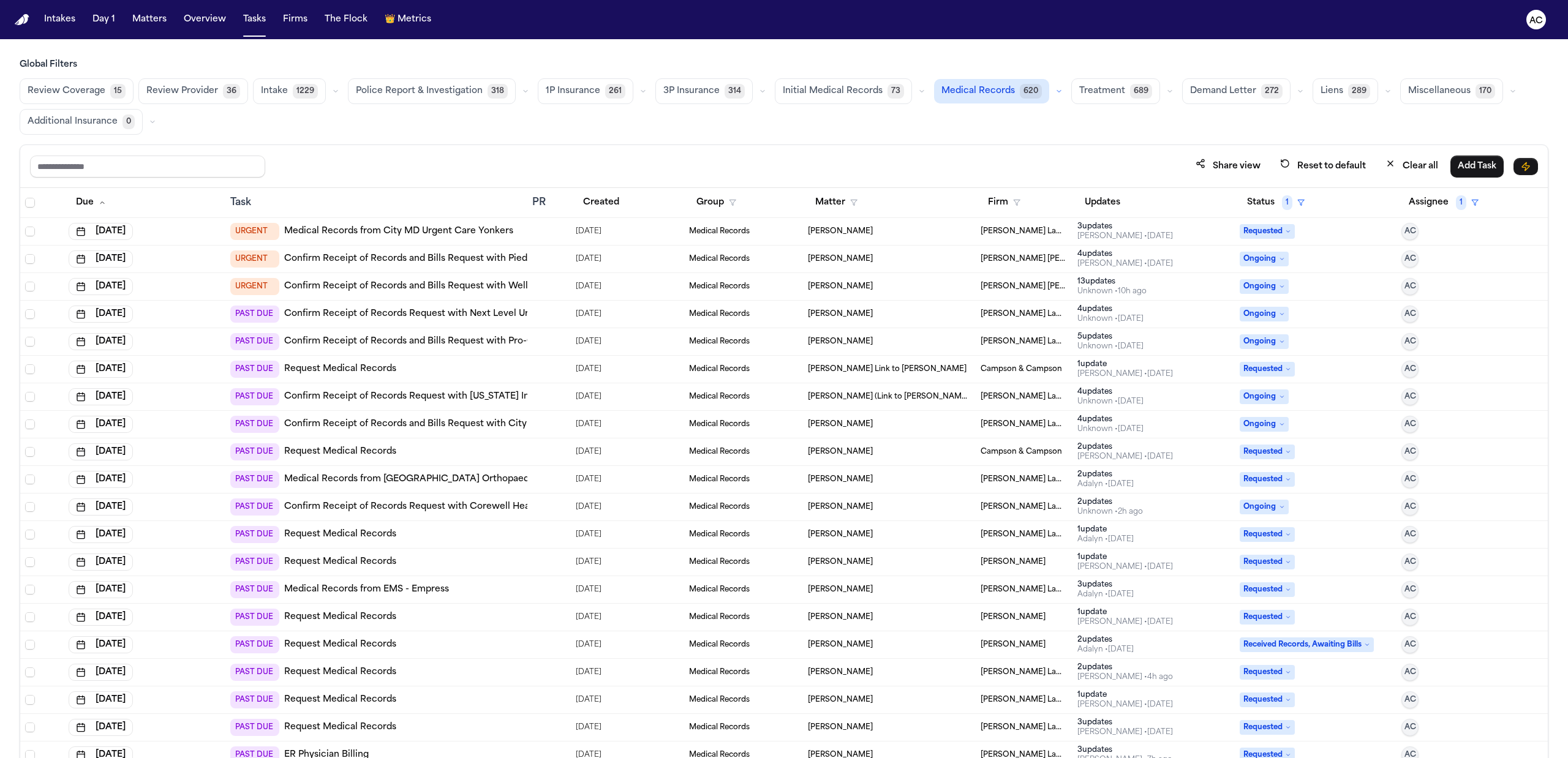
click at [492, 484] on link "Medical Records from [GEOGRAPHIC_DATA] Orthopaedic & [MEDICAL_DATA] Specialist" at bounding box center [477, 479] width 386 height 12
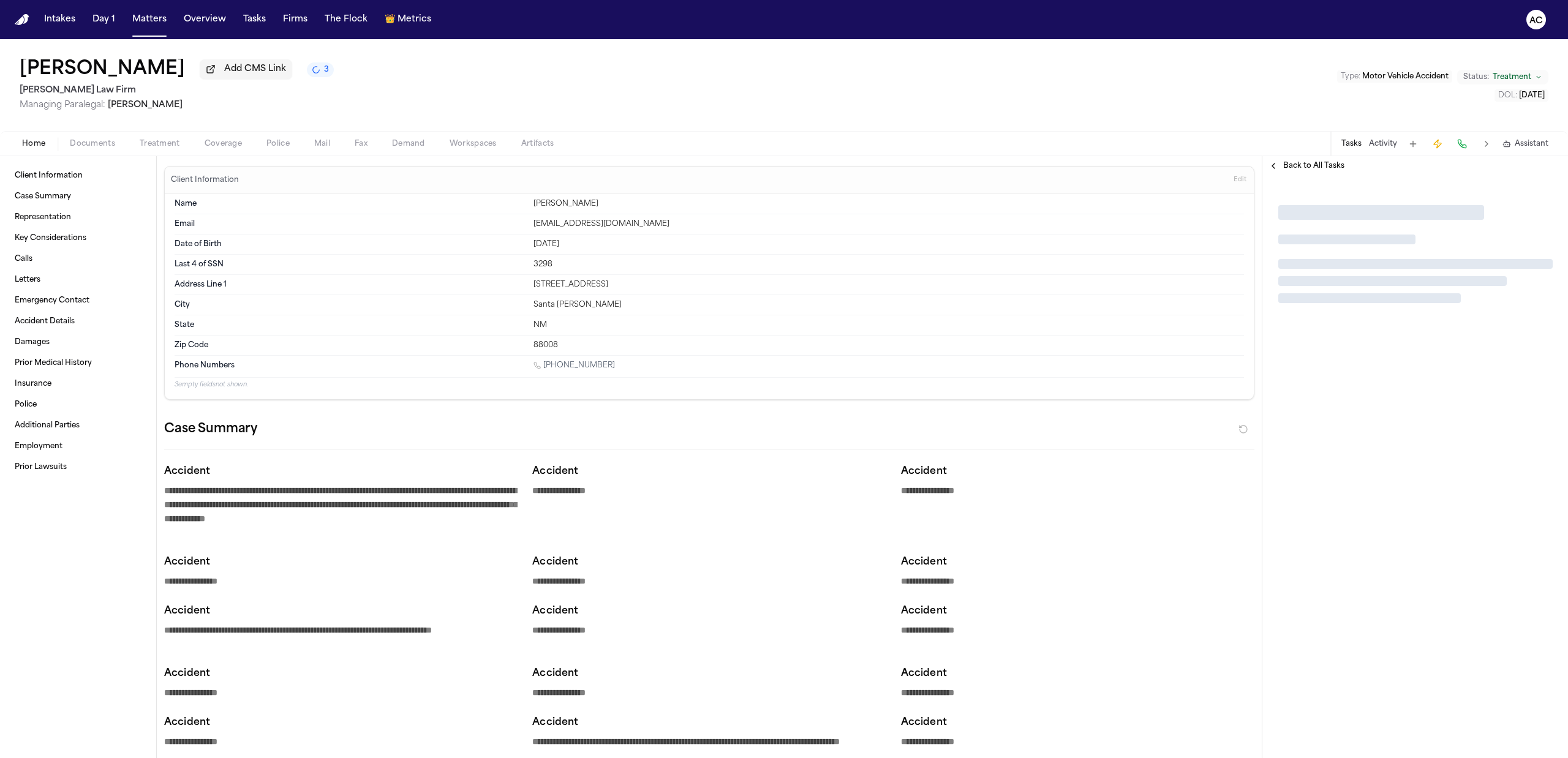
type textarea "*"
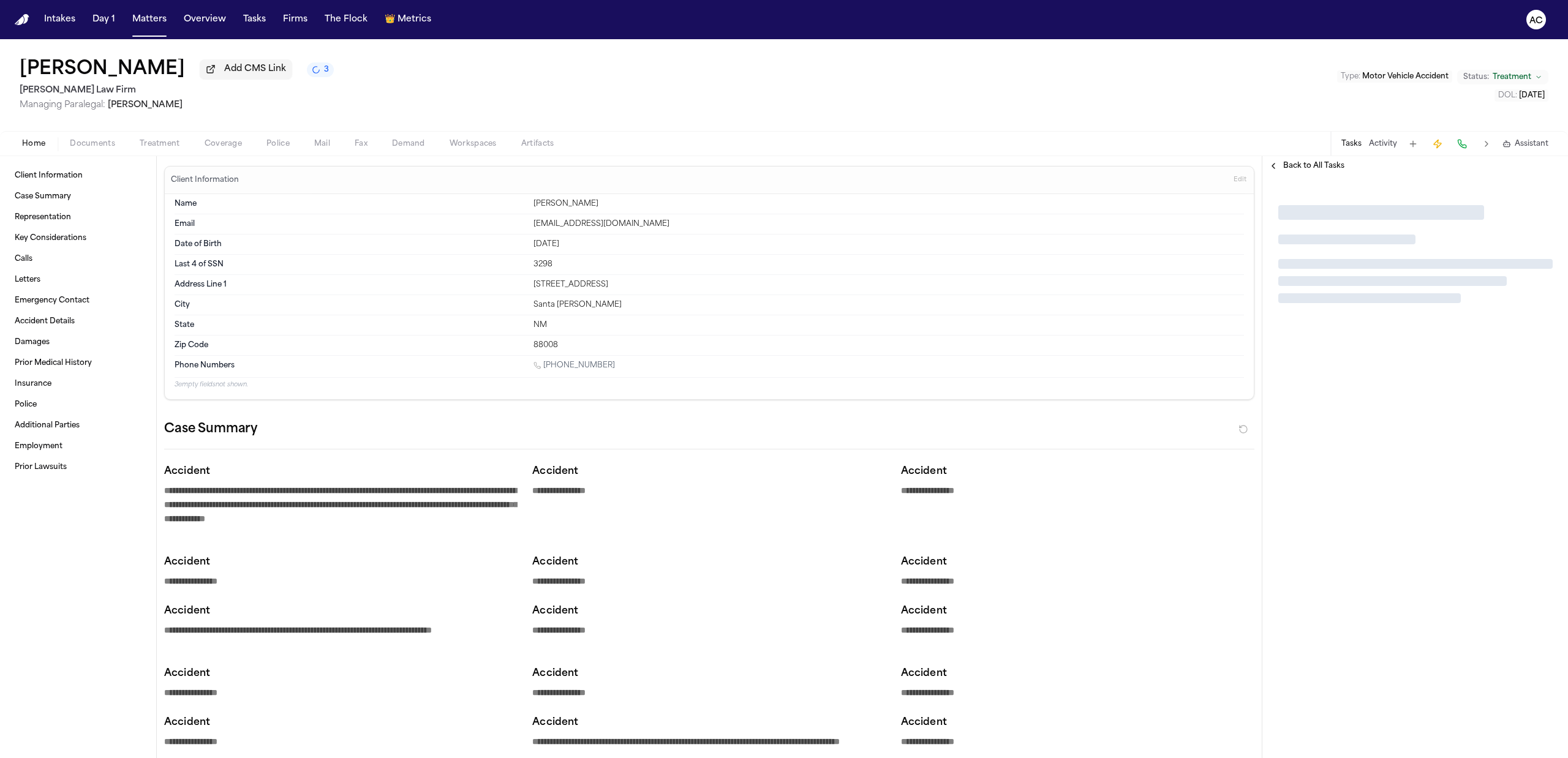
type textarea "*"
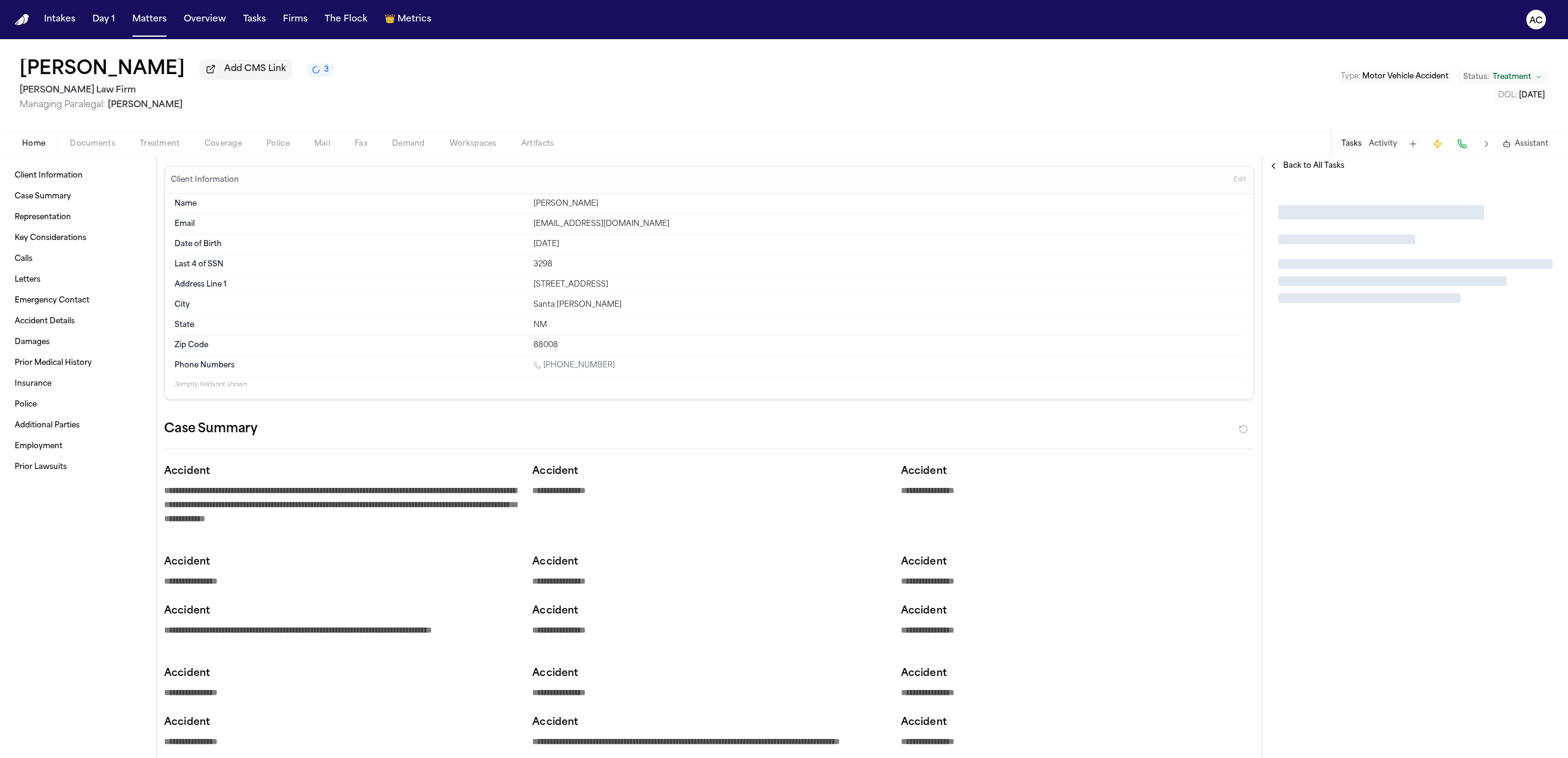
type textarea "*"
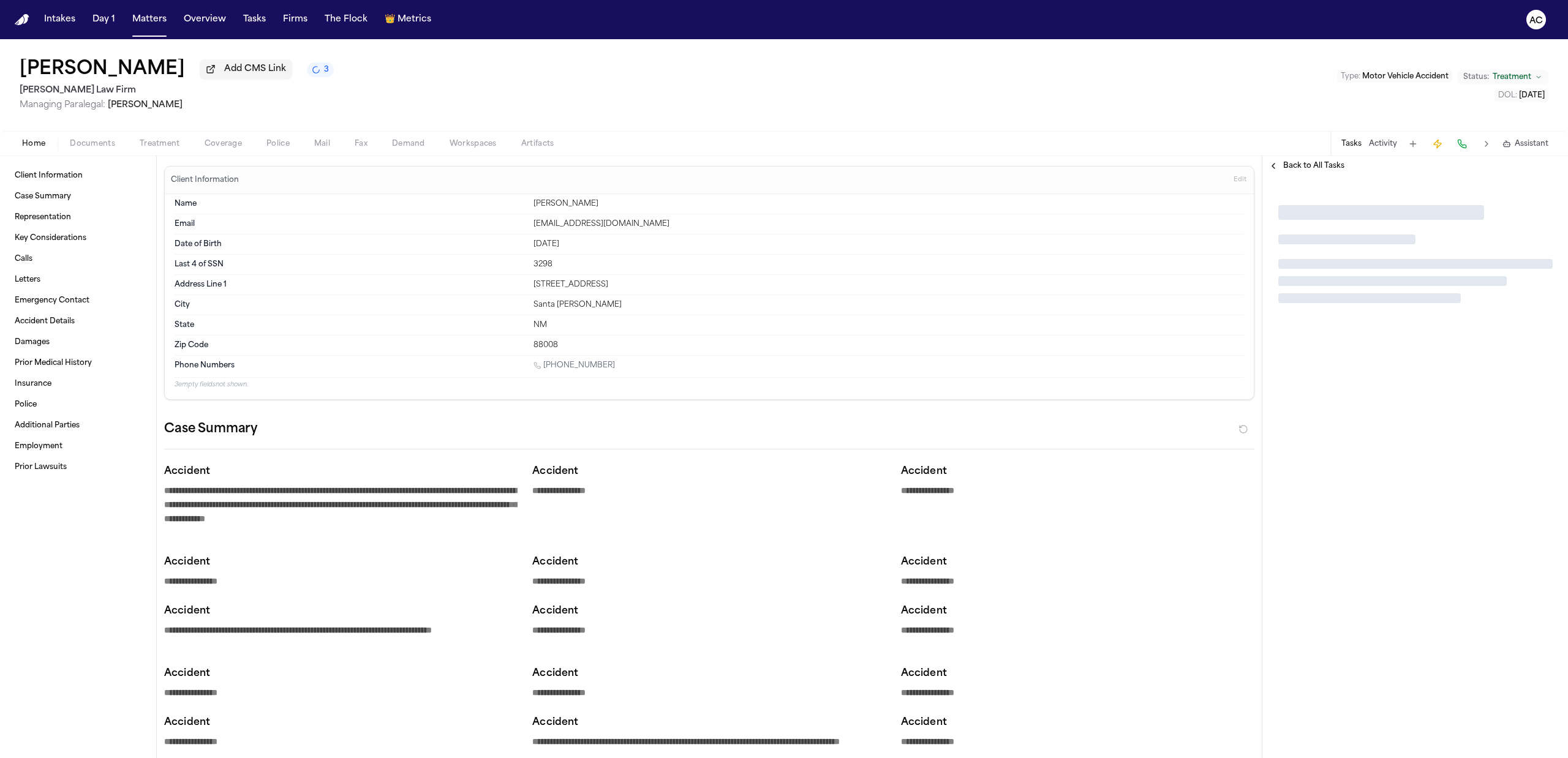
type textarea "*"
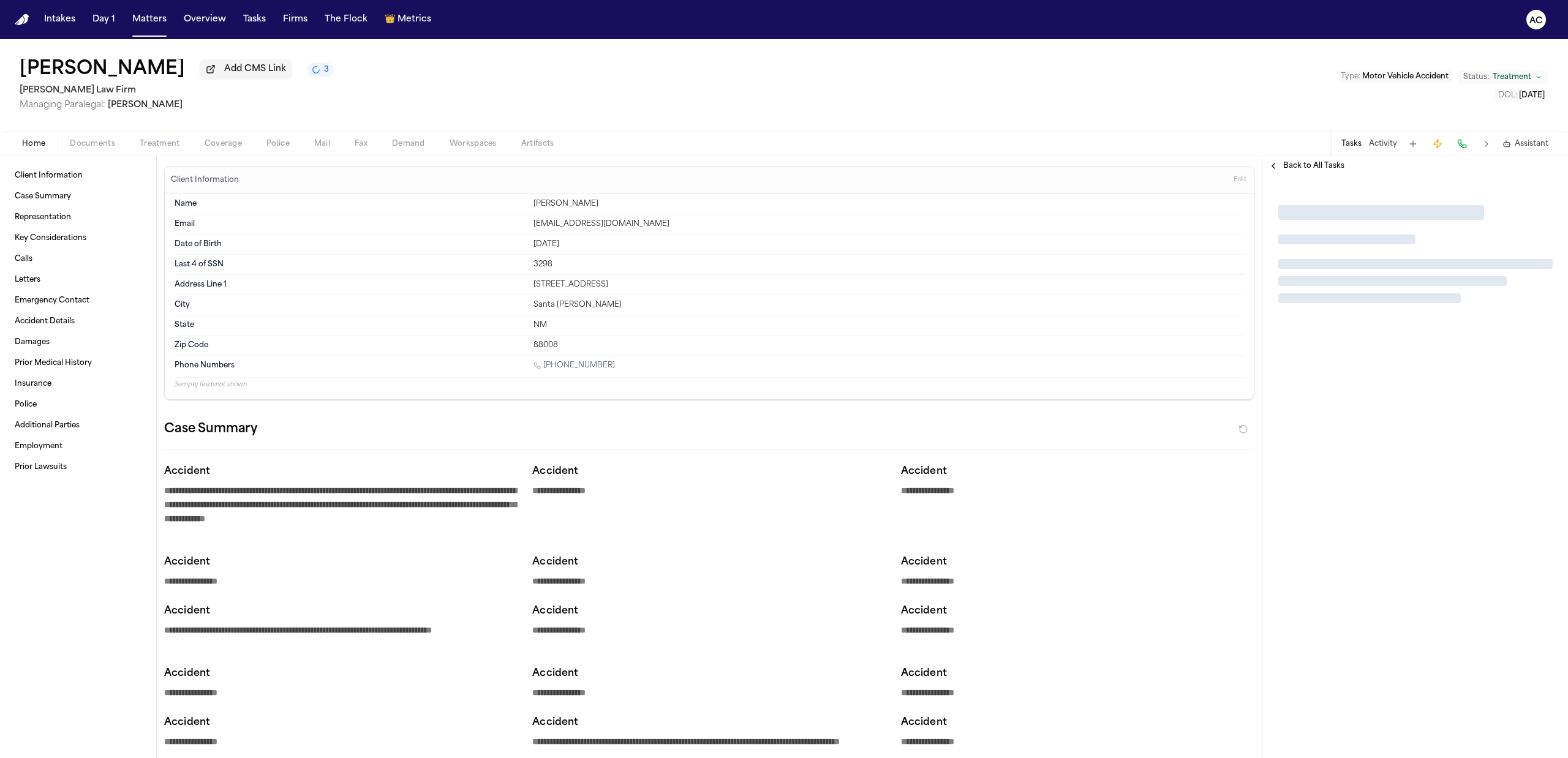
type textarea "*"
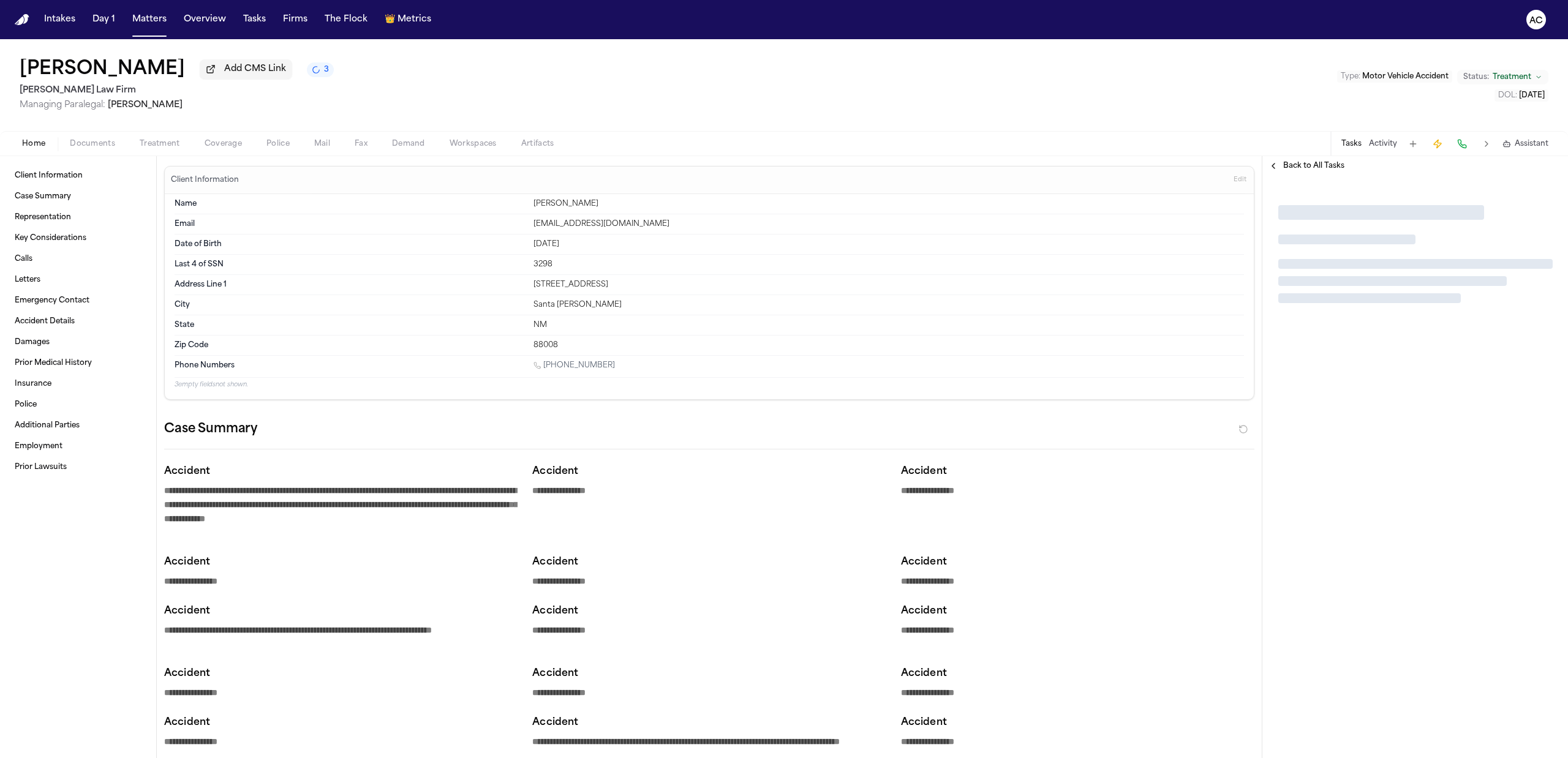
type textarea "*"
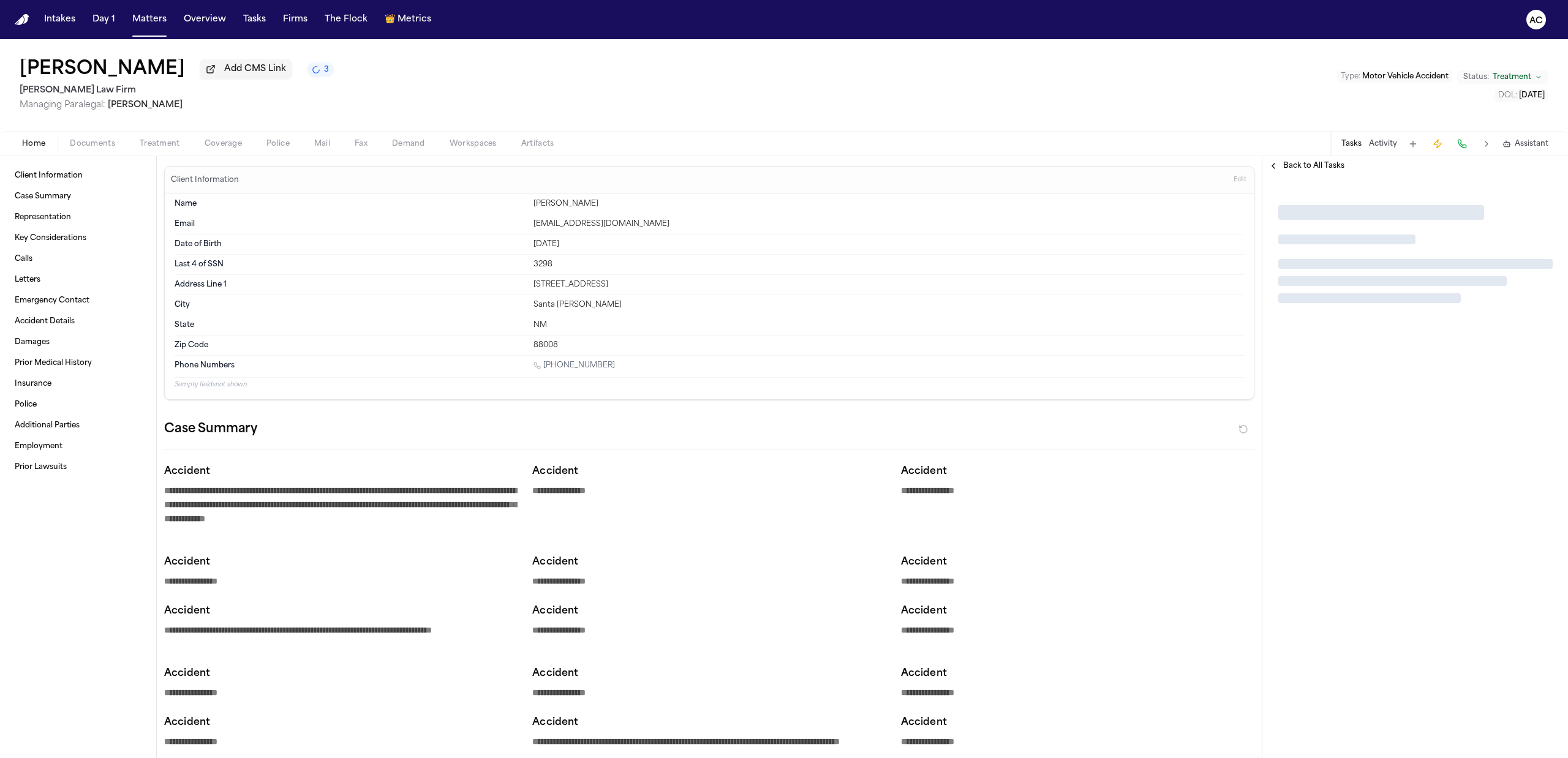
type textarea "*"
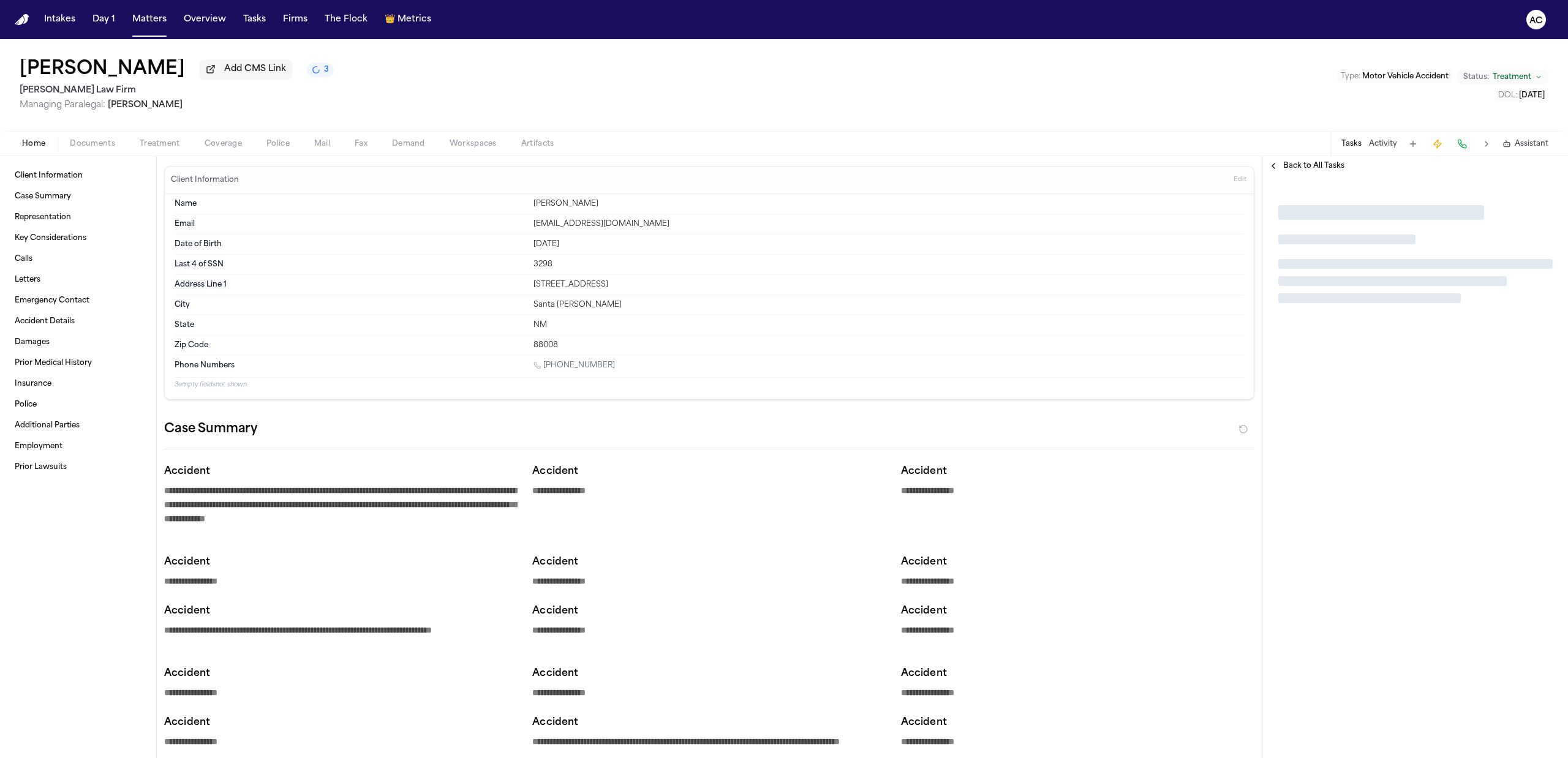
type textarea "*"
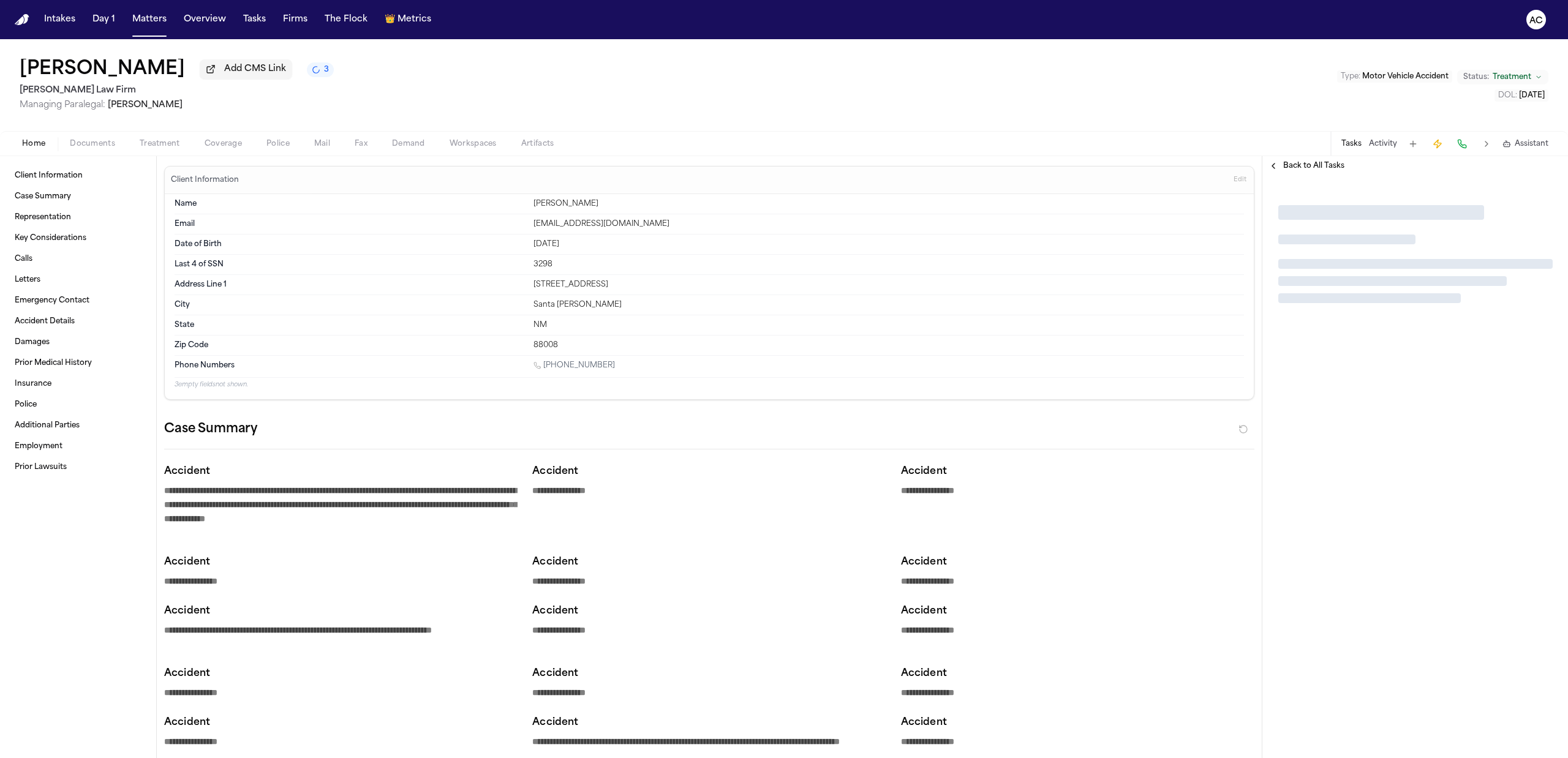
type textarea "*"
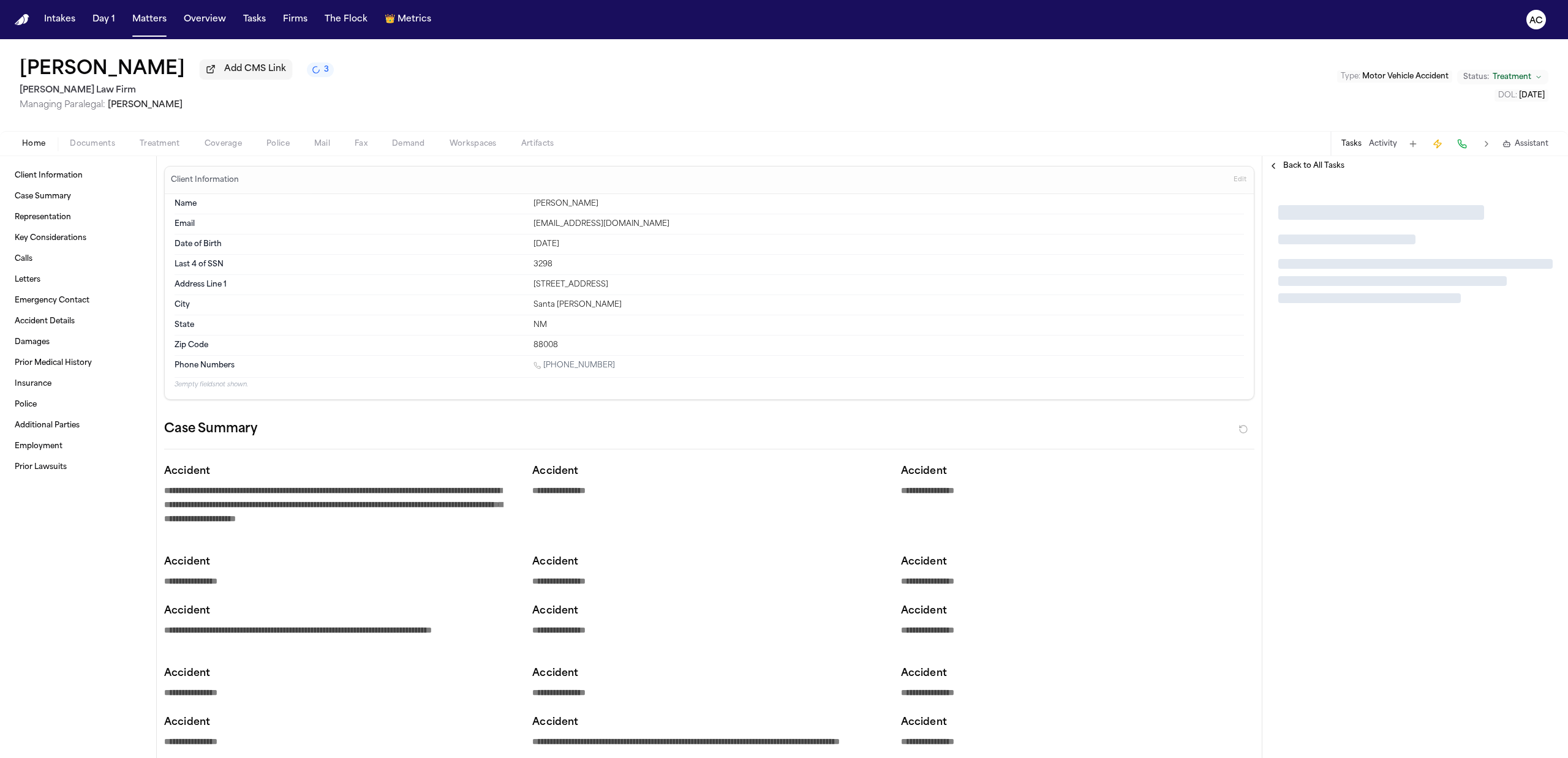
type textarea "*"
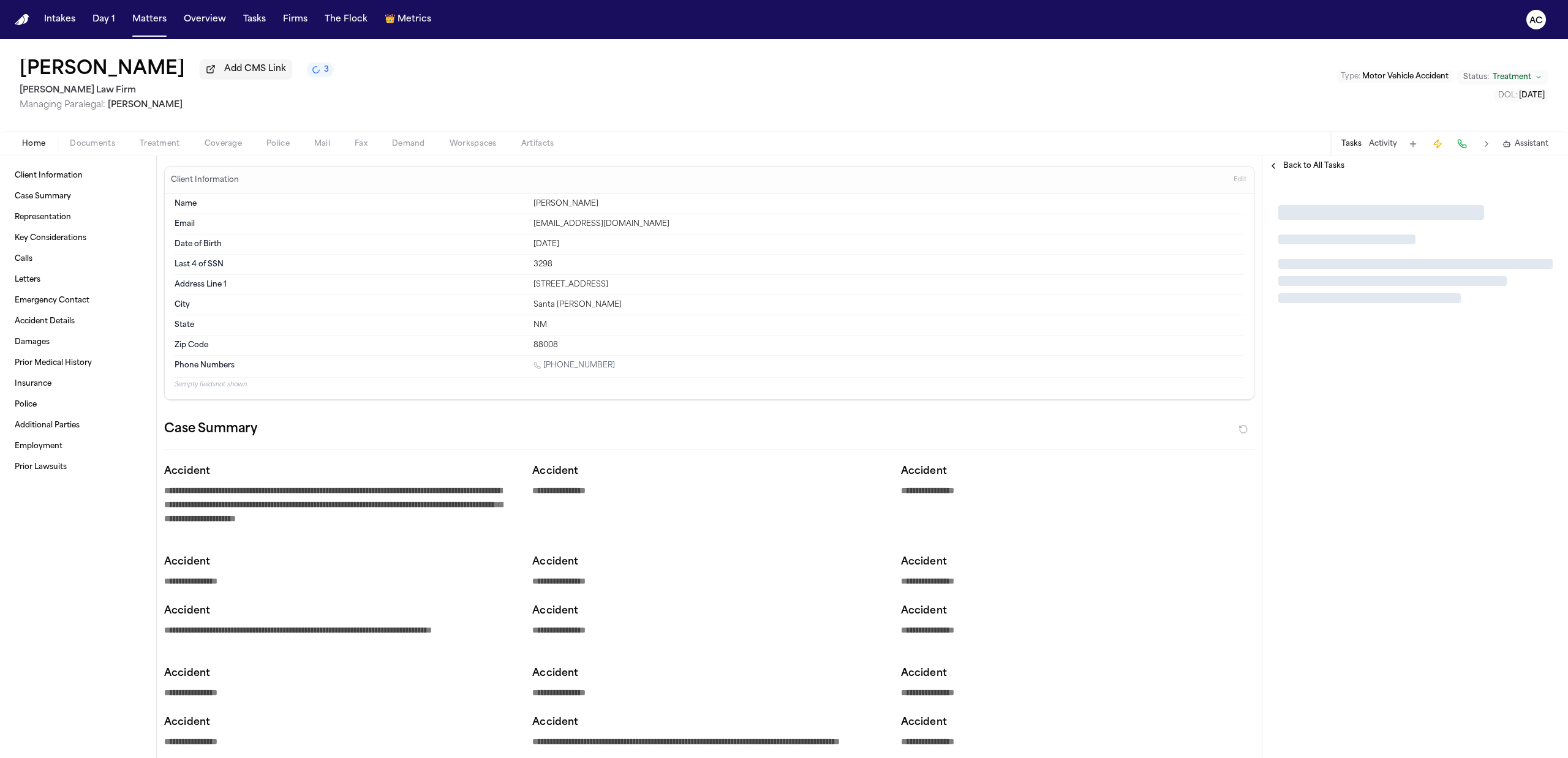
type textarea "*"
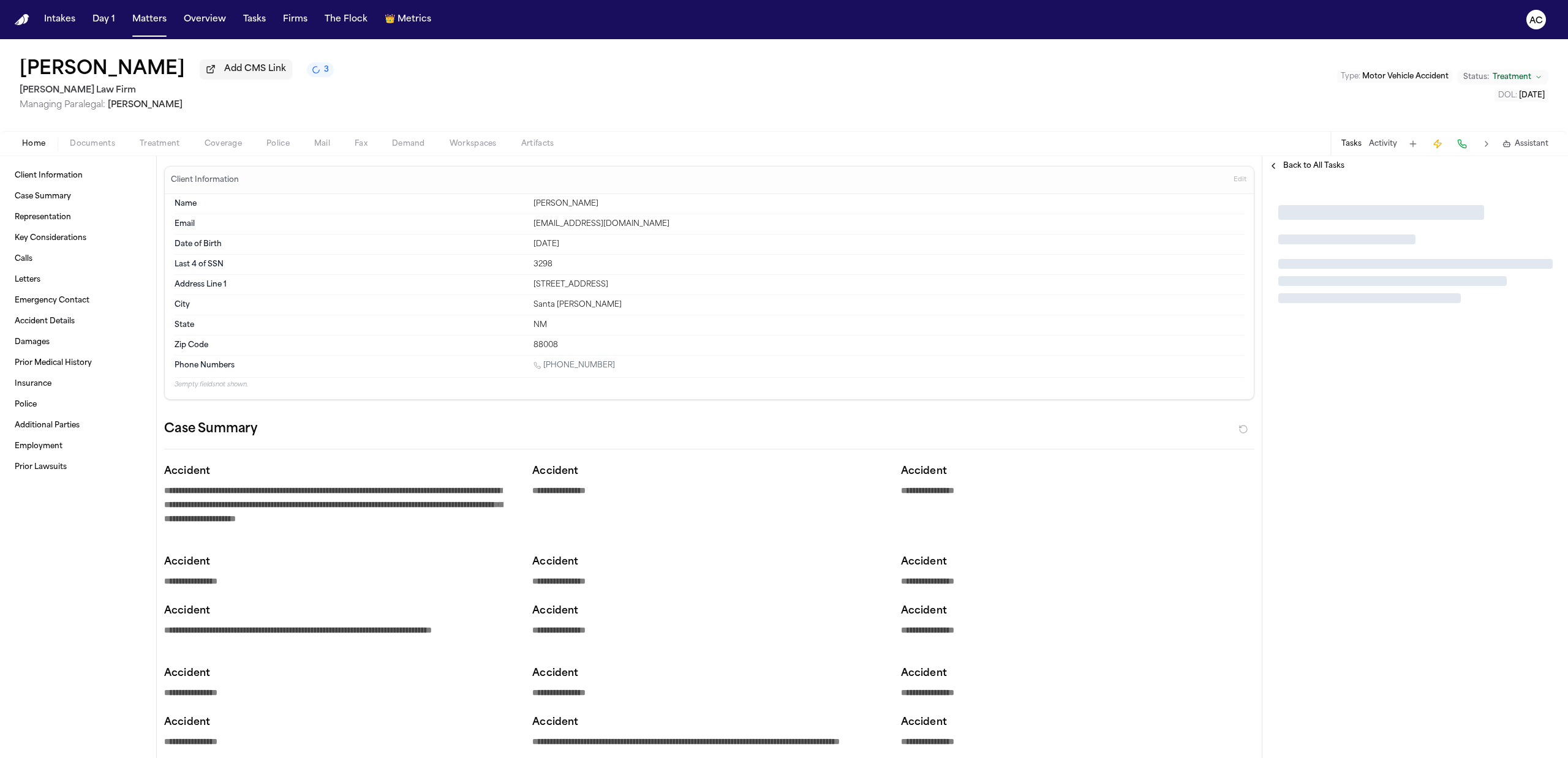
type textarea "*"
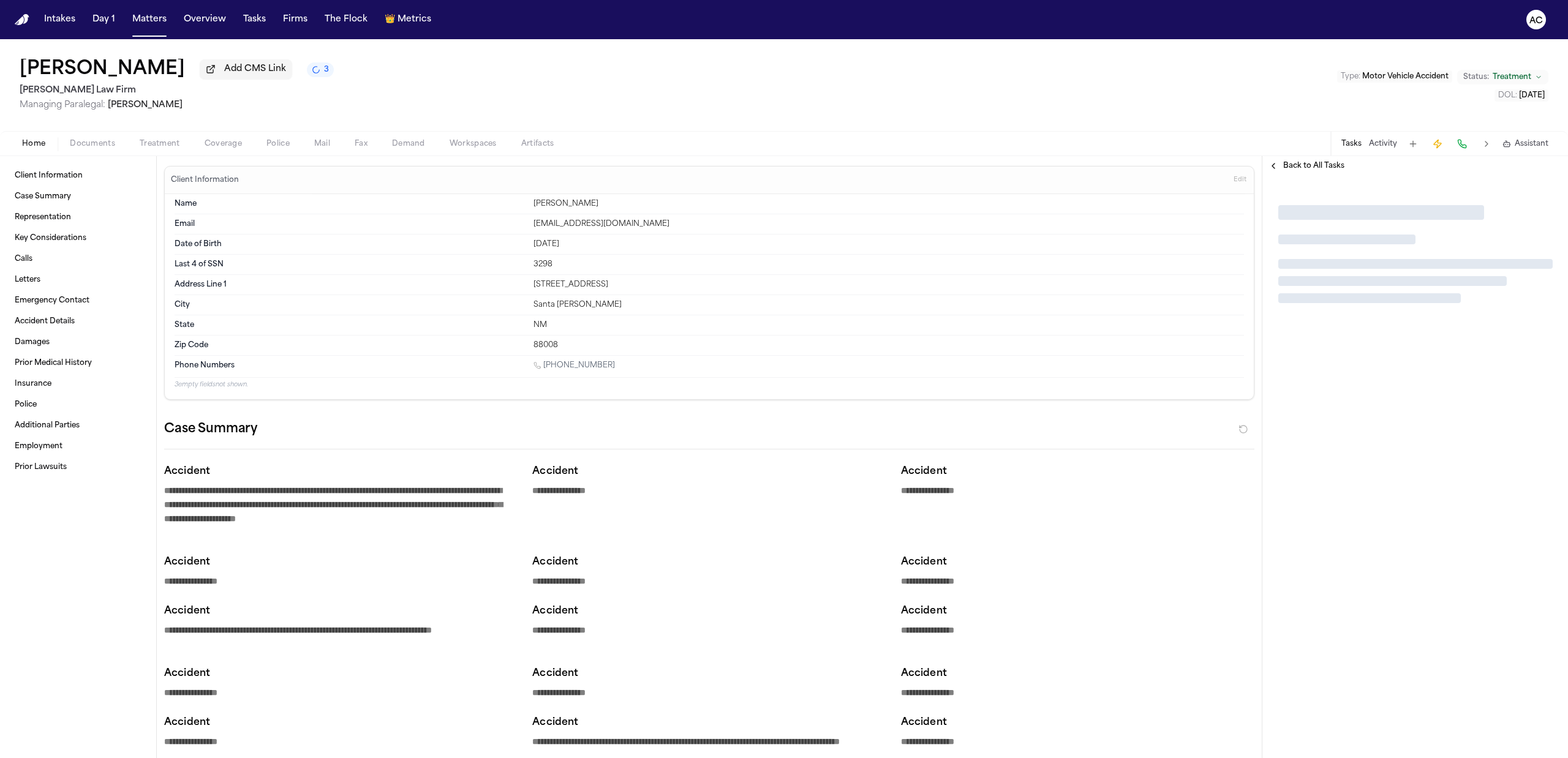
type textarea "*"
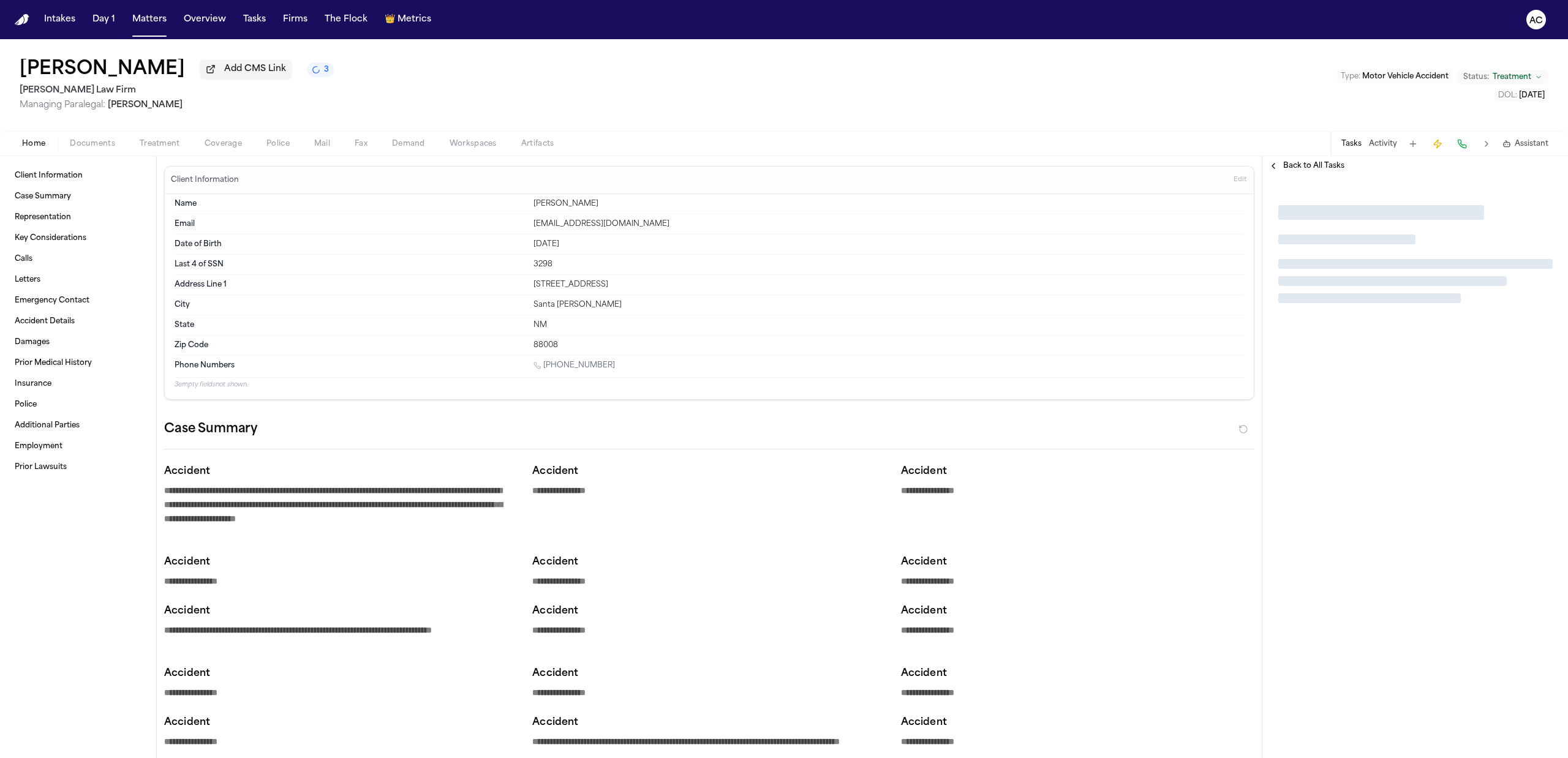
type textarea "*"
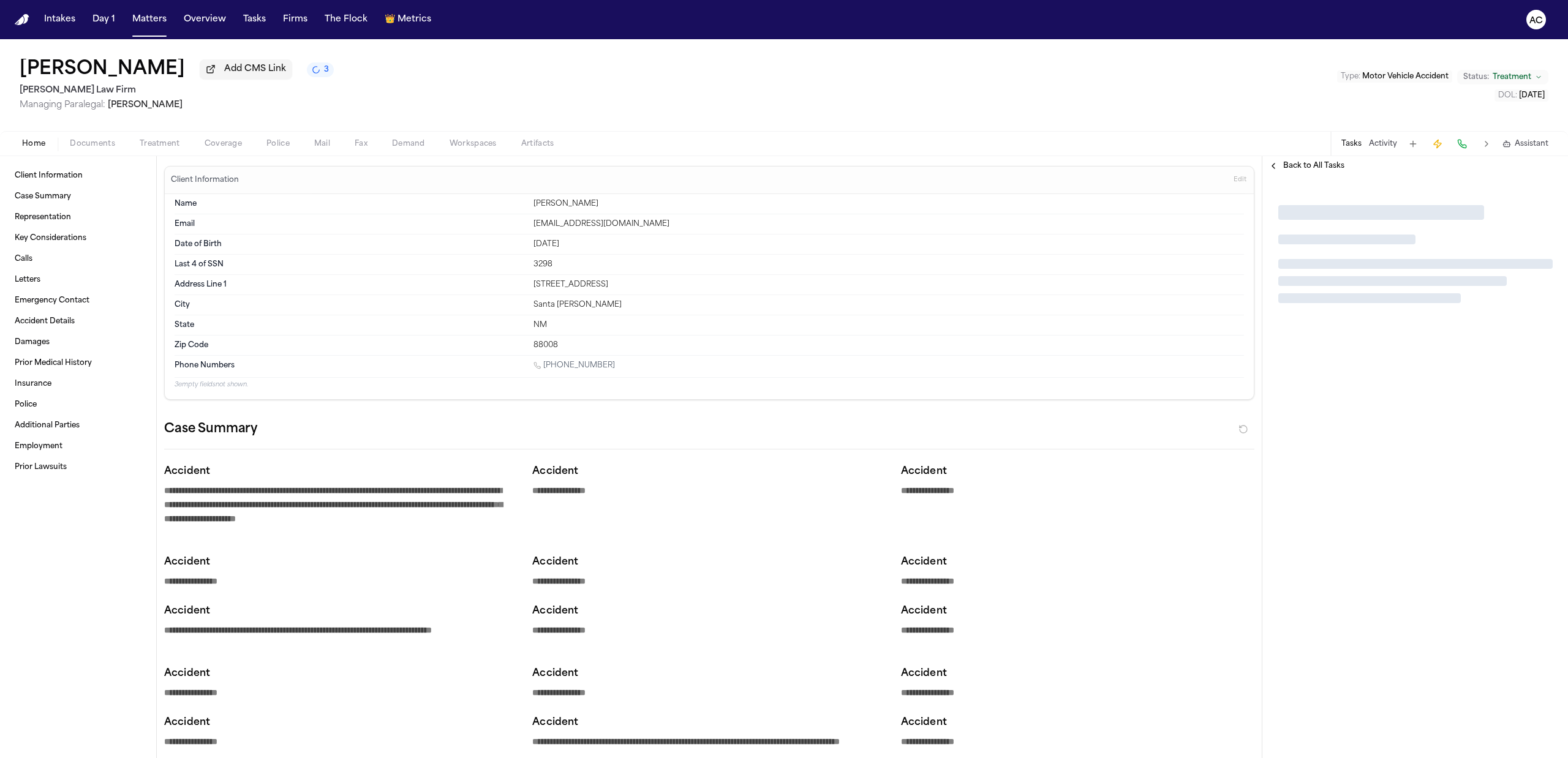
type textarea "*"
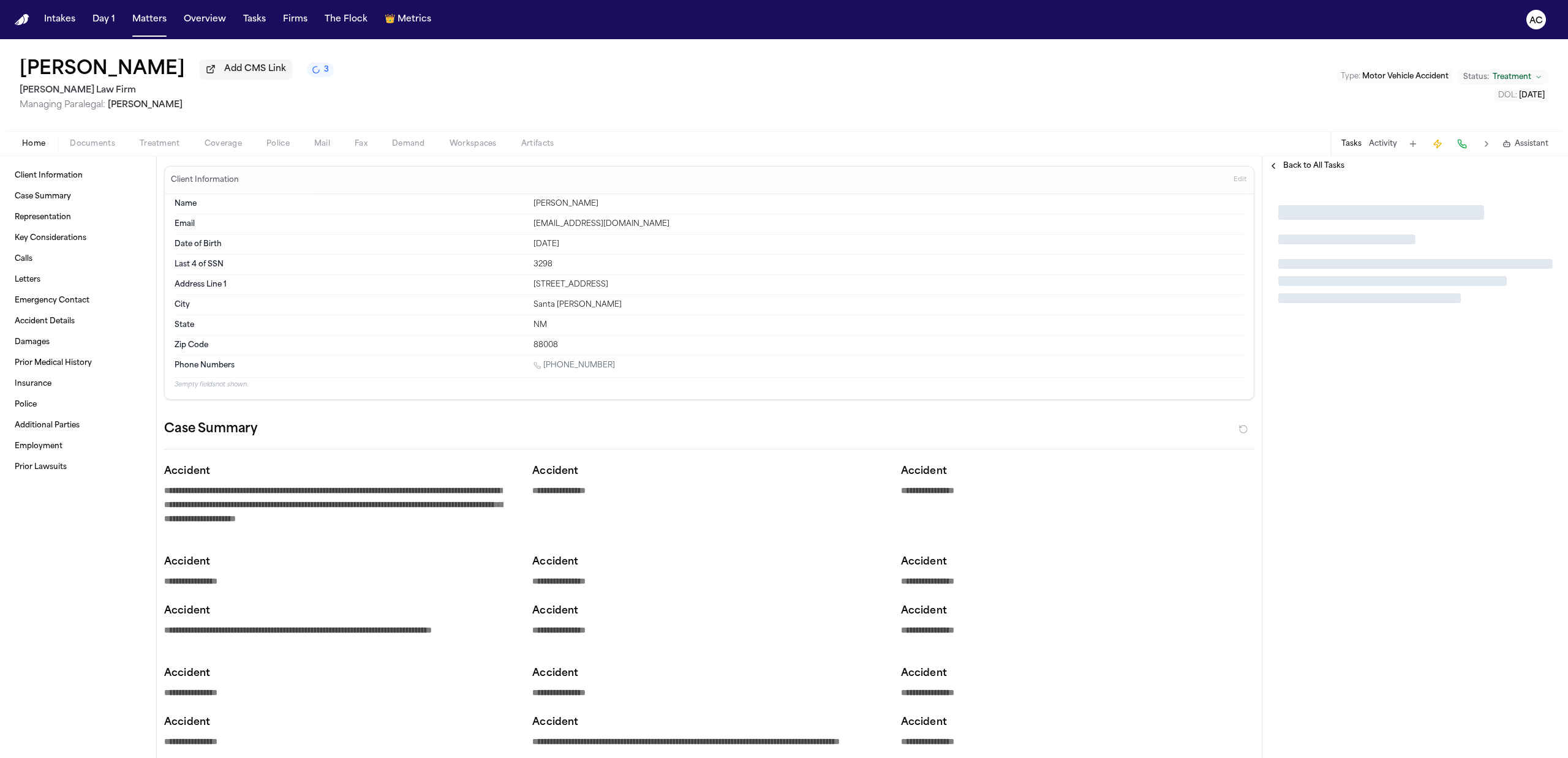
type textarea "*"
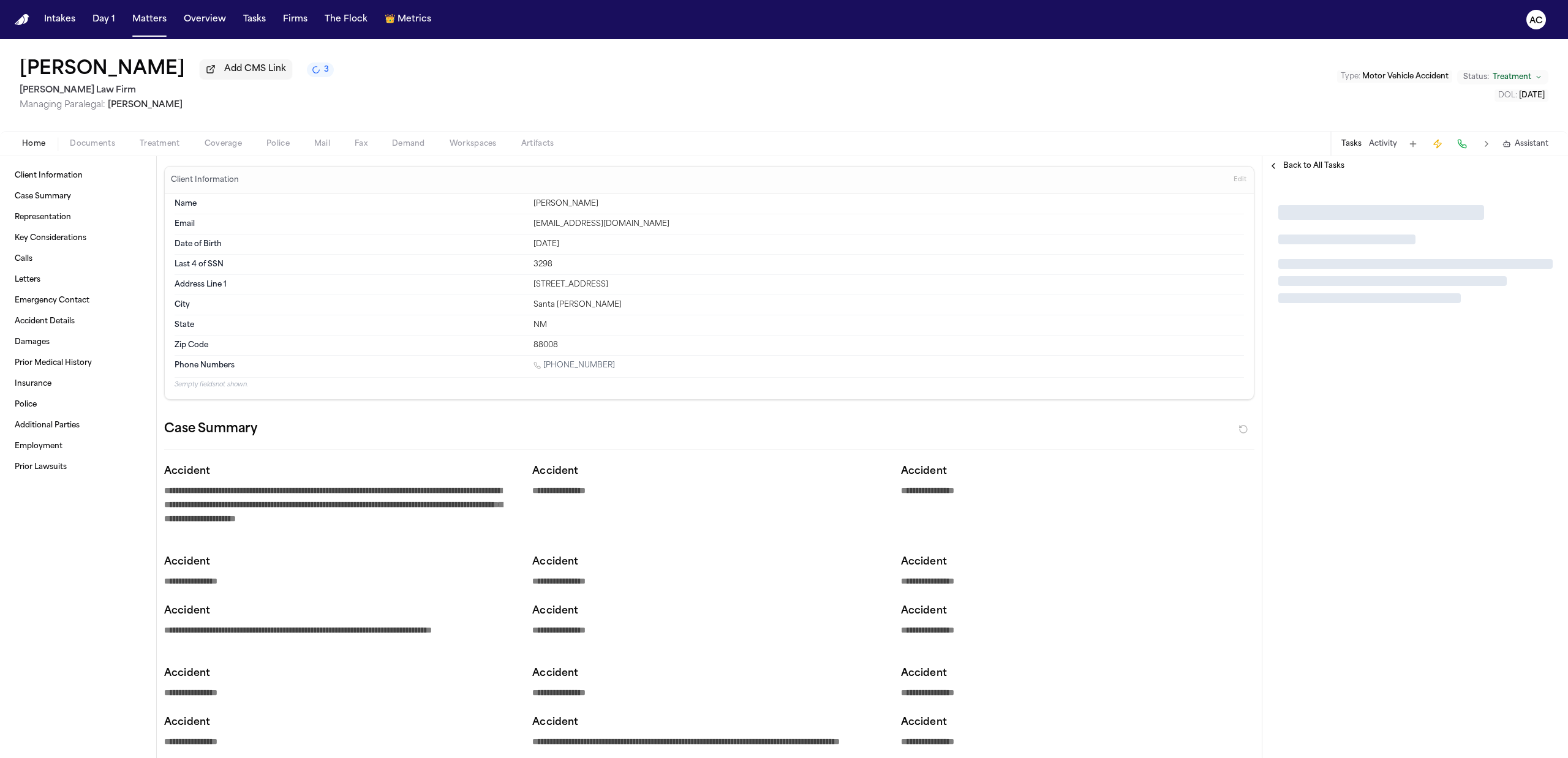
type textarea "*"
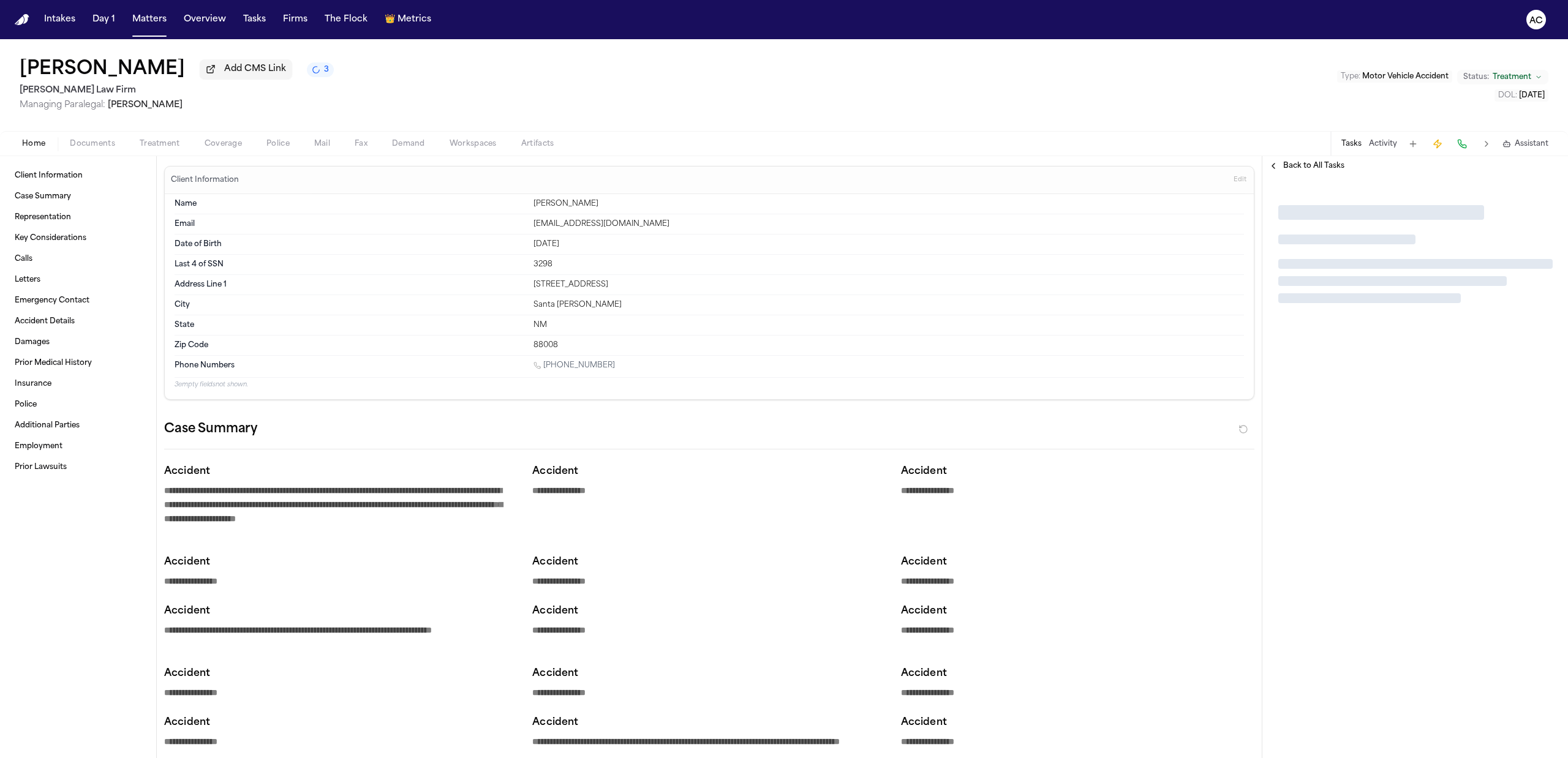
type textarea "*"
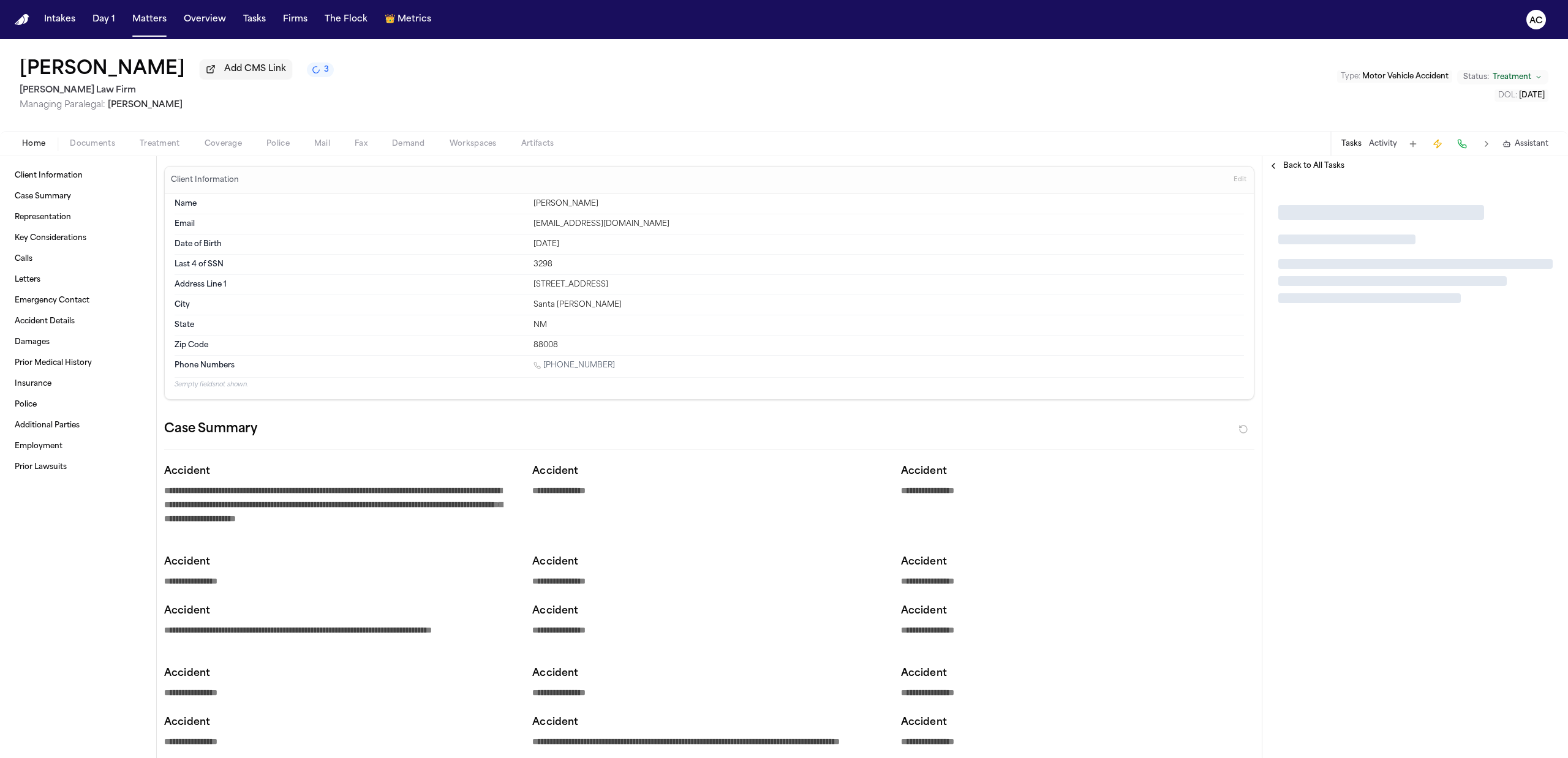
type textarea "*"
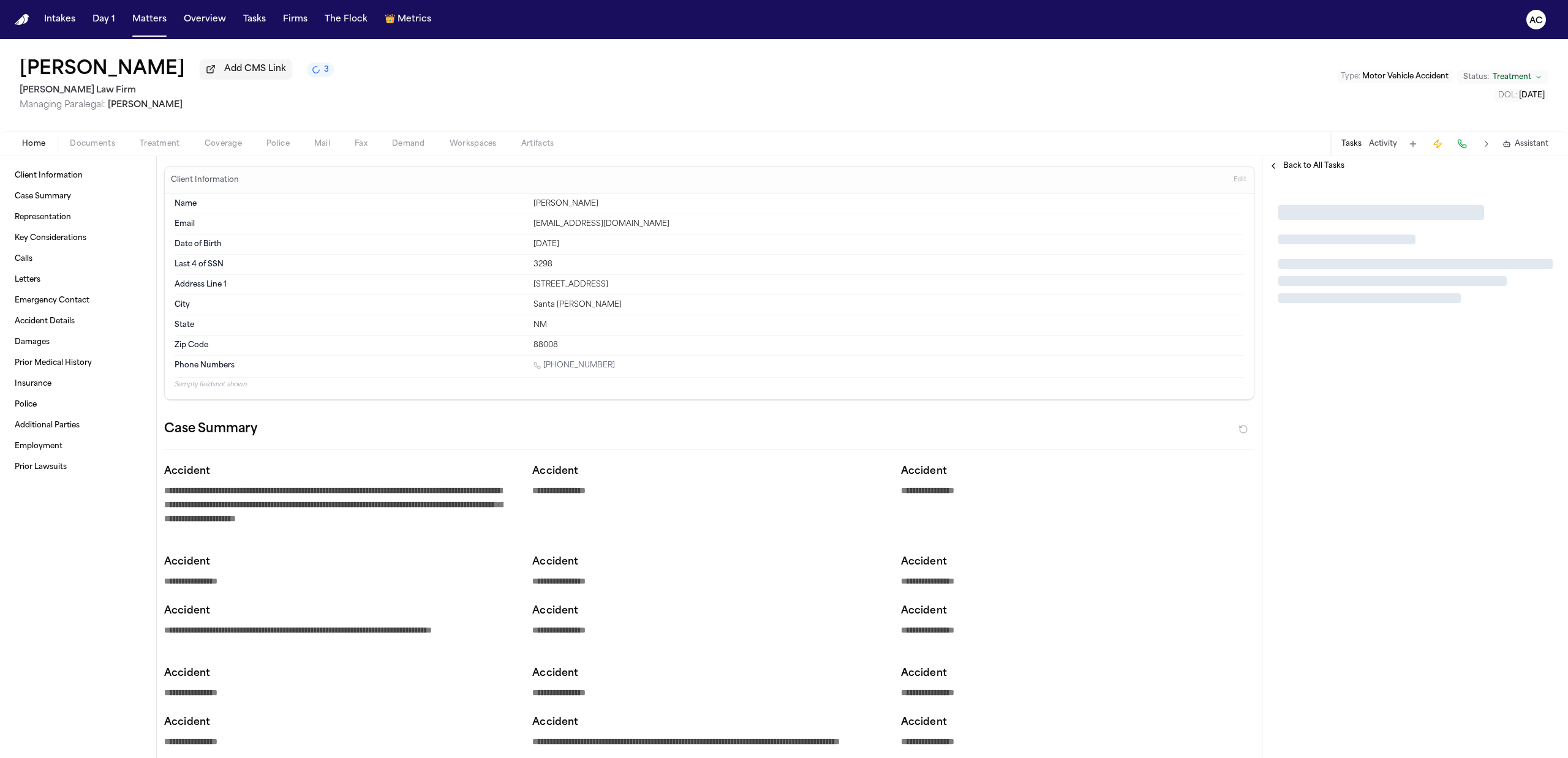
type textarea "*"
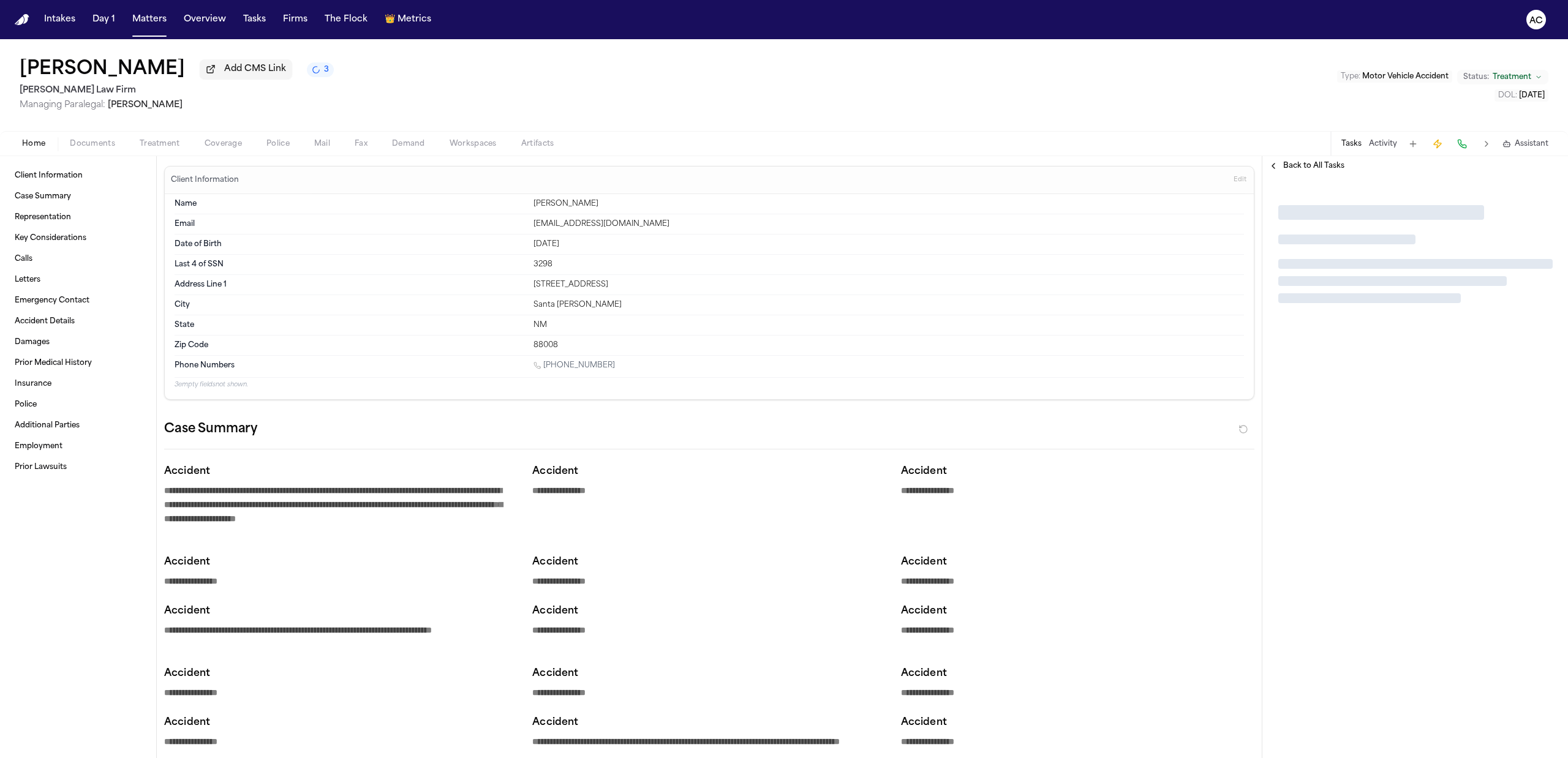
type textarea "*"
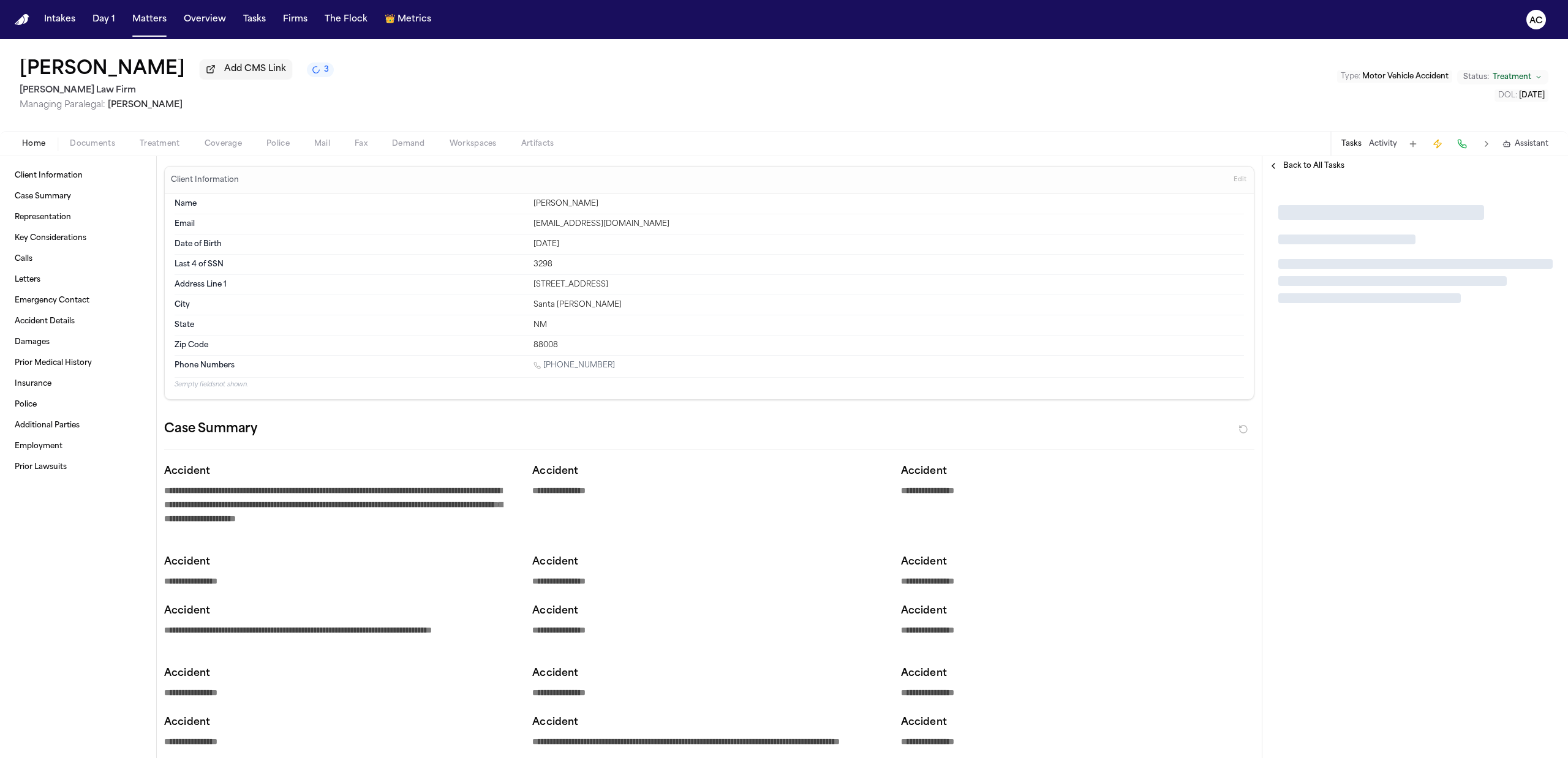
type textarea "*"
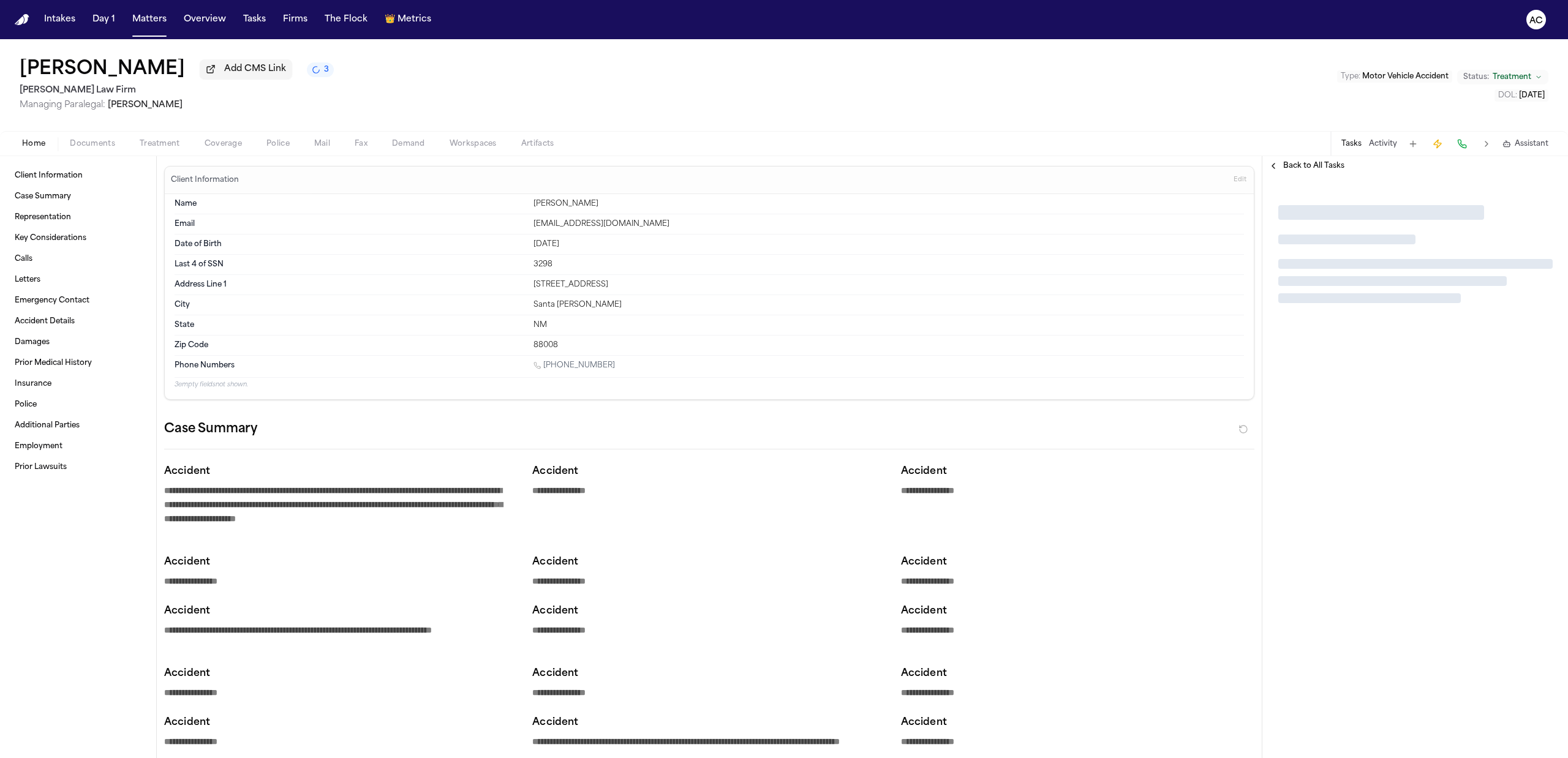
type textarea "*"
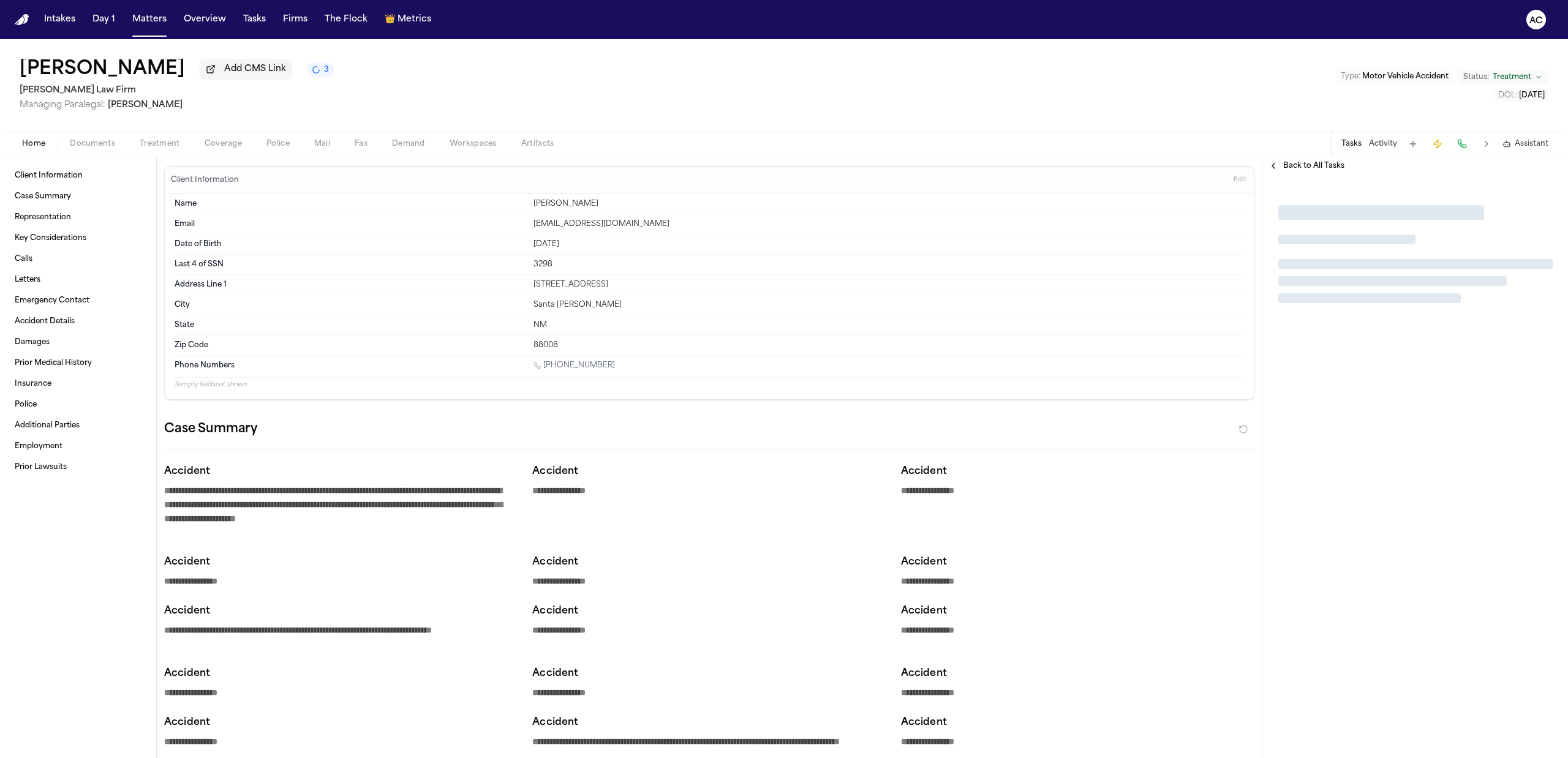
type textarea "*"
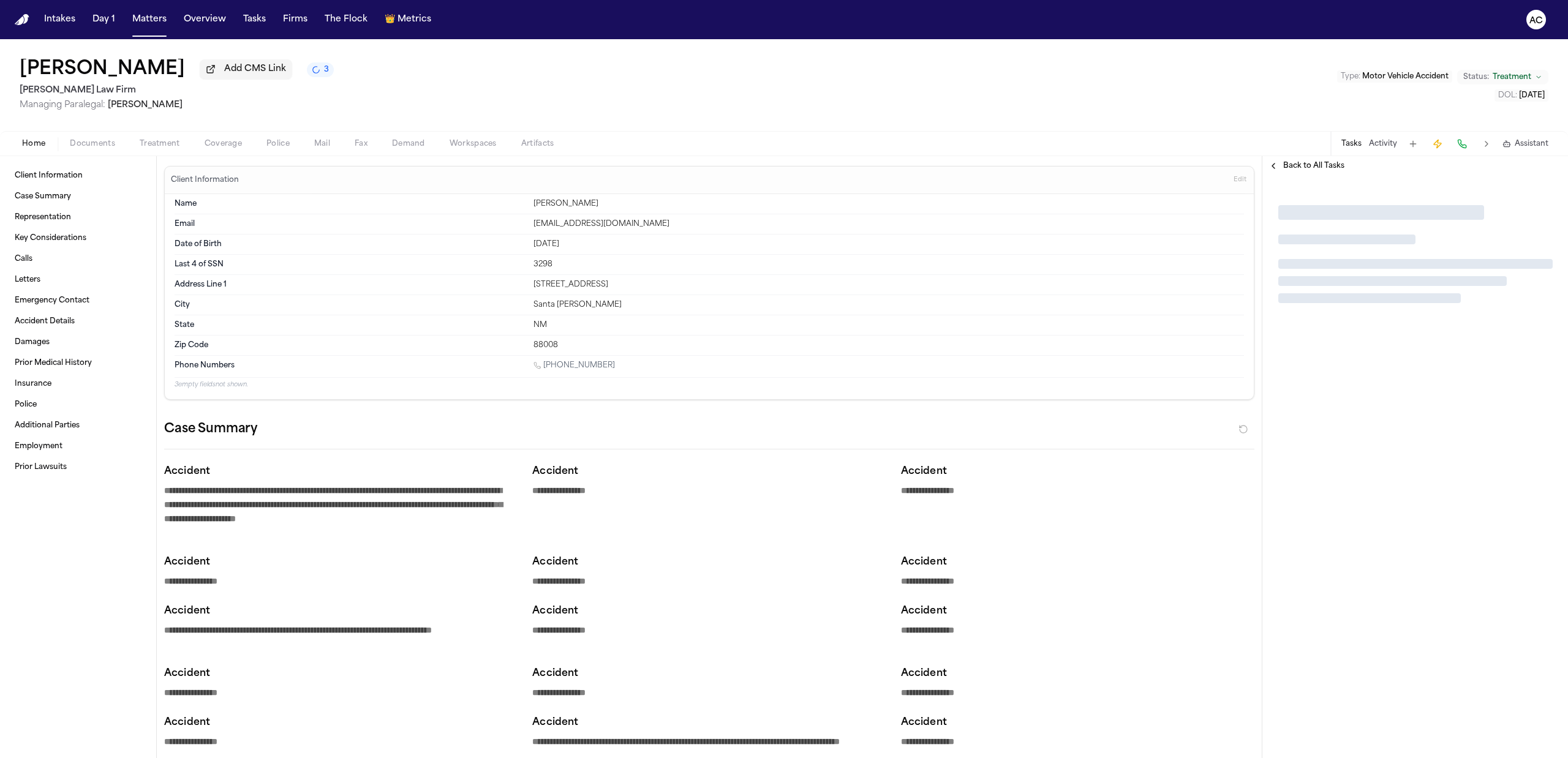
type textarea "*"
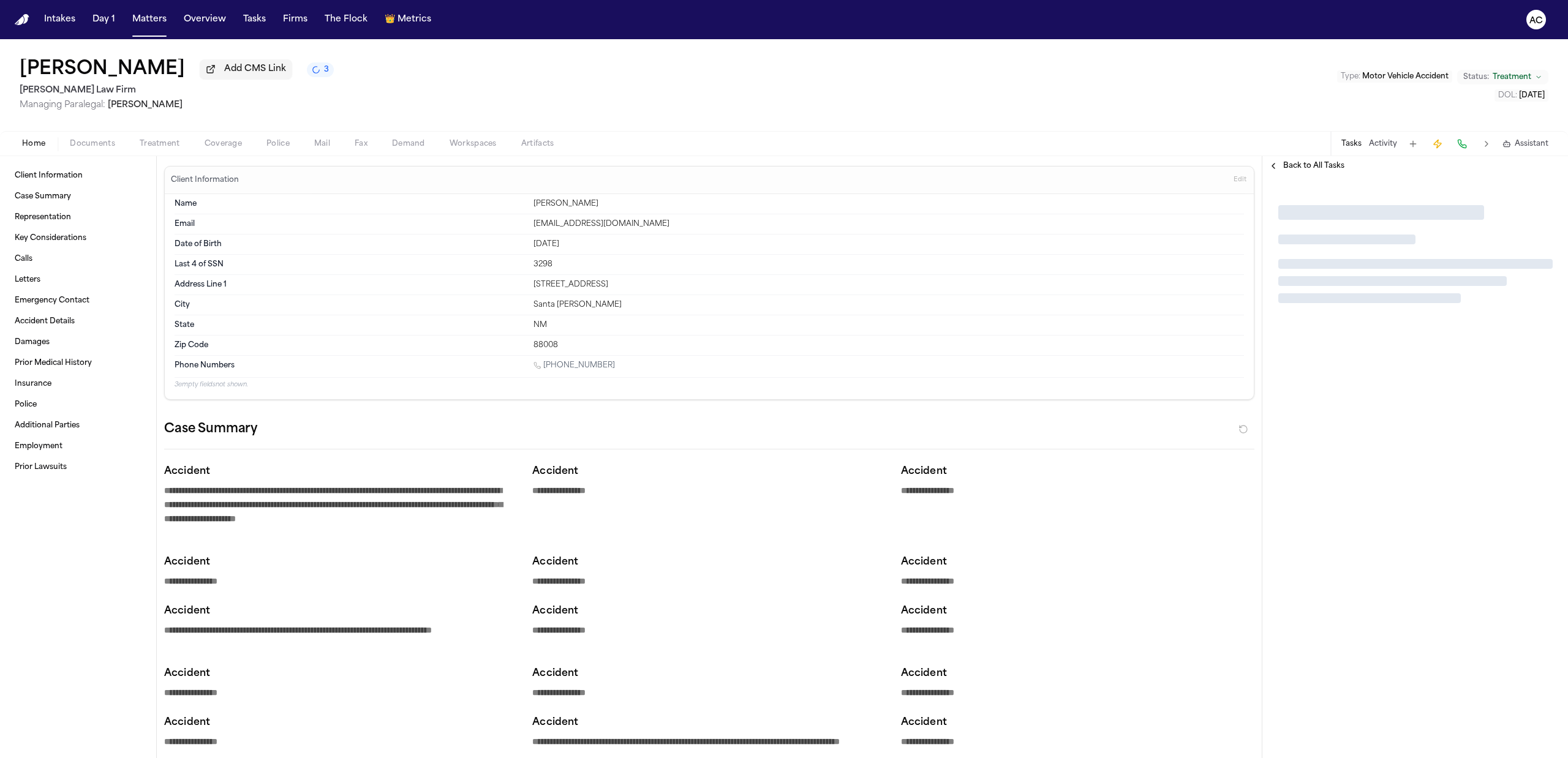
type textarea "*"
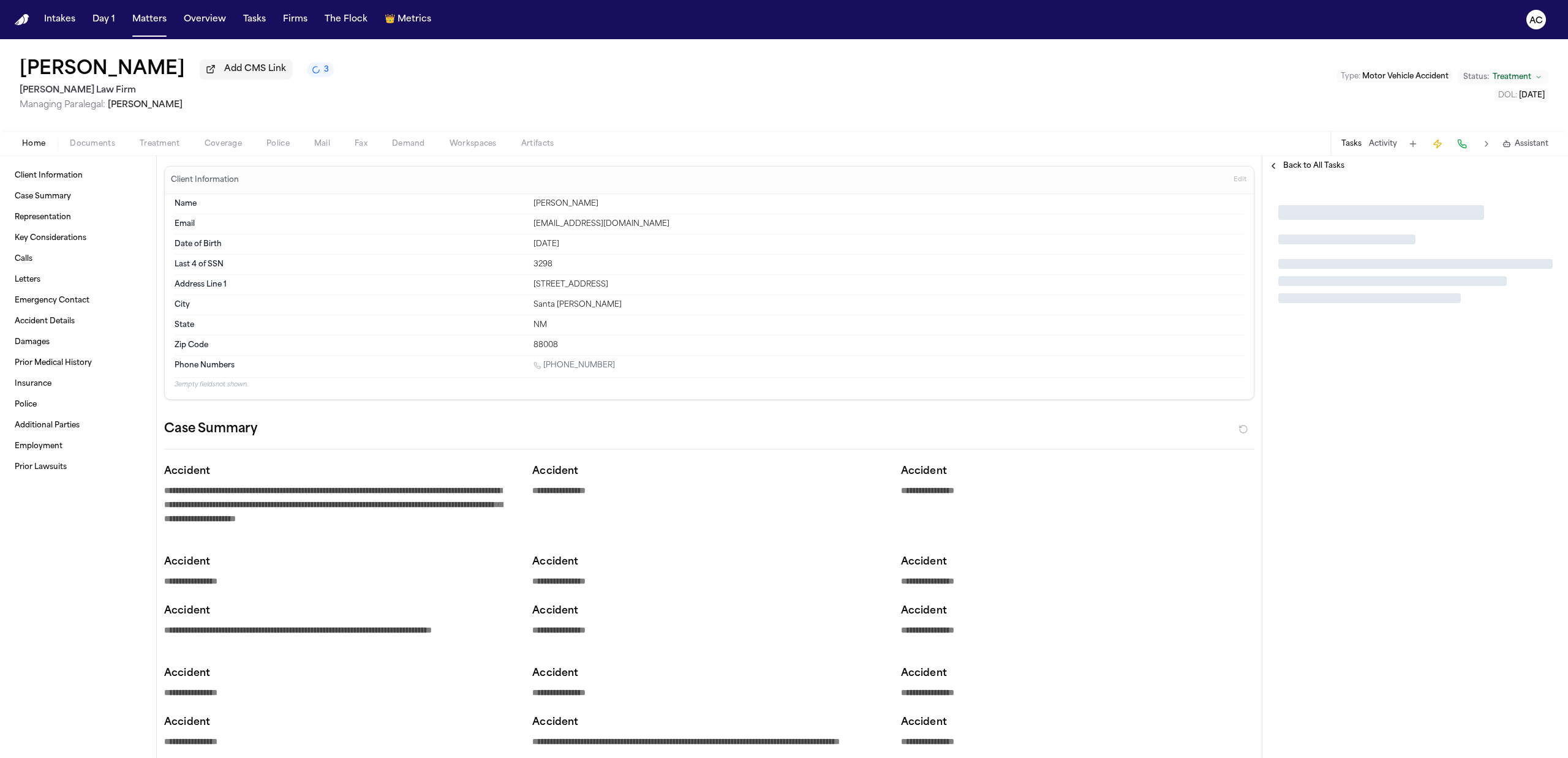
type textarea "*"
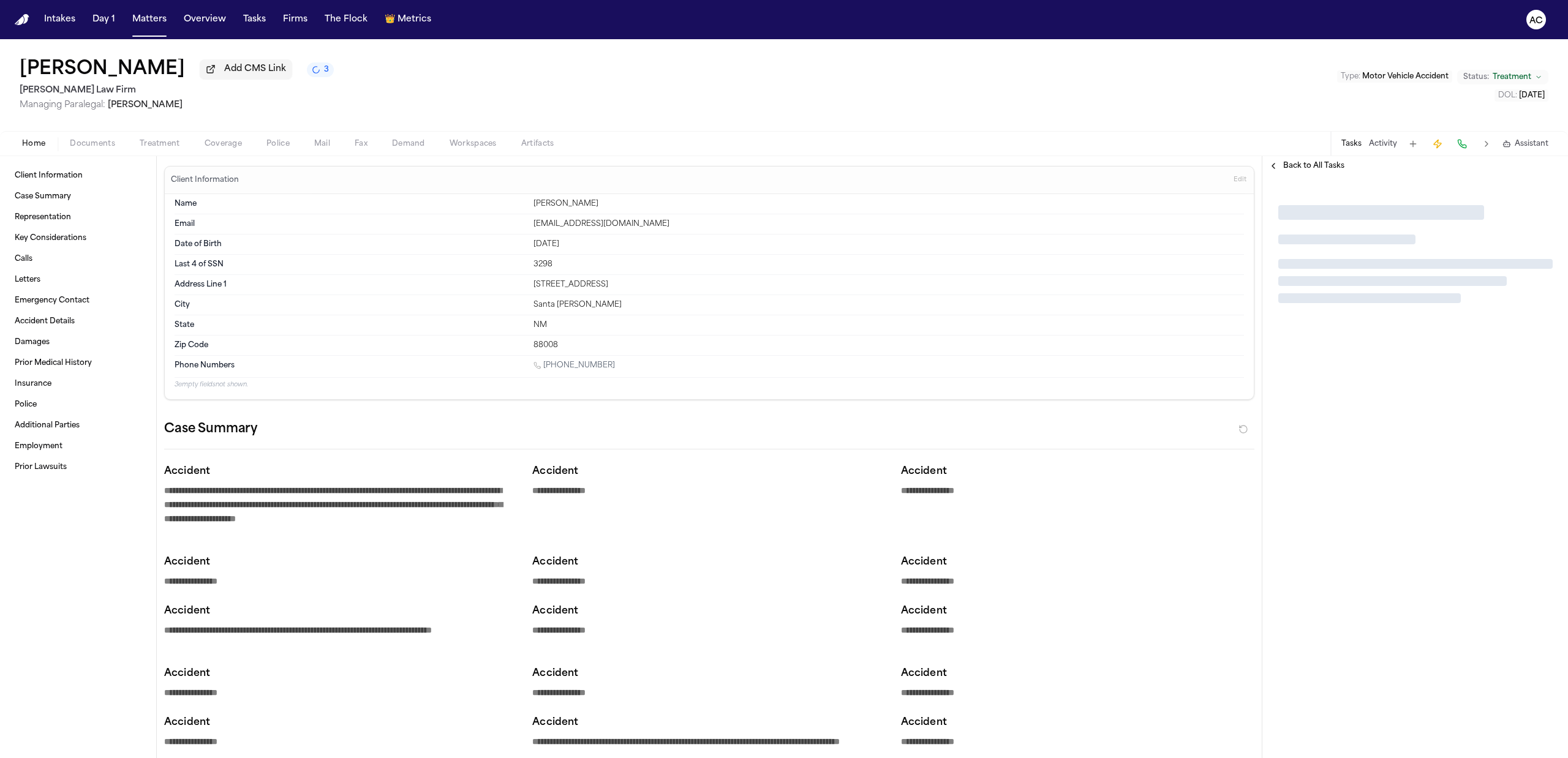
type textarea "*"
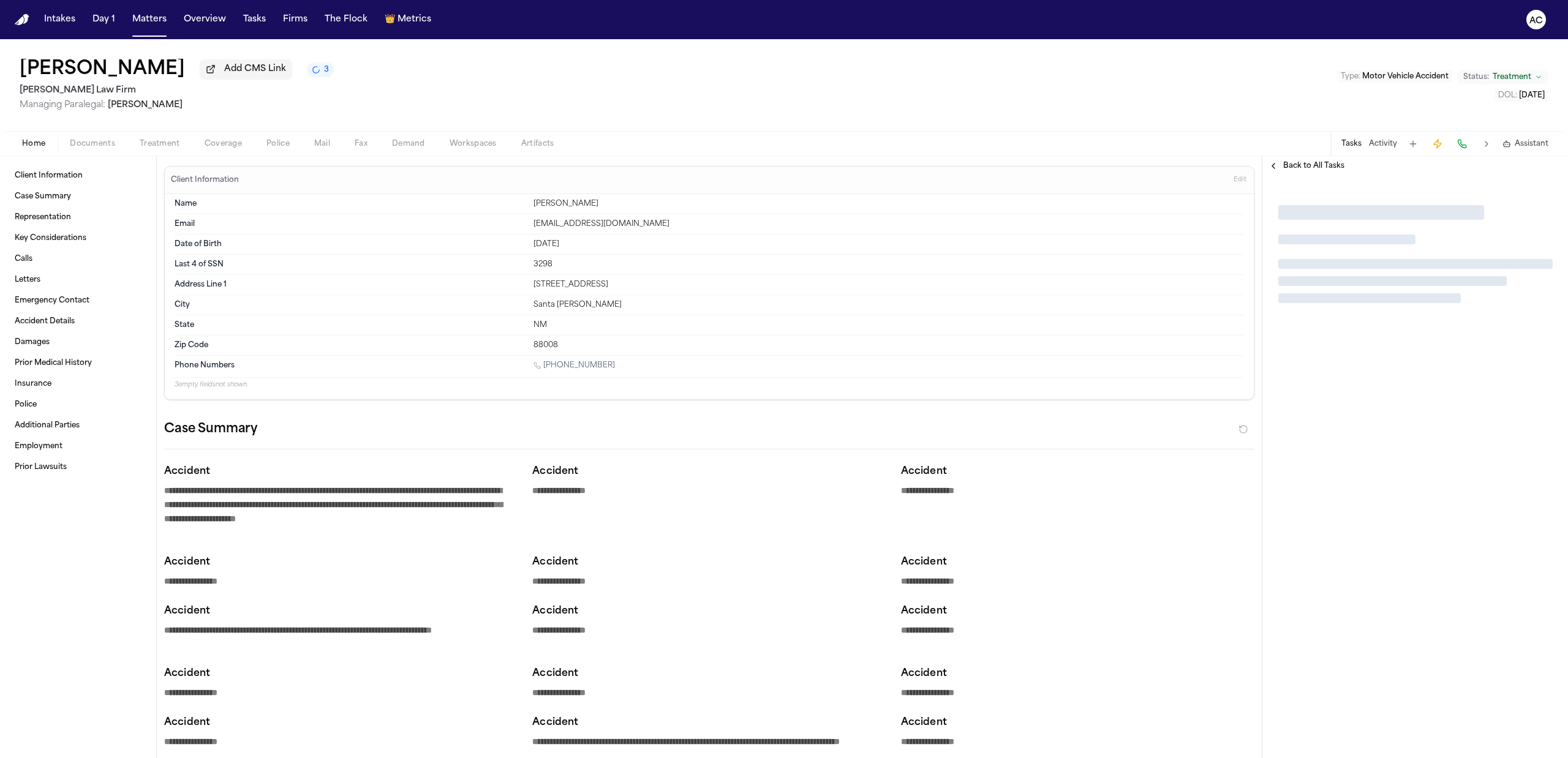
type textarea "*"
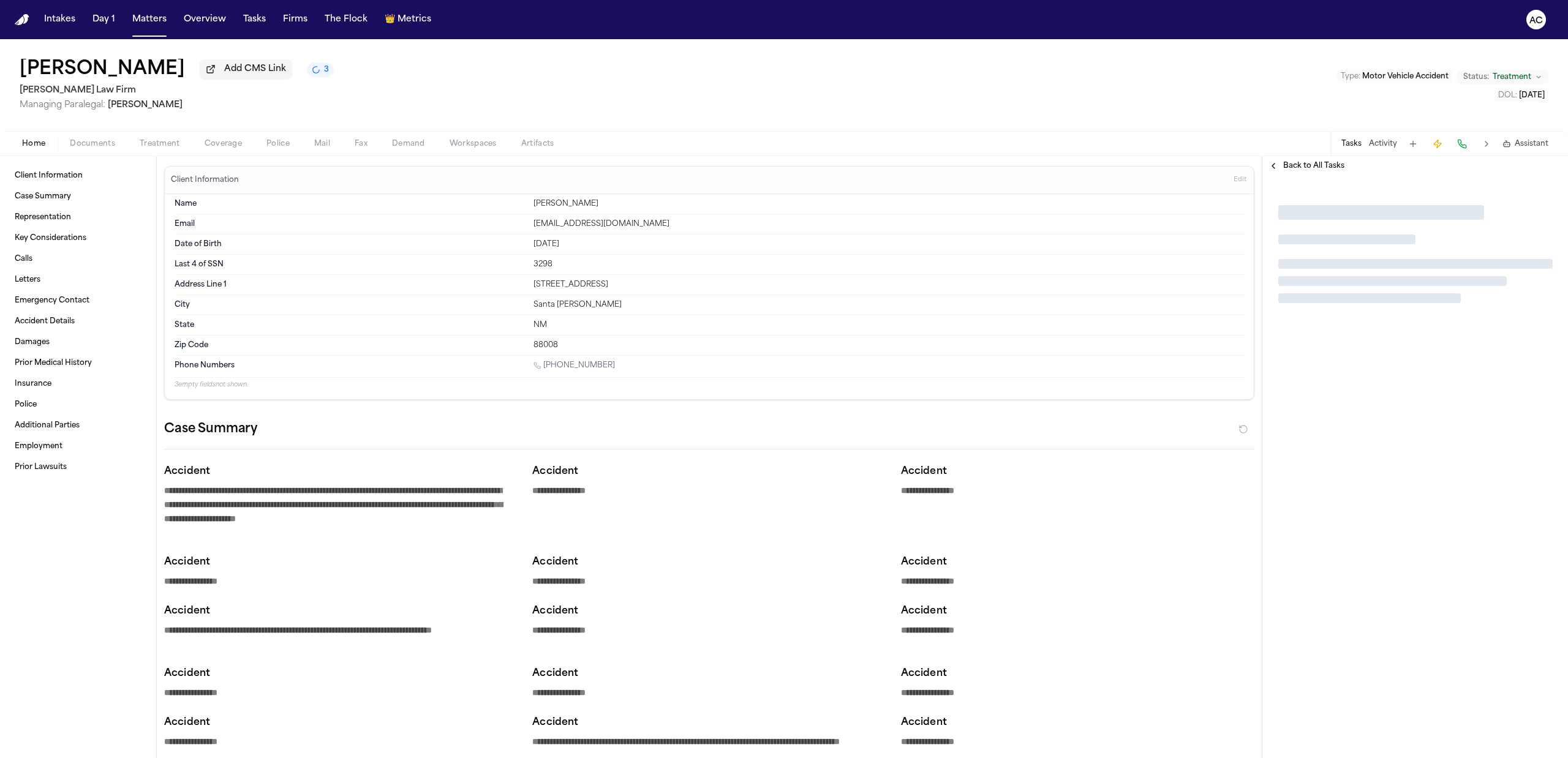
type textarea "*"
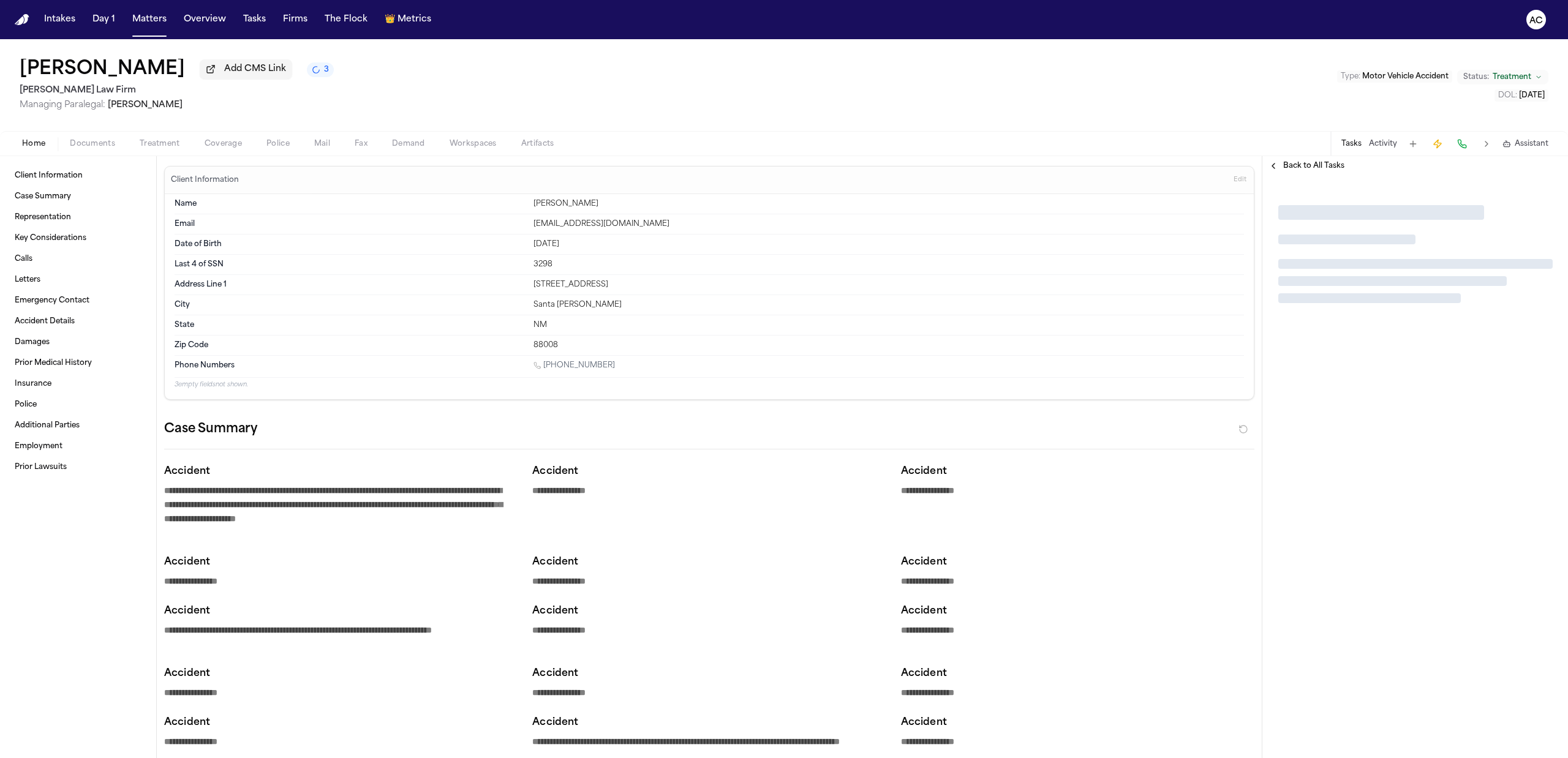
type textarea "*"
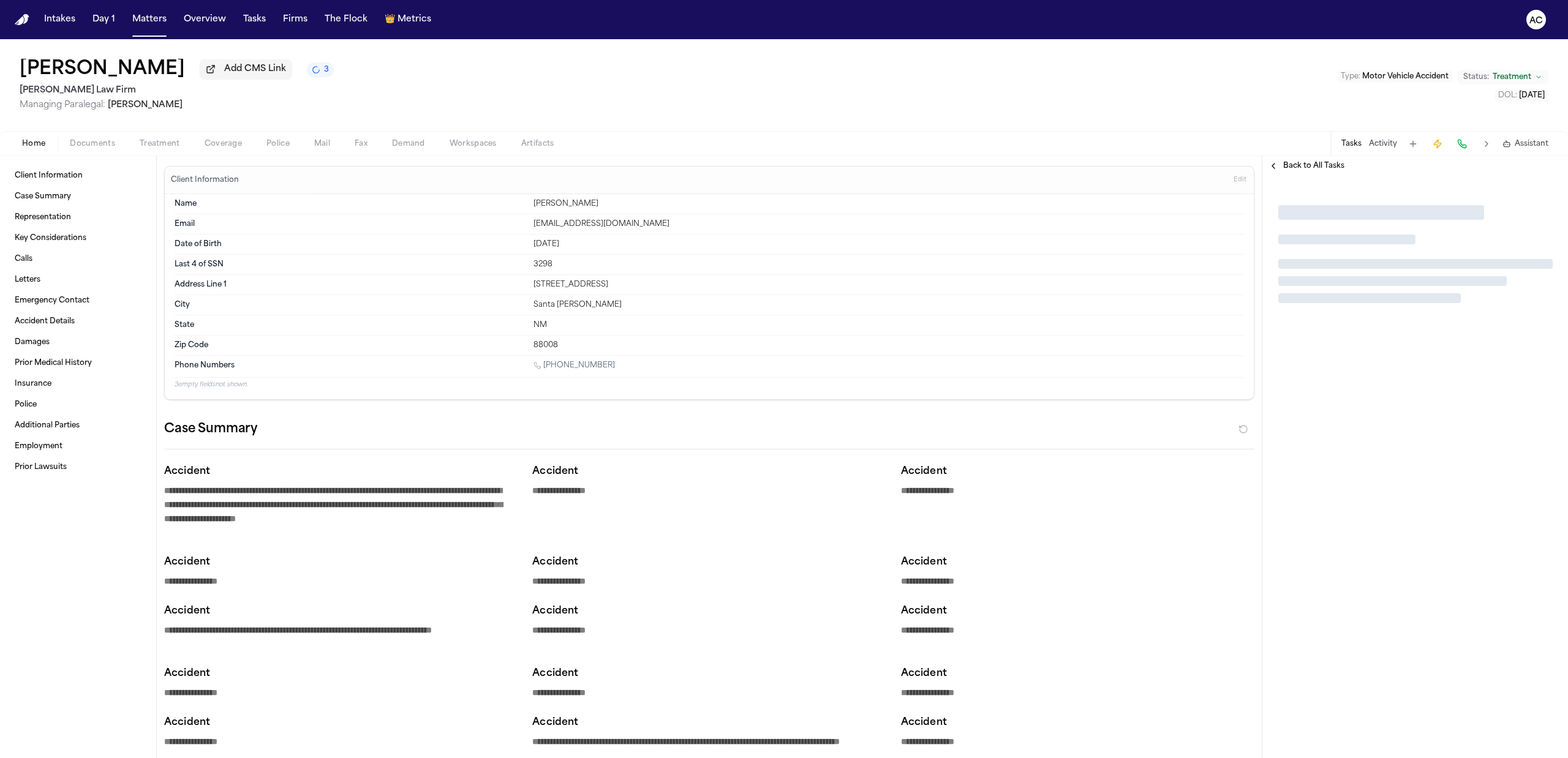
type textarea "*"
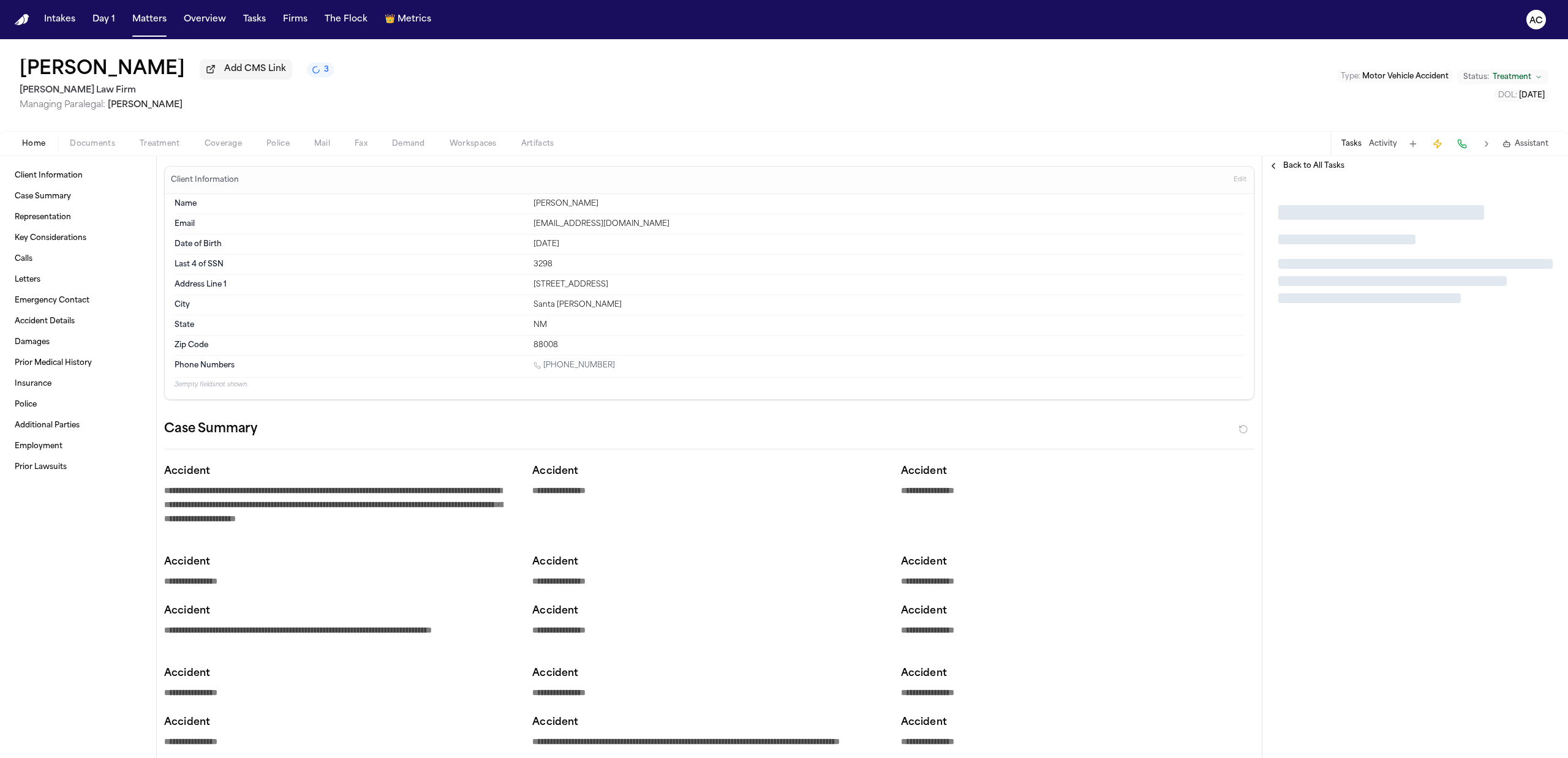
type textarea "*"
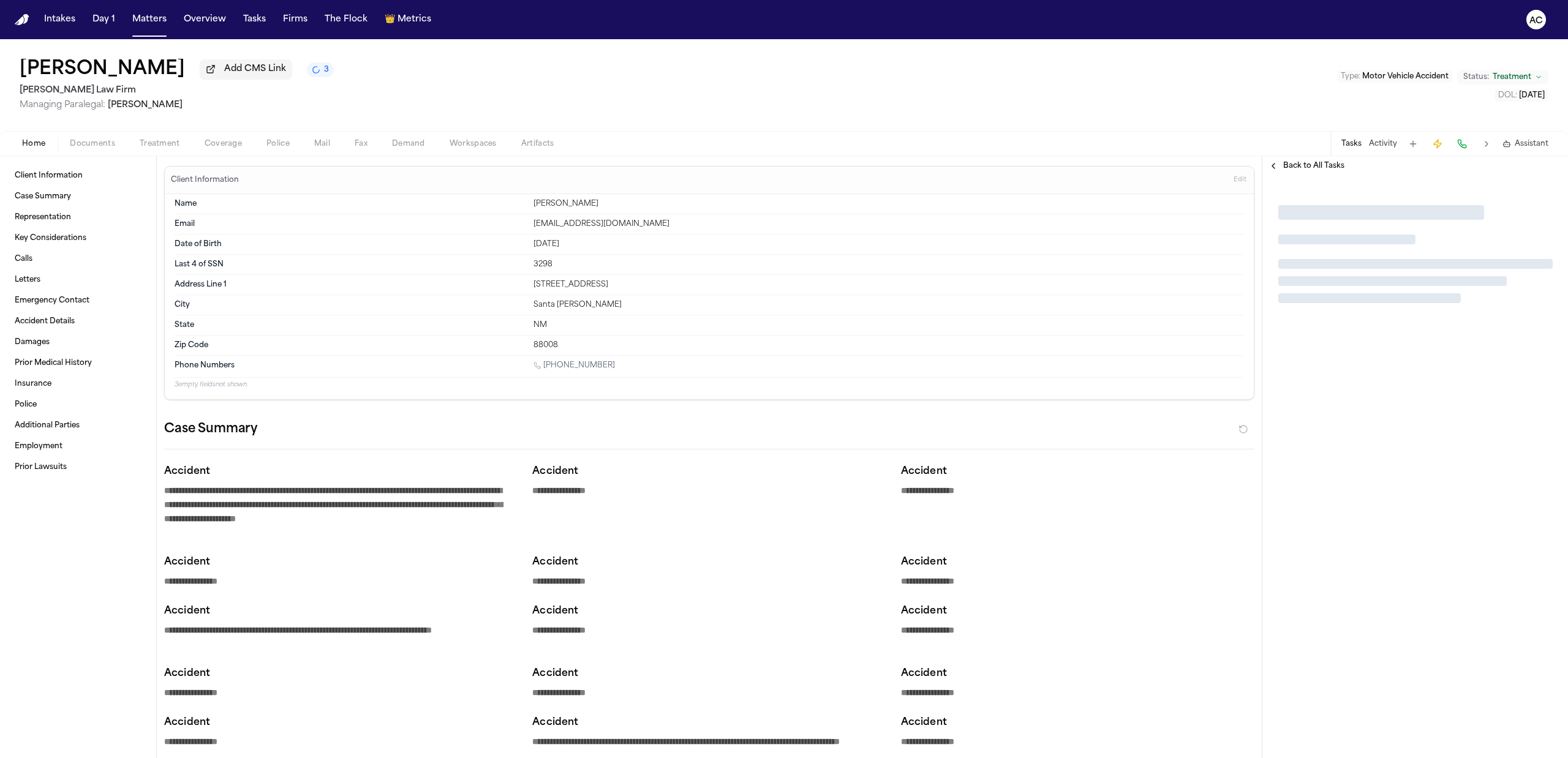
type textarea "*"
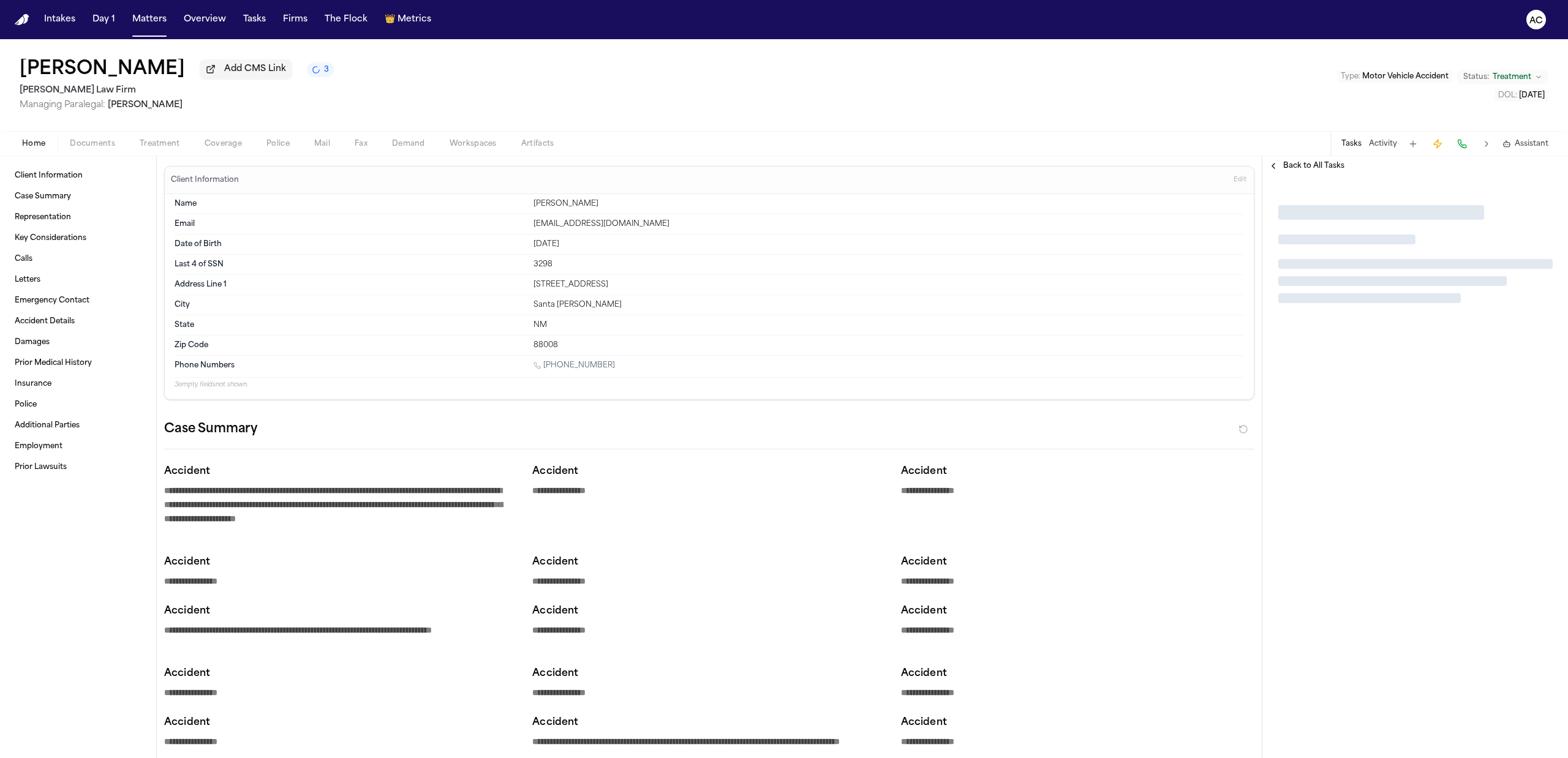
type textarea "*"
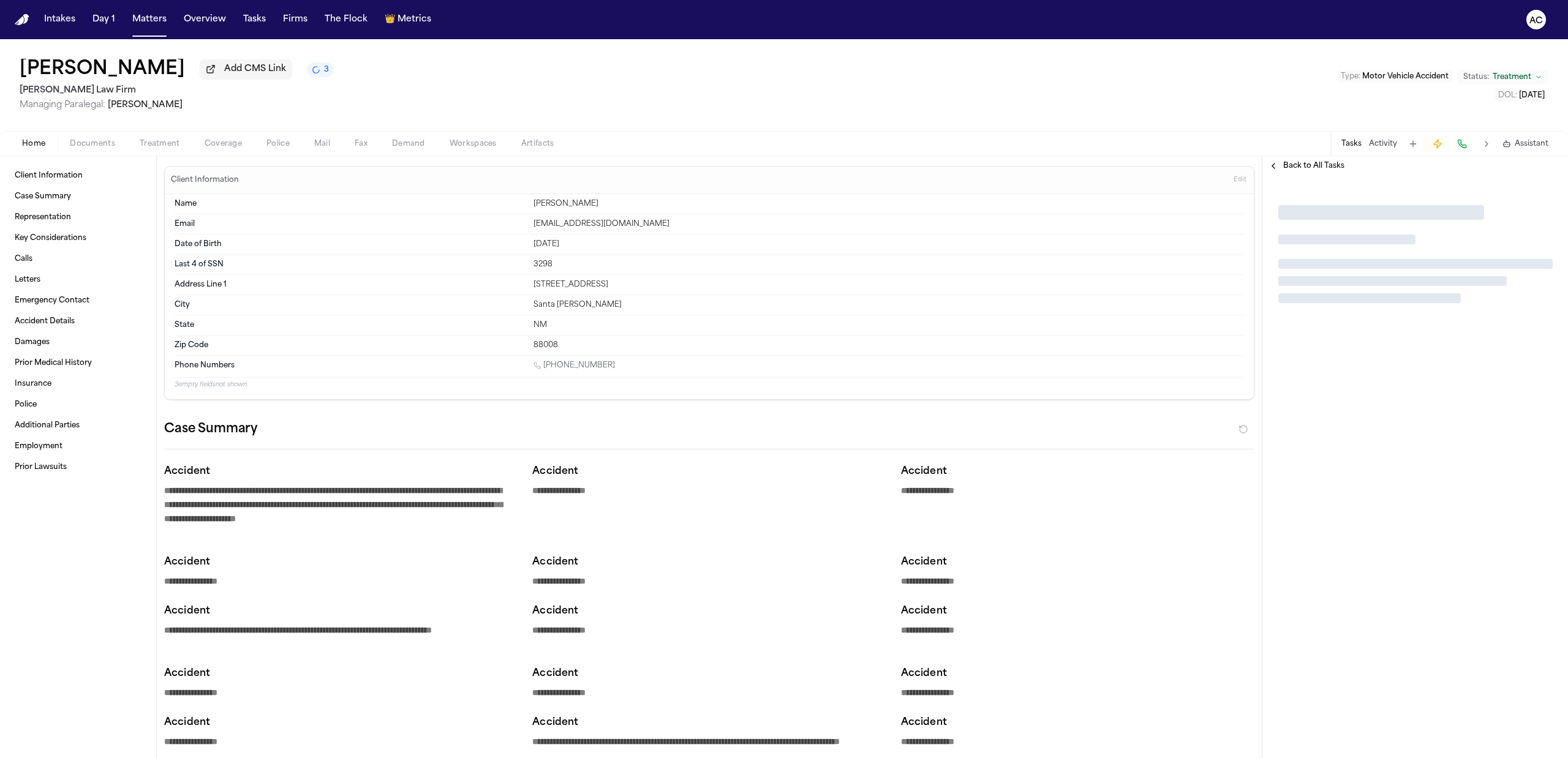
type textarea "*"
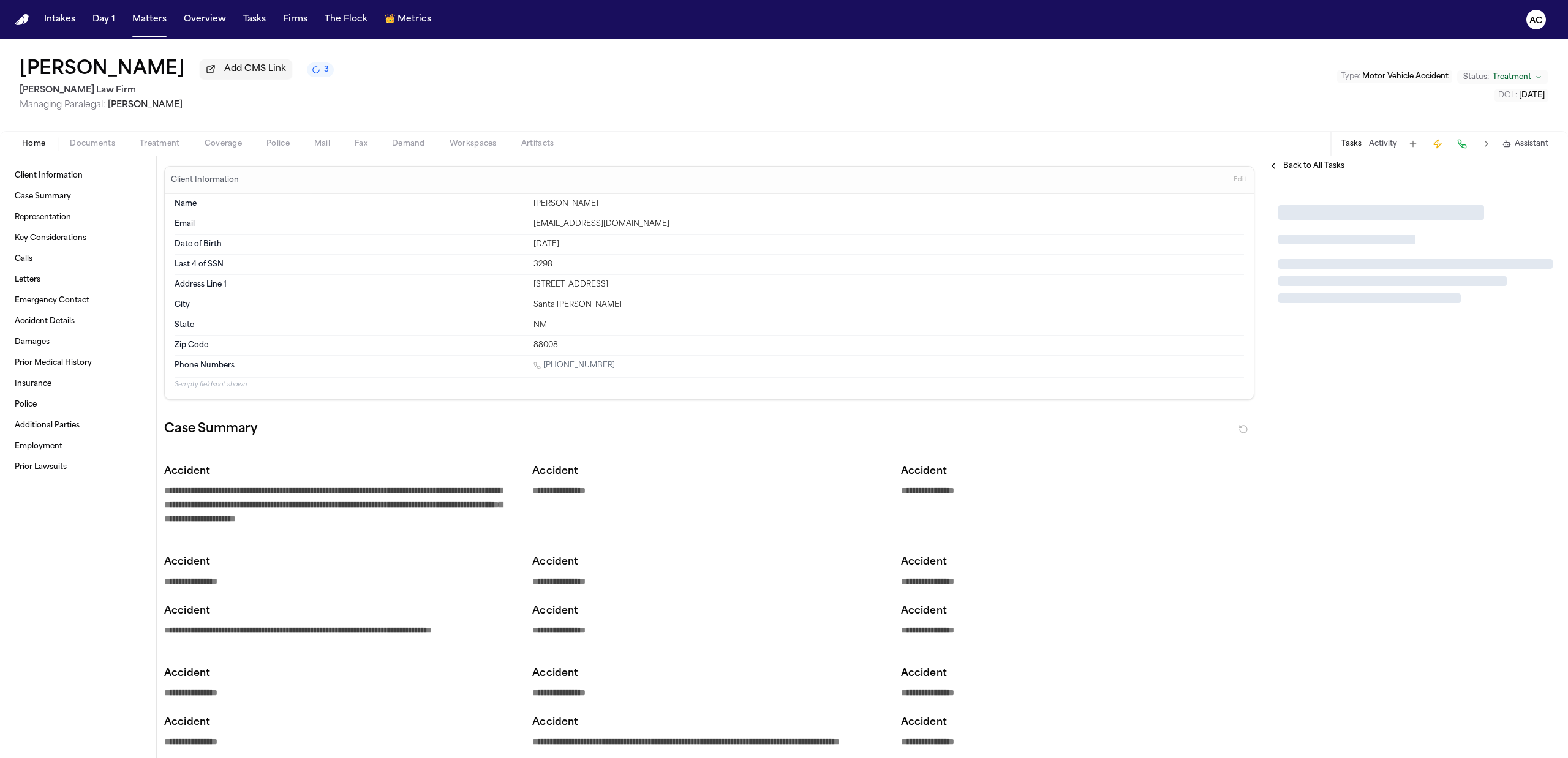
type textarea "*"
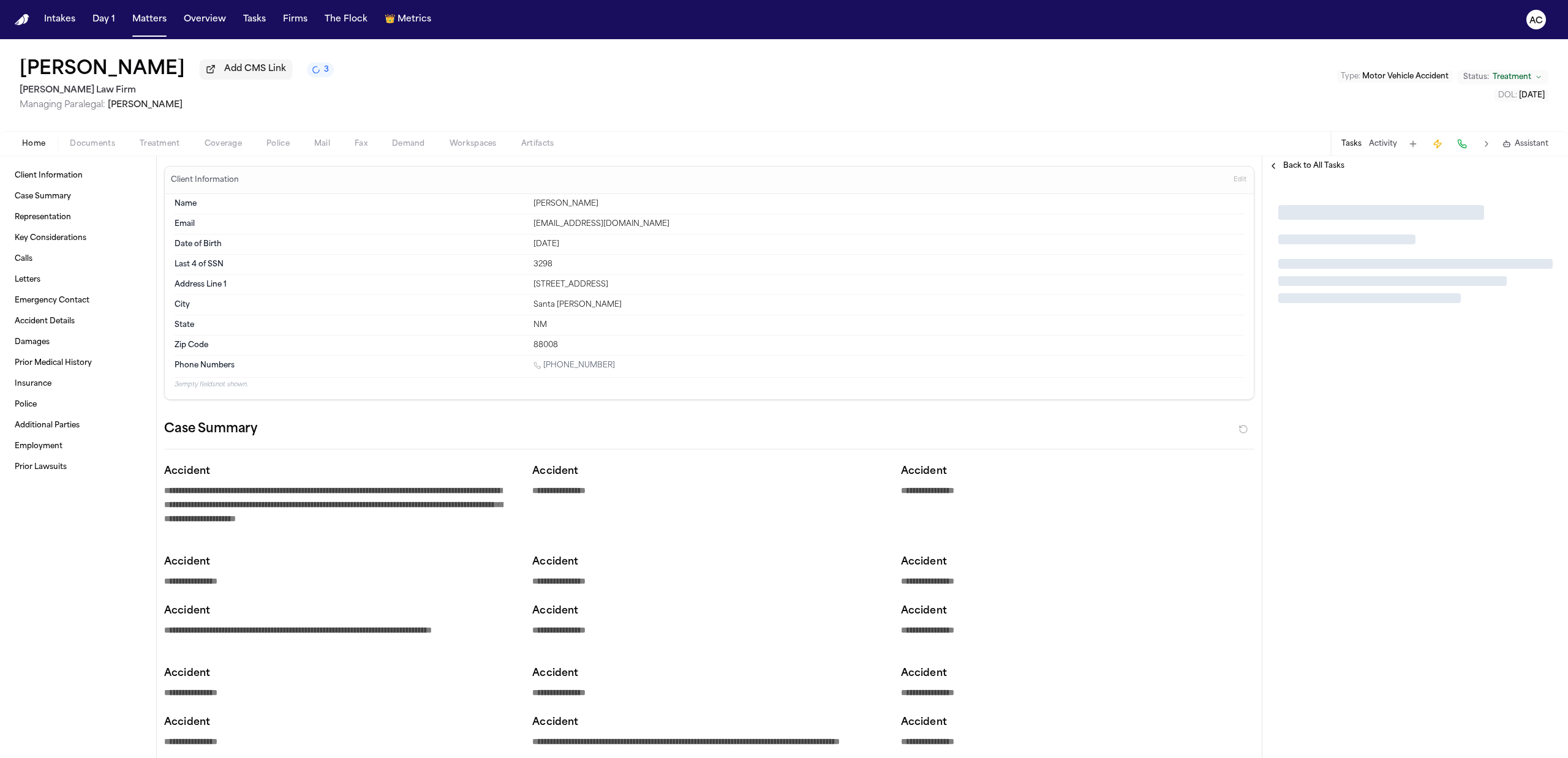
type textarea "*"
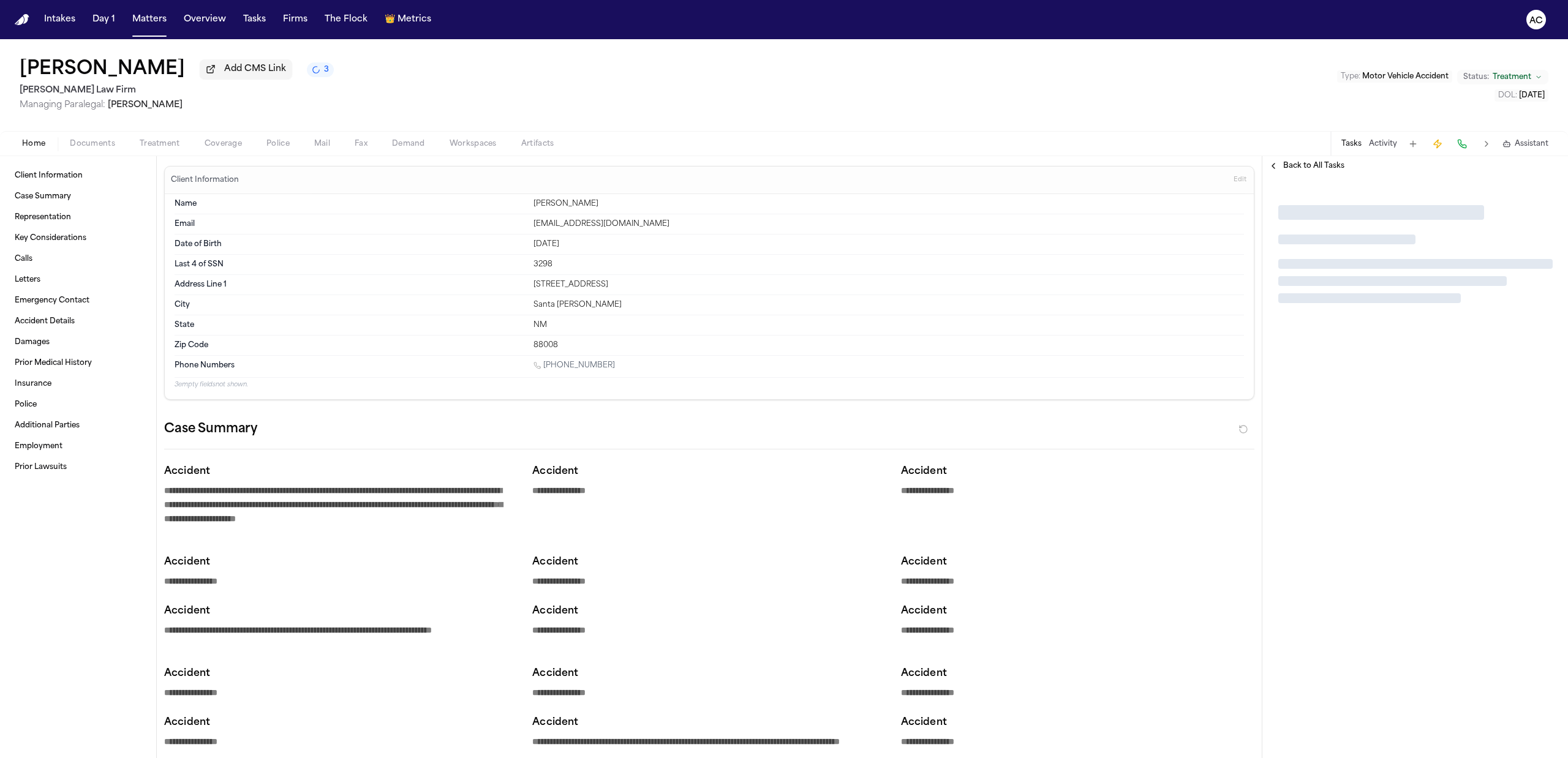
type textarea "*"
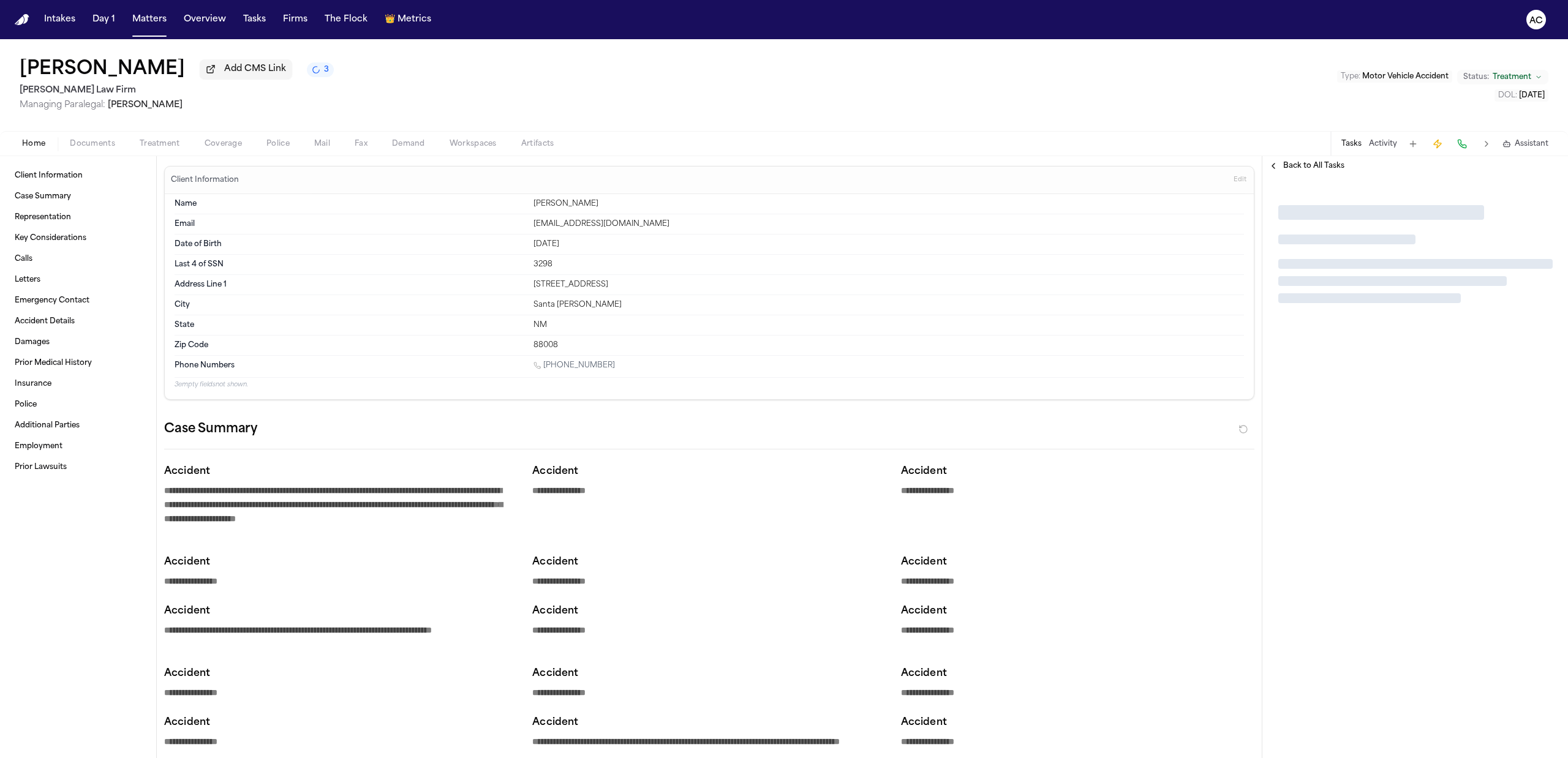
type textarea "*"
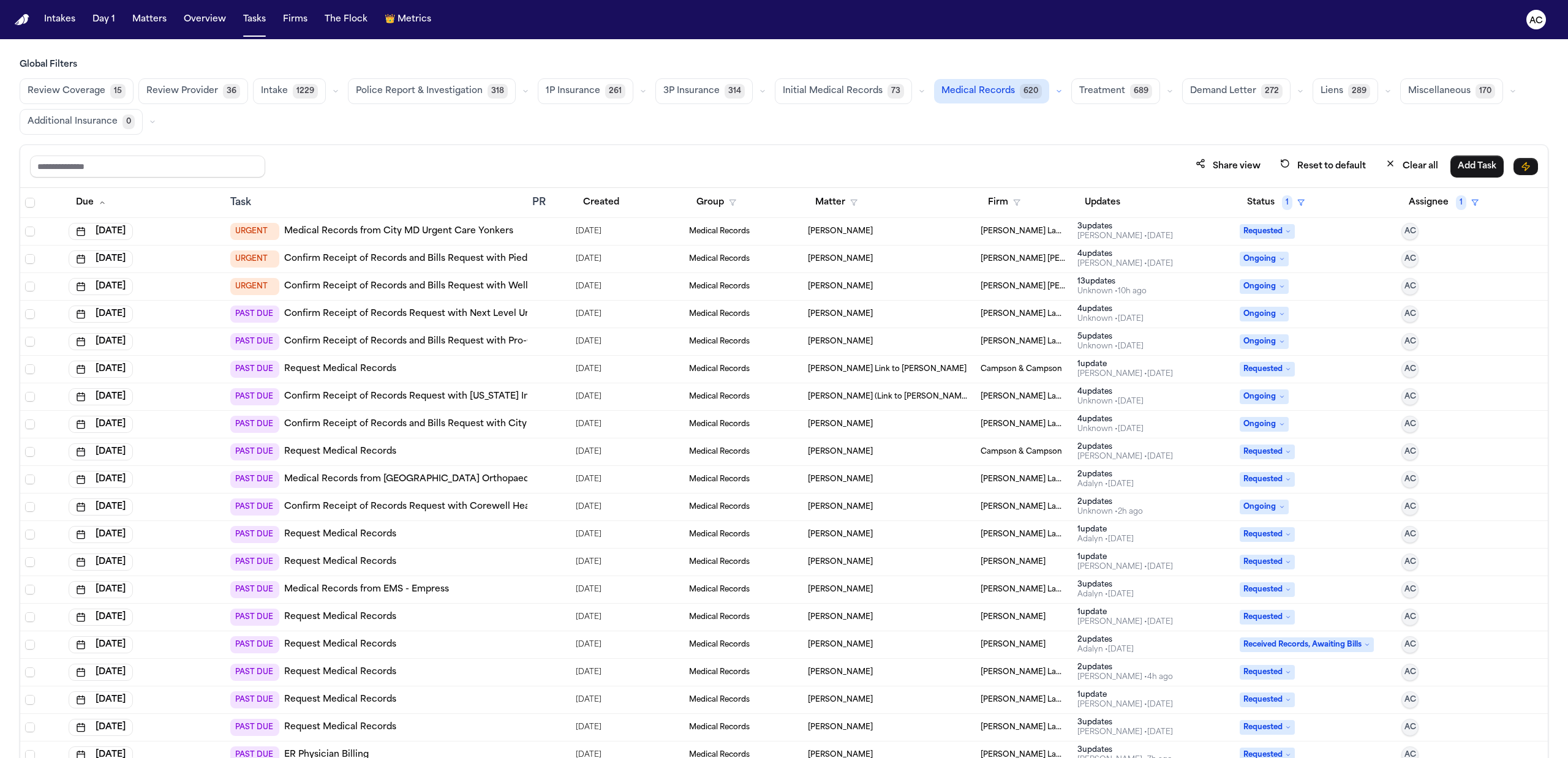
click at [831, 20] on nav "Intakes Day 1 Matters Overview Tasks Firms The Flock 👑 Metrics AC" at bounding box center [784, 19] width 1568 height 39
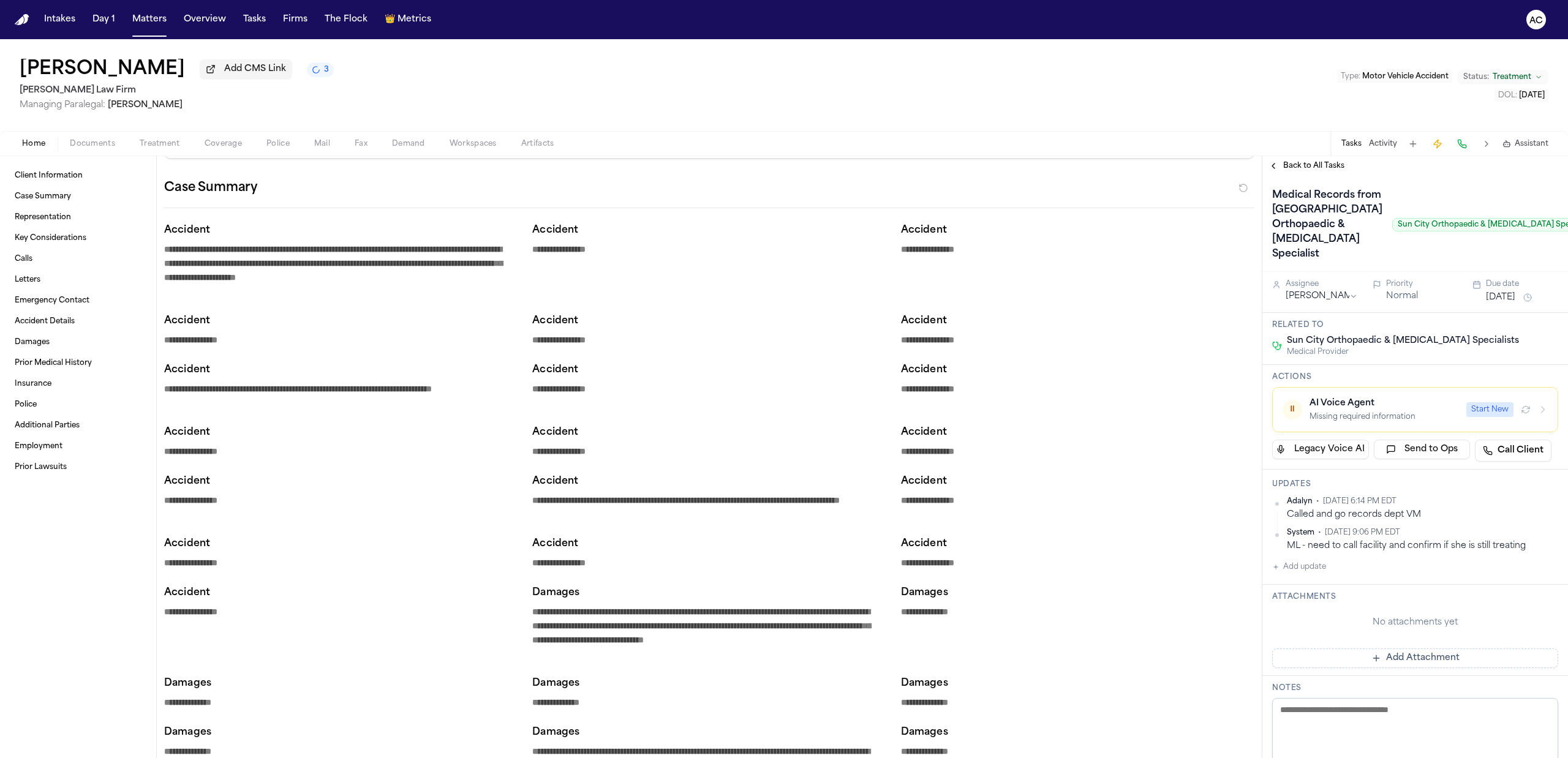
scroll to position [245, 0]
